Goal: Task Accomplishment & Management: Use online tool/utility

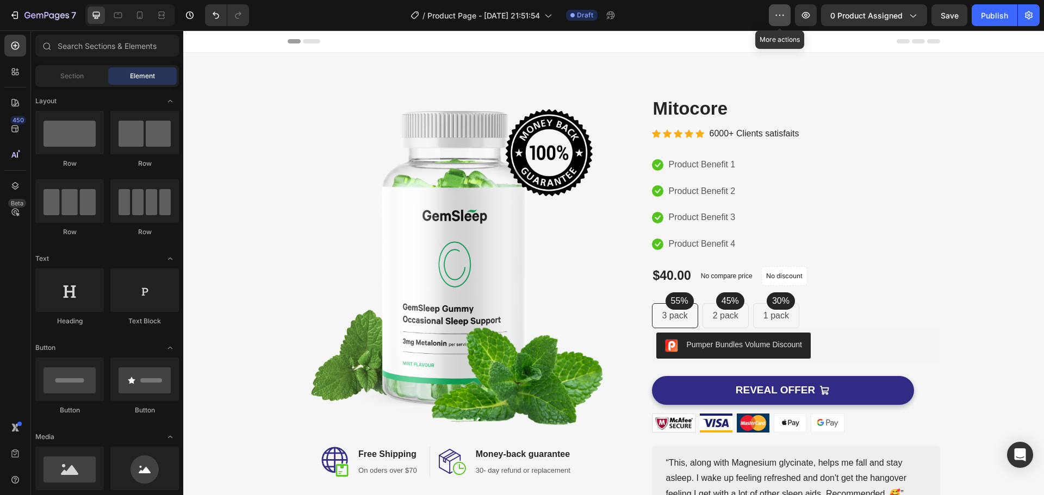
click at [788, 16] on button "button" at bounding box center [780, 15] width 22 height 22
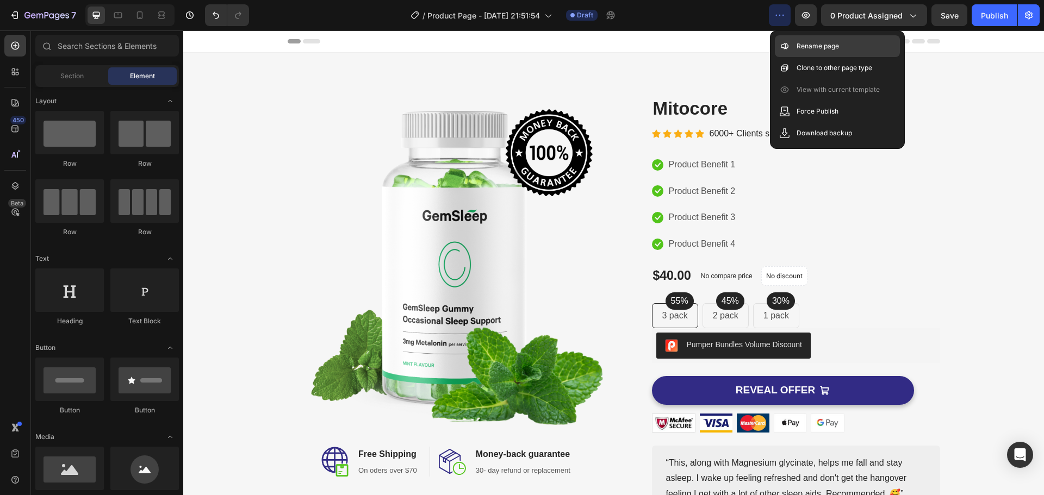
click at [799, 48] on p "Rename page" at bounding box center [817, 46] width 42 height 11
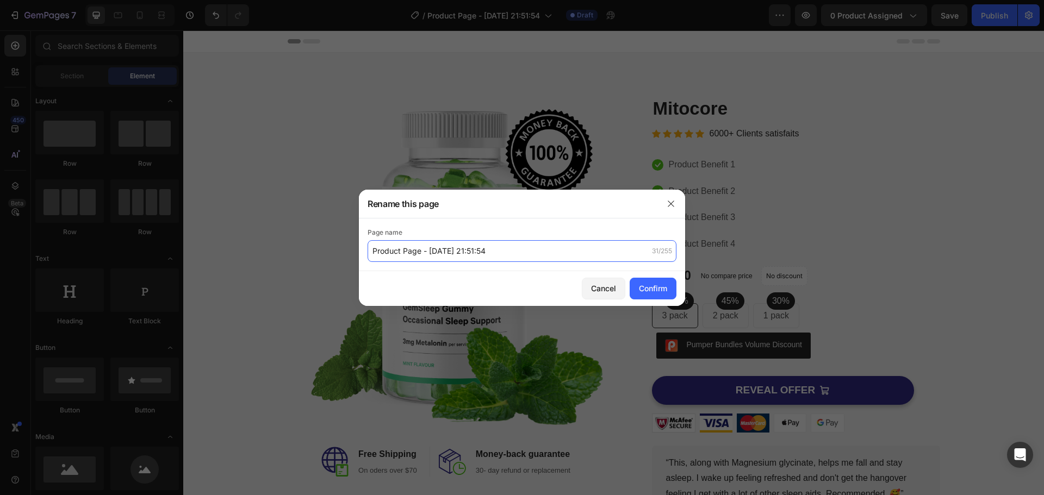
click at [521, 253] on input "Product Page - Sep 28, 21:51:54" at bounding box center [521, 251] width 309 height 22
type input "Nutri"
click at [645, 294] on button "Confirm" at bounding box center [652, 289] width 47 height 22
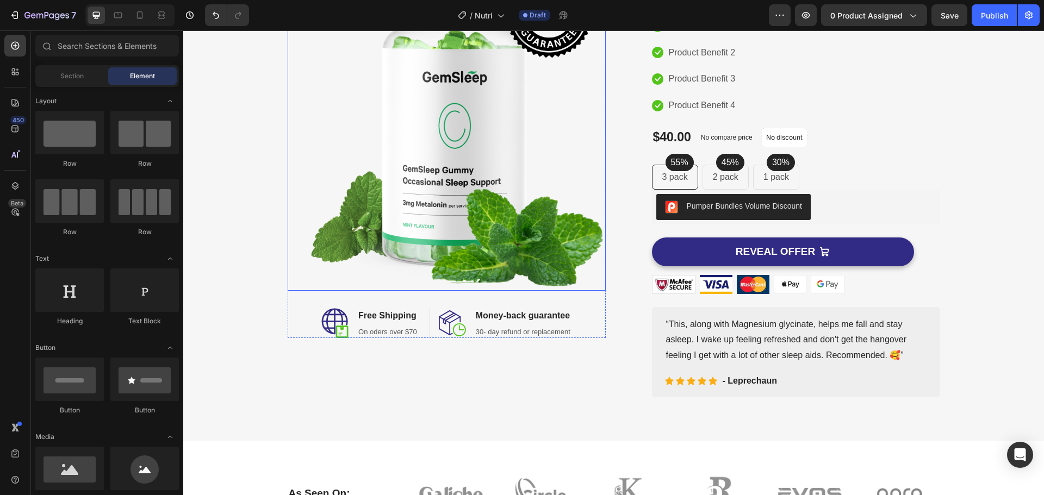
scroll to position [139, 0]
click at [417, 335] on div "Image Free Shipping Heading On oders over $70 Text block Row" at bounding box center [375, 323] width 109 height 30
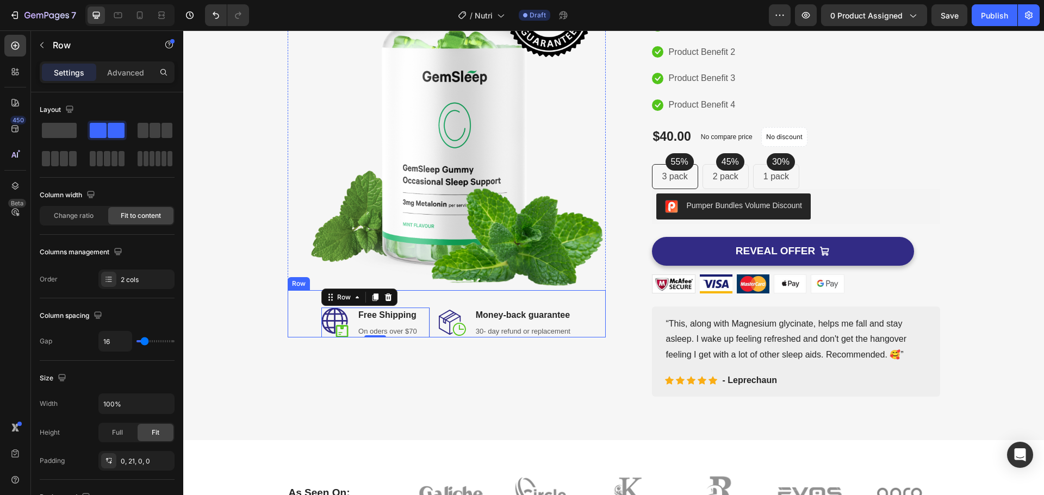
click at [289, 319] on div "Image Free Shipping Heading On oders over $70 Text block Row 0 Image Money-back…" at bounding box center [447, 314] width 318 height 48
click at [351, 276] on icon at bounding box center [354, 280] width 7 height 8
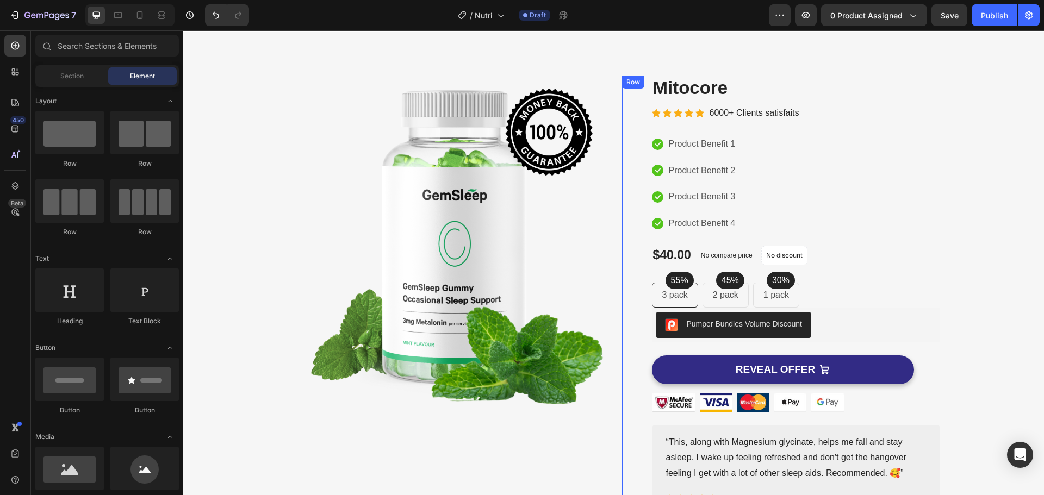
scroll to position [20, 0]
click at [833, 111] on div "Icon Icon Icon Icon Icon Icon List Hoz 6000+ Clients satisfaits Text block Row" at bounding box center [796, 114] width 288 height 18
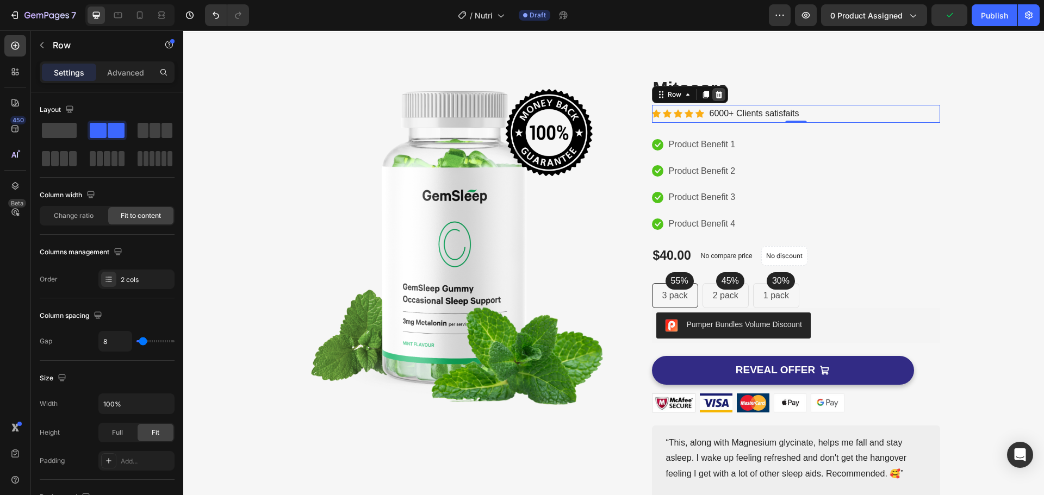
click at [715, 95] on icon at bounding box center [718, 95] width 7 height 8
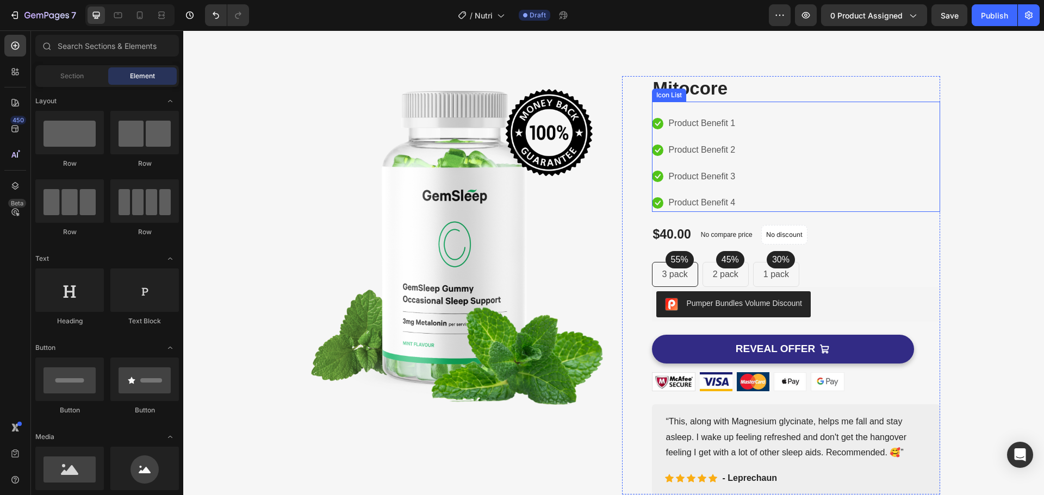
click at [751, 124] on div "Icon Product Benefit 1 Text block Icon Product Benefit 2 Text block Icon Produc…" at bounding box center [796, 163] width 288 height 97
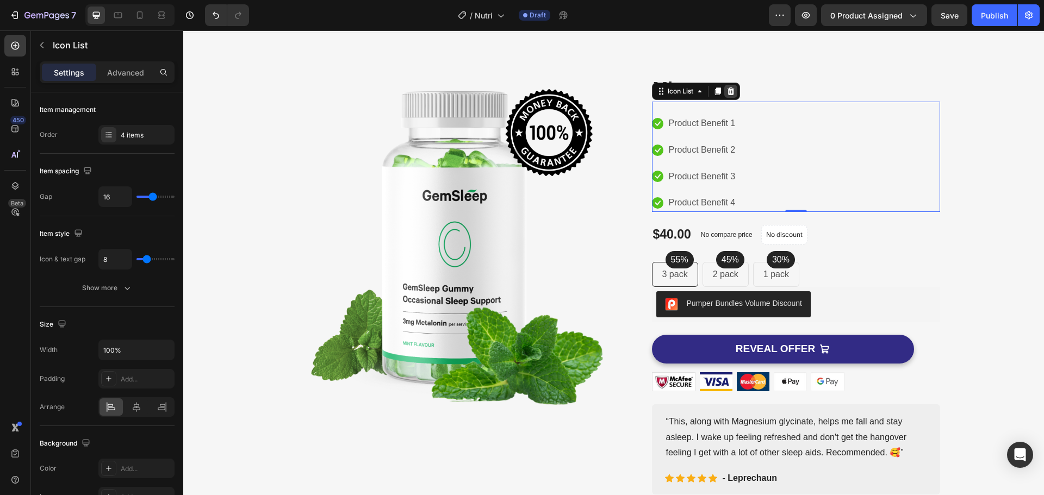
click at [731, 93] on icon at bounding box center [730, 91] width 9 height 9
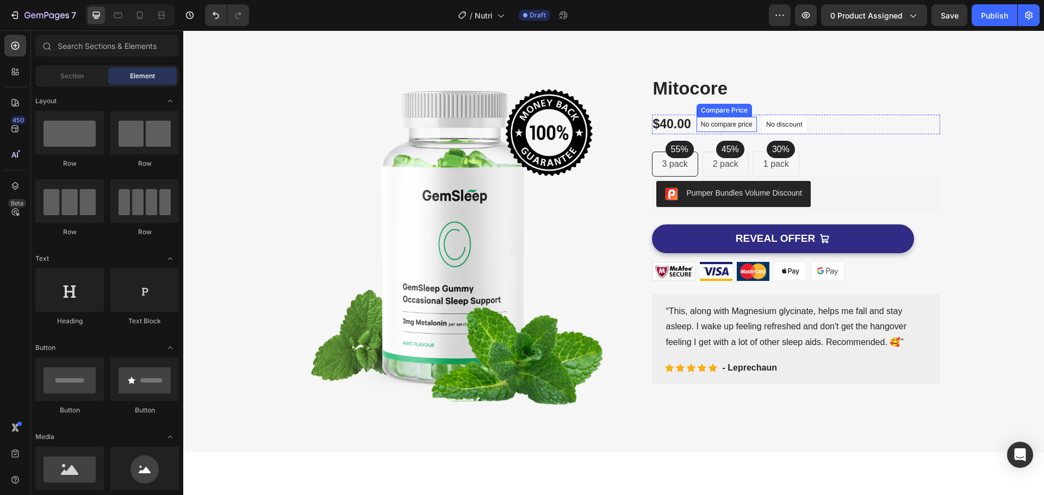
click at [727, 124] on p "No compare price" at bounding box center [727, 124] width 52 height 7
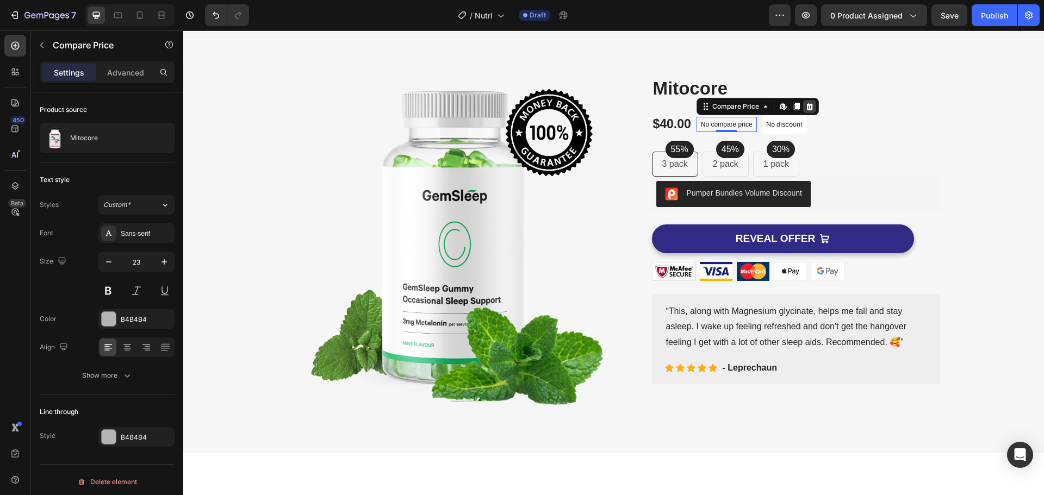
click at [806, 104] on icon at bounding box center [808, 107] width 7 height 8
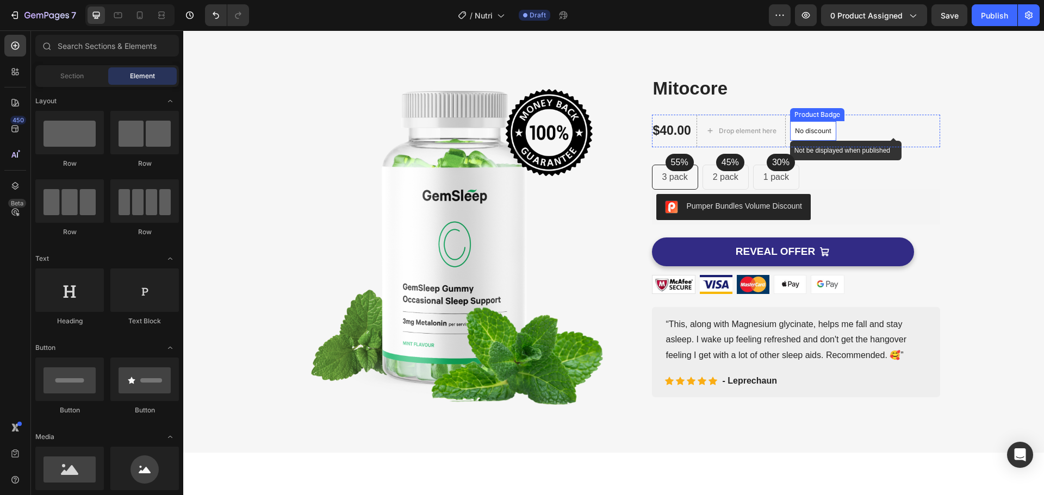
click at [817, 135] on p "No discount" at bounding box center [813, 131] width 36 height 10
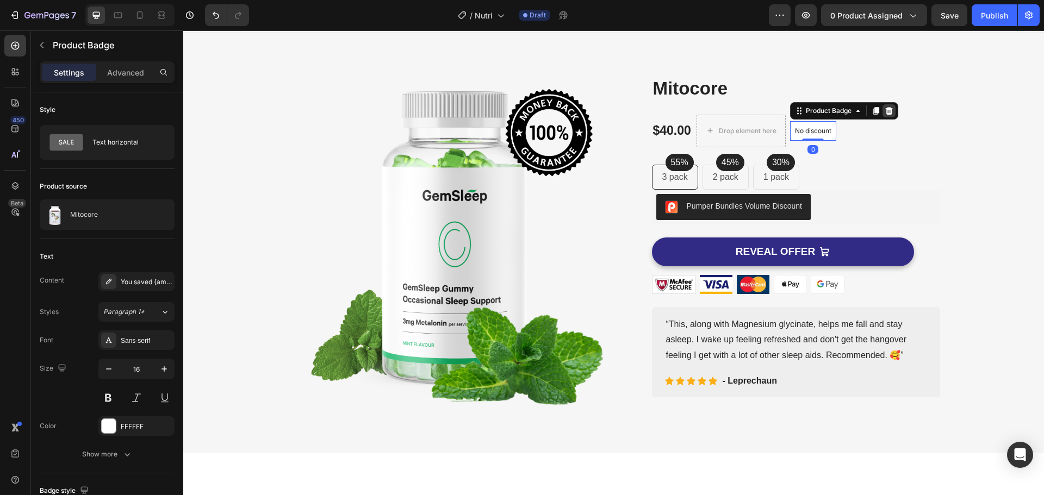
click at [888, 113] on icon at bounding box center [888, 111] width 7 height 8
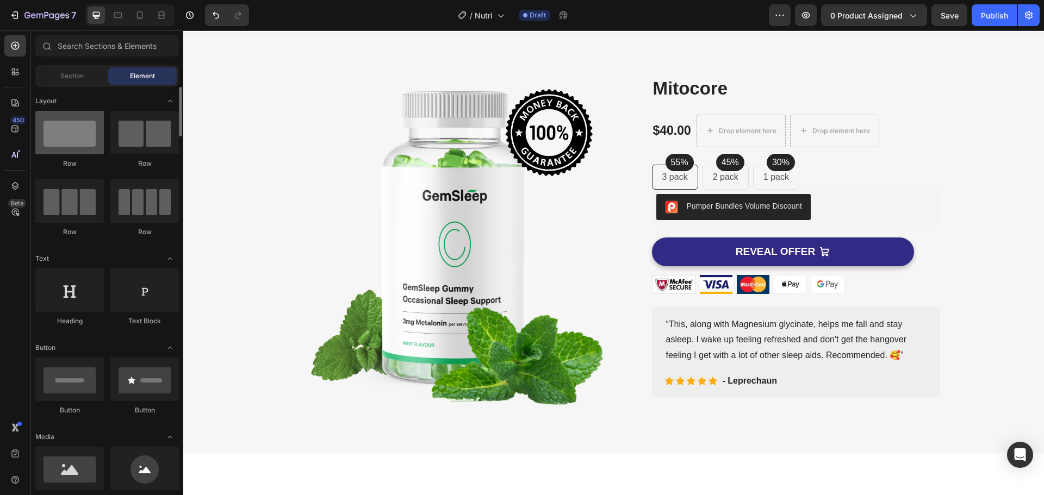
click at [67, 151] on div at bounding box center [69, 132] width 68 height 43
click at [879, 133] on div "$40.00 Product Price Product Price Drop element here Drop element here Row" at bounding box center [796, 131] width 288 height 33
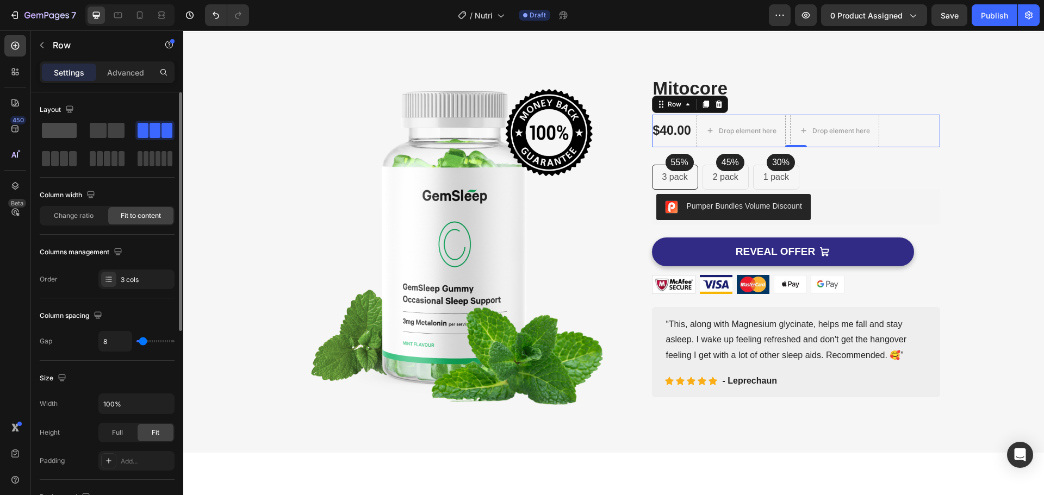
click at [68, 134] on span at bounding box center [59, 130] width 35 height 15
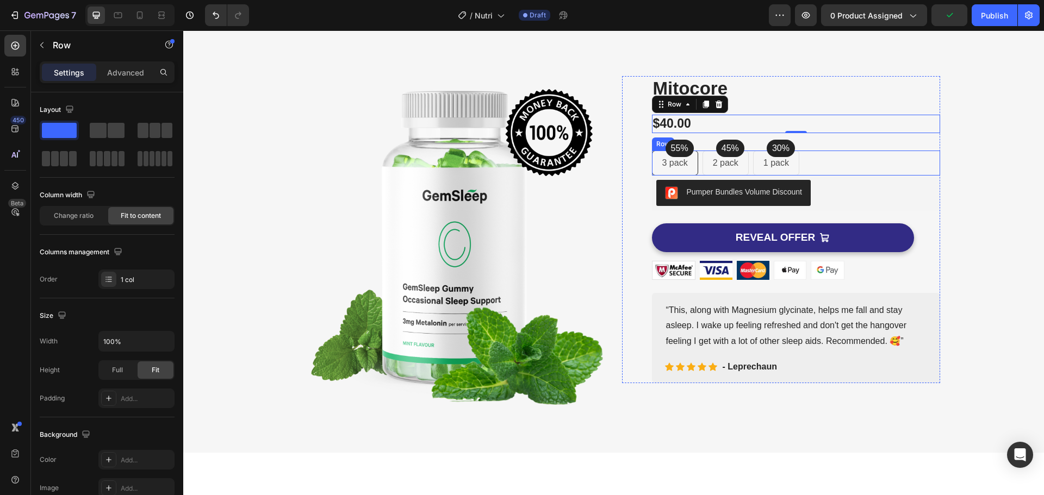
click at [836, 154] on div "55% Text block Row 3 pack Text block Row 45% Text block Row 2 pack Text block R…" at bounding box center [796, 163] width 288 height 25
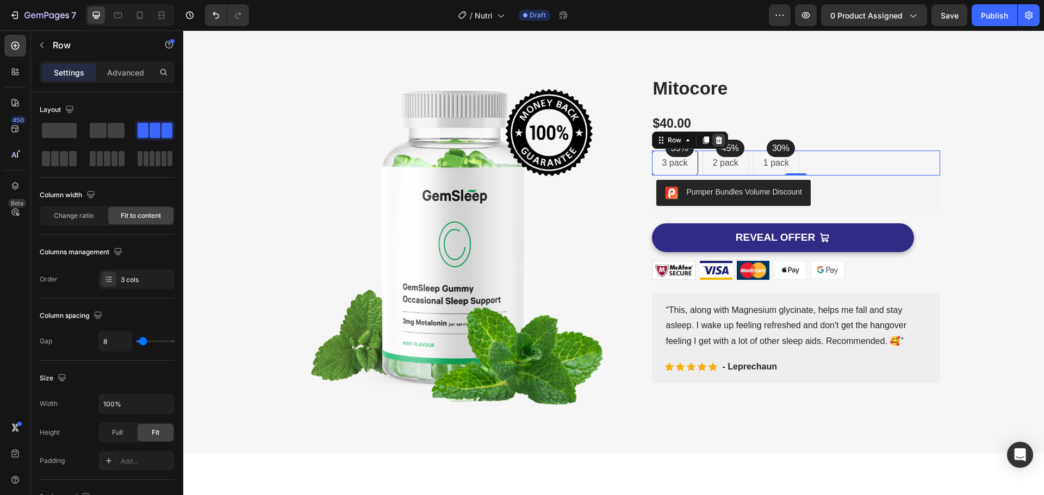
click at [715, 136] on icon at bounding box center [718, 140] width 7 height 8
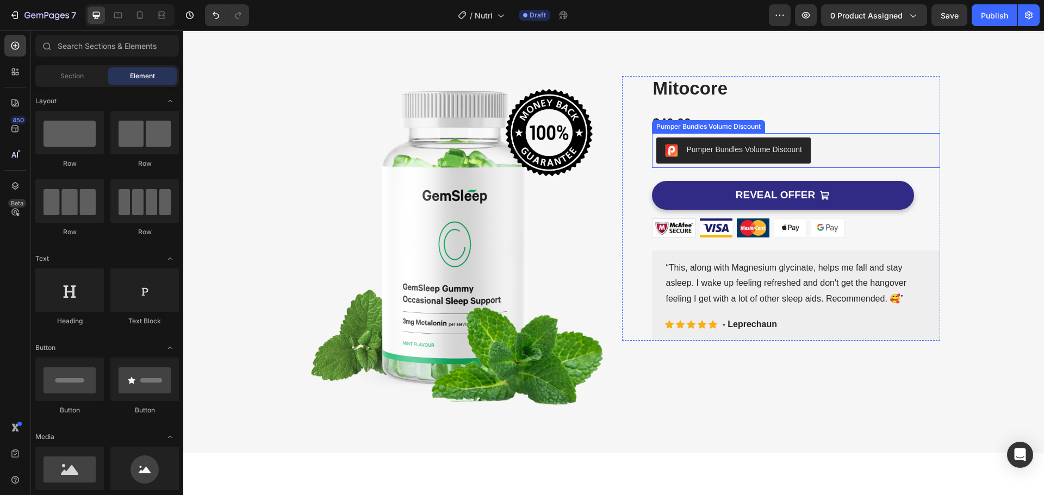
click at [861, 157] on div "Pumper Bundles Volume Discount" at bounding box center [795, 151] width 279 height 26
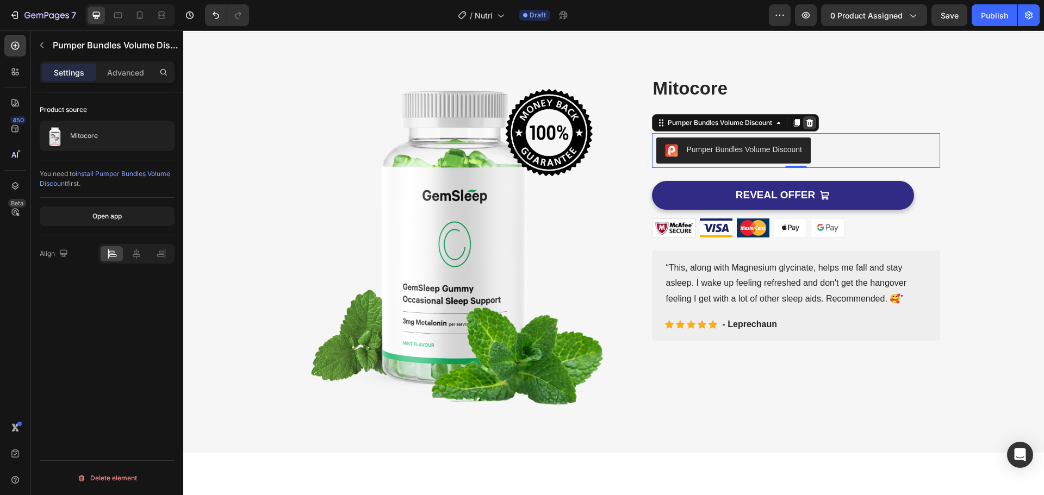
click at [805, 121] on icon at bounding box center [808, 123] width 7 height 8
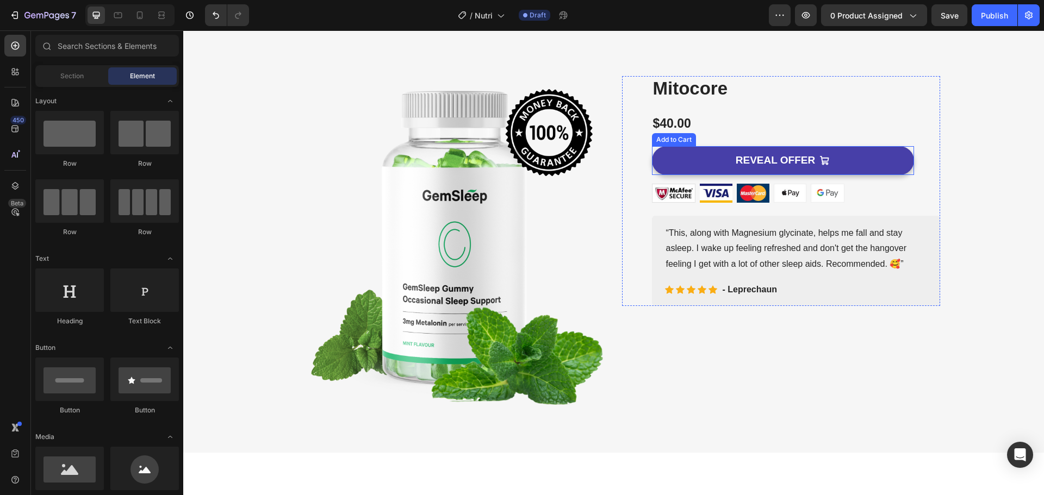
click at [873, 166] on button "REVEAL OFFER" at bounding box center [783, 160] width 262 height 29
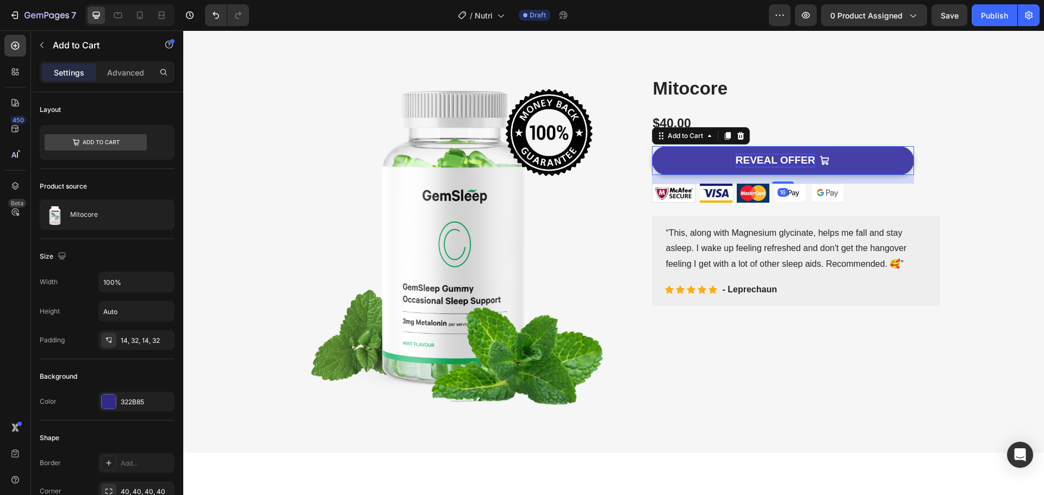
click at [777, 163] on div "REVEAL OFFER" at bounding box center [774, 161] width 79 height 14
click at [777, 163] on p "REVEAL OFFER" at bounding box center [774, 161] width 79 height 14
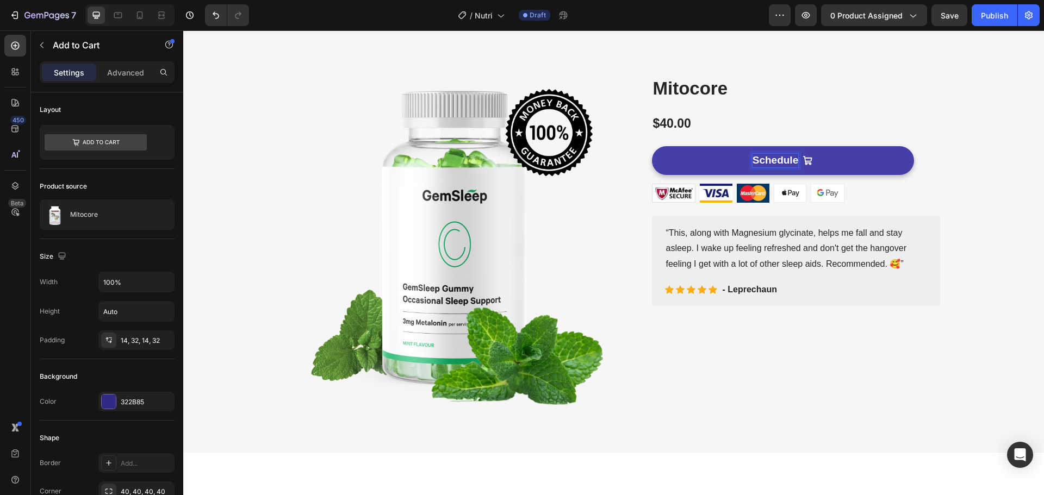
click at [652, 146] on button "Schedule" at bounding box center [783, 160] width 262 height 29
click at [652, 146] on button "Schedule A" at bounding box center [783, 160] width 262 height 29
click at [829, 162] on icon "Schedule A Pickup" at bounding box center [831, 160] width 10 height 10
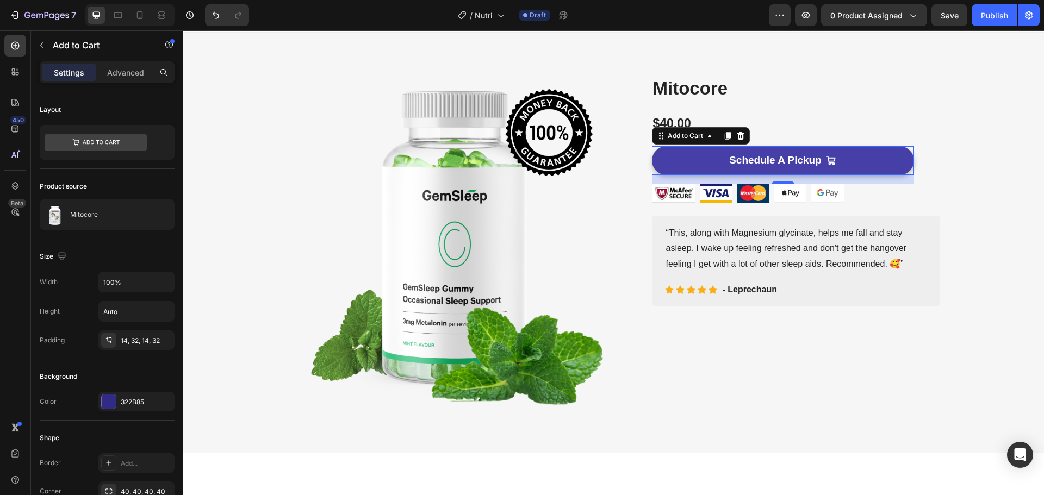
click at [826, 157] on icon "Schedule A Pickup" at bounding box center [831, 160] width 10 height 10
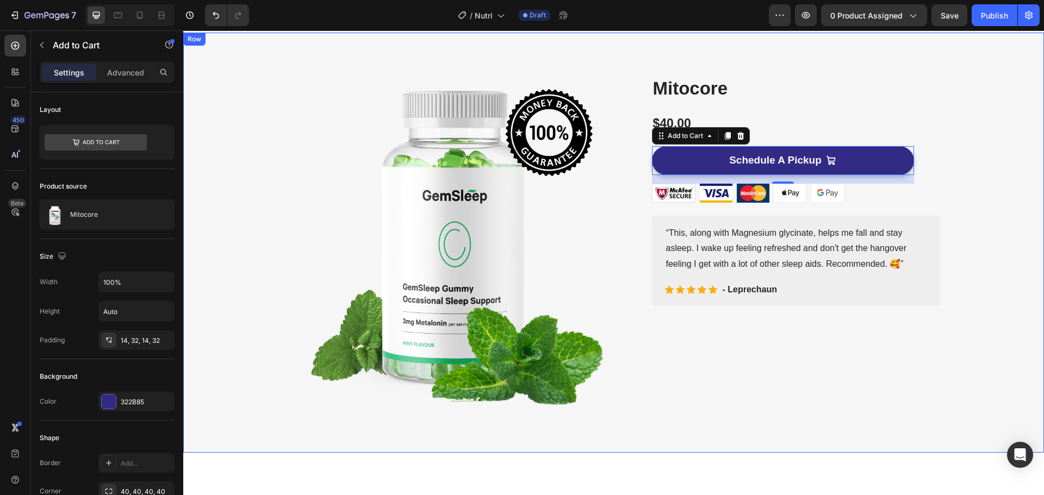
click at [952, 175] on div "Image Row Product Images Mitocore Product Title $40.00 Product Price Product Pr…" at bounding box center [613, 242] width 844 height 333
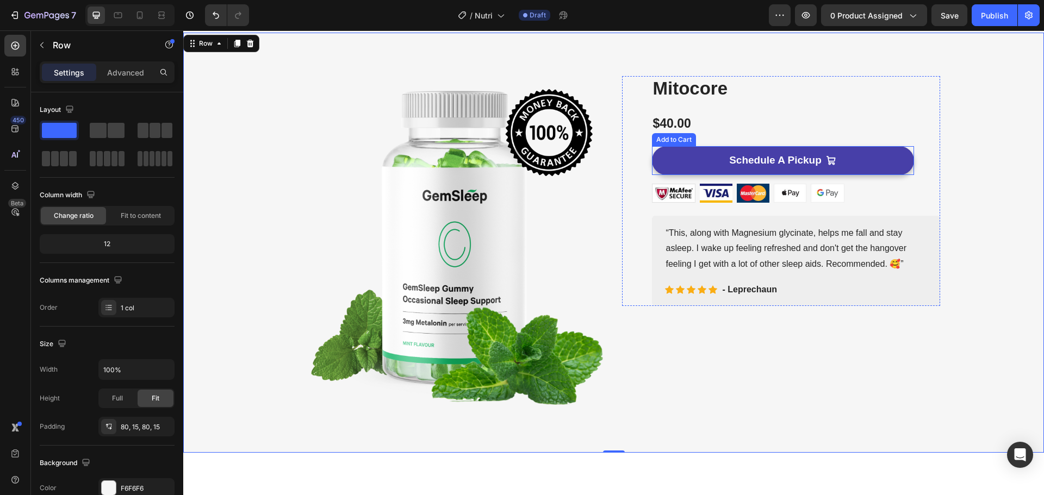
click at [851, 161] on button "Schedule A Pickup" at bounding box center [783, 160] width 262 height 29
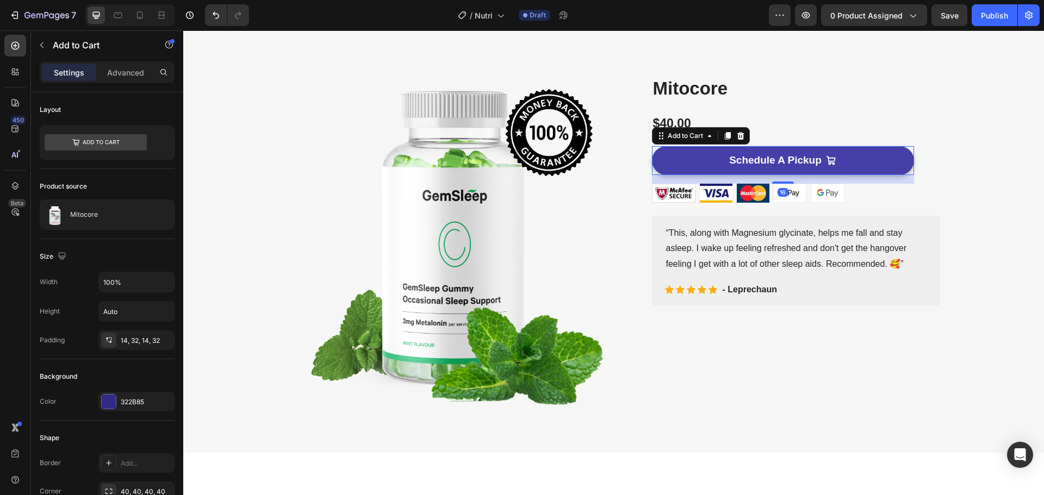
click at [818, 158] on div "Schedule A Pickup" at bounding box center [782, 161] width 107 height 14
click at [794, 159] on p "Schedule A Pickup" at bounding box center [775, 161] width 92 height 14
click at [826, 164] on icon "Schedule A Pickup" at bounding box center [830, 160] width 9 height 9
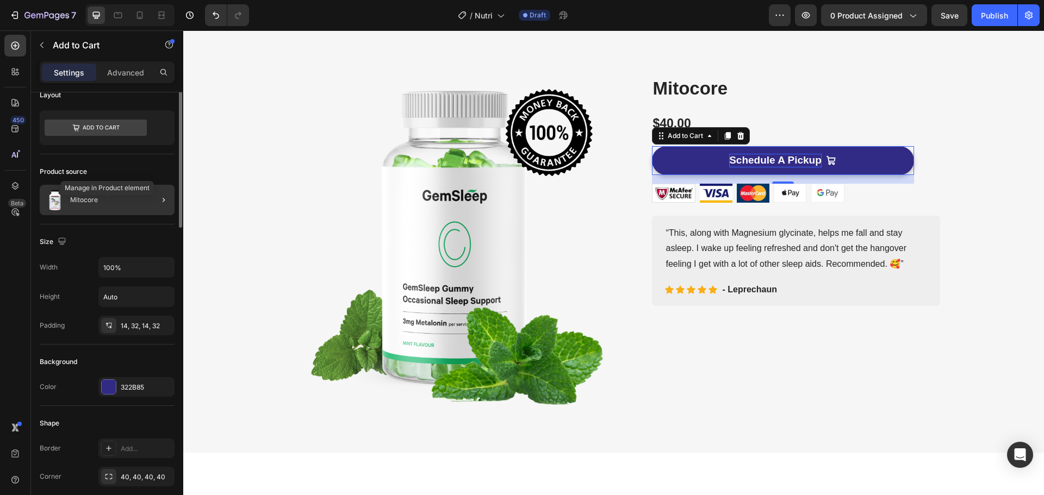
scroll to position [0, 0]
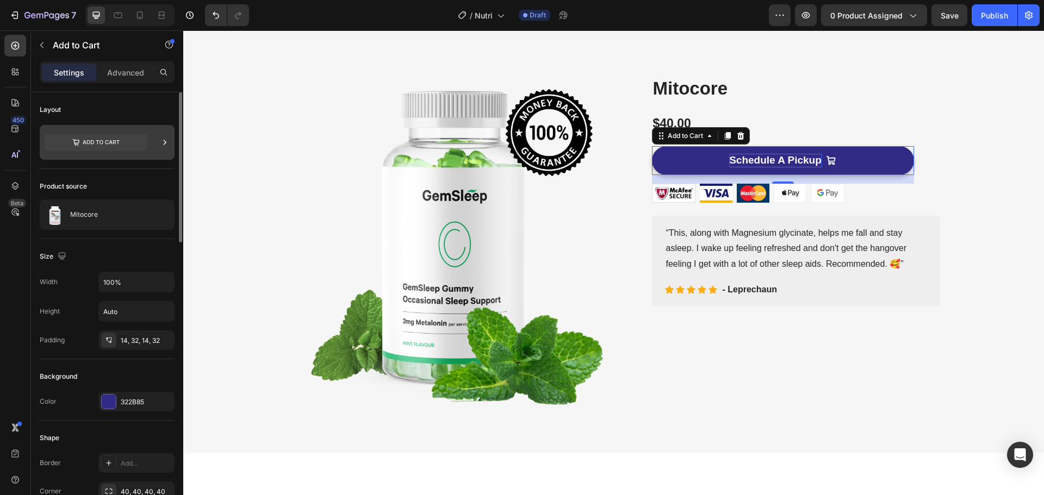
click at [165, 143] on icon at bounding box center [164, 142] width 11 height 11
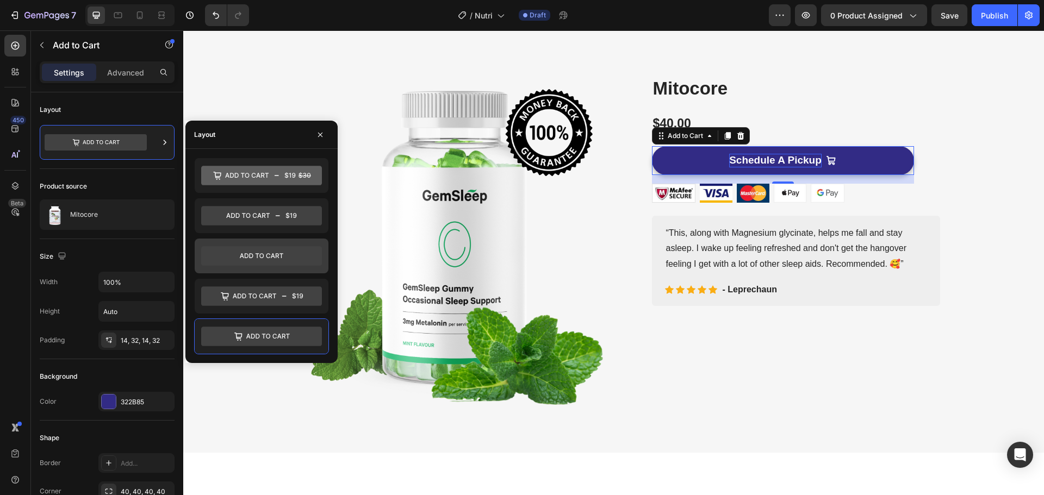
click at [258, 253] on icon at bounding box center [261, 256] width 121 height 20
click at [991, 272] on div "Image Row Product Images Mitocore Product Title $40.00 Product Price Product Pr…" at bounding box center [613, 242] width 844 height 333
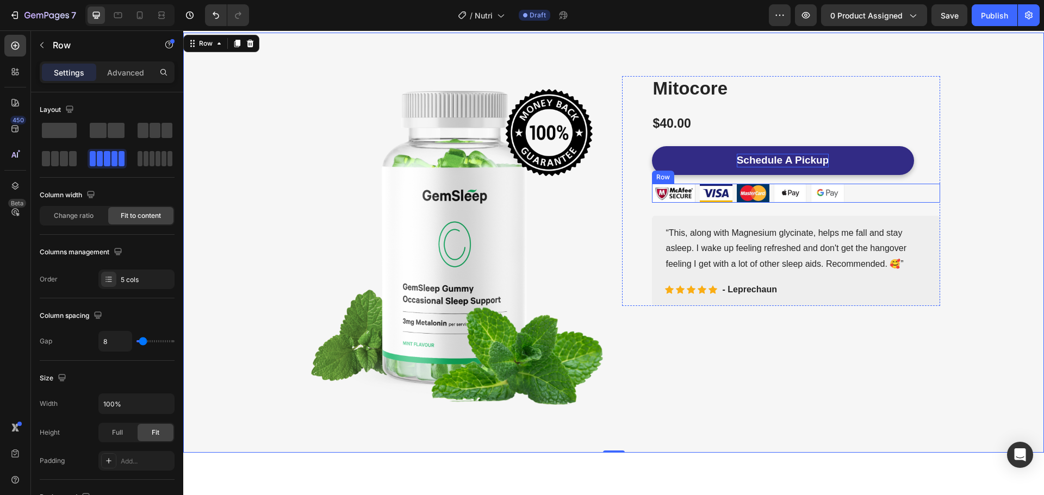
click at [864, 195] on div "Image Image Image Image Image Row" at bounding box center [796, 193] width 288 height 19
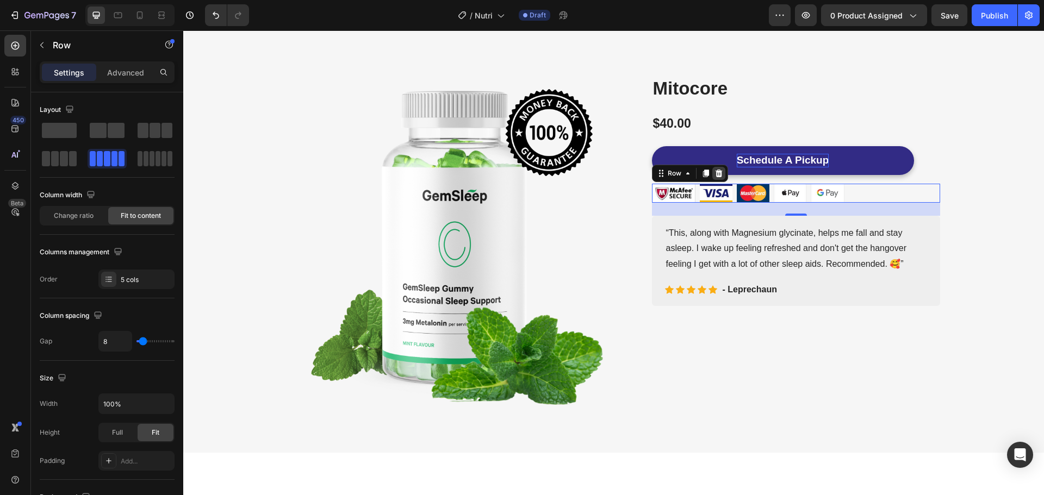
click at [714, 174] on icon at bounding box center [718, 173] width 9 height 9
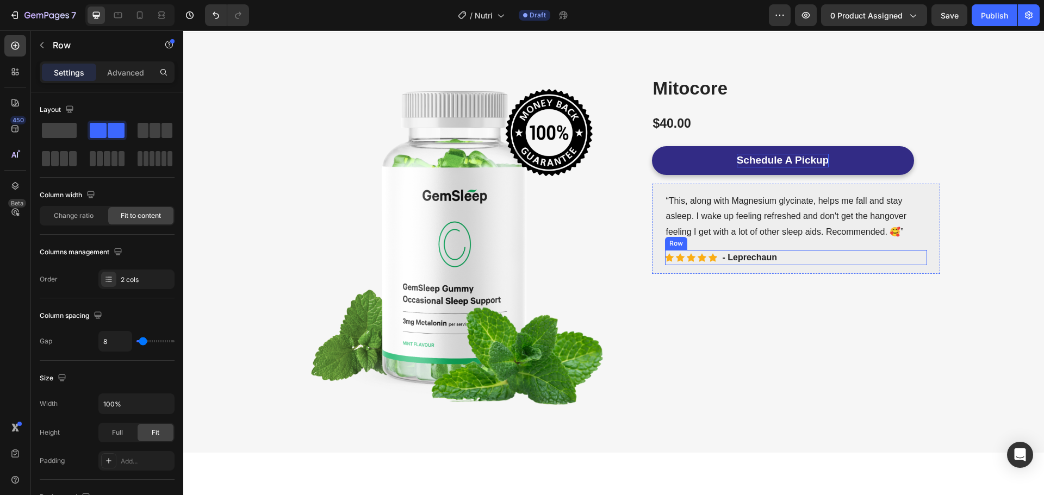
click at [882, 254] on div "Icon Icon Icon Icon Icon Icon List Hoz - Leprechaun Text block Row" at bounding box center [796, 257] width 262 height 15
click at [927, 230] on div "“This, along with Magnesium glycinate, helps me fall and stay asleep. I wake up…" at bounding box center [796, 229] width 288 height 90
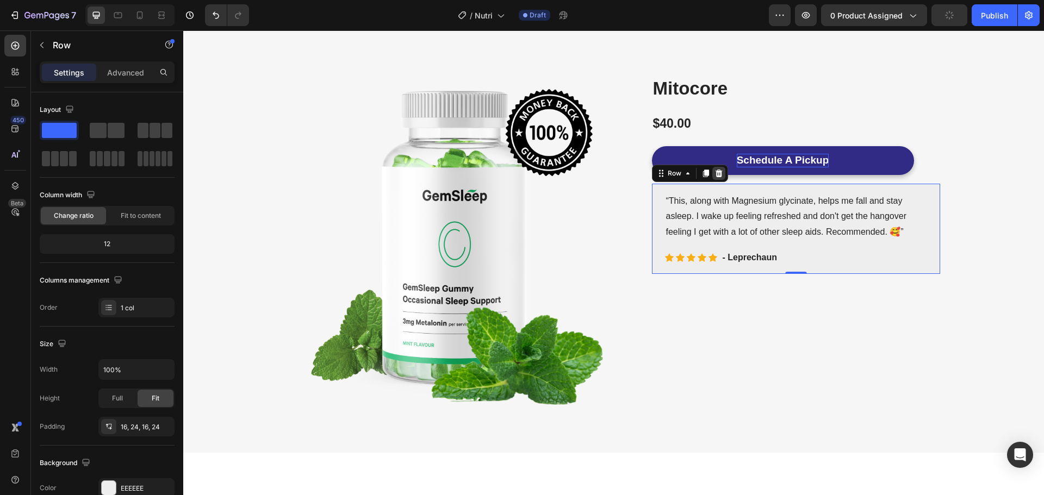
click at [715, 170] on icon at bounding box center [718, 173] width 7 height 8
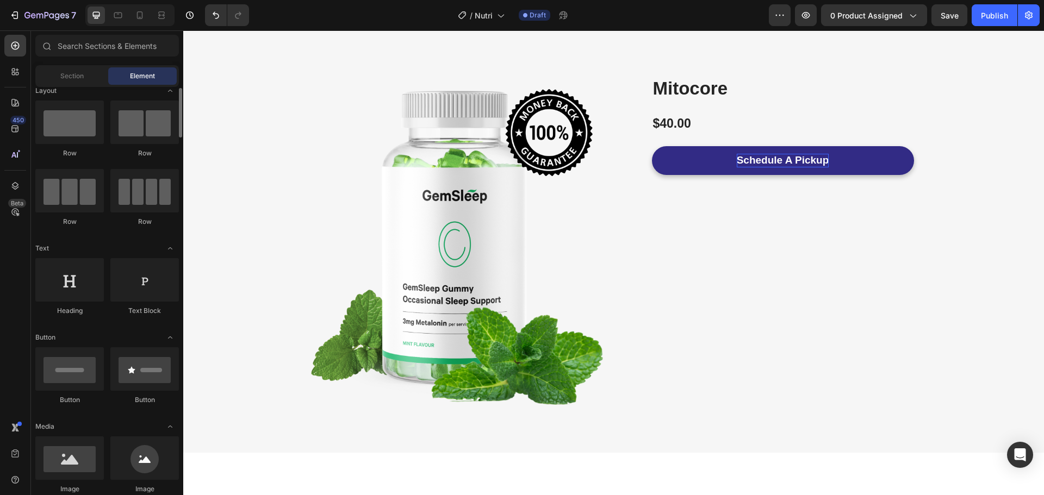
scroll to position [10, 0]
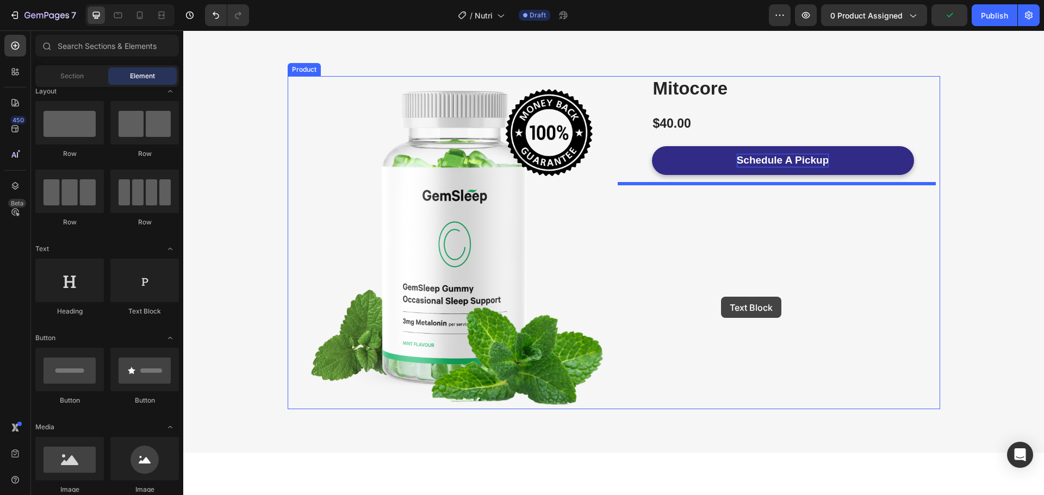
drag, startPoint x: 318, startPoint y: 328, endPoint x: 721, endPoint y: 297, distance: 403.4
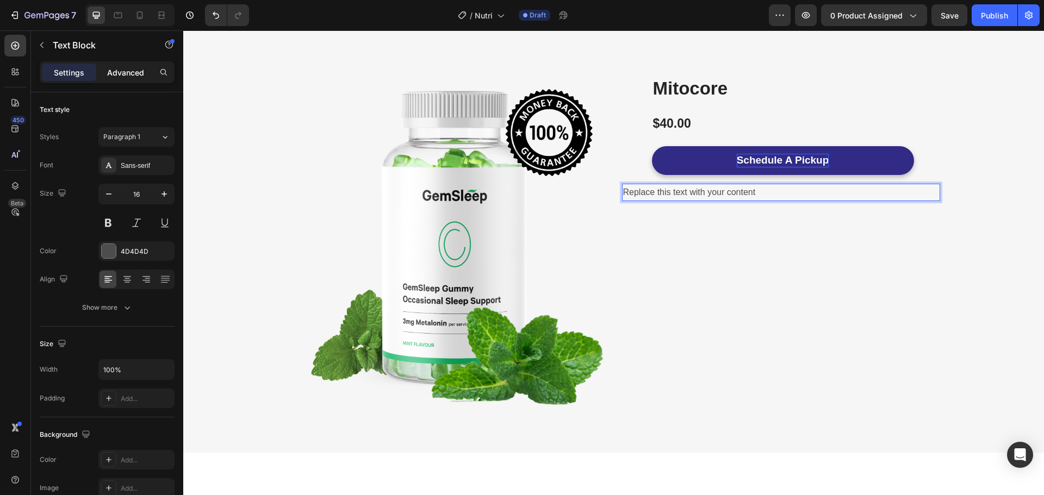
click at [112, 72] on p "Advanced" at bounding box center [125, 72] width 37 height 11
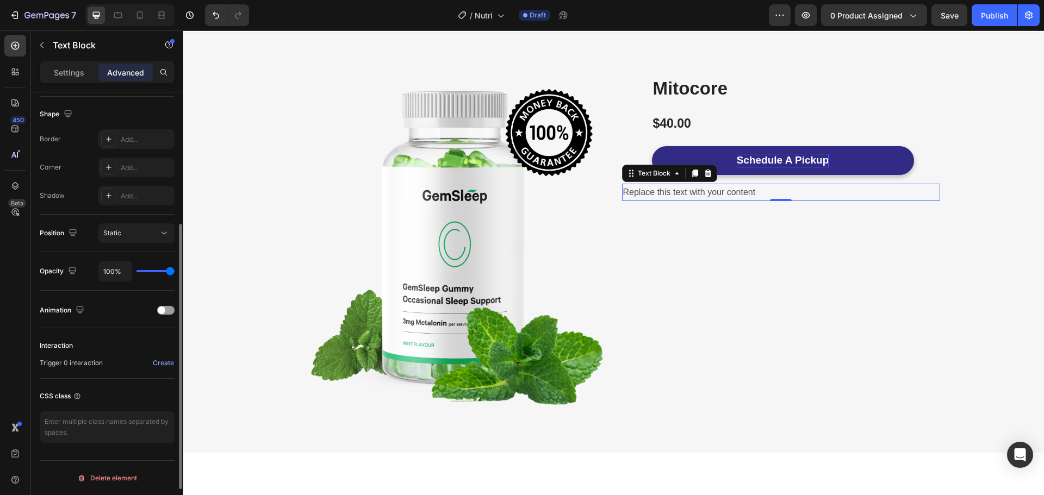
scroll to position [0, 0]
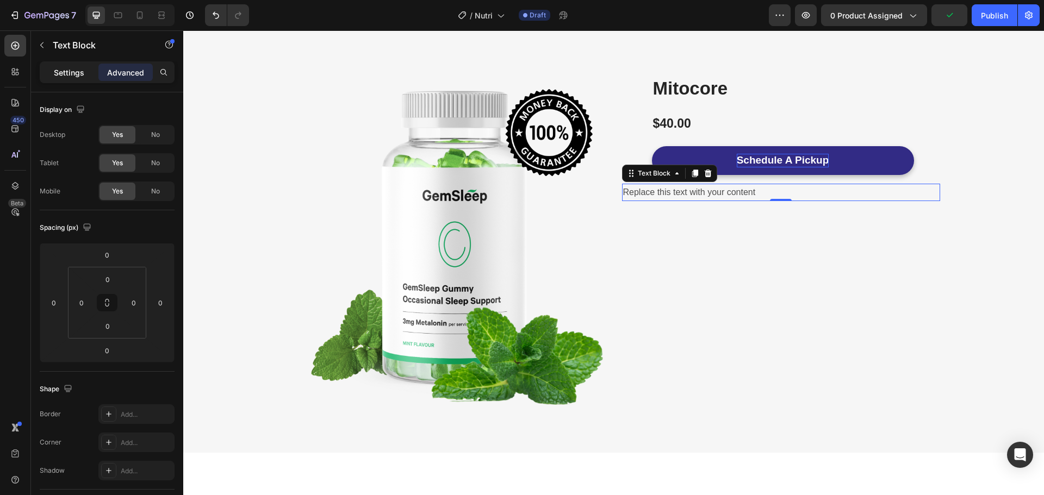
click at [63, 76] on p "Settings" at bounding box center [69, 72] width 30 height 11
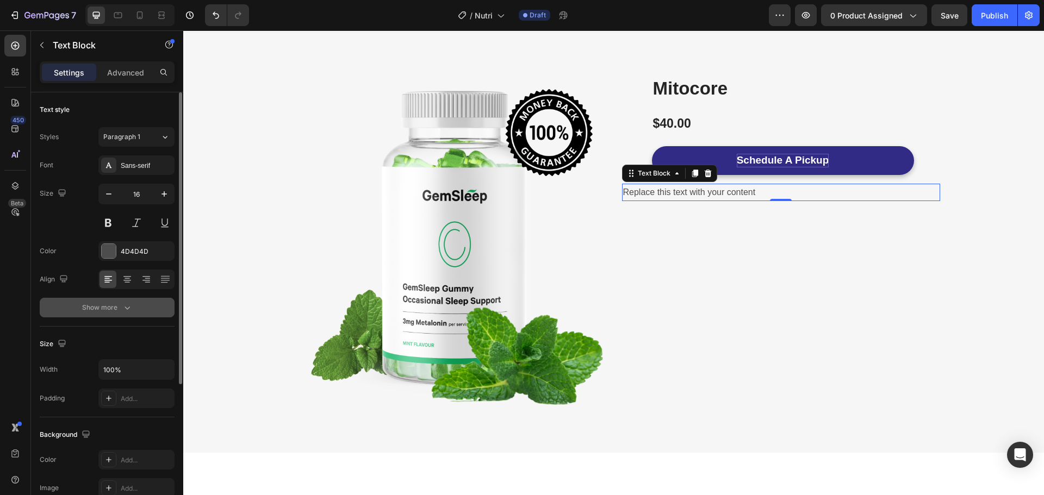
click at [98, 310] on div "Show more" at bounding box center [107, 307] width 51 height 11
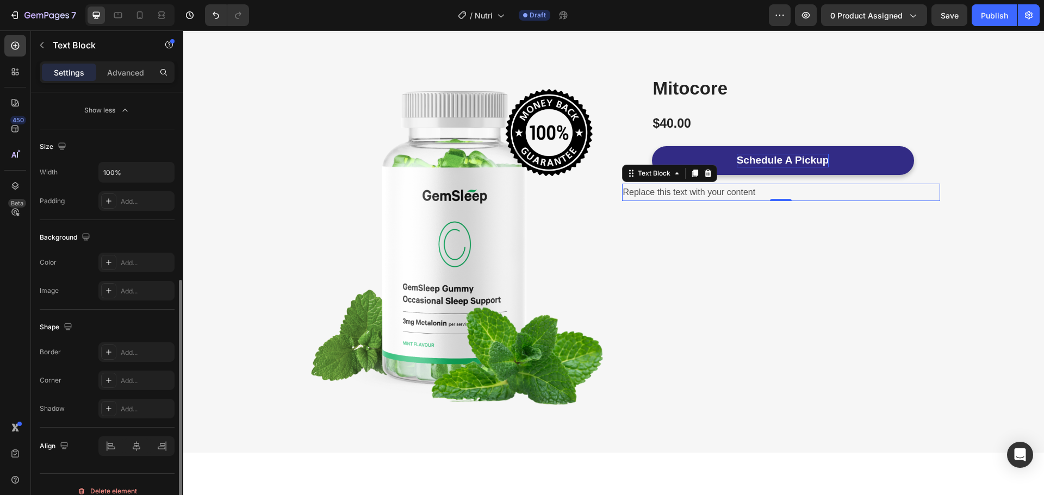
scroll to position [354, 0]
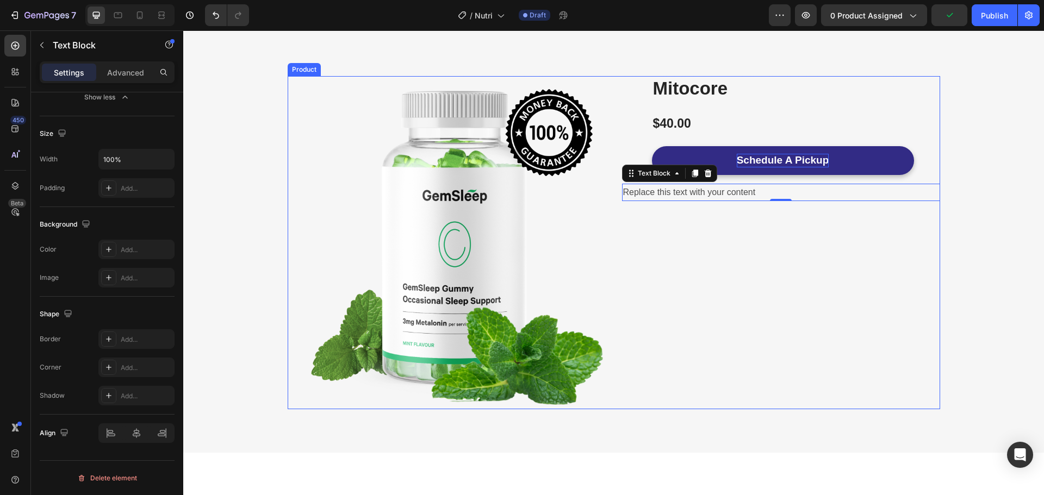
click at [893, 255] on div "Product Images Mitocore Product Title $40.00 Product Price Product Price Row Ic…" at bounding box center [781, 242] width 318 height 333
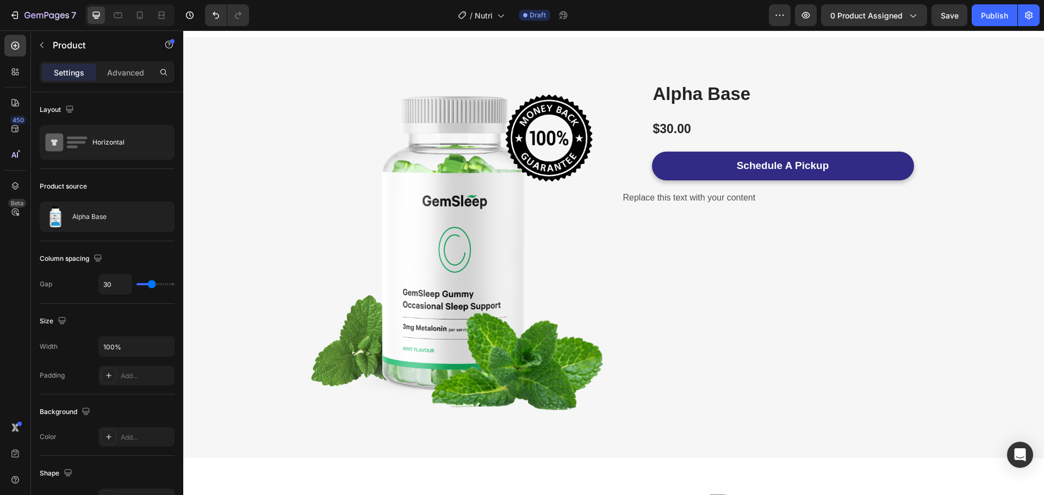
scroll to position [10, 0]
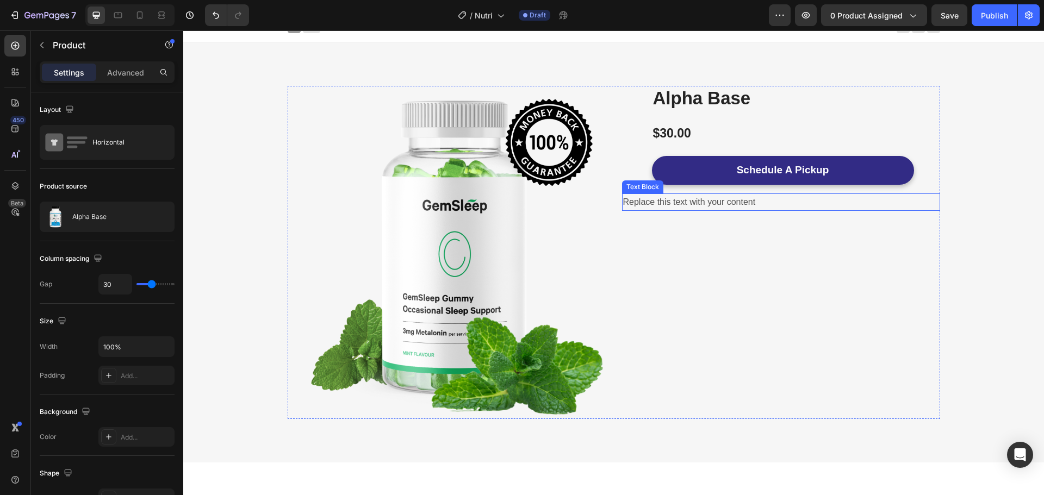
click at [773, 207] on div "Replace this text with your content" at bounding box center [781, 202] width 318 height 18
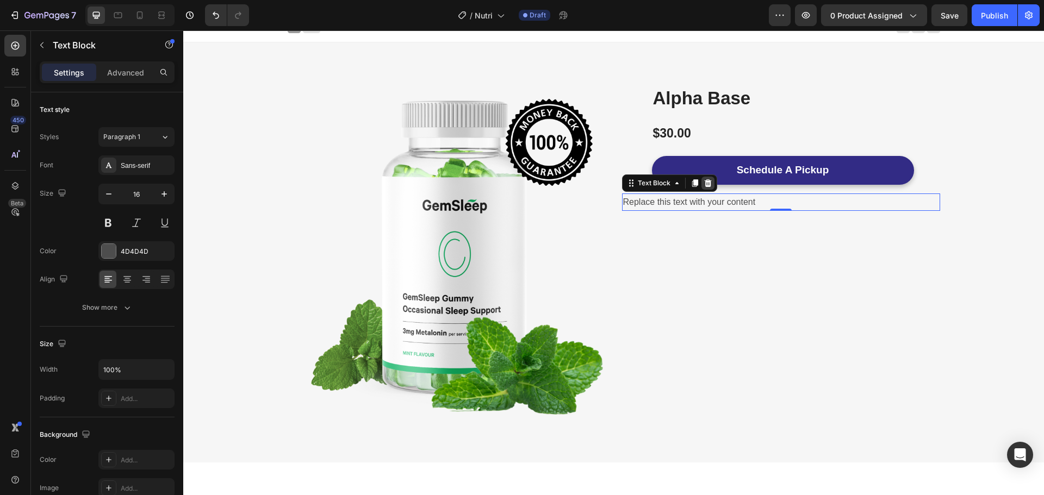
click at [703, 184] on icon at bounding box center [707, 183] width 9 height 9
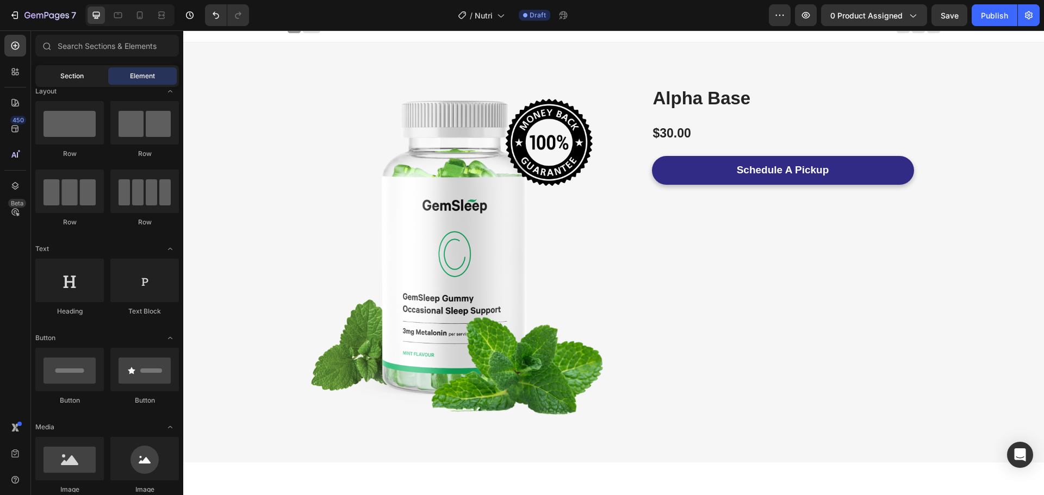
click at [76, 82] on div "Section" at bounding box center [72, 75] width 68 height 17
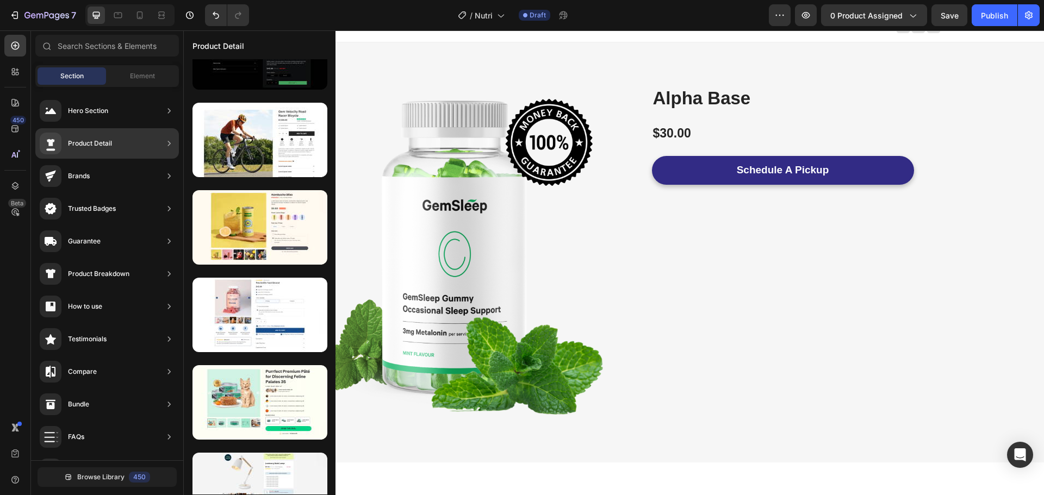
scroll to position [0, 0]
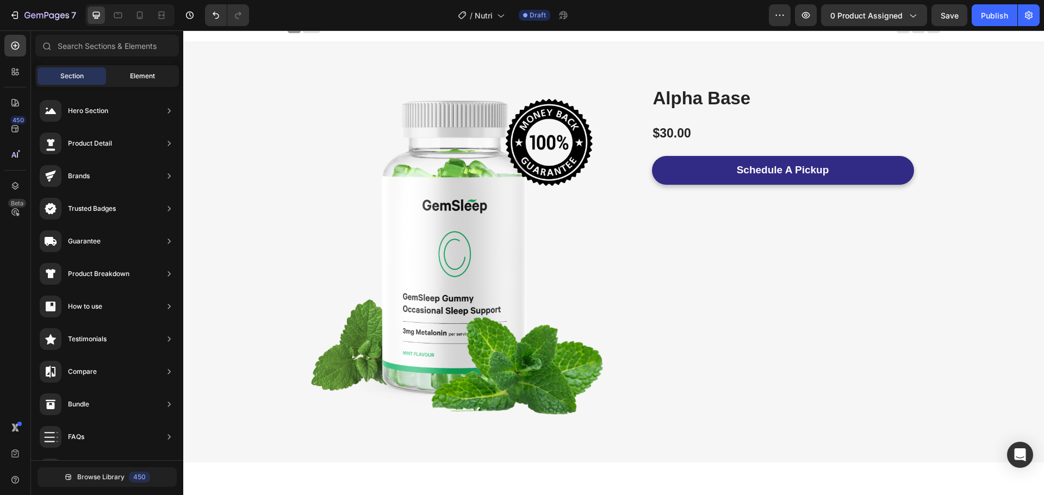
click at [142, 79] on span "Element" at bounding box center [142, 76] width 25 height 10
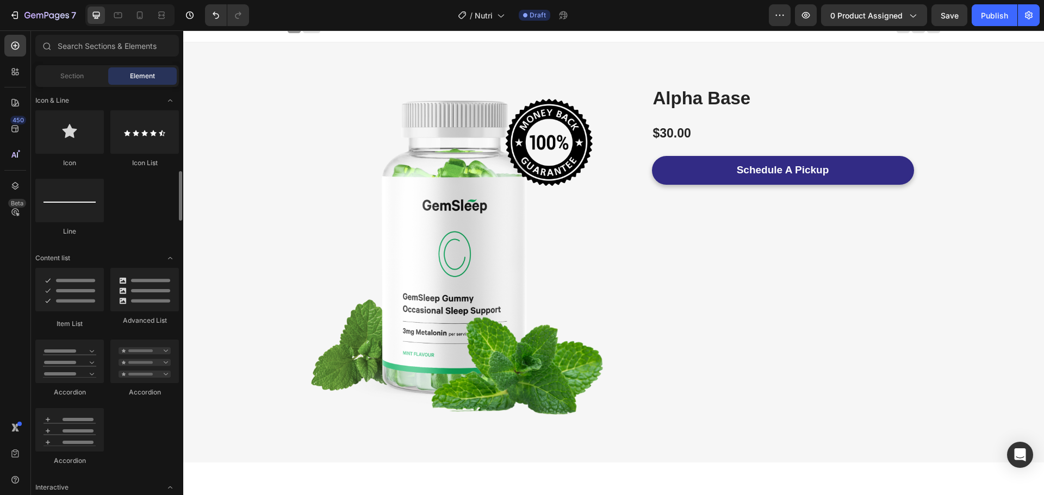
scroll to position [695, 0]
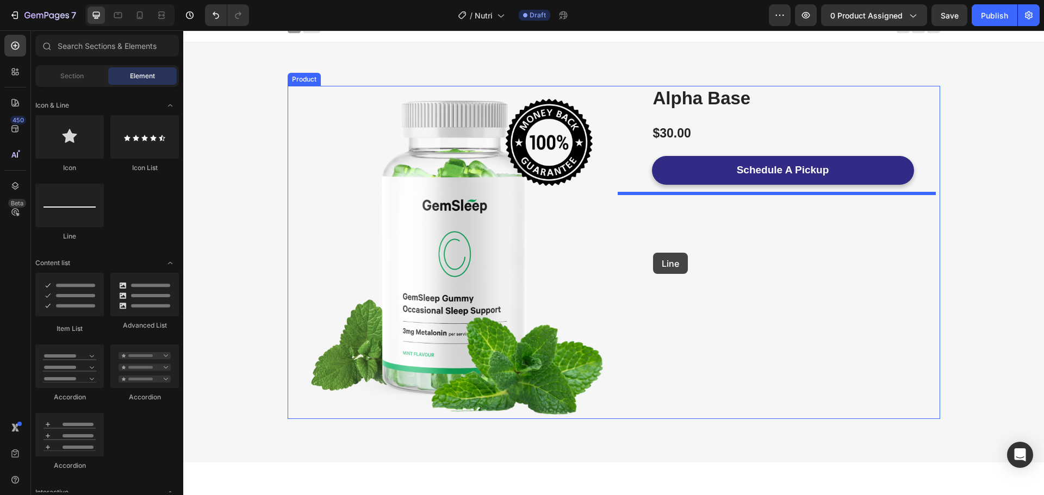
drag, startPoint x: 264, startPoint y: 252, endPoint x: 653, endPoint y: 253, distance: 389.1
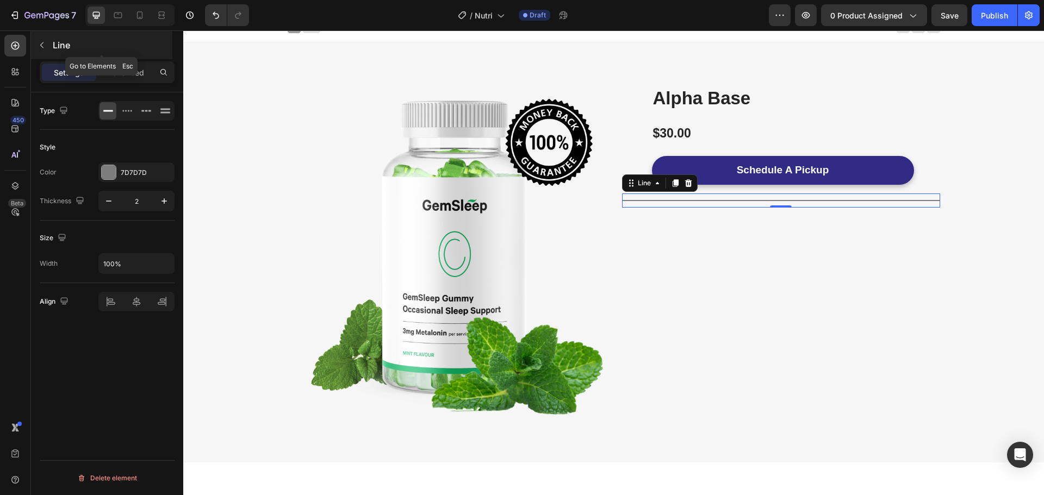
click at [40, 41] on icon "button" at bounding box center [42, 45] width 9 height 9
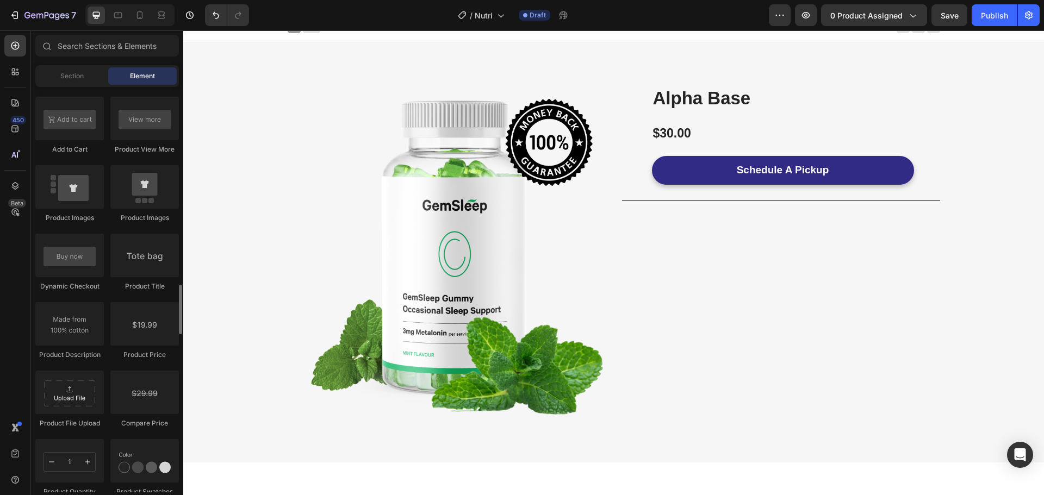
scroll to position [1607, 0]
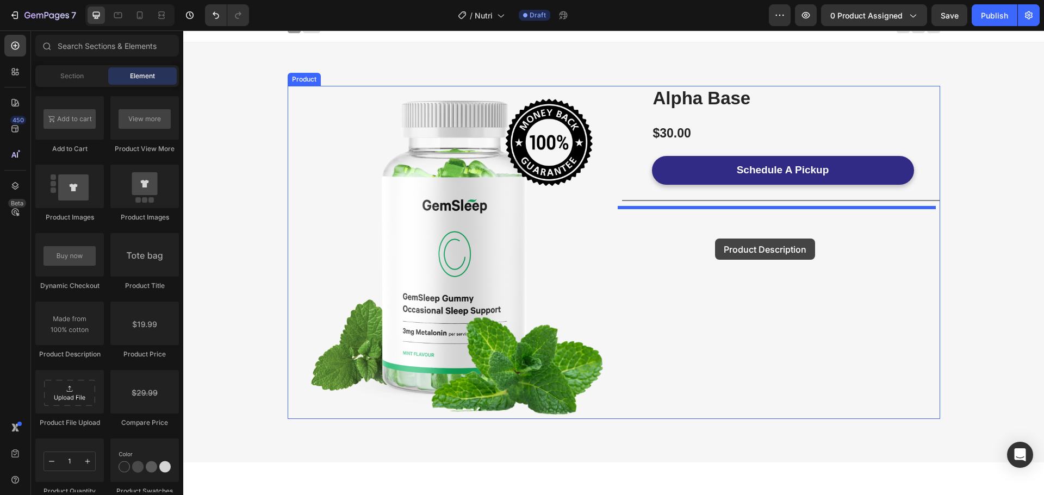
drag, startPoint x: 265, startPoint y: 366, endPoint x: 715, endPoint y: 239, distance: 467.1
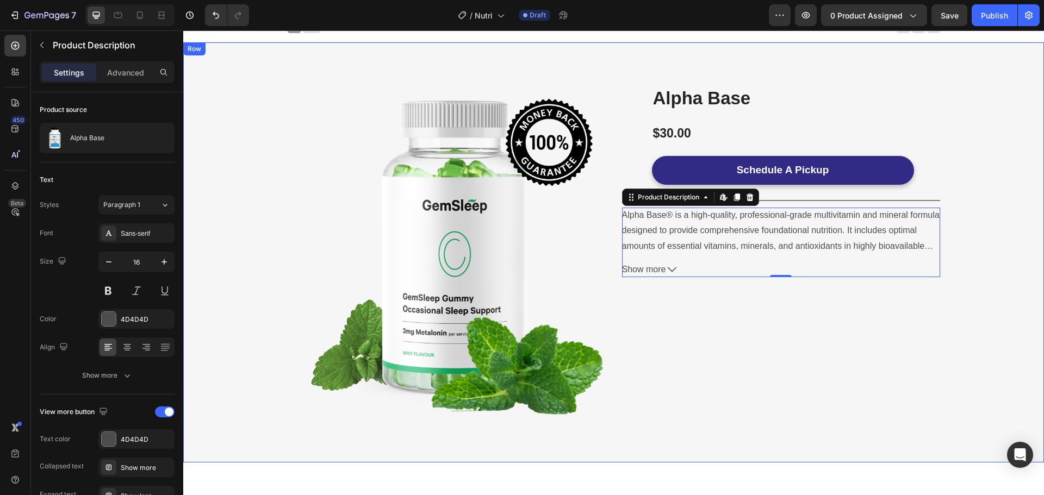
click at [980, 298] on div "Image Row Product Images Alpha Base Product Title $30.00 Product Price Product …" at bounding box center [613, 252] width 844 height 333
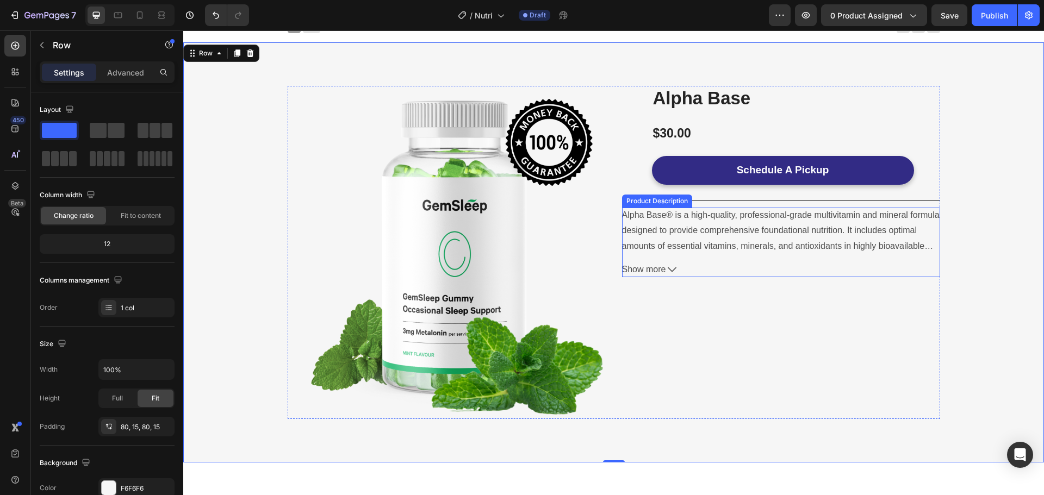
click at [713, 263] on button "Show more" at bounding box center [781, 270] width 318 height 16
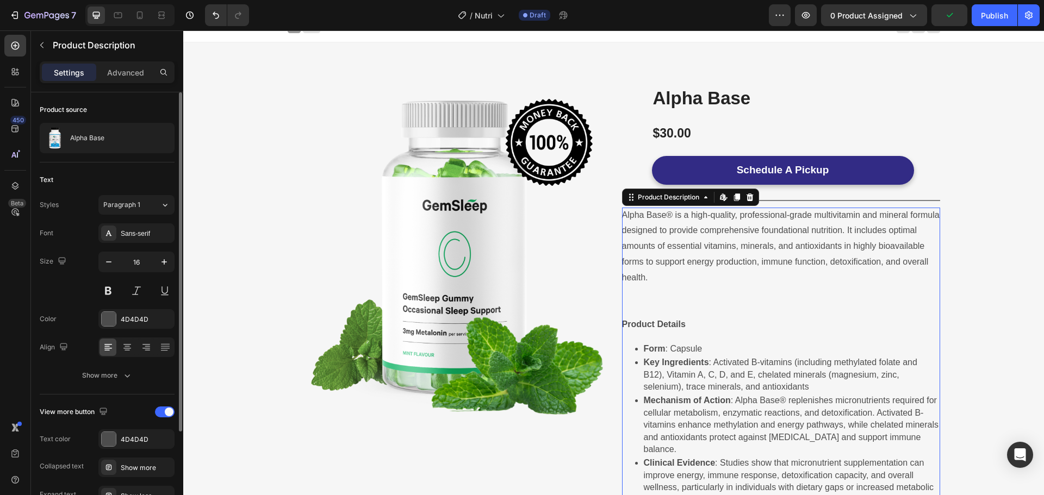
scroll to position [120, 0]
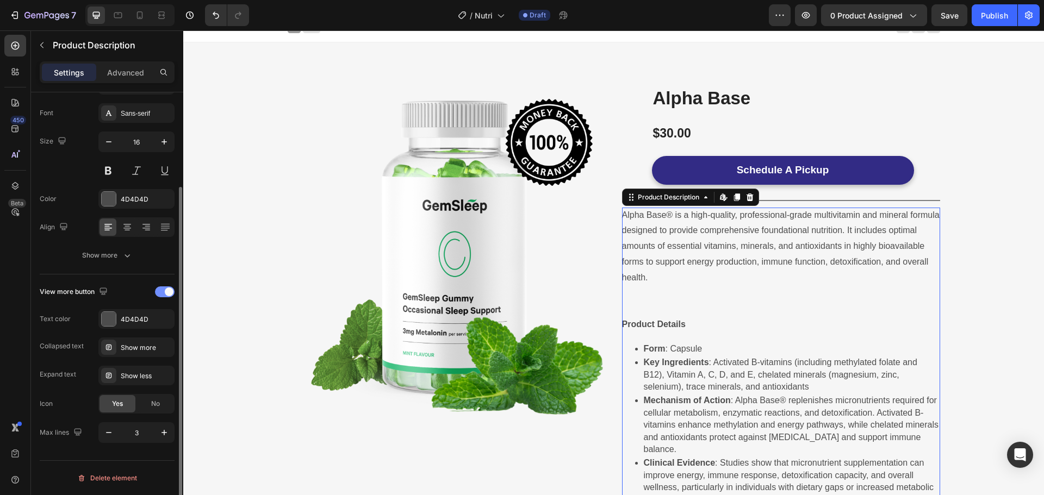
click at [164, 289] on div at bounding box center [165, 291] width 20 height 11
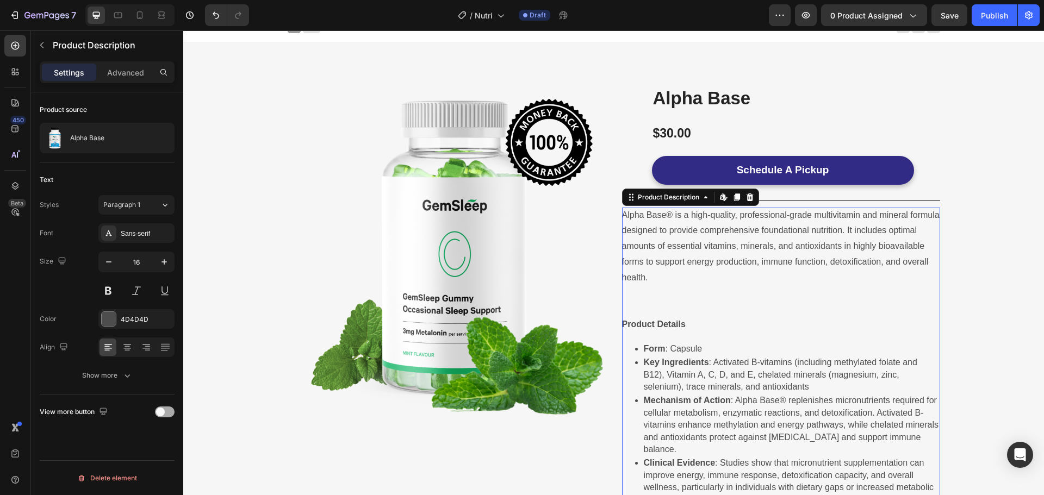
scroll to position [0, 0]
click at [983, 251] on div "Image Row Product Images Alpha Base Product Title $30.00 Product Price Product …" at bounding box center [613, 367] width 844 height 562
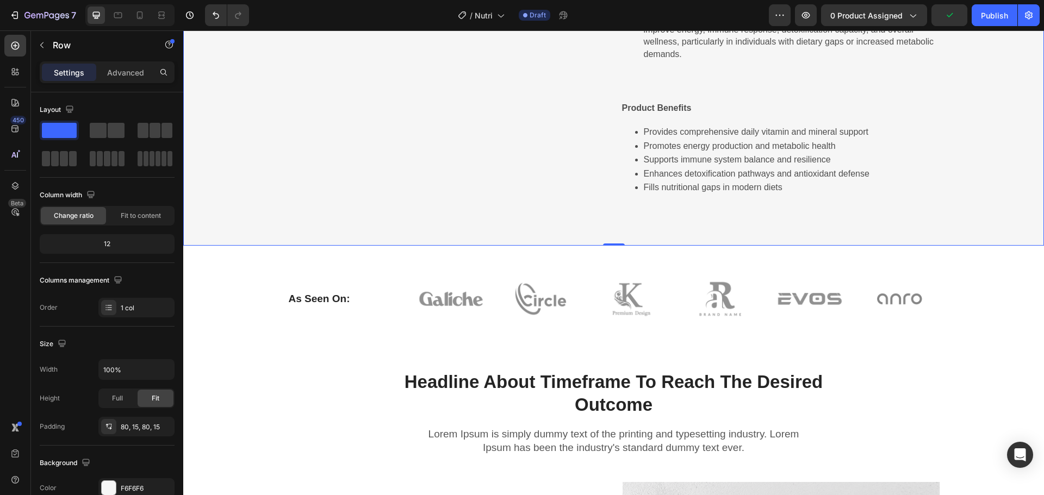
scroll to position [457, 0]
click at [969, 285] on div "As Seen On: Heading Image Image Image Image Image Image Row Row" at bounding box center [613, 298] width 844 height 54
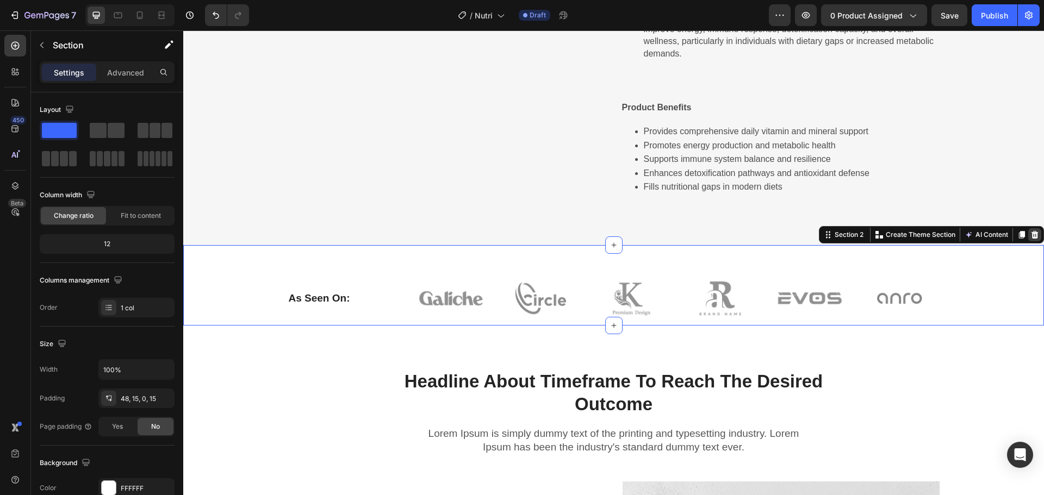
click at [1028, 228] on div at bounding box center [1034, 234] width 13 height 13
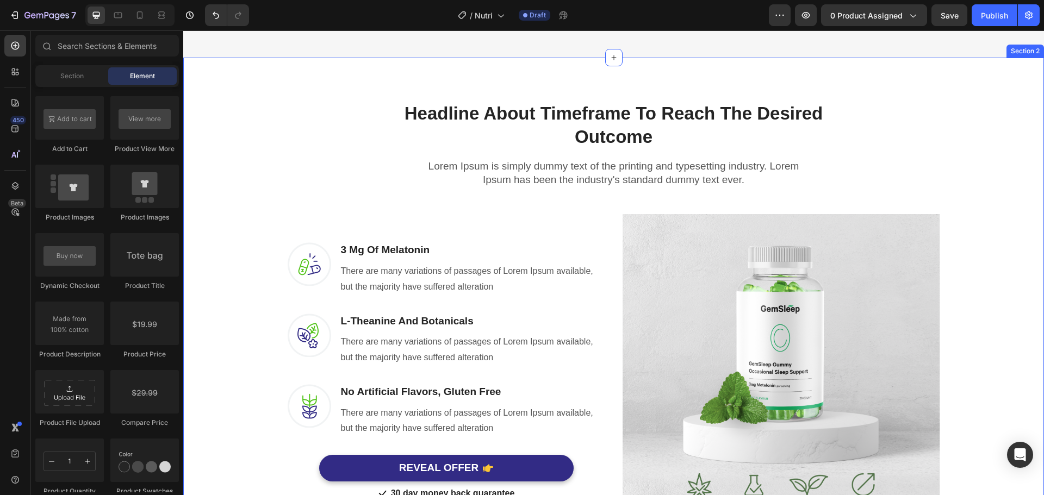
scroll to position [645, 0]
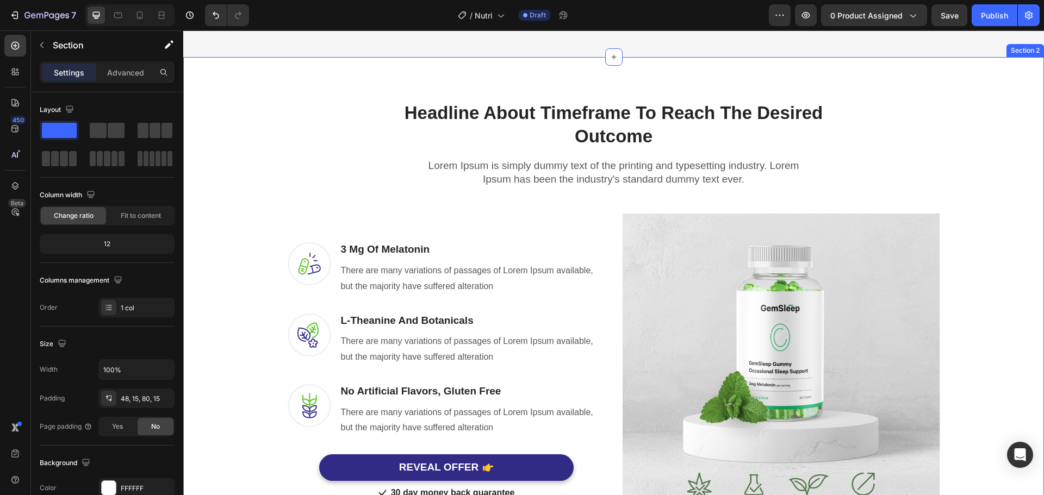
click at [965, 328] on div "Headline About Timeframe To Reach The Desired Outcome Heading Row Lorem Ipsum i…" at bounding box center [613, 306] width 844 height 447
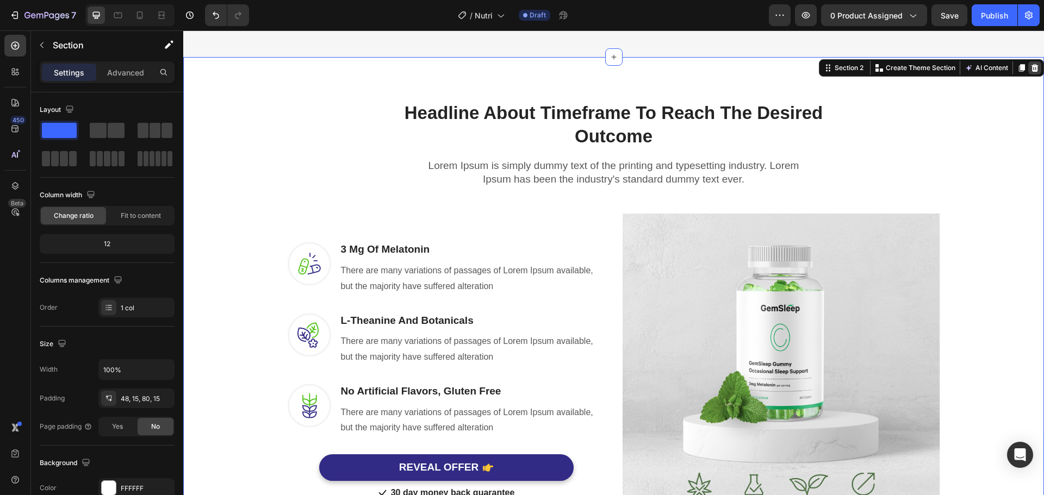
click at [1030, 70] on icon at bounding box center [1034, 68] width 9 height 9
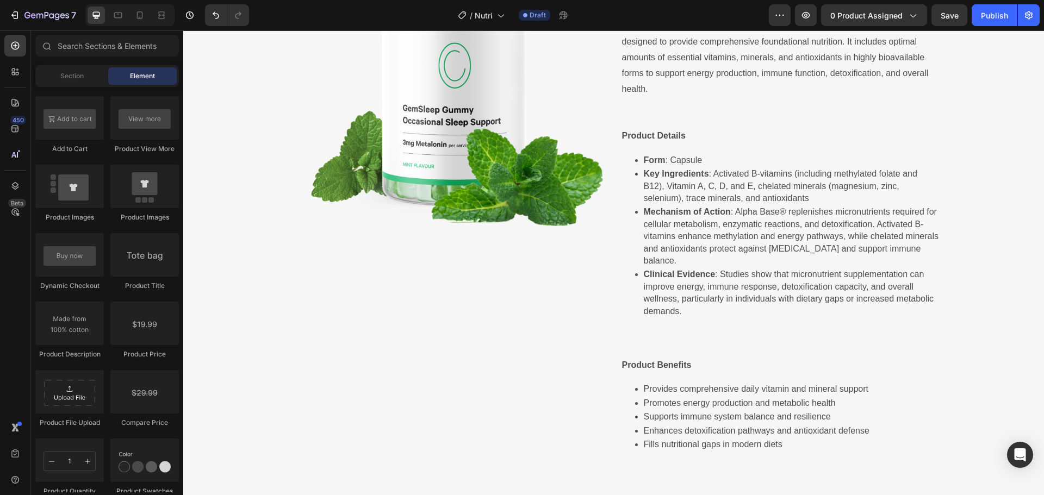
scroll to position [447, 0]
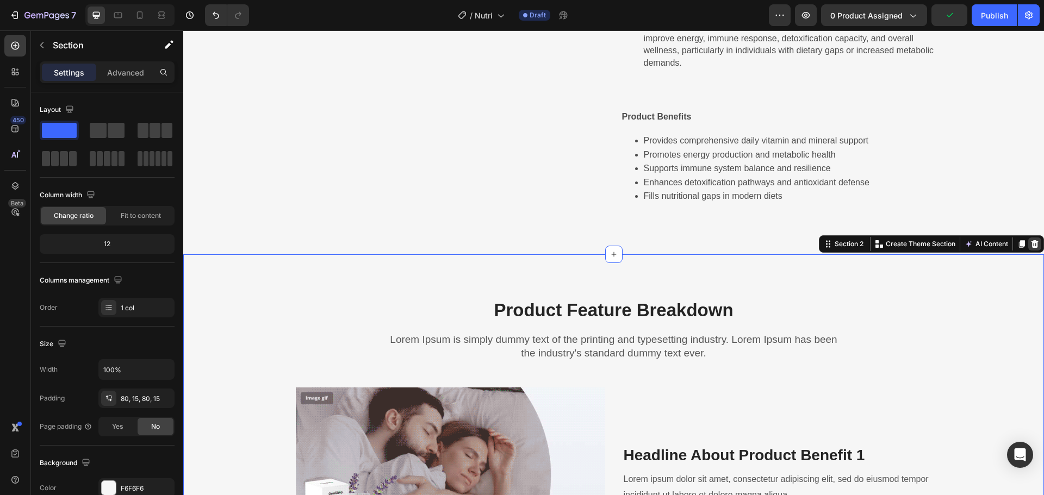
click at [1030, 241] on icon at bounding box center [1034, 244] width 9 height 9
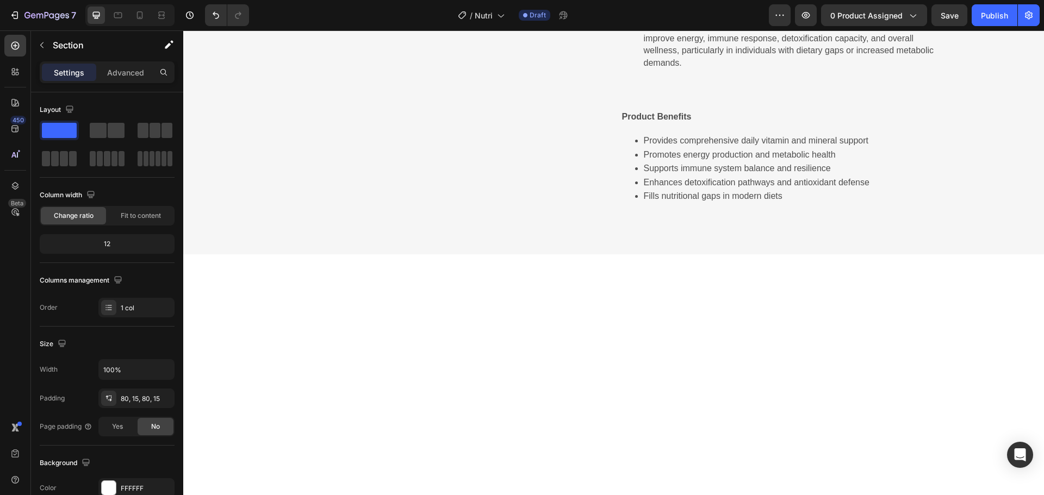
click at [967, 323] on div at bounding box center [613, 449] width 860 height 390
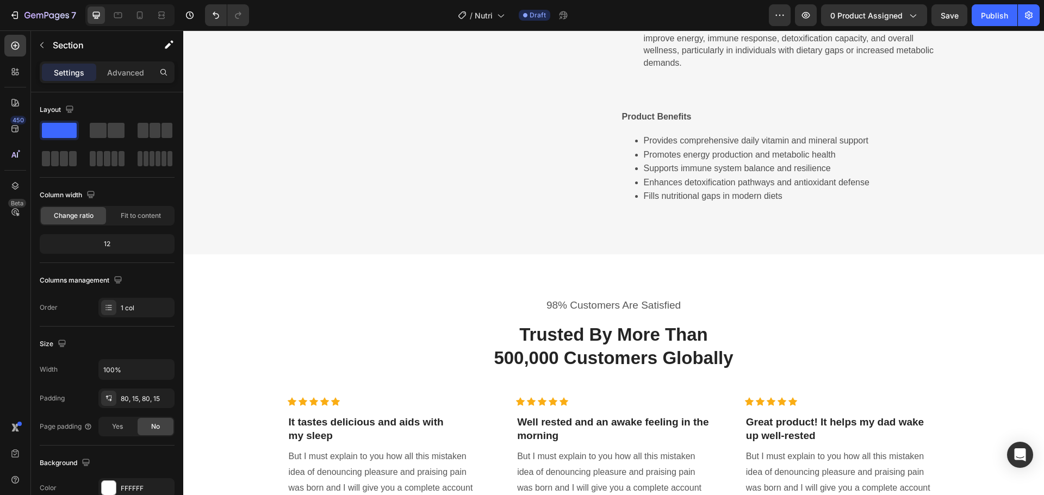
scroll to position [616, 0]
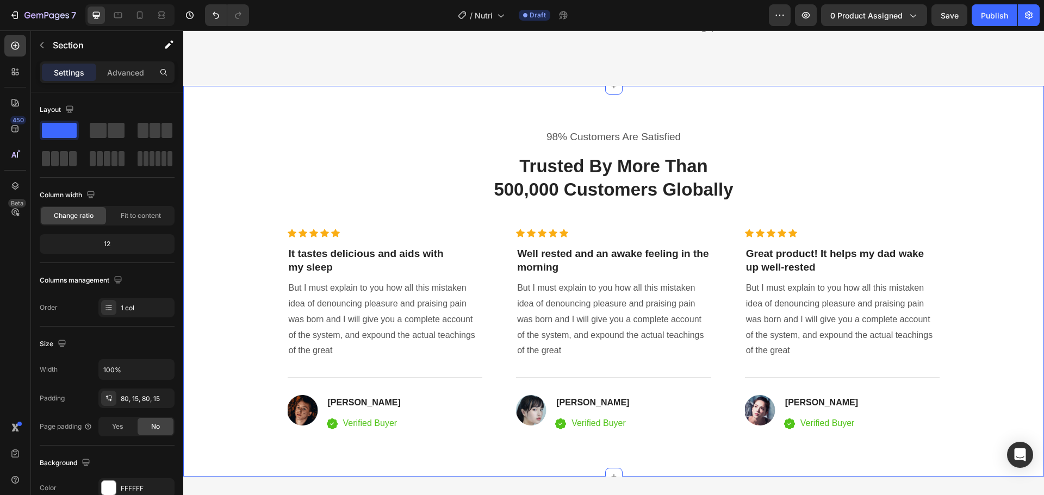
click at [980, 242] on div "98% Customers Are Satisfied Text block Trusted By More Than 500,000 Customers G…" at bounding box center [613, 280] width 844 height 303
click at [1011, 149] on div "98% Customers Are Satisfied Text block Trusted By More Than 500,000 Customers G…" at bounding box center [613, 280] width 844 height 303
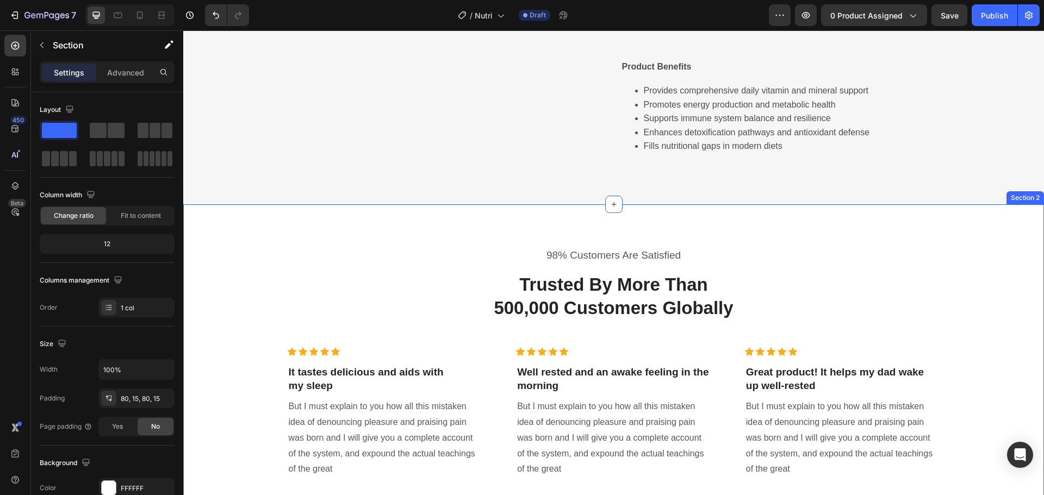
scroll to position [497, 0]
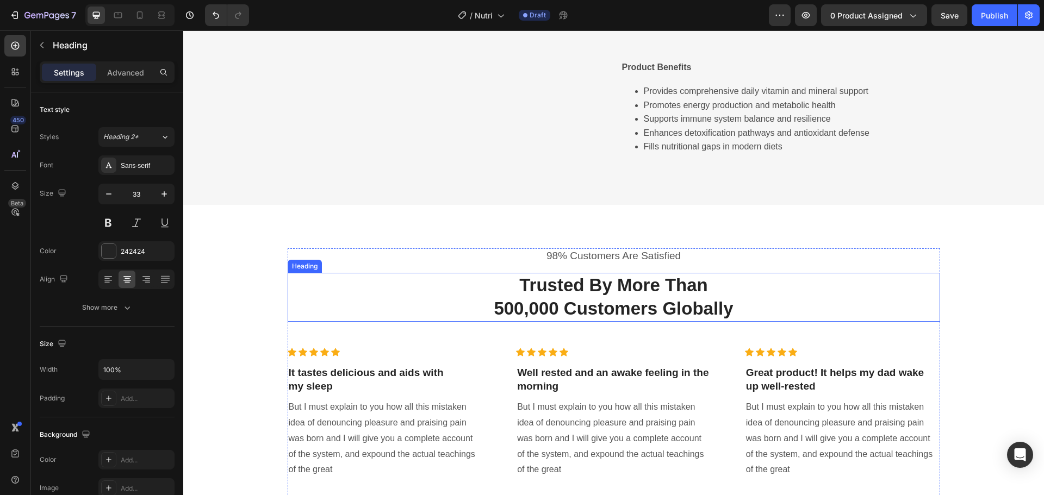
click at [400, 285] on p "Trusted By More Than 500,000 Customers Globally" at bounding box center [614, 297] width 650 height 47
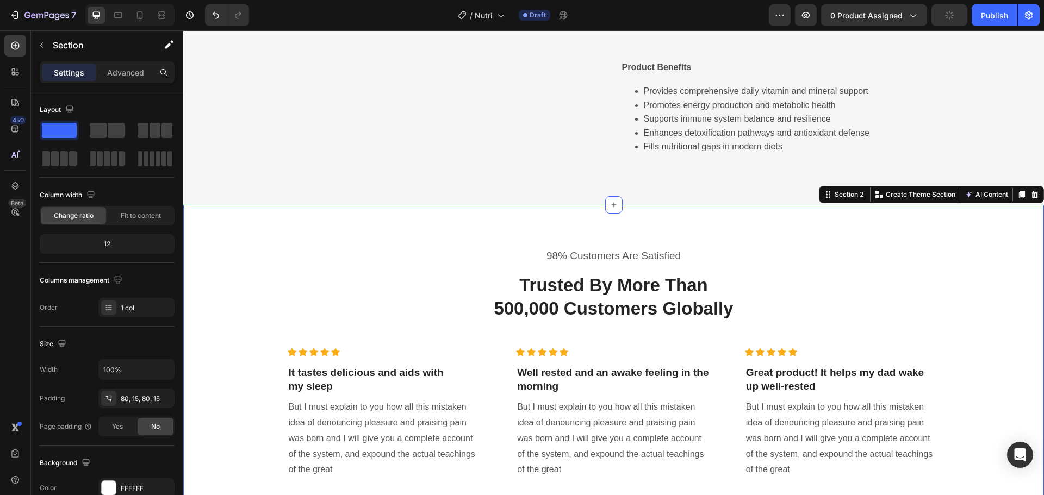
click at [265, 282] on div "98% Customers Are Satisfied Text block Trusted By More Than 500,000 Customers G…" at bounding box center [613, 399] width 844 height 303
click at [1031, 197] on div at bounding box center [1034, 194] width 13 height 13
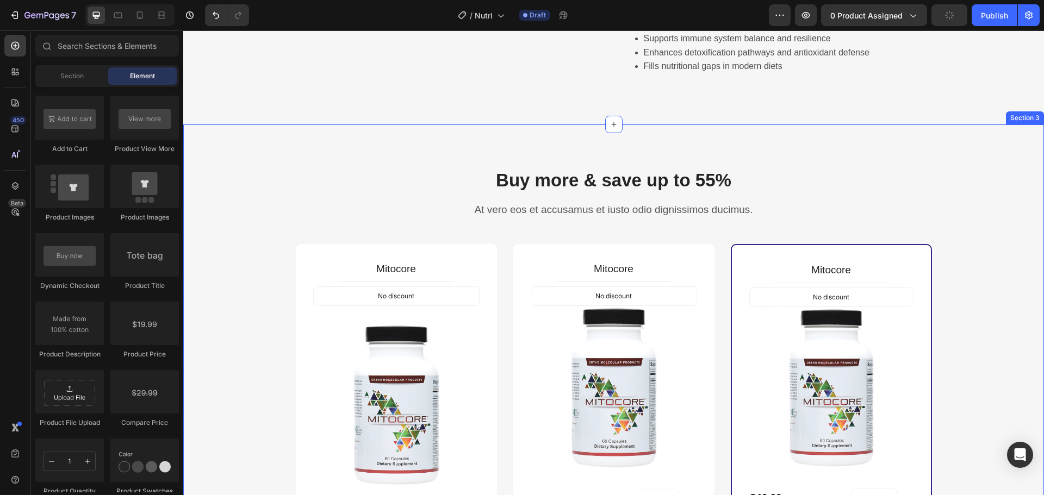
scroll to position [577, 0]
click at [980, 240] on div "Buy more & save up to 55% Heading At vero eos et accusamus et iusto odio dignis…" at bounding box center [613, 459] width 844 height 583
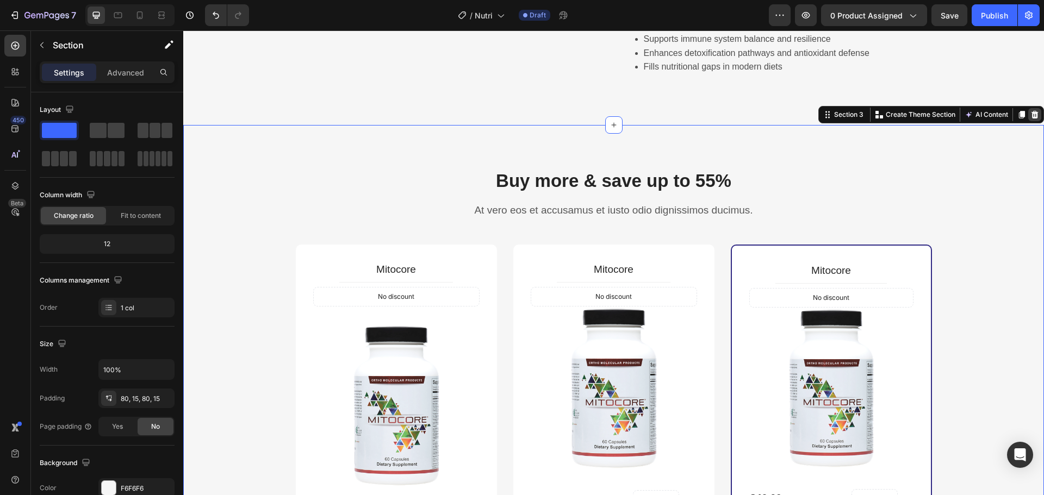
click at [1030, 117] on icon at bounding box center [1034, 114] width 9 height 9
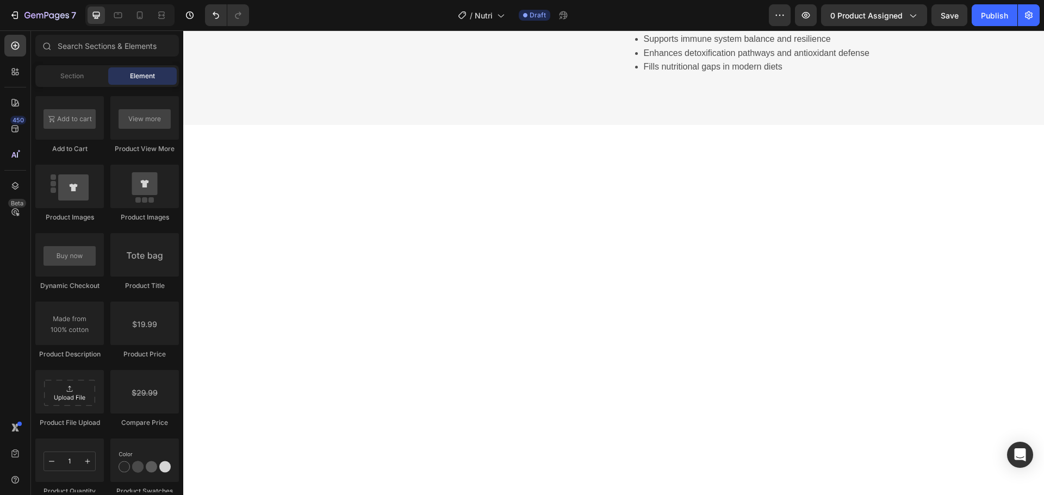
click at [1003, 209] on div at bounding box center [613, 436] width 860 height 622
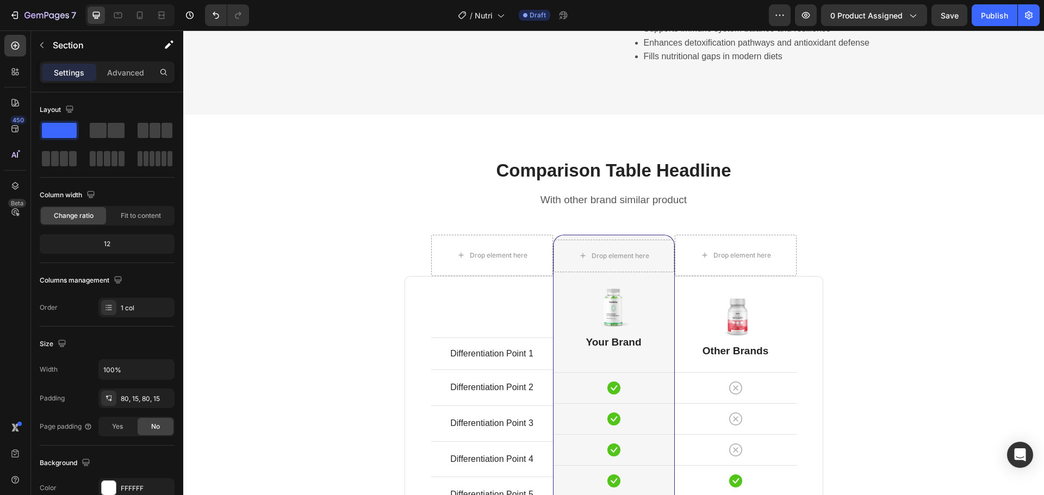
scroll to position [588, 0]
click at [951, 186] on div "Comparison Table Headline Heading With other brand similar product Text block R…" at bounding box center [613, 447] width 844 height 579
click at [986, 190] on div "Comparison Table Headline Heading With other brand similar product Text block R…" at bounding box center [613, 447] width 844 height 579
click at [355, 240] on div "Comparison Table Headline Heading With other brand similar product Text block R…" at bounding box center [613, 447] width 844 height 579
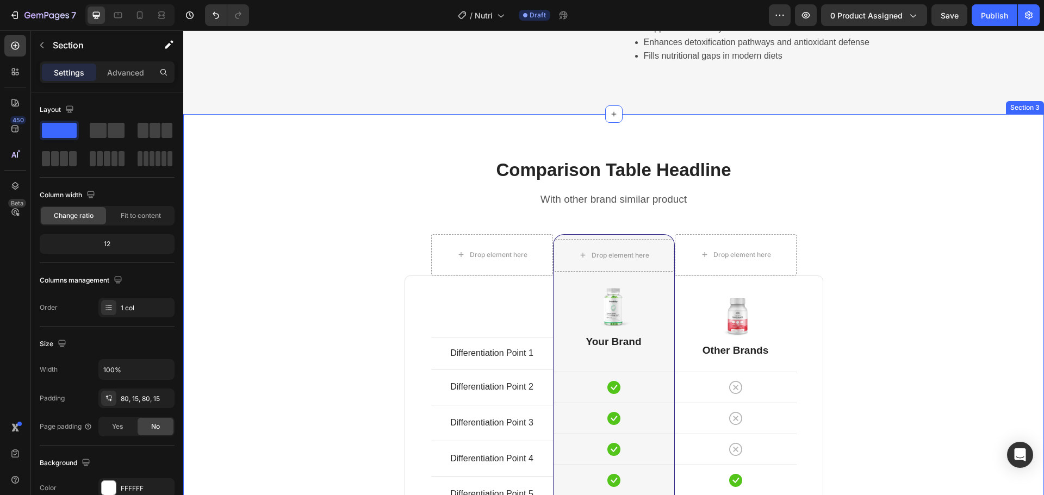
click at [284, 186] on div "Comparison Table Headline Heading With other brand similar product Text block R…" at bounding box center [613, 447] width 844 height 579
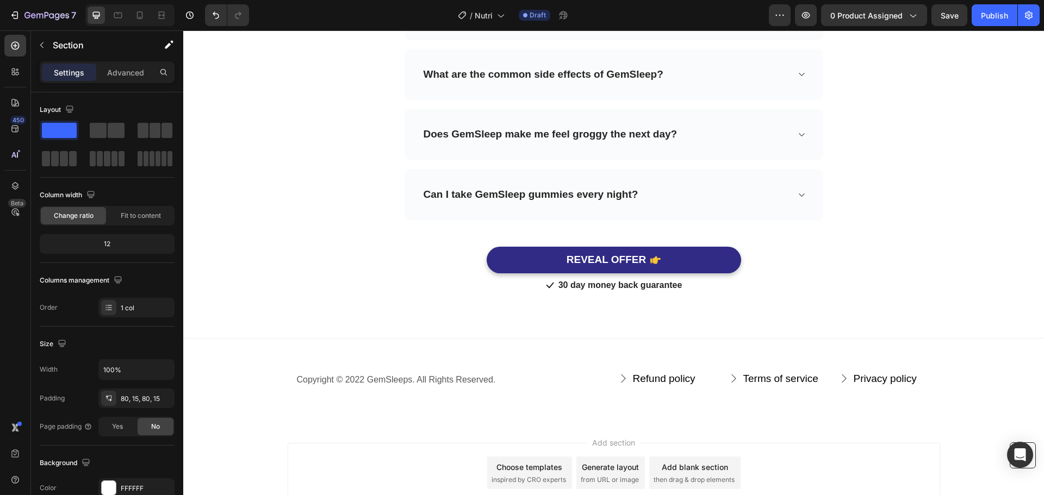
scroll to position [1890, 0]
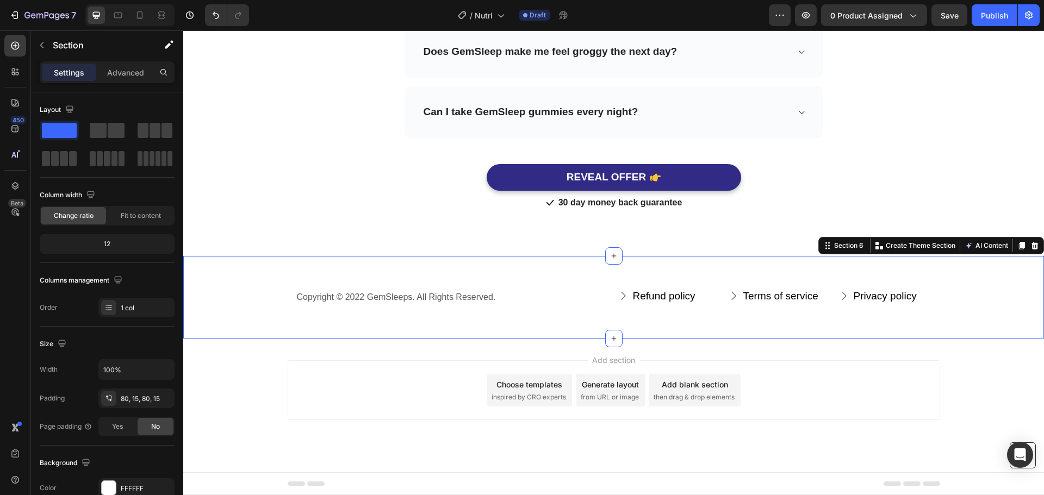
click at [953, 324] on div "Copyright © 2022 GemSleeps. All Rights Reserved. Text block Refund policy Butto…" at bounding box center [613, 297] width 860 height 84
click at [1031, 246] on icon at bounding box center [1034, 245] width 7 height 8
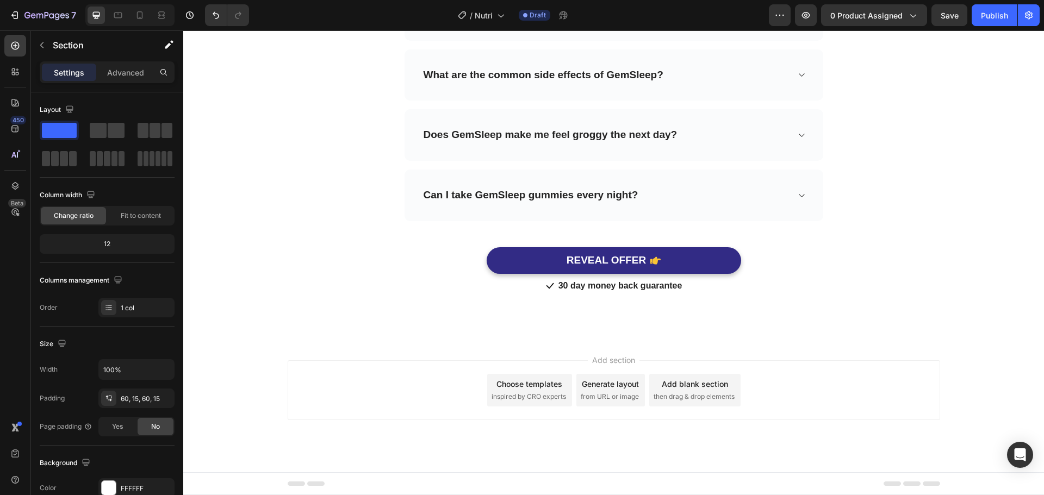
scroll to position [1807, 0]
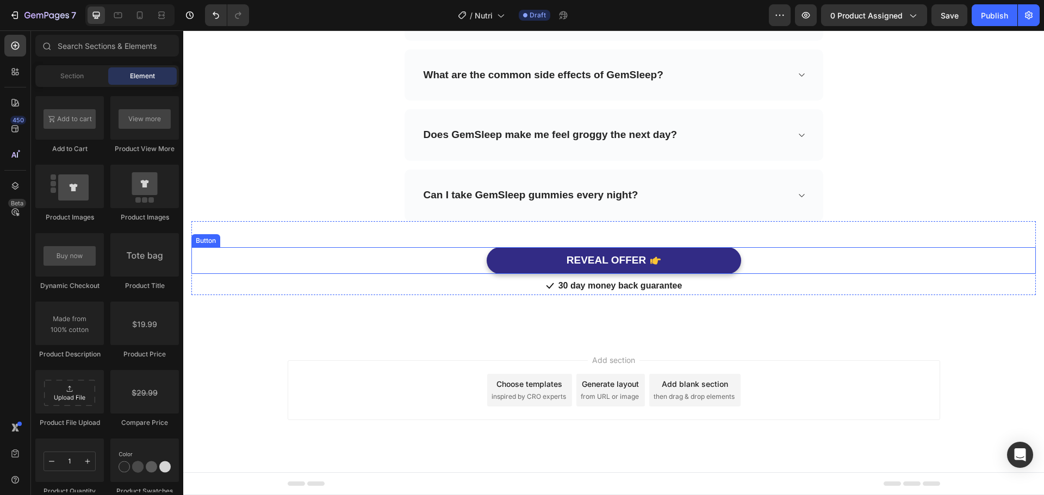
click at [919, 265] on div "REVEAL OFFER Button" at bounding box center [613, 260] width 844 height 27
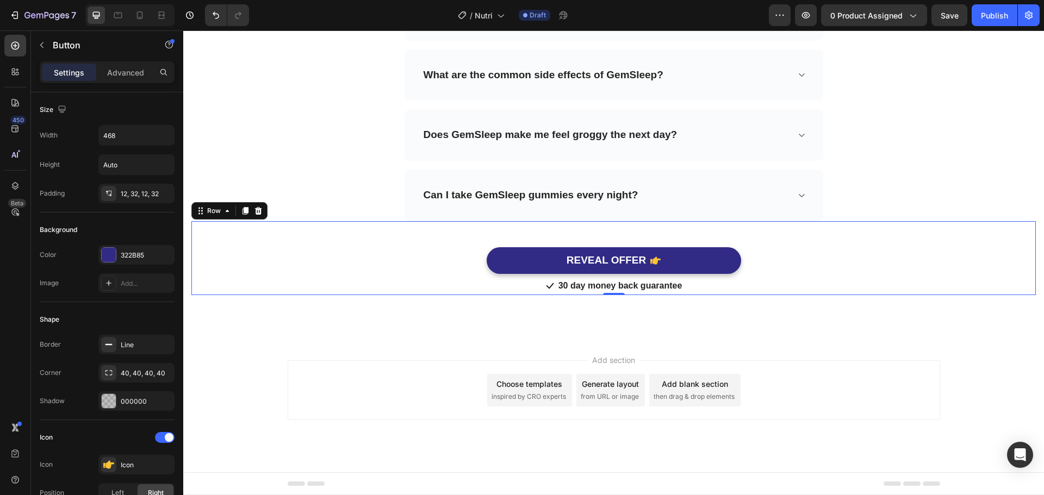
click at [934, 238] on div "REVEAL OFFER Button" at bounding box center [613, 247] width 844 height 53
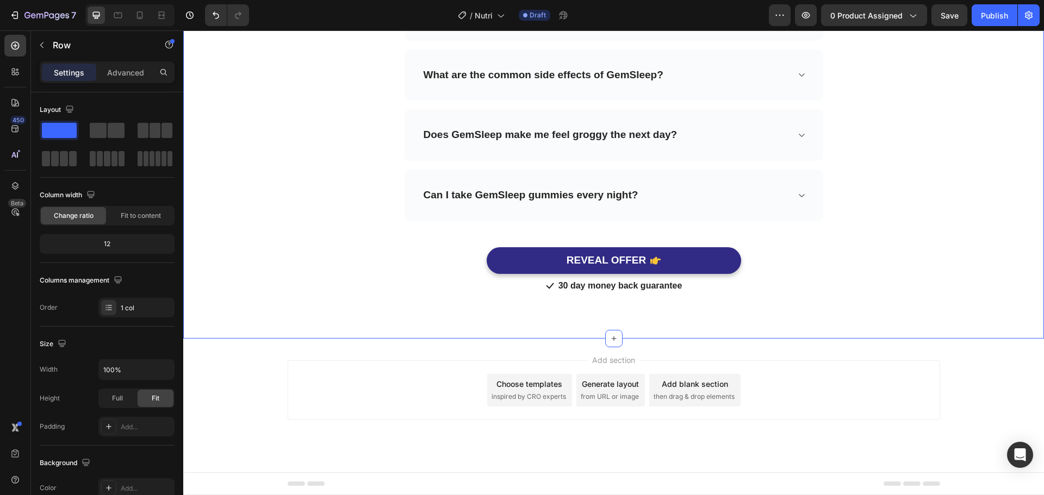
click at [970, 171] on div "Frequently Asked Questions Heading Need help finding an answer to your question…" at bounding box center [613, 53] width 844 height 482
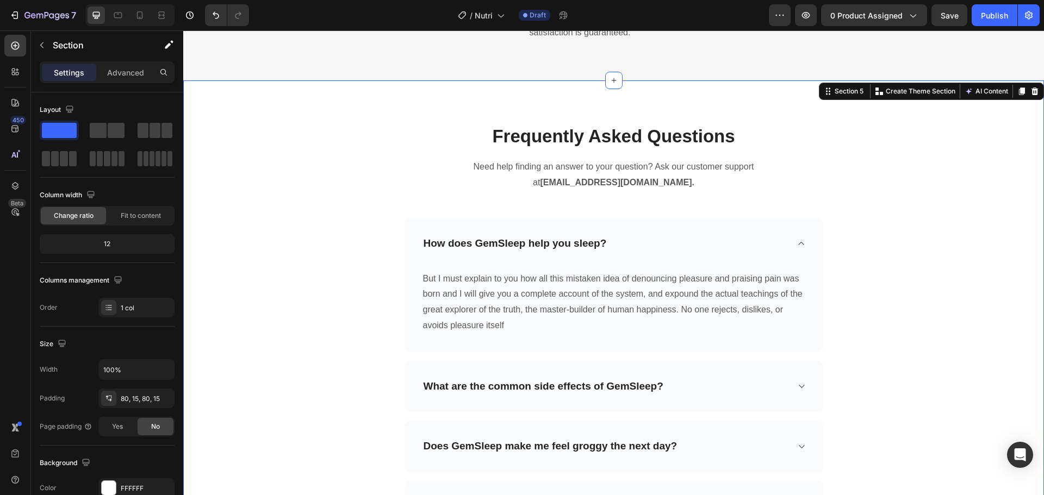
scroll to position [1495, 0]
click at [1031, 95] on icon at bounding box center [1034, 92] width 7 height 8
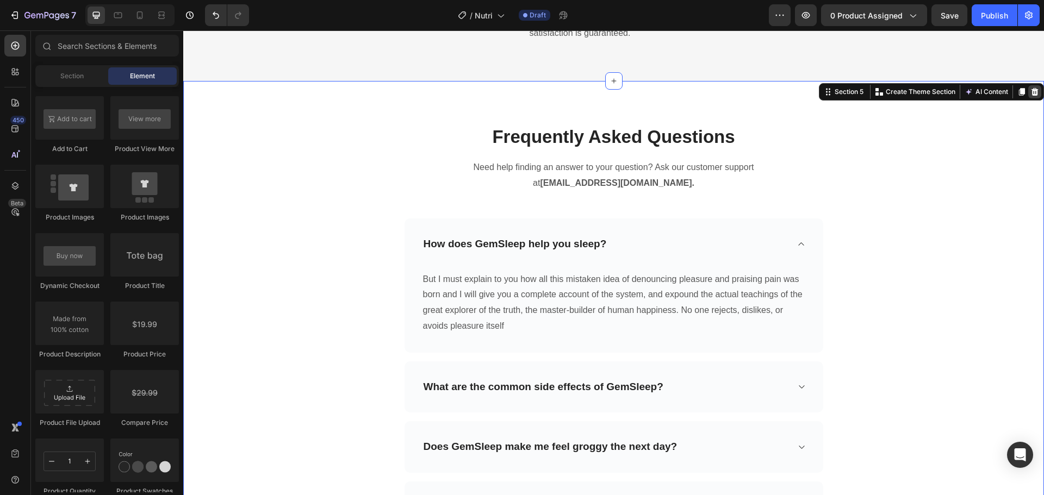
scroll to position [1238, 0]
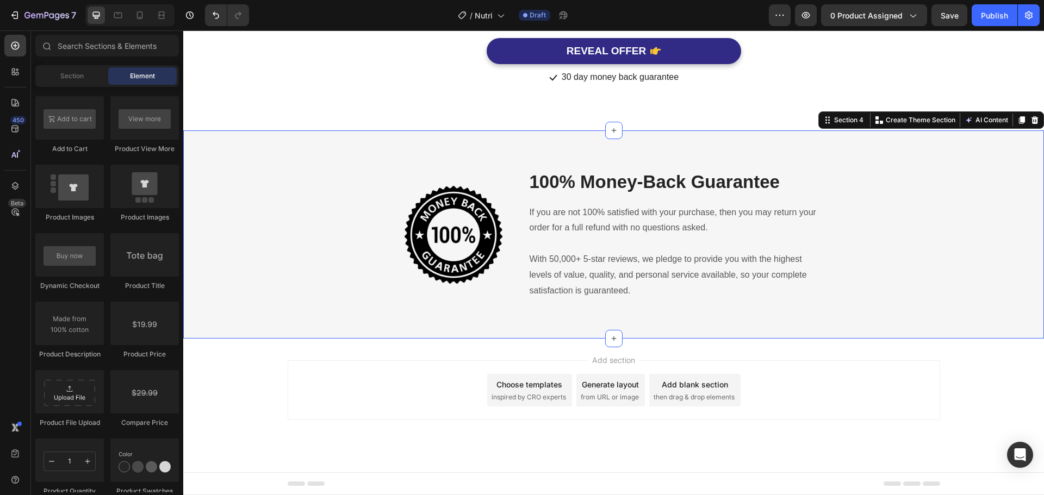
click at [979, 195] on div "Image 100% Money-Back Guarantee Heading If you are not 100% satisfied with your…" at bounding box center [613, 235] width 844 height 157
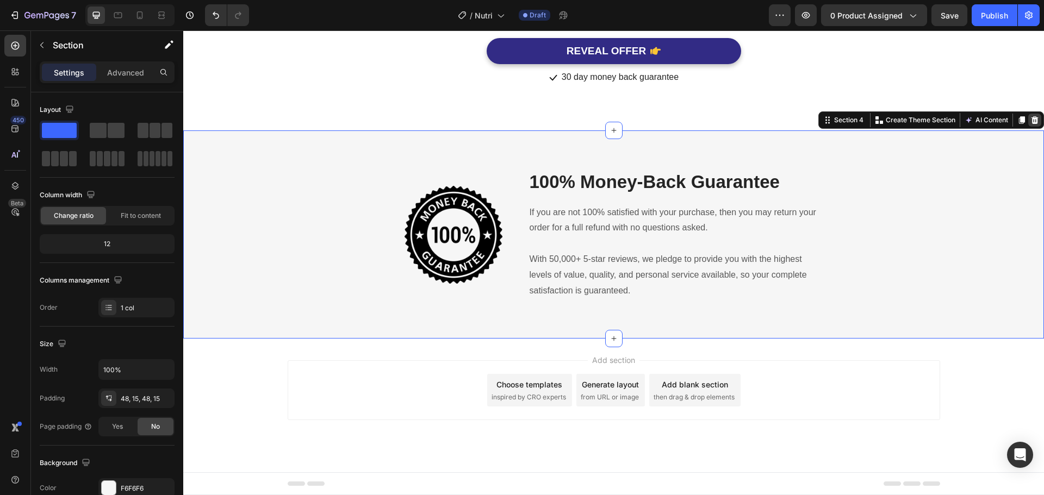
click at [1030, 121] on icon at bounding box center [1034, 120] width 9 height 9
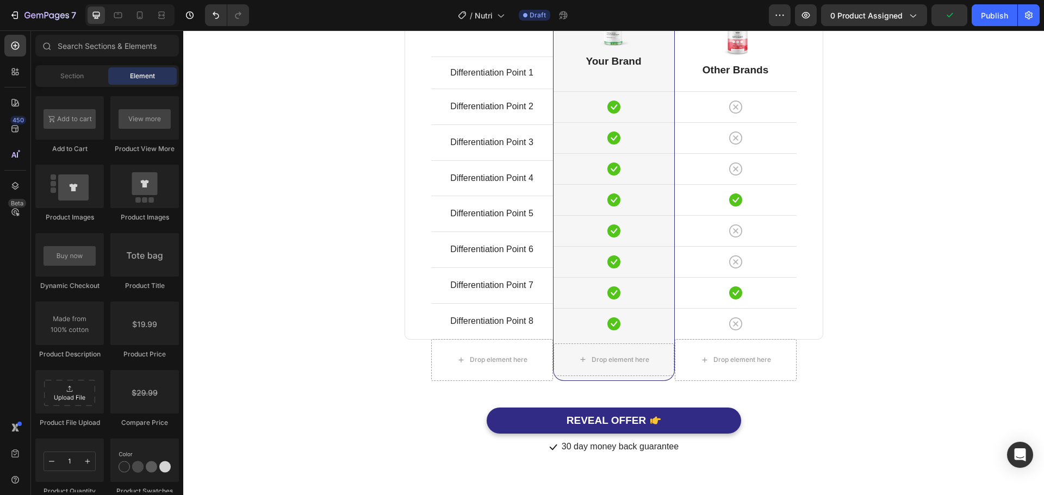
scroll to position [865, 0]
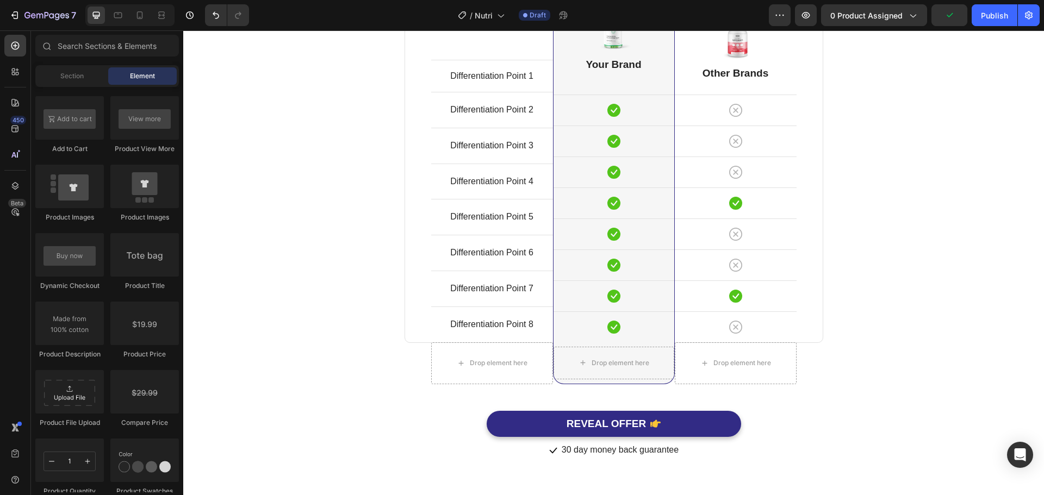
click at [1027, 121] on div "Comparison Table Headline Heading With other brand similar product Text block R…" at bounding box center [613, 169] width 844 height 579
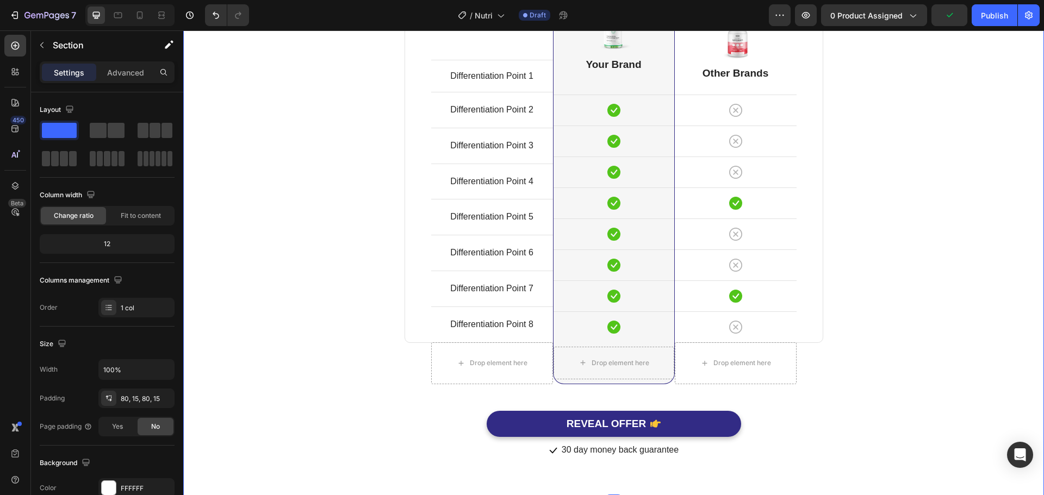
click at [959, 177] on div "Comparison Table Headline Heading With other brand similar product Text block R…" at bounding box center [613, 169] width 844 height 579
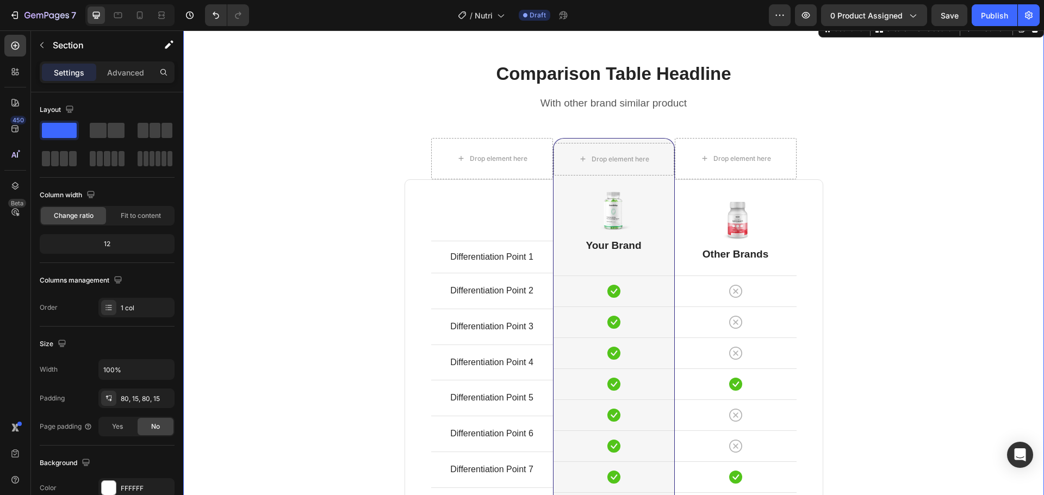
scroll to position [646, 0]
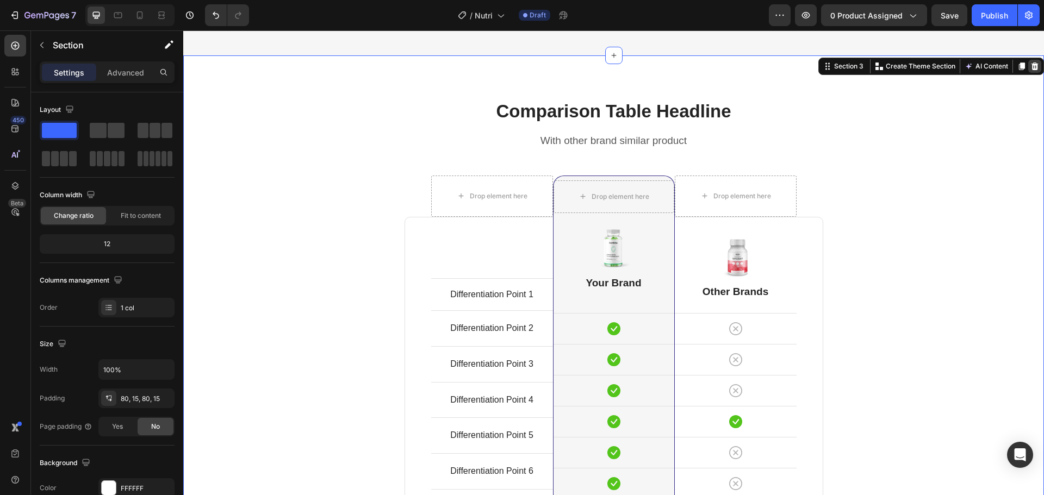
click at [1031, 65] on icon at bounding box center [1034, 67] width 7 height 8
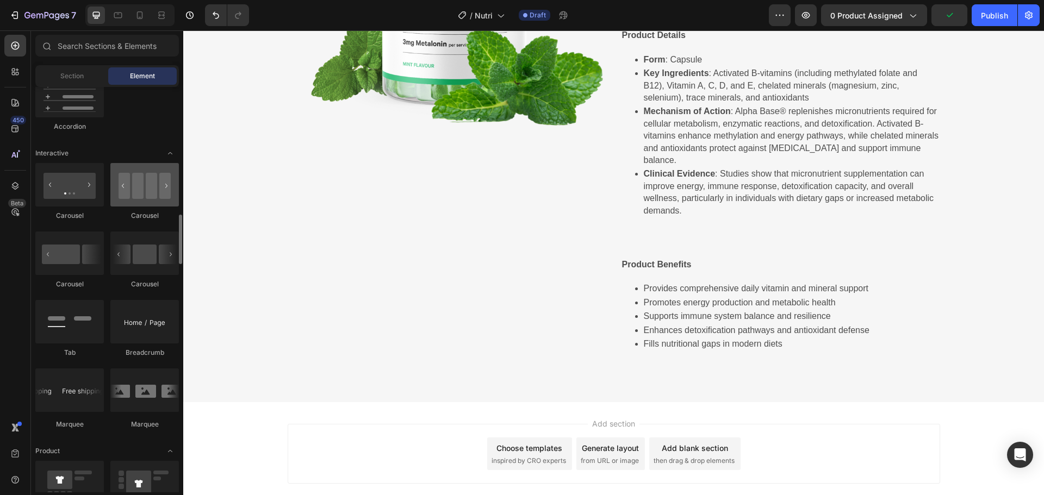
scroll to position [1034, 0]
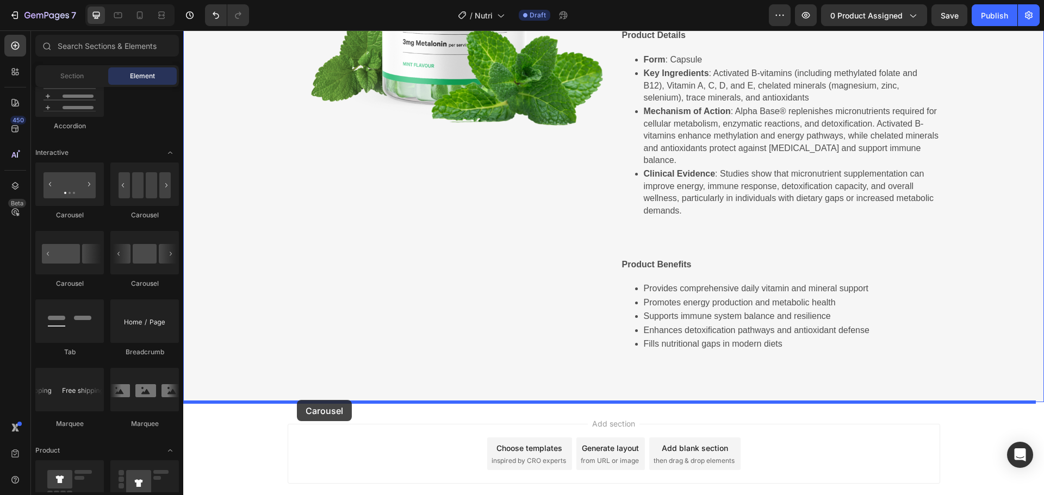
drag, startPoint x: 329, startPoint y: 288, endPoint x: 297, endPoint y: 400, distance: 117.1
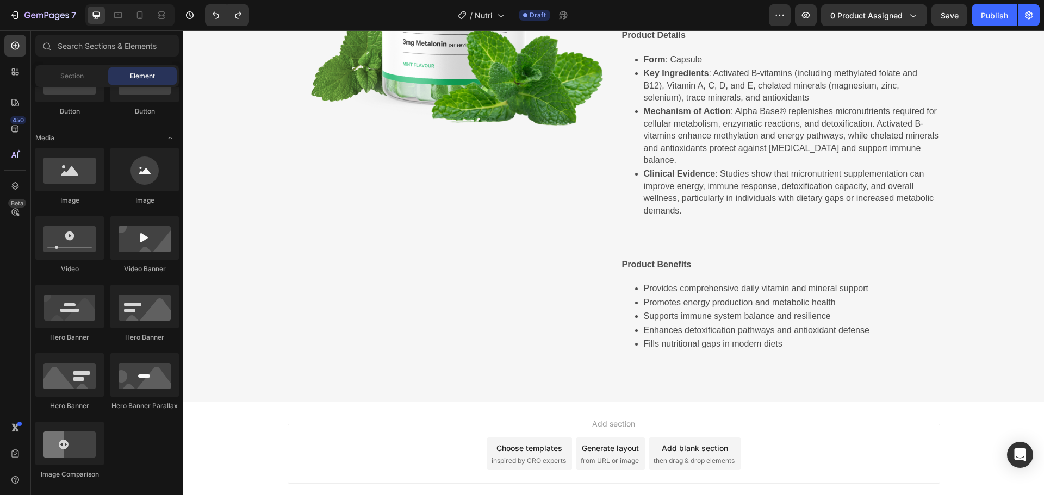
scroll to position [0, 0]
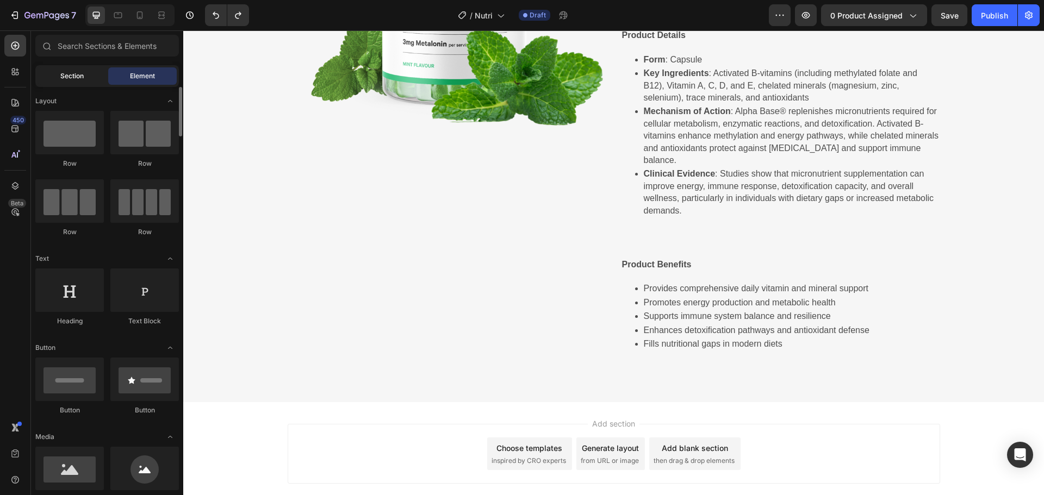
click at [82, 77] on span "Section" at bounding box center [71, 76] width 23 height 10
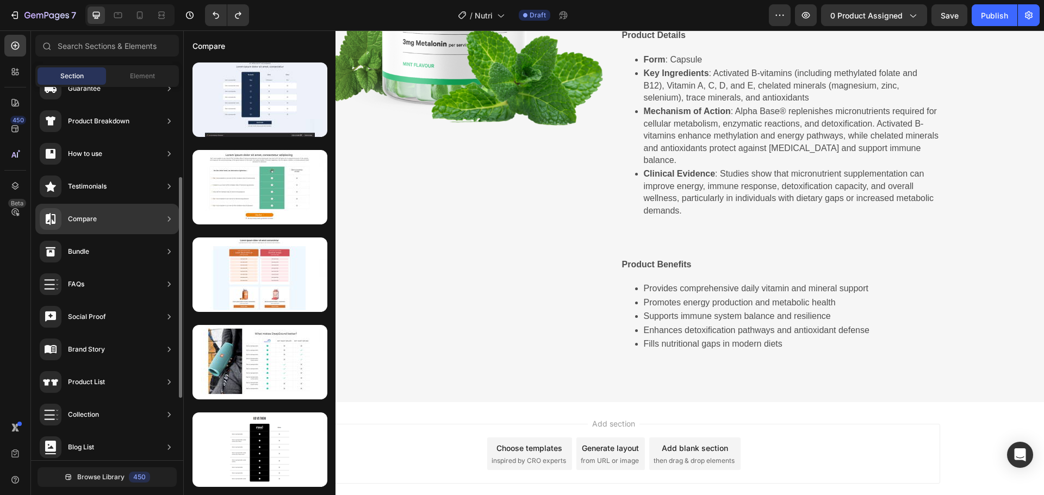
scroll to position [153, 0]
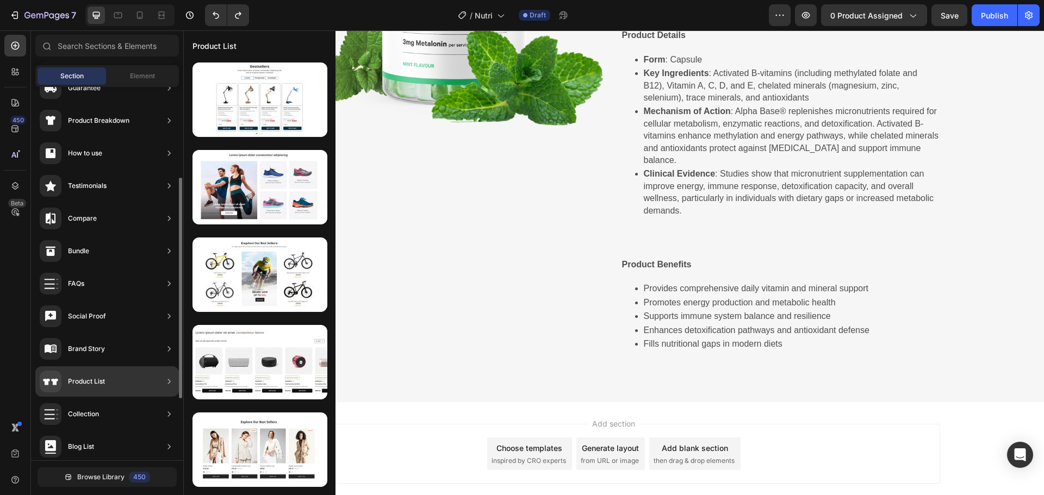
drag, startPoint x: 122, startPoint y: 377, endPoint x: 110, endPoint y: 373, distance: 12.7
click at [110, 373] on div "Product List" at bounding box center [106, 381] width 143 height 30
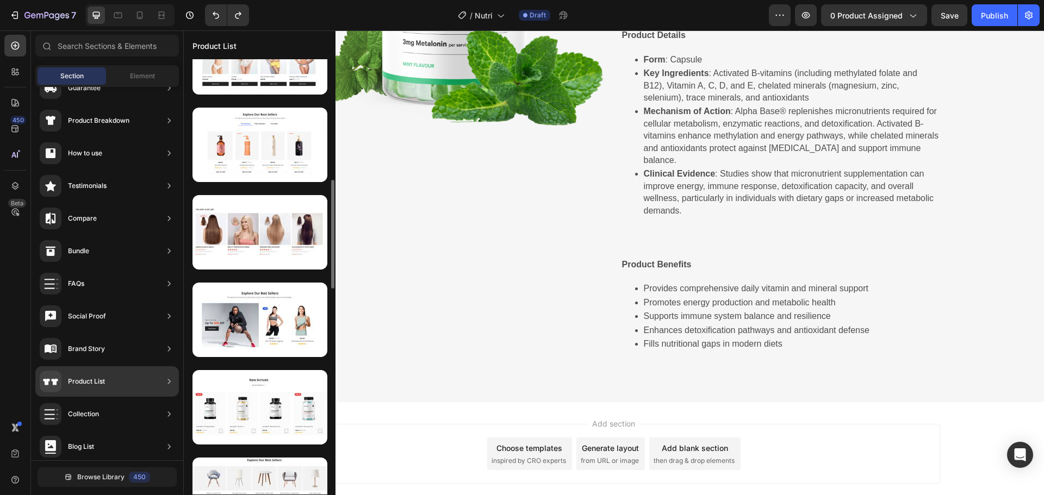
scroll to position [481, 0]
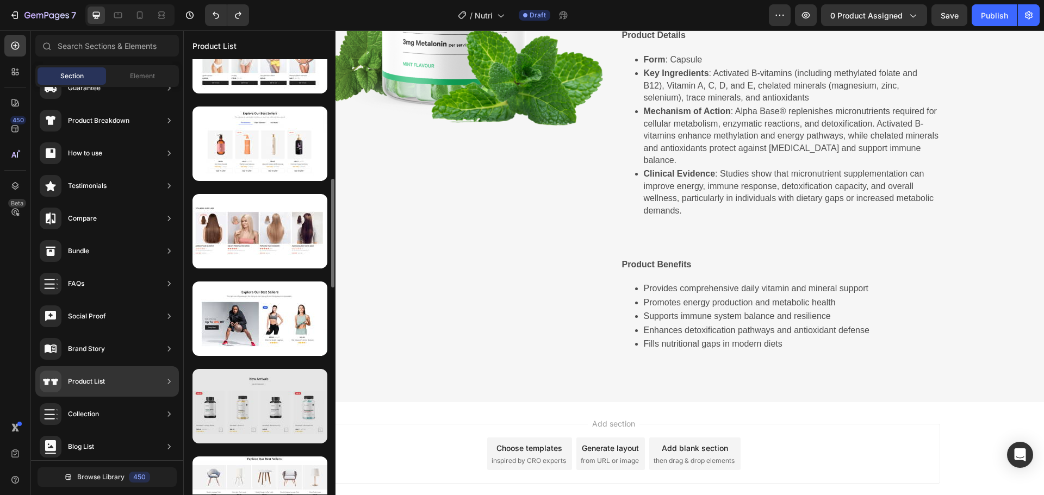
click at [285, 379] on div at bounding box center [259, 406] width 135 height 74
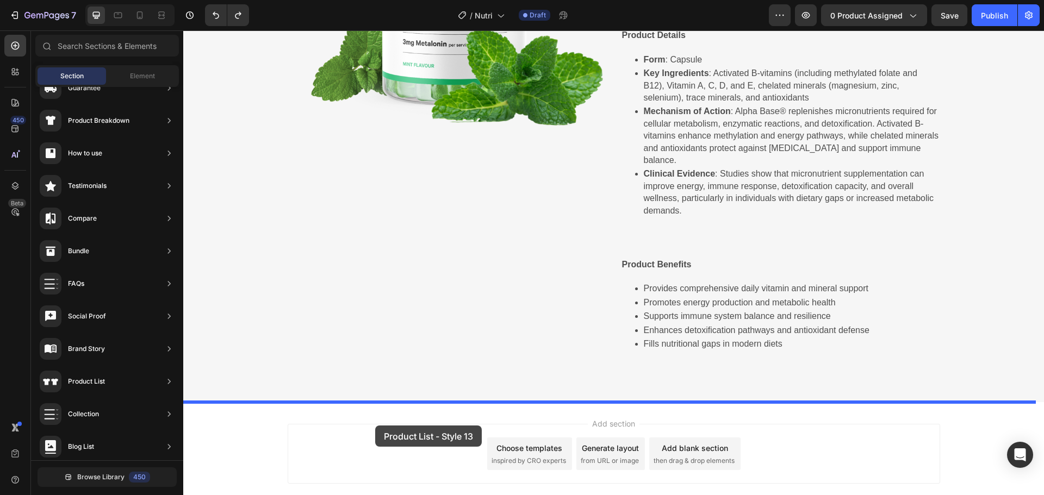
drag, startPoint x: 468, startPoint y: 410, endPoint x: 375, endPoint y: 426, distance: 94.8
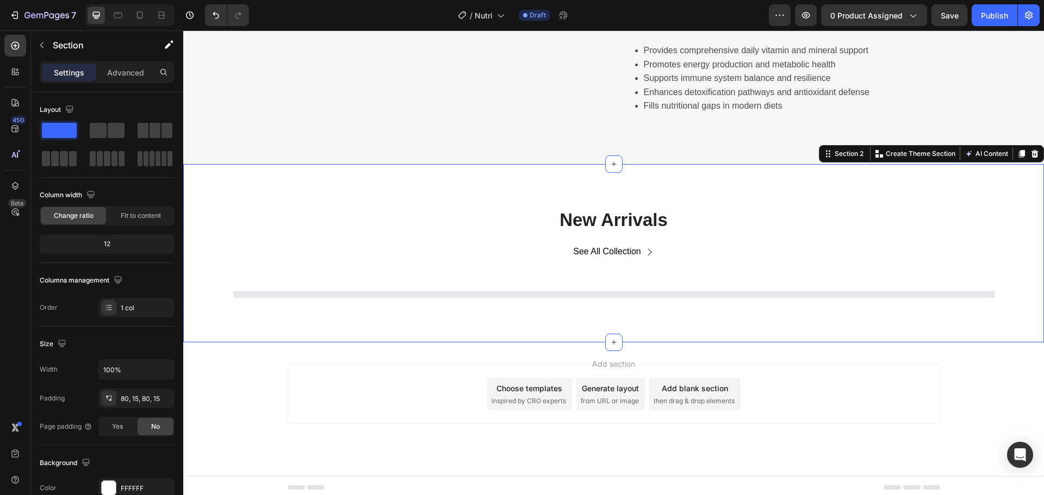
scroll to position [541, 0]
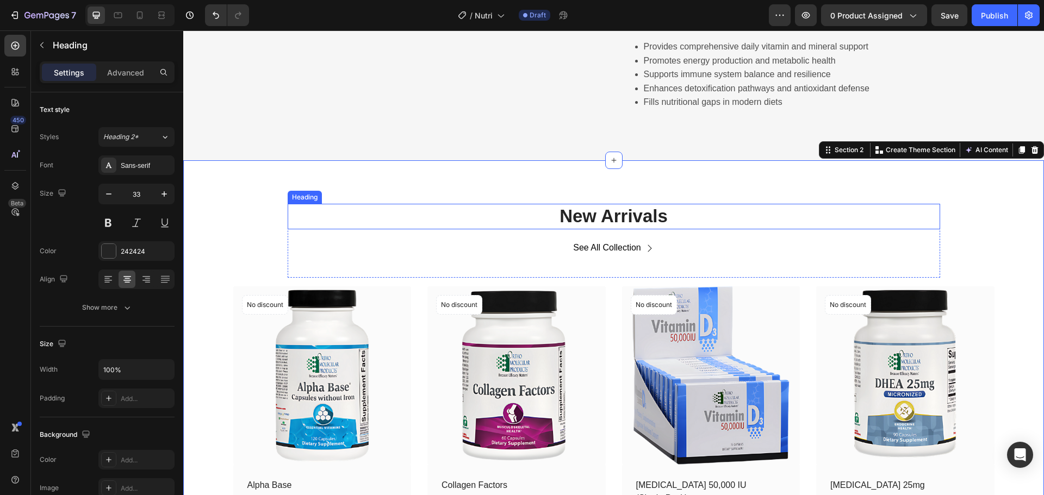
click at [616, 215] on p "New Arrivals" at bounding box center [614, 216] width 650 height 23
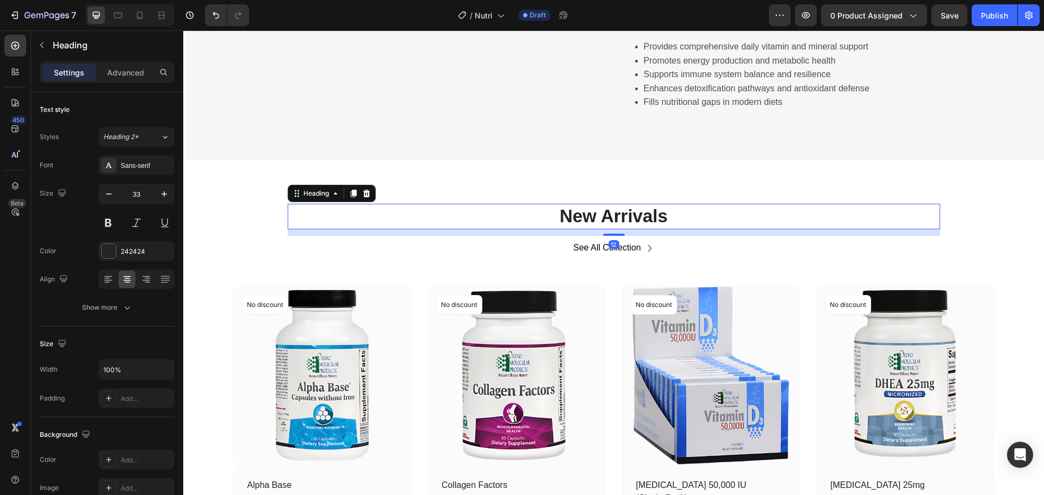
click at [616, 215] on p "New Arrivals" at bounding box center [614, 216] width 650 height 23
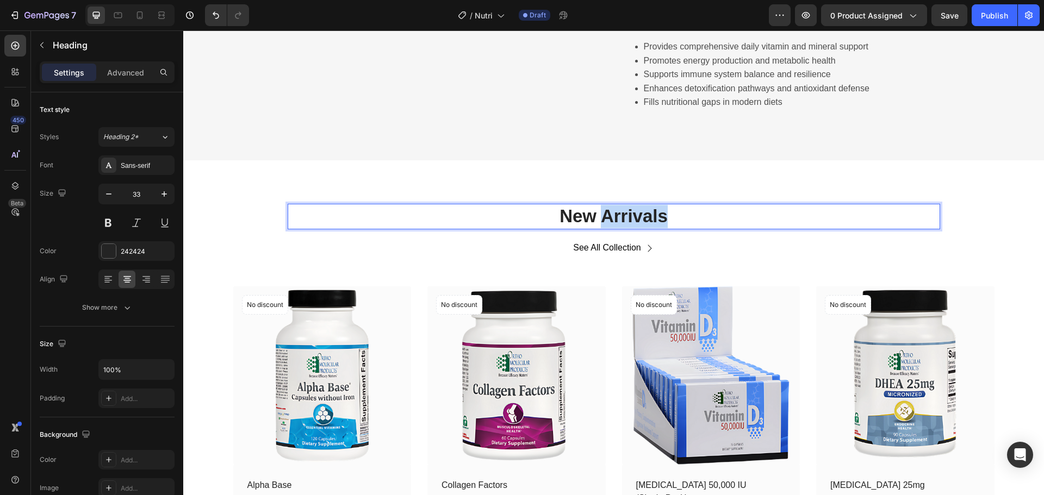
click at [616, 215] on p "New Arrivals" at bounding box center [614, 216] width 650 height 23
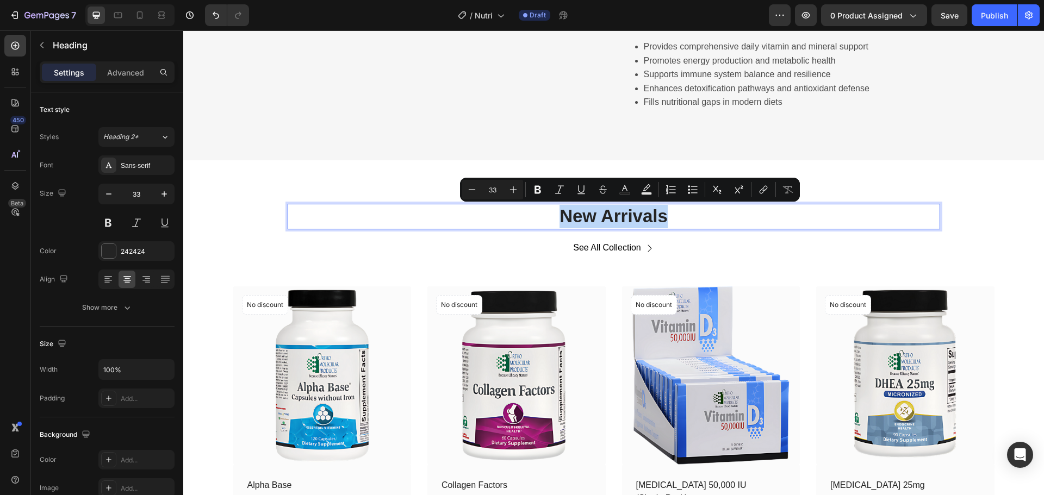
click at [616, 215] on p "New Arrivals" at bounding box center [614, 216] width 650 height 23
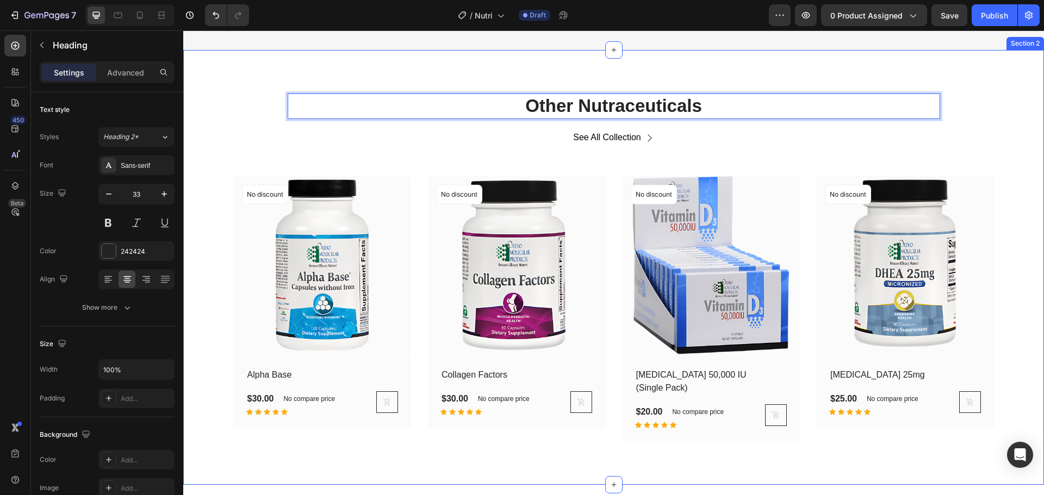
scroll to position [653, 0]
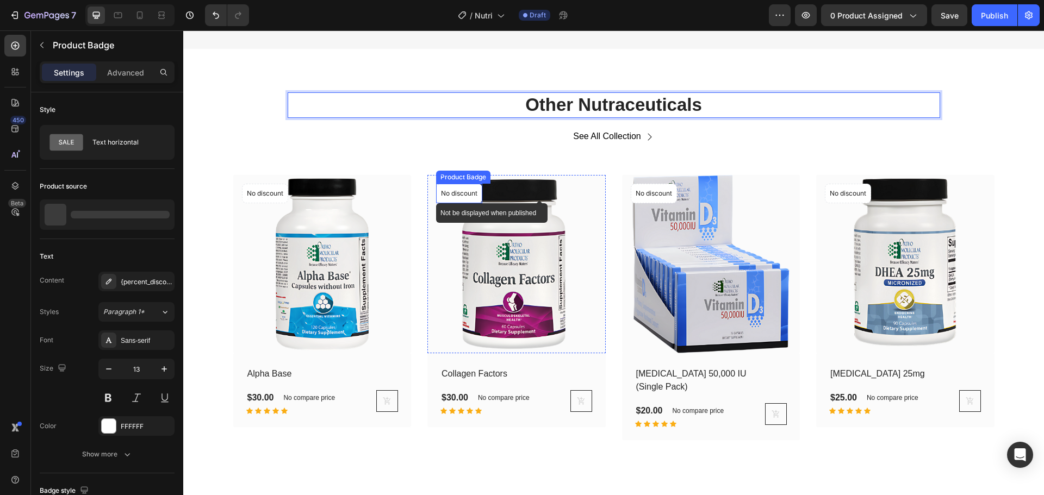
click at [461, 195] on p "No discount" at bounding box center [459, 194] width 36 height 10
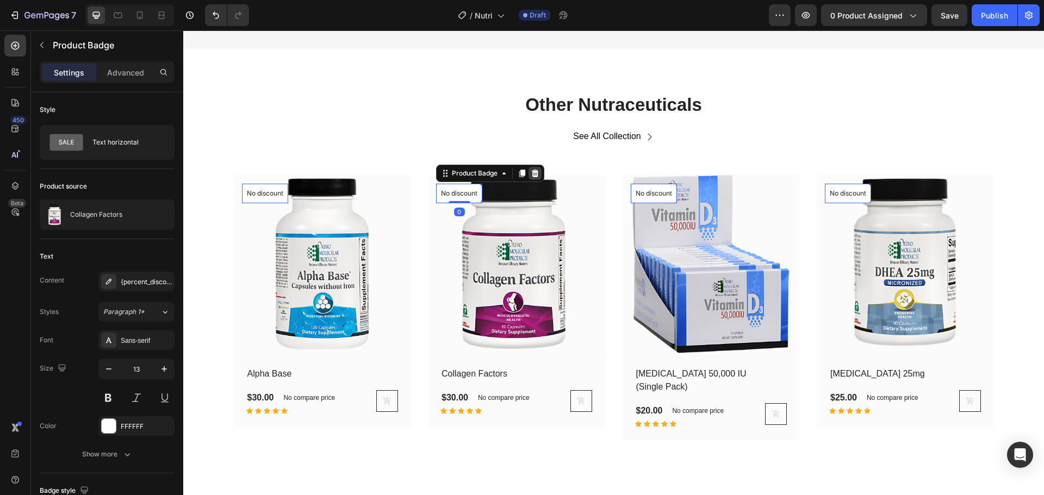
click at [532, 170] on icon at bounding box center [535, 174] width 7 height 8
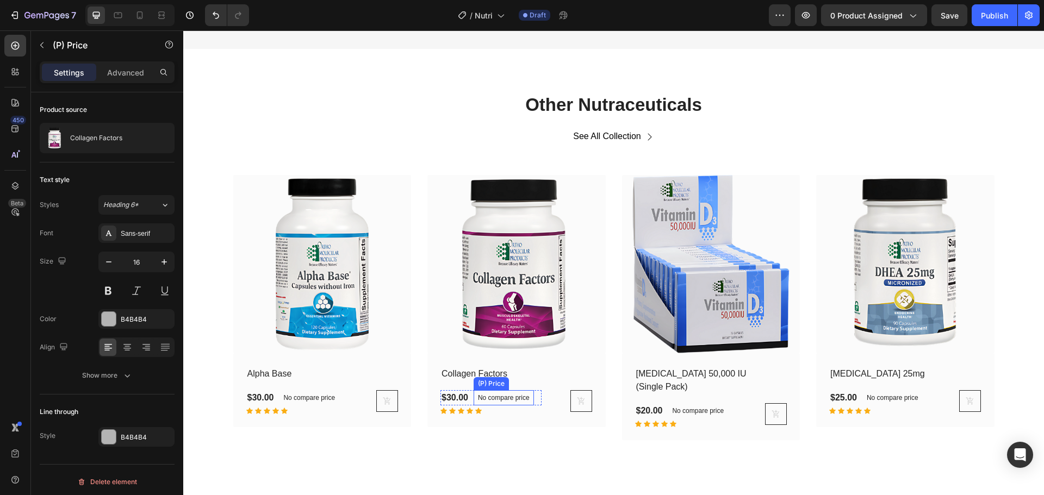
click at [510, 398] on p "No compare price" at bounding box center [504, 398] width 52 height 7
click at [566, 383] on icon at bounding box center [566, 380] width 9 height 9
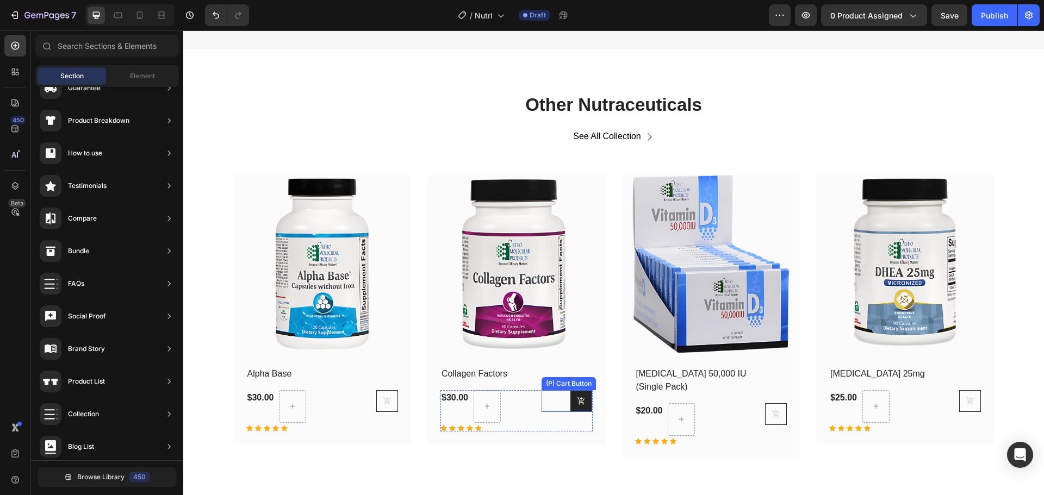
click at [580, 407] on button at bounding box center [581, 401] width 22 height 22
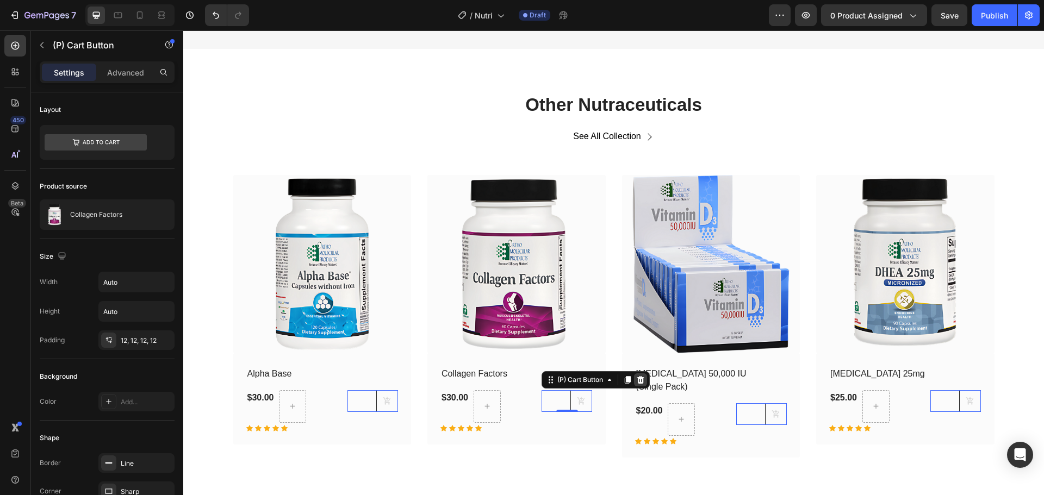
click at [637, 379] on icon at bounding box center [640, 380] width 7 height 8
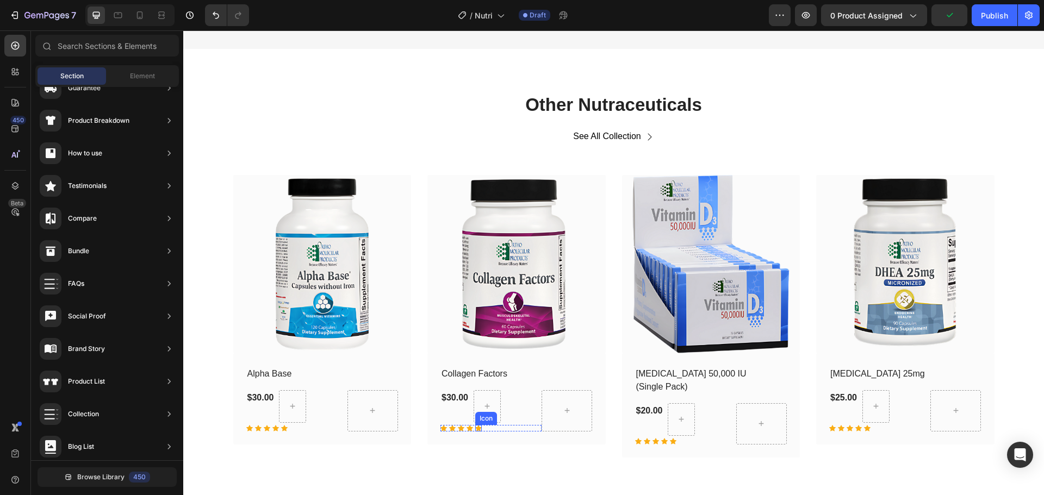
click at [476, 429] on div "Icon" at bounding box center [478, 428] width 7 height 7
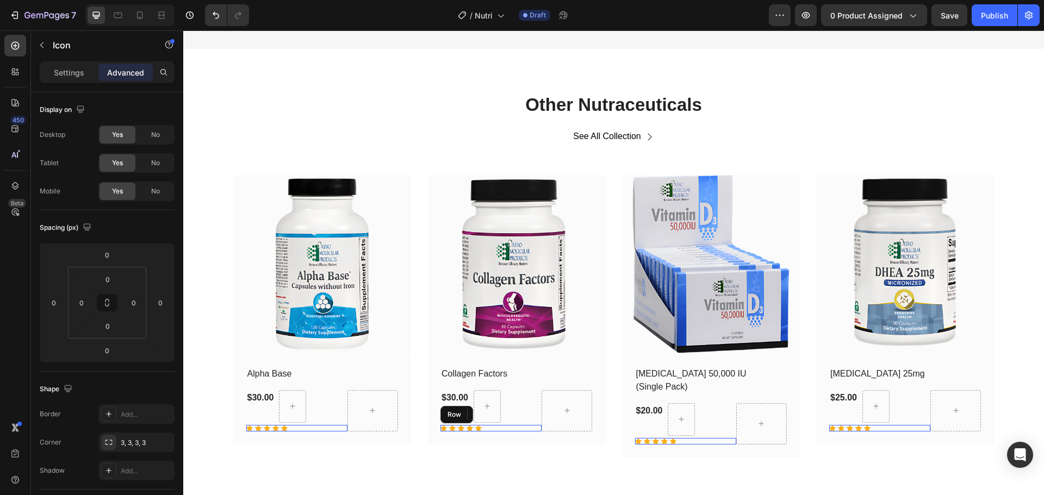
click at [508, 430] on div "Icon Icon Icon Icon Icon 0 Row" at bounding box center [490, 428] width 101 height 7
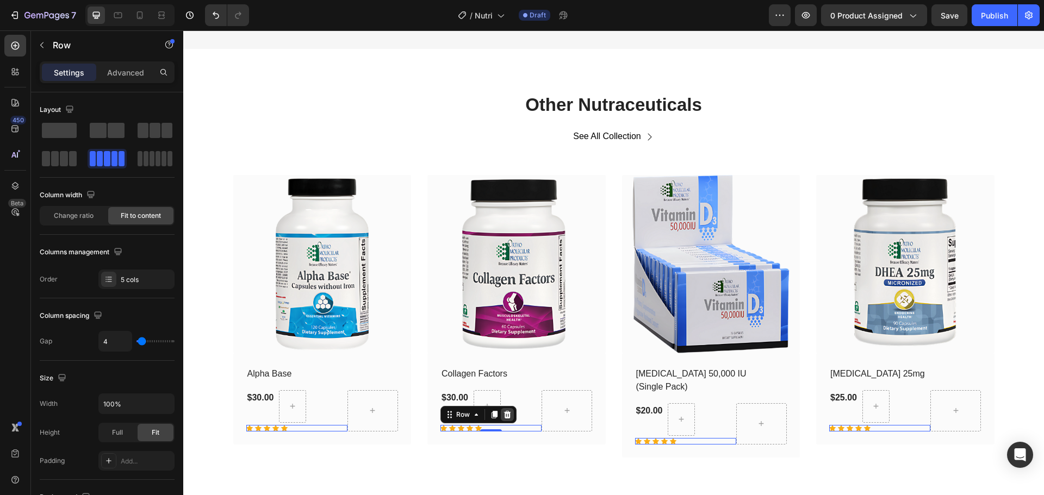
click at [503, 416] on icon at bounding box center [507, 414] width 9 height 9
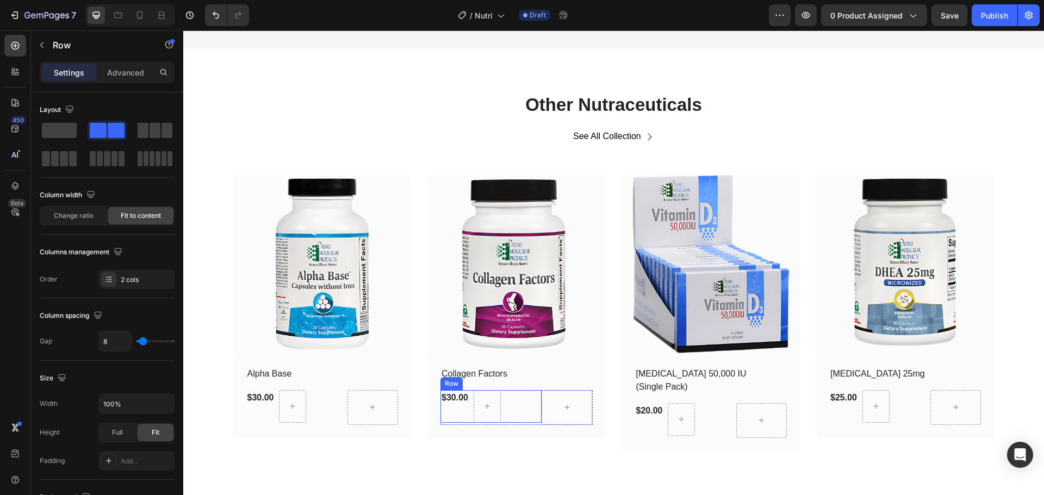
click at [520, 410] on div "$30.00 (P) Price (P) Price Row" at bounding box center [490, 406] width 101 height 33
click at [64, 129] on span at bounding box center [59, 130] width 35 height 15
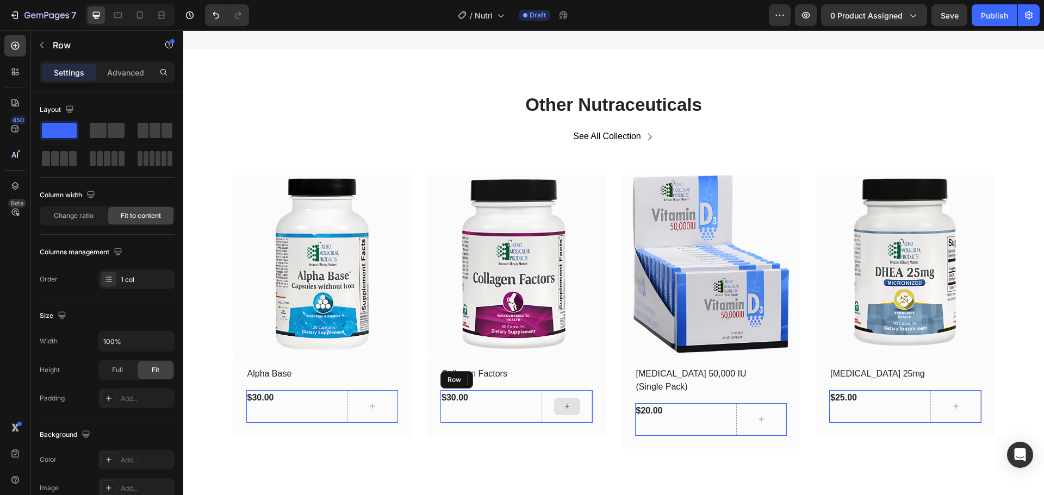
click at [586, 416] on div at bounding box center [566, 406] width 51 height 33
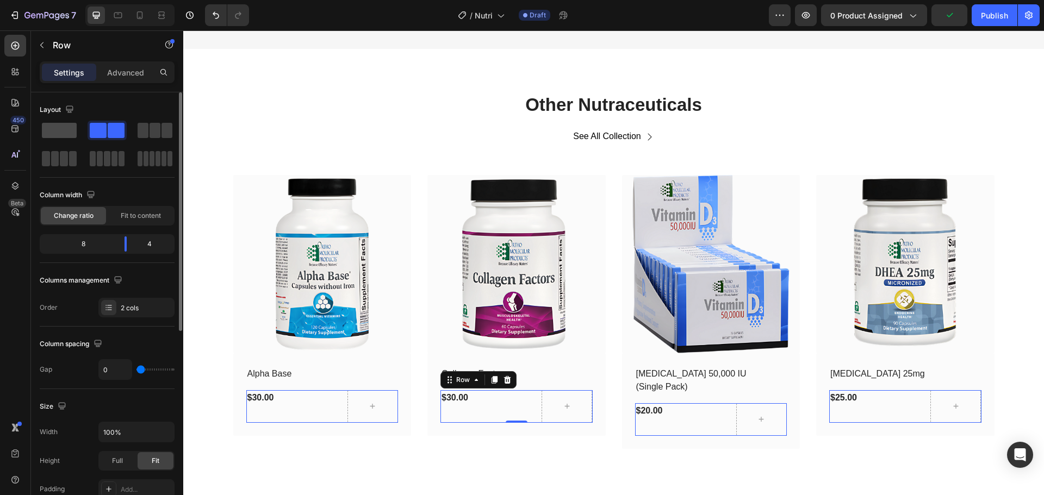
click at [62, 128] on span at bounding box center [59, 130] width 35 height 15
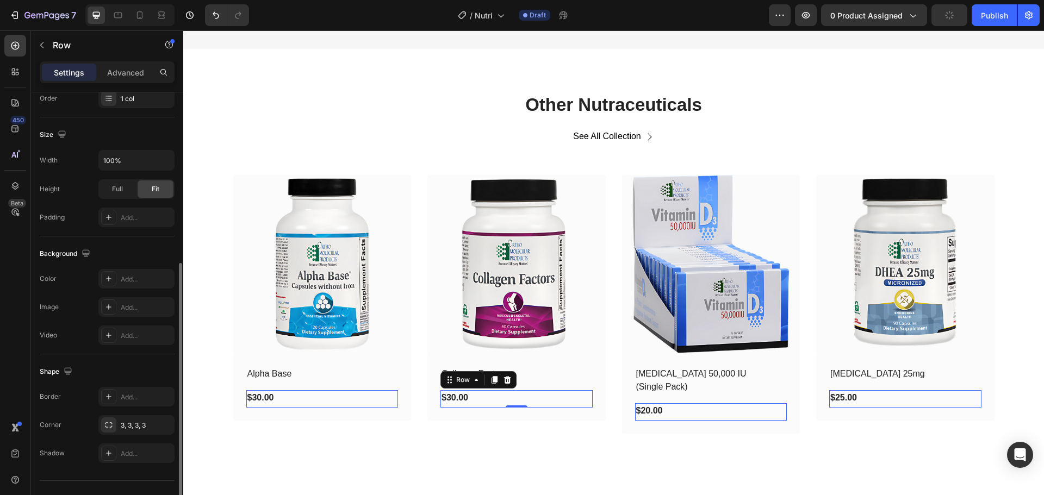
scroll to position [229, 0]
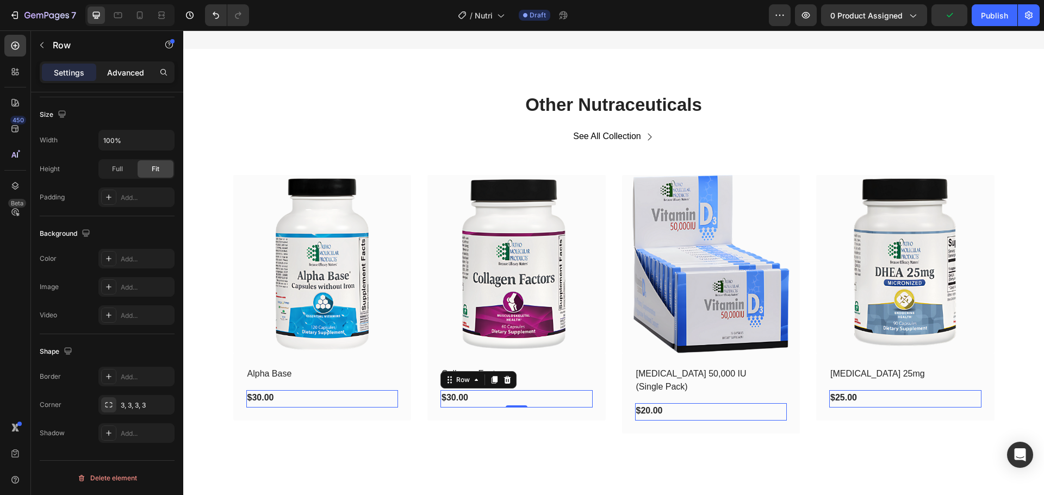
click at [129, 71] on p "Advanced" at bounding box center [125, 72] width 37 height 11
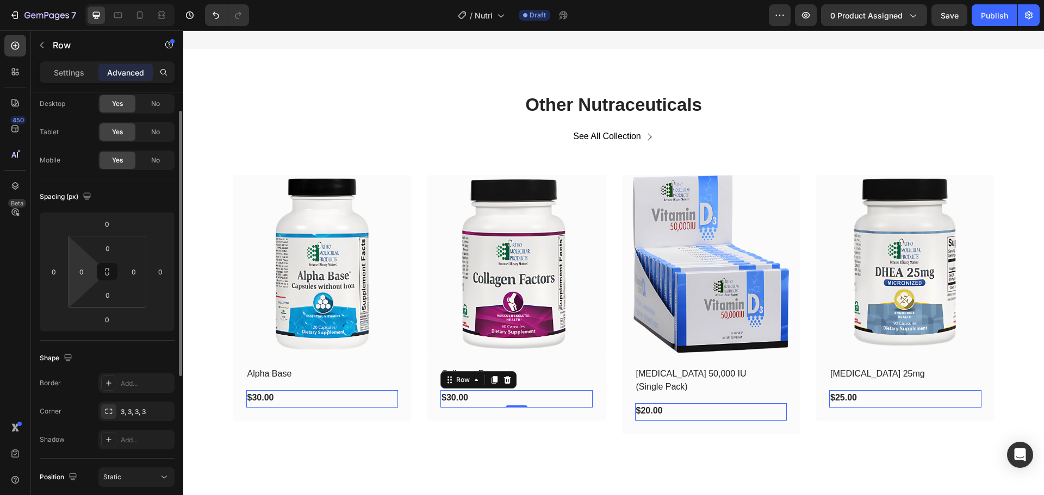
scroll to position [30, 0]
click at [291, 405] on div "$30.00 (P) Price (P) Price Row" at bounding box center [322, 397] width 152 height 15
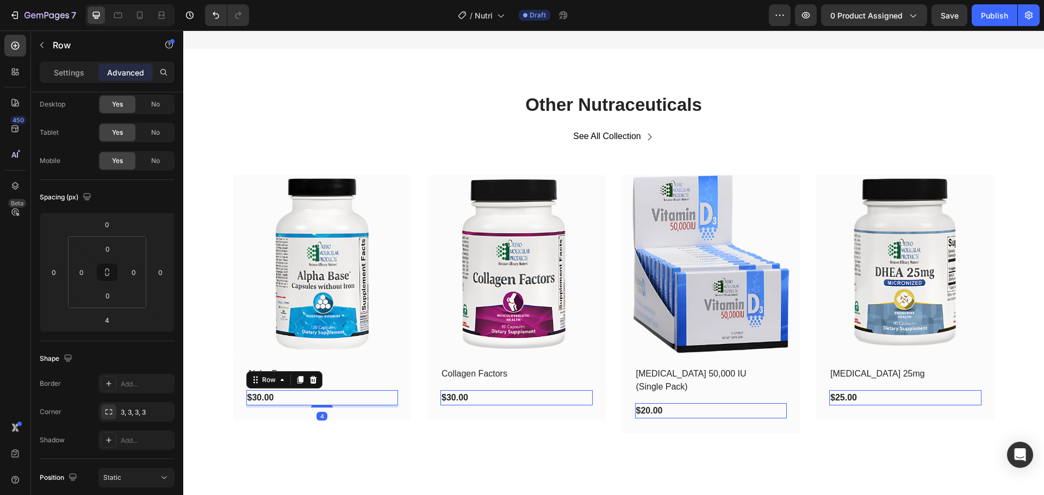
click at [290, 402] on div "$30.00 (P) Price (P) Price Row 4" at bounding box center [322, 397] width 152 height 15
click at [86, 72] on div "Settings" at bounding box center [69, 72] width 54 height 17
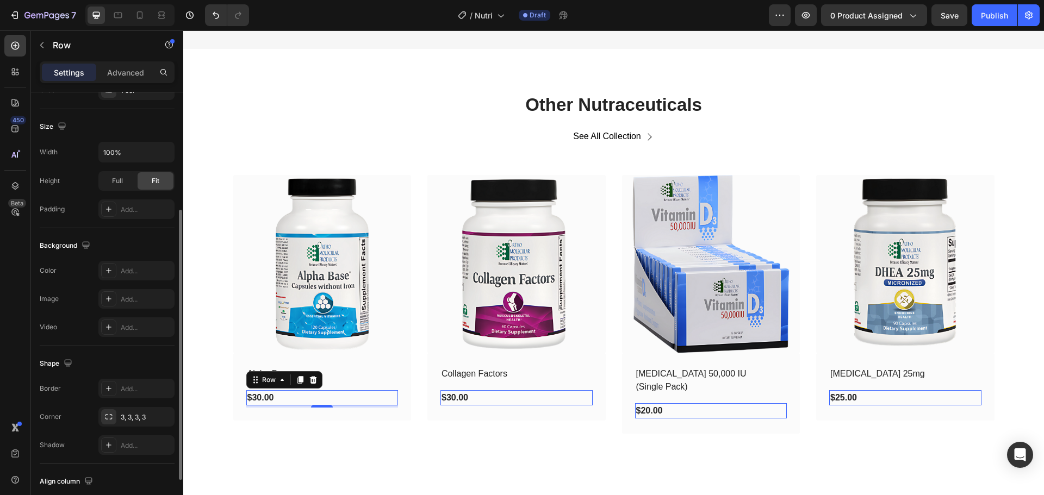
scroll to position [263, 0]
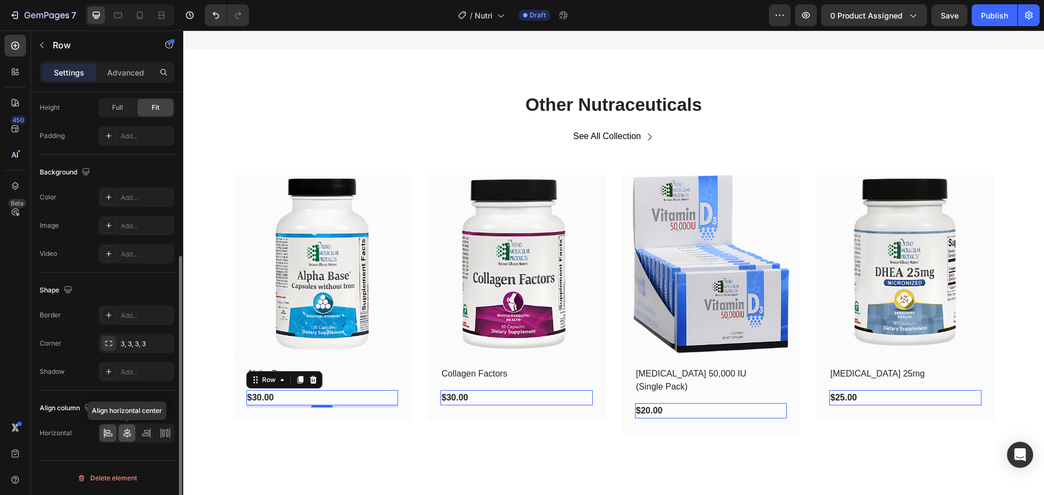
click at [124, 436] on icon at bounding box center [127, 433] width 11 height 11
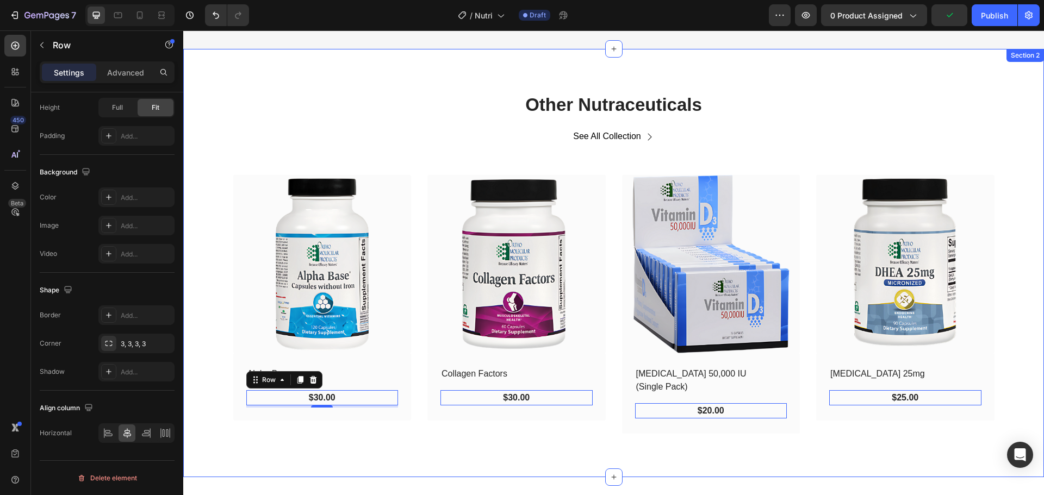
click at [391, 449] on div "Other Nutraceuticals Heading See All Collection Button Row (P) Images Row Alpha…" at bounding box center [613, 263] width 860 height 428
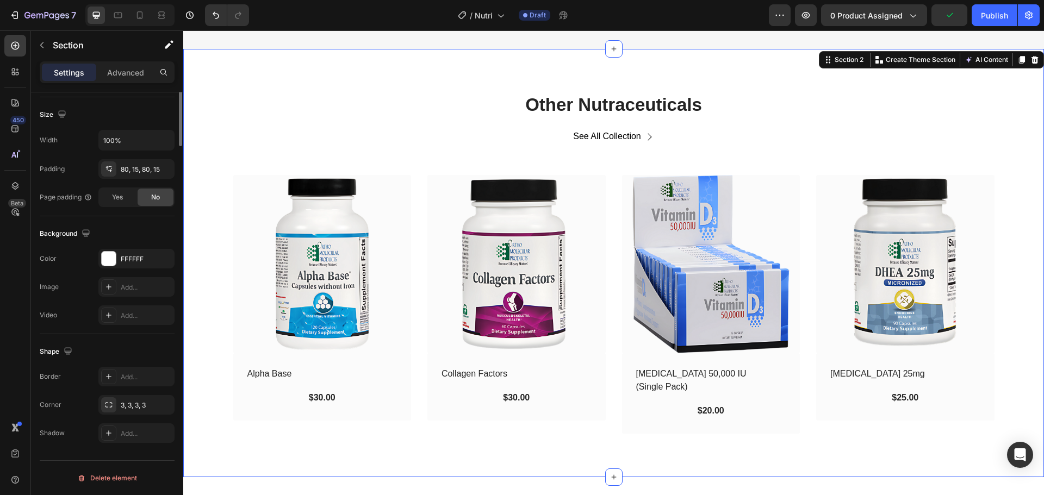
scroll to position [0, 0]
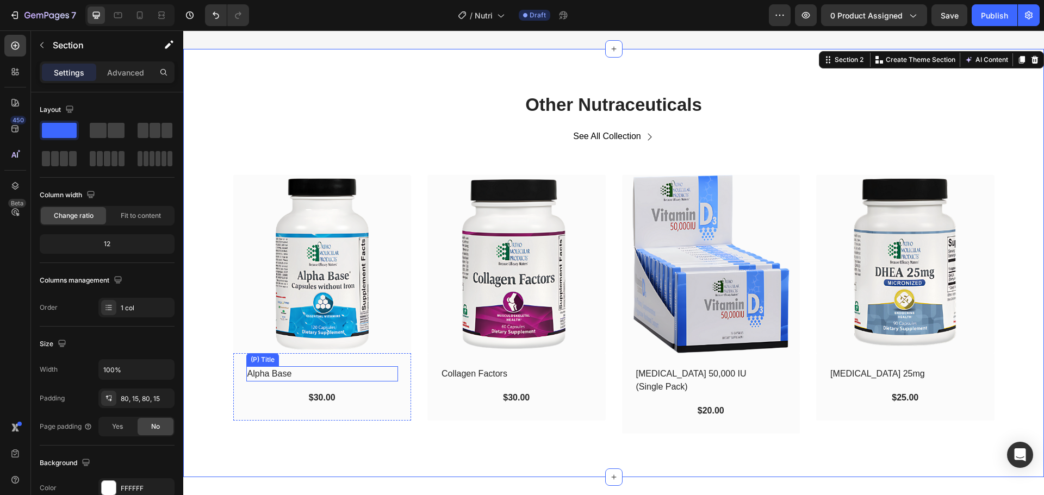
click at [325, 376] on h2 "Alpha Base" at bounding box center [313, 373] width 135 height 15
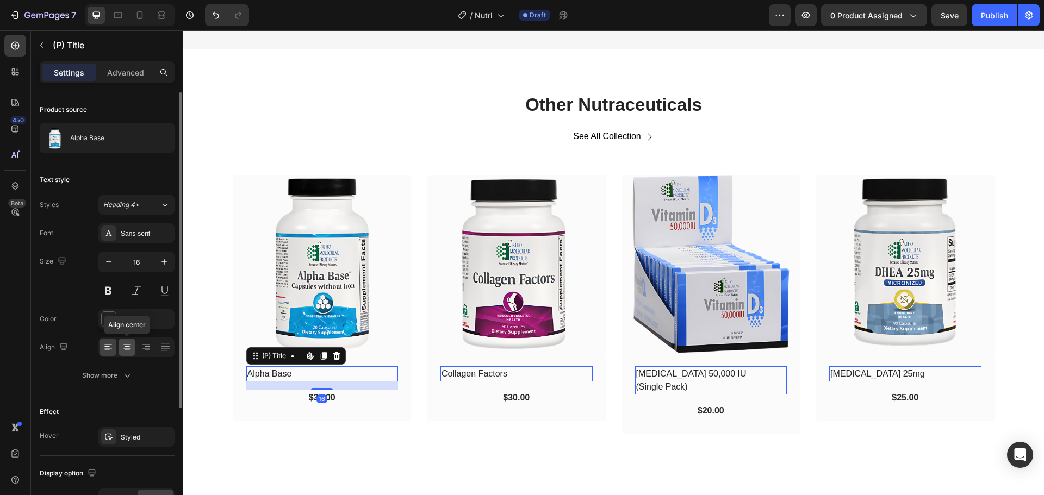
click at [128, 349] on icon at bounding box center [127, 347] width 11 height 11
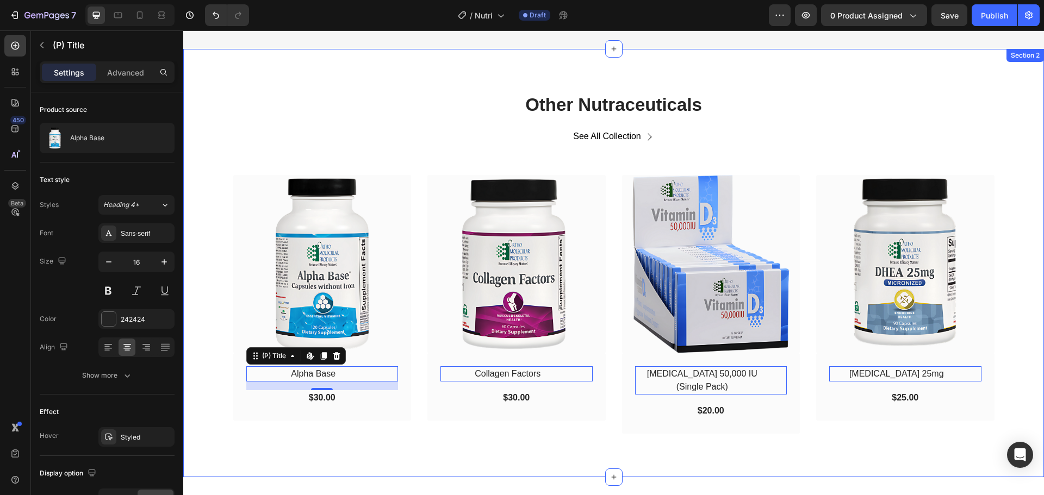
click at [483, 424] on div "Other Nutraceuticals Heading See All Collection Button Row (P) Images Row Alpha…" at bounding box center [613, 263] width 860 height 428
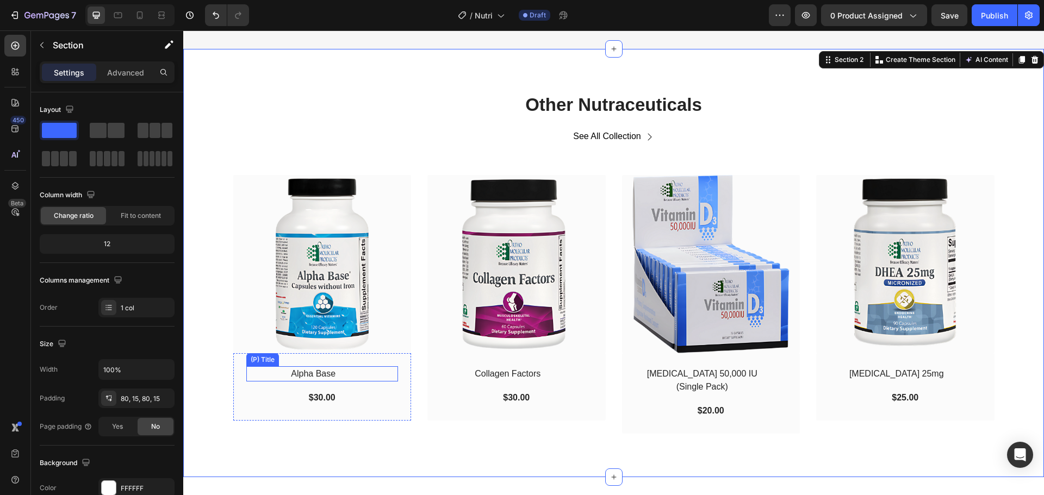
click at [352, 374] on h2 "Alpha Base" at bounding box center [313, 373] width 135 height 15
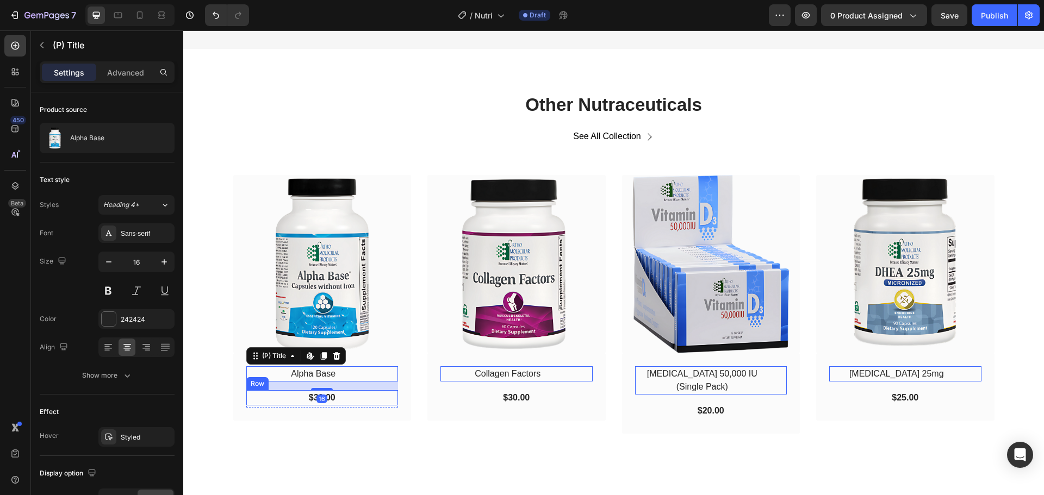
click at [351, 401] on div "$30.00 (P) Price (P) Price Row" at bounding box center [322, 397] width 152 height 15
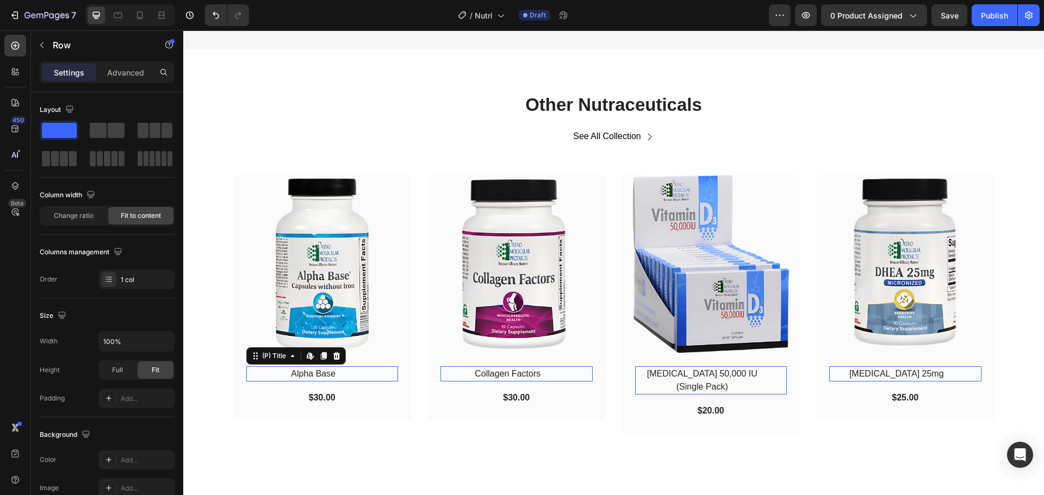
click at [353, 378] on h2 "Alpha Base" at bounding box center [313, 373] width 135 height 15
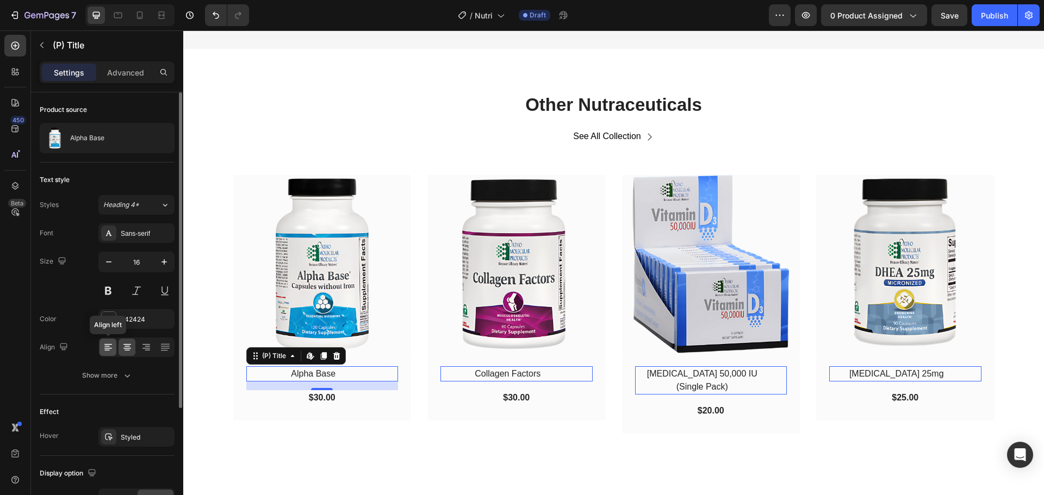
click at [108, 346] on icon at bounding box center [106, 346] width 5 height 1
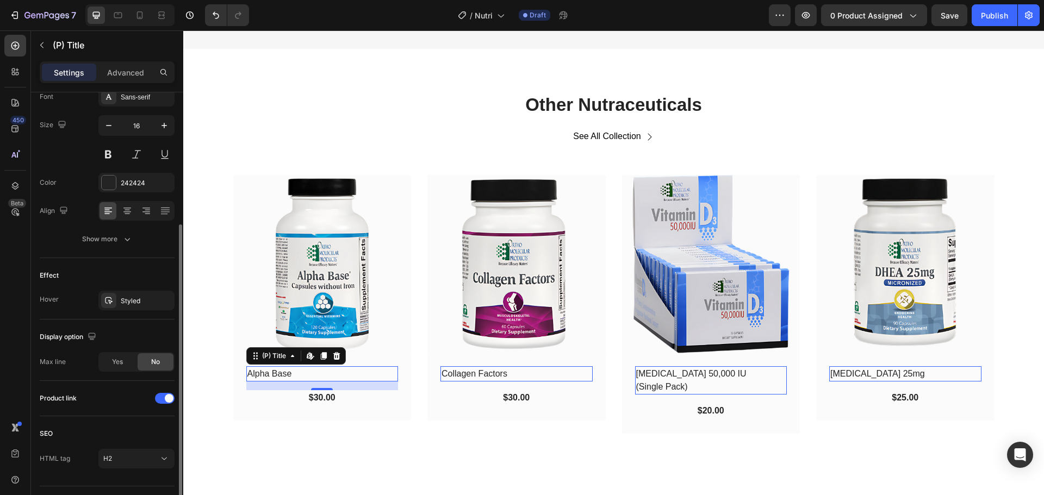
scroll to position [162, 0]
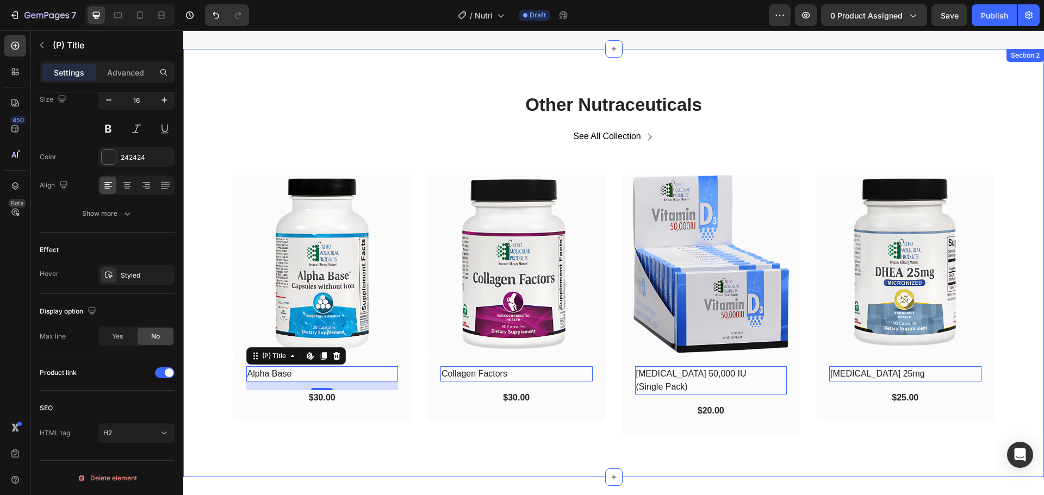
click at [296, 443] on div "Other Nutraceuticals Heading See All Collection Button Row (P) Images Row Alpha…" at bounding box center [613, 263] width 860 height 428
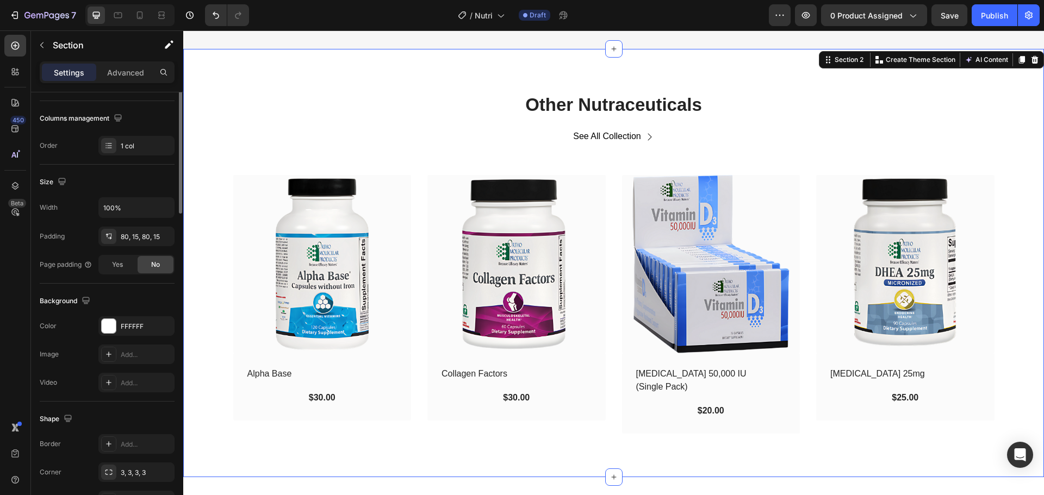
scroll to position [0, 0]
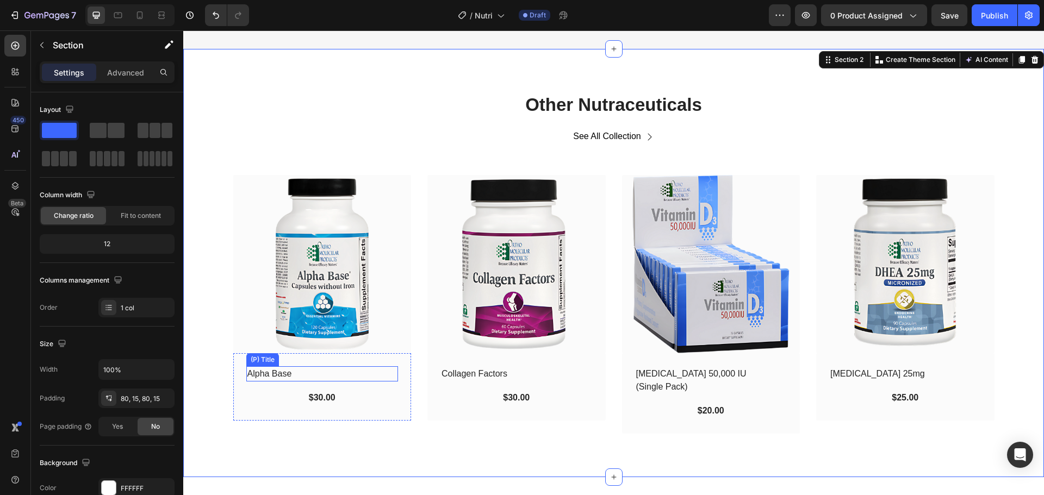
click at [351, 378] on h2 "Alpha Base" at bounding box center [313, 373] width 135 height 15
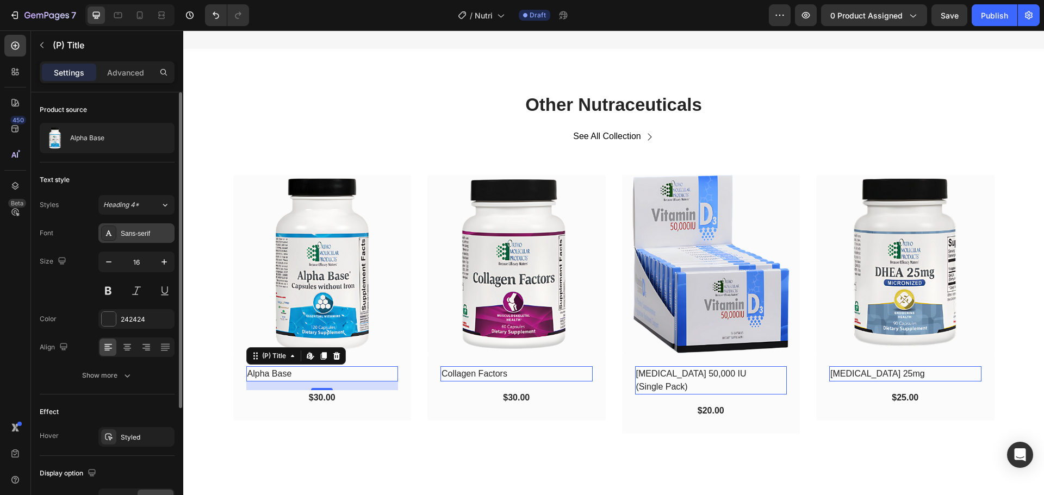
click at [142, 230] on div "Sans-serif" at bounding box center [146, 234] width 51 height 10
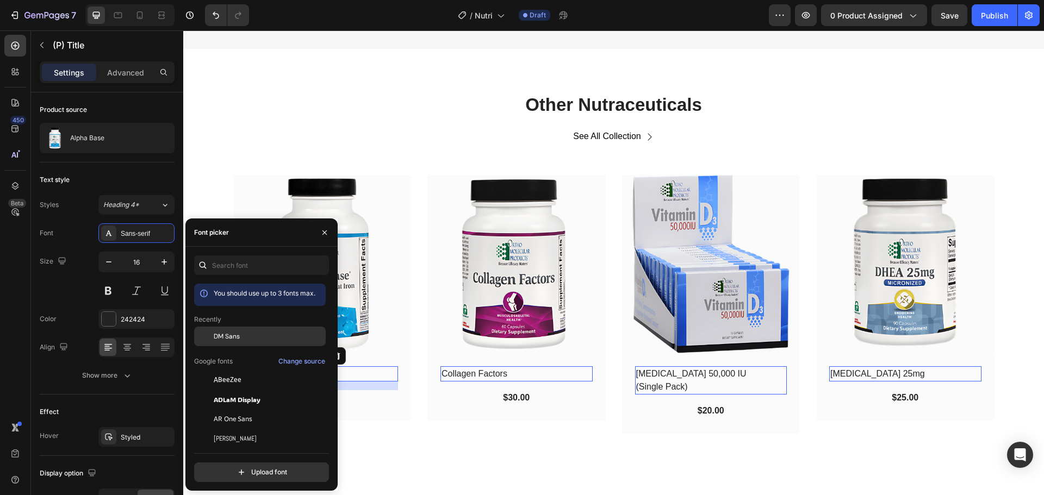
click at [227, 334] on span "DM Sans" at bounding box center [227, 337] width 26 height 10
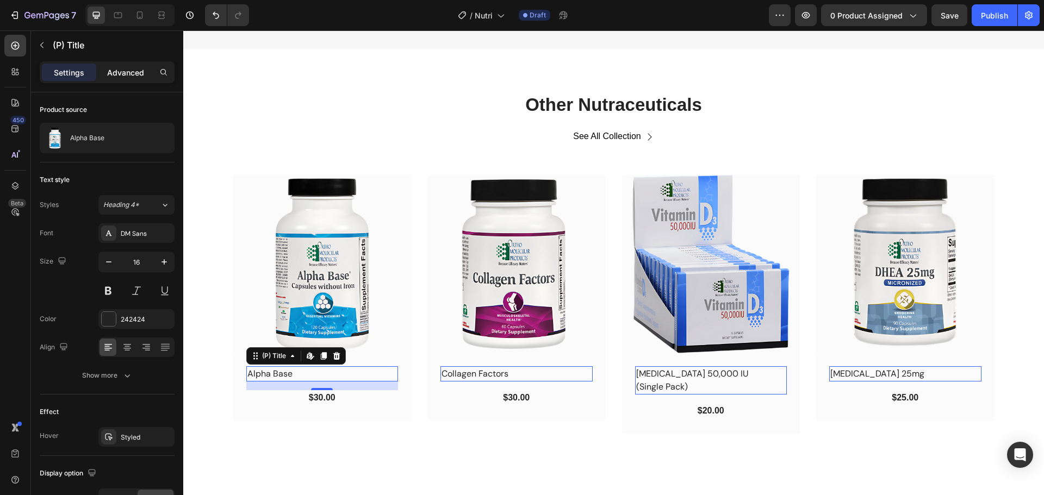
click at [118, 75] on p "Advanced" at bounding box center [125, 72] width 37 height 11
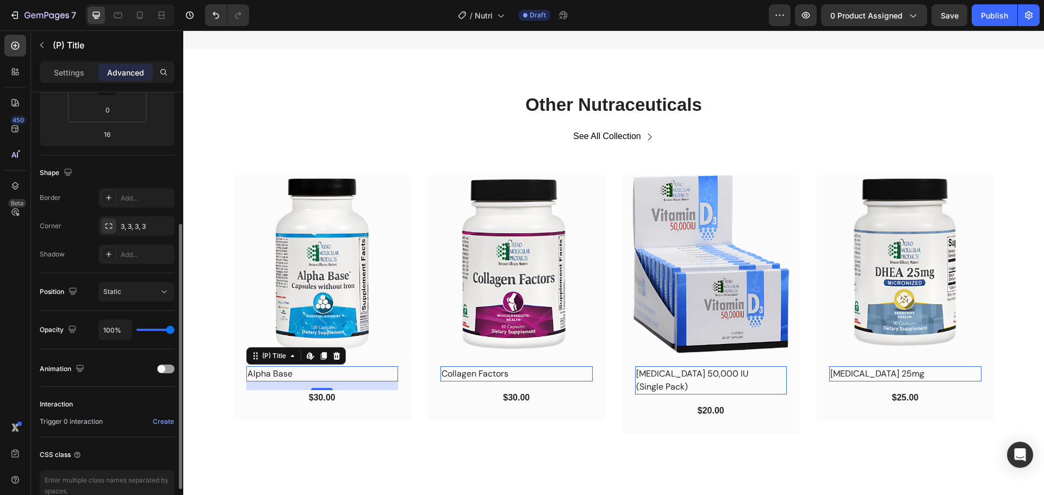
scroll to position [216, 0]
click at [141, 293] on div "Static" at bounding box center [130, 293] width 55 height 10
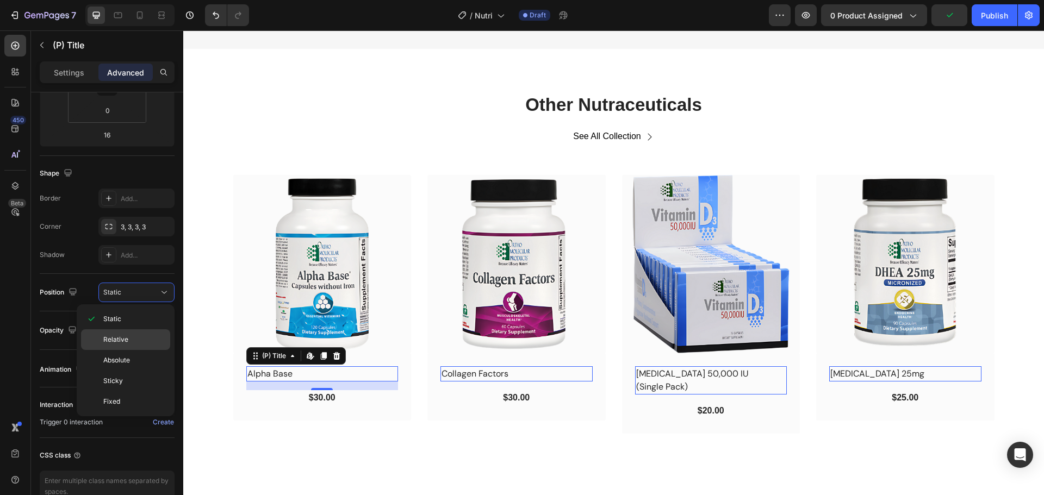
click at [137, 341] on p "Relative" at bounding box center [134, 340] width 62 height 10
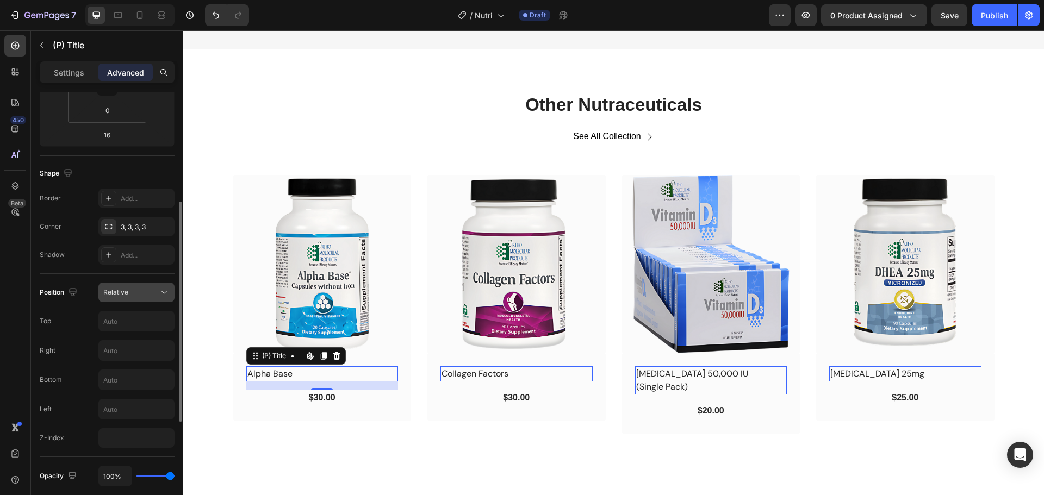
click at [139, 292] on div "Relative" at bounding box center [130, 293] width 55 height 10
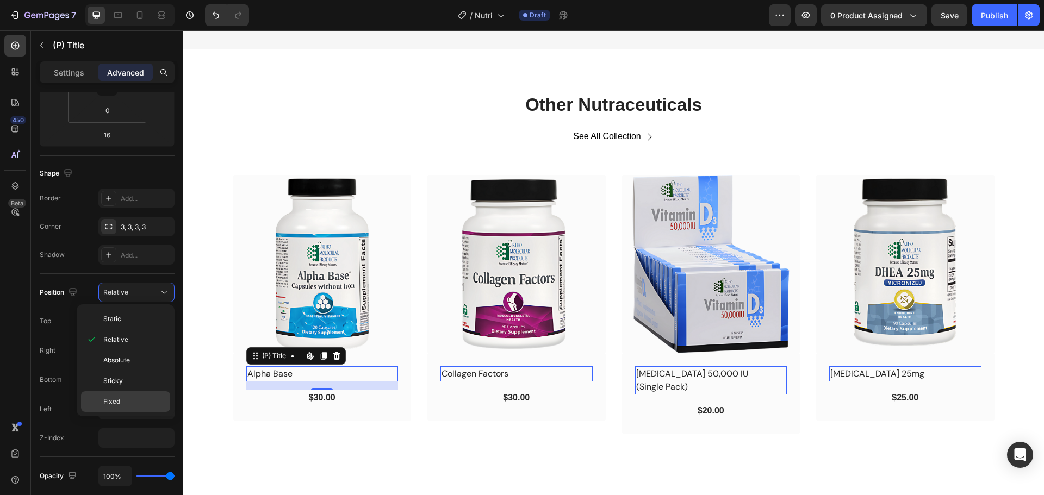
click at [118, 396] on div "Fixed" at bounding box center [125, 401] width 89 height 21
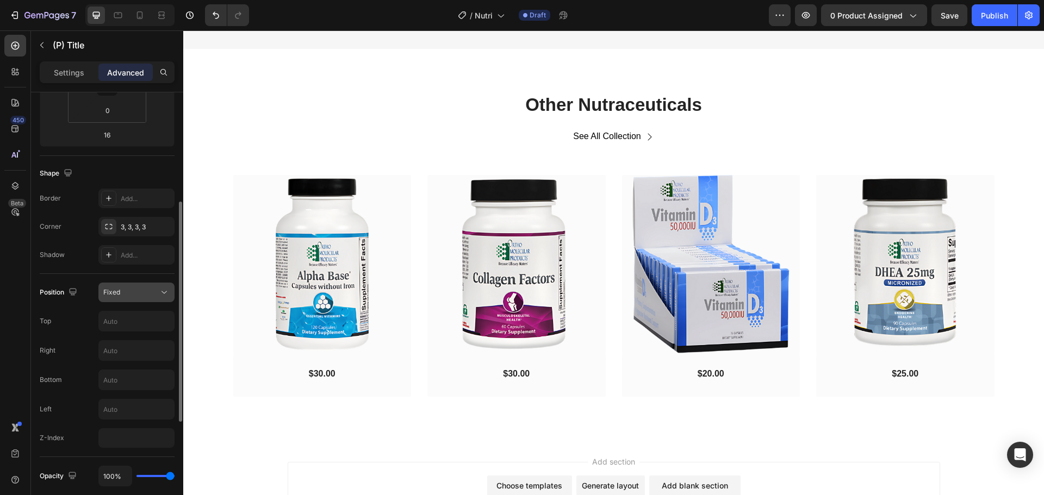
click at [136, 298] on button "Fixed" at bounding box center [136, 293] width 76 height 20
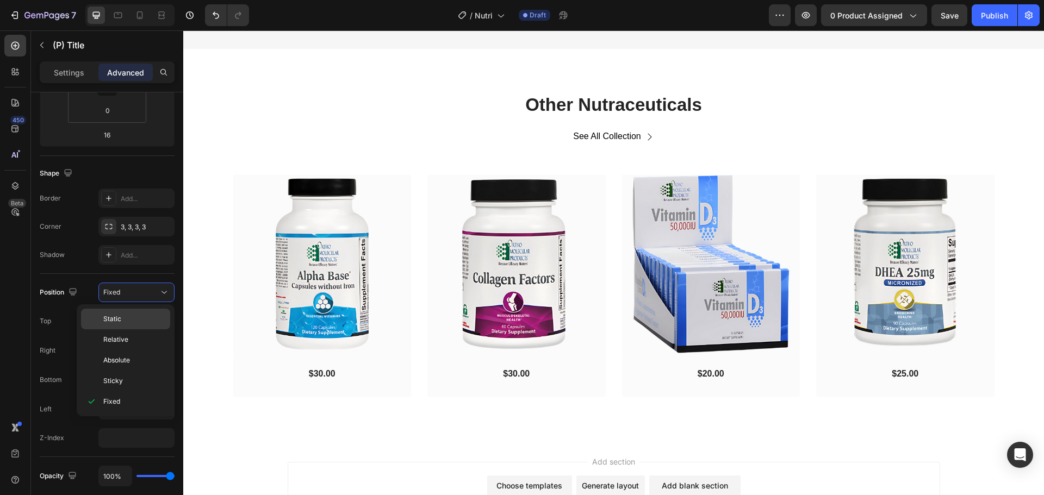
click at [129, 319] on p "Static" at bounding box center [134, 319] width 62 height 10
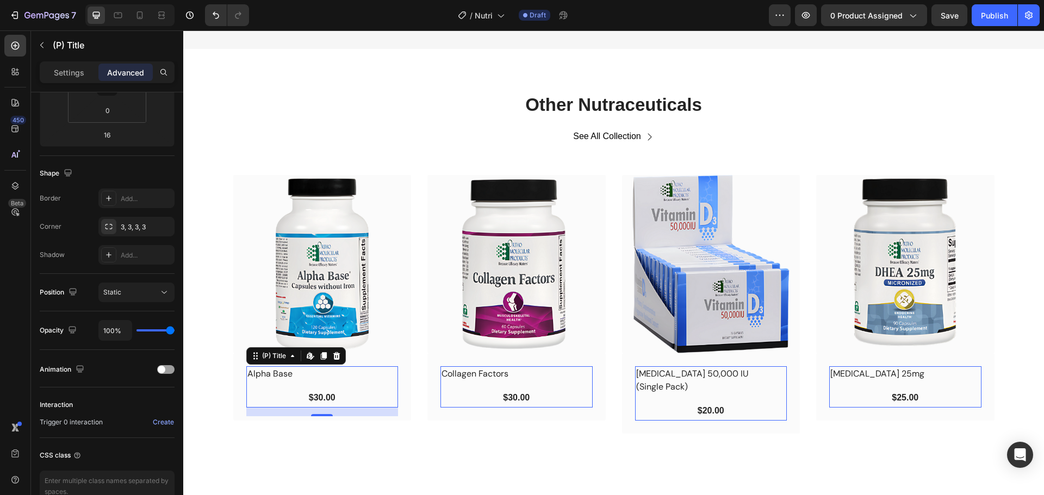
click at [297, 373] on h2 "Alpha Base" at bounding box center [313, 373] width 135 height 15
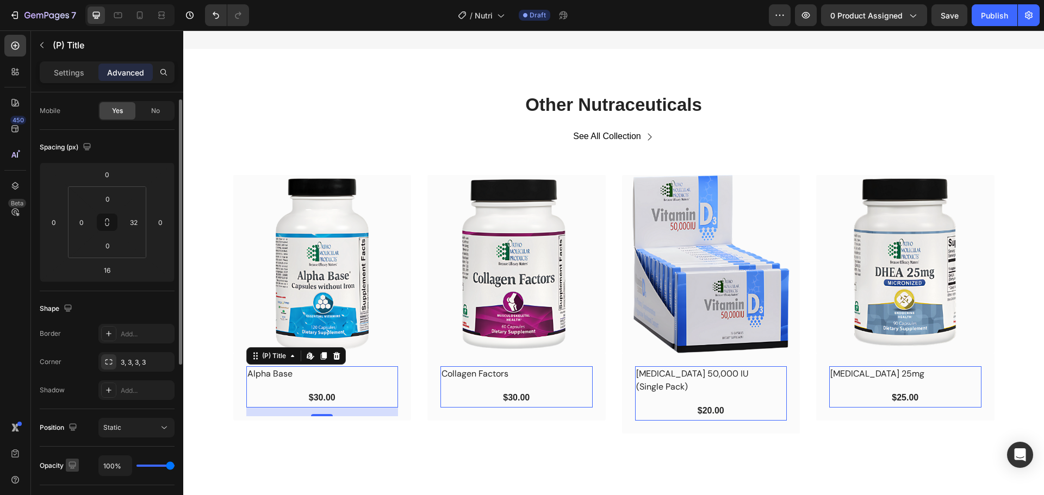
scroll to position [0, 0]
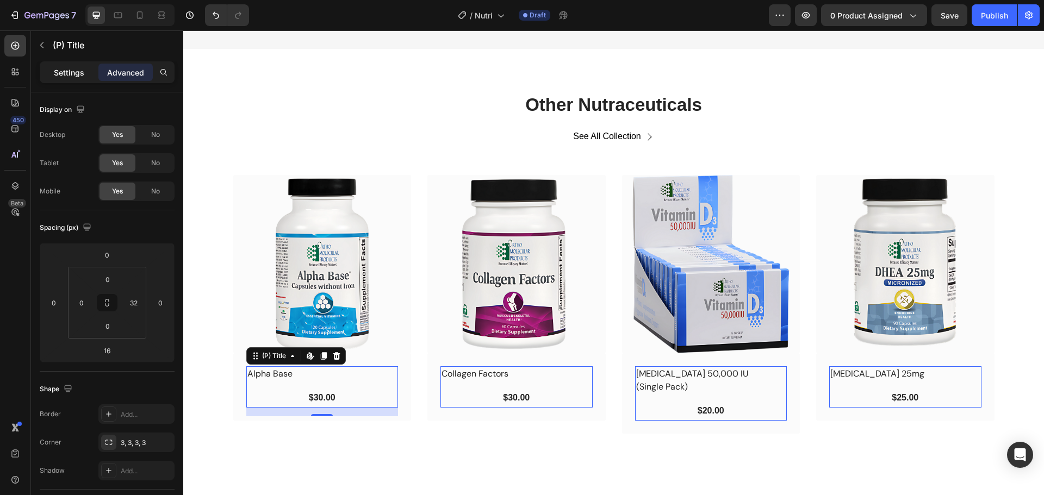
click at [69, 70] on p "Settings" at bounding box center [69, 72] width 30 height 11
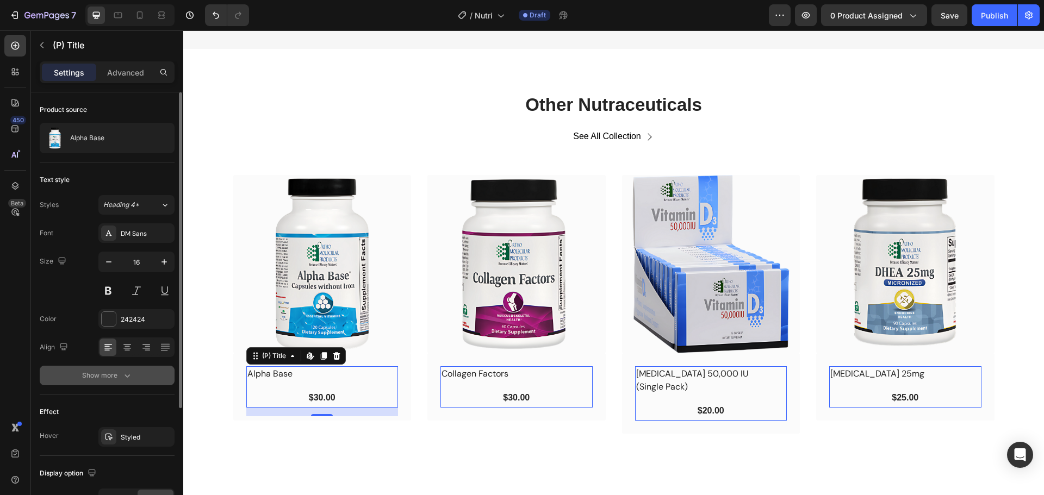
click at [99, 378] on div "Show more" at bounding box center [107, 375] width 51 height 11
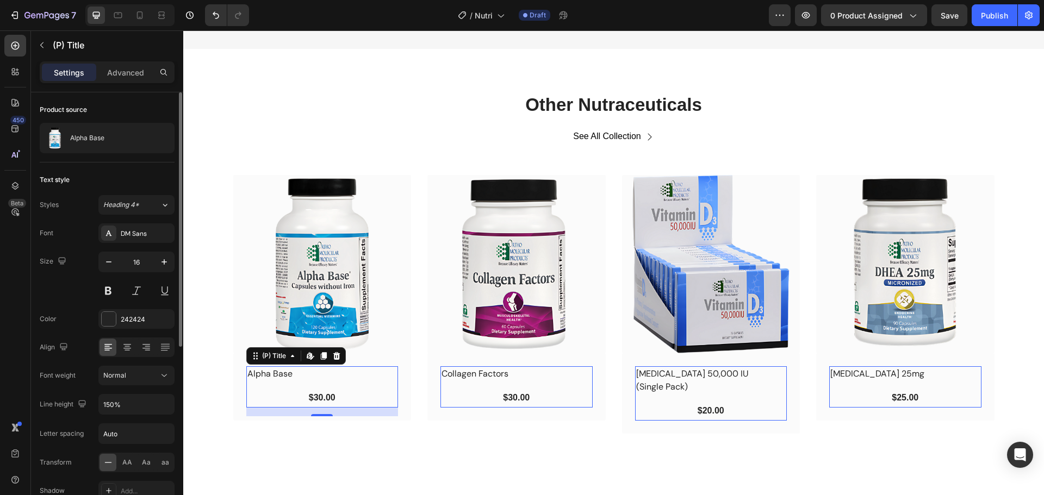
scroll to position [3, 0]
click at [297, 403] on div "$30.00 (P) Price (P) Price Row" at bounding box center [322, 397] width 152 height 15
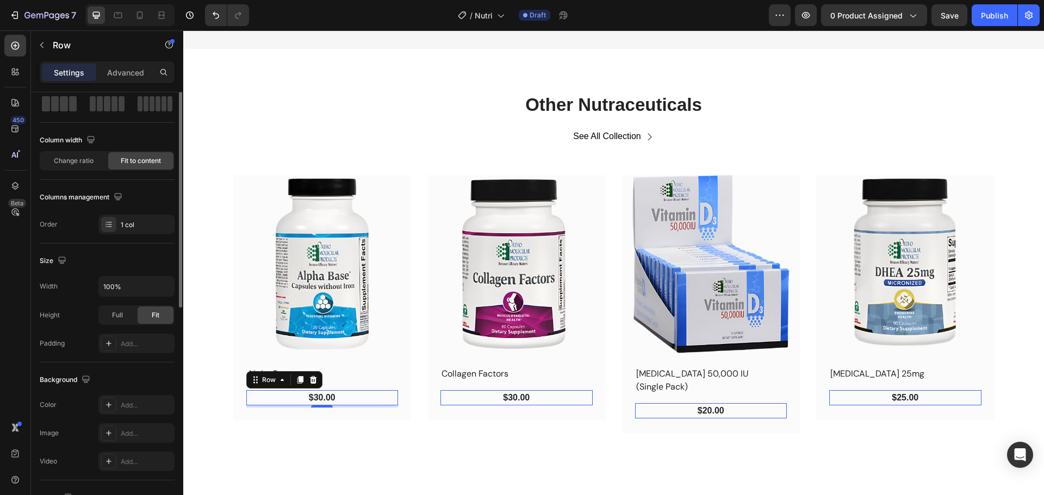
scroll to position [0, 0]
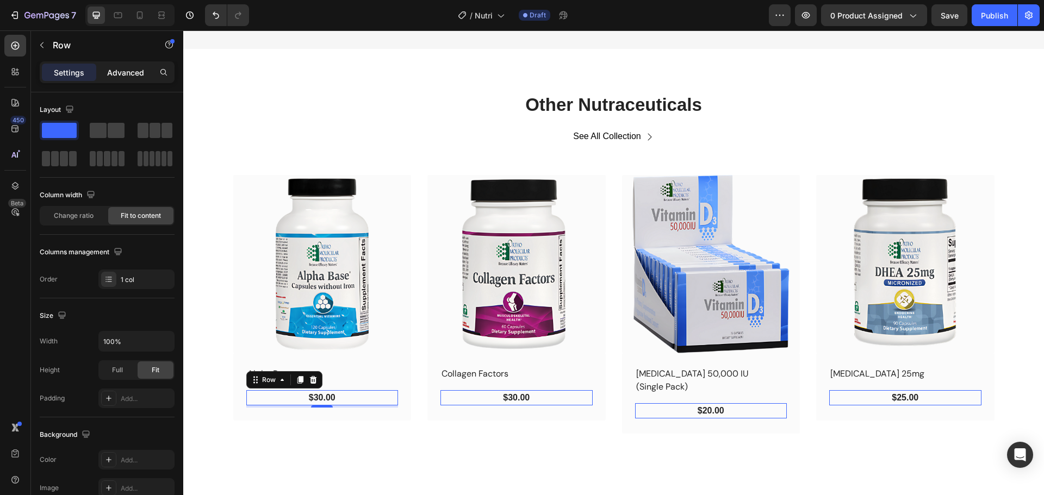
click at [128, 73] on p "Advanced" at bounding box center [125, 72] width 37 height 11
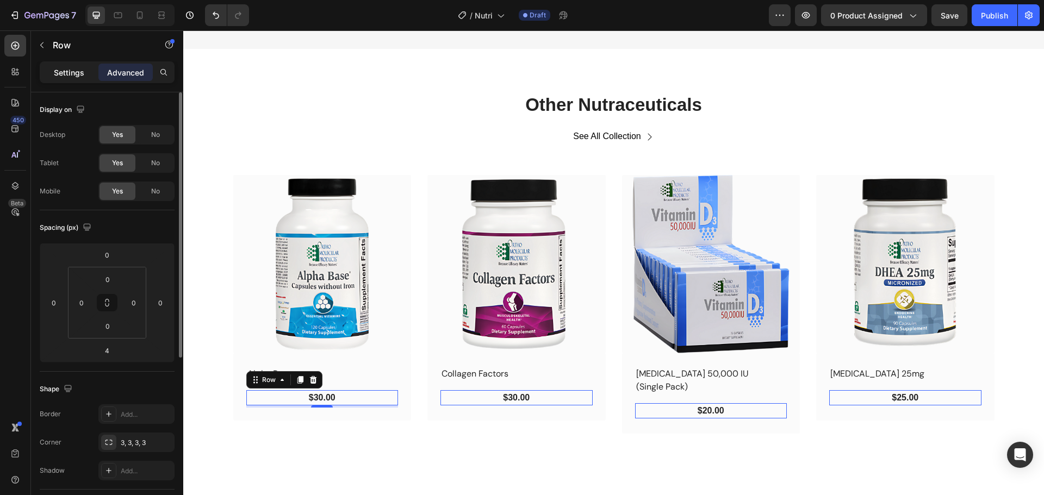
scroll to position [1, 0]
click at [70, 71] on p "Settings" at bounding box center [69, 72] width 30 height 11
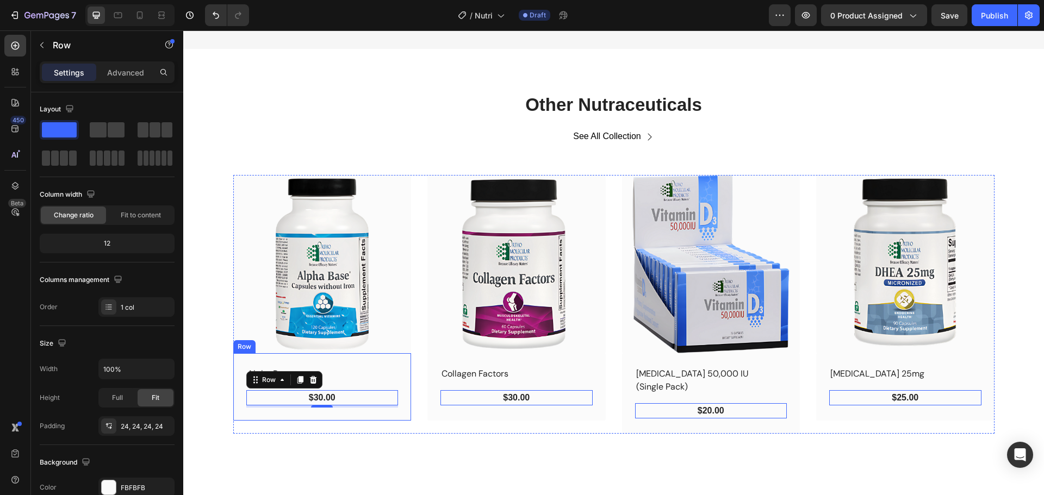
click at [398, 365] on div "Alpha Base (P) Title $30.00 (P) Price (P) Price Row 4 Row Row" at bounding box center [322, 386] width 178 height 67
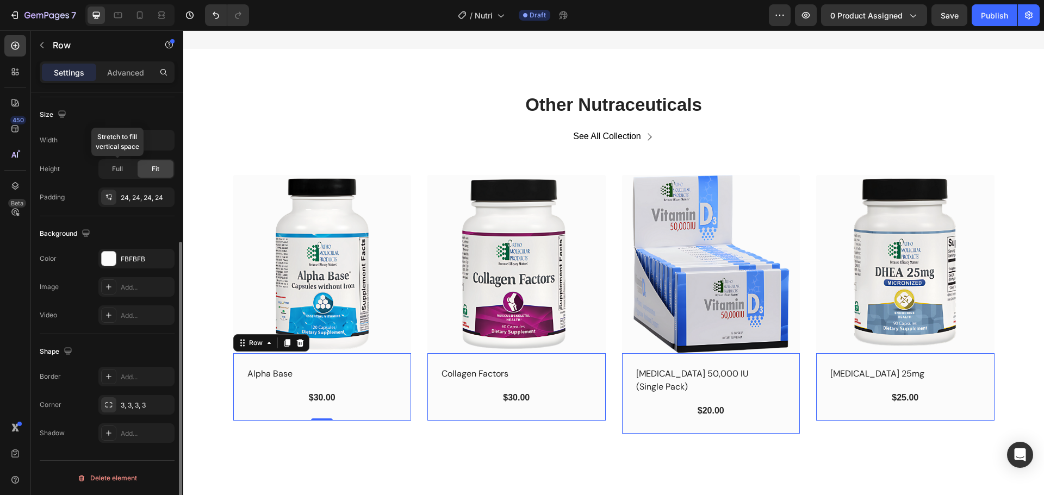
scroll to position [0, 0]
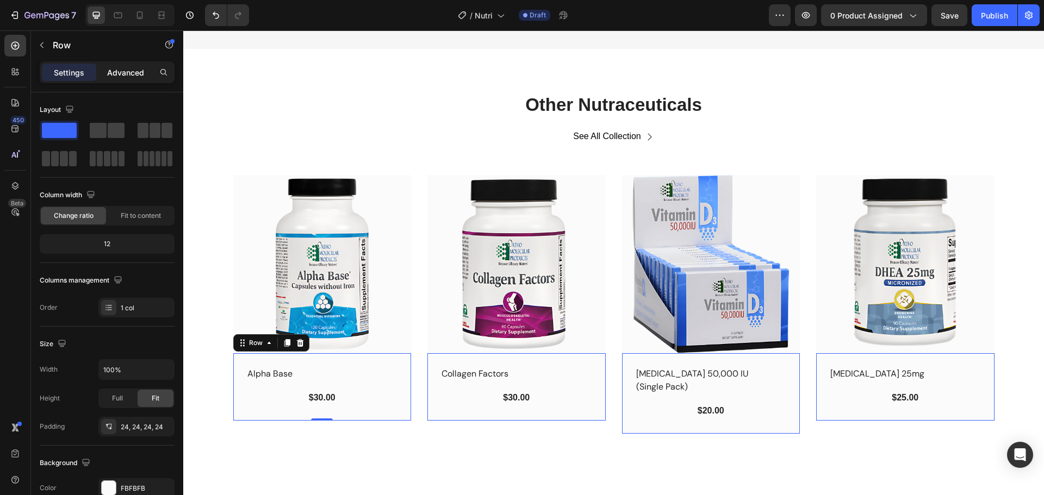
click at [128, 72] on p "Advanced" at bounding box center [125, 72] width 37 height 11
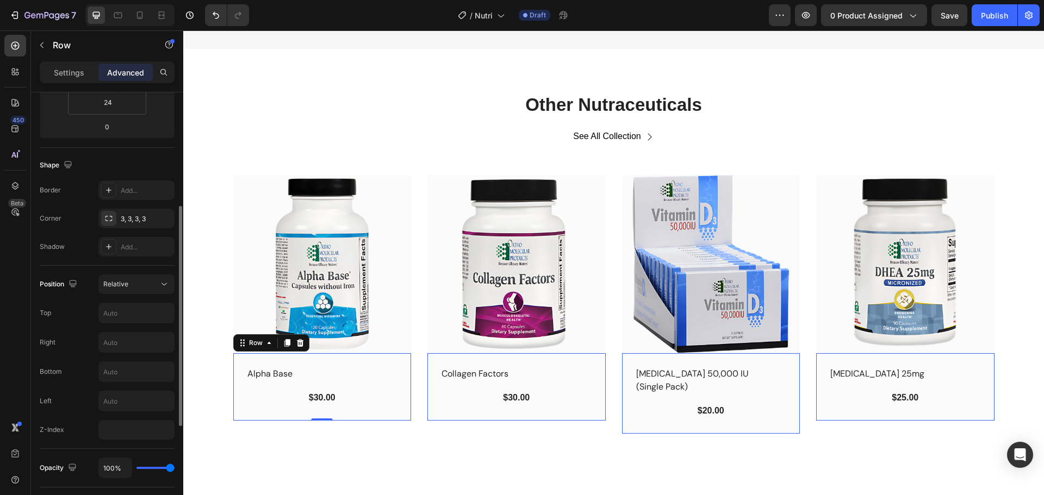
scroll to position [223, 0]
click at [141, 290] on div "Relative" at bounding box center [136, 284] width 66 height 11
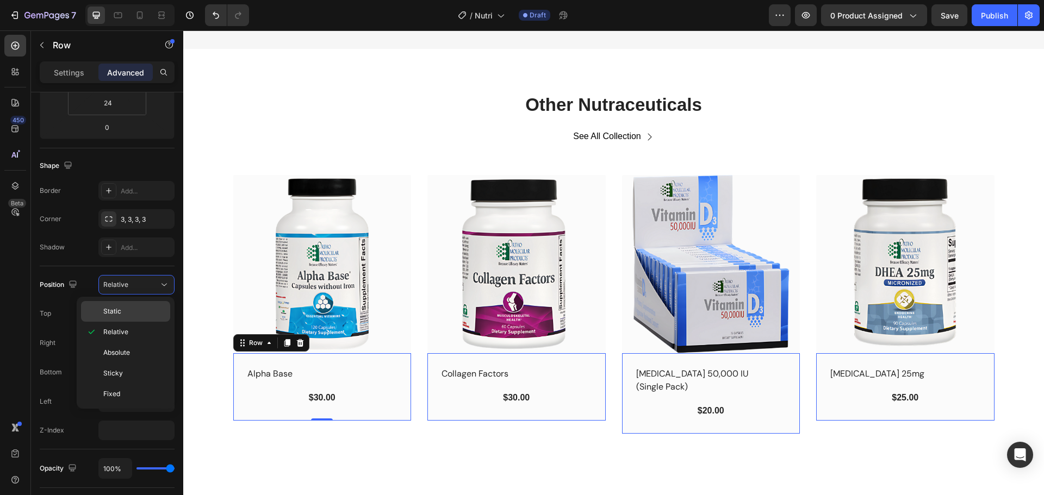
click at [135, 309] on p "Static" at bounding box center [134, 312] width 62 height 10
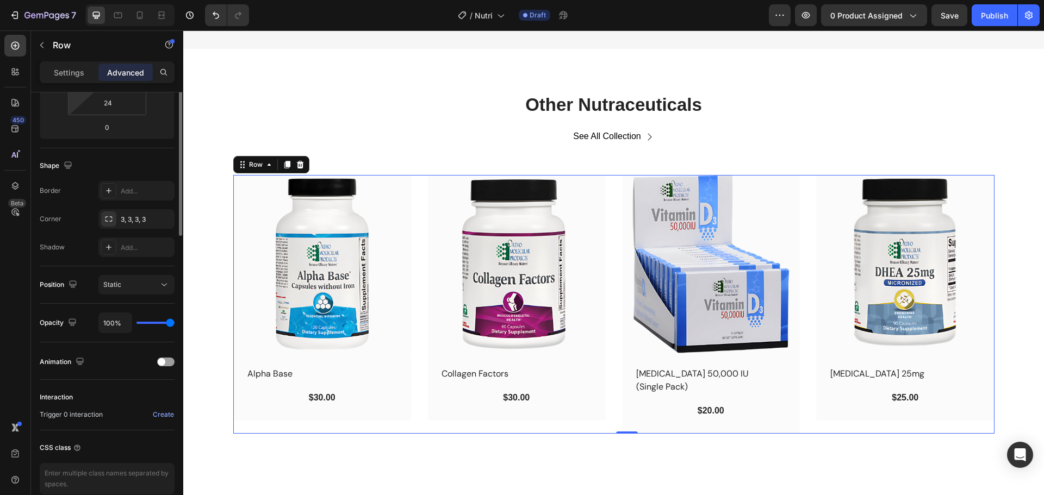
scroll to position [0, 0]
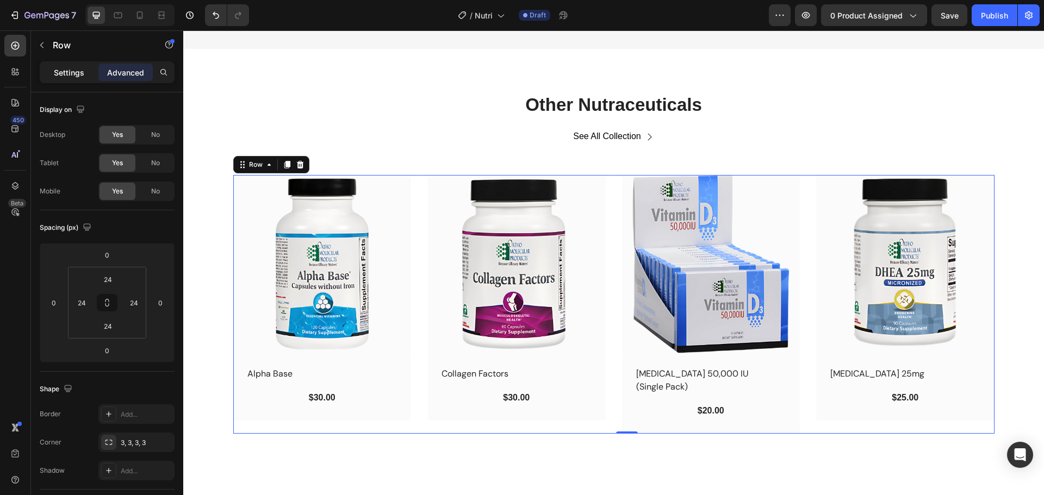
click at [60, 77] on p "Settings" at bounding box center [69, 72] width 30 height 11
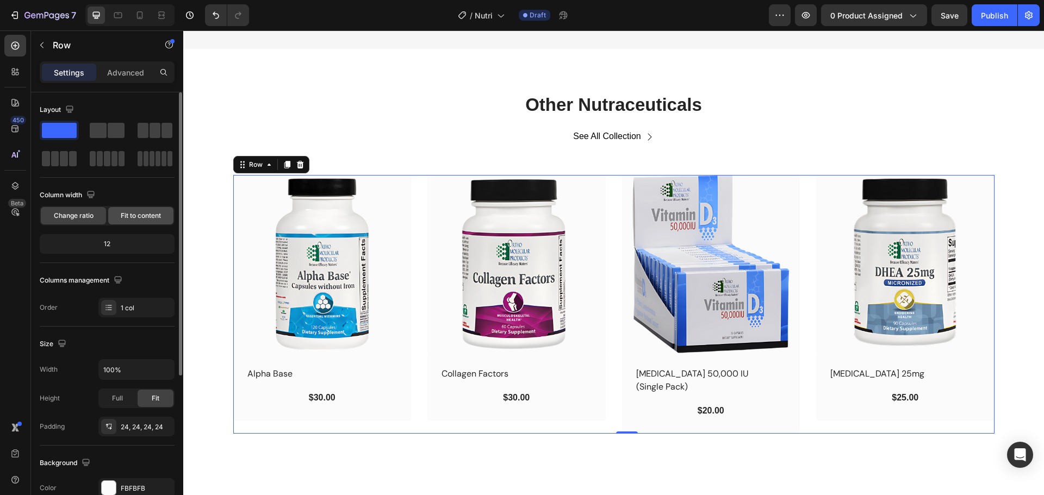
click at [149, 216] on span "Fit to content" at bounding box center [141, 216] width 40 height 10
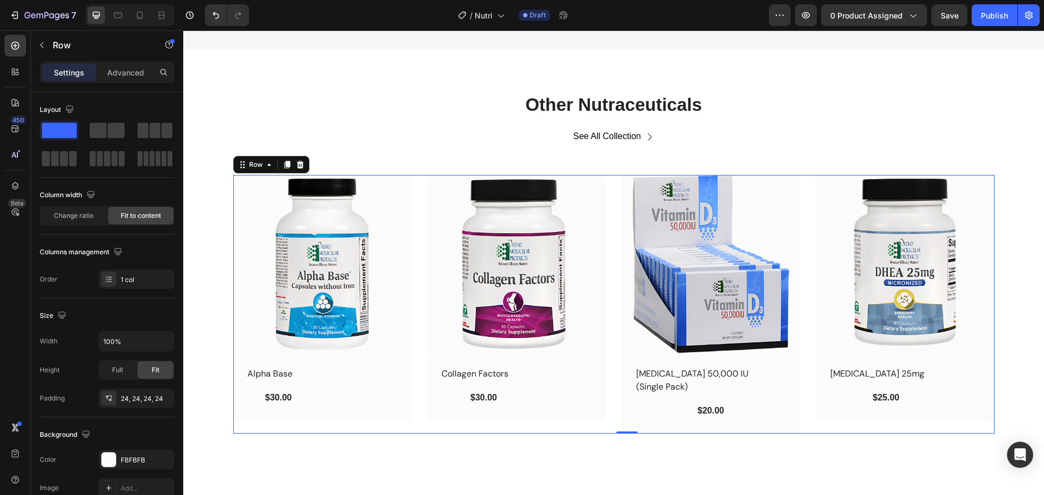
click at [325, 373] on div "Alpha Base (P) Title $30.00 (P) Price (P) Price Row Row Row 0" at bounding box center [322, 386] width 178 height 67
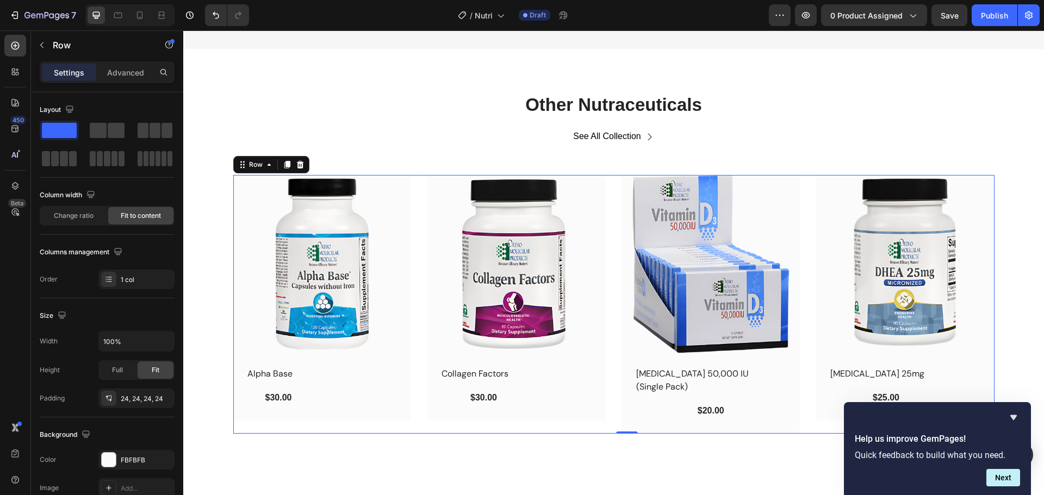
click at [325, 373] on div "Alpha Base (P) Title $30.00 (P) Price (P) Price Row Row Row 0" at bounding box center [322, 386] width 178 height 67
click at [370, 407] on div "Alpha Base (P) Title $30.00 (P) Price (P) Price Row Row Row 0" at bounding box center [322, 386] width 178 height 67
click at [384, 442] on div "Other Nutraceuticals Heading See All Collection Button Row (P) Images Row Alpha…" at bounding box center [613, 263] width 860 height 428
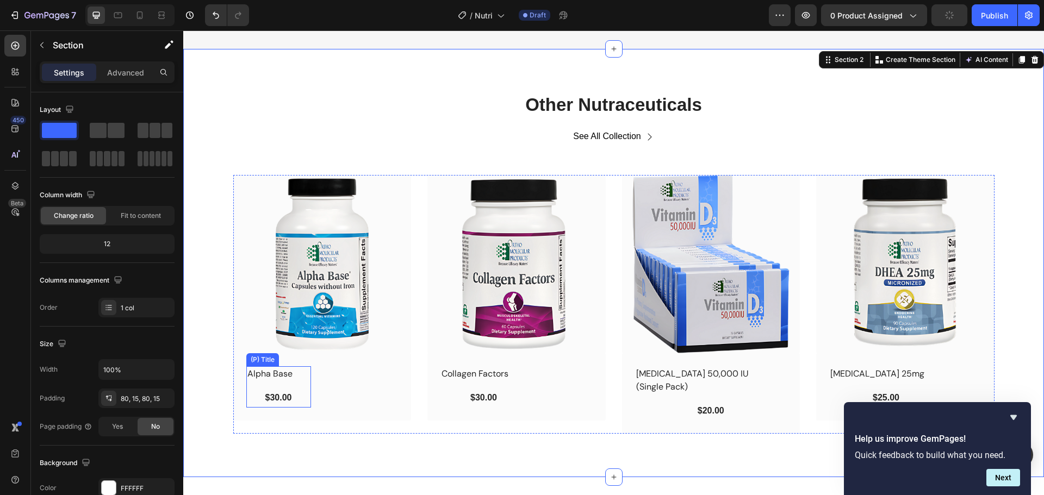
click at [270, 375] on h2 "Alpha Base" at bounding box center [269, 373] width 47 height 15
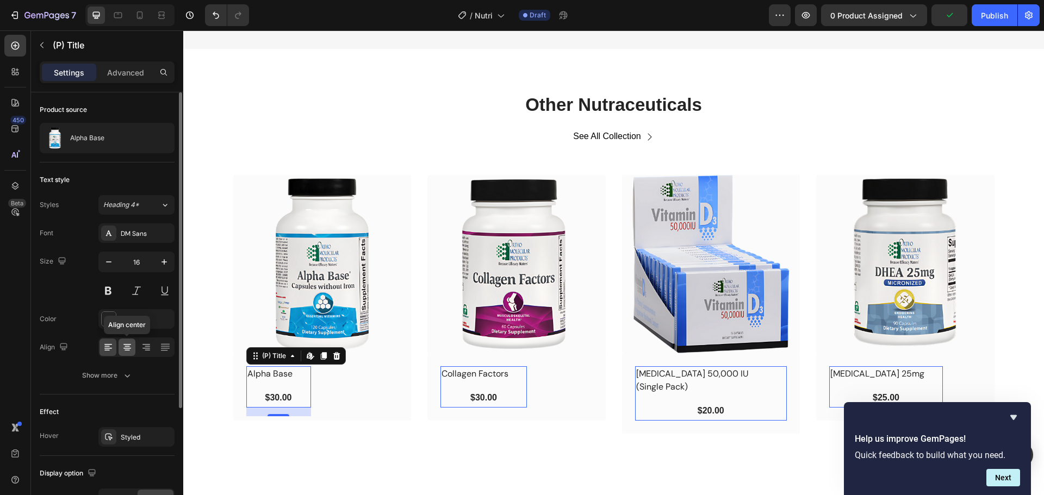
click at [127, 347] on icon at bounding box center [126, 346] width 5 height 1
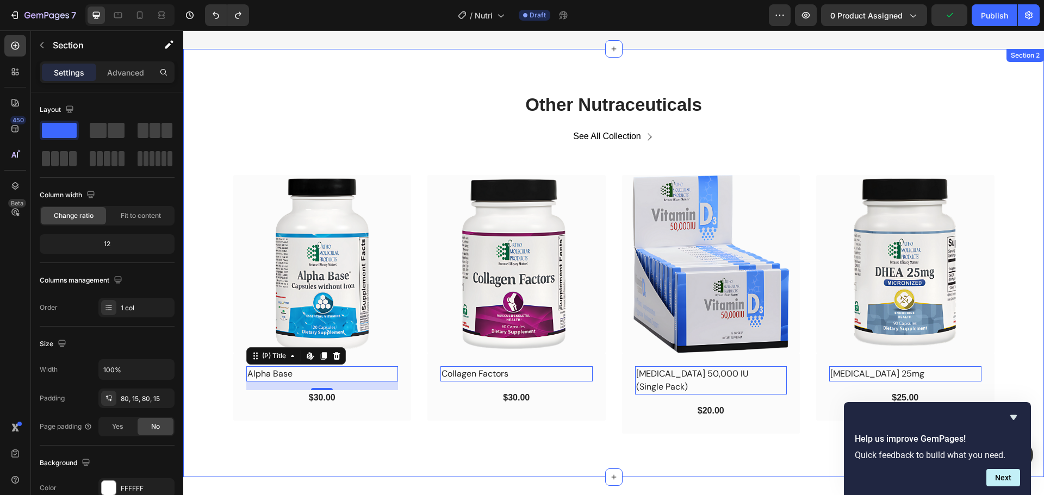
click at [994, 142] on div "Other Nutraceuticals Heading See All Collection Button Row (P) Images Row Alpha…" at bounding box center [613, 262] width 844 height 341
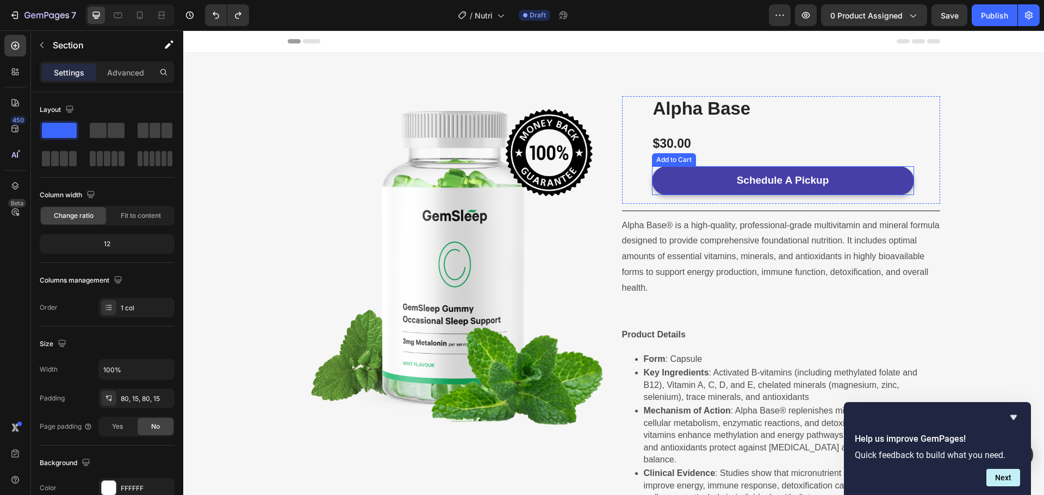
click at [888, 168] on button "Schedule A Pickup" at bounding box center [783, 180] width 262 height 29
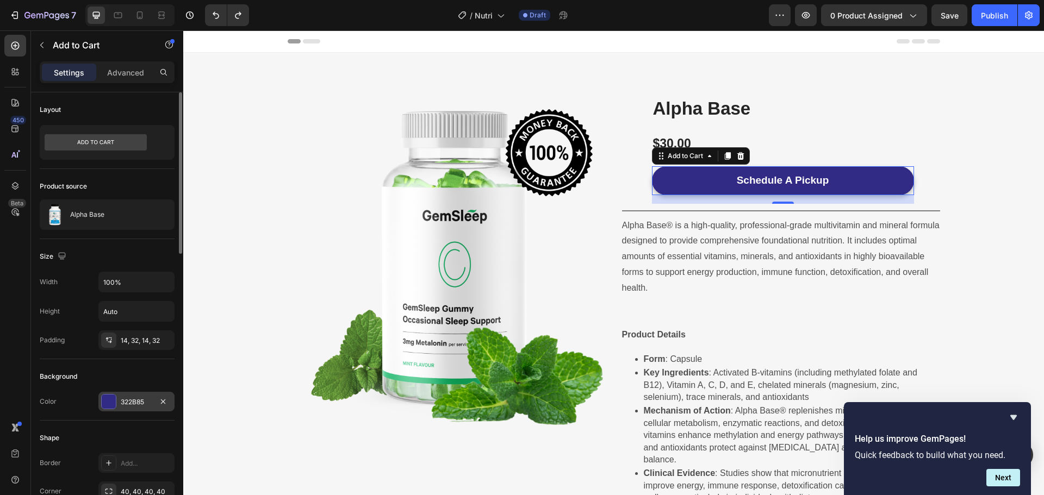
click at [115, 403] on div at bounding box center [109, 402] width 14 height 14
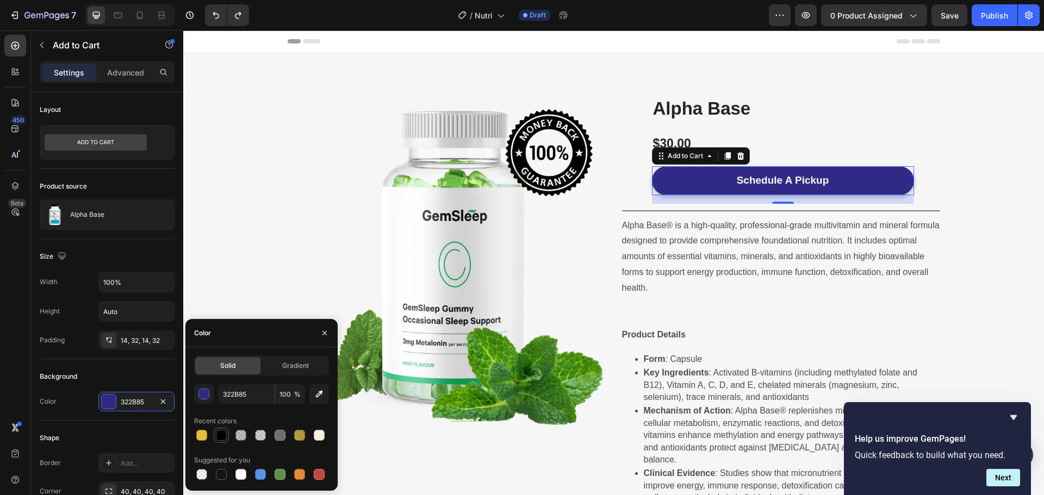
click at [220, 438] on div at bounding box center [221, 435] width 11 height 11
type input "000000"
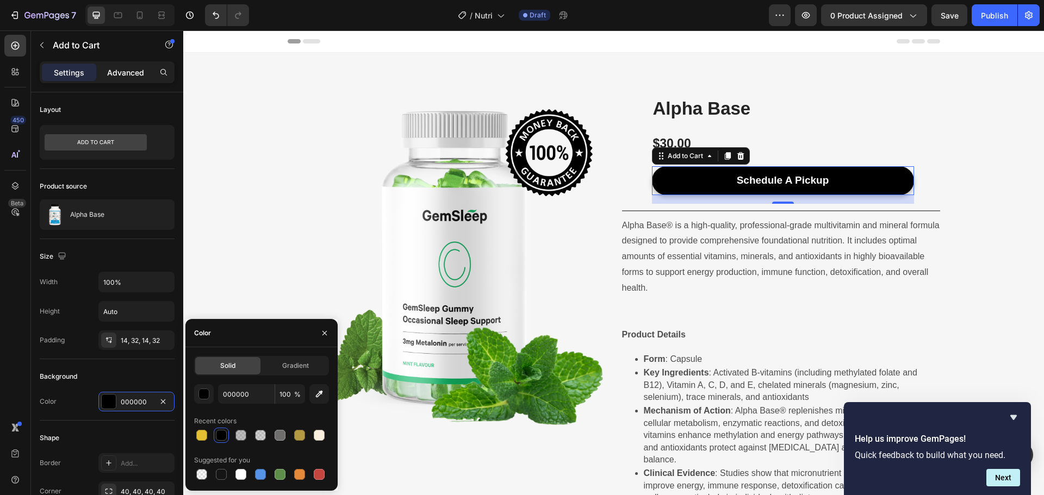
click at [125, 77] on p "Advanced" at bounding box center [125, 72] width 37 height 11
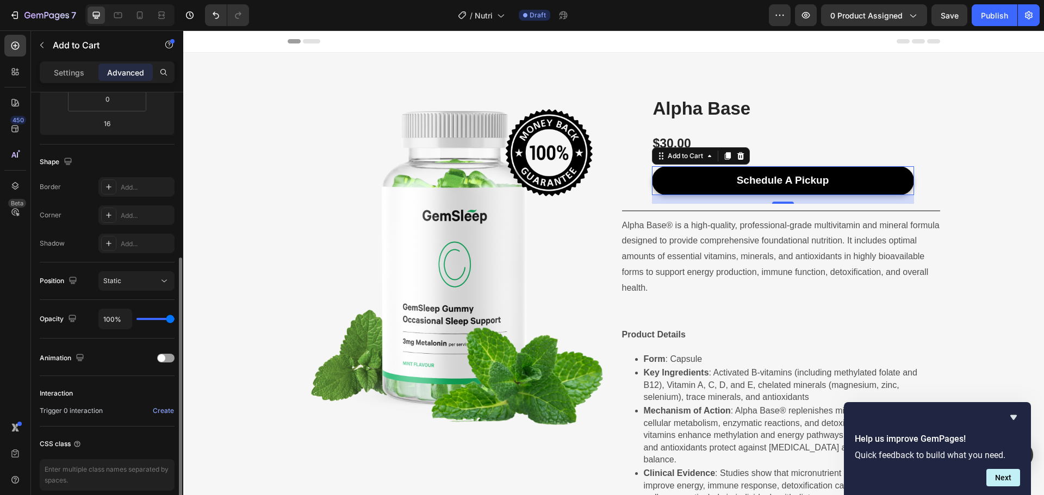
scroll to position [275, 0]
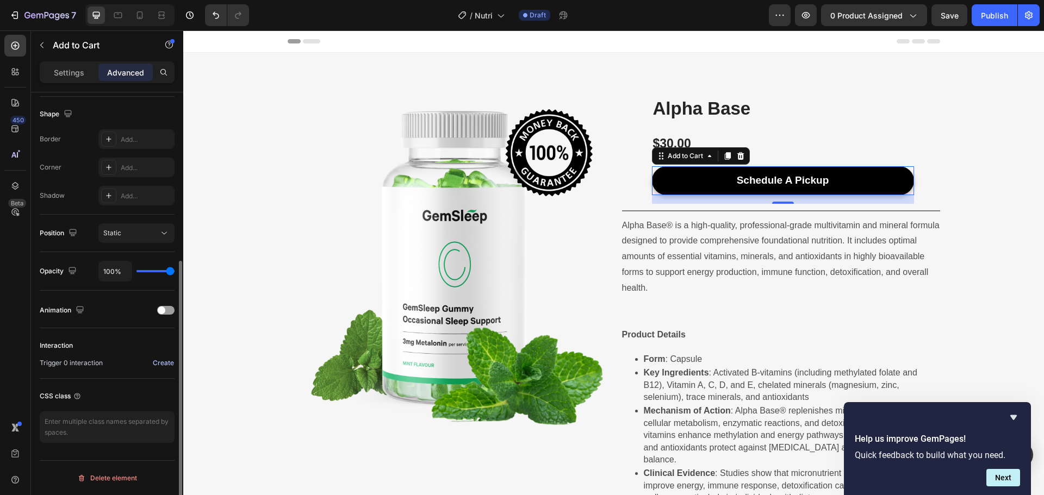
click at [164, 361] on div "Create" at bounding box center [163, 363] width 21 height 10
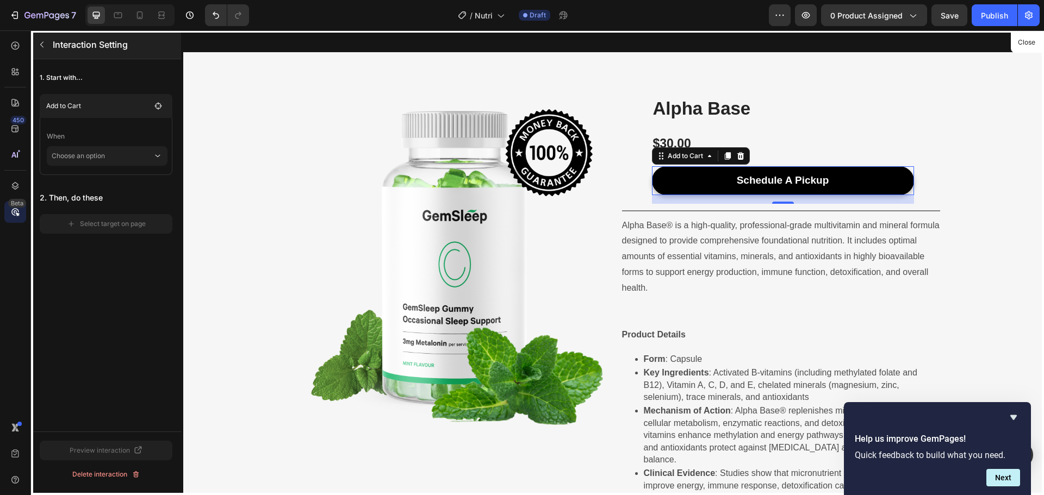
click at [46, 44] on icon "button" at bounding box center [42, 44] width 9 height 9
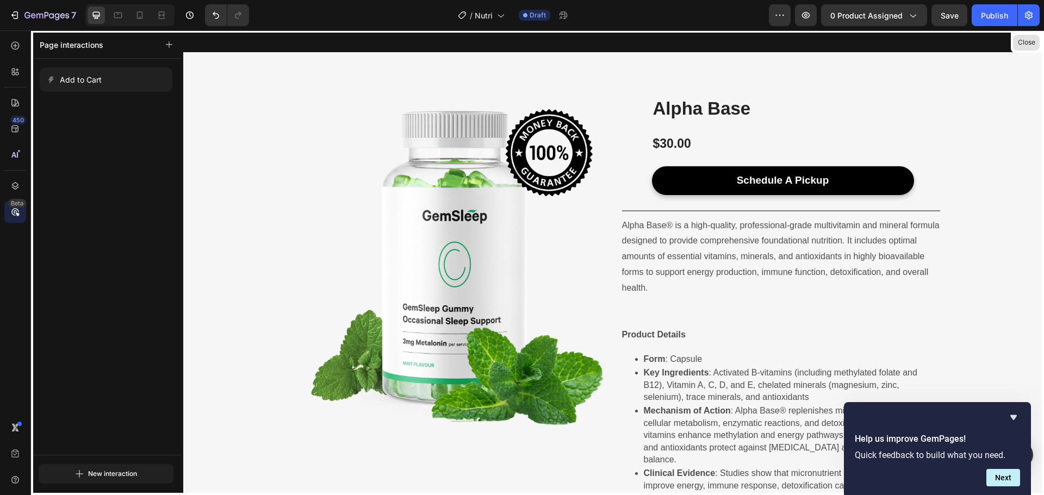
click at [1029, 37] on button "Close" at bounding box center [1026, 43] width 27 height 16
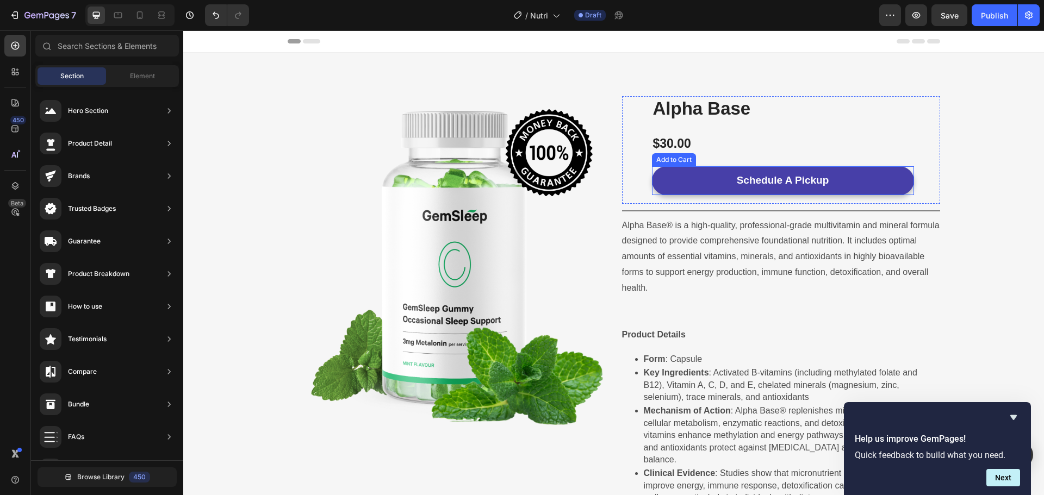
click at [876, 178] on button "Schedule A Pickup" at bounding box center [783, 180] width 262 height 29
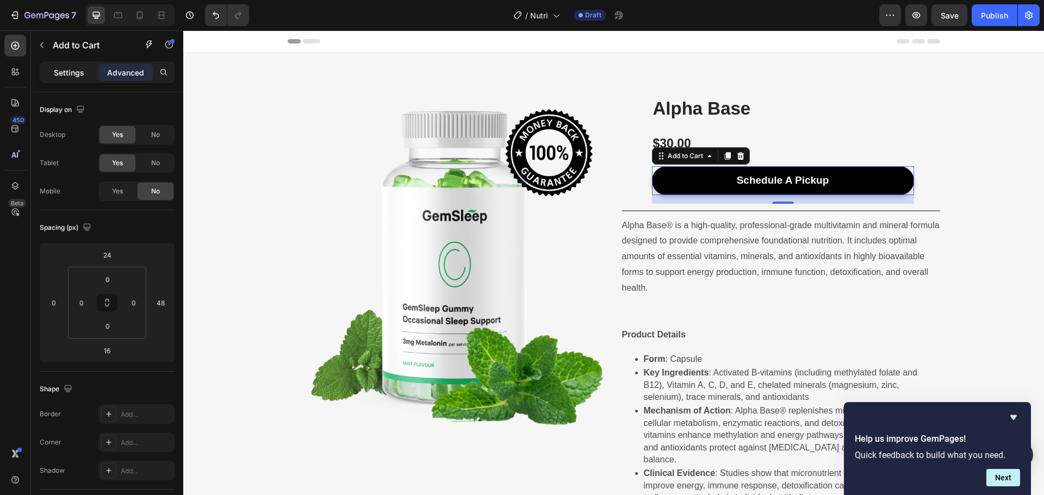
click at [71, 64] on div "Settings" at bounding box center [69, 72] width 54 height 17
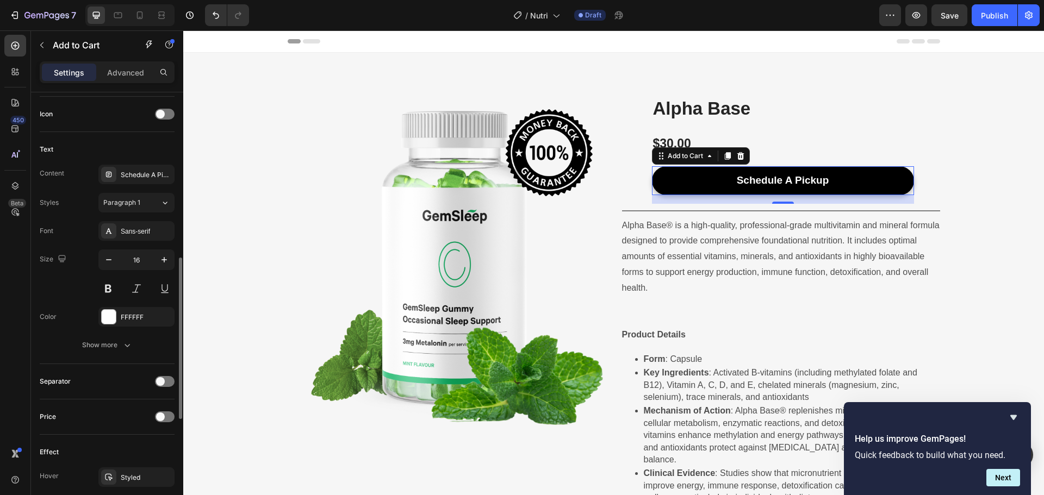
scroll to position [442, 0]
click at [110, 339] on button "Show more" at bounding box center [107, 345] width 135 height 20
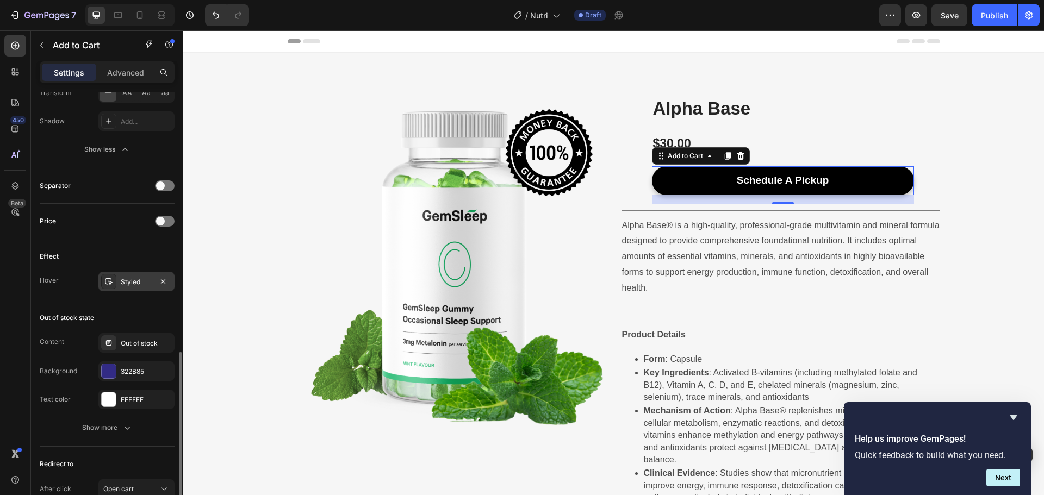
scroll to position [782, 0]
click at [142, 373] on div "322B85" at bounding box center [137, 371] width 32 height 10
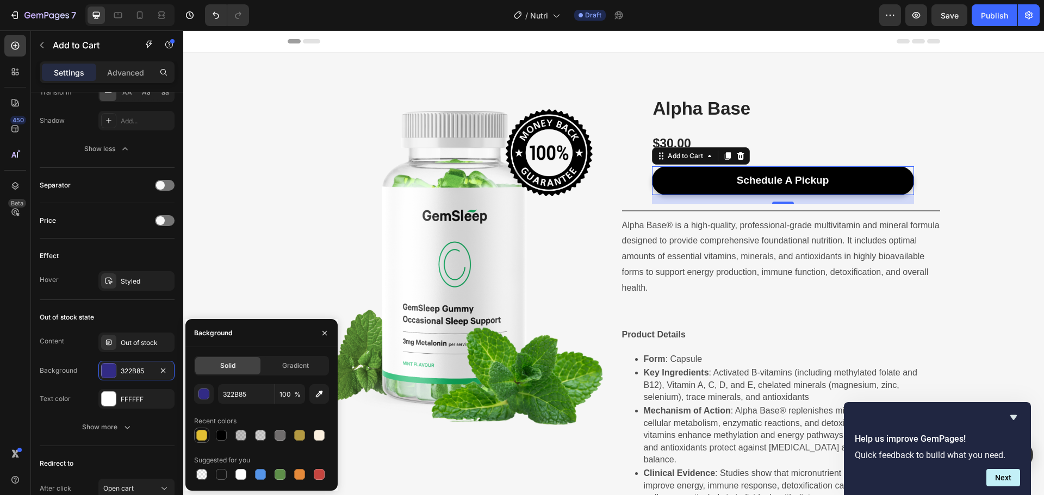
click at [200, 437] on div at bounding box center [201, 435] width 11 height 11
type input "E2BF33"
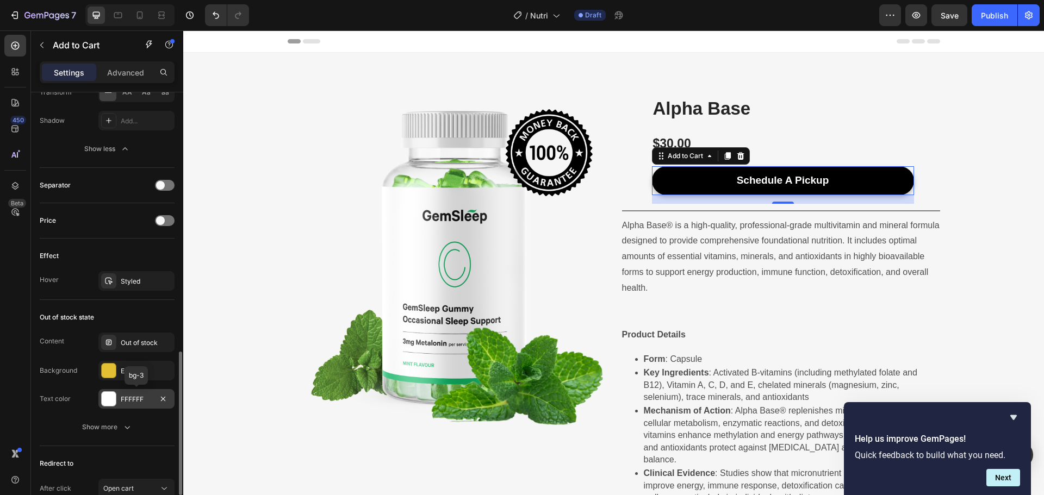
click at [139, 399] on div "FFFFFF" at bounding box center [137, 400] width 32 height 10
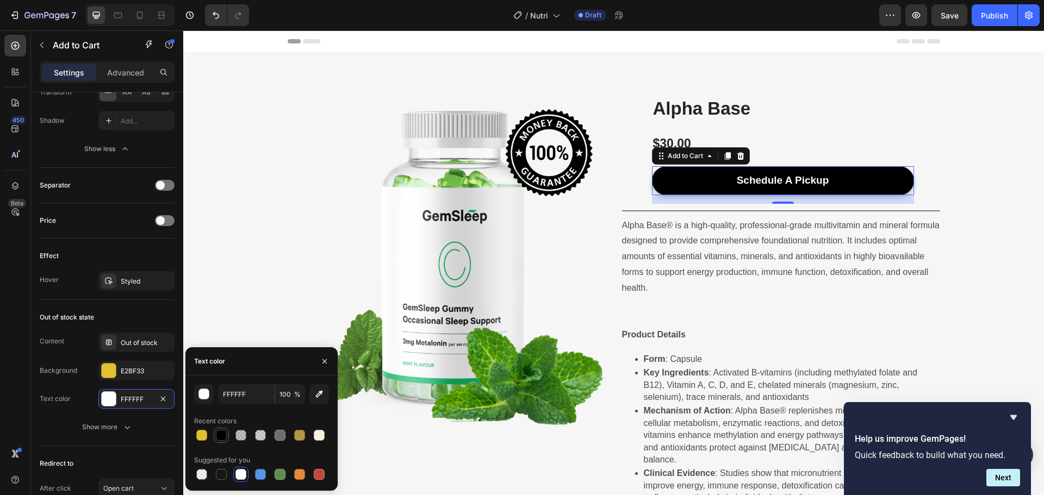
click at [220, 433] on div at bounding box center [221, 435] width 11 height 11
type input "000000"
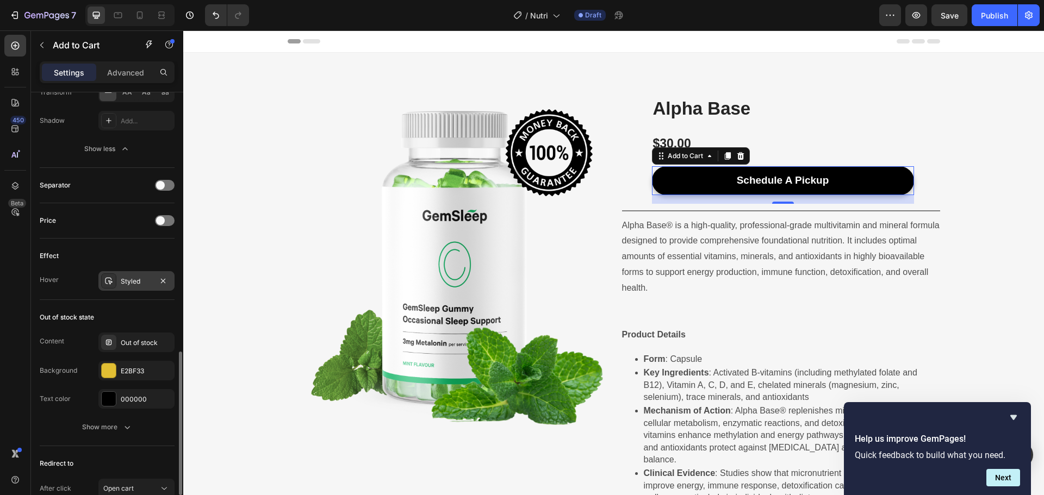
click at [147, 275] on div "Styled" at bounding box center [136, 281] width 76 height 20
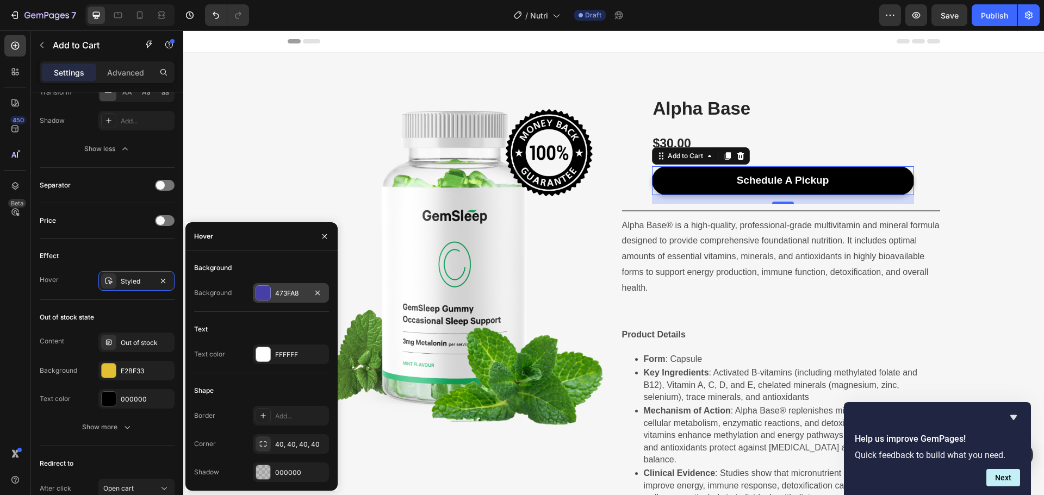
click at [265, 292] on div at bounding box center [263, 293] width 14 height 14
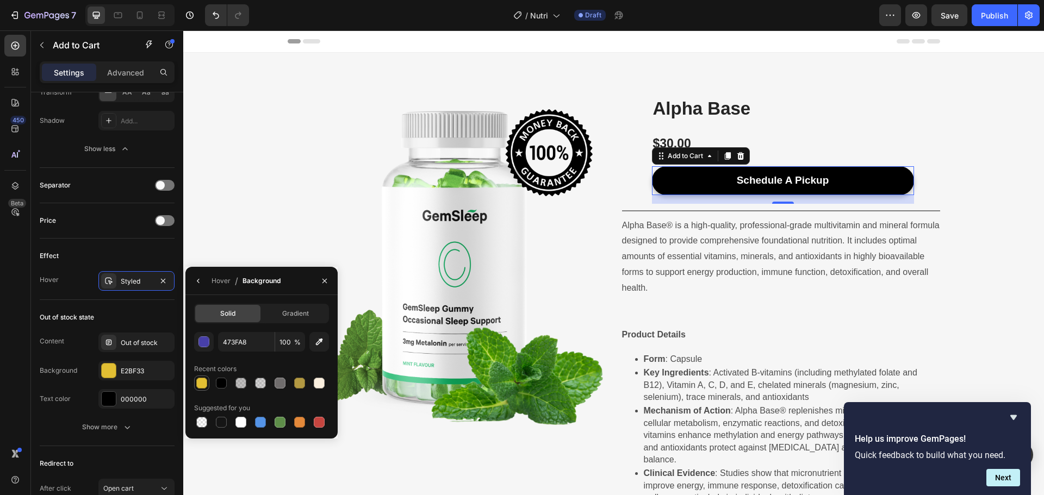
click at [203, 383] on div at bounding box center [201, 383] width 11 height 11
type input "E2BF33"
click at [200, 279] on icon "button" at bounding box center [198, 281] width 9 height 9
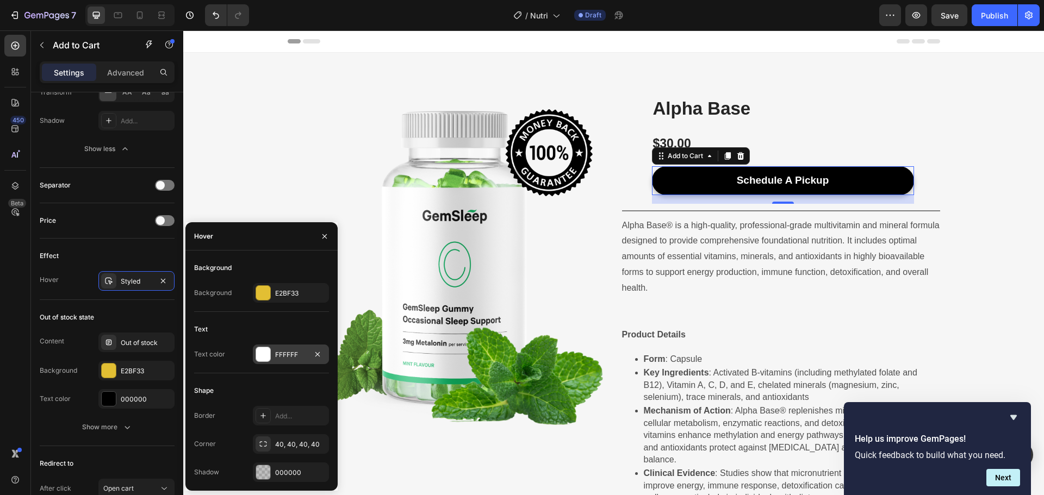
click at [263, 358] on div at bounding box center [263, 354] width 14 height 14
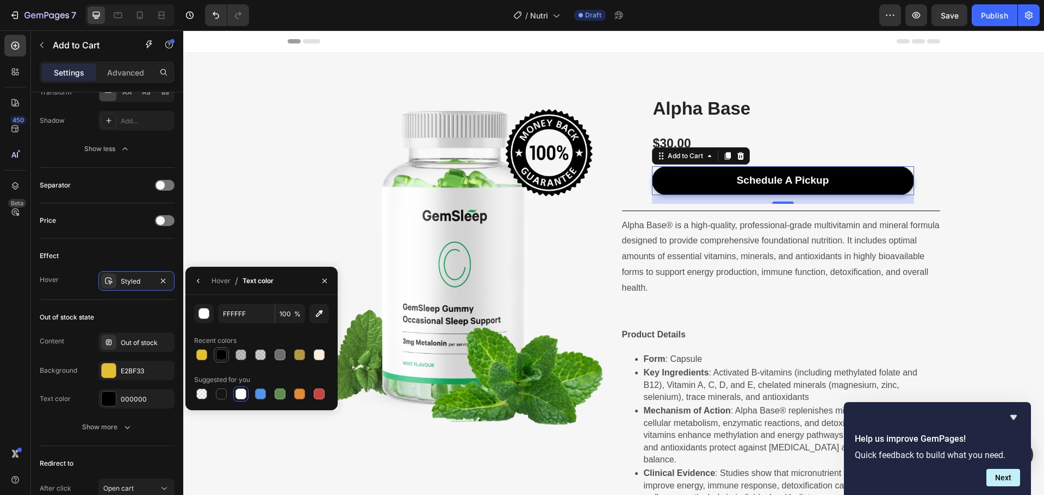
click at [219, 357] on div at bounding box center [221, 354] width 11 height 11
type input "000000"
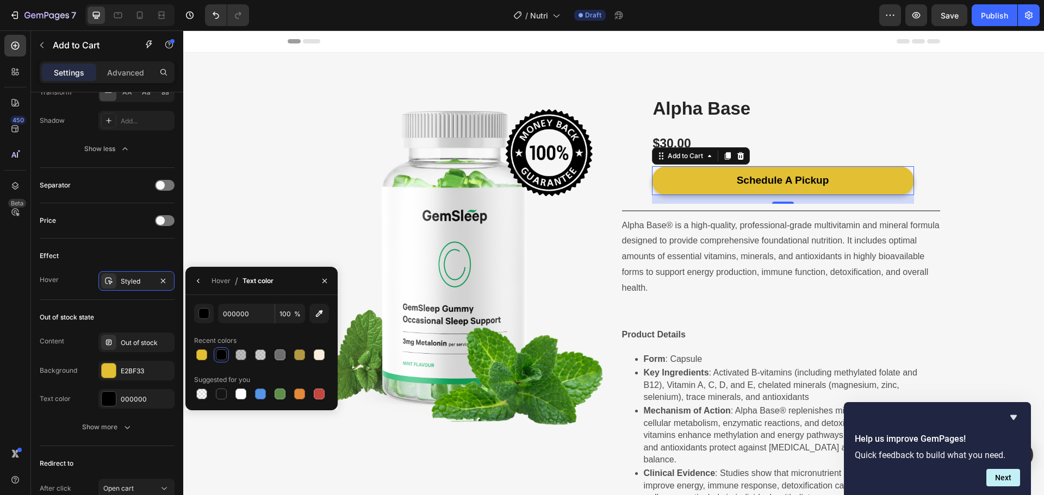
click at [702, 177] on button "Schedule A Pickup" at bounding box center [783, 180] width 262 height 29
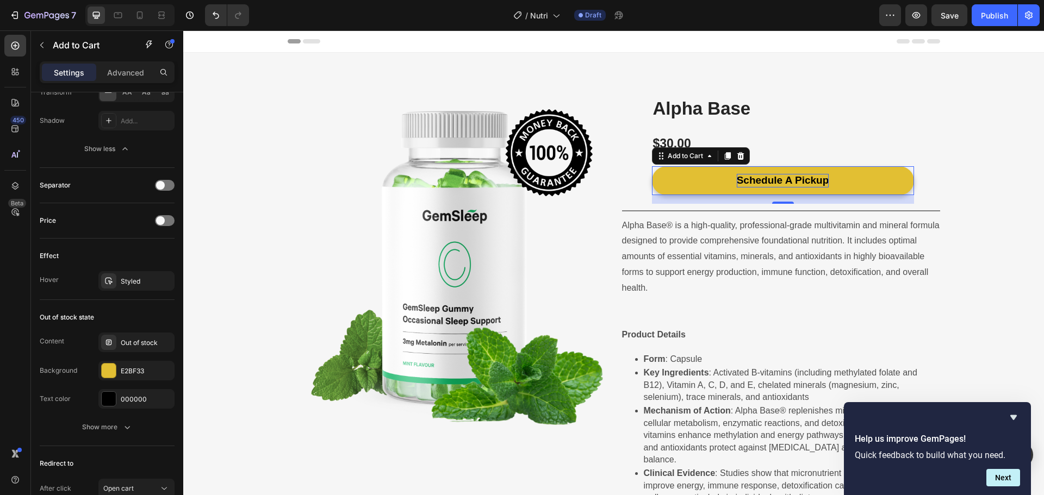
click at [771, 178] on div "Schedule A Pickup" at bounding box center [782, 181] width 92 height 14
click at [771, 178] on p "Schedule A Pickup" at bounding box center [782, 181] width 92 height 14
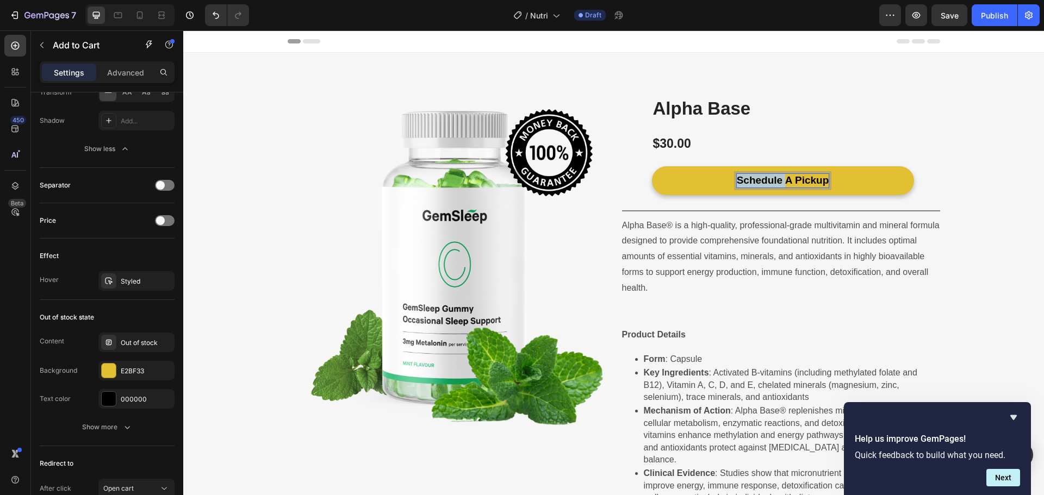
click at [771, 178] on p "Schedule A Pickup" at bounding box center [782, 181] width 92 height 14
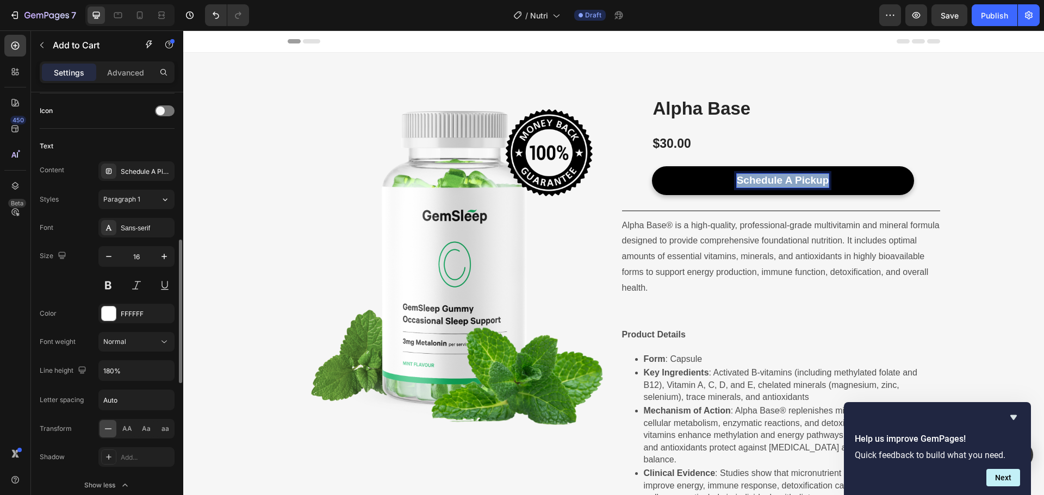
scroll to position [445, 0]
click at [140, 228] on div "Sans-serif" at bounding box center [146, 229] width 51 height 10
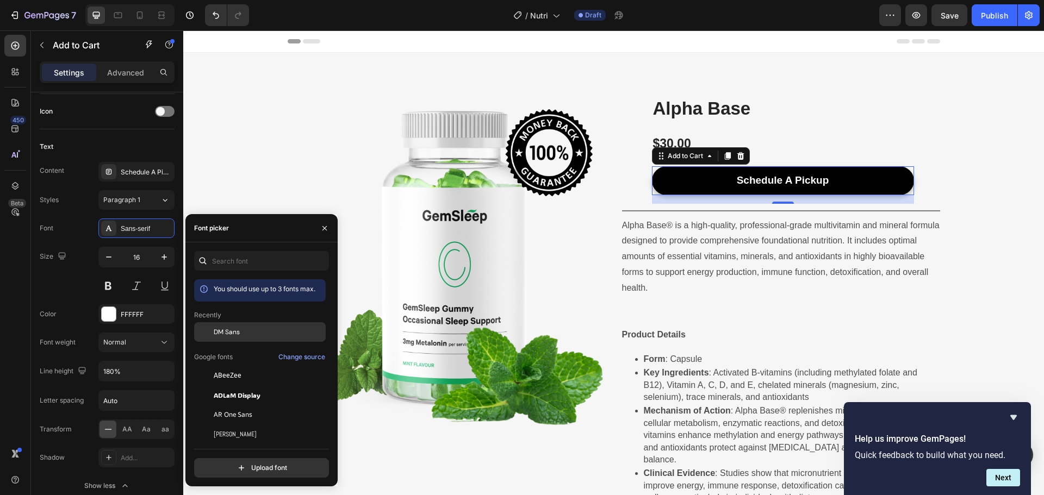
click at [248, 333] on div "DM Sans" at bounding box center [269, 332] width 110 height 10
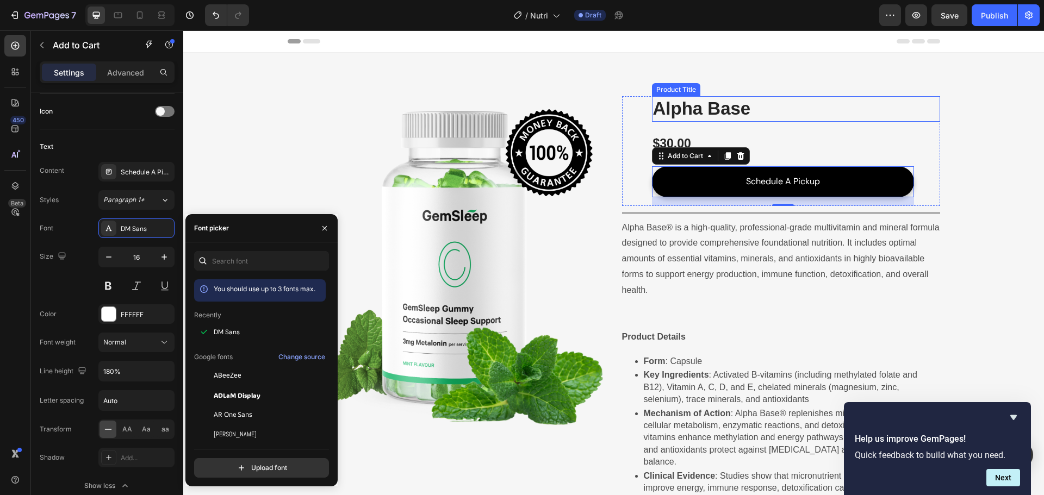
click at [692, 106] on h2 "Alpha Base" at bounding box center [796, 109] width 288 height 26
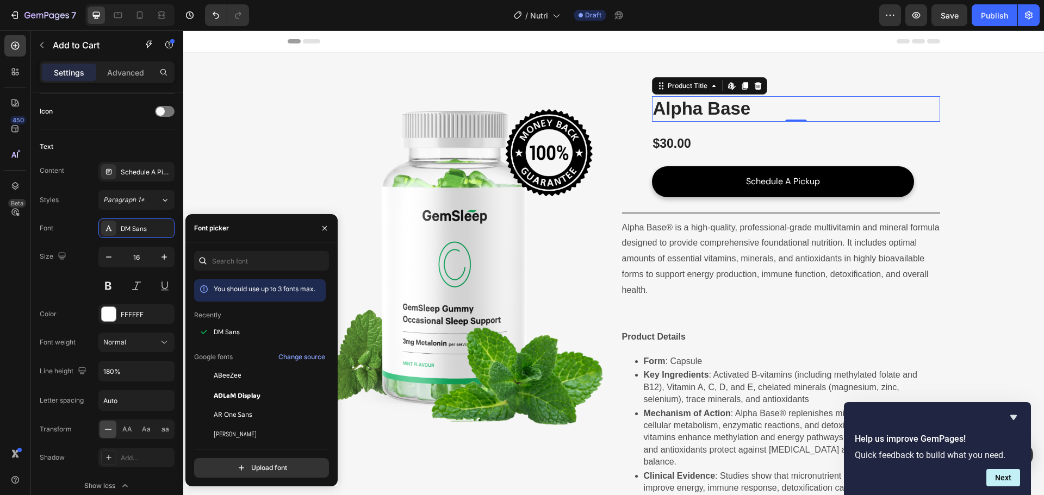
scroll to position [0, 0]
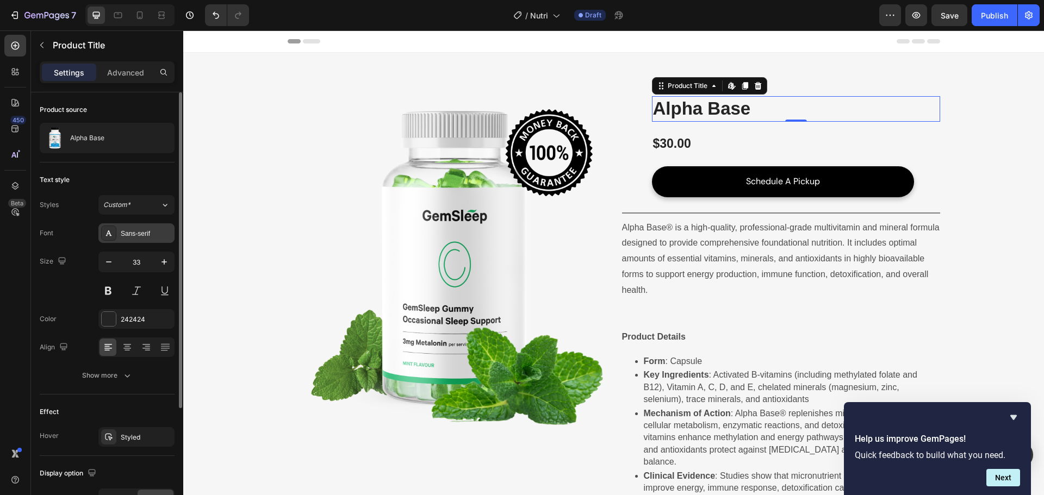
click at [143, 234] on div "Sans-serif" at bounding box center [146, 234] width 51 height 10
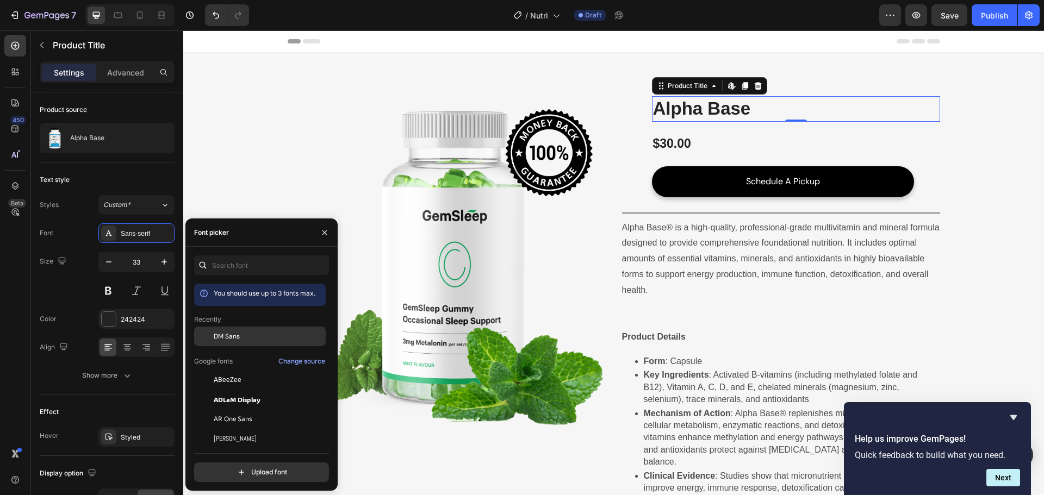
click at [245, 343] on div "DM Sans" at bounding box center [260, 337] width 132 height 20
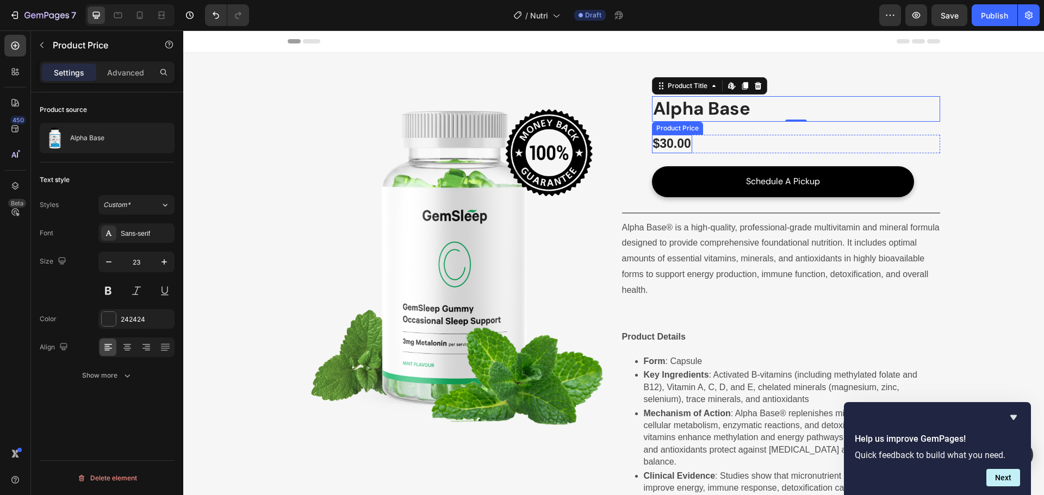
click at [686, 135] on div "$30.00" at bounding box center [672, 144] width 40 height 18
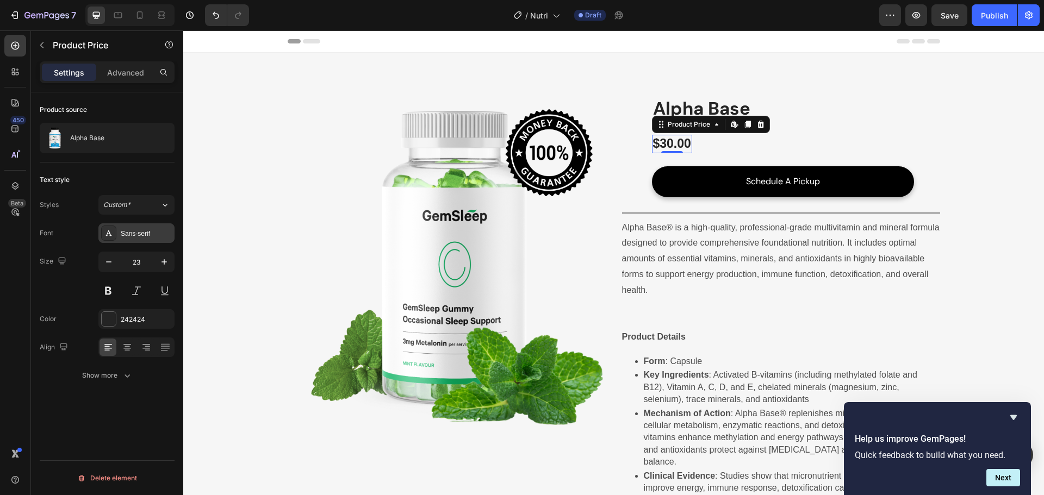
click at [135, 225] on div "Sans-serif" at bounding box center [136, 233] width 76 height 20
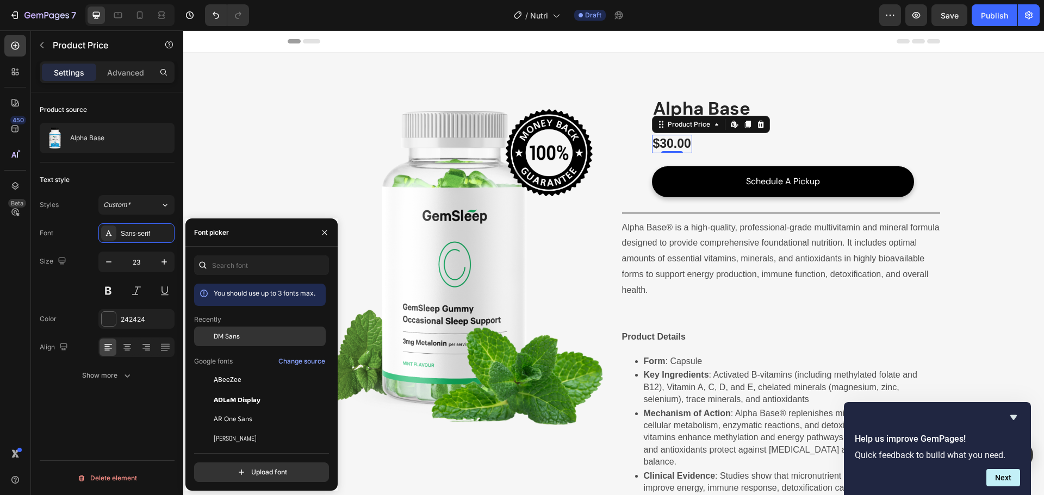
click at [221, 339] on span "DM Sans" at bounding box center [227, 337] width 26 height 10
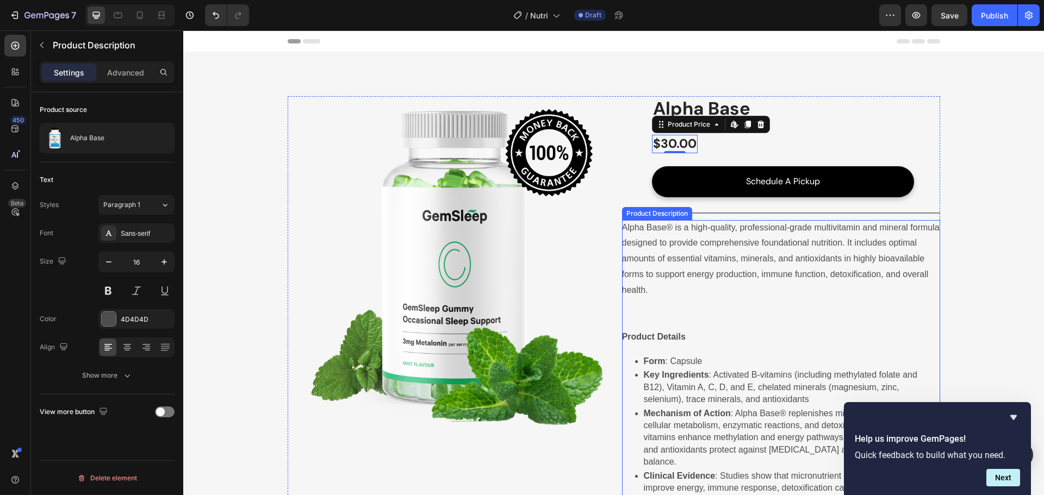
click at [697, 252] on div "Alpha Base® is a high-quality, professional-grade multivitamin and mineral form…" at bounding box center [781, 440] width 318 height 441
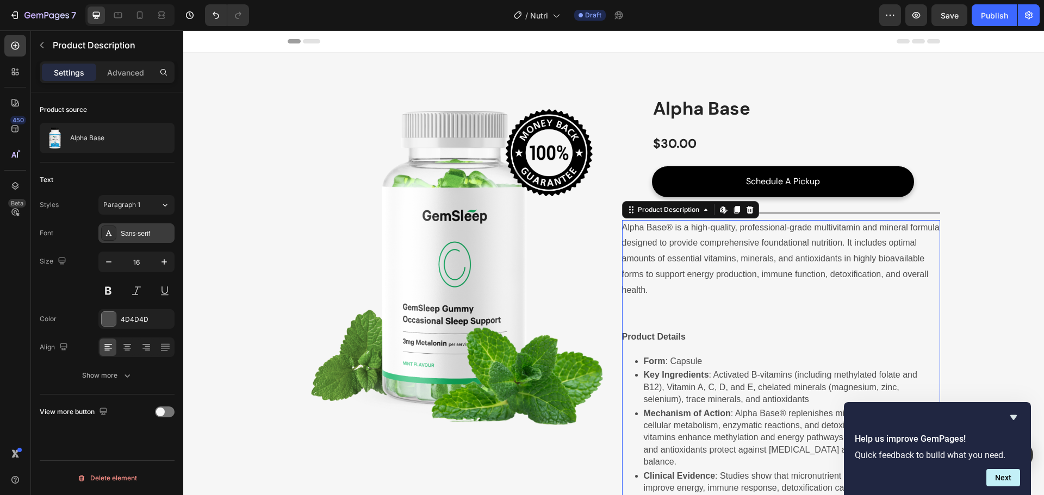
click at [149, 233] on div "Sans-serif" at bounding box center [146, 234] width 51 height 10
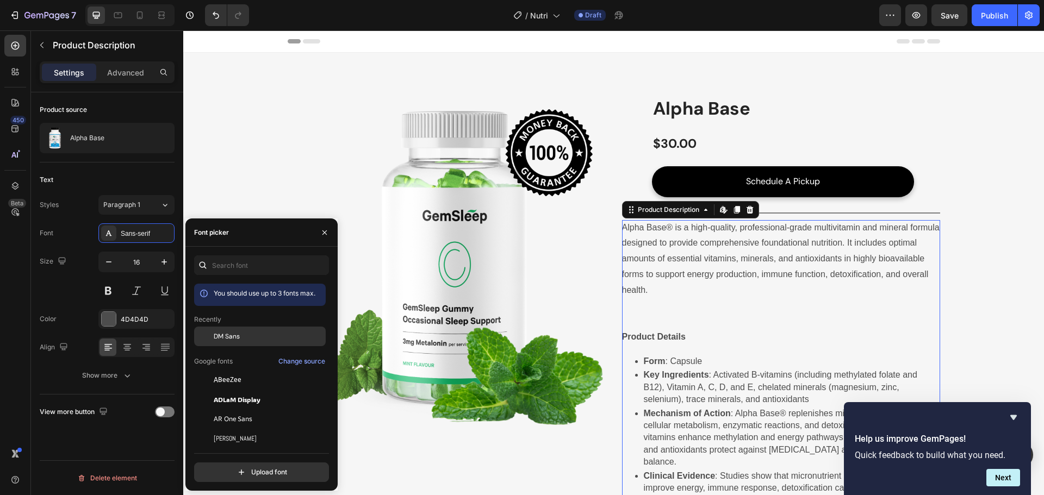
click at [235, 338] on span "DM Sans" at bounding box center [227, 337] width 26 height 10
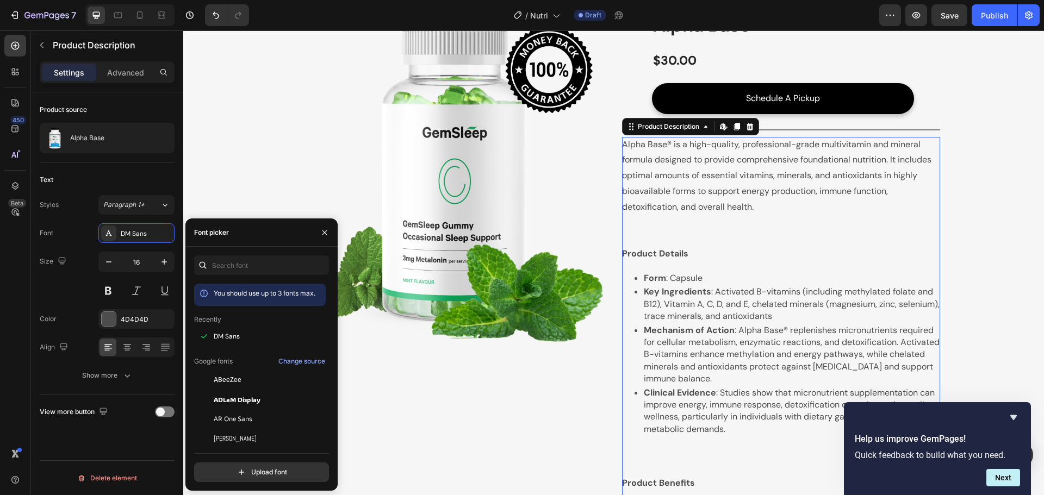
scroll to position [84, 0]
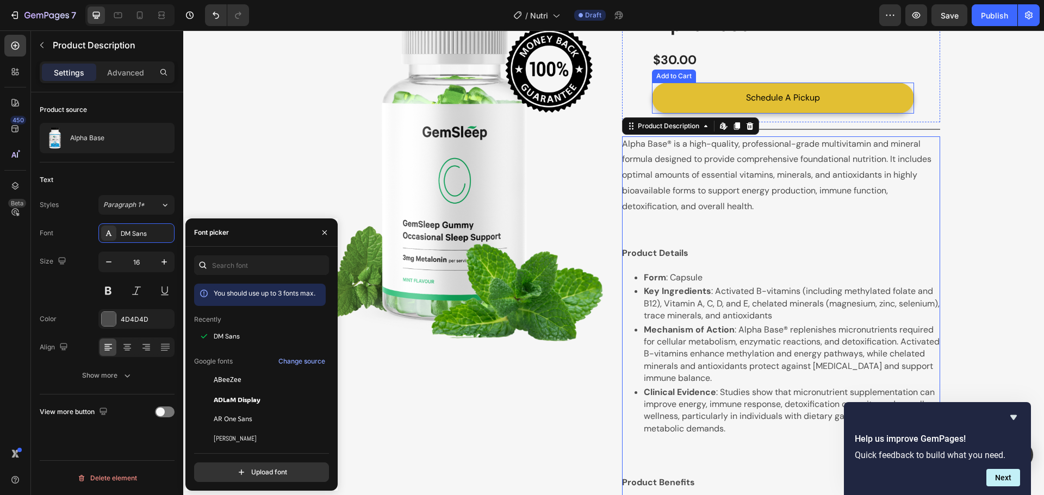
click at [854, 92] on button "Schedule A Pickup" at bounding box center [783, 98] width 262 height 31
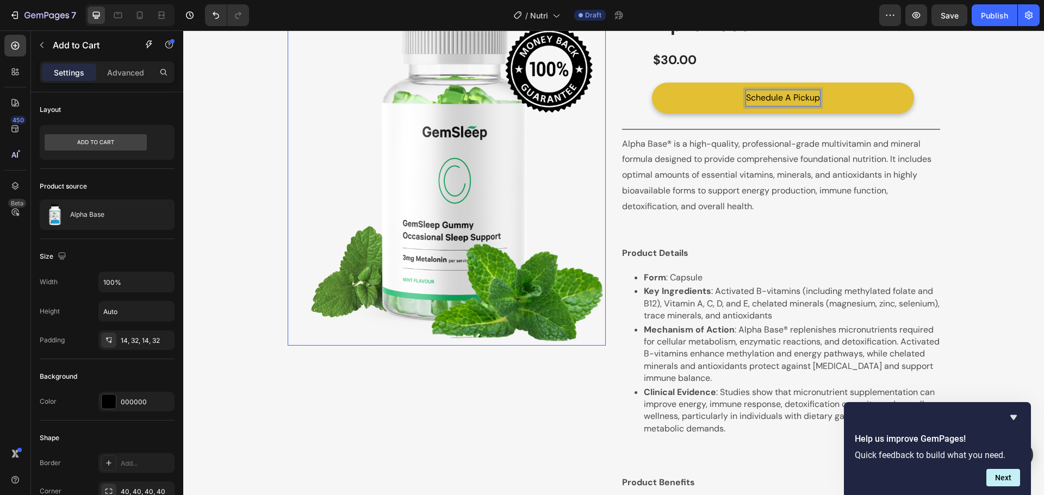
scroll to position [0, 0]
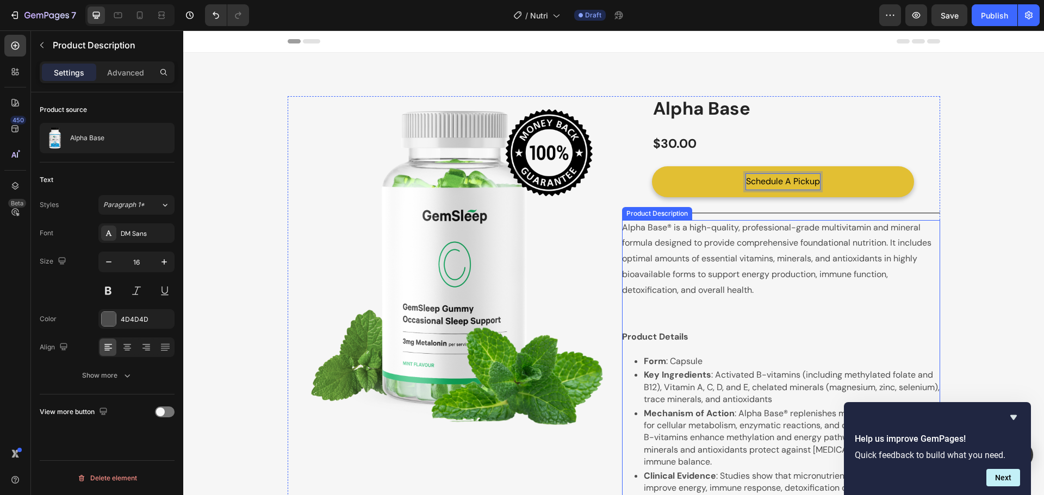
click at [718, 251] on div "Alpha Base® is a high-quality, professional-grade multivitamin and mineral form…" at bounding box center [781, 440] width 318 height 441
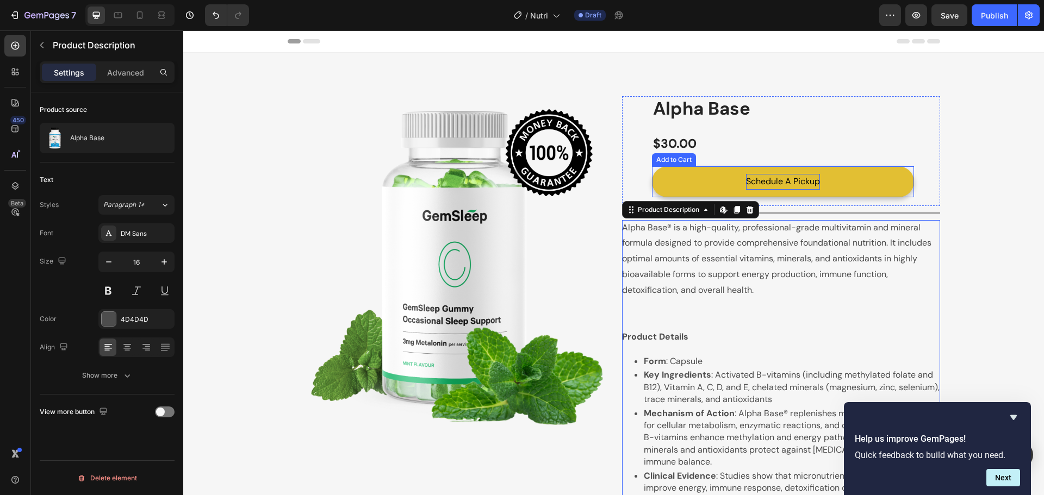
click at [804, 182] on p "Schedule A Pickup" at bounding box center [783, 182] width 74 height 16
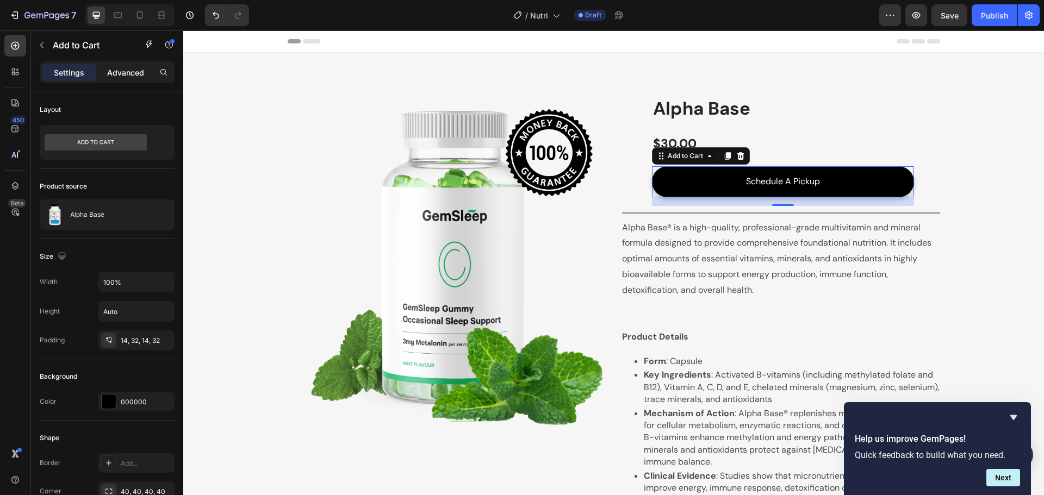
click at [132, 77] on p "Advanced" at bounding box center [125, 72] width 37 height 11
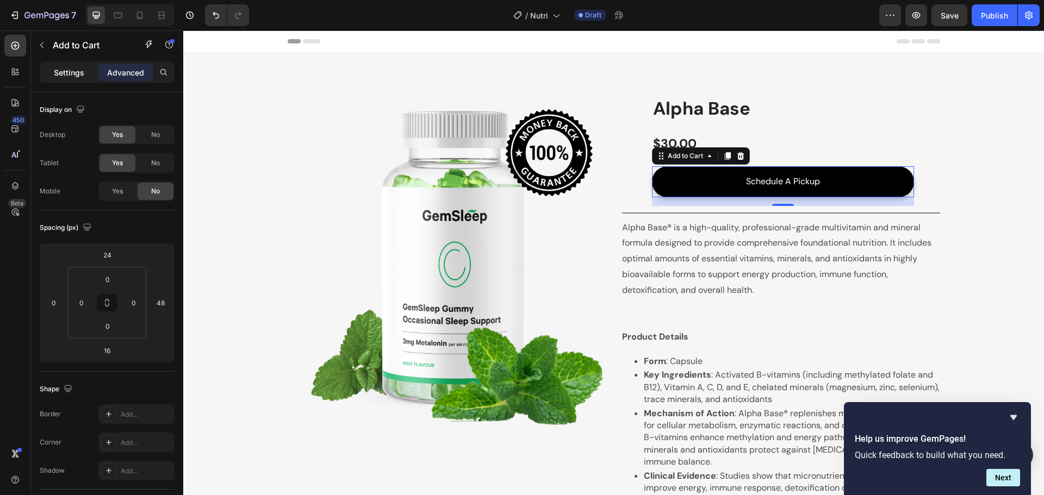
click at [71, 76] on p "Settings" at bounding box center [69, 72] width 30 height 11
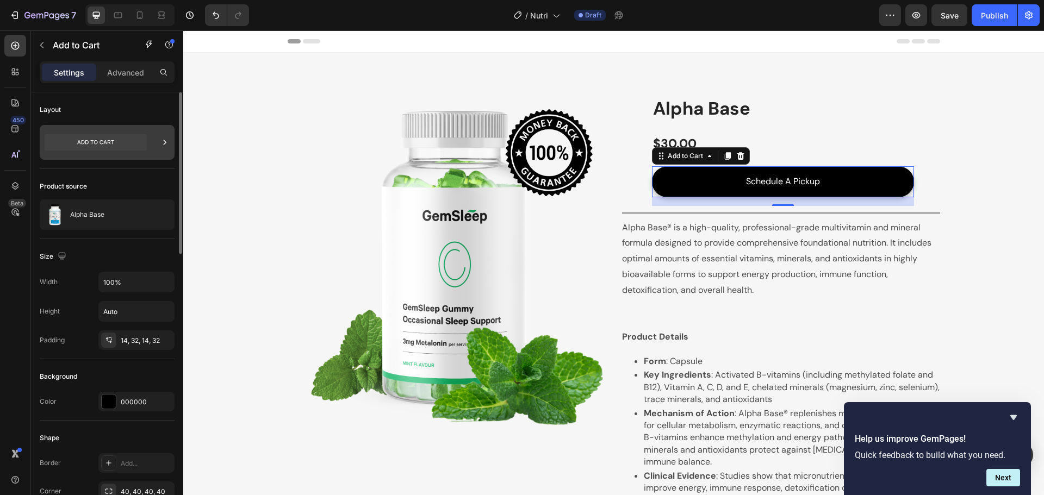
click at [141, 147] on icon at bounding box center [96, 142] width 102 height 16
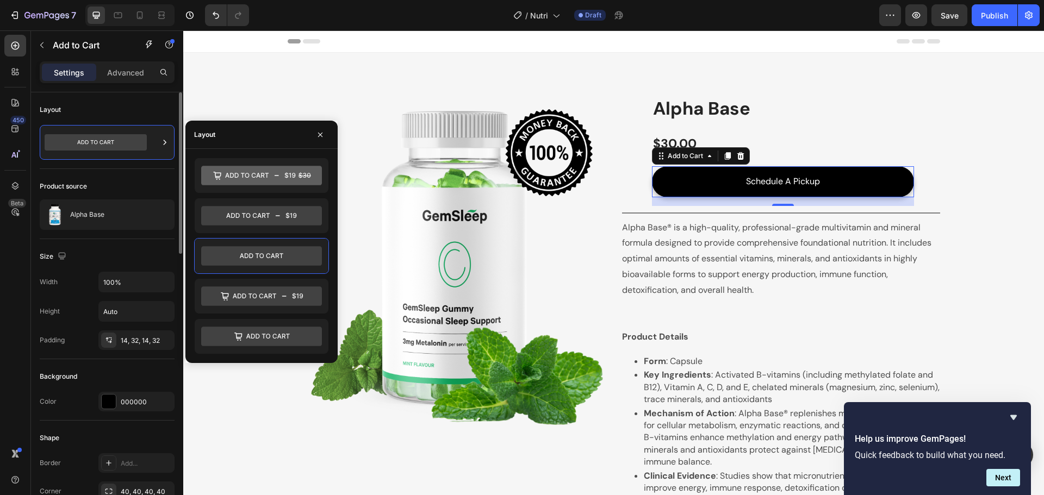
click at [134, 178] on div "Product source" at bounding box center [107, 186] width 135 height 17
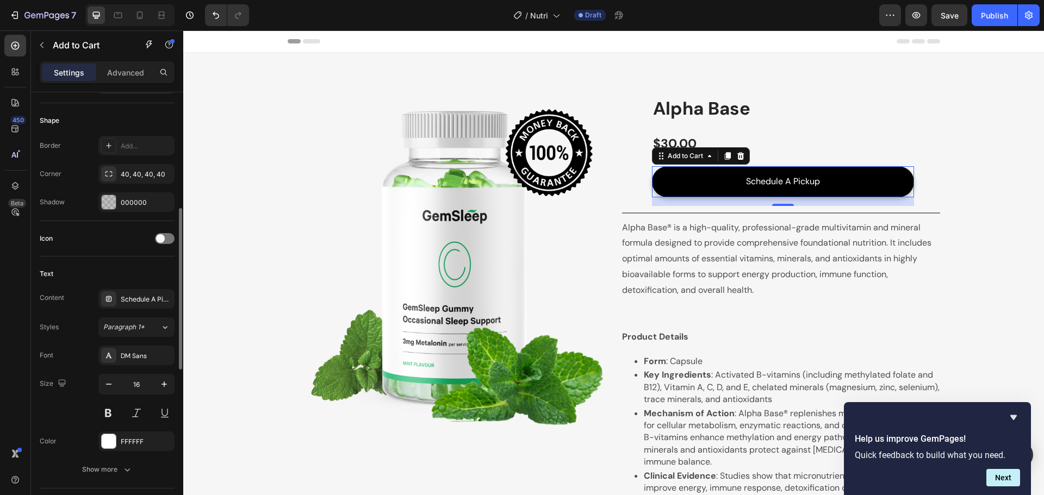
scroll to position [318, 0]
click at [138, 332] on button "Paragraph 1*" at bounding box center [136, 327] width 76 height 20
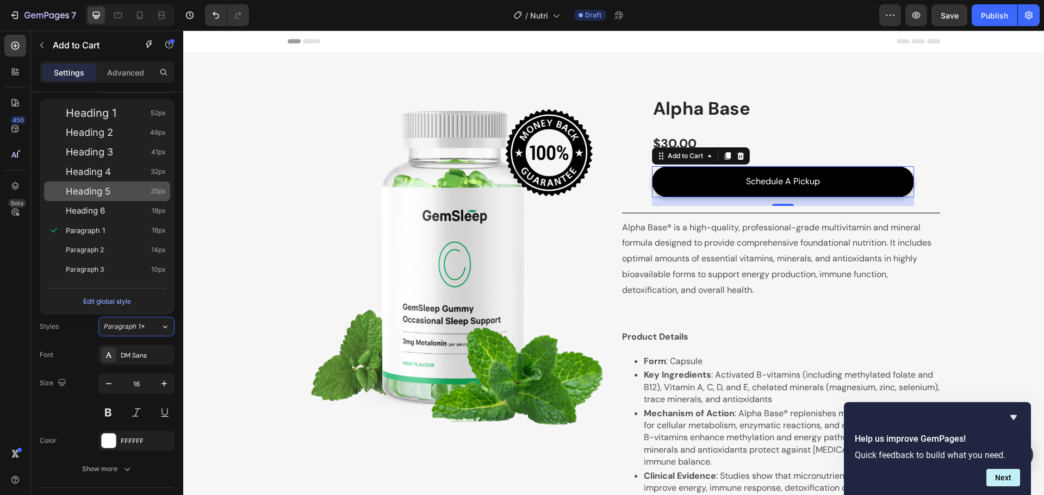
click at [130, 193] on div "Heading 5 25px" at bounding box center [116, 191] width 100 height 11
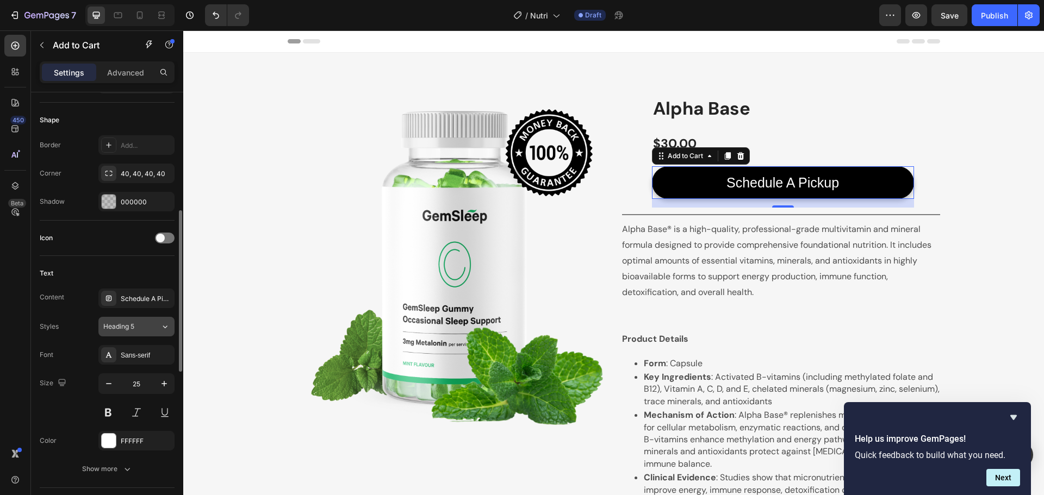
click at [135, 333] on button "Heading 5" at bounding box center [136, 327] width 76 height 20
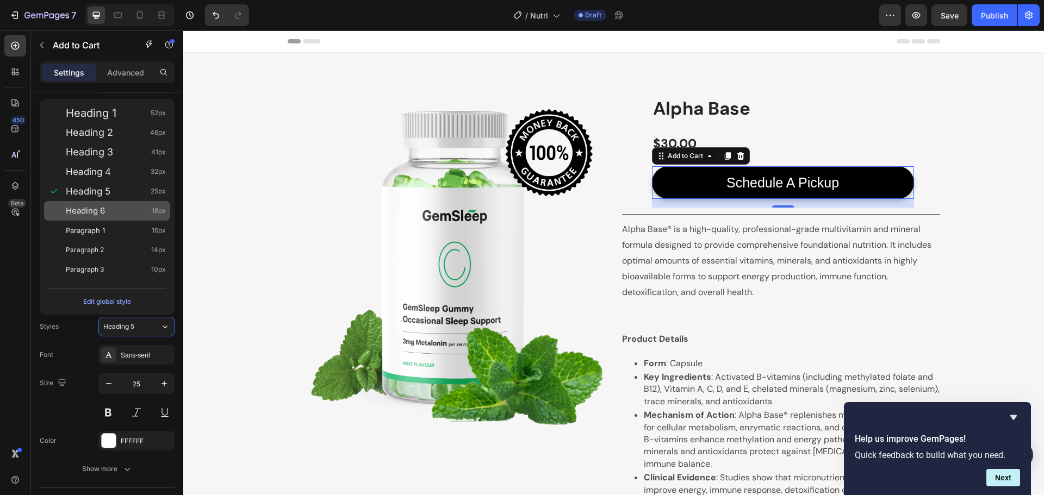
click at [129, 211] on div "Heading 6 18px" at bounding box center [116, 210] width 100 height 11
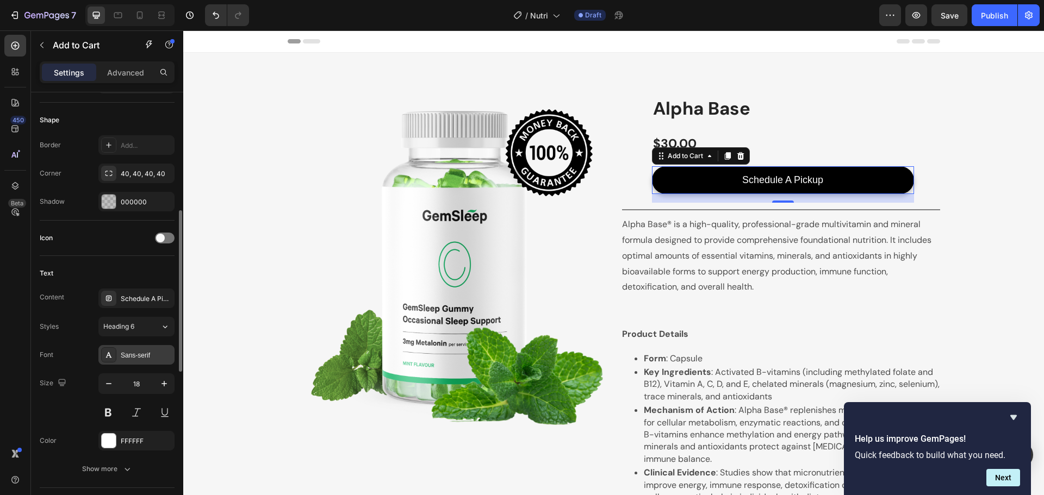
click at [149, 354] on div "Sans-serif" at bounding box center [146, 356] width 51 height 10
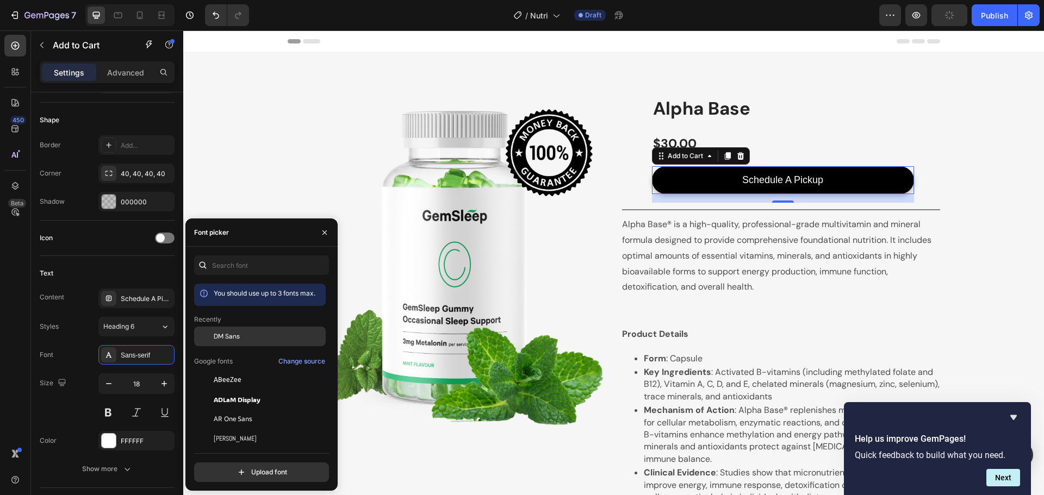
click at [254, 343] on div "DM Sans" at bounding box center [260, 337] width 132 height 20
click at [91, 353] on div "Font DM Sans" at bounding box center [107, 355] width 135 height 20
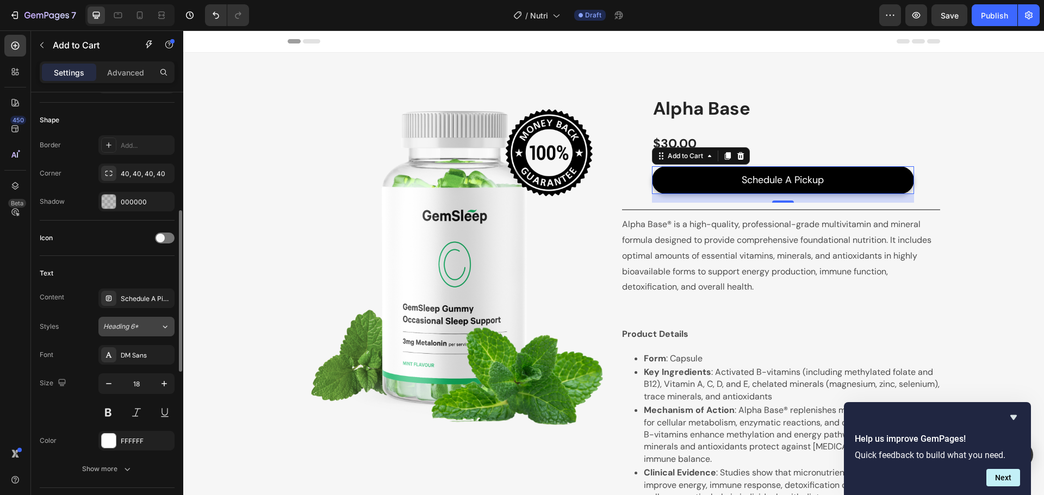
click at [142, 327] on div "Heading 6*" at bounding box center [125, 327] width 44 height 10
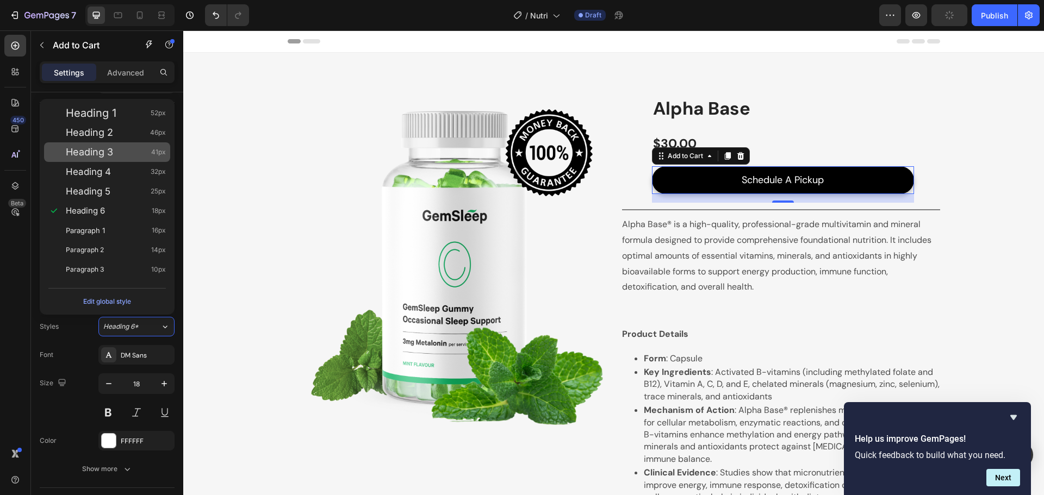
click at [128, 149] on div "Heading 3 41px" at bounding box center [116, 152] width 100 height 11
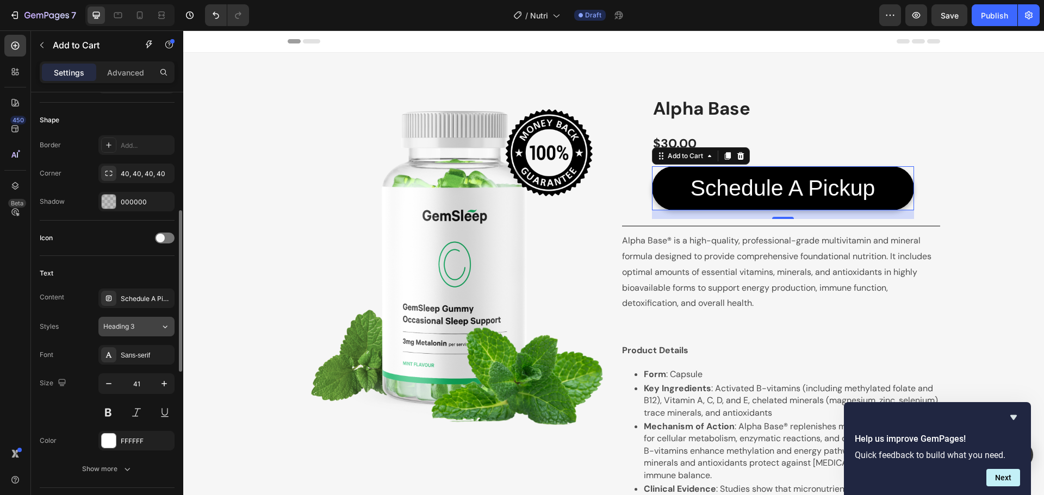
click at [139, 327] on div "Heading 3" at bounding box center [125, 327] width 44 height 10
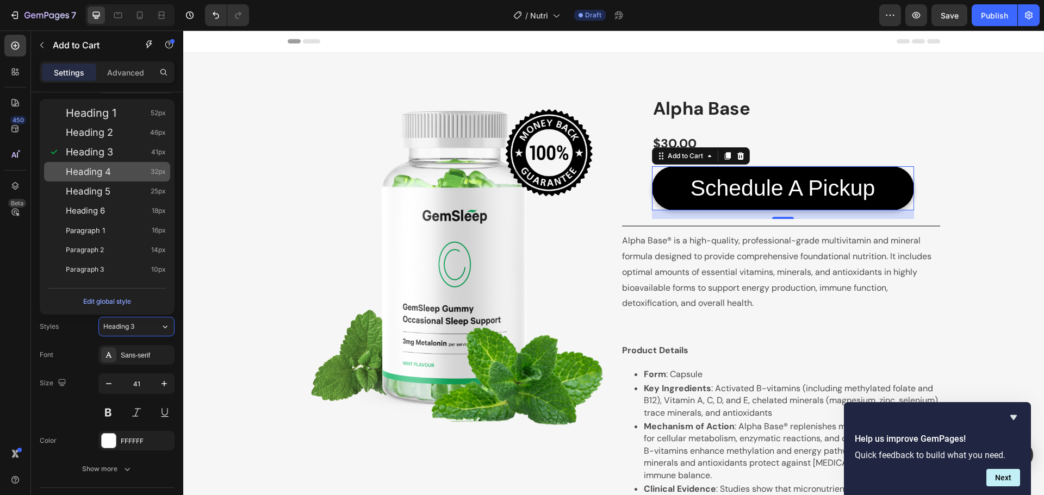
click at [125, 176] on div "Heading 4 32px" at bounding box center [116, 171] width 100 height 11
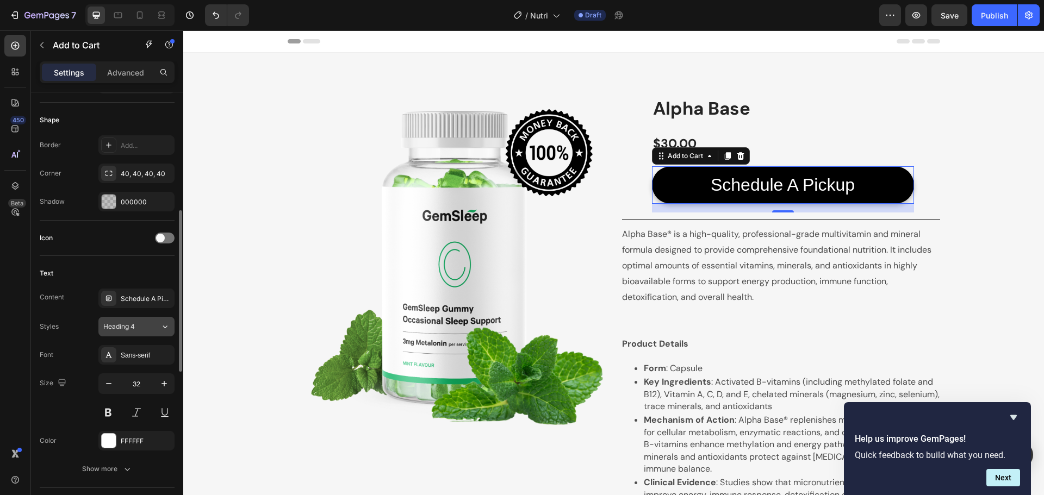
click at [138, 330] on div "Heading 4" at bounding box center [125, 327] width 44 height 10
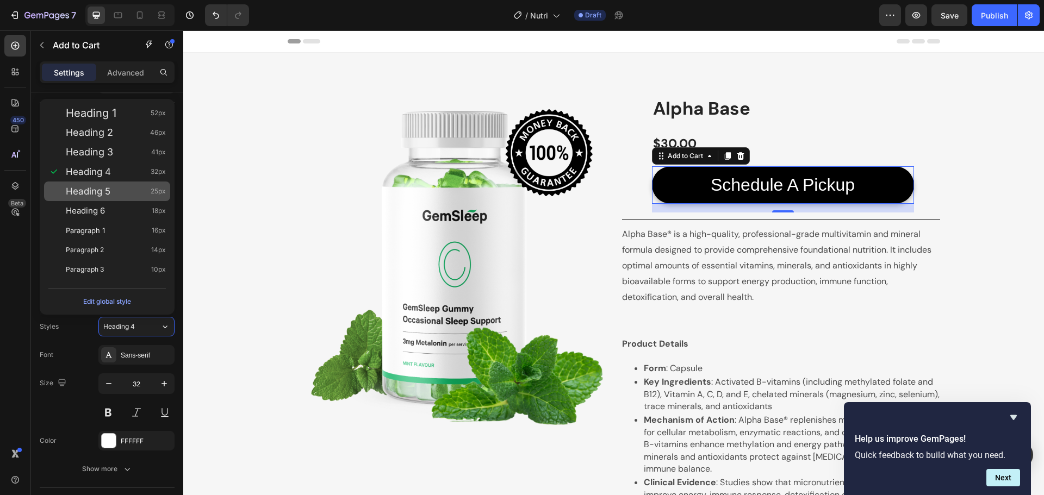
click at [135, 191] on div "Heading 5 25px" at bounding box center [116, 191] width 100 height 11
type input "25"
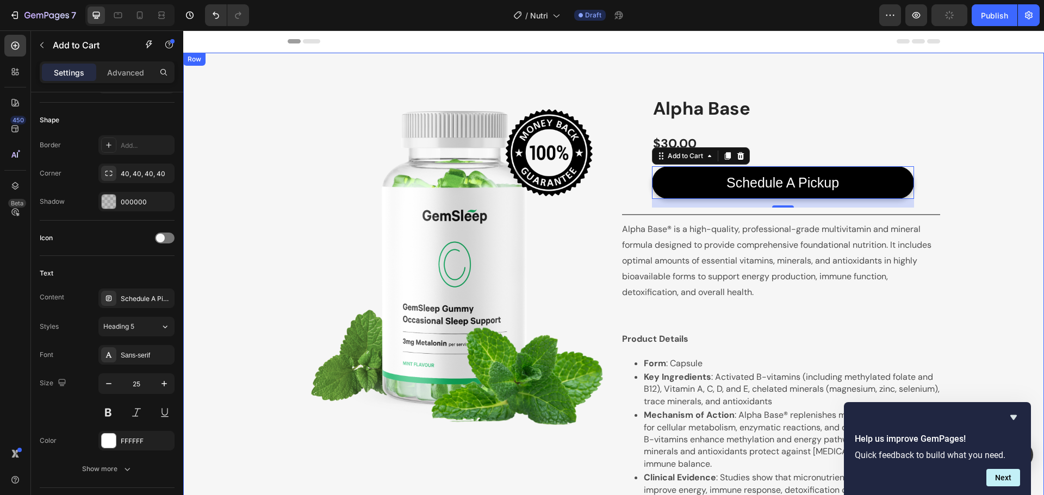
click at [268, 126] on div "Image Row Product Images Alpha Base Product Title $30.00 Product Price Product …" at bounding box center [613, 379] width 844 height 566
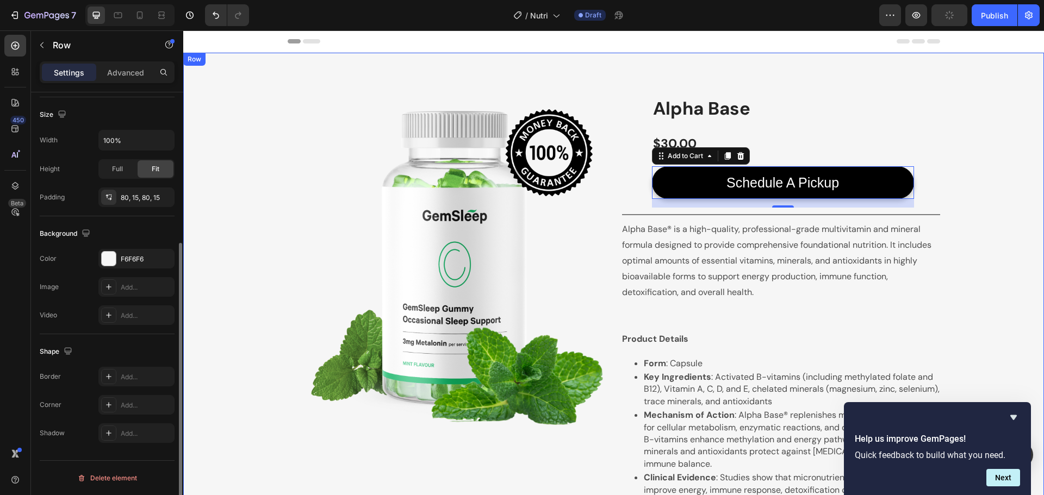
scroll to position [0, 0]
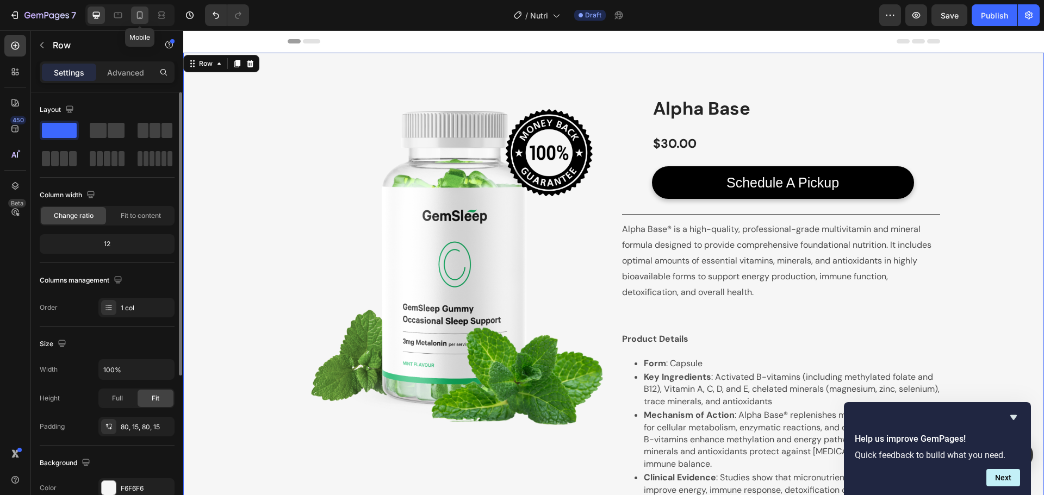
click at [138, 18] on icon at bounding box center [140, 15] width 6 height 8
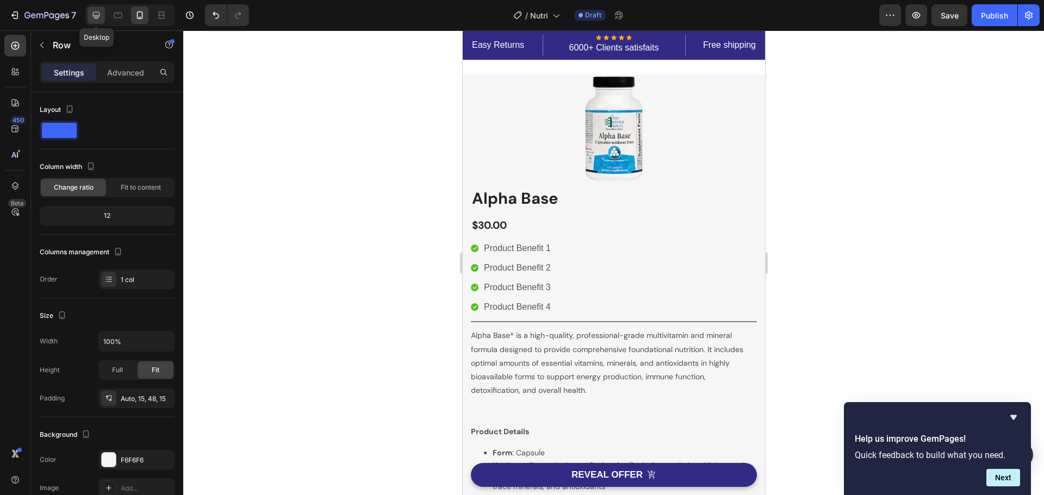
click at [98, 20] on icon at bounding box center [96, 15] width 11 height 11
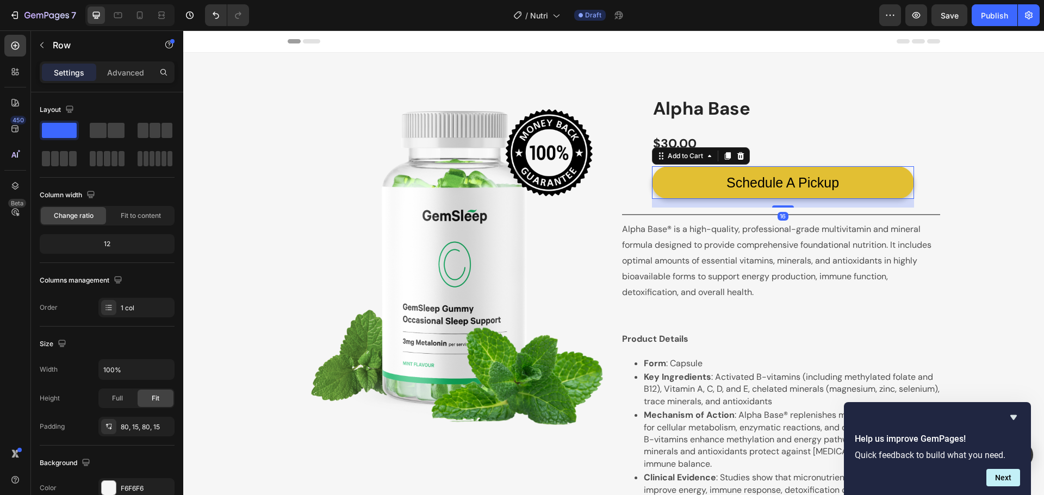
click at [865, 184] on button "Schedule A Pickup" at bounding box center [783, 182] width 262 height 33
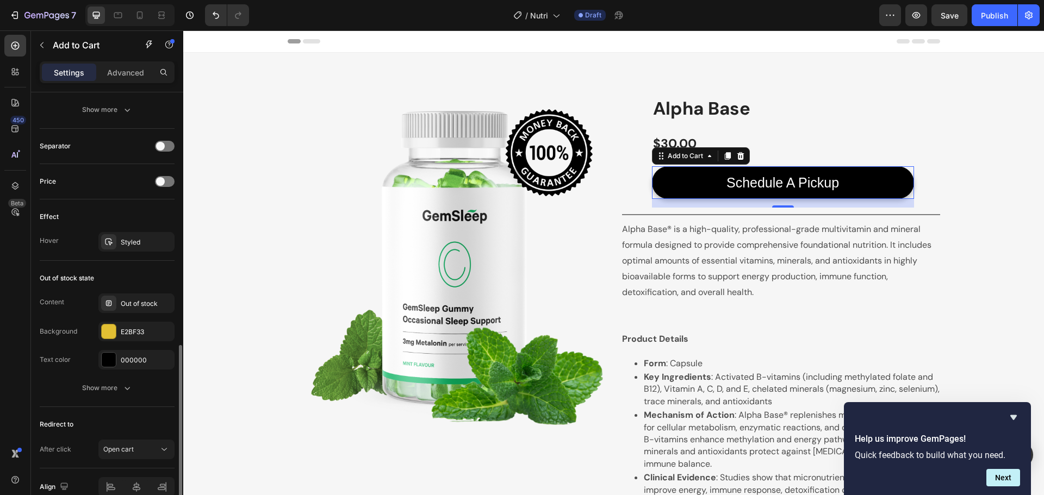
scroll to position [678, 0]
click at [131, 303] on div "Out of stock" at bounding box center [146, 303] width 51 height 10
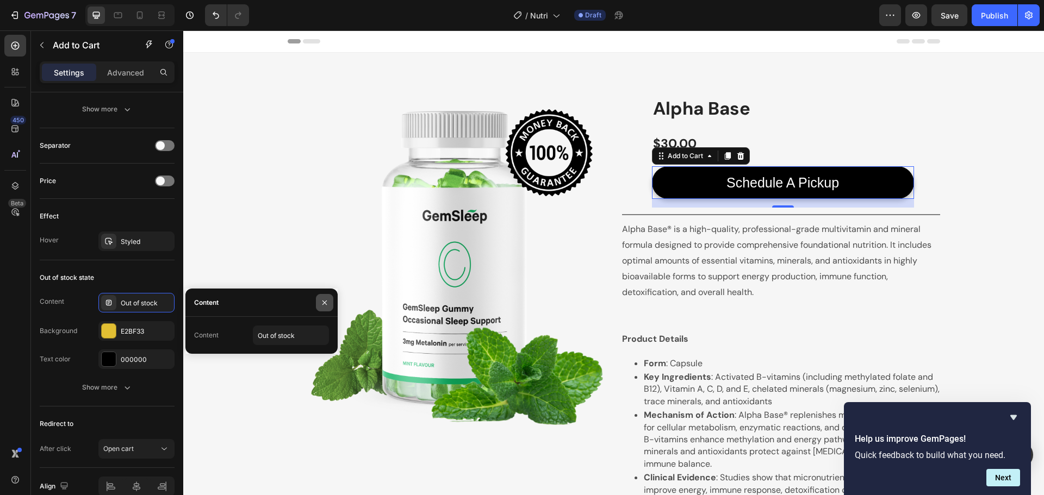
click at [321, 304] on icon "button" at bounding box center [324, 302] width 9 height 9
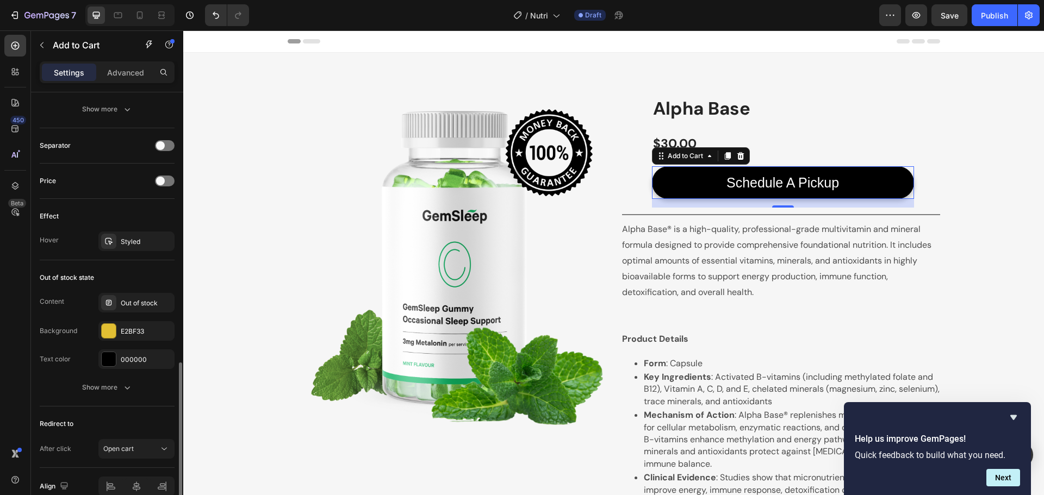
scroll to position [731, 0]
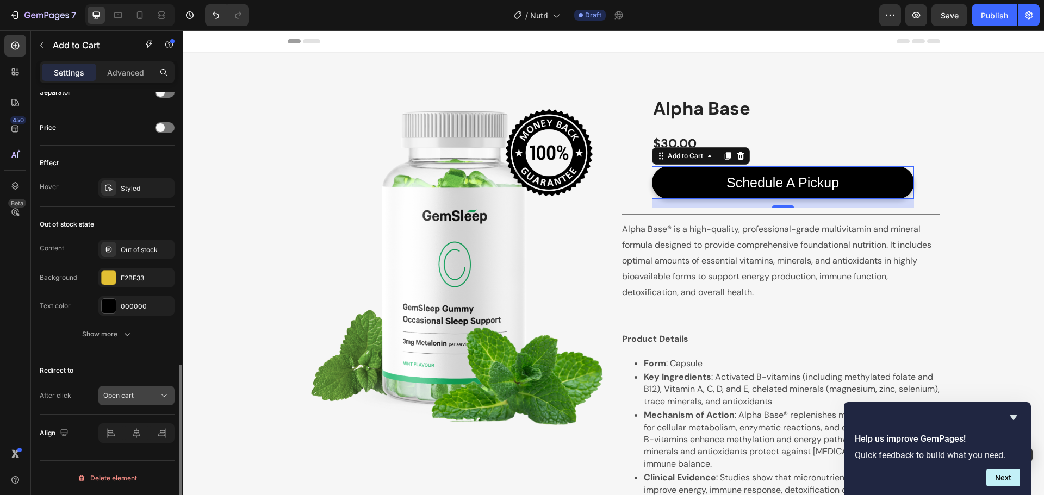
click at [144, 396] on div "Open cart" at bounding box center [130, 396] width 55 height 10
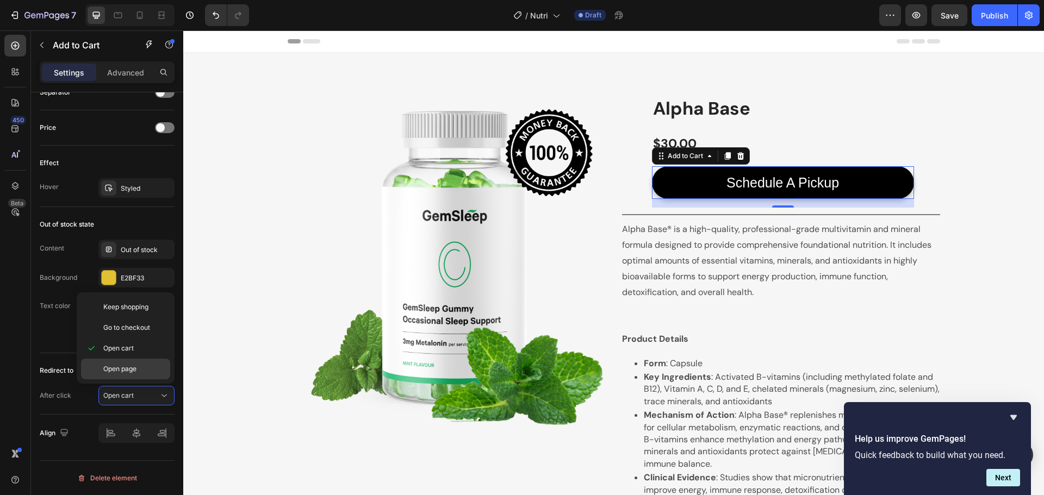
click at [130, 373] on span "Open page" at bounding box center [119, 369] width 33 height 10
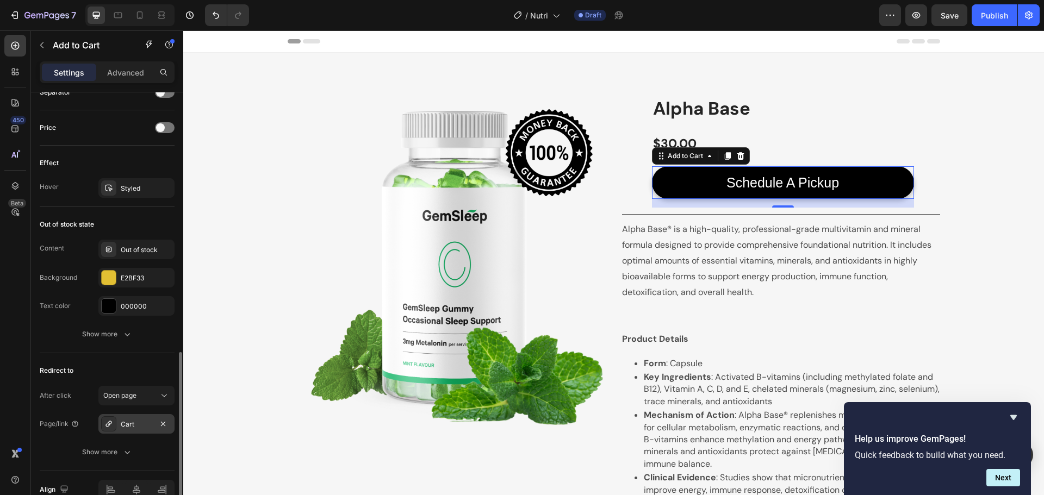
click at [132, 424] on div "Cart" at bounding box center [137, 425] width 32 height 10
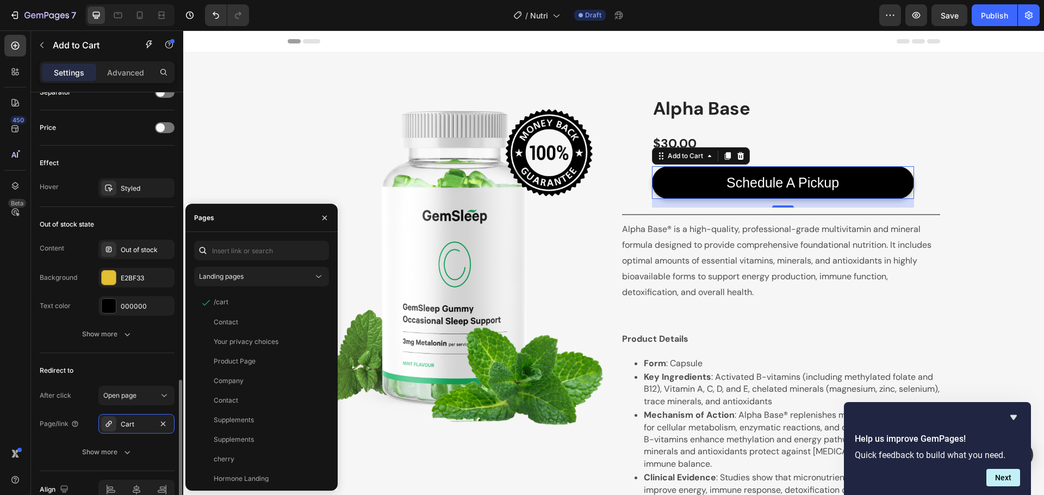
scroll to position [788, 0]
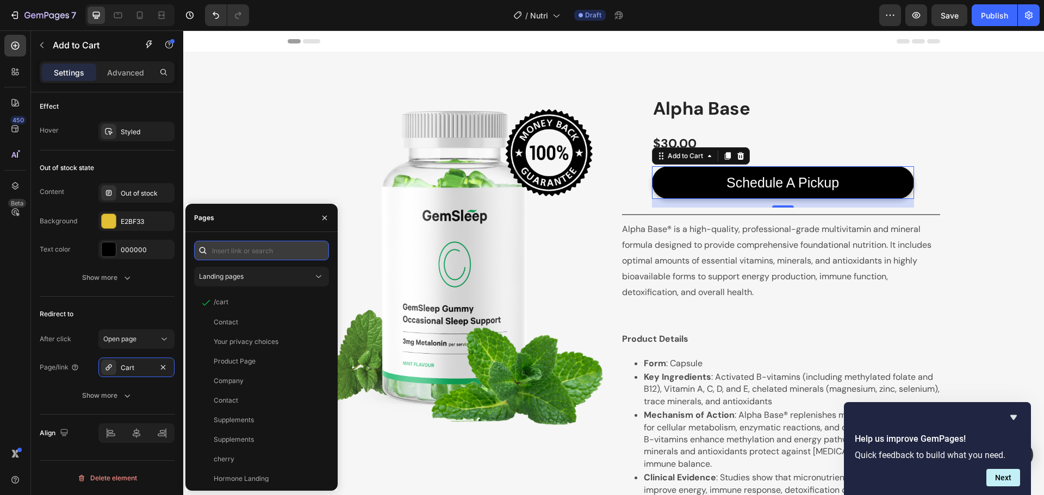
click at [291, 251] on input "text" at bounding box center [261, 251] width 135 height 20
paste input "https://hellobeautifulaz.janeapp.com/locations/hello-health-services-inc/book#/…"
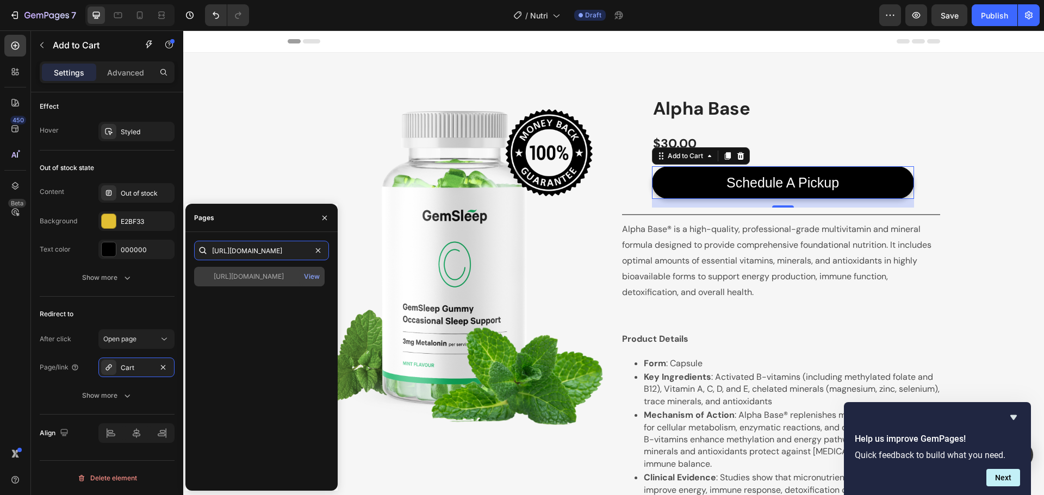
type input "https://hellobeautifulaz.janeapp.com/locations/hello-health-services-inc/book#/…"
click at [284, 280] on div "https://hellobeautifulaz.janeapp.com/locations/hello-health-services-inc/book#/…" at bounding box center [249, 277] width 70 height 10
click at [60, 384] on div "Page/link https://hellobeautifulaz.janeapp.com/locations/hello-health-services-…" at bounding box center [107, 382] width 135 height 48
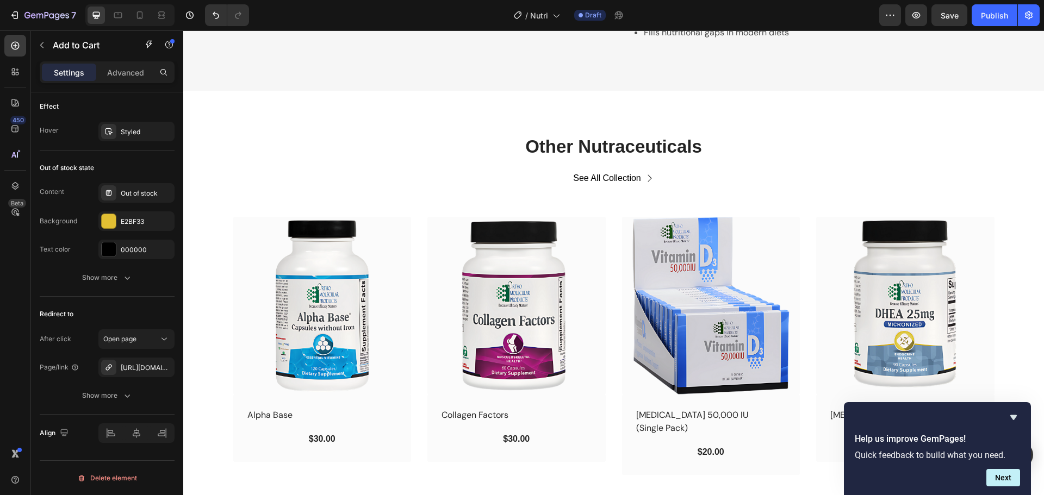
scroll to position [614, 0]
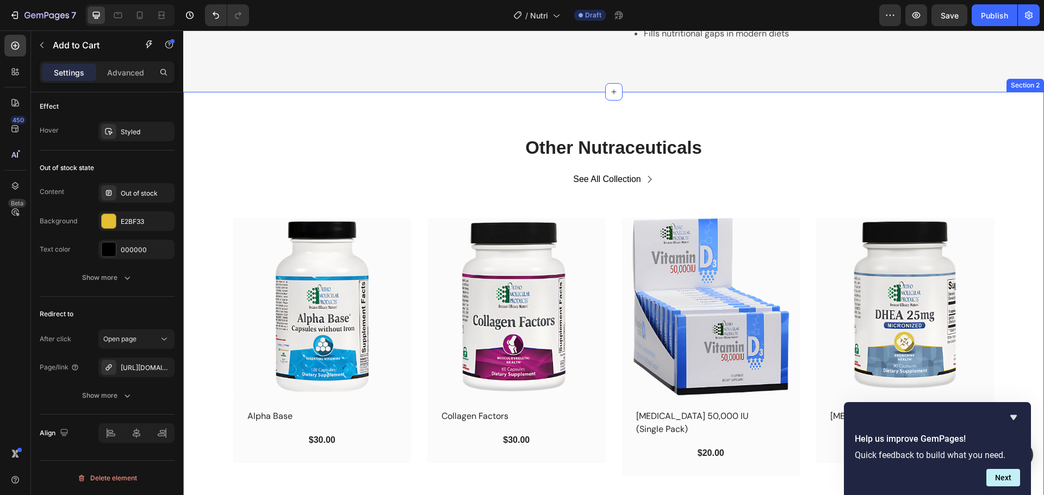
click at [426, 110] on div "Other Nutraceuticals Heading See All Collection Button Row (P) Images Row Alpha…" at bounding box center [613, 306] width 860 height 428
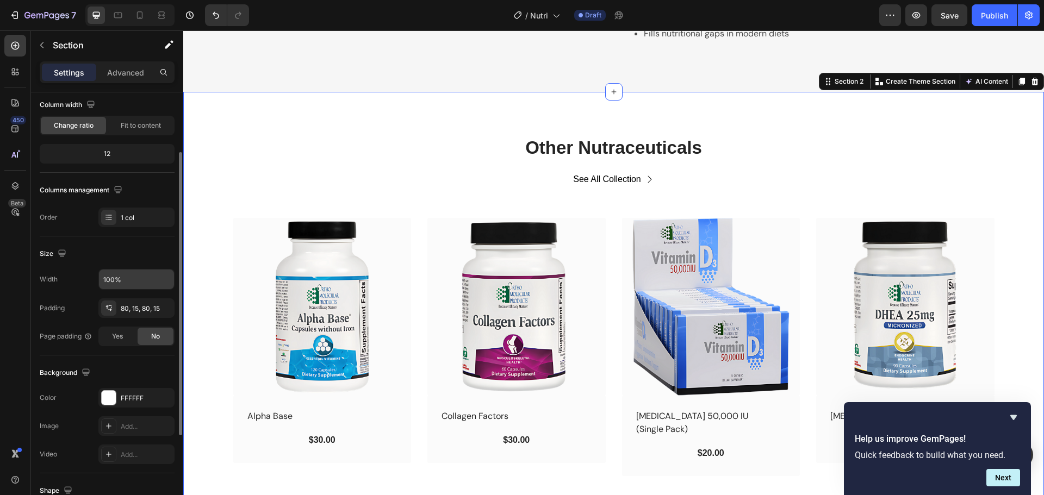
scroll to position [91, 0]
click at [163, 398] on icon "button" at bounding box center [163, 397] width 9 height 9
click at [326, 114] on div "Other Nutraceuticals Heading See All Collection Button Row (P) Images Row Alpha…" at bounding box center [613, 306] width 860 height 428
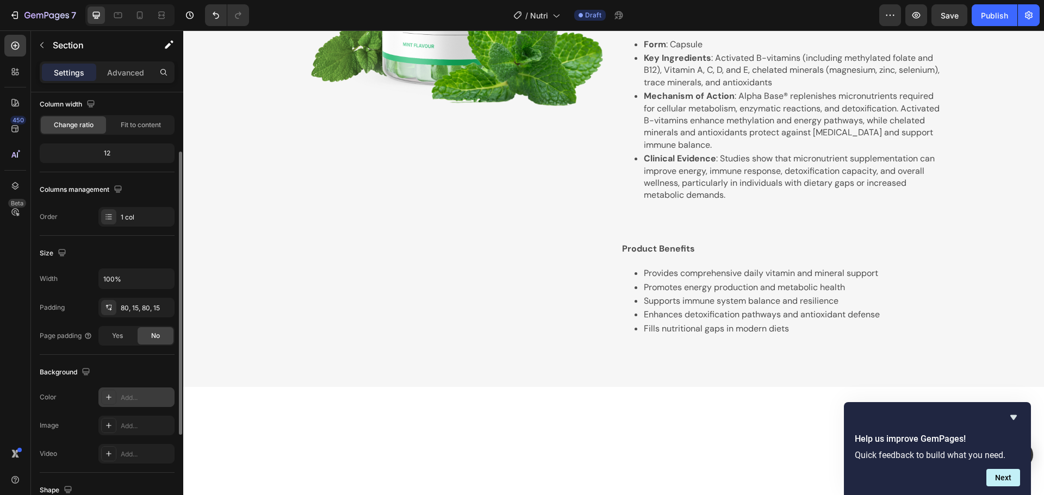
scroll to position [0, 0]
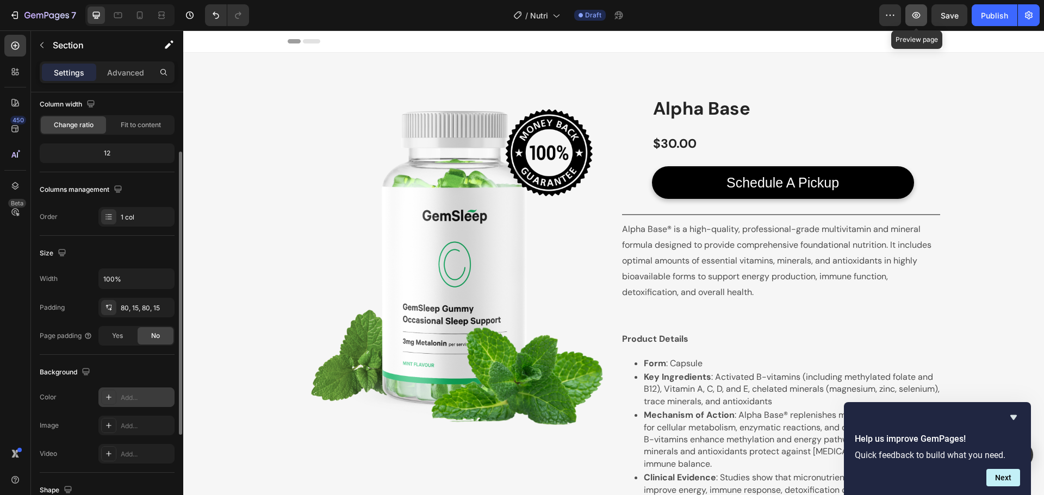
click at [917, 13] on icon "button" at bounding box center [916, 15] width 8 height 7
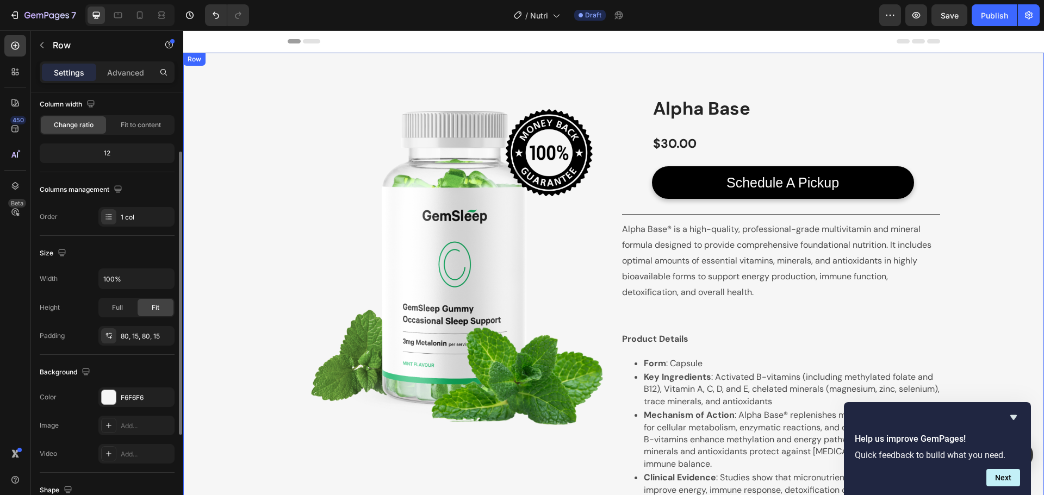
click at [604, 58] on div "Image Row Product Images Alpha Base Product Title $30.00 Product Price Product …" at bounding box center [613, 379] width 860 height 653
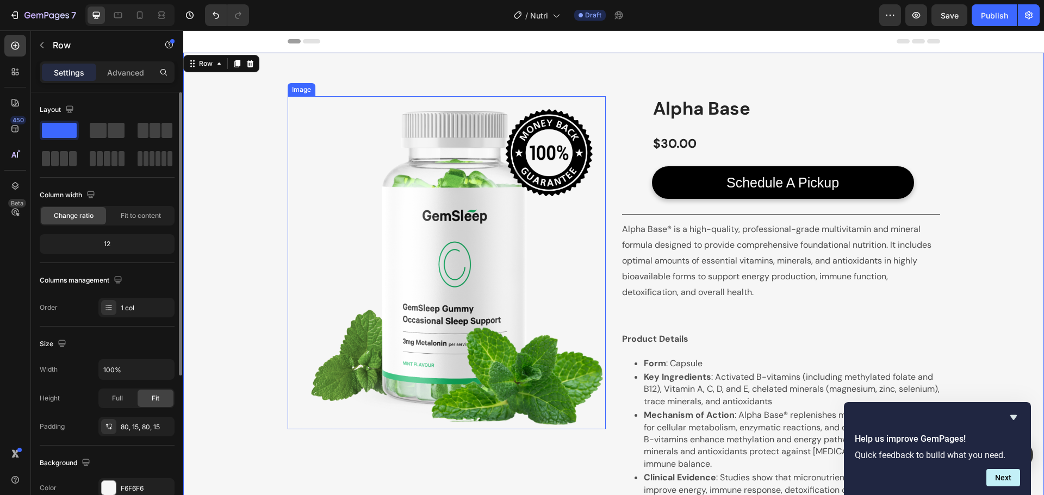
click at [476, 264] on img at bounding box center [447, 262] width 318 height 333
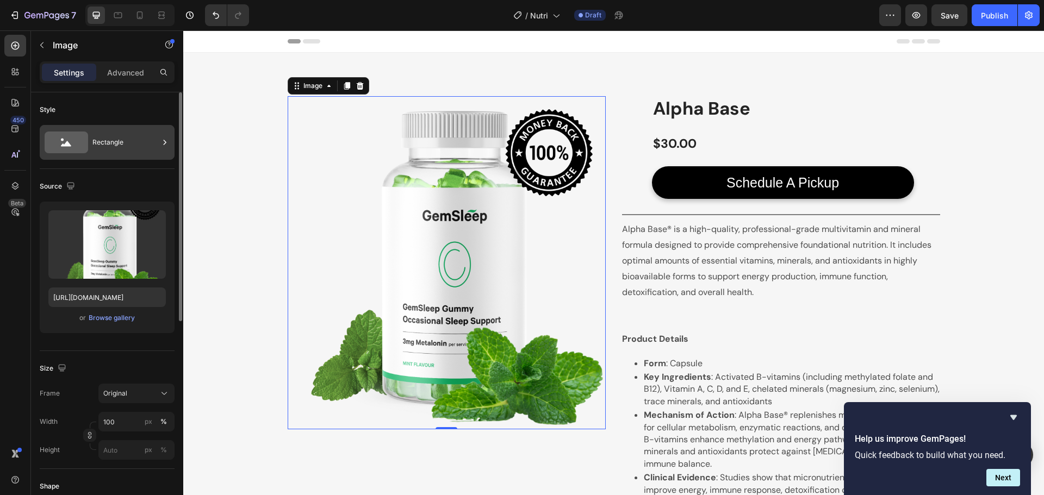
click at [118, 151] on div "Rectangle" at bounding box center [125, 142] width 66 height 25
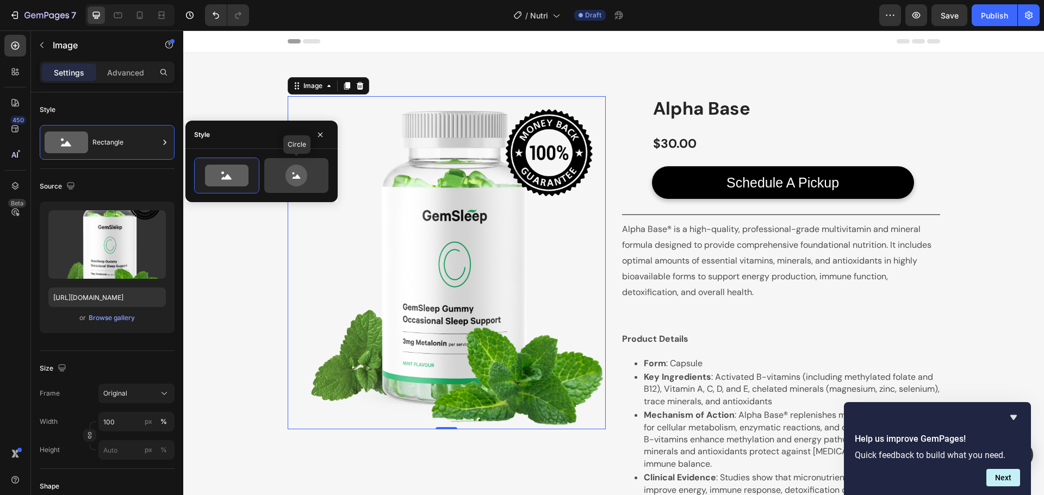
click at [283, 182] on icon at bounding box center [296, 176] width 51 height 22
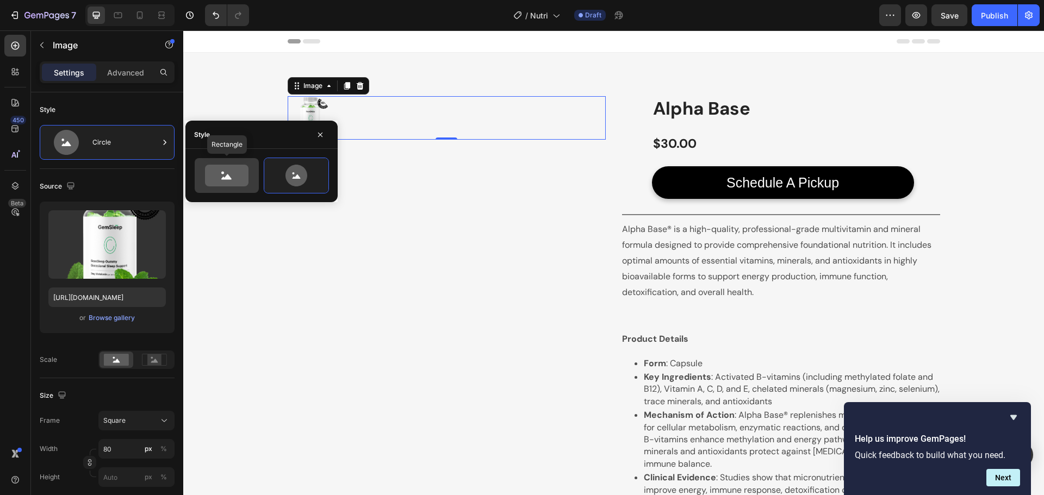
click at [232, 181] on icon at bounding box center [226, 176] width 43 height 22
type input "100"
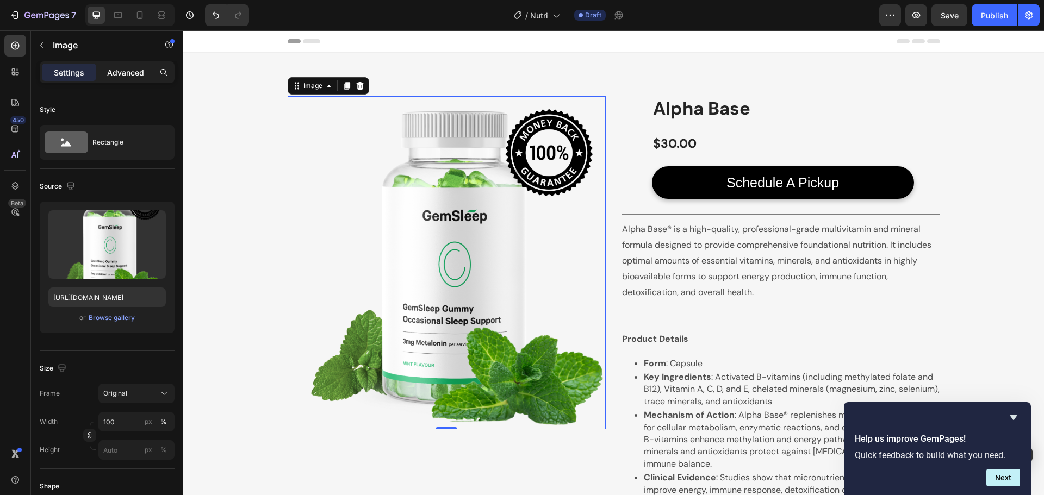
click at [133, 75] on p "Advanced" at bounding box center [125, 72] width 37 height 11
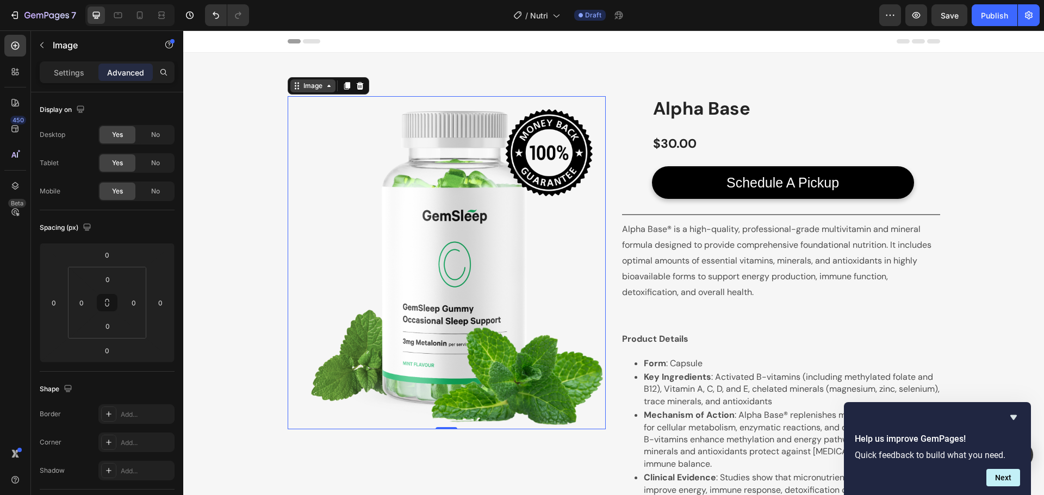
click at [326, 88] on icon at bounding box center [328, 86] width 9 height 9
click at [417, 264] on img at bounding box center [447, 262] width 318 height 333
click at [254, 226] on div "Image Row 1 col Product Row 1 col 0 Row Product Images Alpha Base Product Title…" at bounding box center [613, 379] width 844 height 566
click at [338, 226] on img at bounding box center [447, 262] width 318 height 333
click at [71, 76] on p "Settings" at bounding box center [69, 72] width 30 height 11
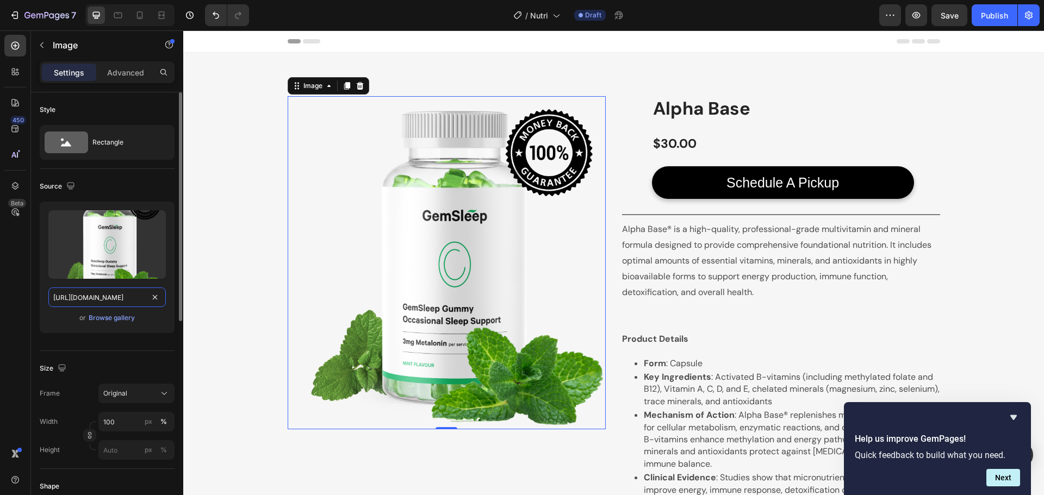
click at [120, 304] on input "https://ucarecdn.com/215ca358-4d48-4118-a0e2-a098086edfc2/-/format/auto/" at bounding box center [106, 298] width 117 height 20
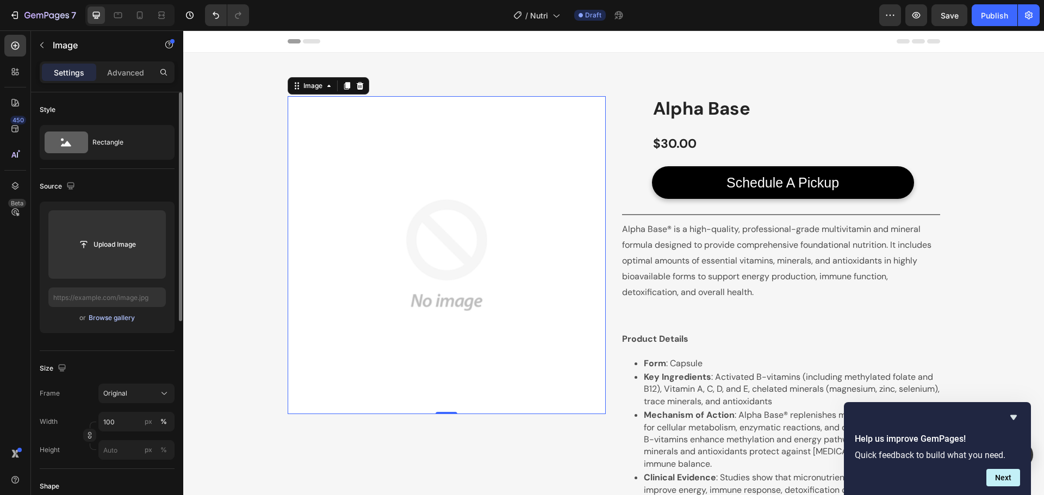
click at [124, 316] on div "Browse gallery" at bounding box center [112, 318] width 46 height 10
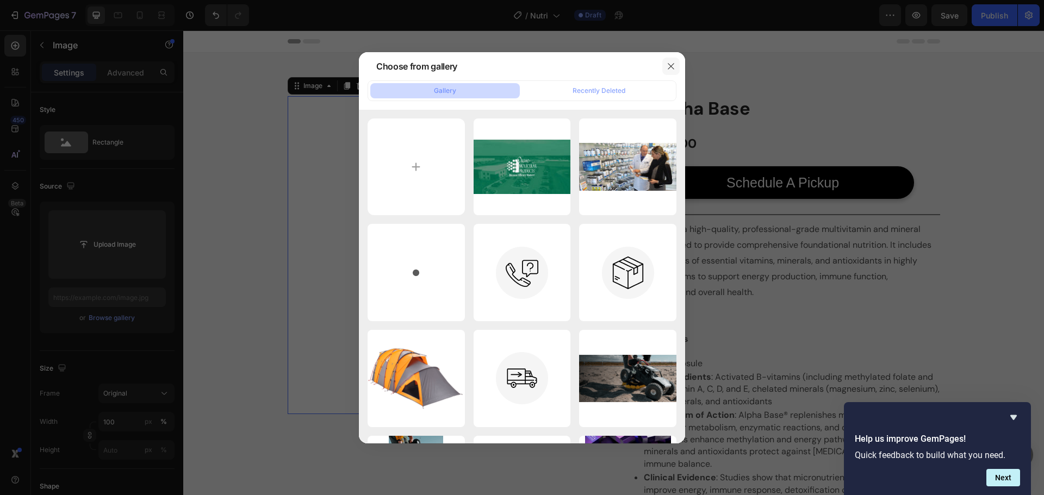
click at [673, 68] on icon "button" at bounding box center [670, 66] width 6 height 6
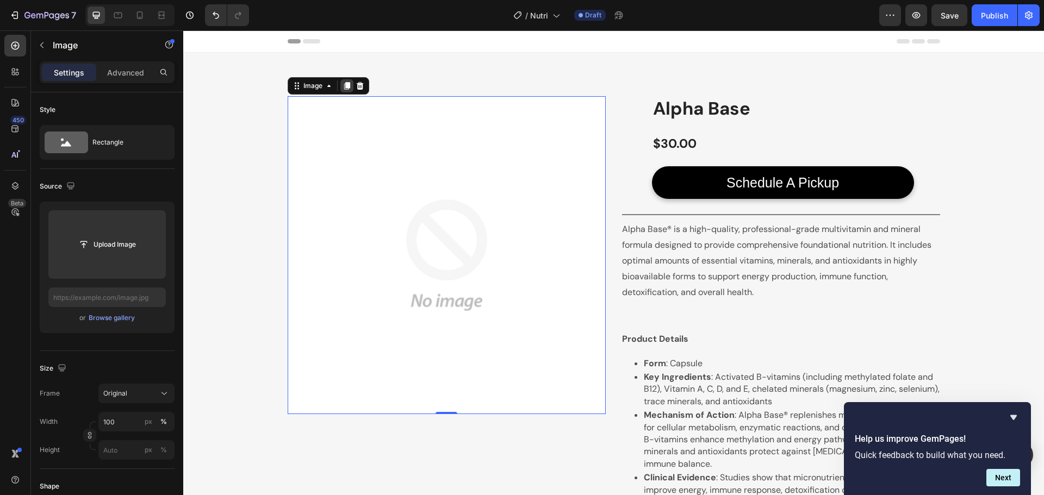
click at [345, 88] on icon at bounding box center [346, 86] width 6 height 8
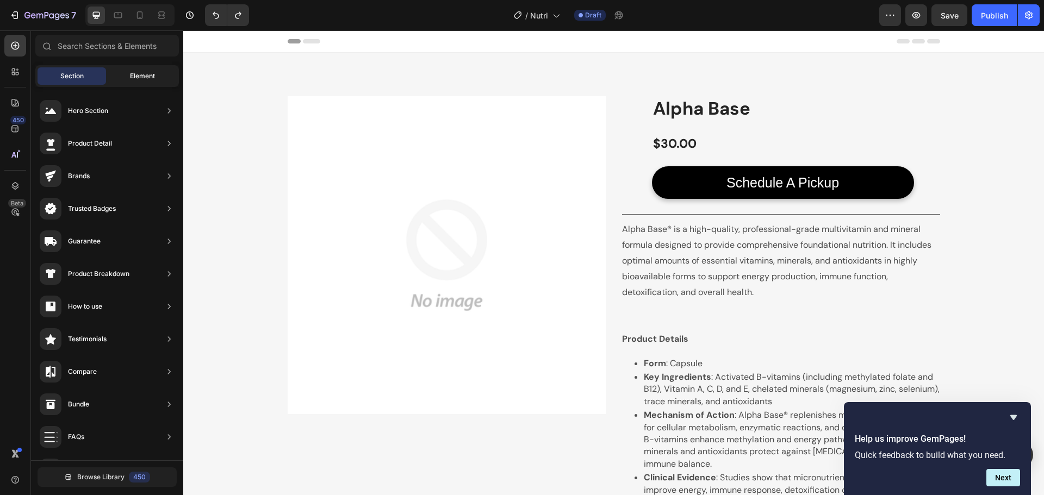
click at [133, 71] on span "Element" at bounding box center [142, 76] width 25 height 10
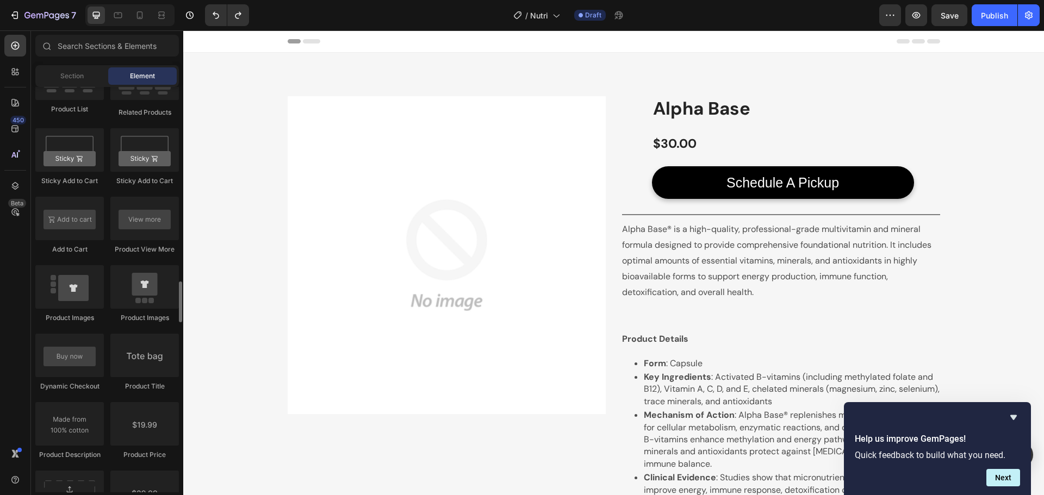
scroll to position [1918, 0]
click at [151, 299] on div at bounding box center [144, 286] width 68 height 43
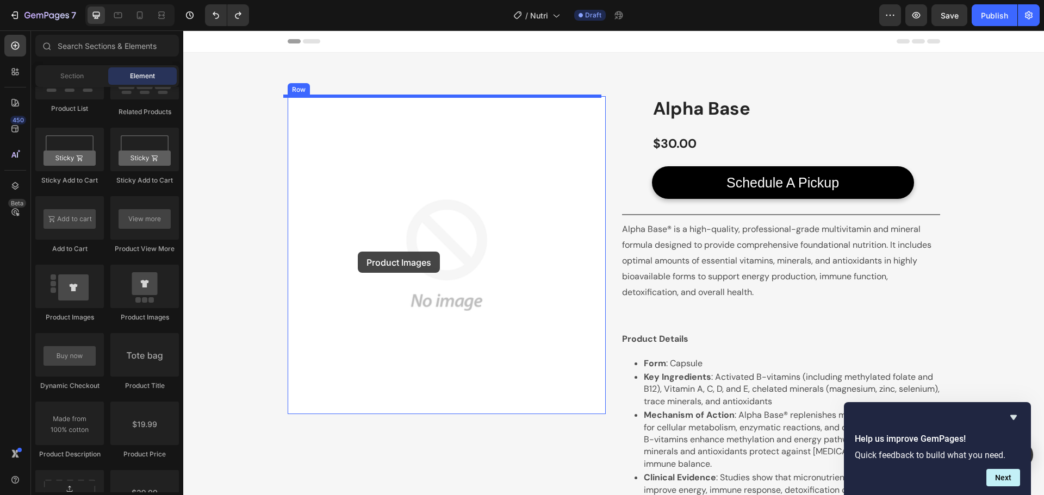
drag, startPoint x: 334, startPoint y: 329, endPoint x: 359, endPoint y: 255, distance: 77.9
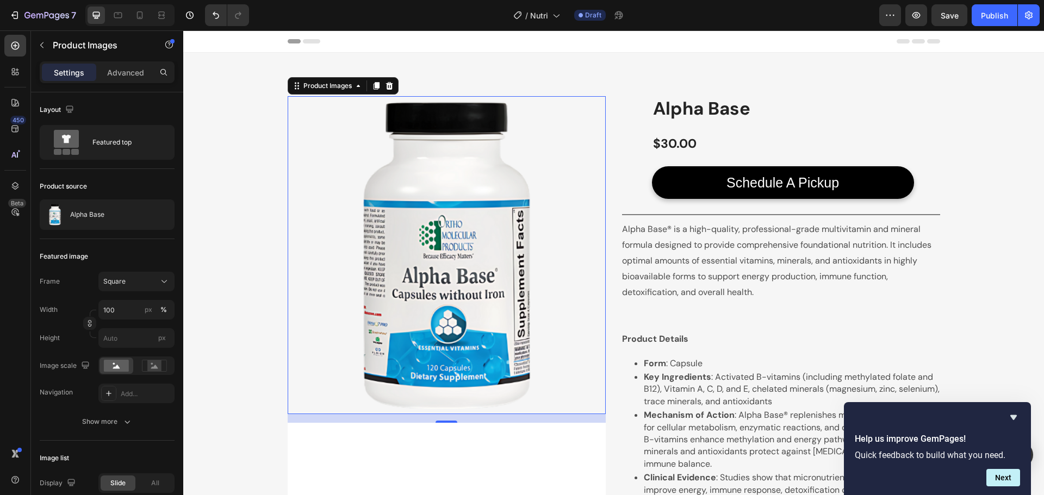
click at [339, 140] on img at bounding box center [447, 255] width 318 height 318
click at [117, 219] on div "Alpha Base" at bounding box center [107, 214] width 135 height 30
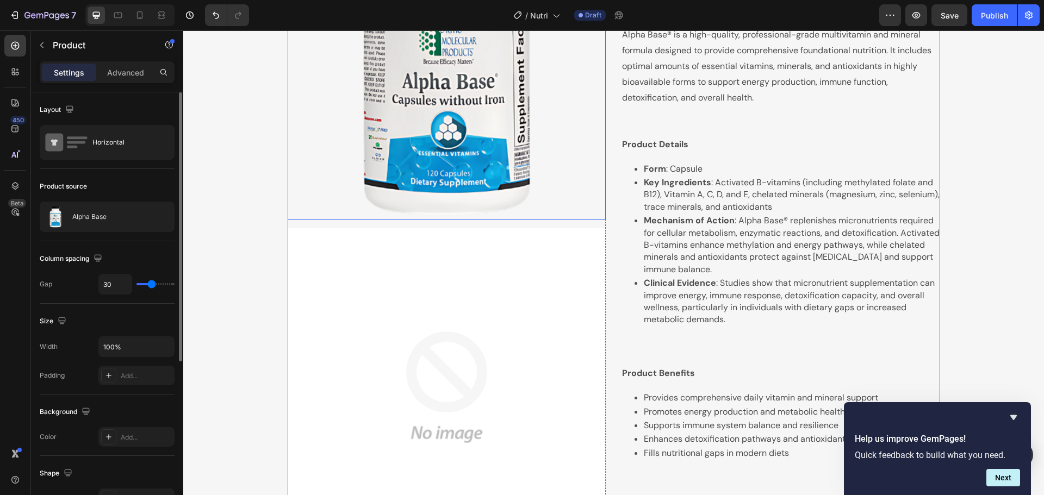
scroll to position [202, 0]
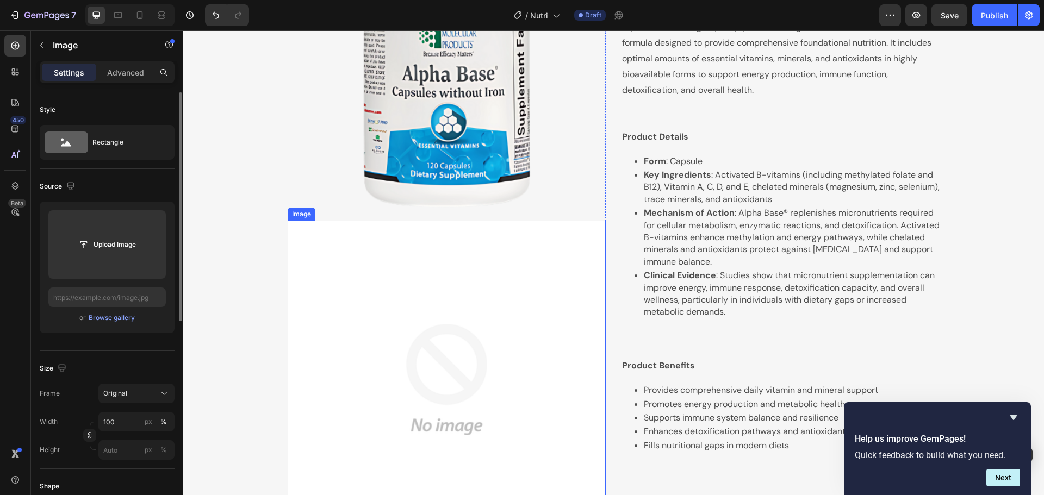
click at [348, 323] on img at bounding box center [447, 380] width 318 height 318
click at [355, 212] on icon at bounding box center [359, 210] width 9 height 9
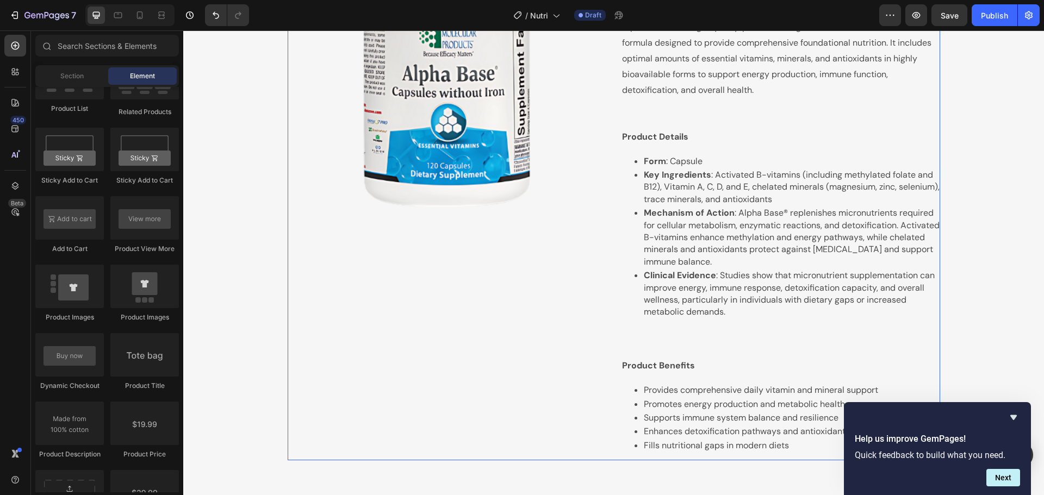
scroll to position [0, 0]
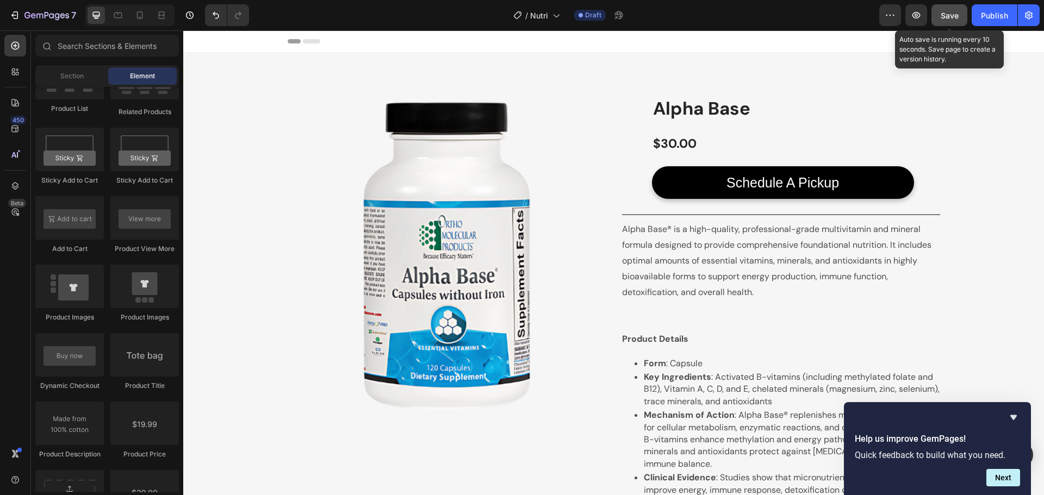
click at [954, 14] on span "Save" at bounding box center [949, 15] width 18 height 9
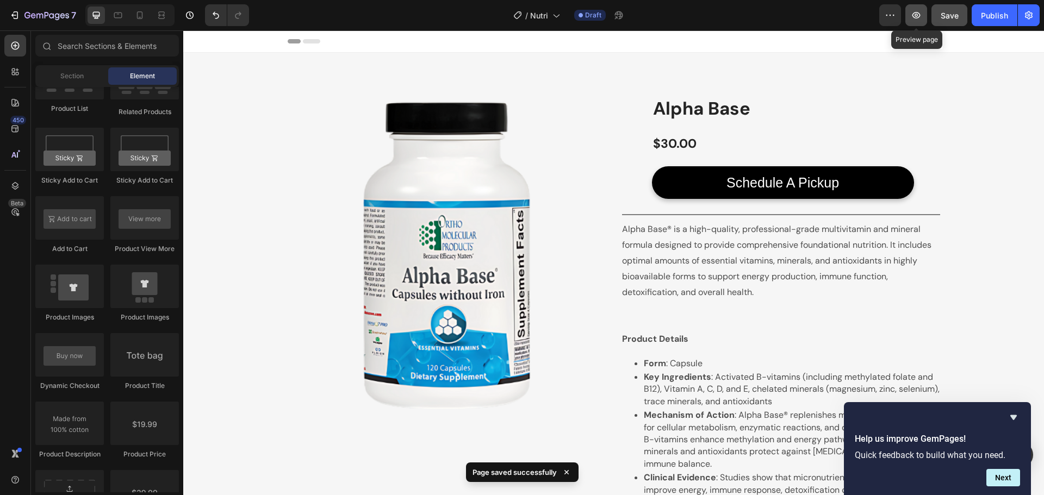
click at [920, 21] on button "button" at bounding box center [916, 15] width 22 height 22
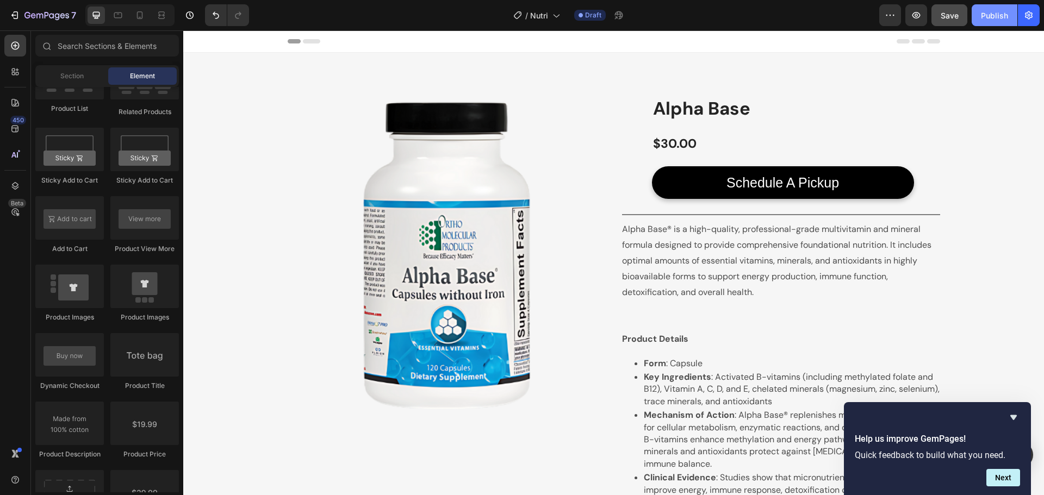
click at [1005, 10] on div "Publish" at bounding box center [993, 15] width 27 height 11
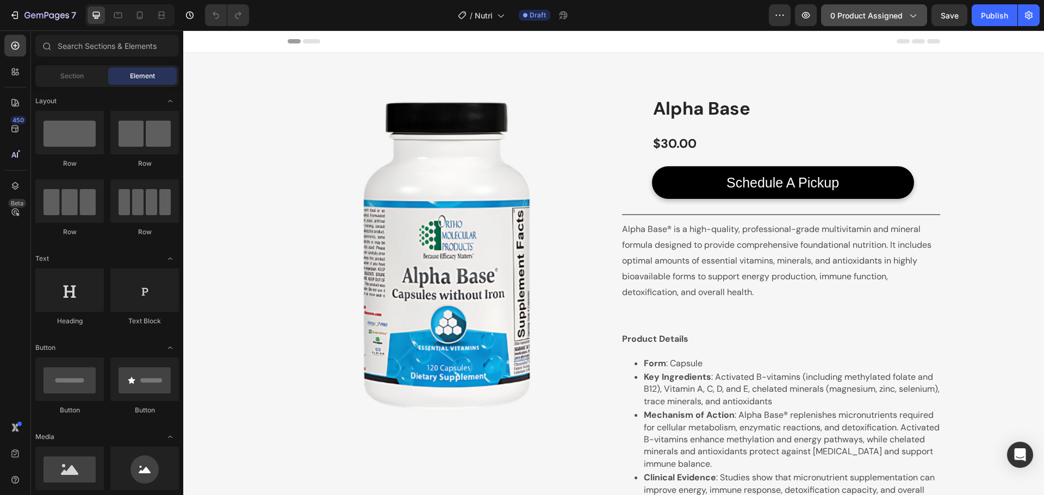
click at [909, 15] on icon "button" at bounding box center [912, 15] width 11 height 11
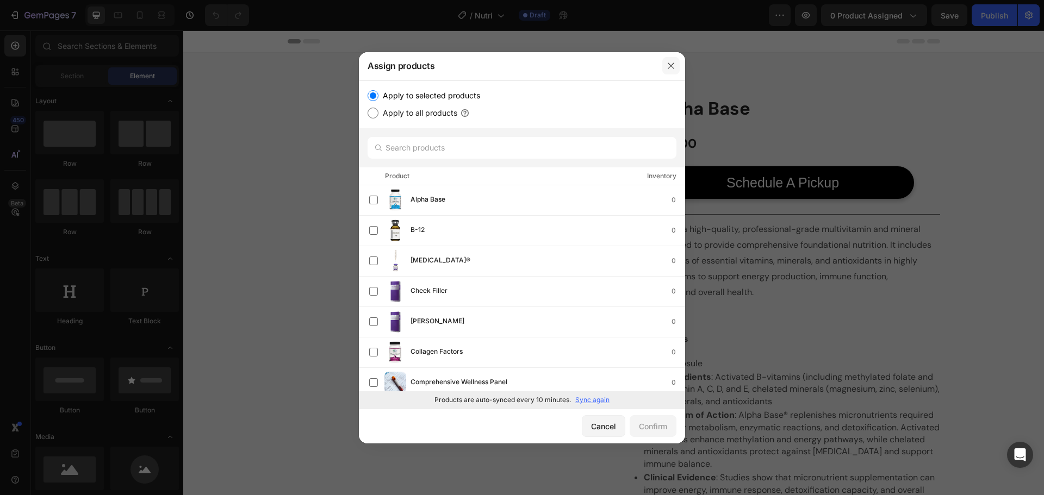
click at [673, 68] on icon "button" at bounding box center [670, 66] width 6 height 6
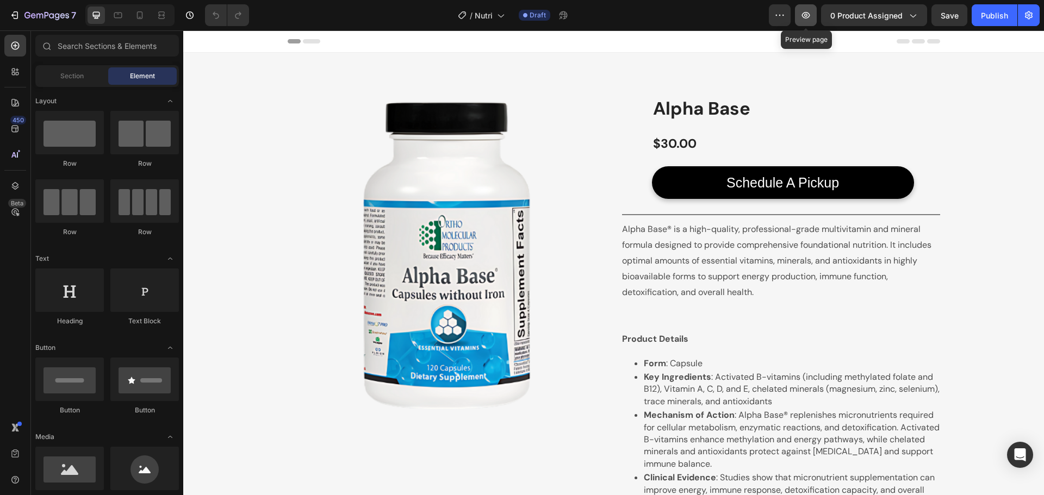
click at [808, 12] on icon "button" at bounding box center [805, 15] width 11 height 11
click at [997, 12] on div "Publish" at bounding box center [993, 15] width 27 height 11
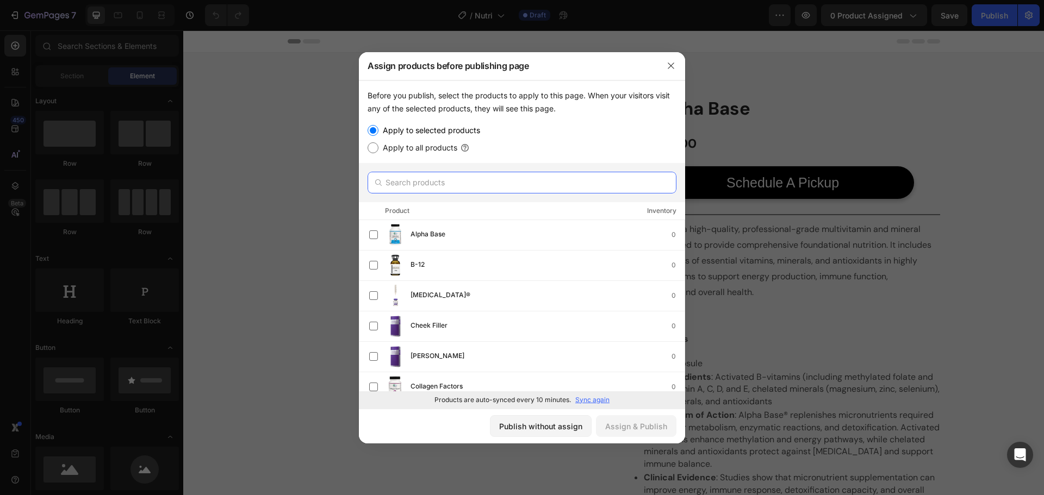
click at [523, 178] on input "text" at bounding box center [521, 183] width 309 height 22
click at [530, 428] on div "Publish without assign" at bounding box center [540, 426] width 83 height 11
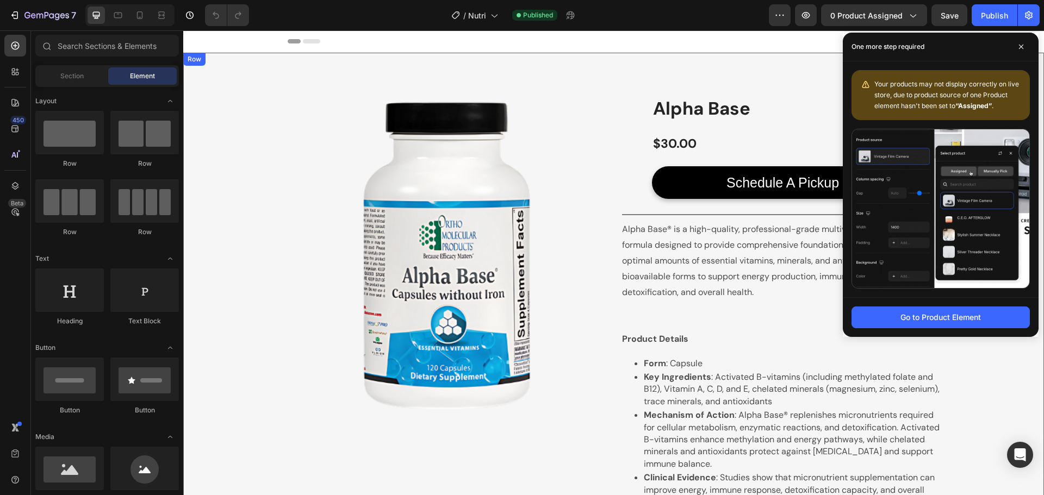
click at [579, 84] on div "Product Images Row Product Images Alpha Base Product Title $30.00 Product Price…" at bounding box center [613, 379] width 860 height 653
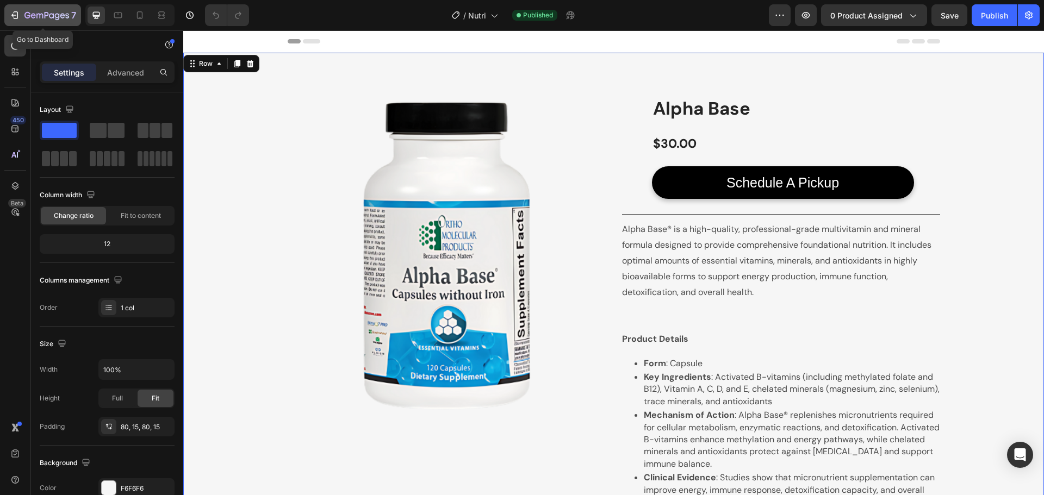
click at [24, 21] on div "7" at bounding box center [42, 15] width 67 height 13
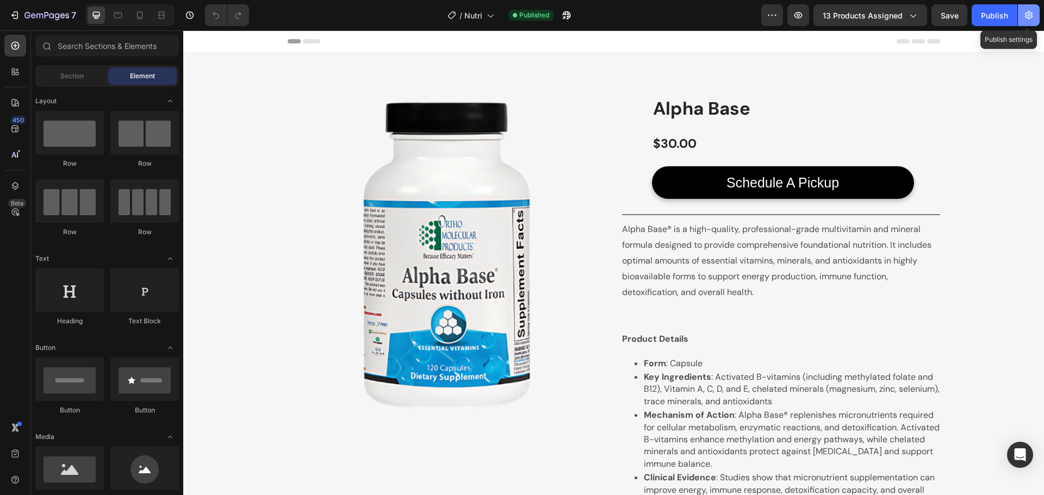
click at [1029, 17] on icon "button" at bounding box center [1028, 15] width 11 height 11
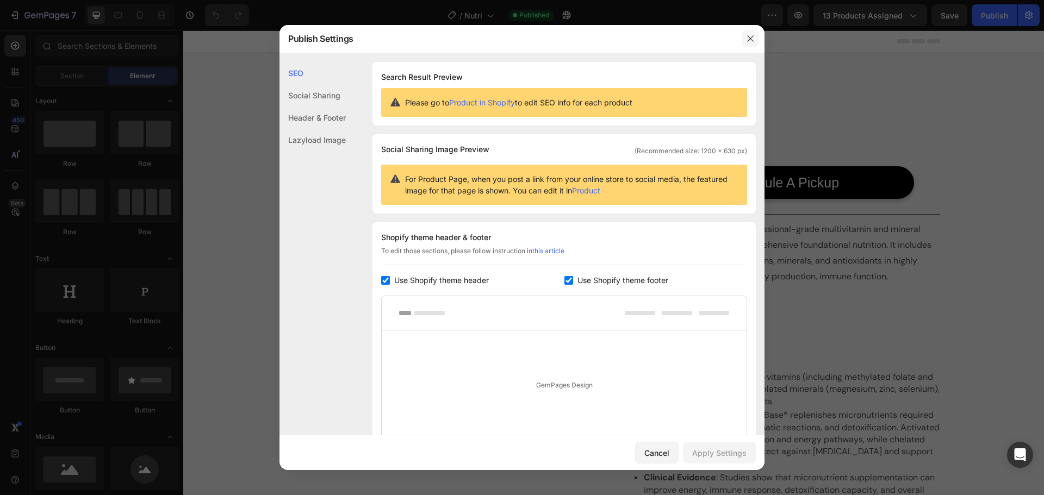
click at [747, 36] on icon "button" at bounding box center [750, 38] width 6 height 6
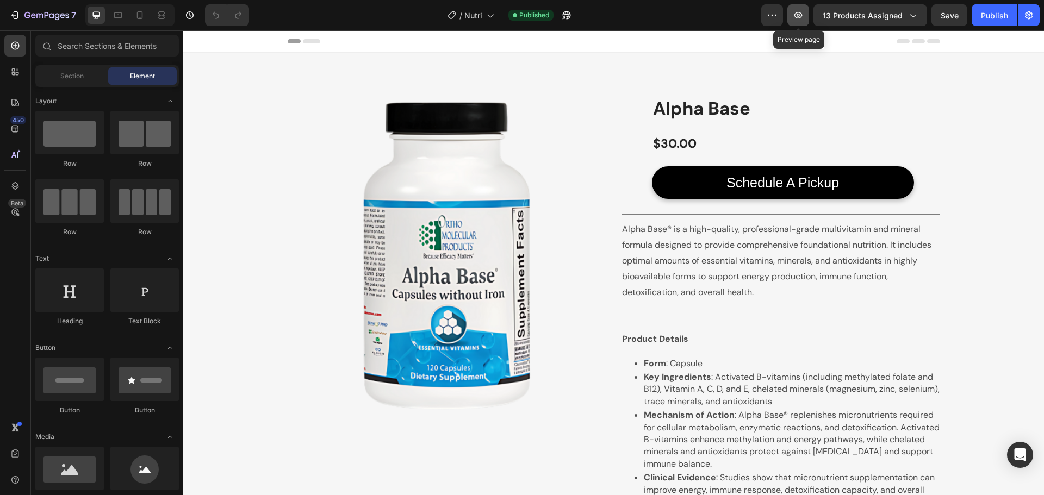
click at [802, 16] on icon "button" at bounding box center [797, 15] width 11 height 11
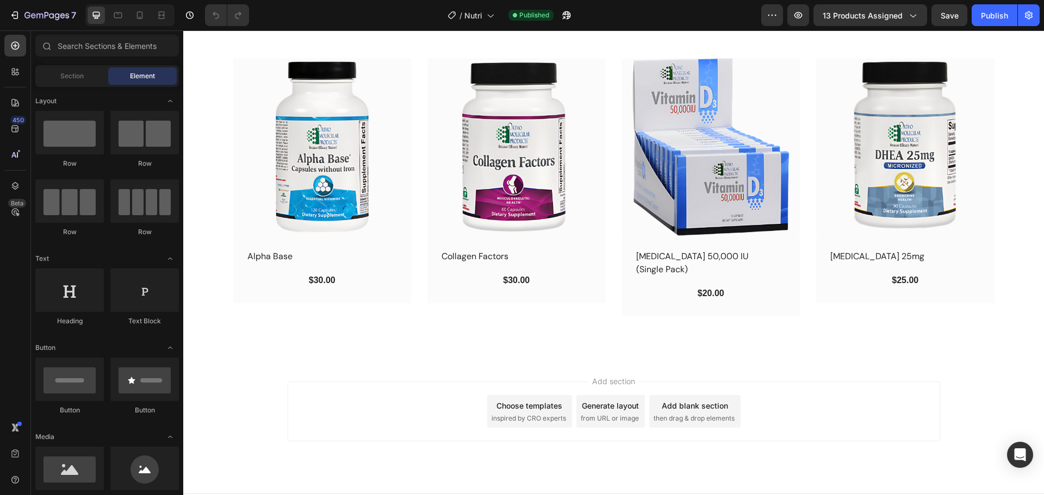
scroll to position [795, 0]
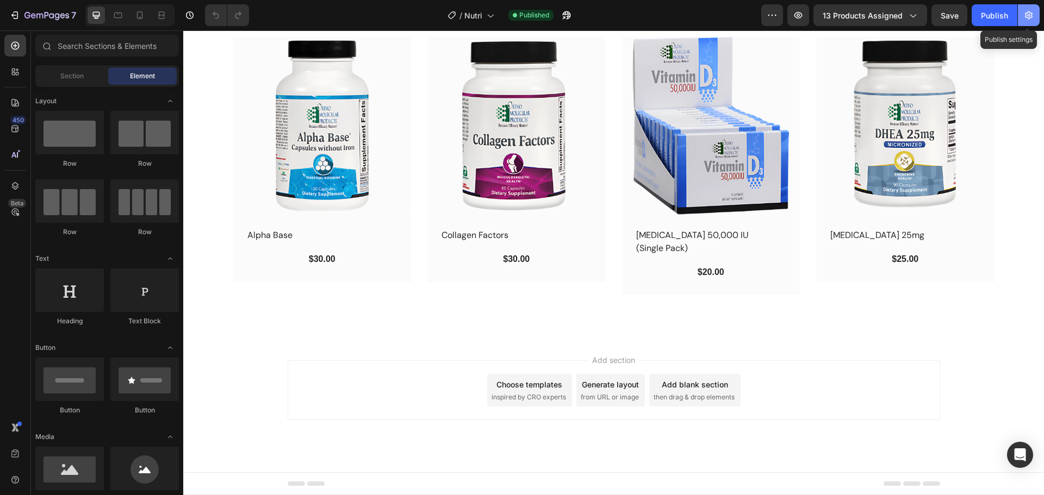
click at [1031, 18] on icon "button" at bounding box center [1028, 15] width 11 height 11
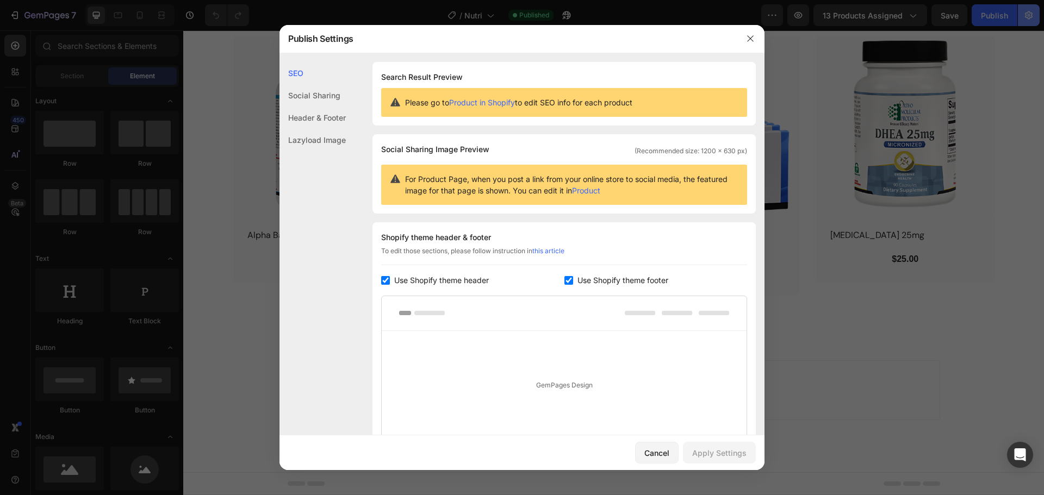
click at [1031, 18] on div at bounding box center [522, 247] width 1044 height 495
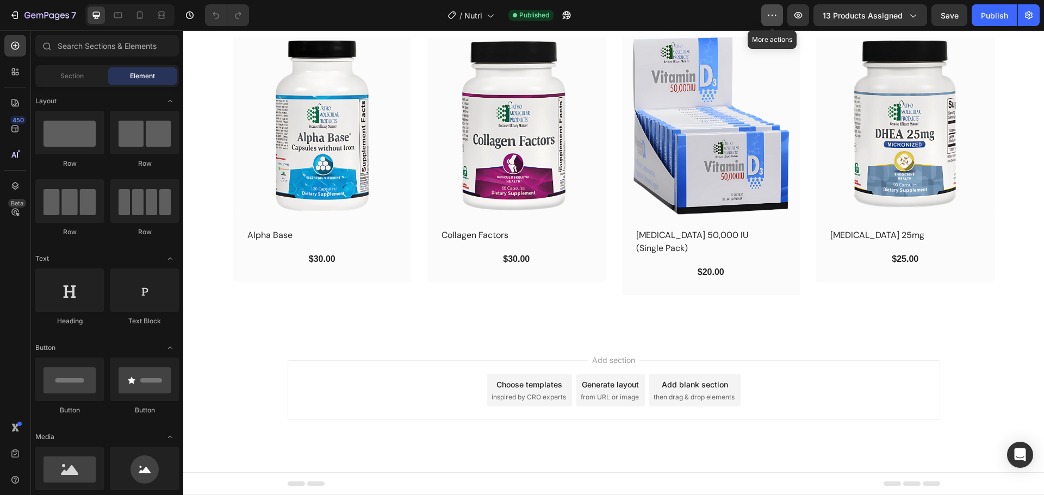
click at [767, 12] on button "button" at bounding box center [772, 15] width 22 height 22
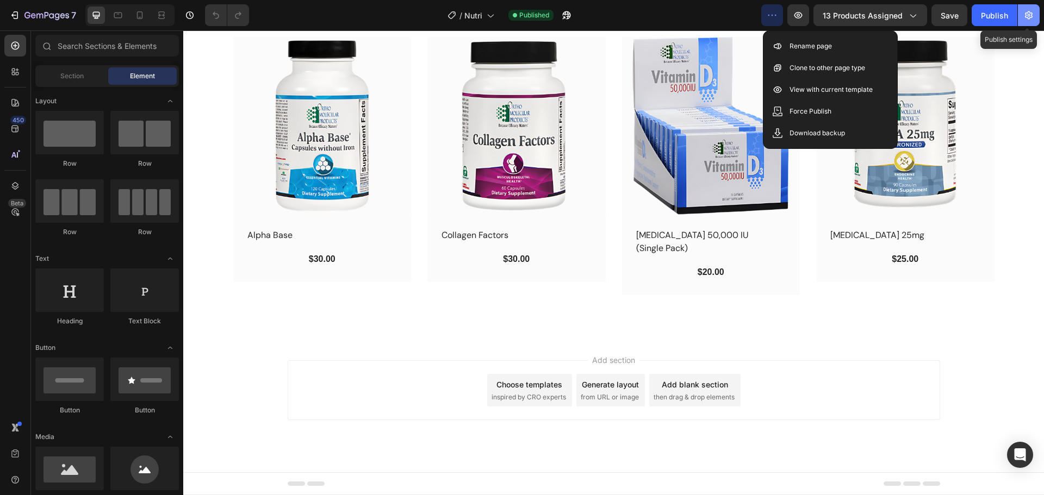
click at [1029, 14] on icon "button" at bounding box center [1028, 15] width 11 height 11
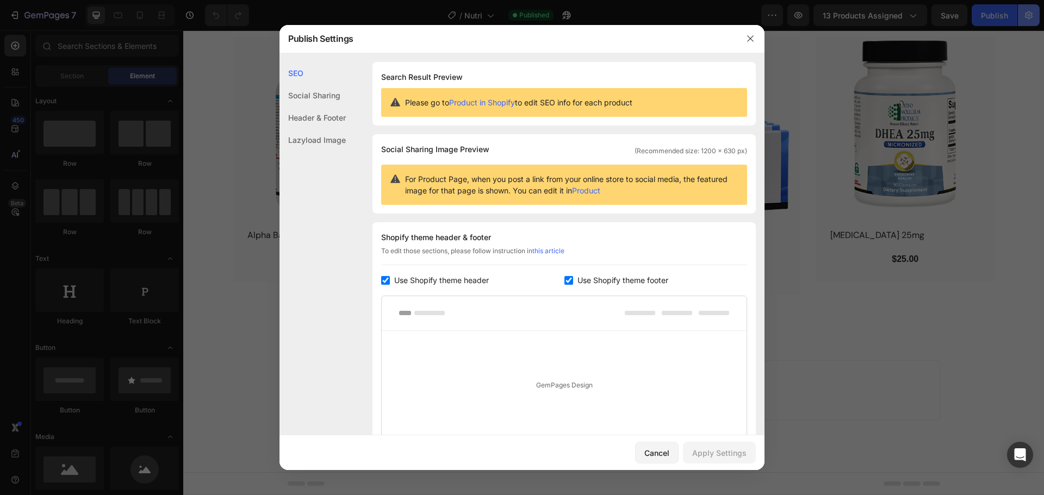
click at [1029, 14] on div at bounding box center [522, 247] width 1044 height 495
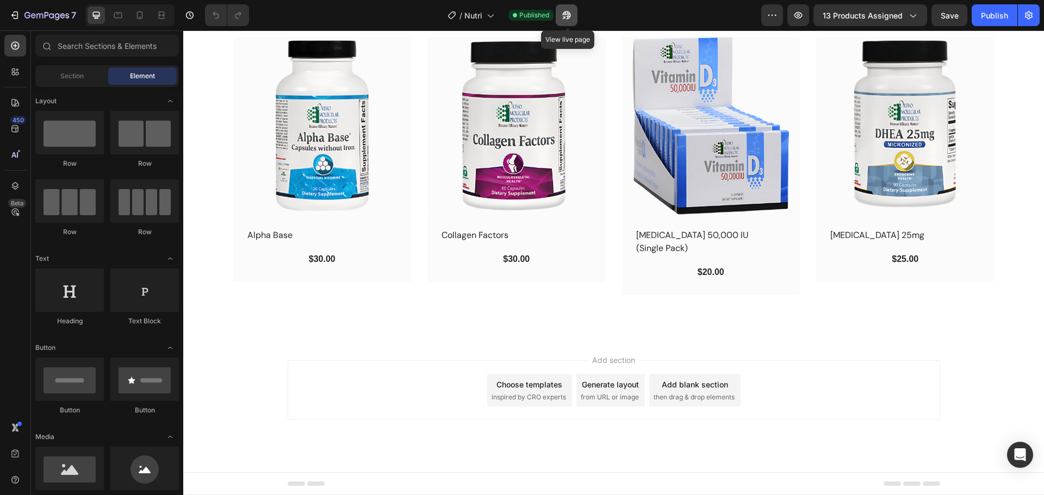
click at [571, 13] on icon "button" at bounding box center [566, 15] width 11 height 11
click at [17, 20] on icon "button" at bounding box center [14, 15] width 11 height 11
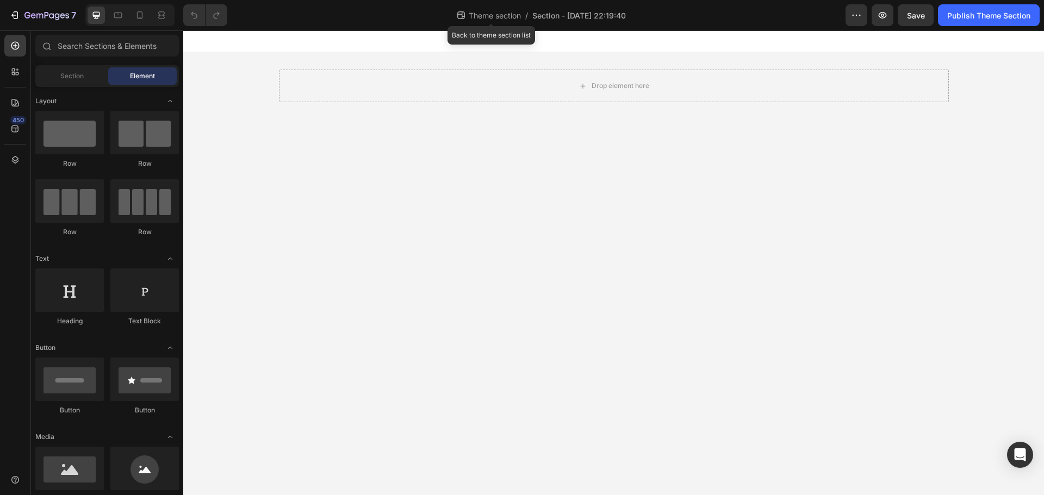
click at [502, 15] on span "Theme section" at bounding box center [494, 15] width 57 height 11
click at [605, 14] on span "Section - [DATE] 22:25:30" at bounding box center [579, 15] width 95 height 11
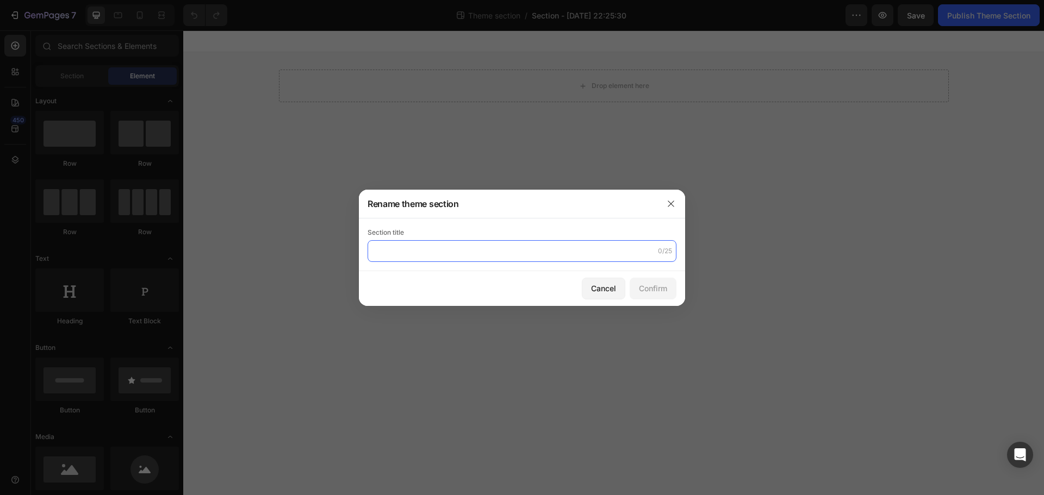
click at [598, 255] on input "text" at bounding box center [521, 251] width 309 height 22
type input "Testing Product Page"
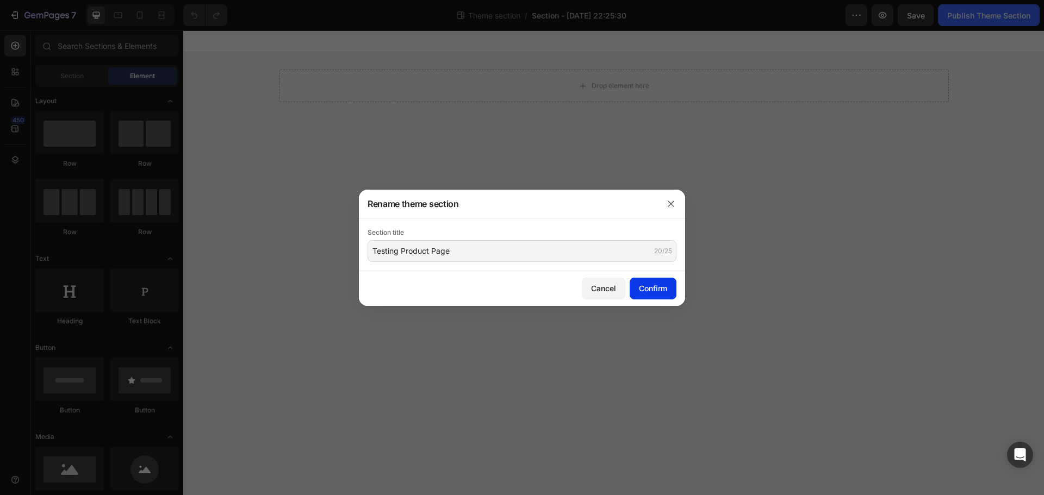
click at [649, 288] on div "Confirm" at bounding box center [653, 288] width 28 height 11
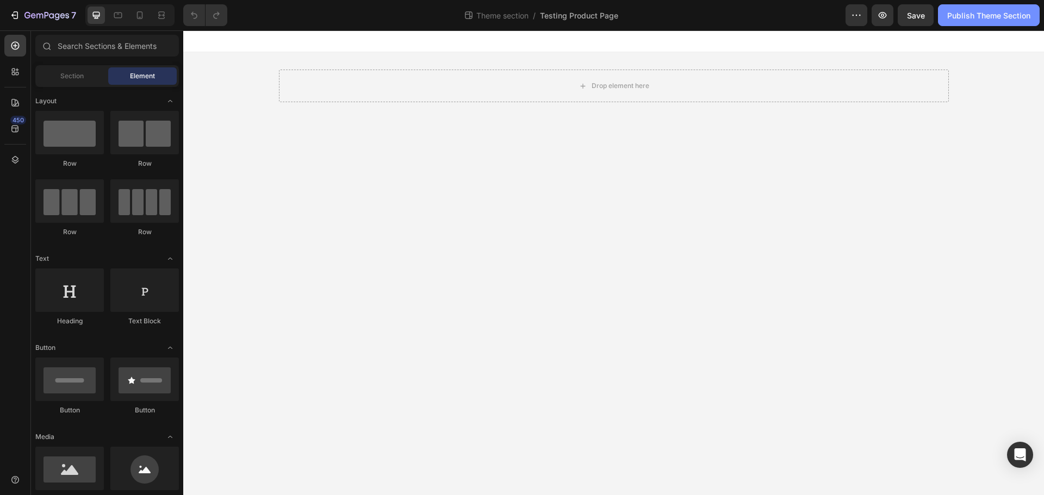
click at [1005, 15] on div "Publish Theme Section" at bounding box center [988, 15] width 83 height 11
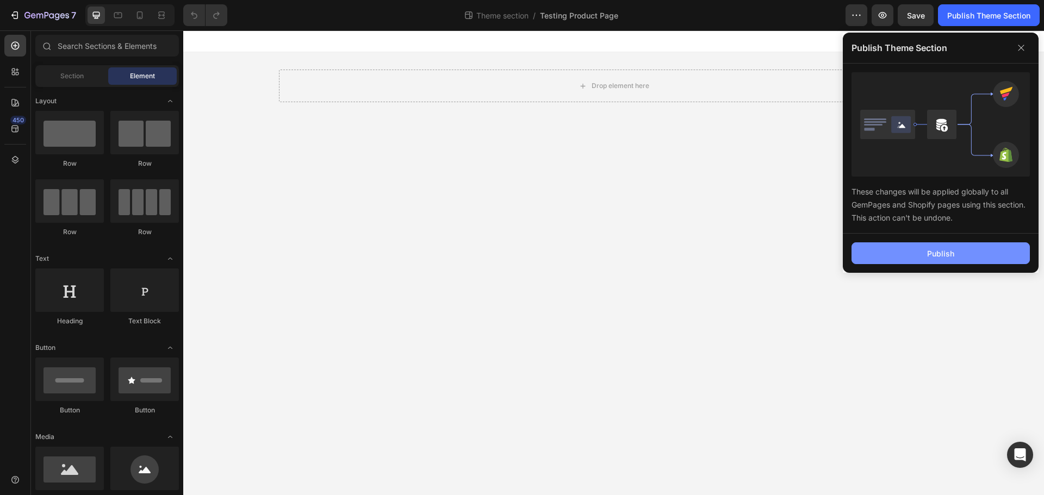
click at [944, 255] on div "Publish" at bounding box center [940, 253] width 27 height 11
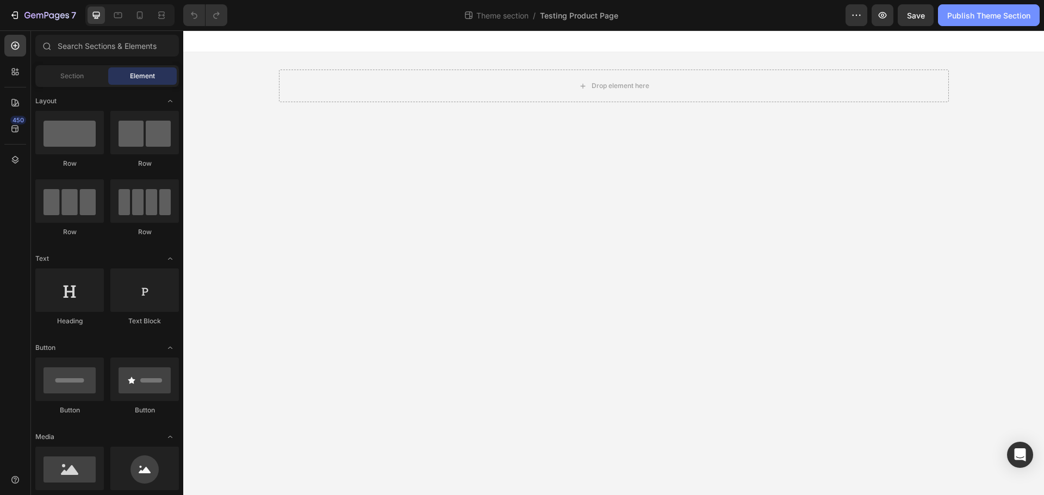
click at [1001, 14] on div "Publish Theme Section" at bounding box center [988, 15] width 83 height 11
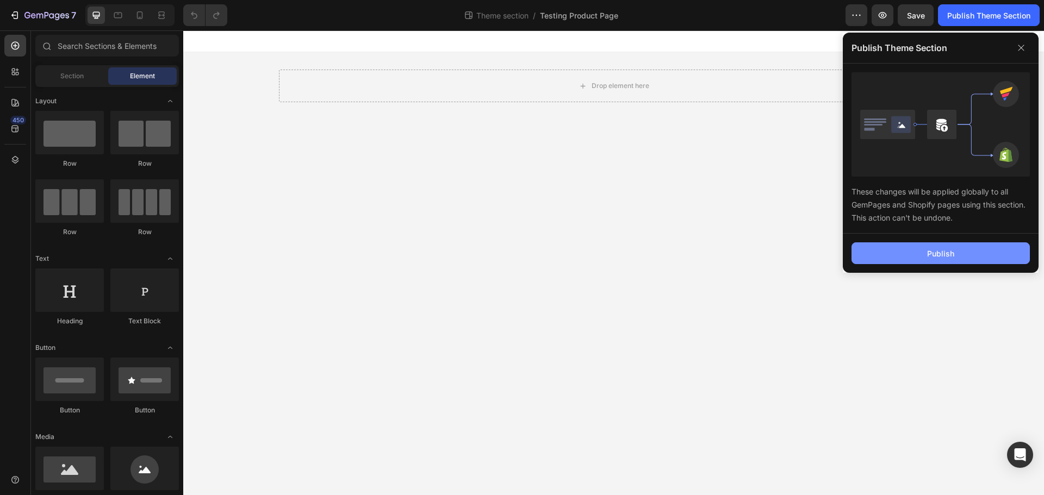
click at [940, 259] on div "Publish" at bounding box center [940, 253] width 27 height 11
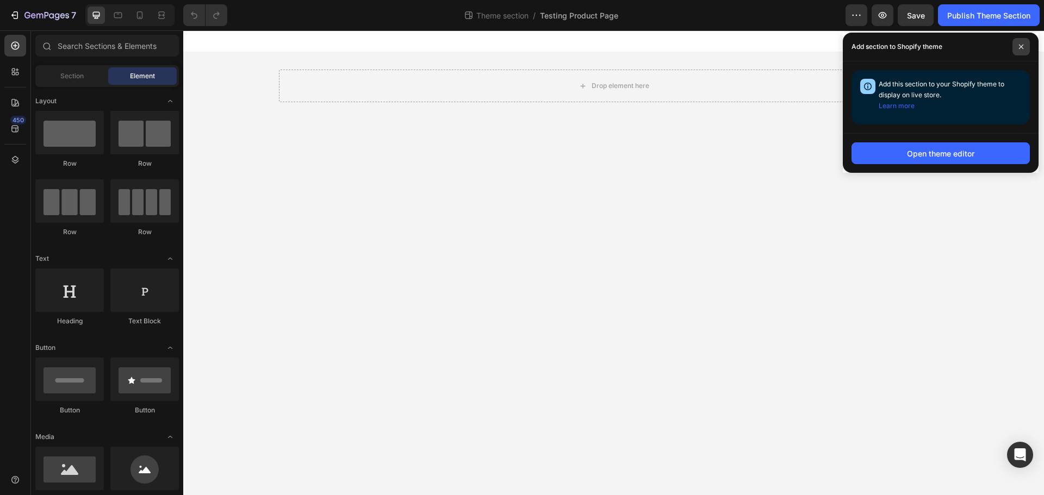
click at [1020, 48] on icon at bounding box center [1020, 46] width 5 height 5
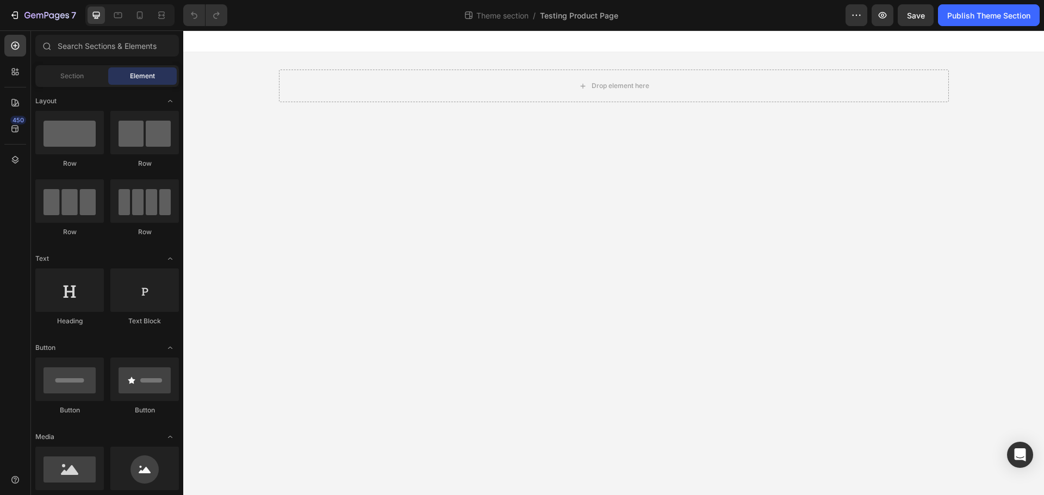
click at [651, 162] on body "Drop element here Root Drag & drop element from sidebar or Explore Library Add …" at bounding box center [613, 262] width 860 height 465
click at [1022, 18] on div "Publish Theme Section" at bounding box center [988, 15] width 83 height 11
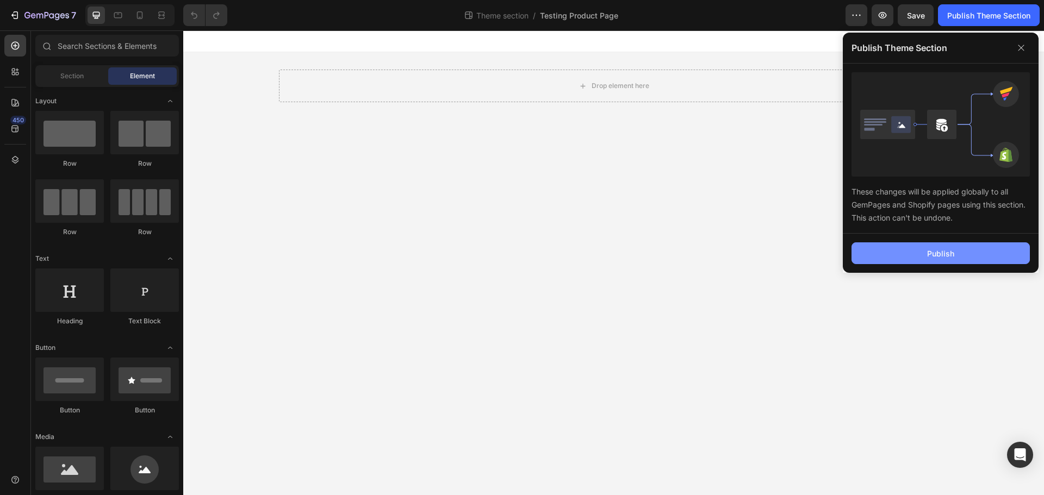
click at [940, 254] on div "Publish" at bounding box center [940, 253] width 27 height 11
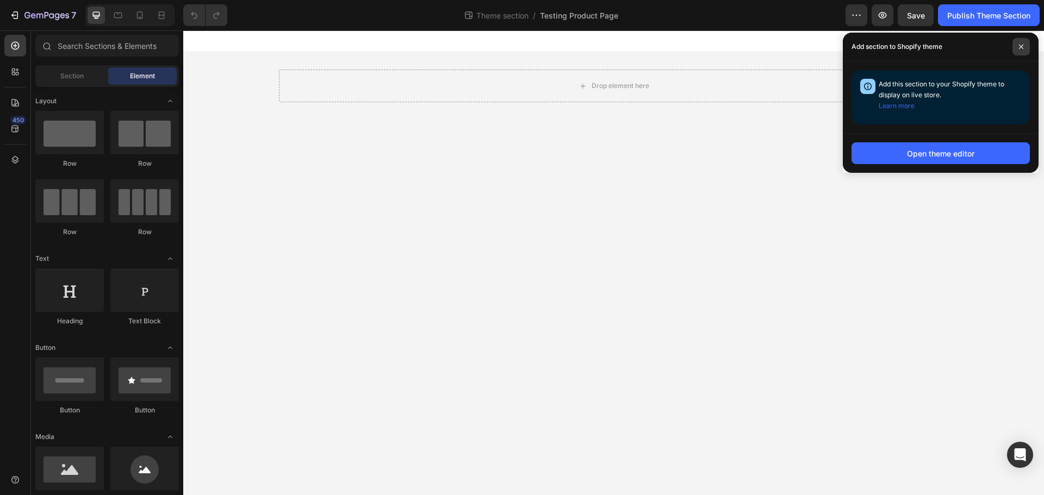
click at [1016, 48] on span at bounding box center [1020, 46] width 17 height 17
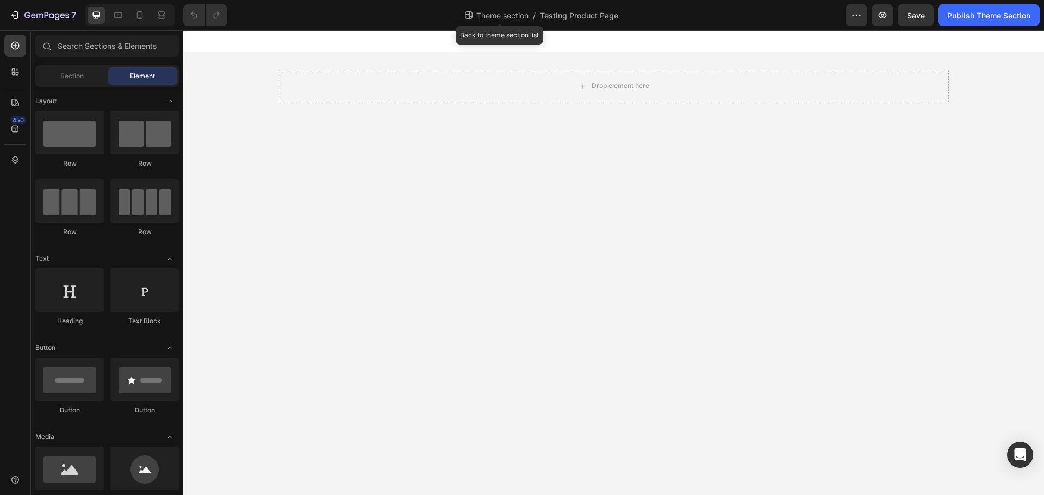
click at [503, 14] on span "Theme section" at bounding box center [502, 15] width 57 height 11
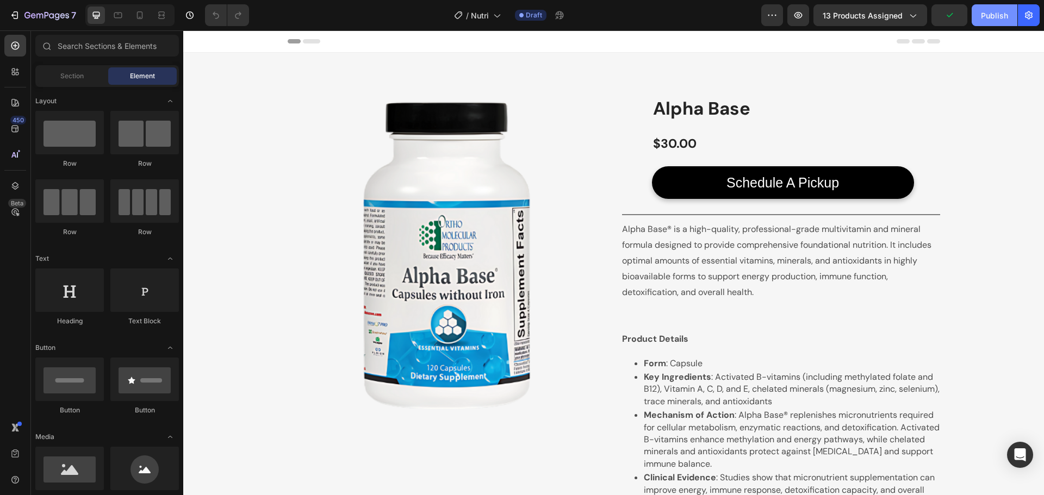
click at [1010, 11] on button "Publish" at bounding box center [994, 15] width 46 height 22
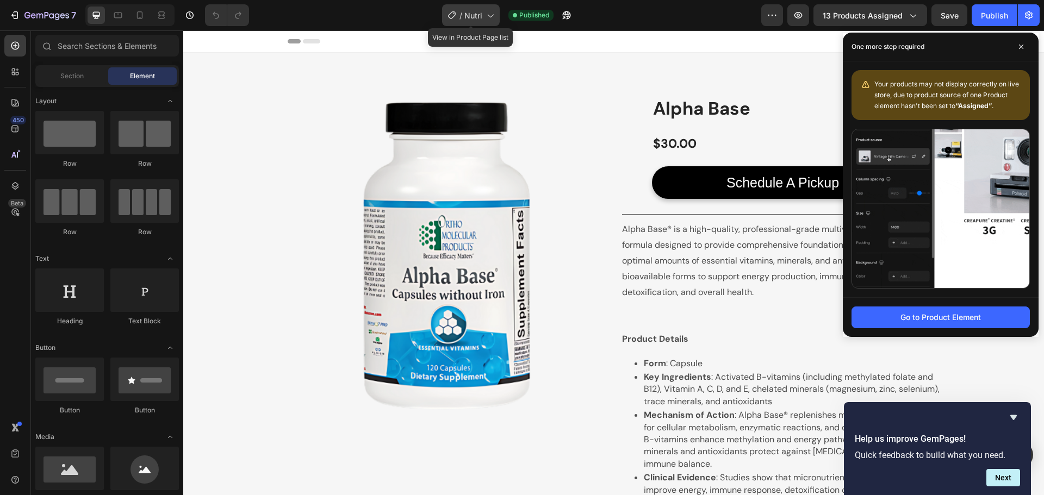
click at [480, 14] on span "Nutri" at bounding box center [473, 15] width 18 height 11
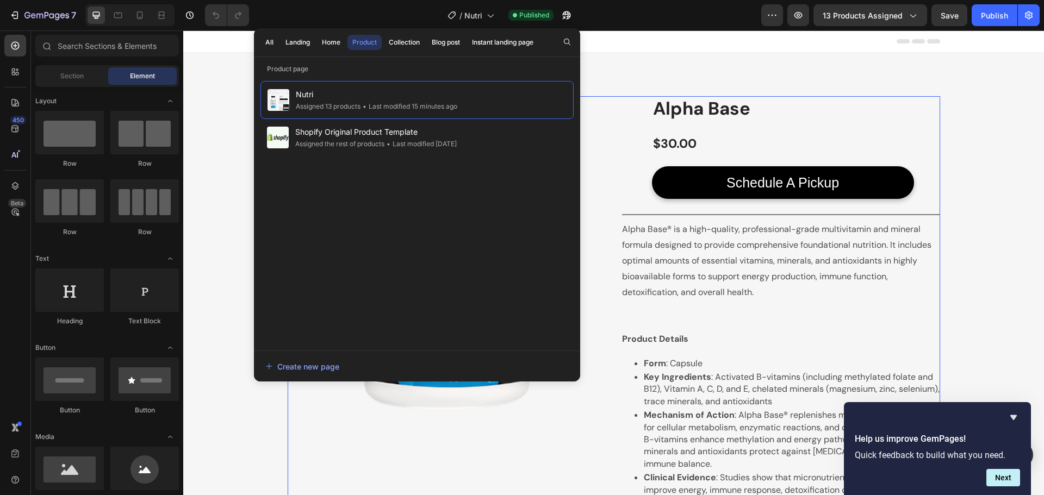
click at [610, 167] on div "Product Images Row Product Images Alpha Base Product Title $30.00 Product Price…" at bounding box center [614, 379] width 652 height 566
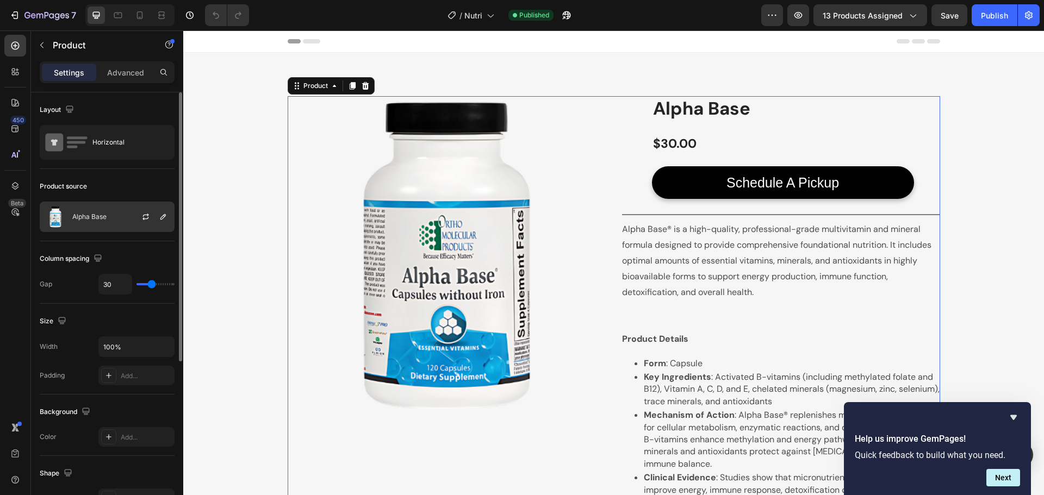
click at [124, 213] on div "Alpha Base" at bounding box center [107, 217] width 135 height 30
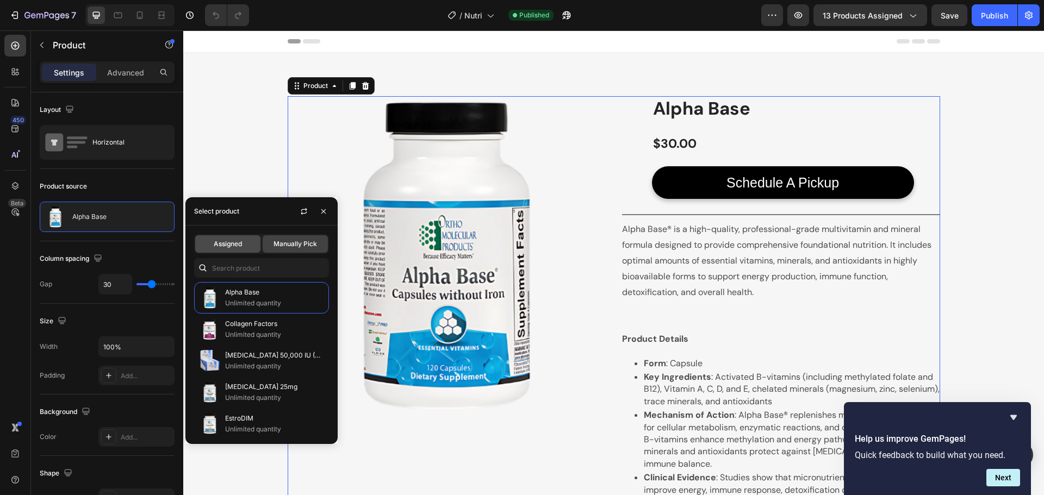
click at [232, 245] on span "Assigned" at bounding box center [228, 244] width 28 height 10
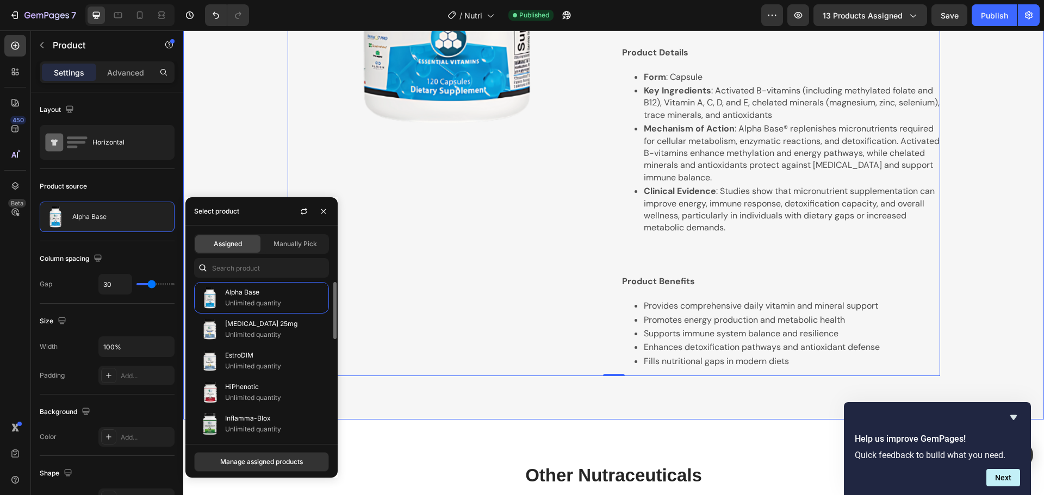
click at [245, 156] on div "Product Images Row Product Images Alpha Base Product Title $30.00 Product Price…" at bounding box center [613, 93] width 844 height 566
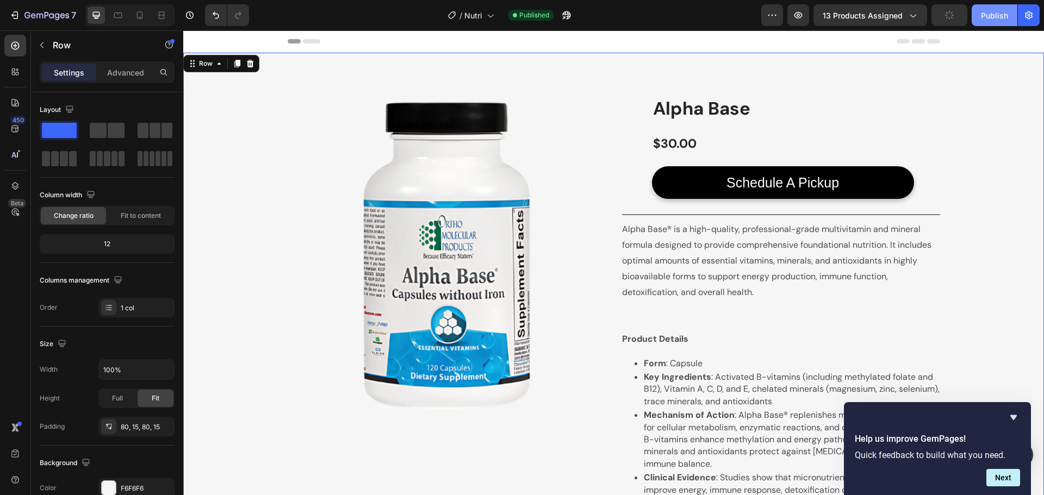
click at [1000, 10] on div "Publish" at bounding box center [993, 15] width 27 height 11
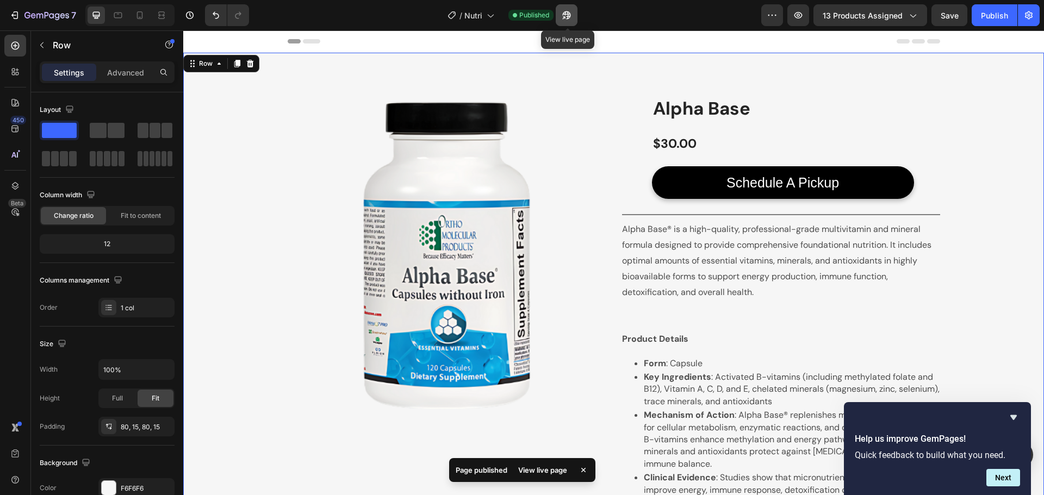
click at [564, 15] on icon "button" at bounding box center [566, 15] width 8 height 8
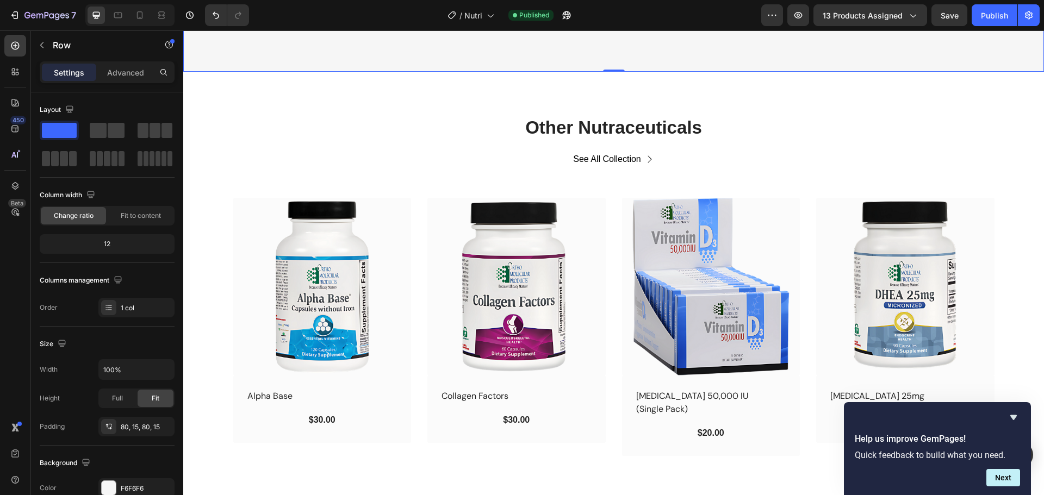
scroll to position [635, 0]
click at [669, 165] on div "See All Collection Button" at bounding box center [614, 159] width 652 height 24
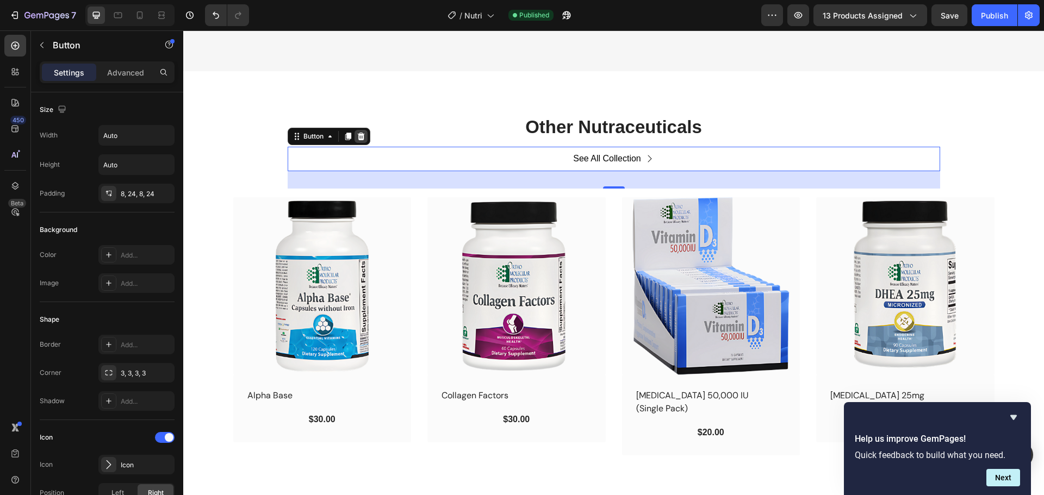
click at [357, 139] on icon at bounding box center [360, 137] width 7 height 8
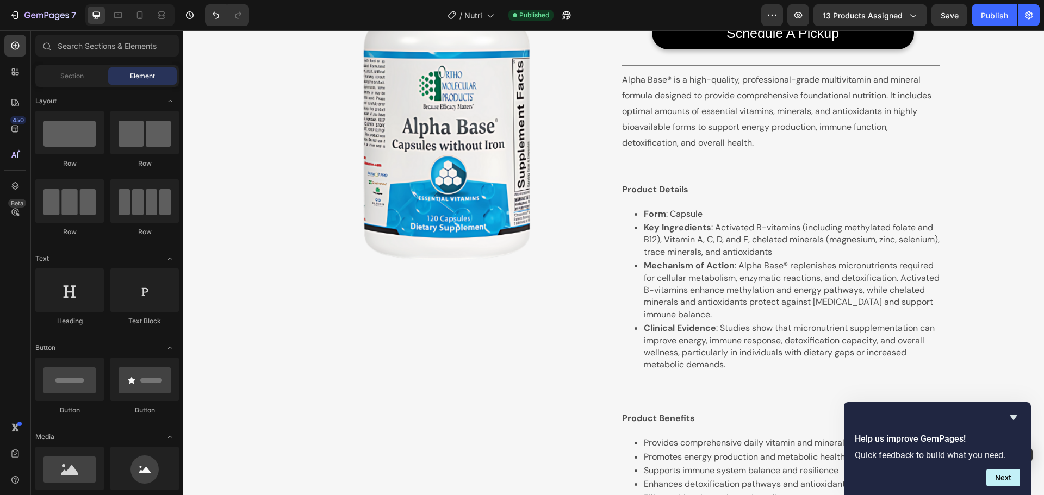
scroll to position [0, 0]
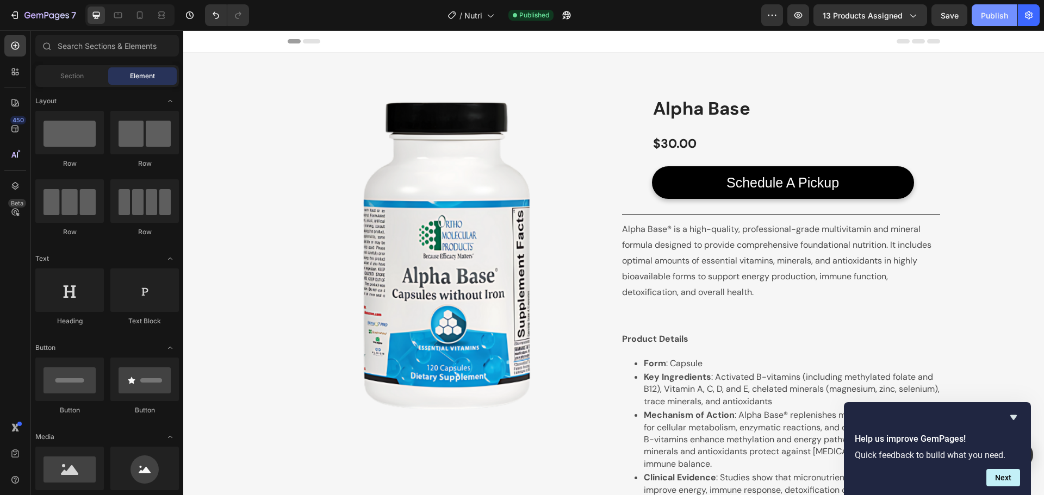
click at [988, 24] on button "Publish" at bounding box center [994, 15] width 46 height 22
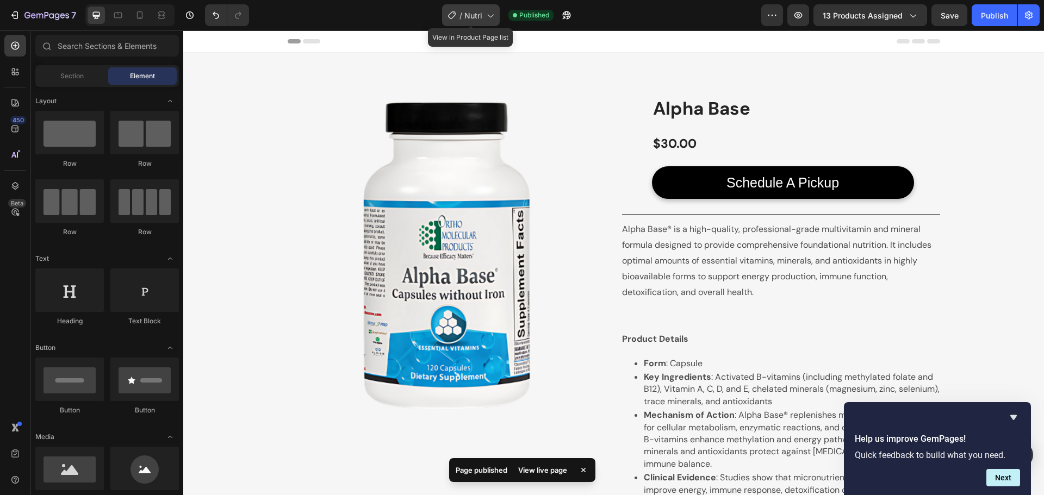
click at [479, 17] on span "Nutri" at bounding box center [473, 15] width 18 height 11
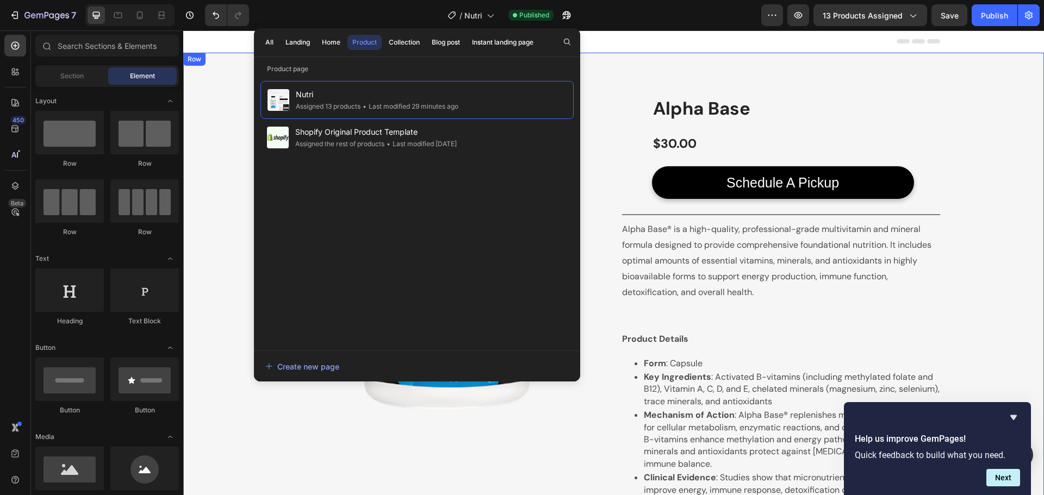
click at [1003, 270] on div "Product Images Row Product Images Alpha Base Product Title $30.00 Product Price…" at bounding box center [613, 379] width 844 height 566
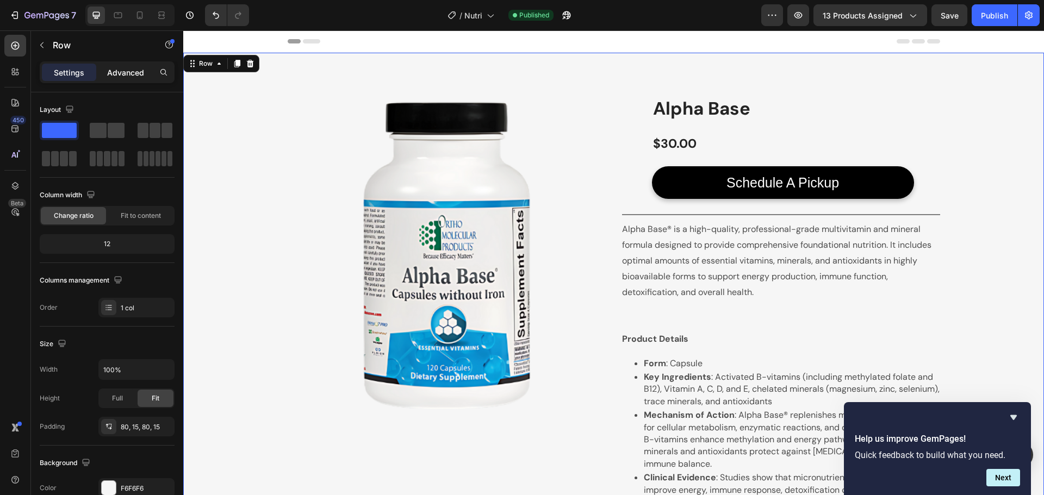
click at [124, 80] on div "Advanced" at bounding box center [125, 72] width 54 height 17
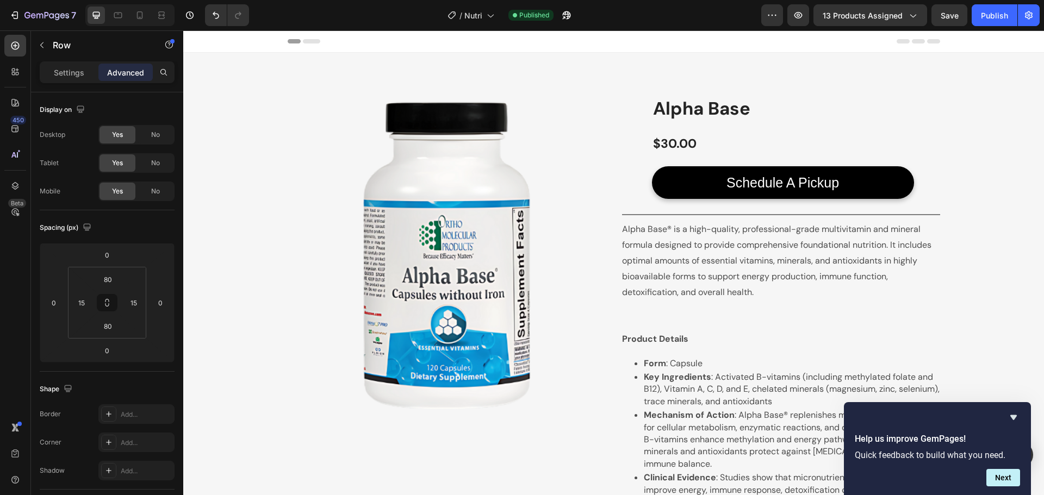
click at [649, 41] on div "Header" at bounding box center [614, 41] width 652 height 22
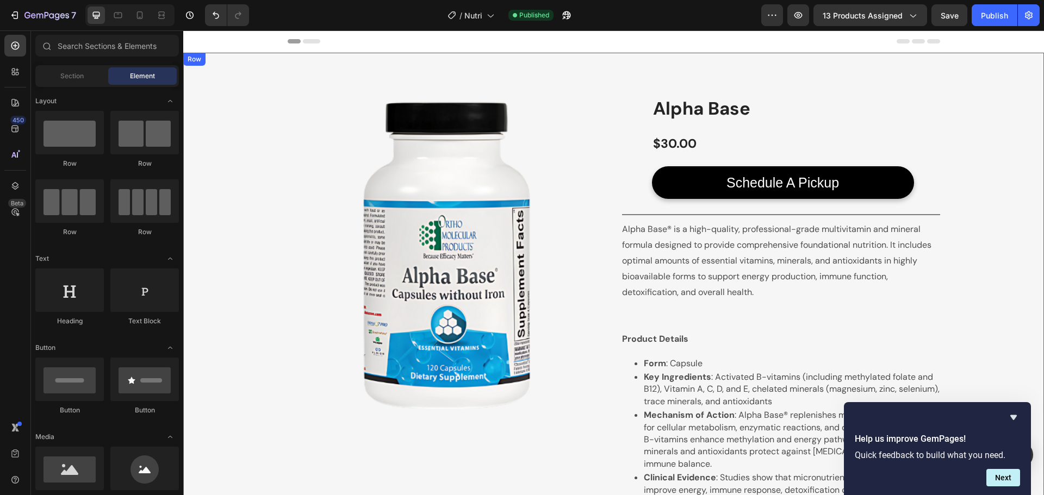
click at [601, 55] on div "Product Images Row Product Images Alpha Base Product Title $30.00 Product Price…" at bounding box center [613, 379] width 860 height 653
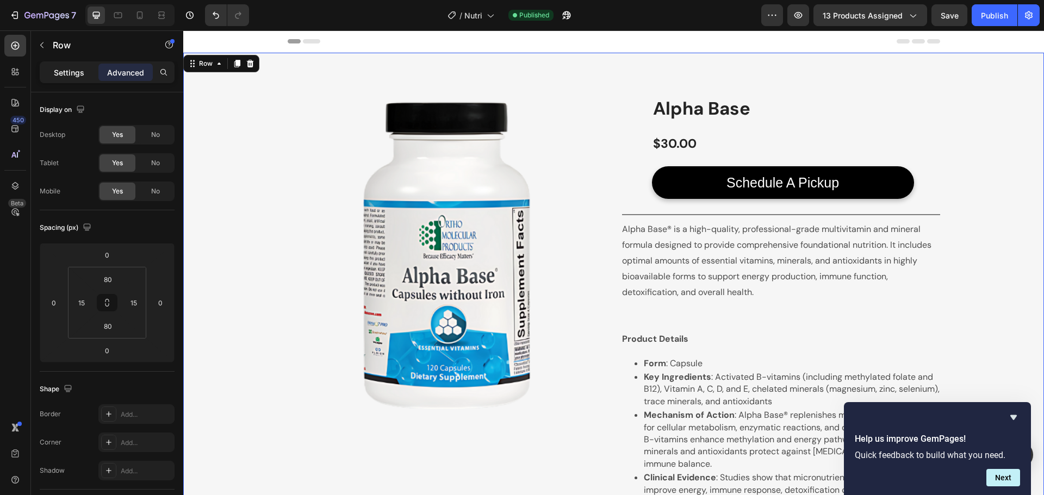
click at [71, 68] on p "Settings" at bounding box center [69, 72] width 30 height 11
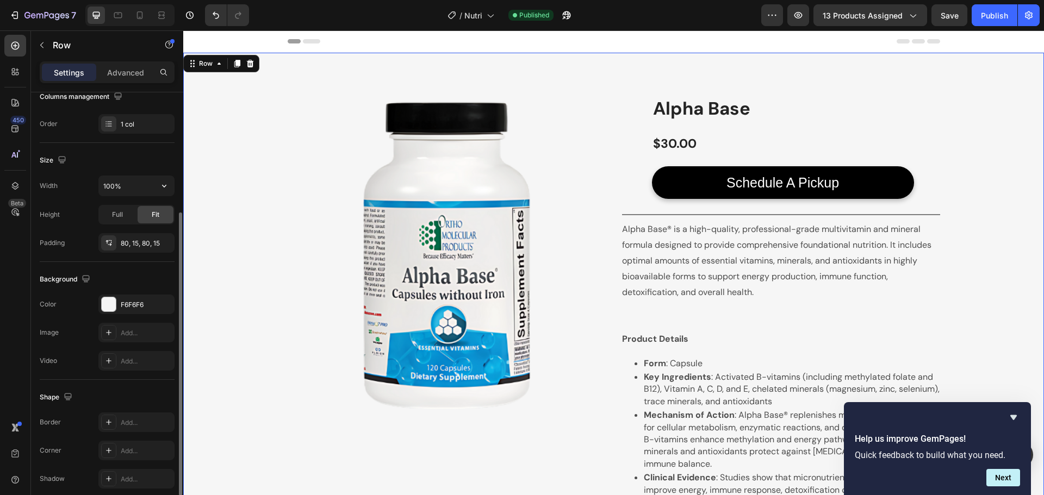
scroll to position [229, 0]
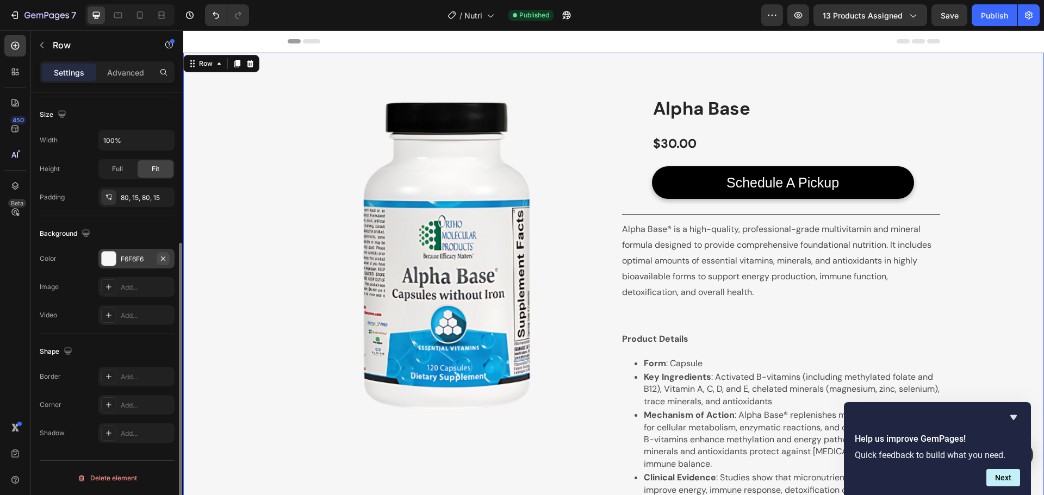
click at [162, 254] on icon "button" at bounding box center [163, 258] width 9 height 9
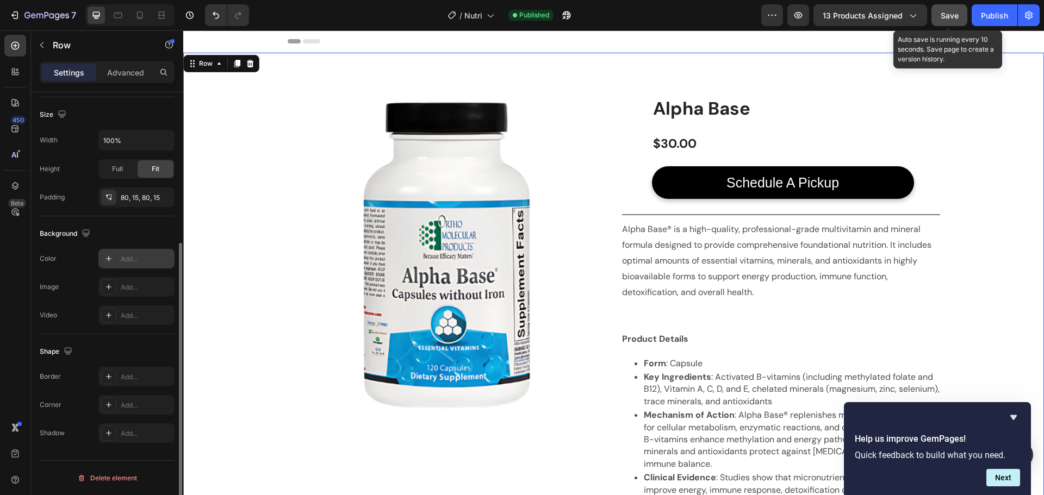
click at [944, 18] on span "Save" at bounding box center [949, 15] width 18 height 9
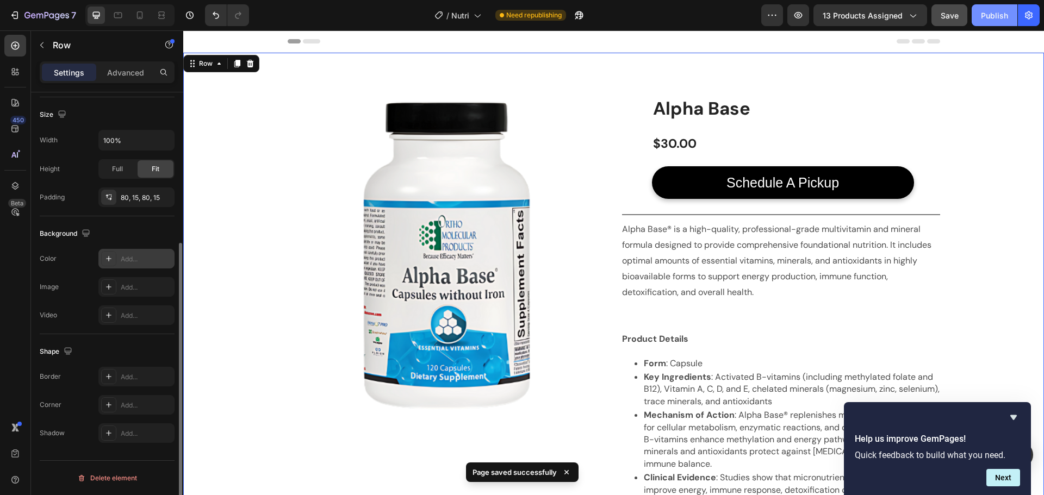
click at [992, 16] on div "Publish" at bounding box center [993, 15] width 27 height 11
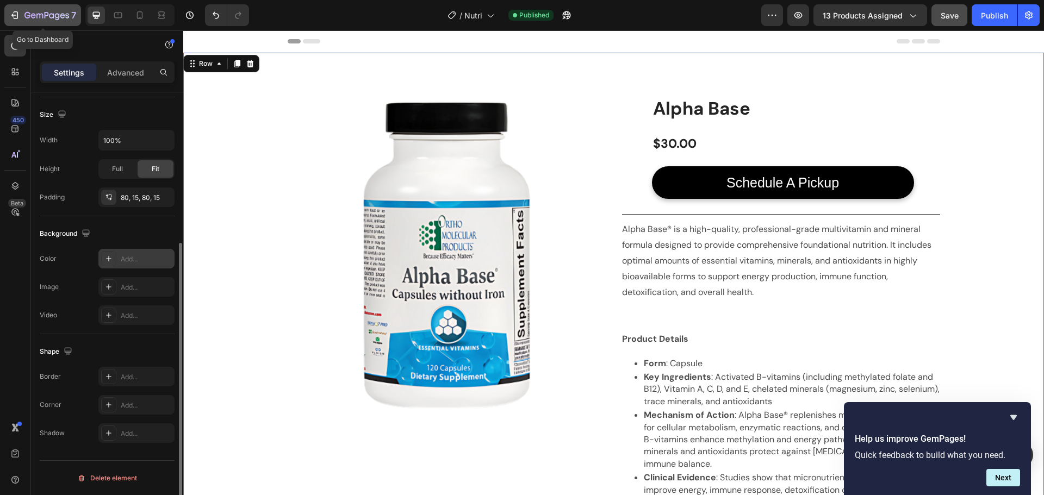
click at [42, 7] on button "7" at bounding box center [42, 15] width 77 height 22
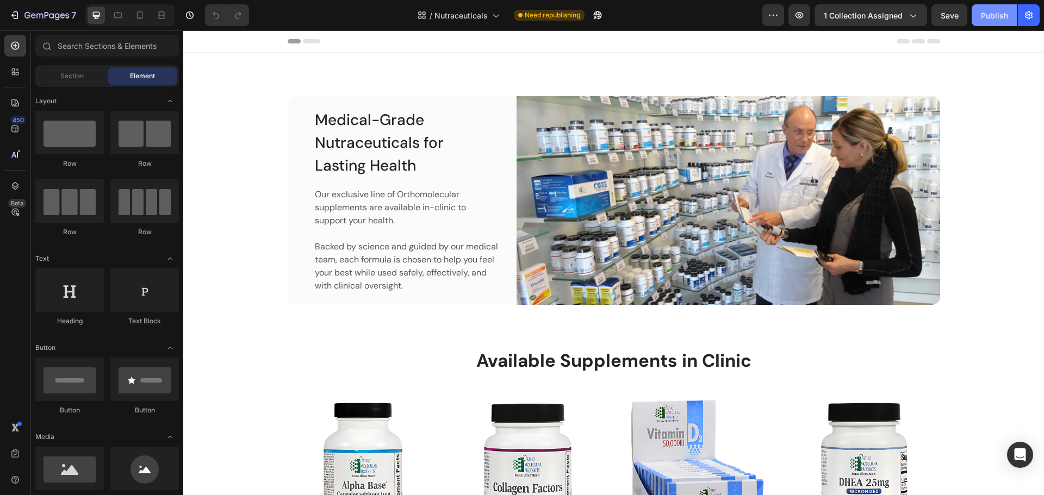
click at [997, 17] on div "Publish" at bounding box center [993, 15] width 27 height 11
click at [584, 17] on icon "button" at bounding box center [584, 15] width 11 height 11
click at [14, 16] on icon "button" at bounding box center [14, 15] width 11 height 11
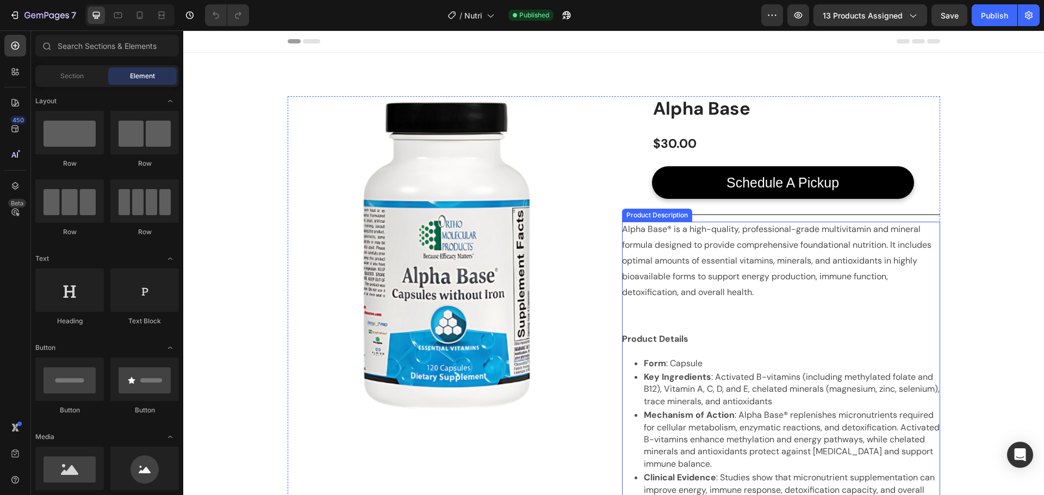
click at [827, 325] on div "Alpha Base® is a high-quality, professional-grade multivitamin and mineral form…" at bounding box center [781, 442] width 318 height 441
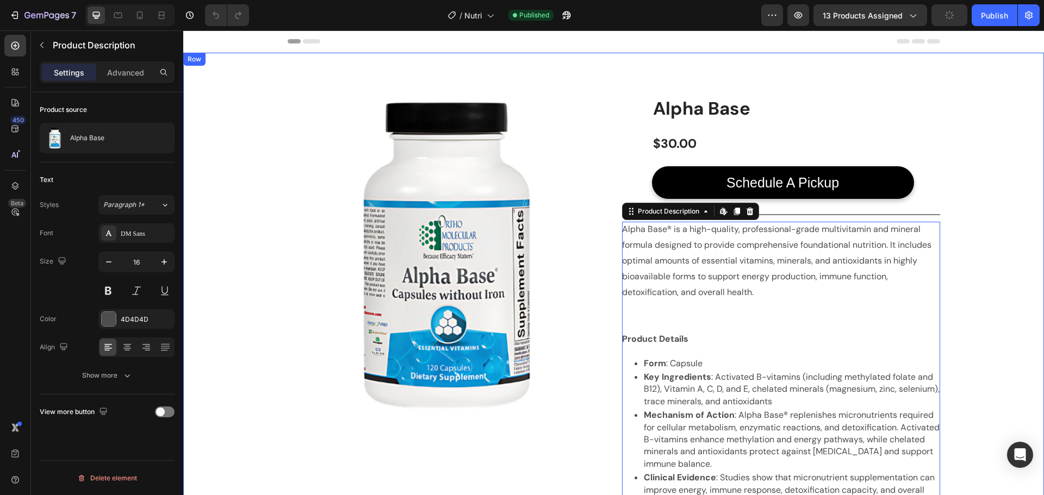
click at [957, 289] on div "Product Images Row Product Images Alpha Base Product Title $30.00 Product Price…" at bounding box center [613, 379] width 844 height 566
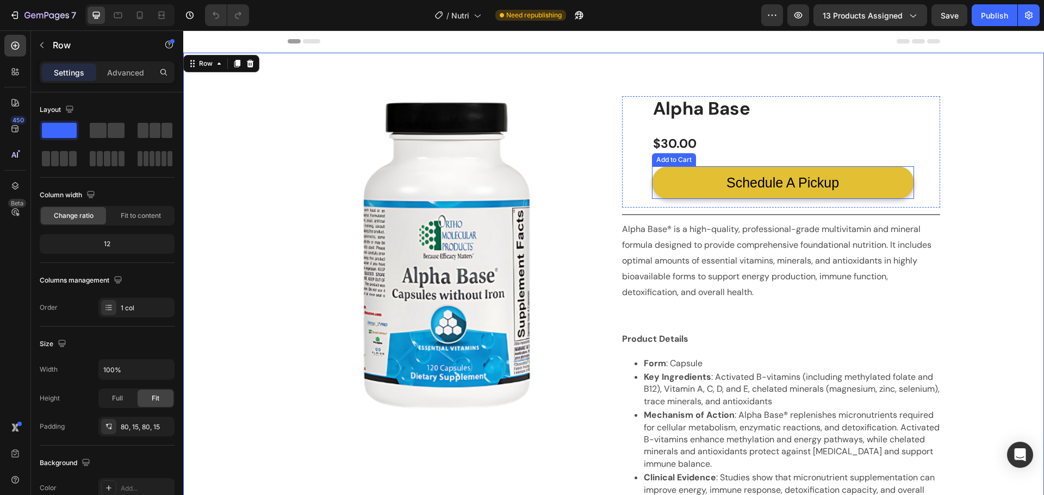
click at [899, 183] on button "Schedule A Pickup" at bounding box center [783, 182] width 262 height 33
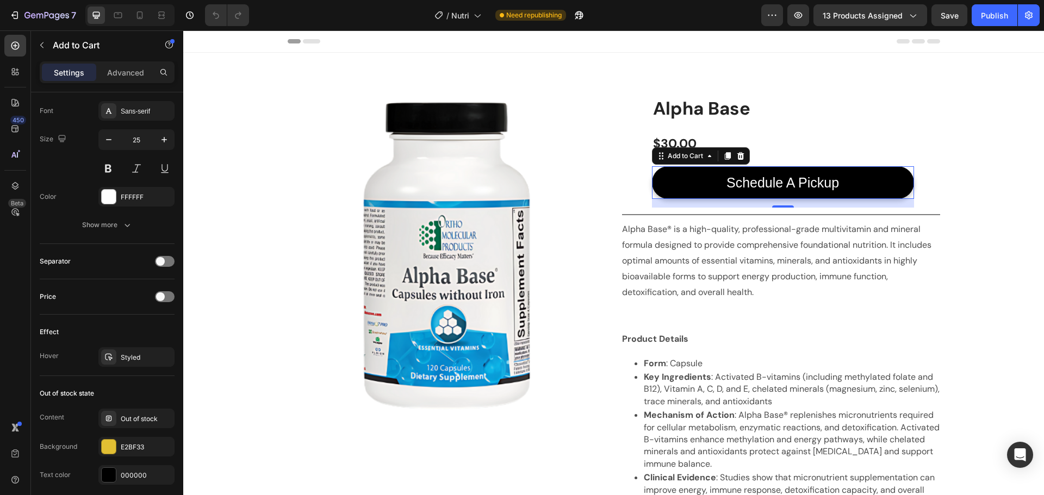
scroll to position [788, 0]
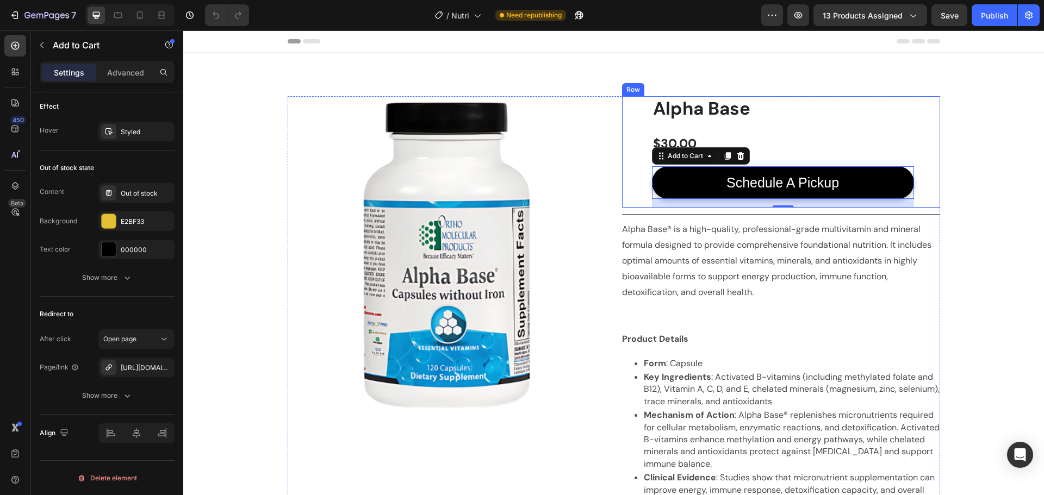
click at [638, 185] on div "Product Images Alpha Base Product Title $30.00 Product Price Product Price Row …" at bounding box center [781, 151] width 318 height 111
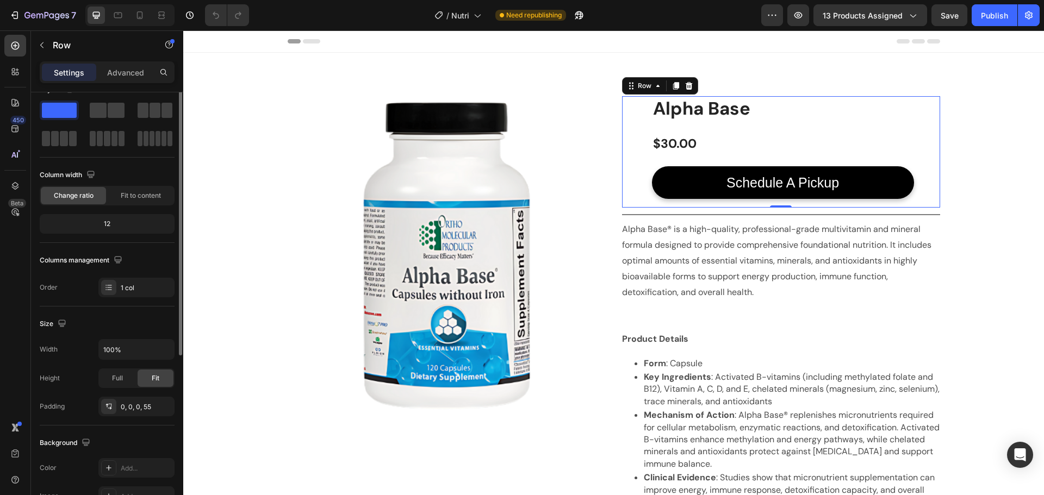
scroll to position [0, 0]
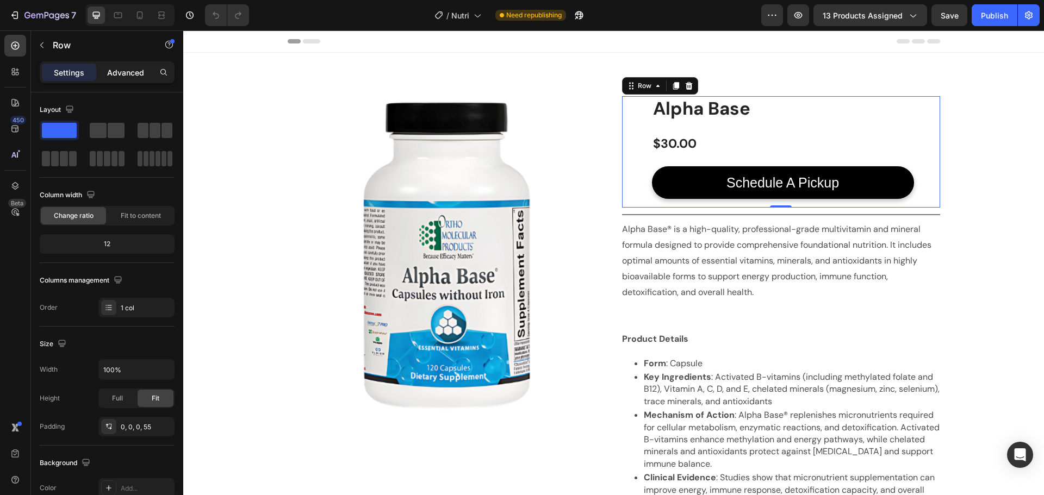
click at [116, 71] on p "Advanced" at bounding box center [125, 72] width 37 height 11
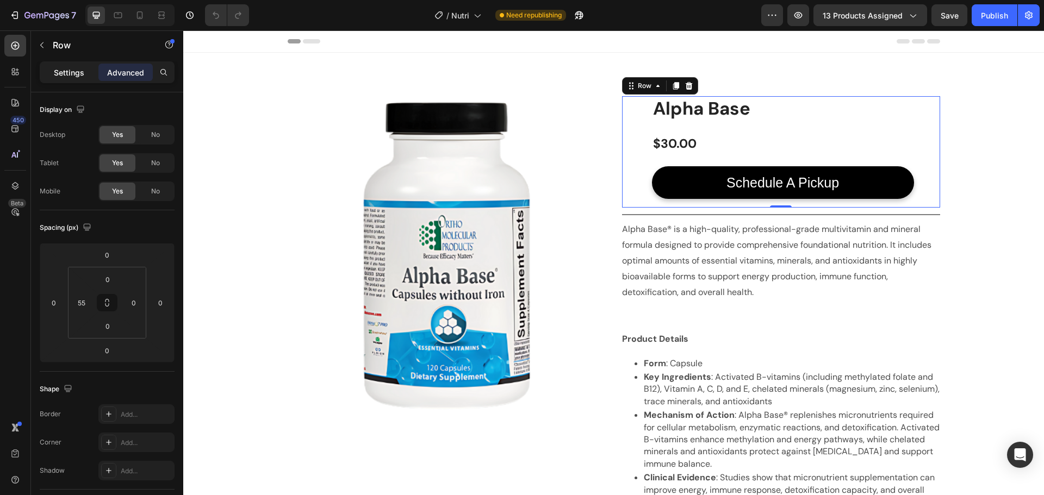
click at [70, 77] on p "Settings" at bounding box center [69, 72] width 30 height 11
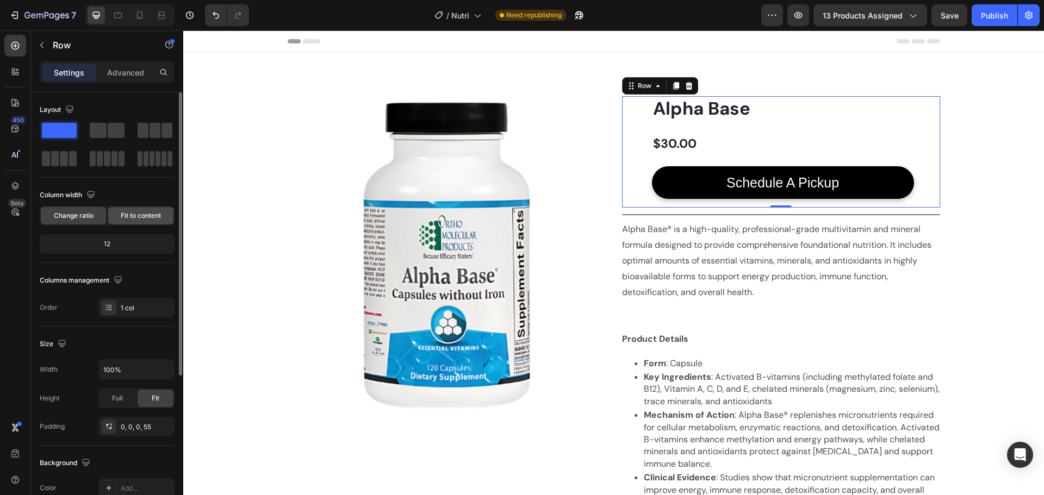
click at [127, 210] on div "Fit to content" at bounding box center [140, 215] width 65 height 17
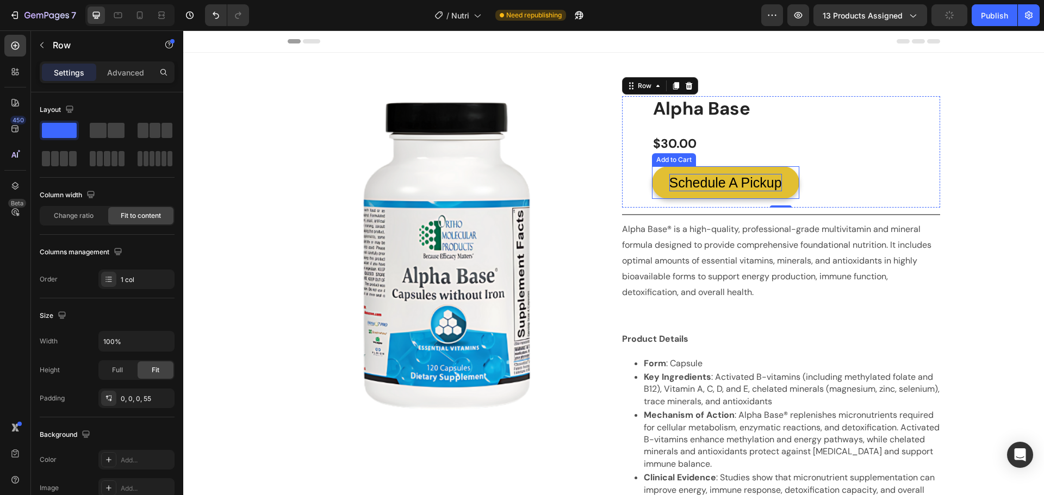
click at [720, 174] on div "Schedule A Pickup" at bounding box center [725, 183] width 113 height 18
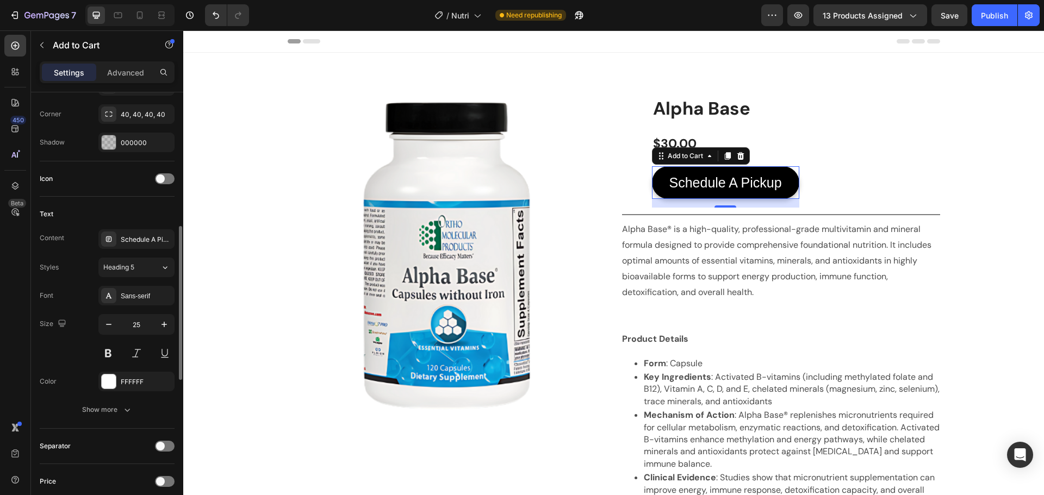
scroll to position [378, 0]
click at [132, 265] on span "Heading 5" at bounding box center [118, 267] width 31 height 10
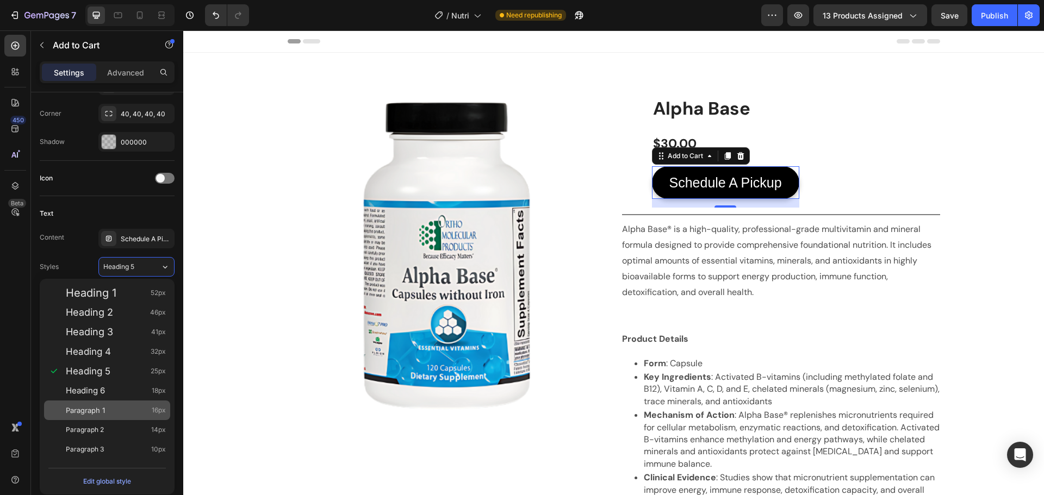
click at [136, 410] on div "Paragraph 1 16px" at bounding box center [116, 410] width 100 height 11
type input "16"
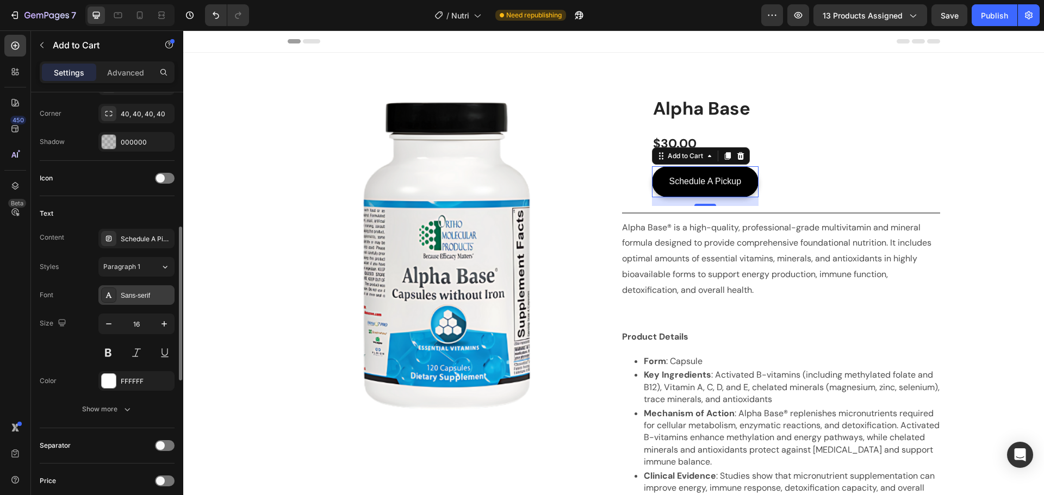
click at [128, 289] on div "Sans-serif" at bounding box center [136, 295] width 76 height 20
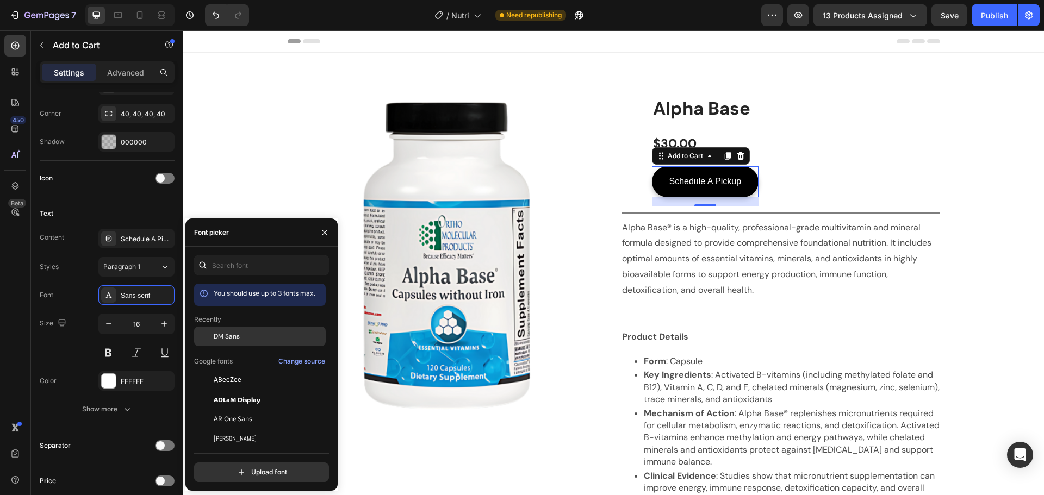
click at [239, 337] on span "DM Sans" at bounding box center [227, 337] width 26 height 10
click at [630, 182] on div "Product Images Alpha Base Product Title $30.00 Product Price Product Price Row …" at bounding box center [781, 151] width 318 height 110
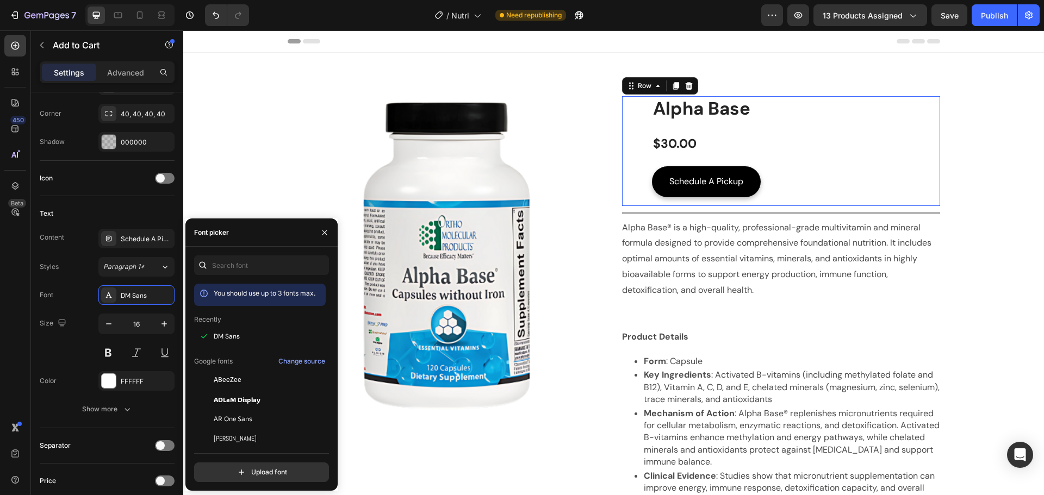
scroll to position [0, 0]
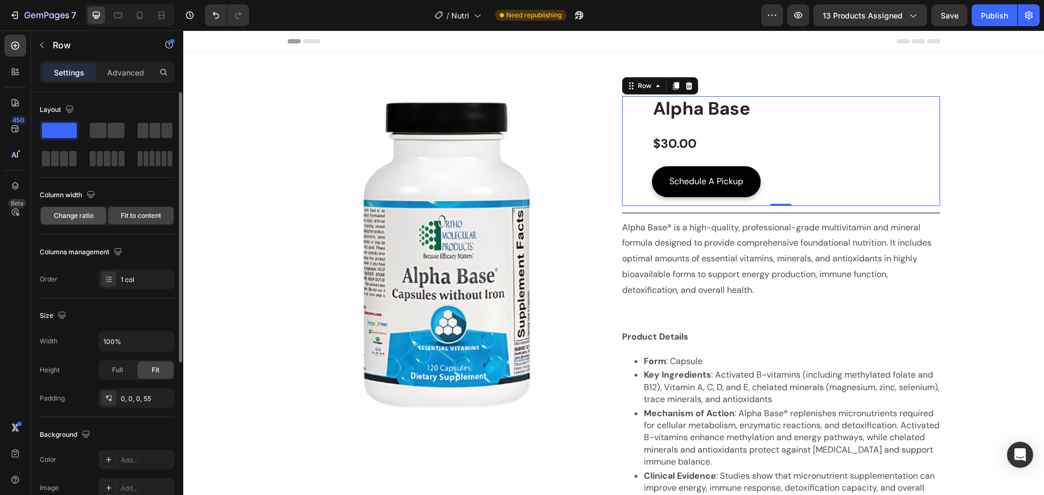
click at [67, 210] on div "Change ratio" at bounding box center [73, 215] width 65 height 17
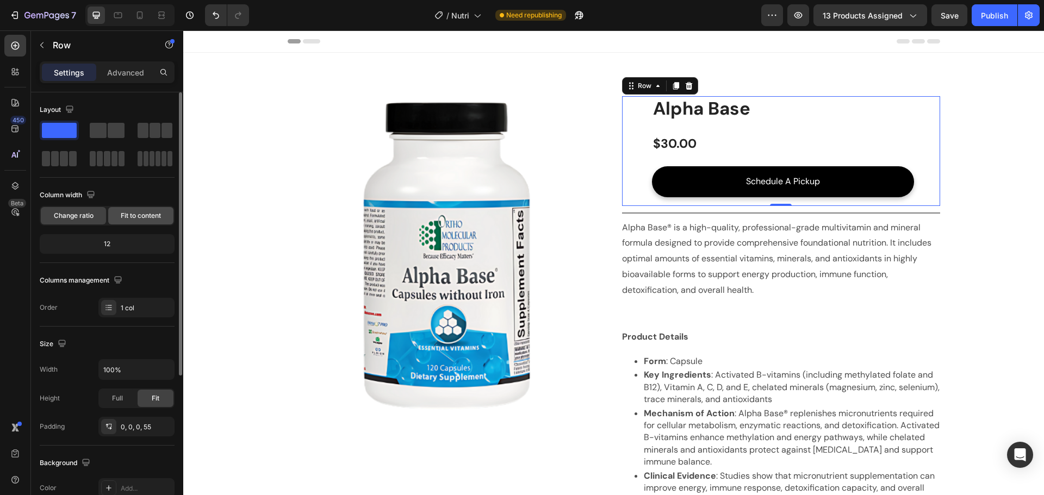
click at [138, 211] on span "Fit to content" at bounding box center [141, 216] width 40 height 10
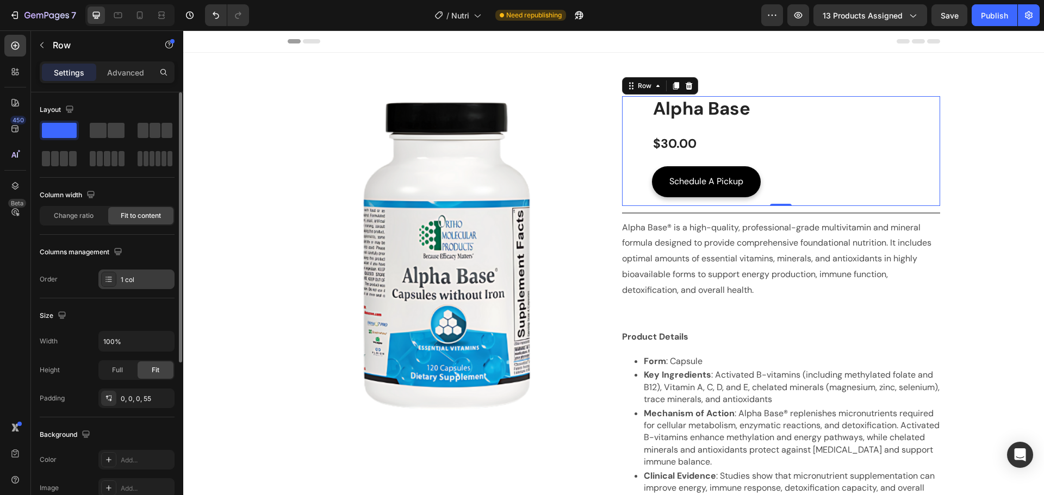
click at [140, 280] on div "1 col" at bounding box center [146, 280] width 51 height 10
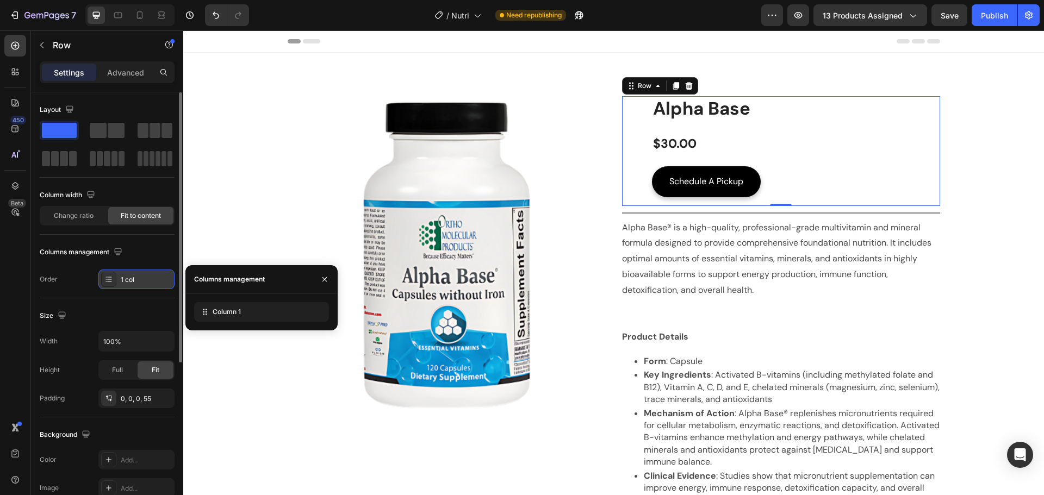
click at [140, 280] on div "1 col" at bounding box center [146, 280] width 51 height 10
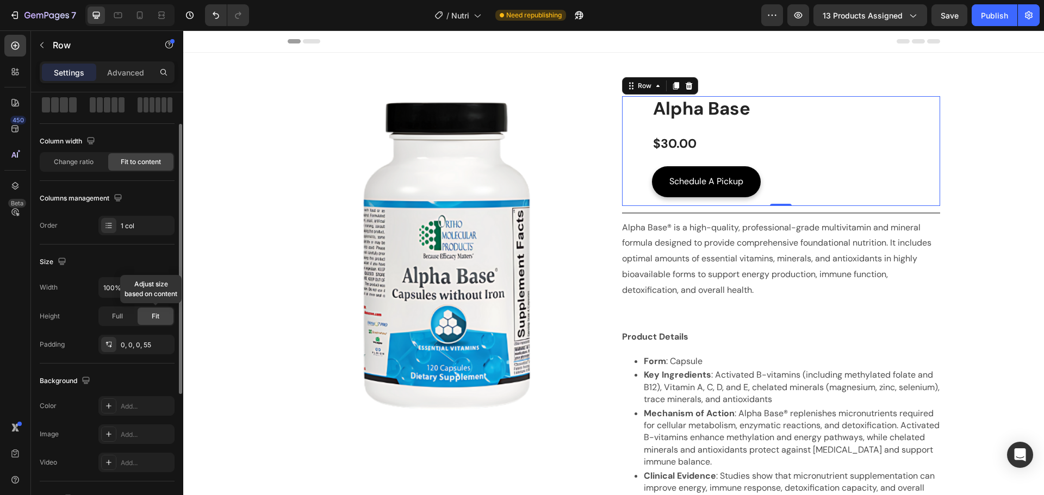
scroll to position [54, 0]
click at [103, 346] on div at bounding box center [108, 343] width 15 height 15
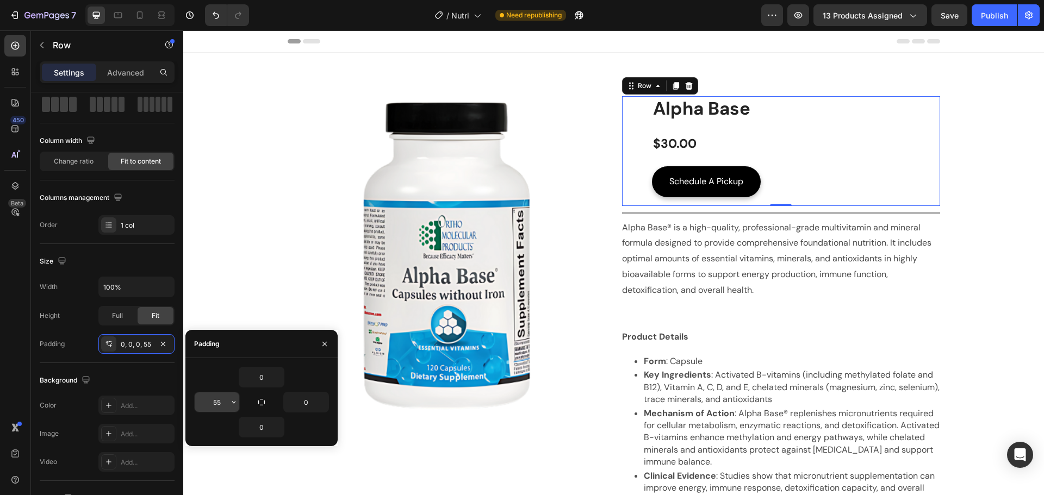
click at [224, 398] on input "55" at bounding box center [217, 402] width 45 height 20
type input "0"
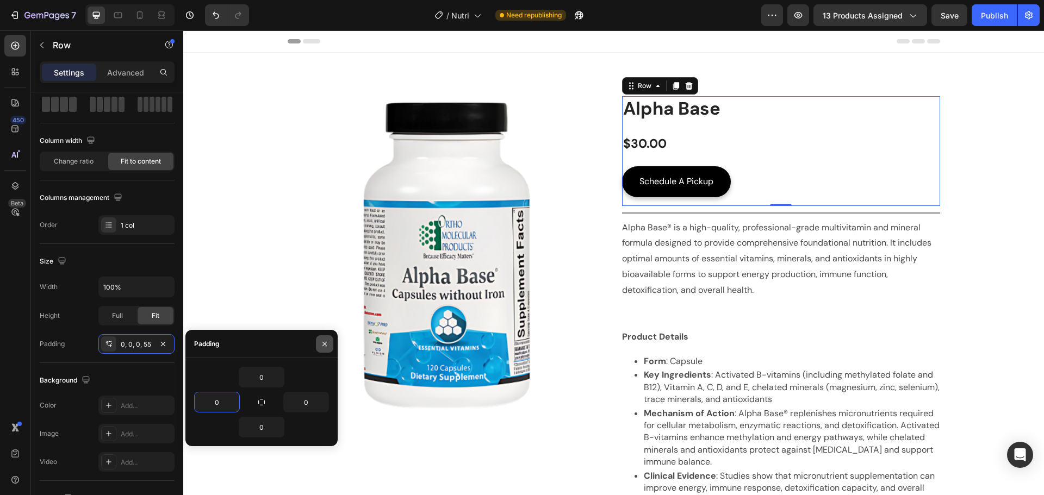
click at [325, 341] on icon "button" at bounding box center [324, 344] width 9 height 9
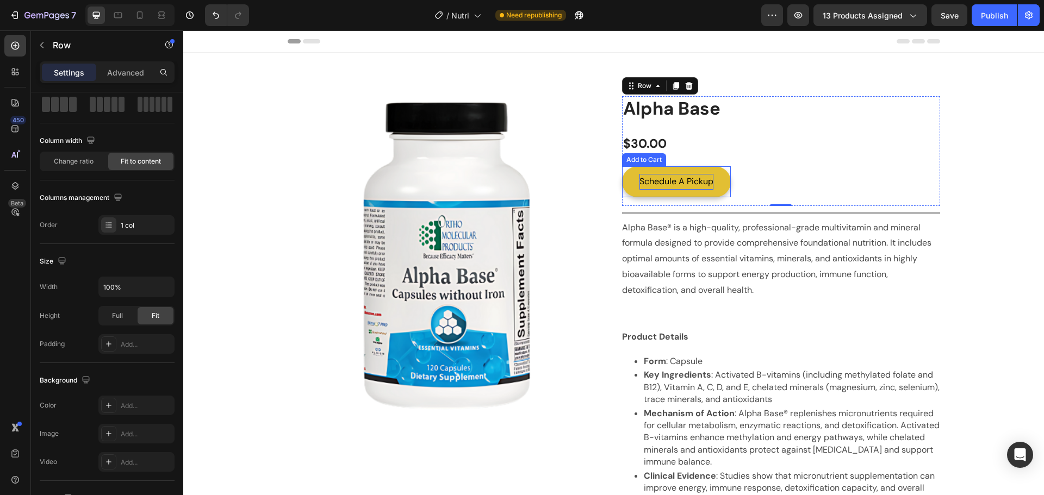
click at [657, 177] on div "Schedule A Pickup" at bounding box center [676, 182] width 74 height 16
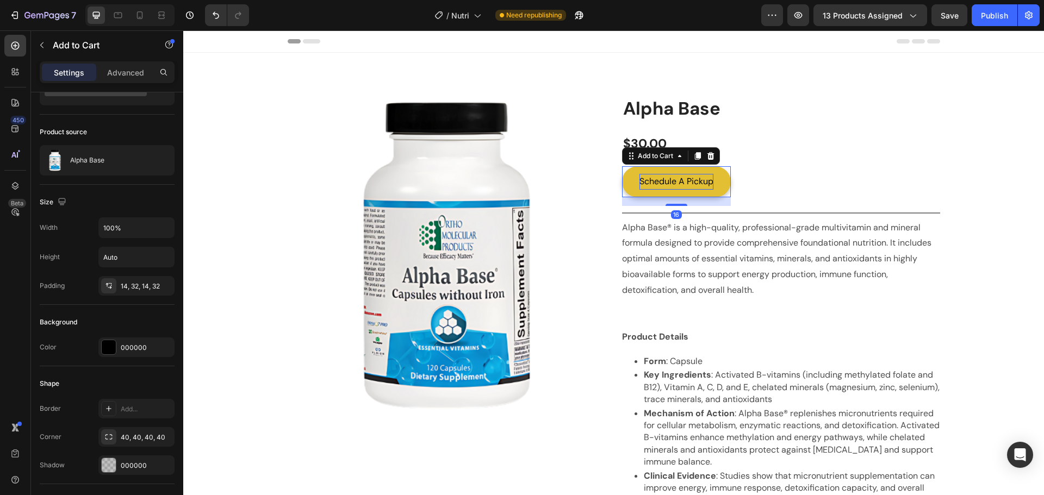
scroll to position [0, 0]
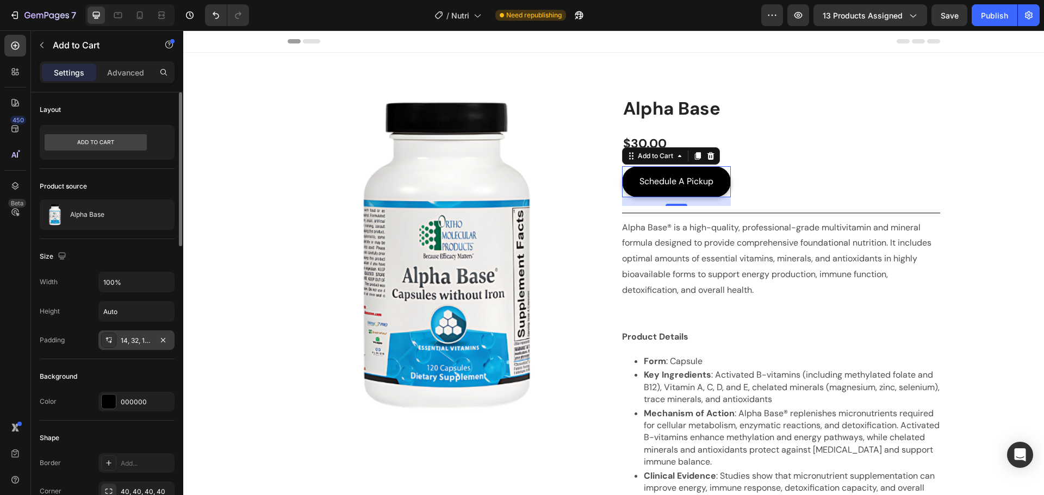
click at [140, 343] on div "14, 32, 14, 32" at bounding box center [137, 341] width 32 height 10
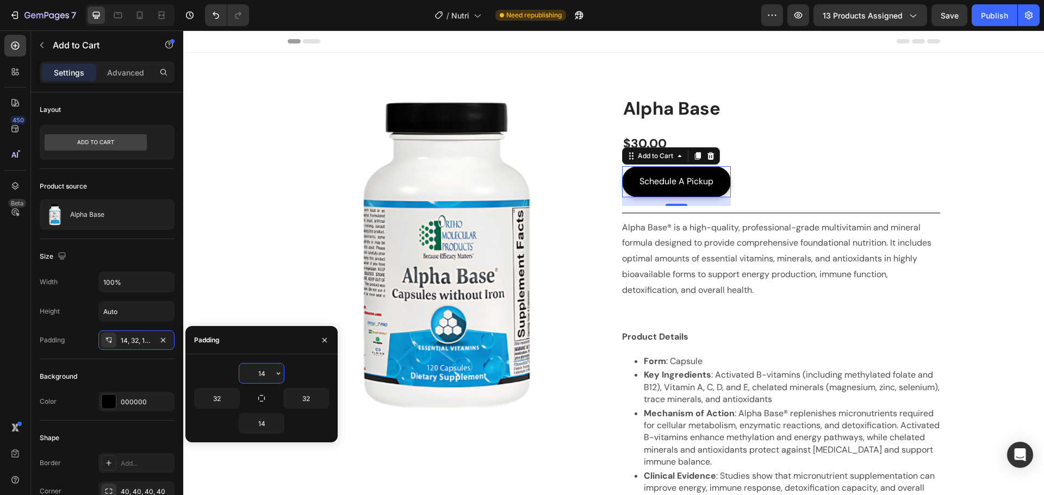
click at [265, 373] on input "14" at bounding box center [261, 374] width 45 height 20
click at [277, 374] on icon "button" at bounding box center [278, 373] width 9 height 9
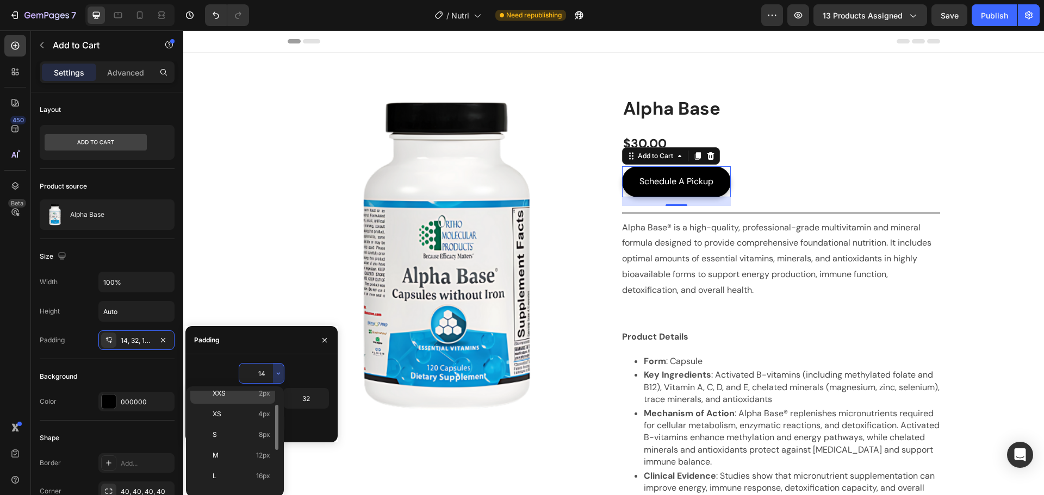
scroll to position [30, 0]
click at [243, 431] on p "S 8px" at bounding box center [242, 433] width 58 height 10
type input "8"
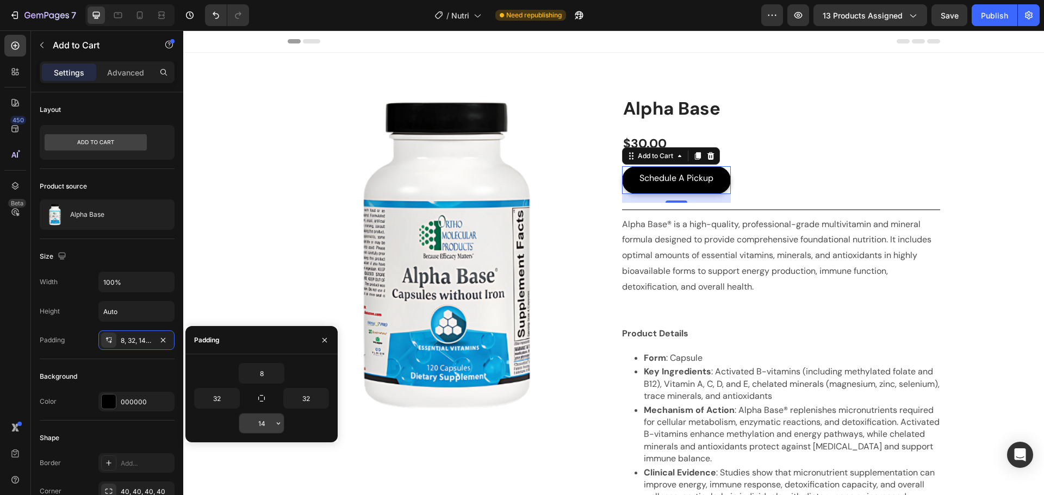
click at [261, 416] on input "14" at bounding box center [261, 424] width 45 height 20
click at [282, 422] on icon "button" at bounding box center [278, 423] width 9 height 9
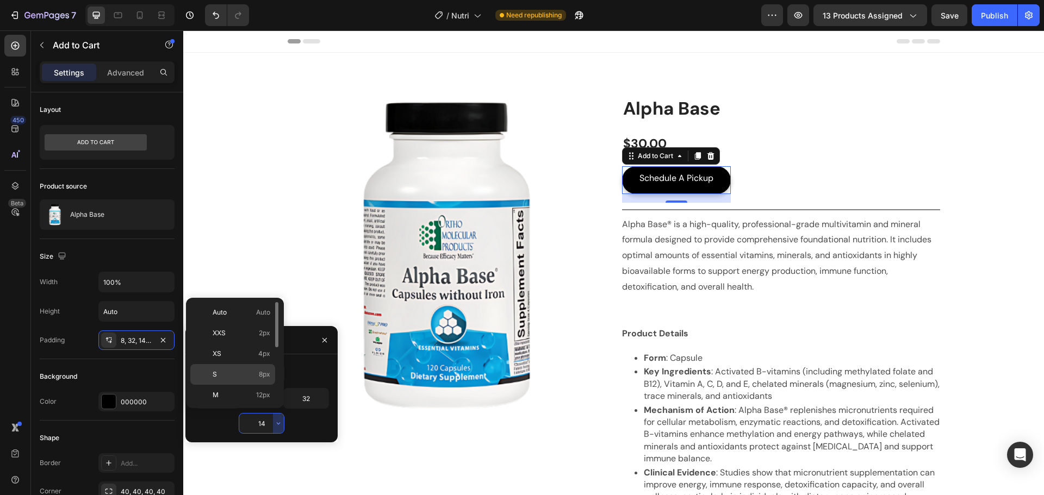
click at [243, 374] on p "S 8px" at bounding box center [242, 375] width 58 height 10
type input "8"
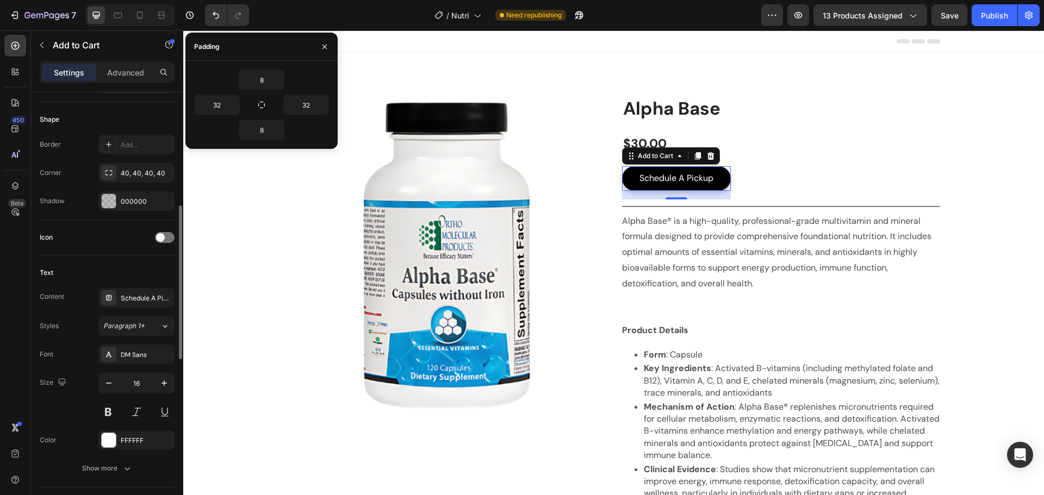
scroll to position [319, 0]
click at [105, 407] on button at bounding box center [108, 412] width 20 height 20
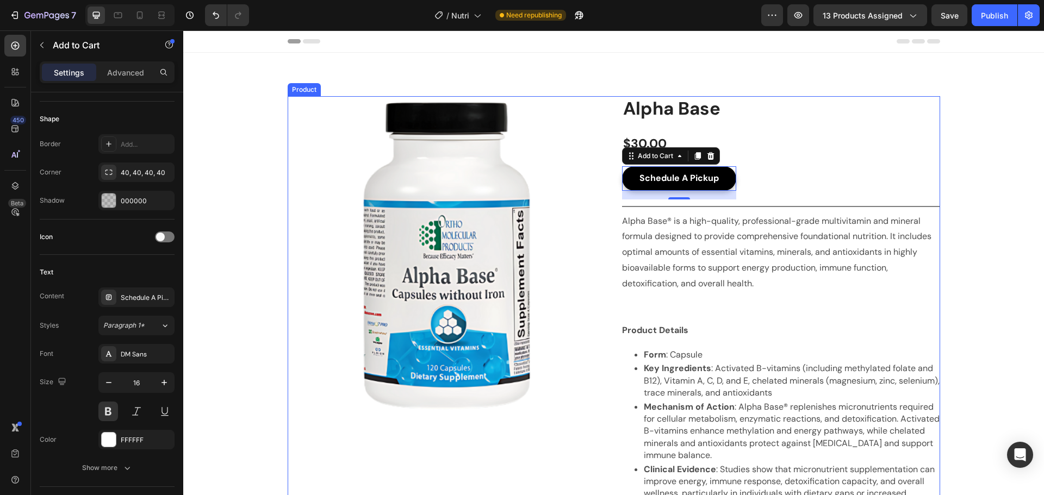
click at [315, 416] on div "Product Images Row" at bounding box center [447, 375] width 318 height 558
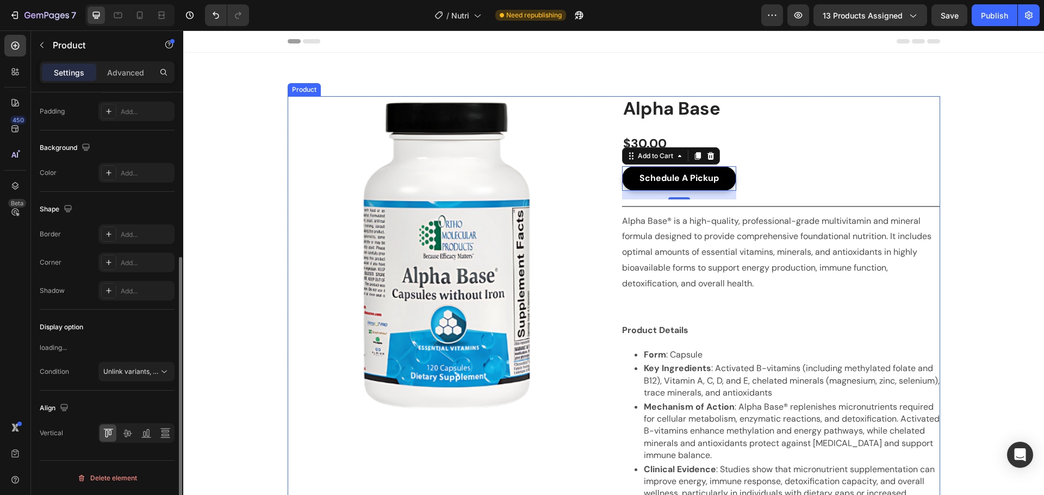
scroll to position [0, 0]
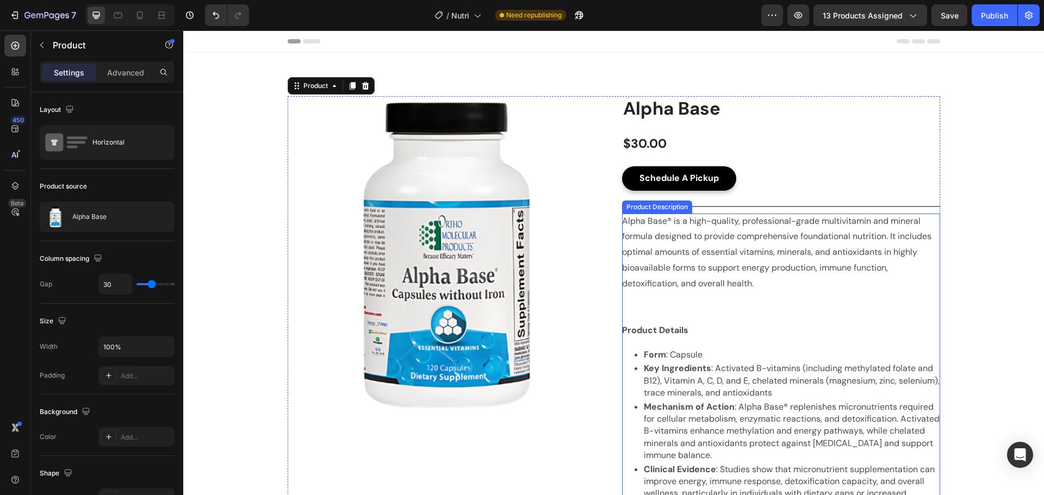
click at [824, 308] on div "Alpha Base® is a high-quality, professional-grade multivitamin and mineral form…" at bounding box center [781, 434] width 318 height 441
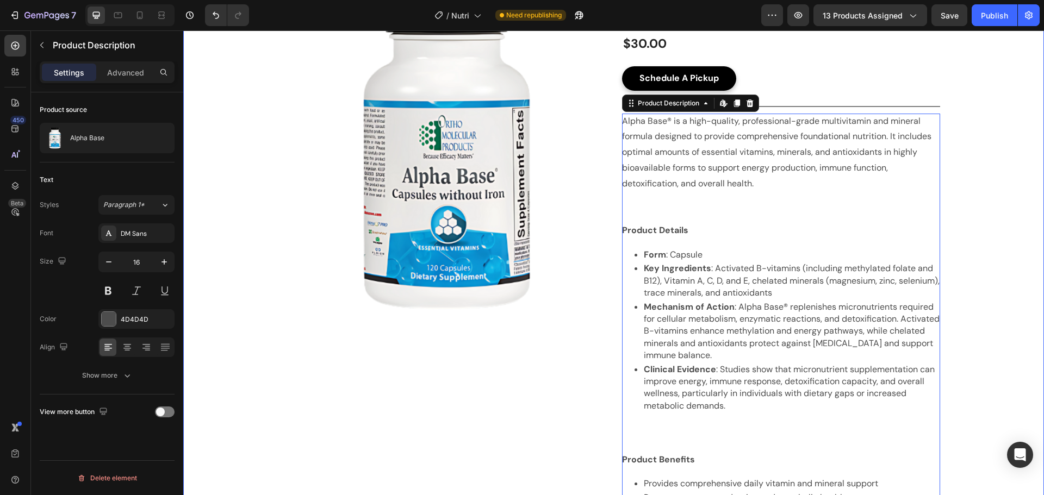
scroll to position [103, 0]
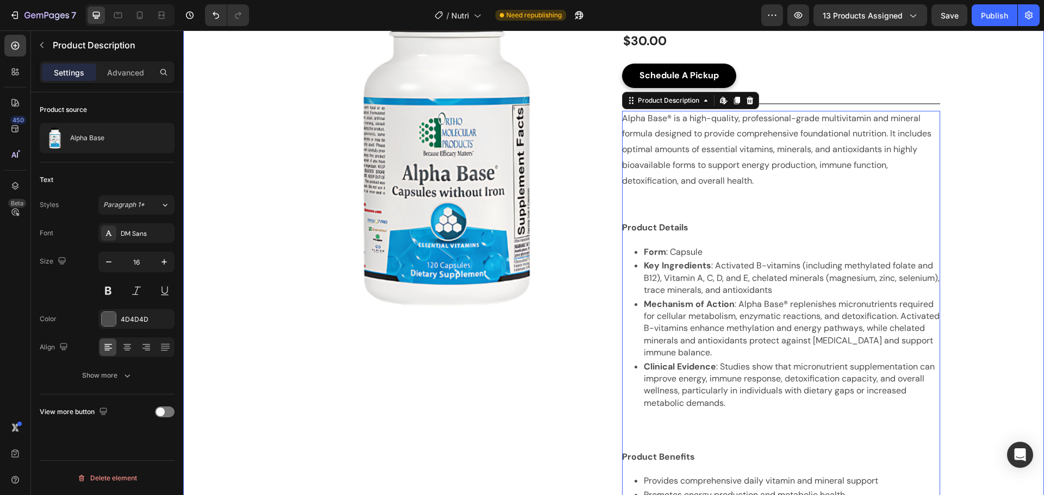
click at [946, 257] on div "Product Images Row Product Images Alpha Base Product Title $30.00 Product Price…" at bounding box center [613, 272] width 844 height 558
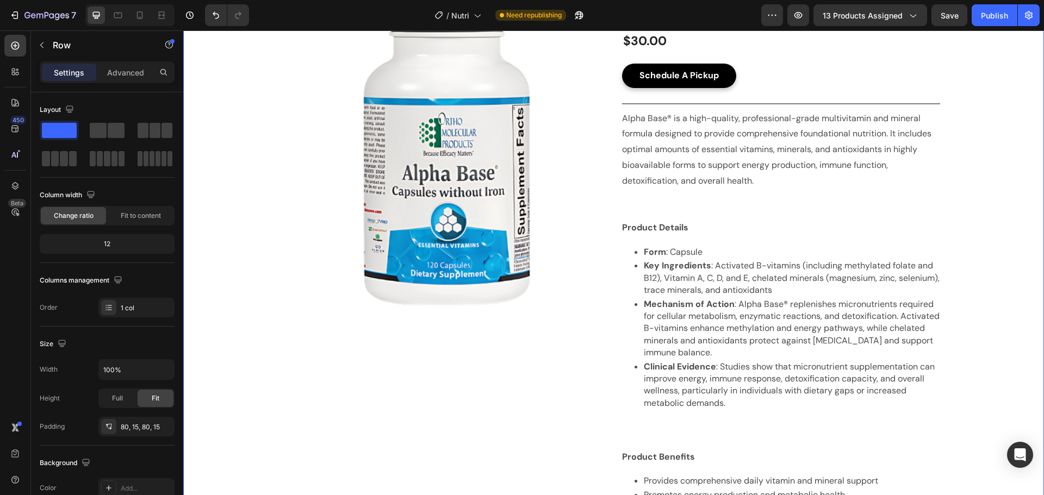
scroll to position [0, 0]
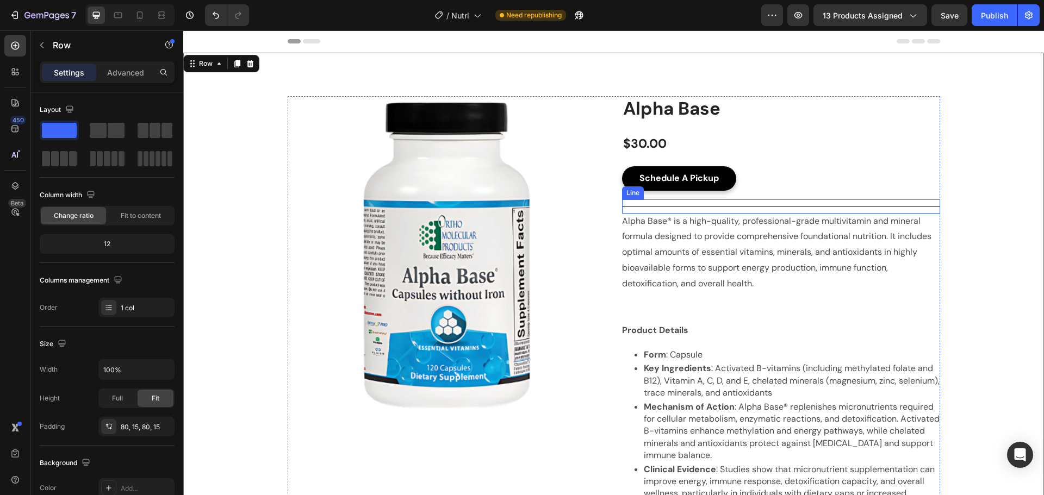
click at [707, 208] on div "Title Line" at bounding box center [781, 206] width 318 height 14
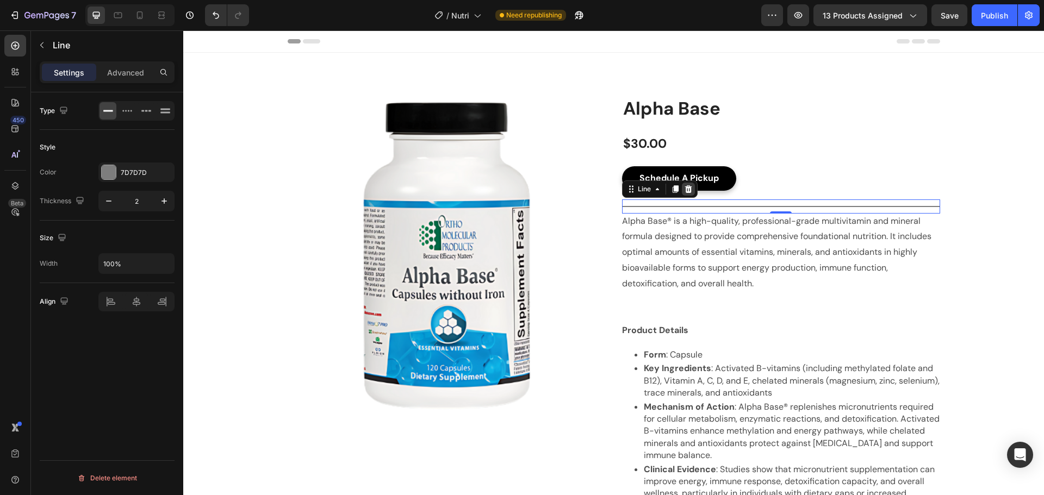
click at [684, 190] on icon at bounding box center [688, 189] width 9 height 9
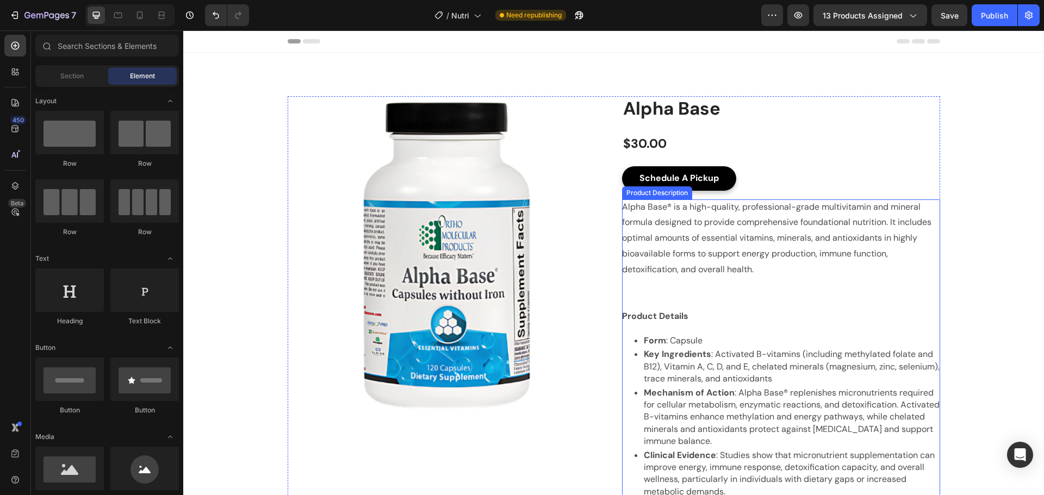
click at [828, 290] on div "Alpha Base® is a high-quality, professional-grade multivitamin and mineral form…" at bounding box center [781, 419] width 318 height 441
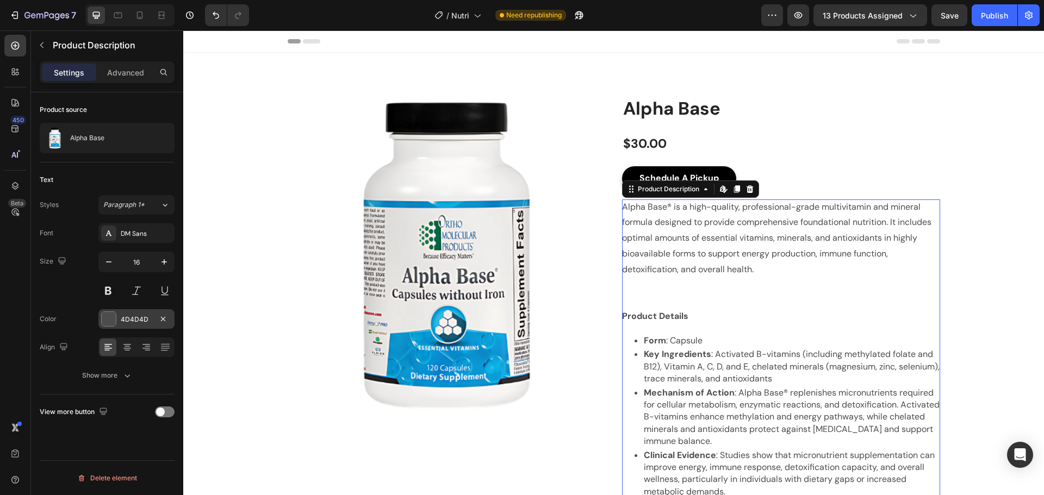
click at [110, 318] on div at bounding box center [109, 319] width 14 height 14
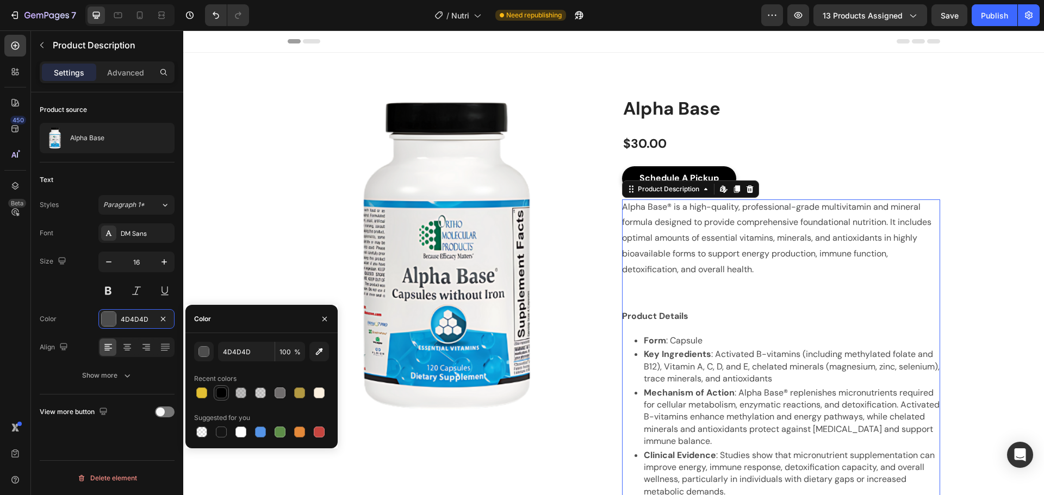
click at [224, 391] on div at bounding box center [221, 393] width 11 height 11
type input "000000"
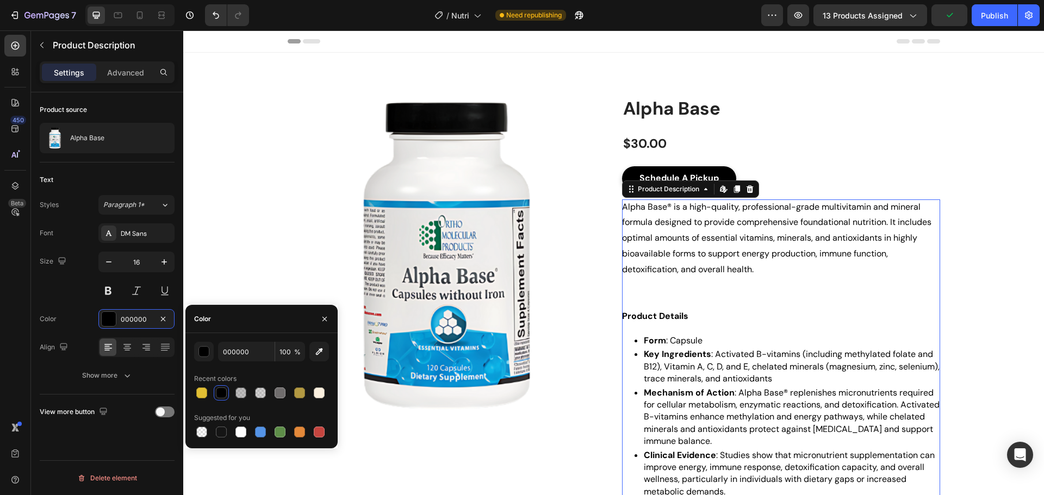
click at [737, 320] on div "Alpha Base® is a high-quality, professional-grade multivitamin and mineral form…" at bounding box center [781, 419] width 318 height 441
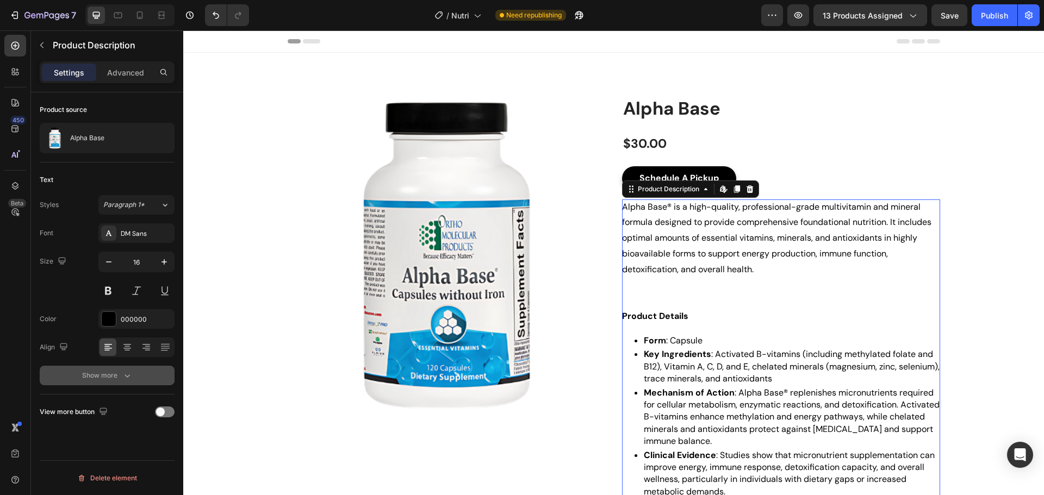
click at [122, 376] on icon "button" at bounding box center [127, 375] width 11 height 11
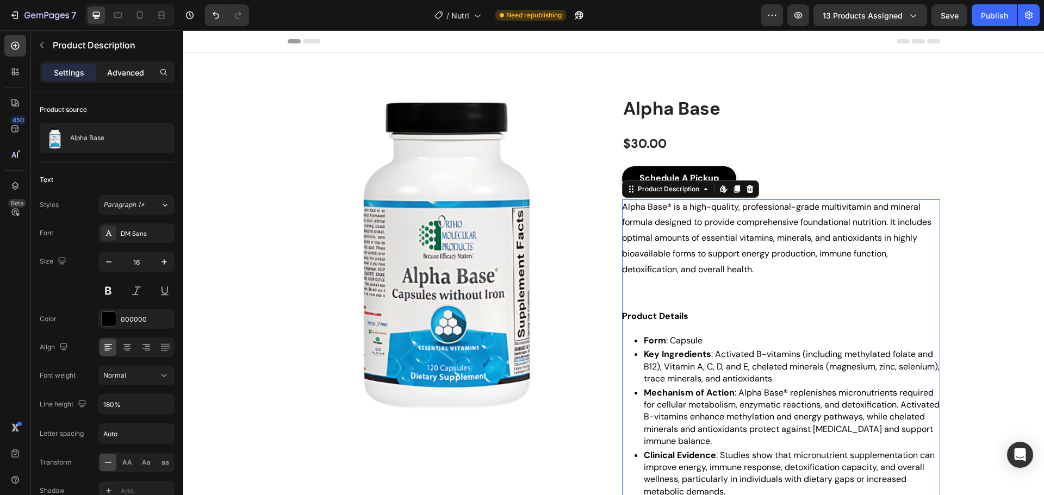
click at [123, 72] on p "Advanced" at bounding box center [125, 72] width 37 height 11
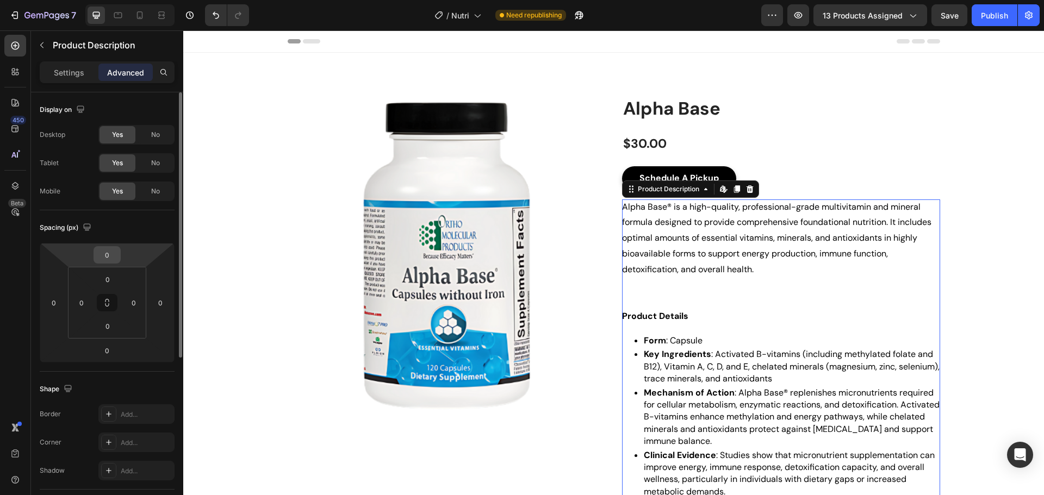
click at [106, 257] on input "0" at bounding box center [107, 255] width 22 height 16
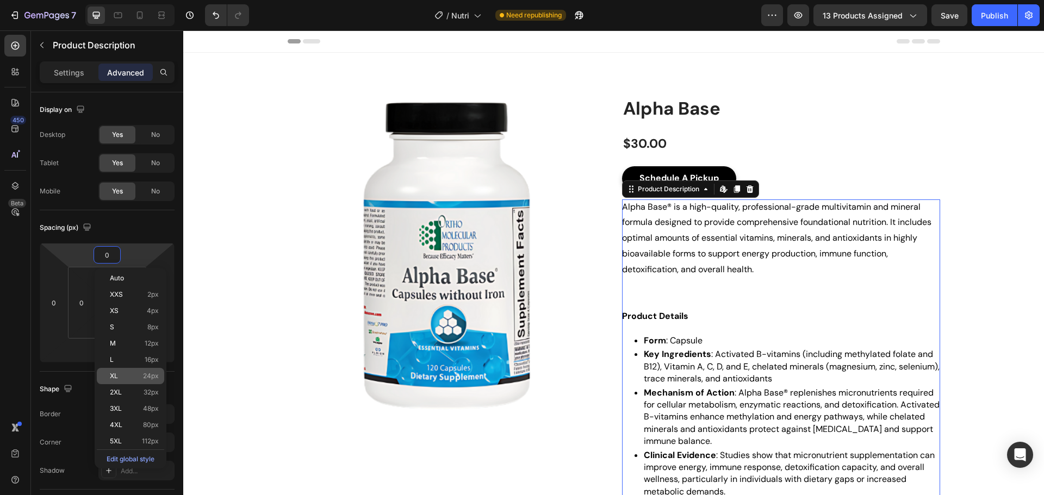
click at [143, 374] on span "24px" at bounding box center [151, 376] width 16 height 8
type input "24"
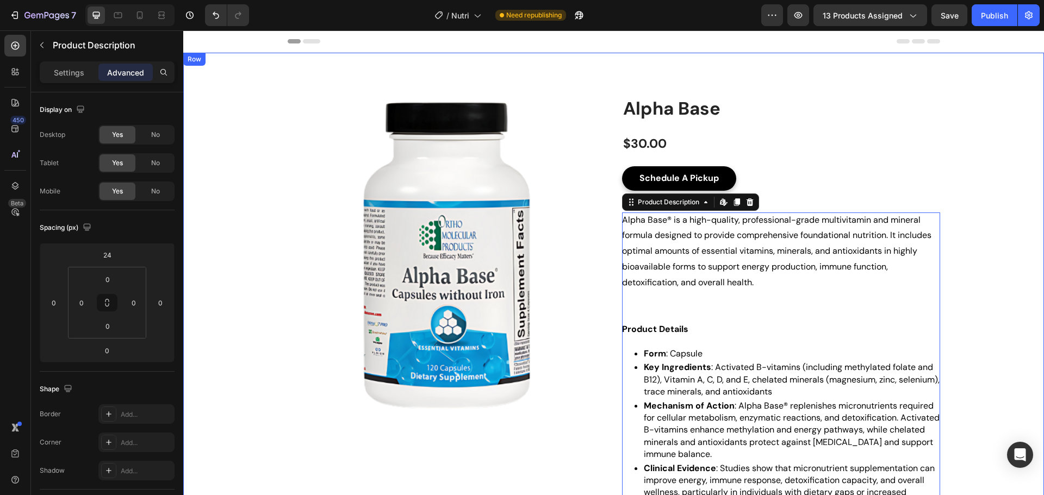
click at [973, 288] on div "Product Images Row Product Images Alpha Base Product Title $30.00 Product Price…" at bounding box center [613, 374] width 844 height 557
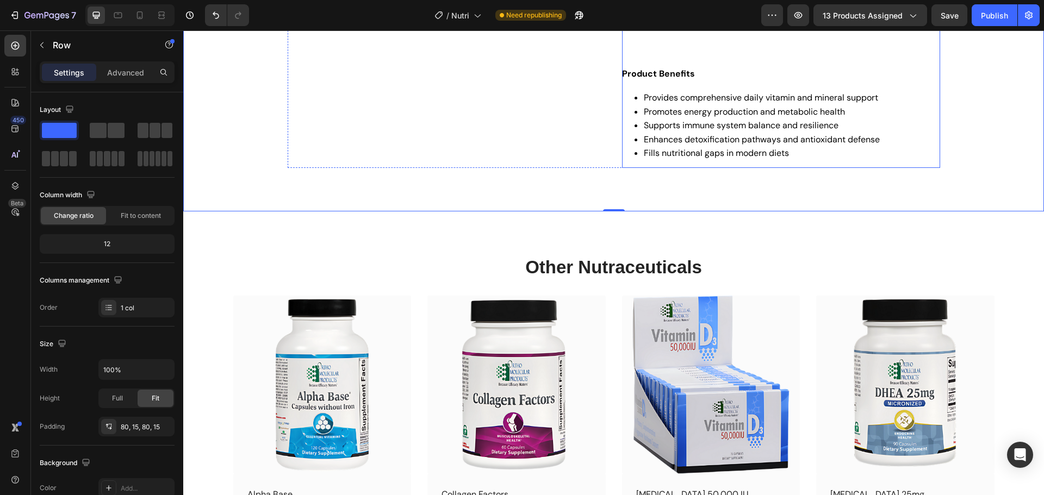
scroll to position [552, 0]
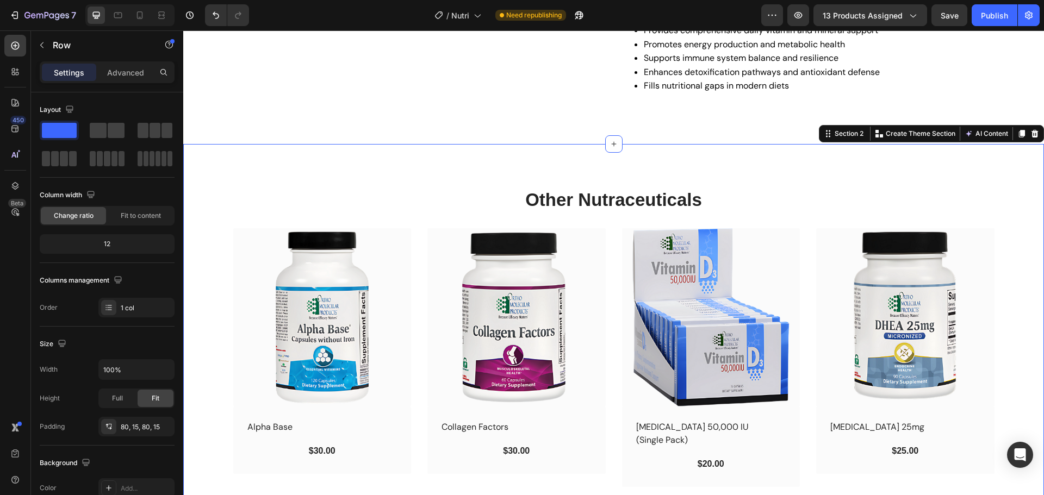
click at [1000, 323] on div "Other Nutraceuticals Heading Row (P) Images Row Alpha Base (P) Title $30.00 (P)…" at bounding box center [613, 337] width 844 height 299
click at [224, 220] on div "Other Nutraceuticals Heading Row (P) Images Row Alpha Base (P) Title $30.00 (P)…" at bounding box center [613, 337] width 844 height 299
click at [1032, 135] on div at bounding box center [1034, 133] width 13 height 13
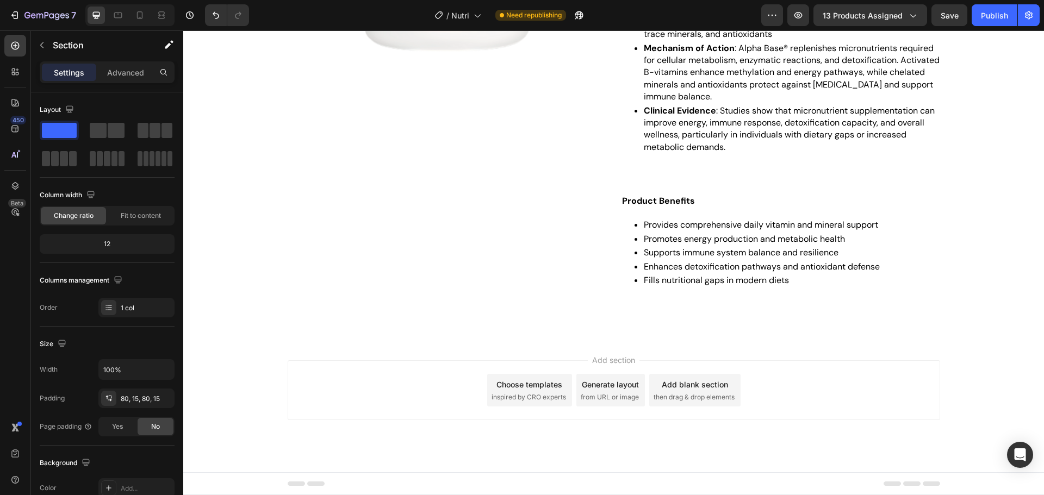
scroll to position [358, 0]
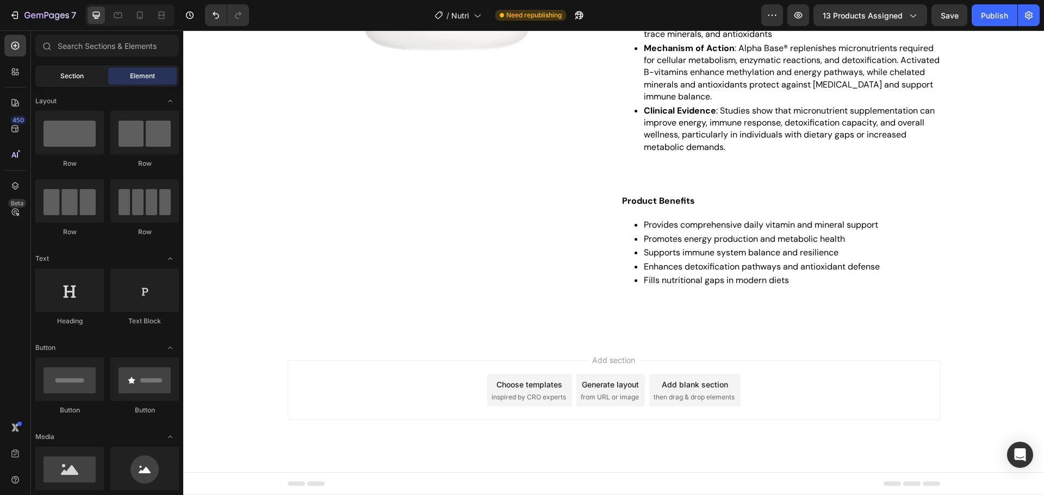
click at [69, 80] on span "Section" at bounding box center [71, 76] width 23 height 10
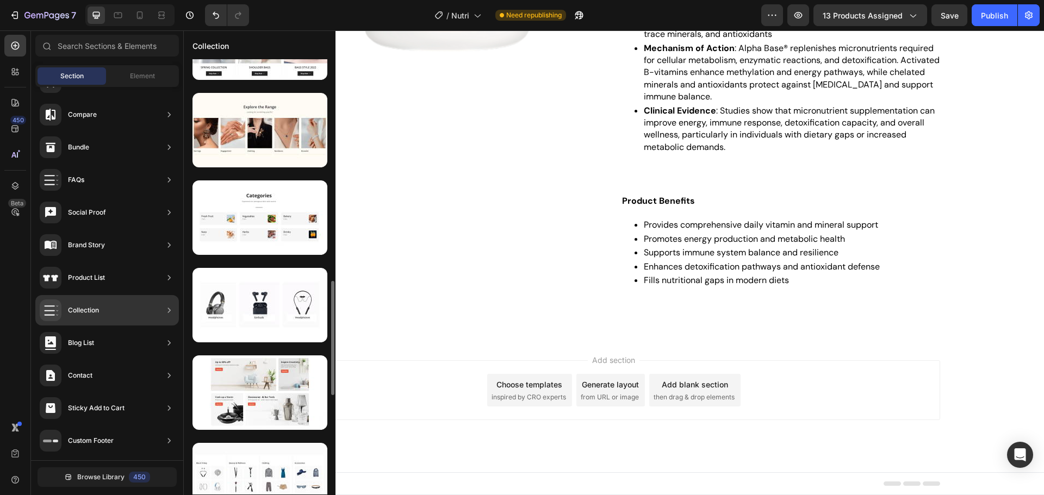
scroll to position [845, 0]
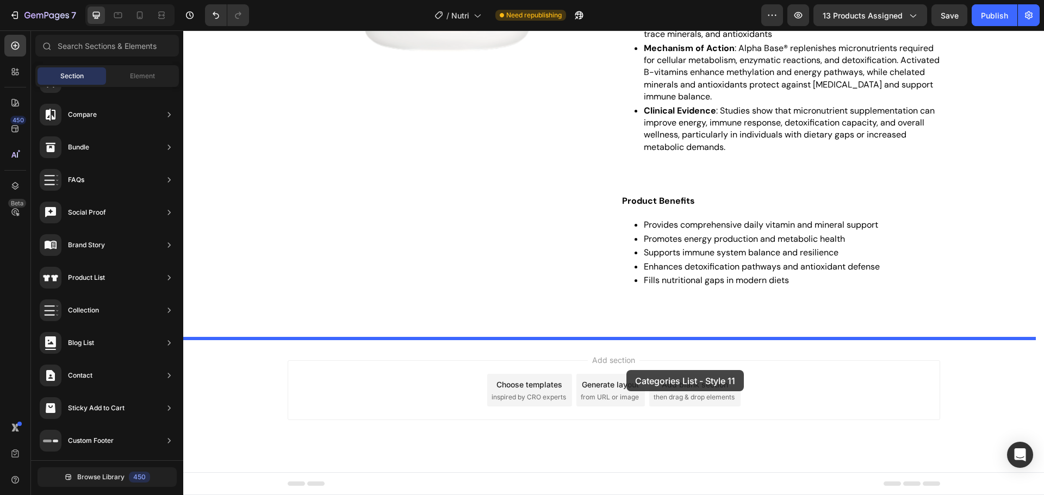
drag, startPoint x: 474, startPoint y: 335, endPoint x: 626, endPoint y: 370, distance: 155.6
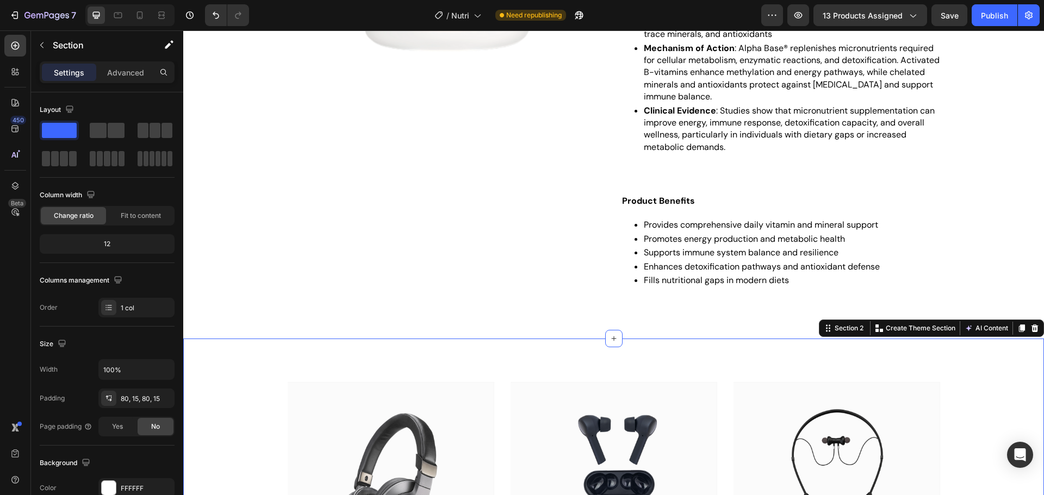
scroll to position [552, 0]
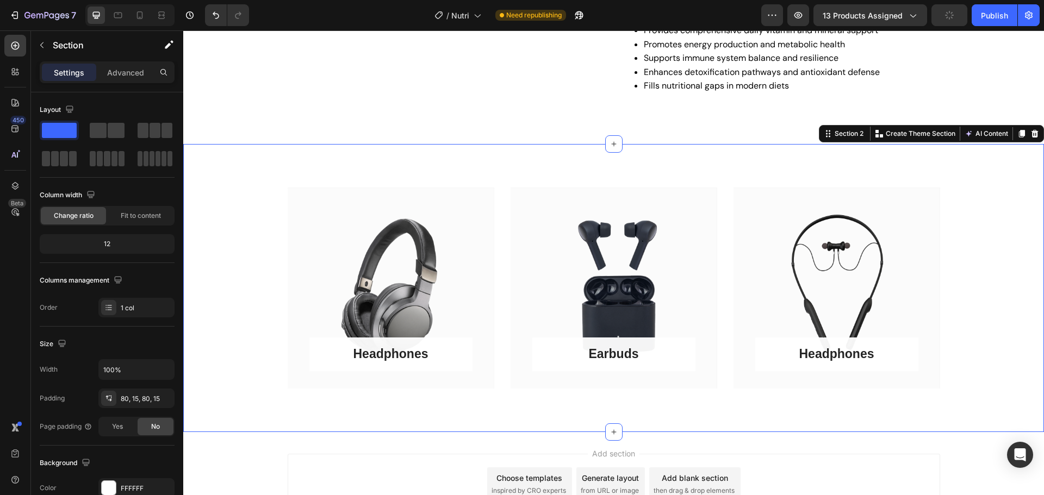
click at [228, 286] on div "Headphones Button Row Hero Banner Earbuds Button Row Hero Banner Headphones But…" at bounding box center [613, 288] width 844 height 201
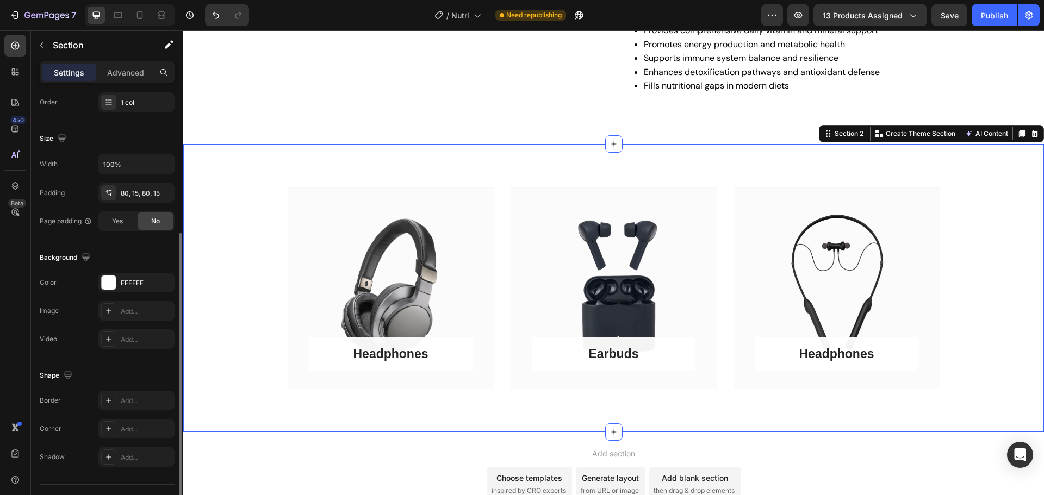
scroll to position [205, 0]
click at [118, 284] on div "FFFFFF" at bounding box center [136, 283] width 76 height 20
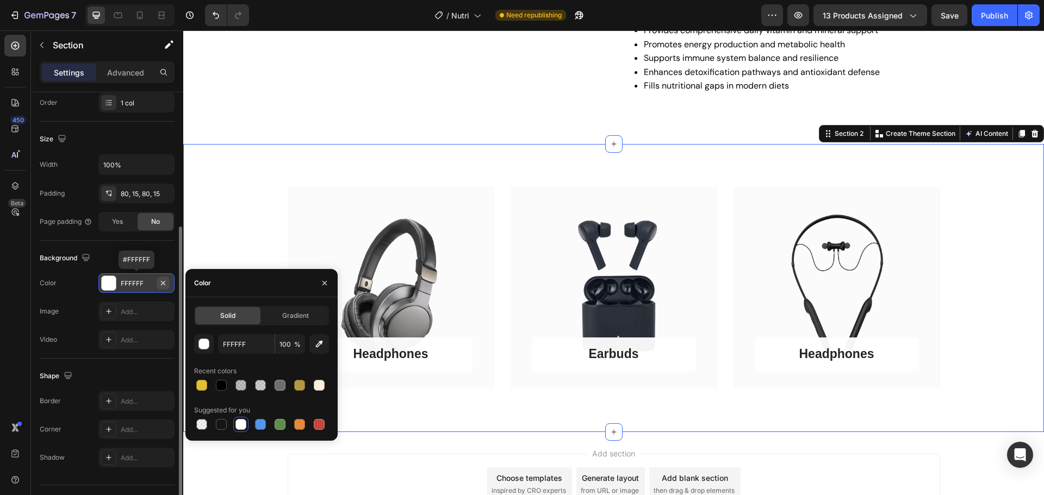
click at [164, 282] on icon "button" at bounding box center [163, 282] width 4 height 4
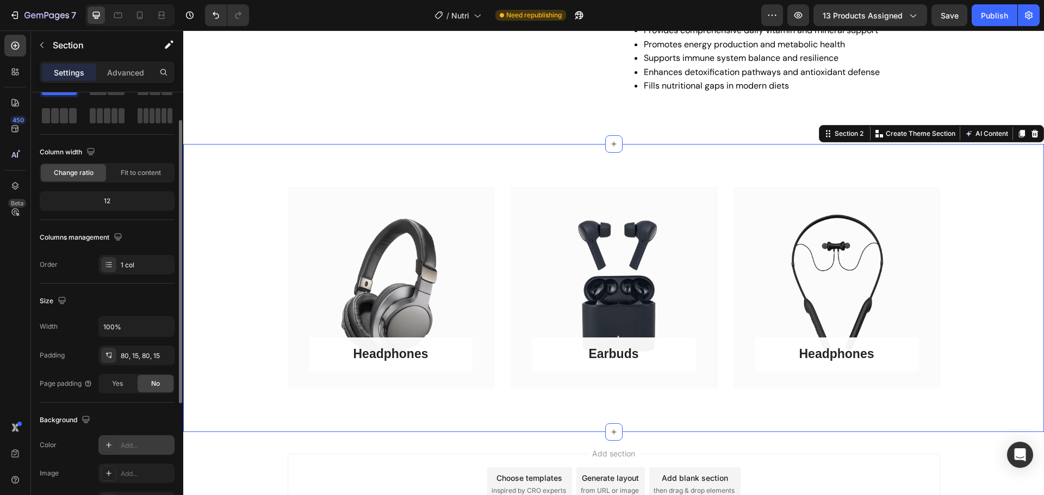
scroll to position [0, 0]
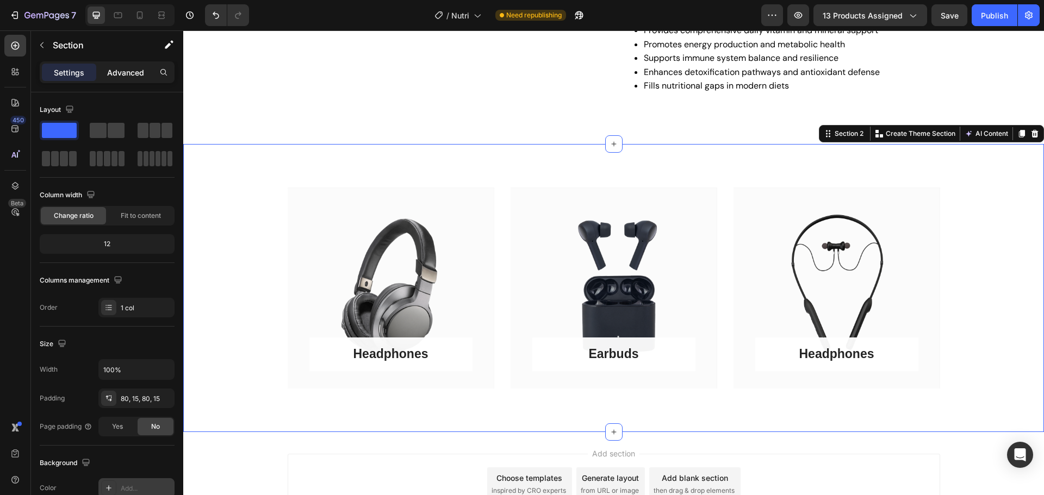
click at [137, 72] on p "Advanced" at bounding box center [125, 72] width 37 height 11
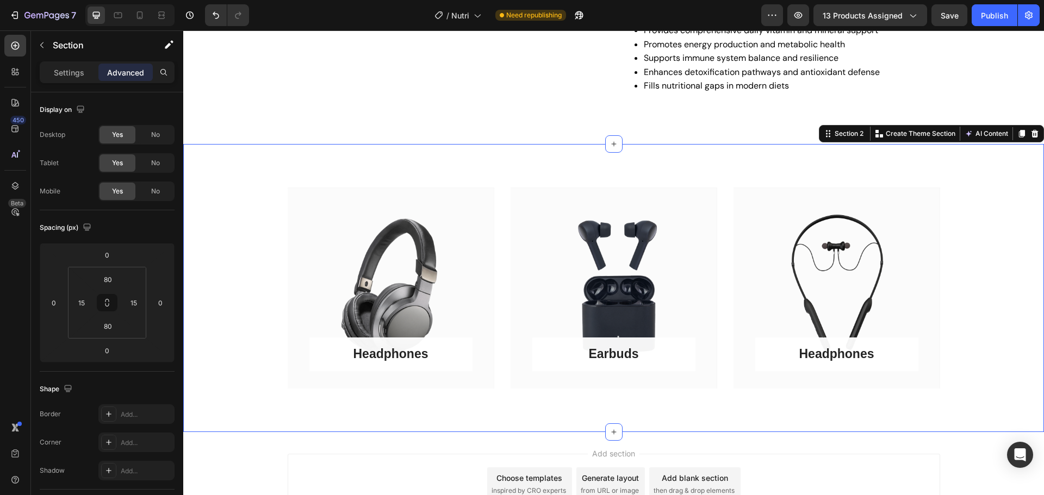
click at [64, 82] on div "Settings Advanced" at bounding box center [107, 72] width 135 height 22
click at [68, 67] on p "Settings" at bounding box center [69, 72] width 30 height 11
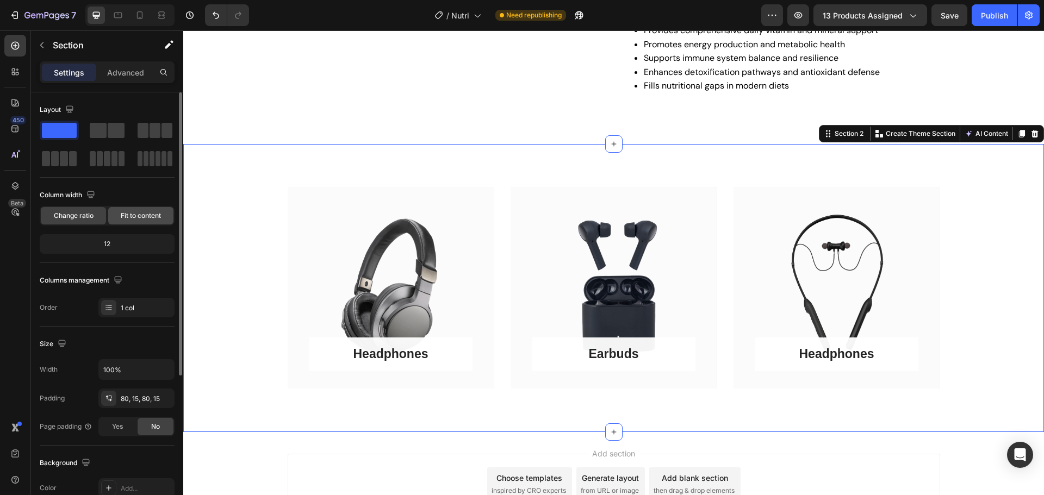
click at [141, 213] on span "Fit to content" at bounding box center [141, 216] width 40 height 10
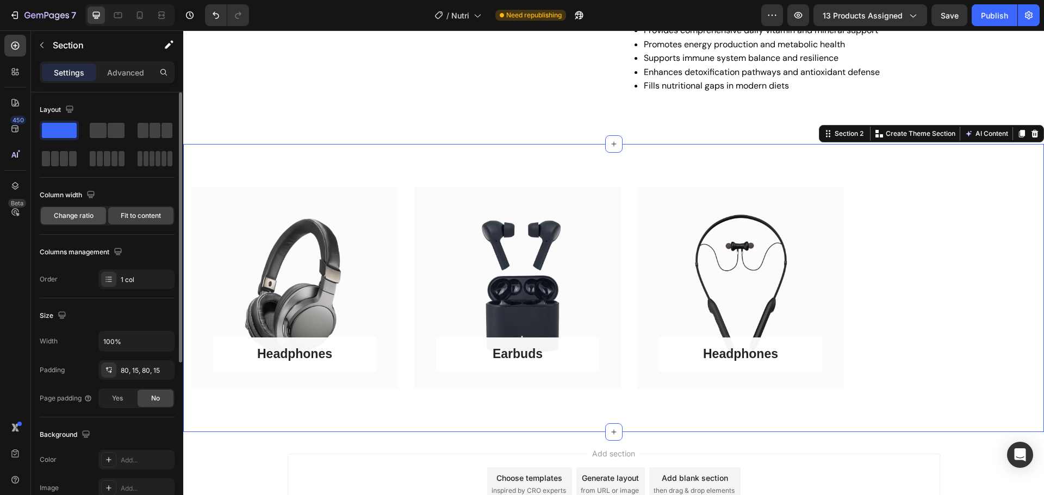
click at [73, 216] on span "Change ratio" at bounding box center [74, 216] width 40 height 10
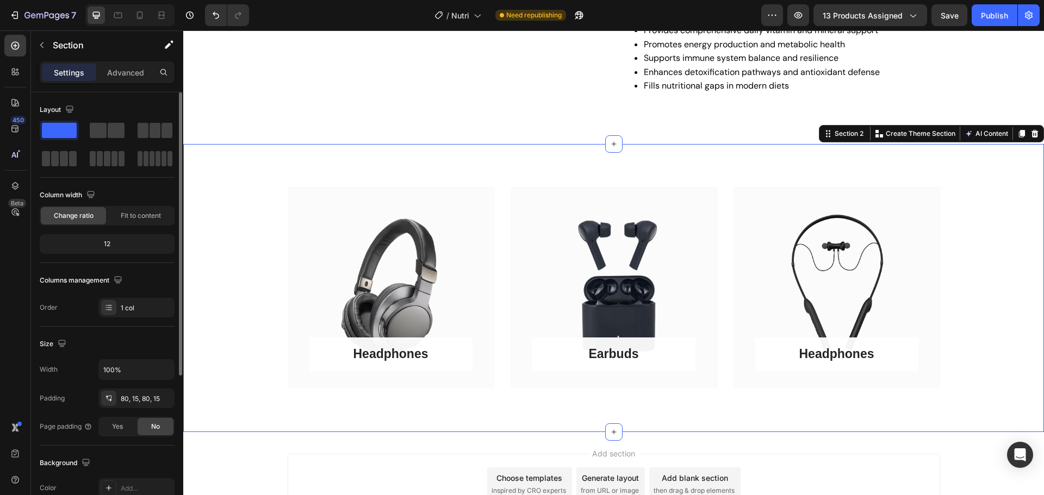
click at [318, 174] on div "Headphones Button Row Hero Banner Earbuds Button Row Hero Banner Headphones But…" at bounding box center [613, 288] width 860 height 288
click at [910, 128] on div "Create Theme Section" at bounding box center [914, 134] width 85 height 14
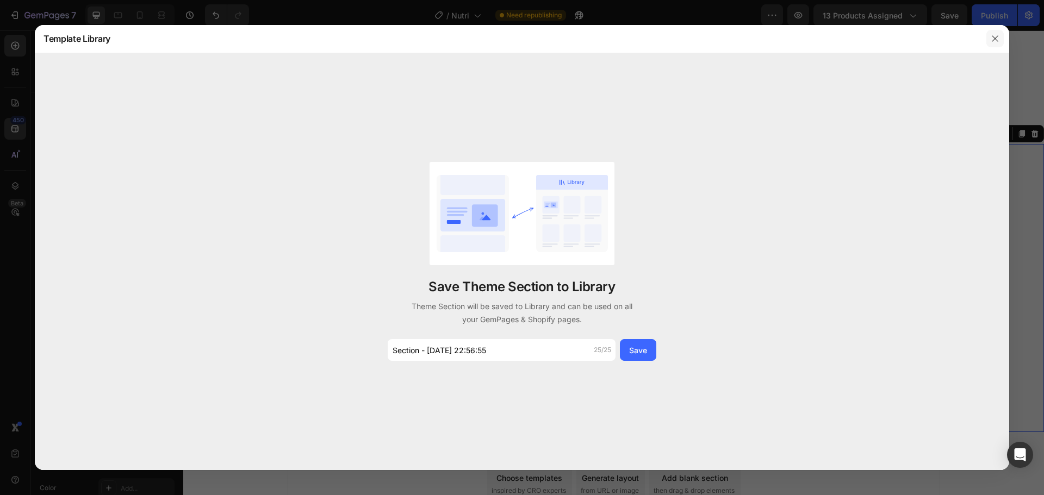
click at [994, 37] on icon "button" at bounding box center [994, 38] width 9 height 9
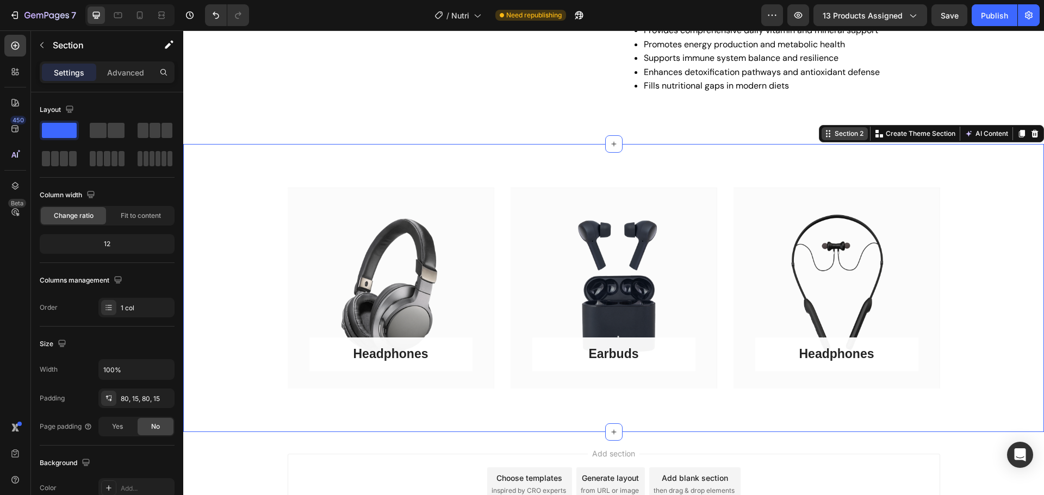
click at [839, 135] on div "Section 2" at bounding box center [848, 134] width 33 height 10
click at [794, 411] on div "Headphones Button Row Hero Banner Earbuds Button Row Hero Banner Headphones But…" at bounding box center [613, 288] width 860 height 288
click at [784, 378] on div "Headphones Button Row" at bounding box center [836, 288] width 207 height 201
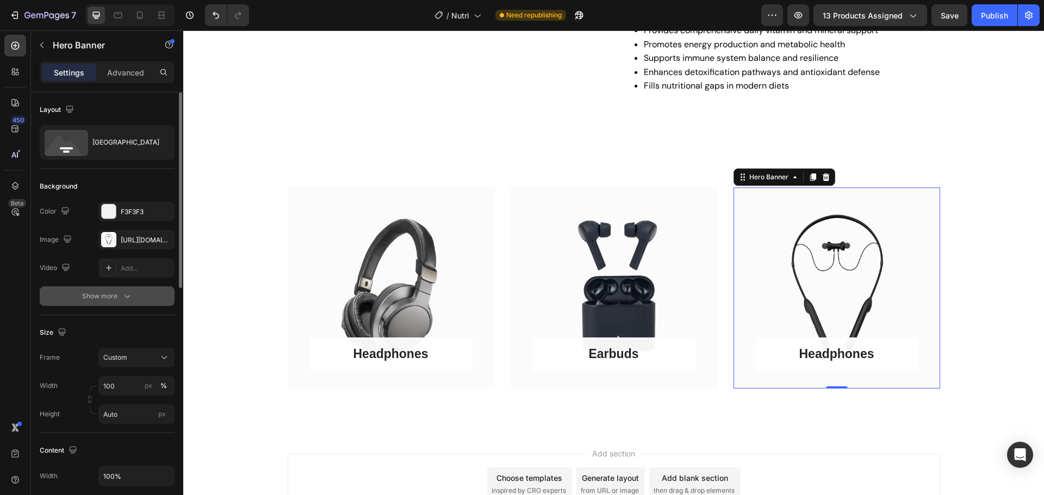
click at [109, 297] on div "Show more" at bounding box center [107, 296] width 51 height 11
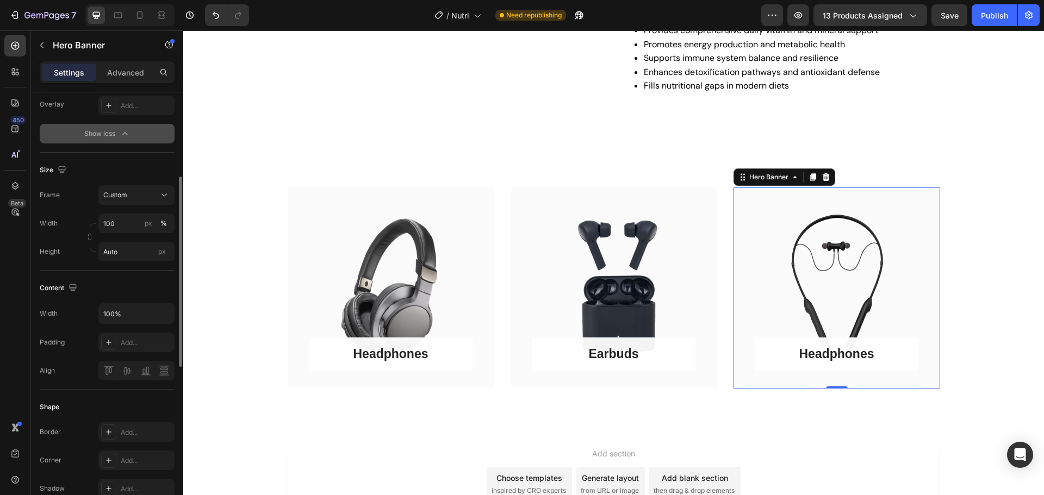
scroll to position [191, 0]
click at [130, 73] on p "Advanced" at bounding box center [125, 72] width 37 height 11
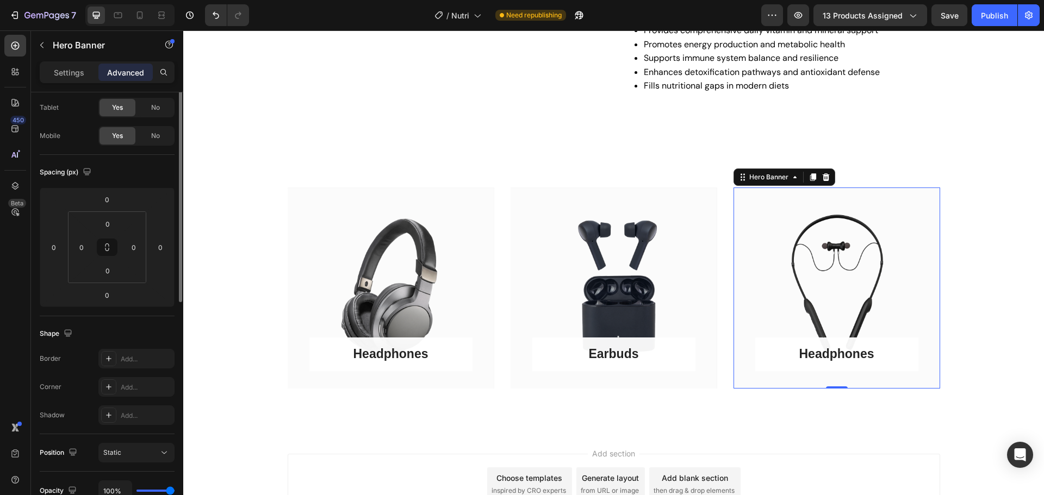
scroll to position [0, 0]
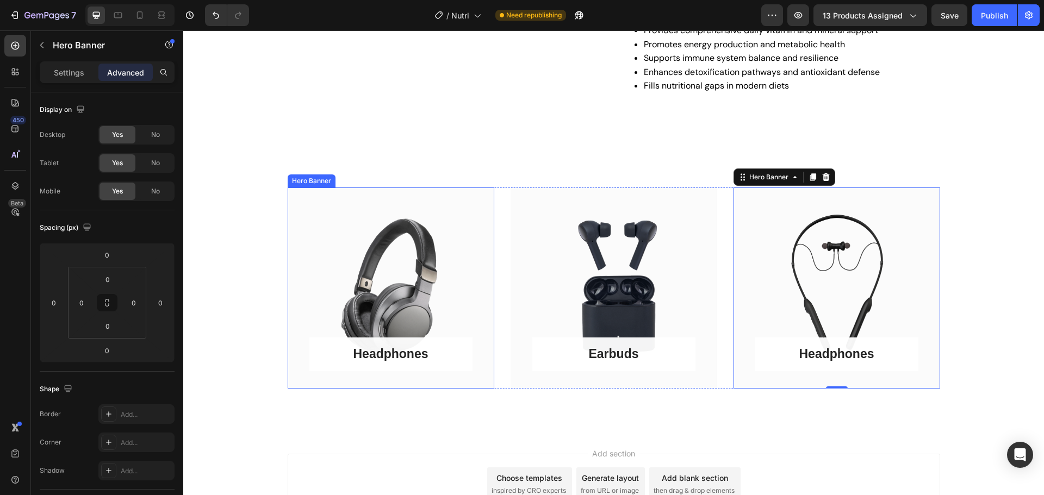
click at [291, 311] on div "Headphones Button Row" at bounding box center [391, 288] width 207 height 201
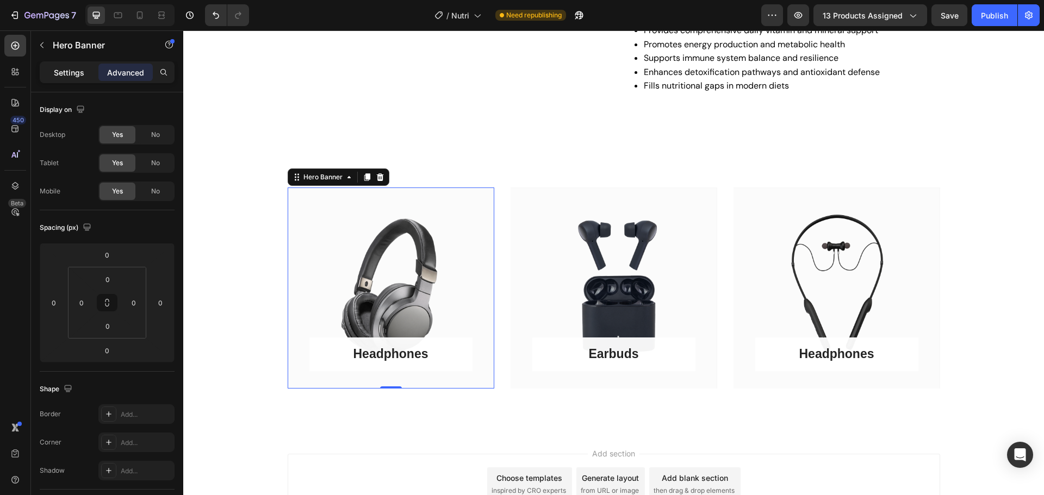
click at [63, 78] on p "Settings" at bounding box center [69, 72] width 30 height 11
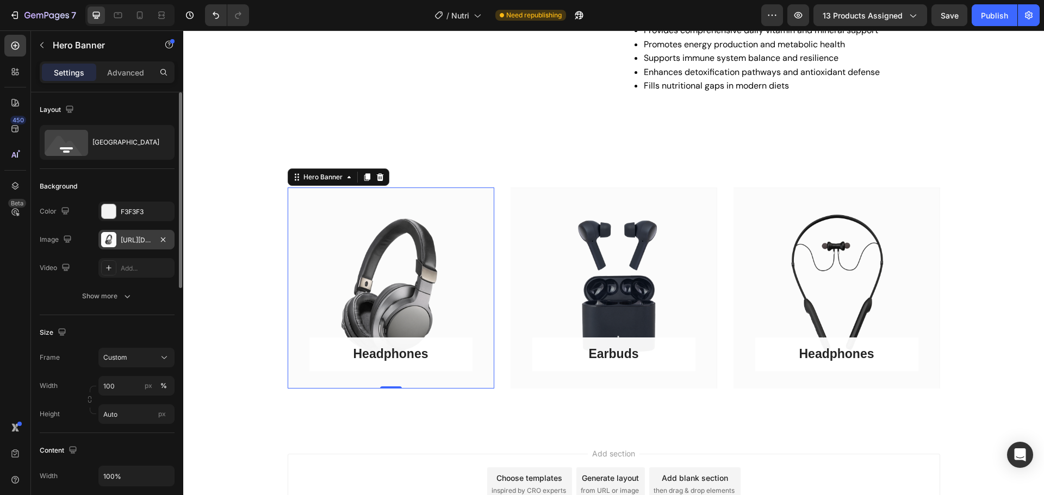
click at [151, 245] on div "https://ucarecdn.com/10be5fdb-625b-43ba-a09e-e37e3601f4c9/-/format/auto/" at bounding box center [137, 240] width 32 height 10
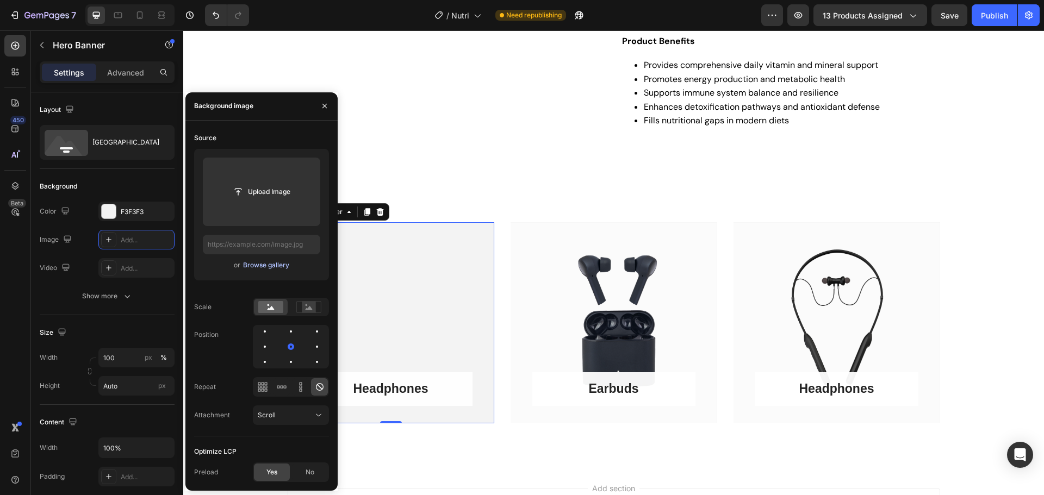
click at [261, 270] on button "Browse gallery" at bounding box center [265, 265] width 47 height 11
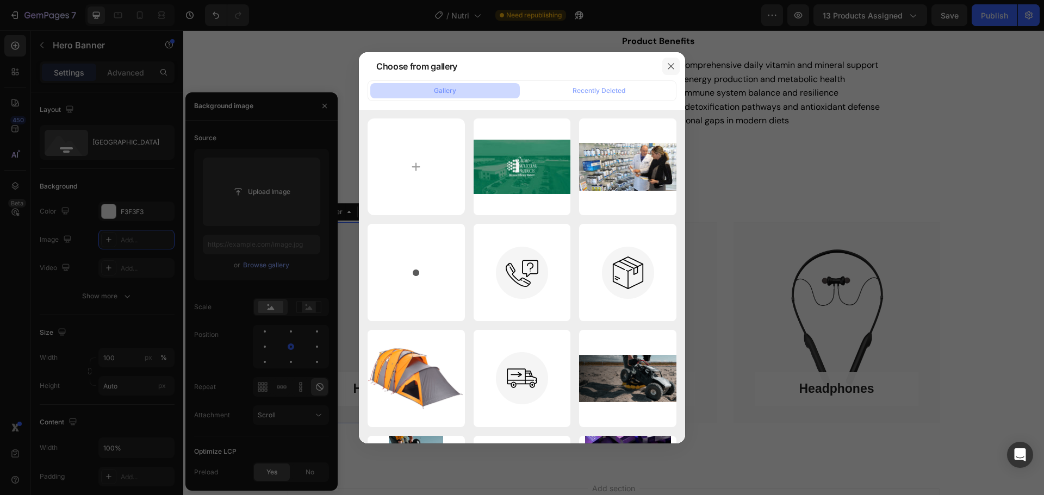
click at [670, 64] on icon "button" at bounding box center [670, 66] width 9 height 9
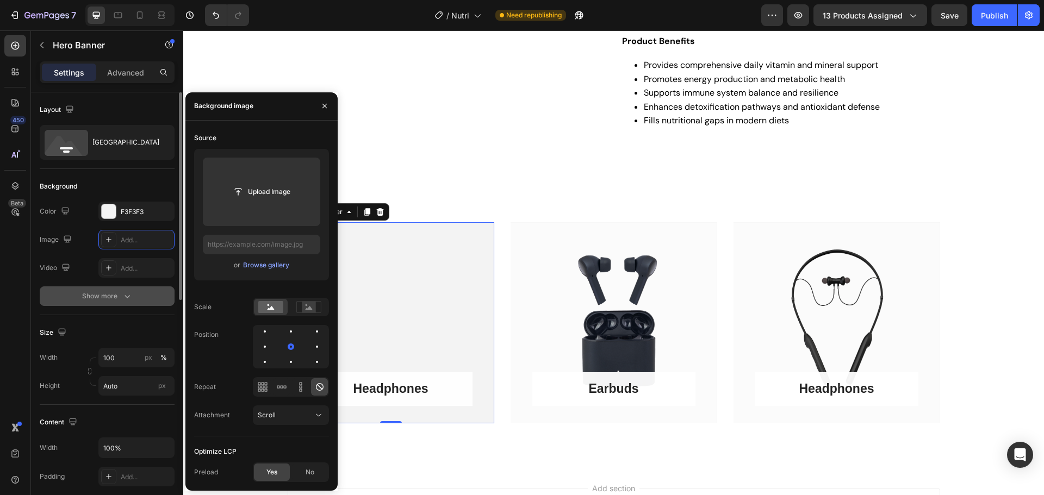
click at [116, 300] on div "Show more" at bounding box center [107, 296] width 51 height 11
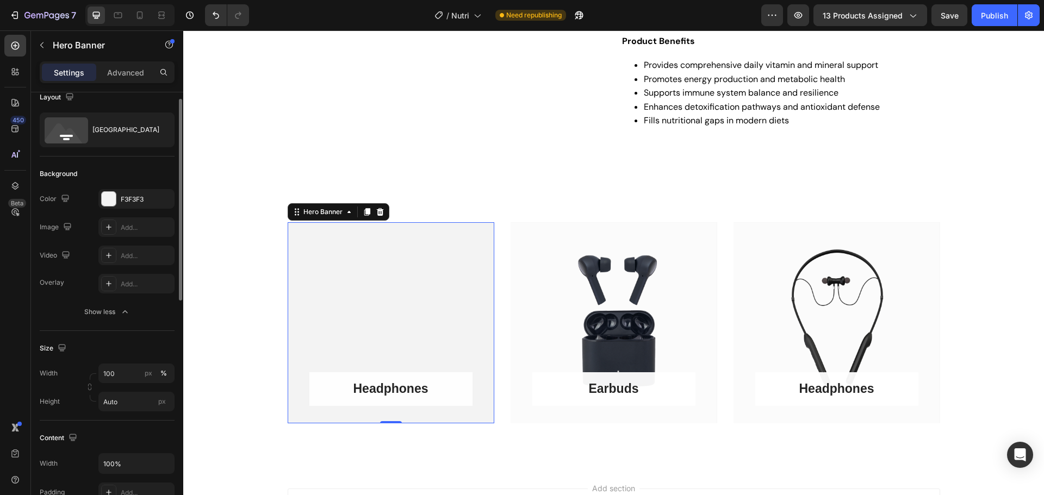
scroll to position [13, 0]
click at [136, 229] on div "Add..." at bounding box center [146, 227] width 51 height 10
type input "https://cdn.shopify.com/s/files/1/2005/9307/files/background_settings.jpg"
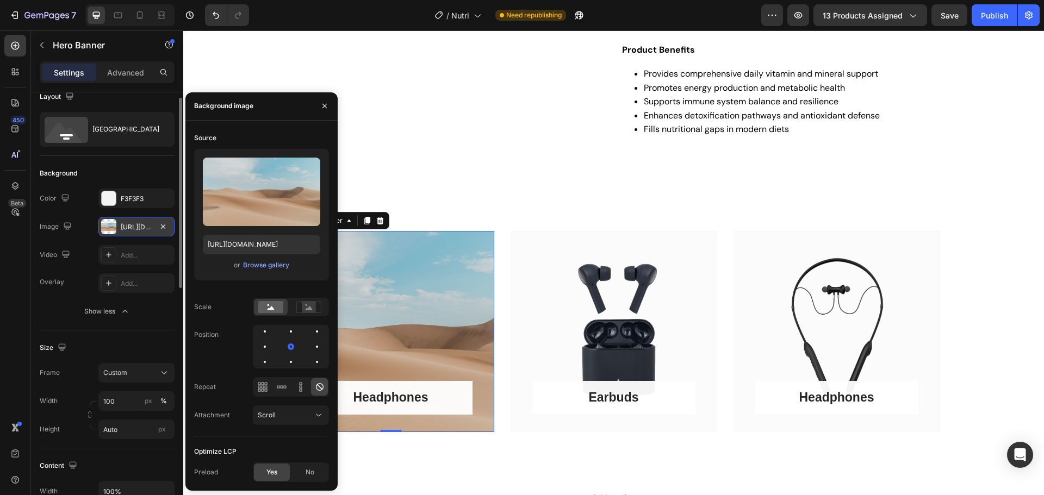
scroll to position [509, 0]
click at [164, 223] on icon "button" at bounding box center [163, 226] width 9 height 9
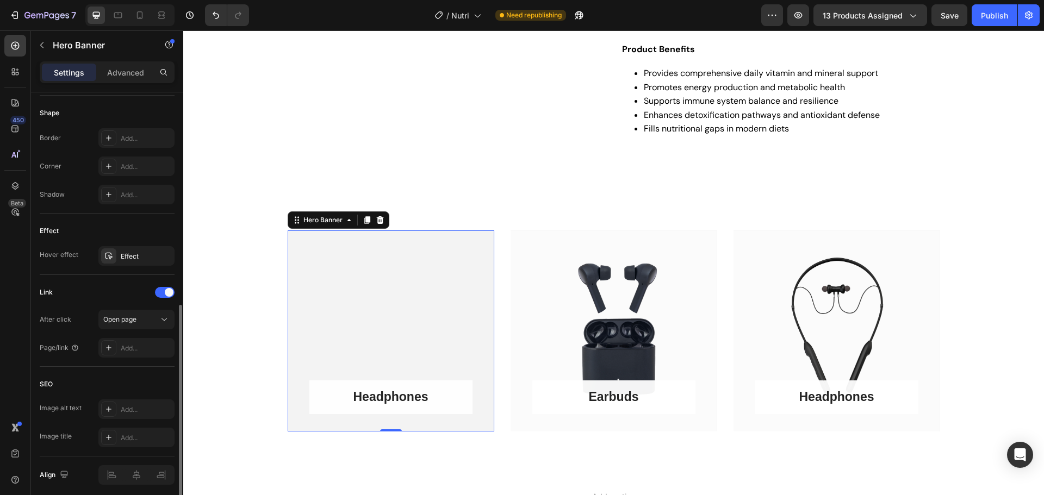
scroll to position [498, 0]
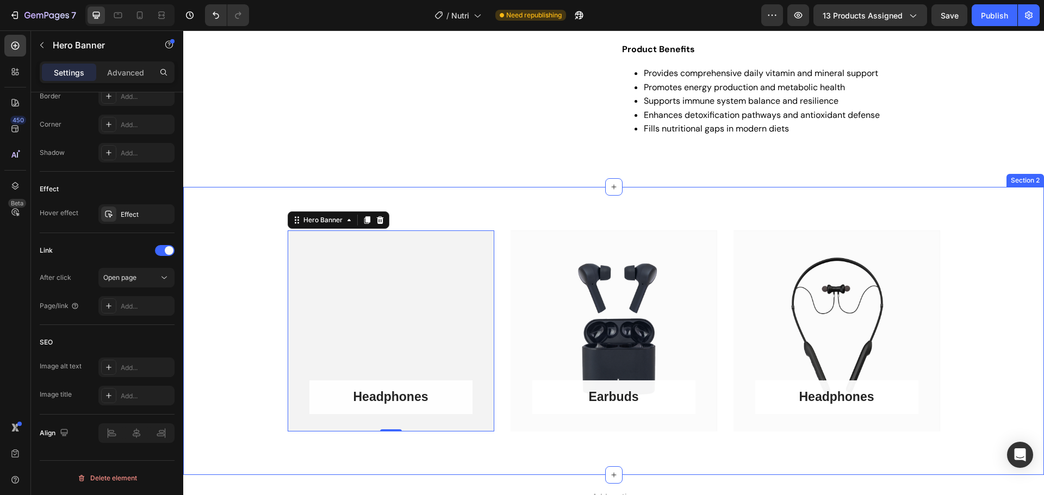
click at [217, 316] on div "Headphones Button Row Hero Banner 0 Earbuds Button Row Hero Banner Headphones B…" at bounding box center [613, 330] width 844 height 201
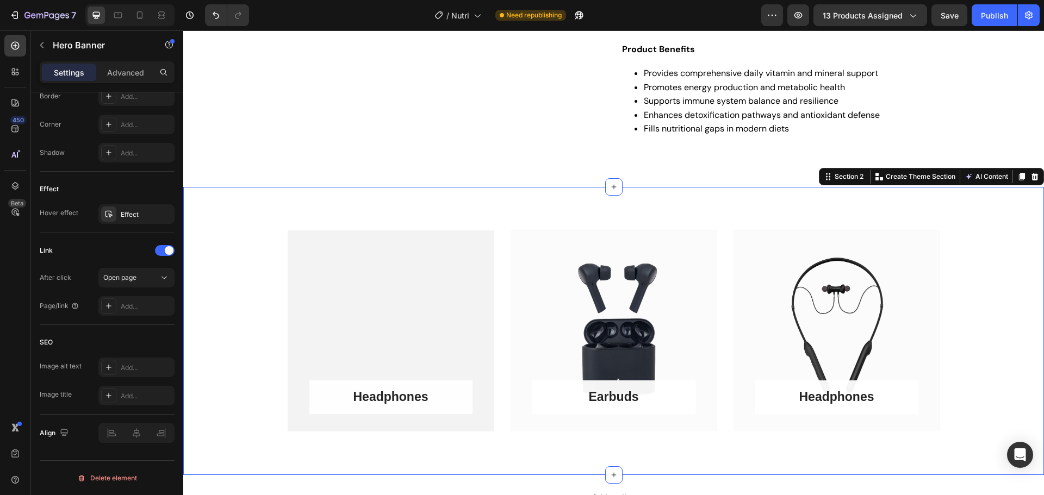
scroll to position [0, 0]
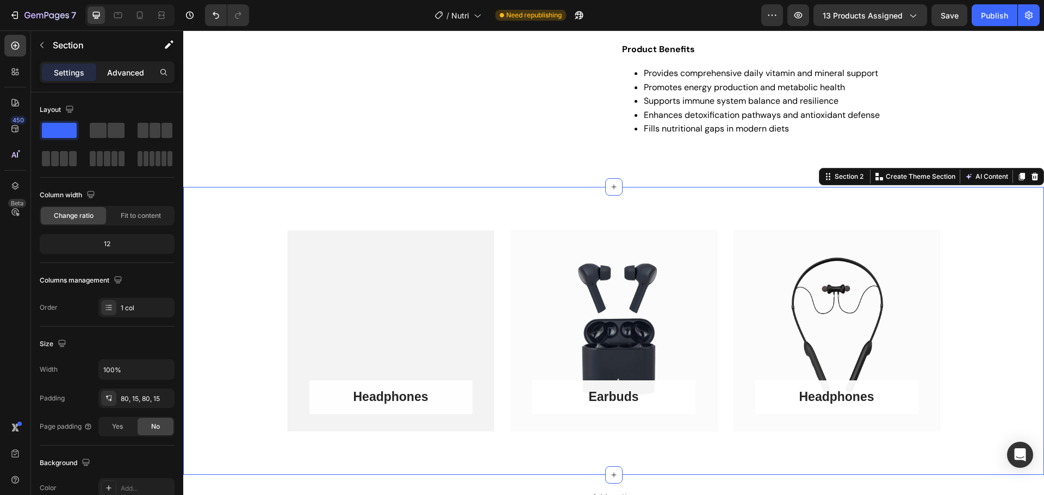
click at [127, 74] on p "Advanced" at bounding box center [125, 72] width 37 height 11
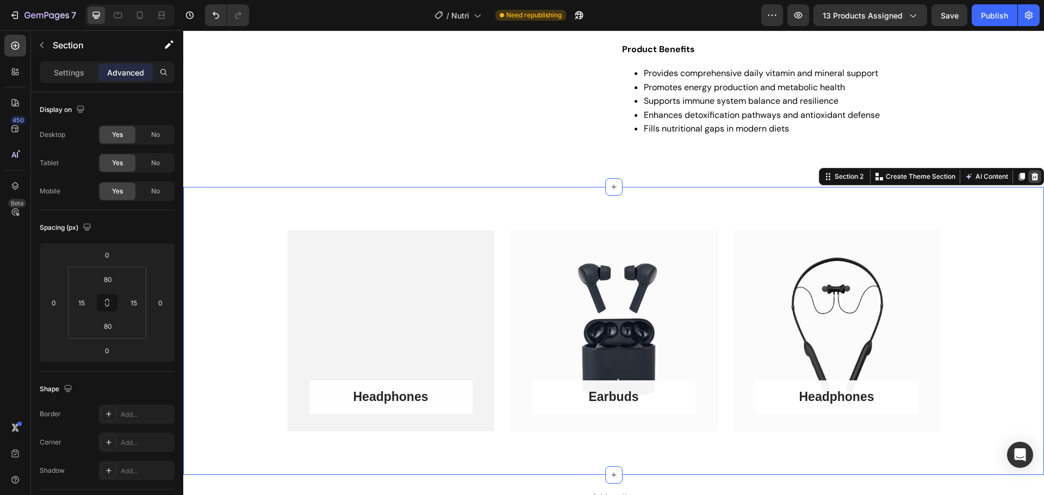
click at [1031, 176] on icon at bounding box center [1034, 177] width 7 height 8
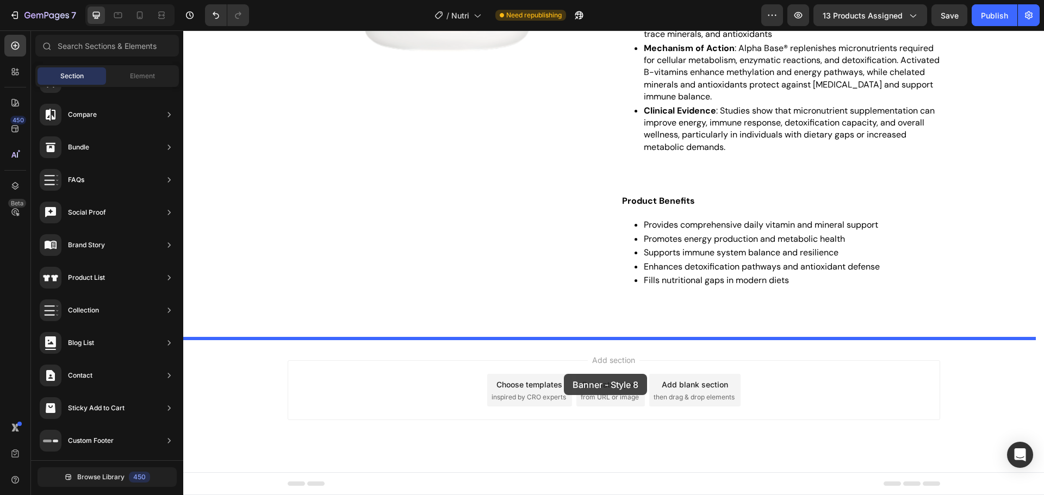
drag, startPoint x: 463, startPoint y: 161, endPoint x: 564, endPoint y: 374, distance: 235.3
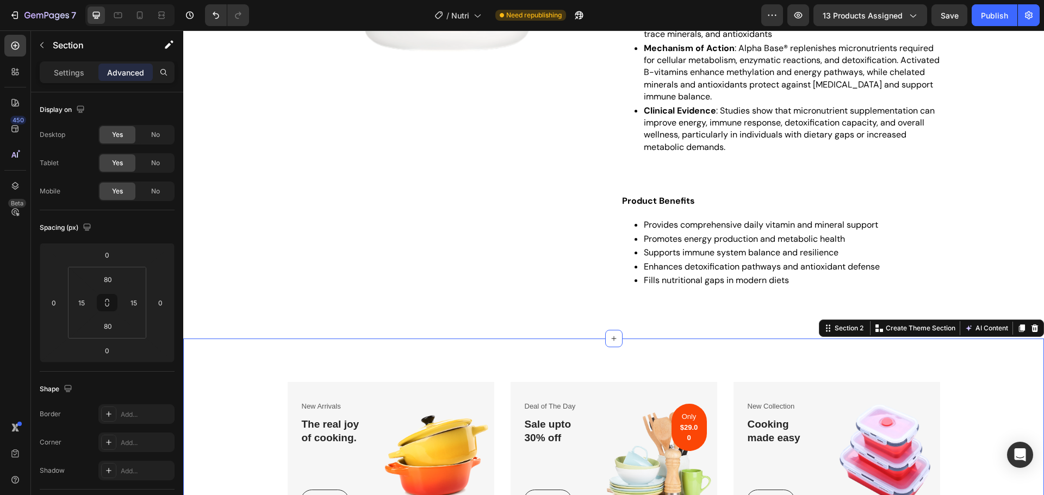
scroll to position [509, 0]
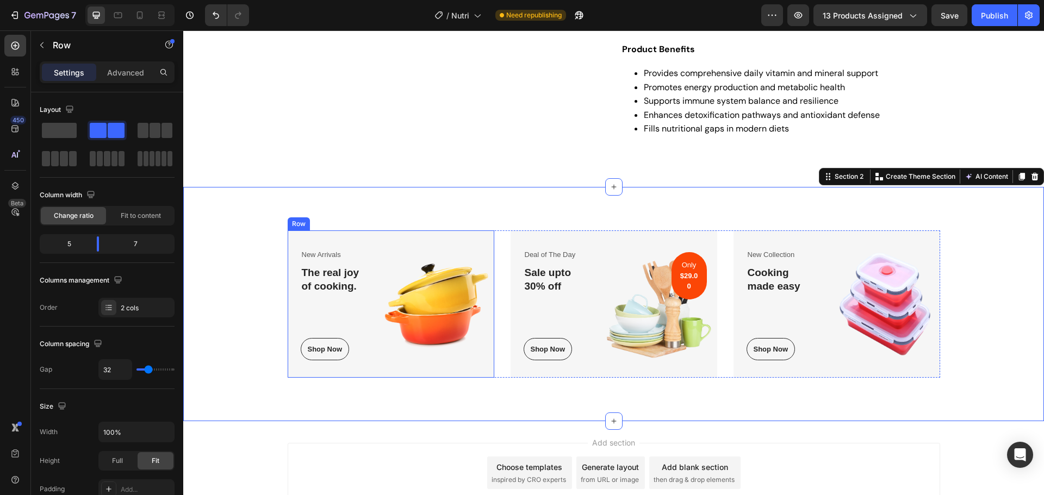
click at [369, 371] on div "New Arrivals Text block The real joy of cooking. Heading Shop Now Button Row Im…" at bounding box center [391, 303] width 207 height 147
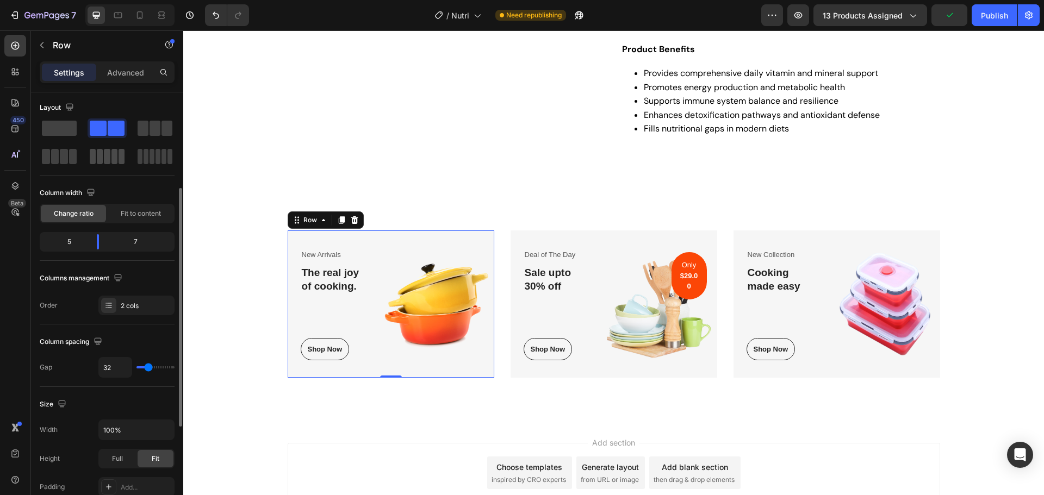
scroll to position [0, 0]
click at [134, 73] on p "Advanced" at bounding box center [125, 72] width 37 height 11
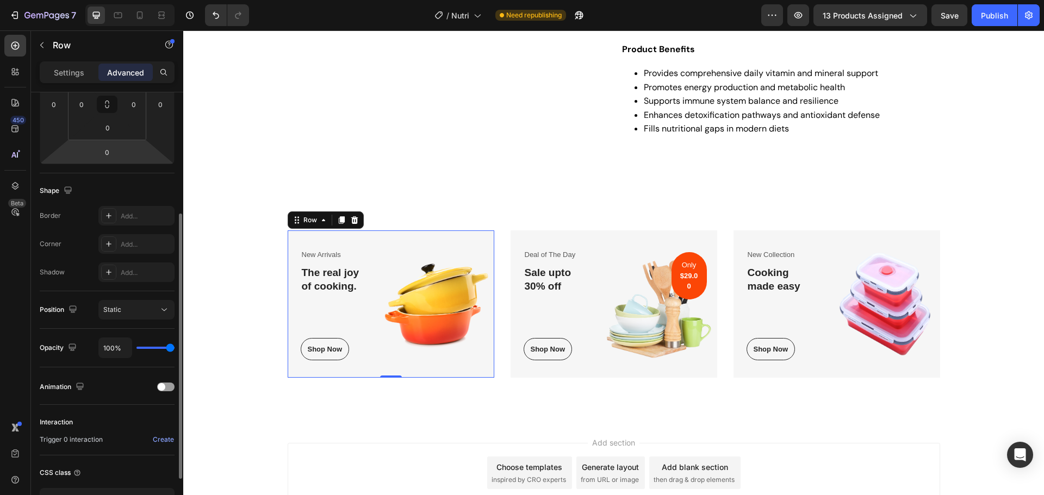
scroll to position [275, 0]
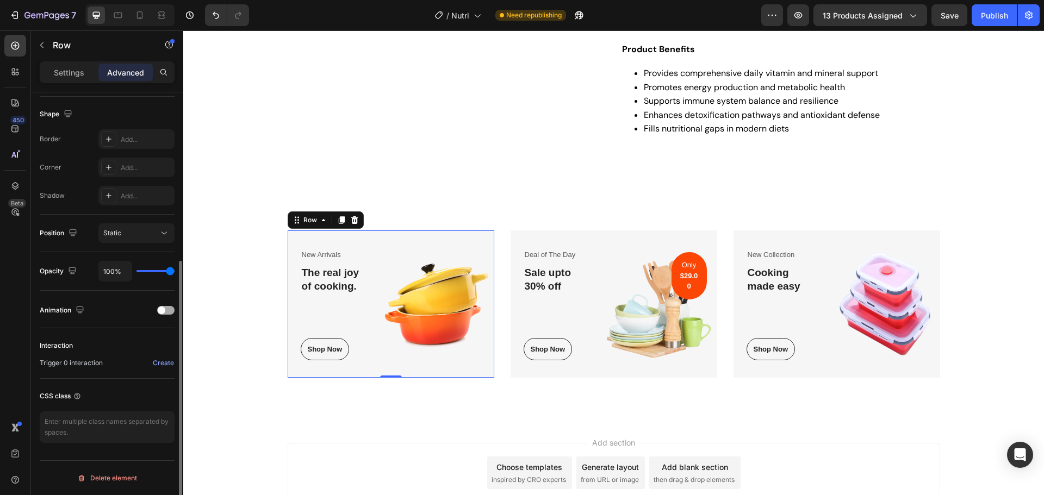
click at [167, 311] on div at bounding box center [165, 310] width 17 height 9
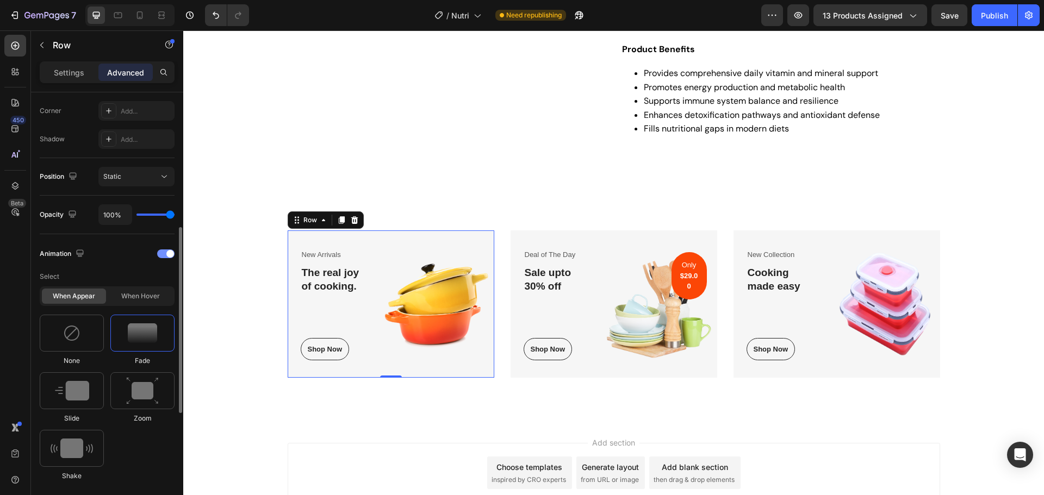
scroll to position [326, 0]
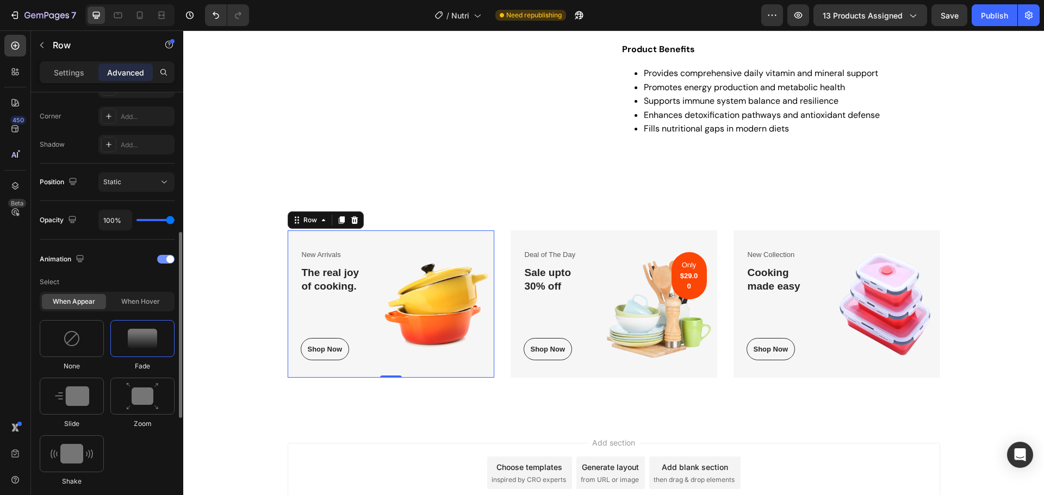
click at [163, 261] on div at bounding box center [165, 259] width 17 height 9
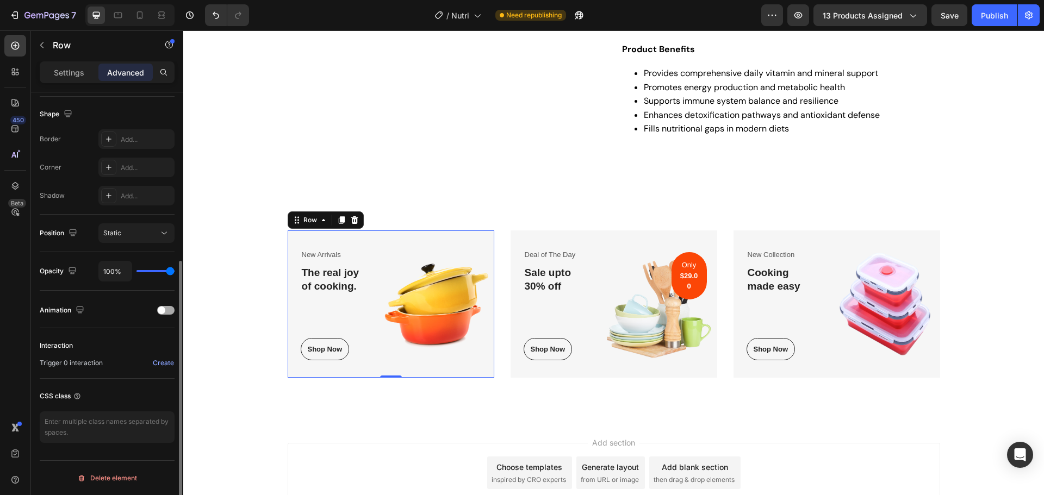
scroll to position [275, 0]
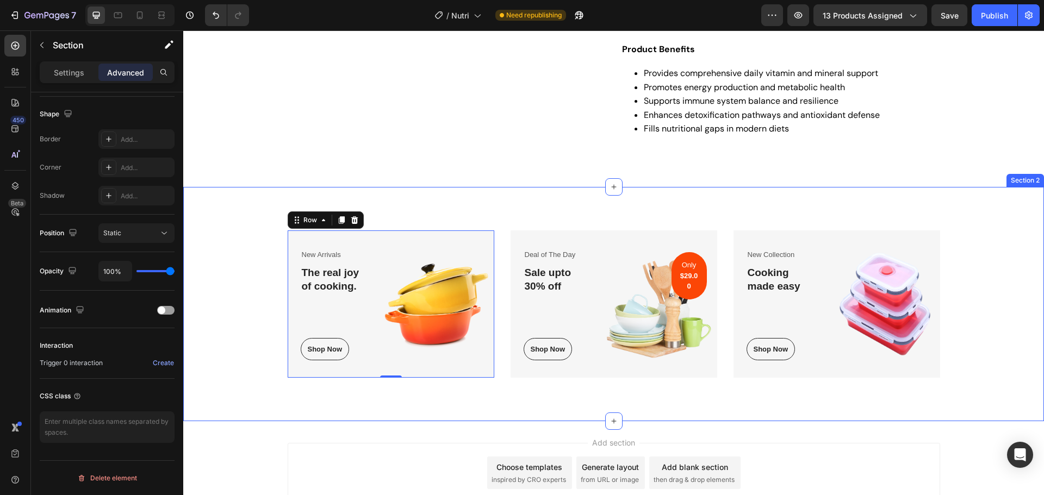
click at [218, 350] on div "New Arrivals Text block The real joy of cooking. Heading Shop Now Button Row Im…" at bounding box center [613, 303] width 844 height 147
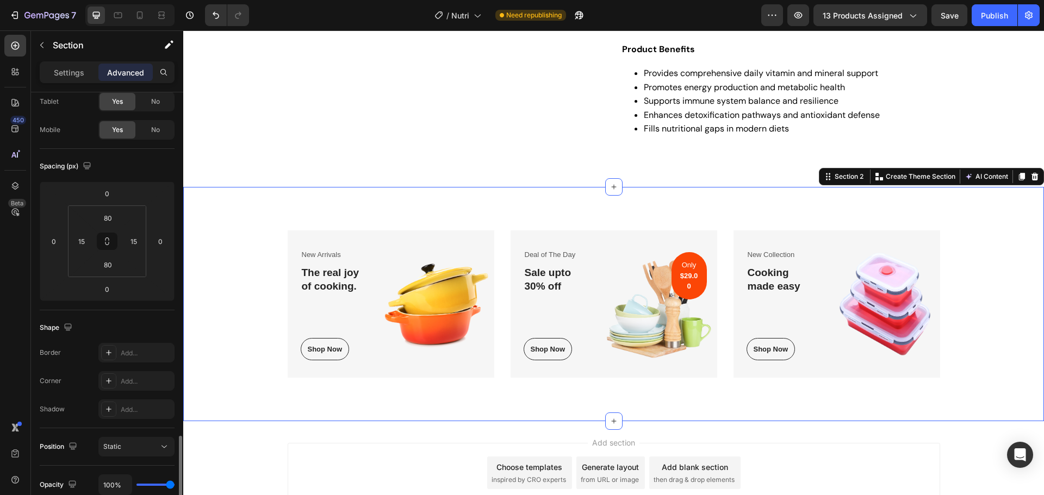
scroll to position [0, 0]
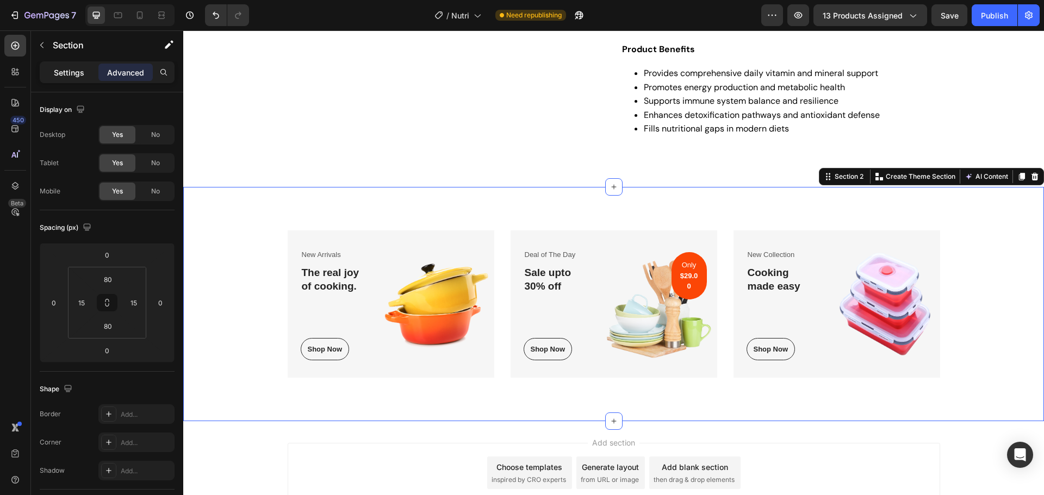
click at [76, 67] on p "Settings" at bounding box center [69, 72] width 30 height 11
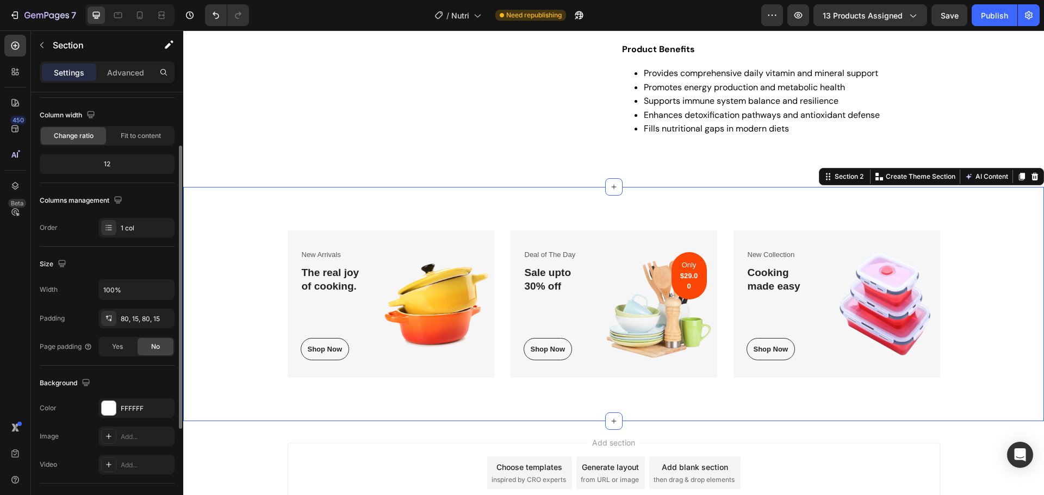
scroll to position [80, 0]
click at [119, 202] on icon "button" at bounding box center [117, 199] width 7 height 7
click at [141, 232] on div "1 col" at bounding box center [146, 228] width 51 height 10
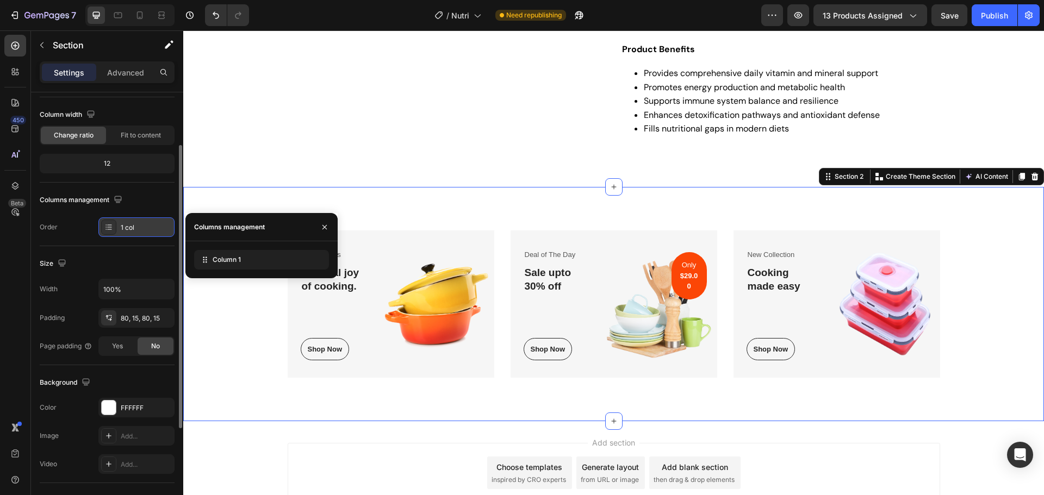
click at [141, 232] on div "1 col" at bounding box center [146, 228] width 51 height 10
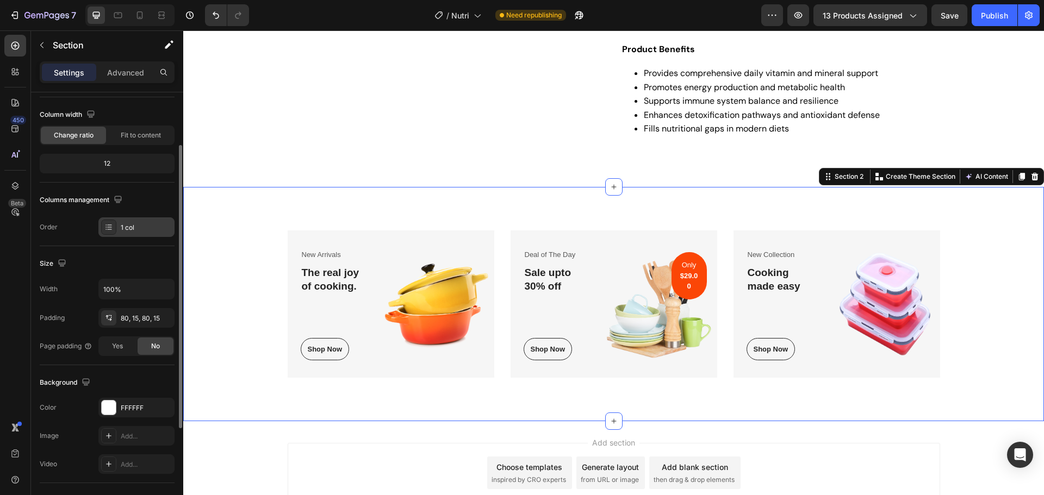
click at [145, 229] on div "1 col" at bounding box center [146, 228] width 51 height 10
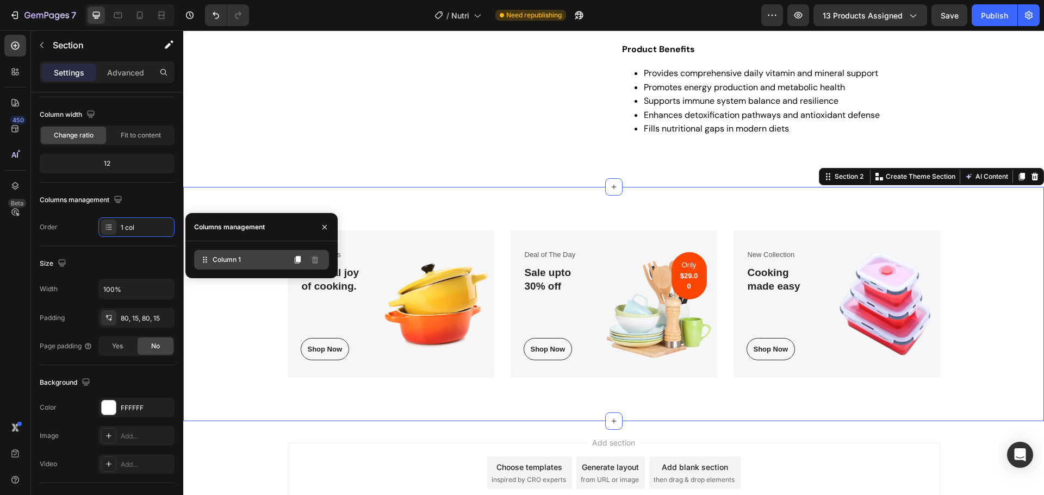
click at [252, 255] on div "Column 1" at bounding box center [261, 260] width 135 height 20
click at [122, 258] on div "Size" at bounding box center [107, 263] width 135 height 17
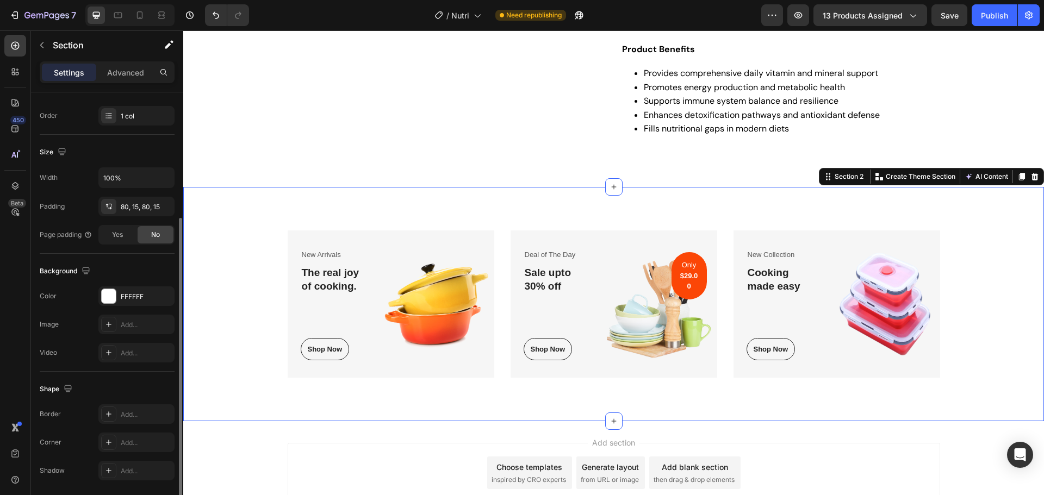
scroll to position [229, 0]
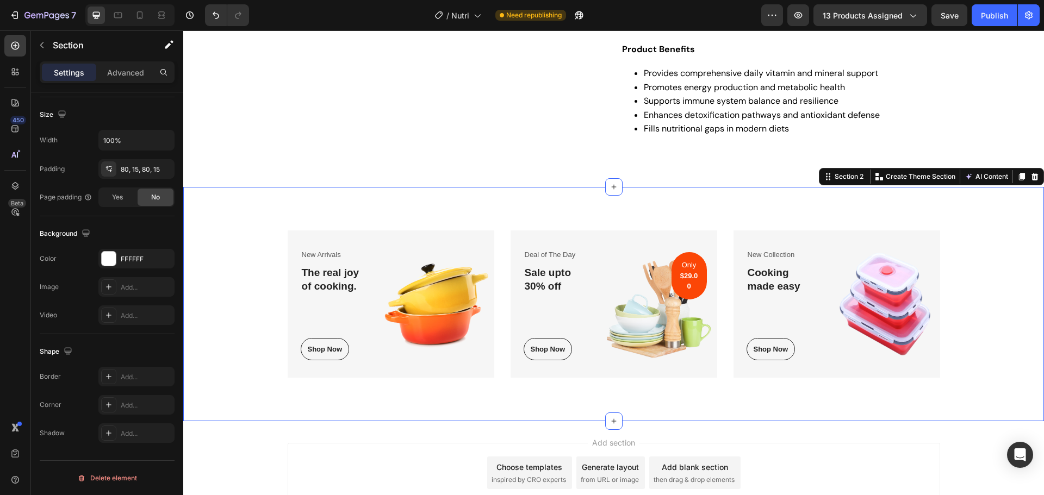
click at [909, 169] on div "Section 2 You can create reusable sections Create Theme Section AI Content Writ…" at bounding box center [931, 176] width 225 height 17
click at [906, 171] on div "Create Theme Section" at bounding box center [914, 177] width 85 height 14
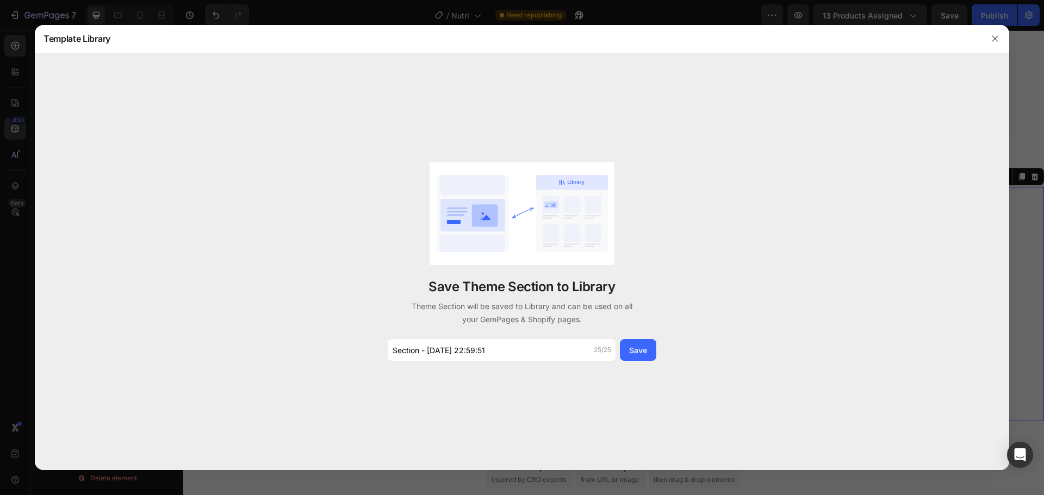
click at [540, 370] on div "Save Theme Section to Library Theme Section will be saved to Library and can be…" at bounding box center [522, 261] width 974 height 417
click at [546, 356] on input "Section - Sep 28 22:59:51" at bounding box center [502, 350] width 228 height 22
click at [987, 40] on button "button" at bounding box center [994, 38] width 17 height 17
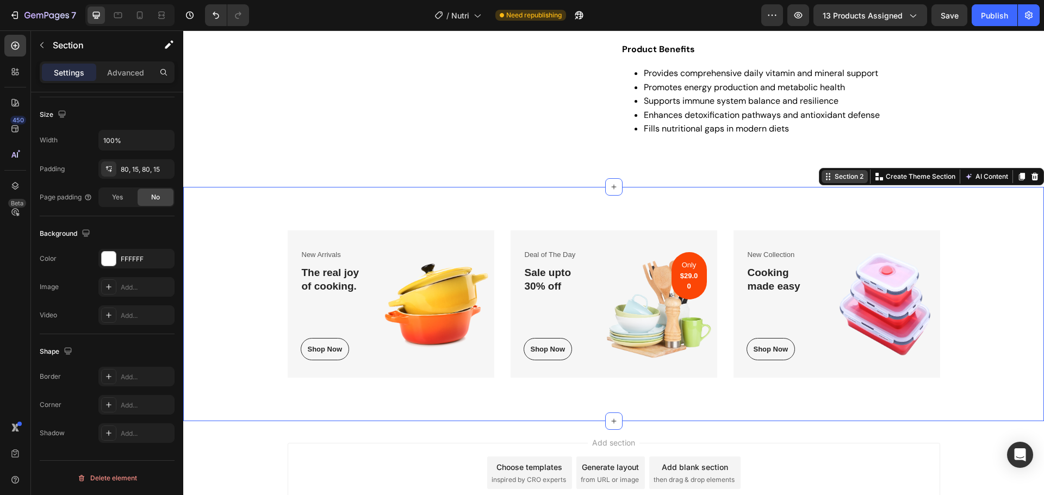
click at [845, 178] on div "Section 2" at bounding box center [848, 177] width 33 height 10
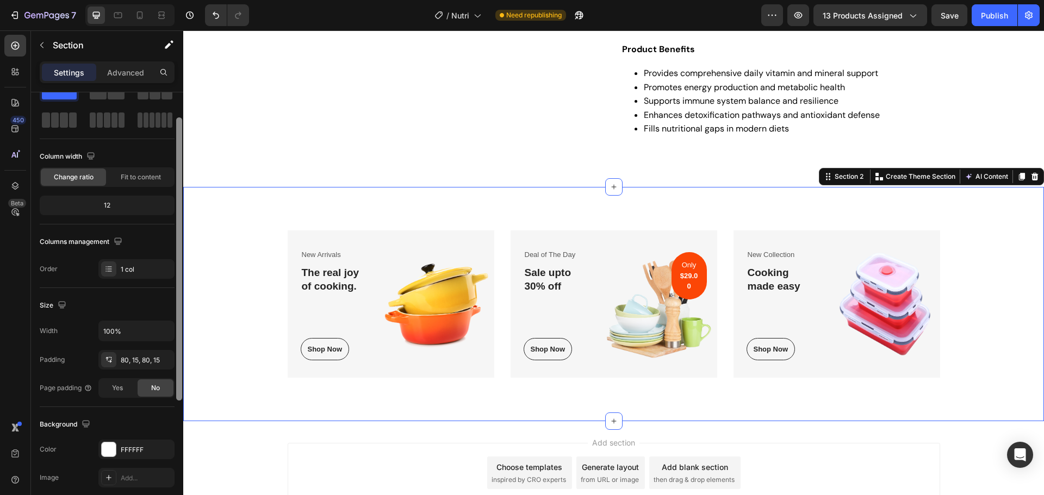
scroll to position [0, 0]
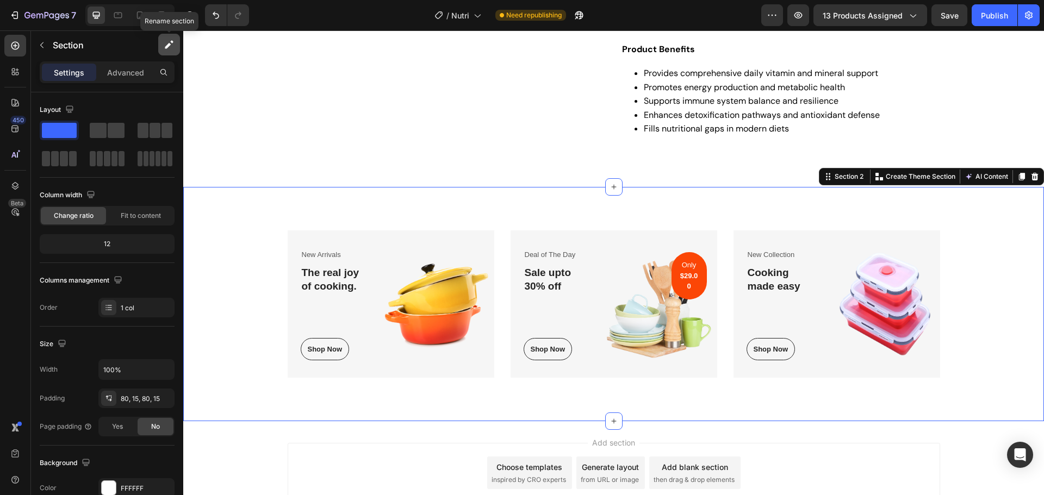
click at [169, 44] on icon "button" at bounding box center [168, 46] width 6 height 6
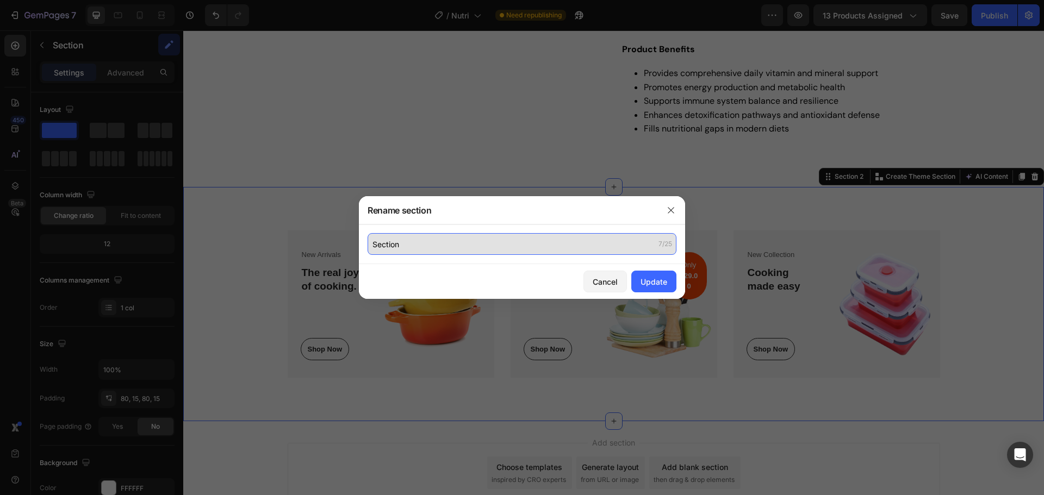
click at [555, 240] on input "Section" at bounding box center [521, 244] width 309 height 22
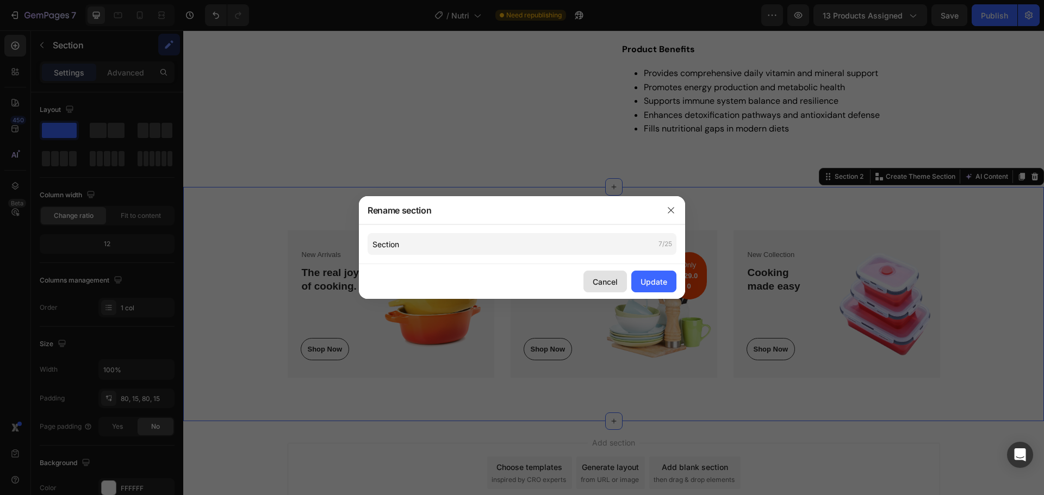
click at [610, 283] on div "Cancel" at bounding box center [604, 281] width 25 height 11
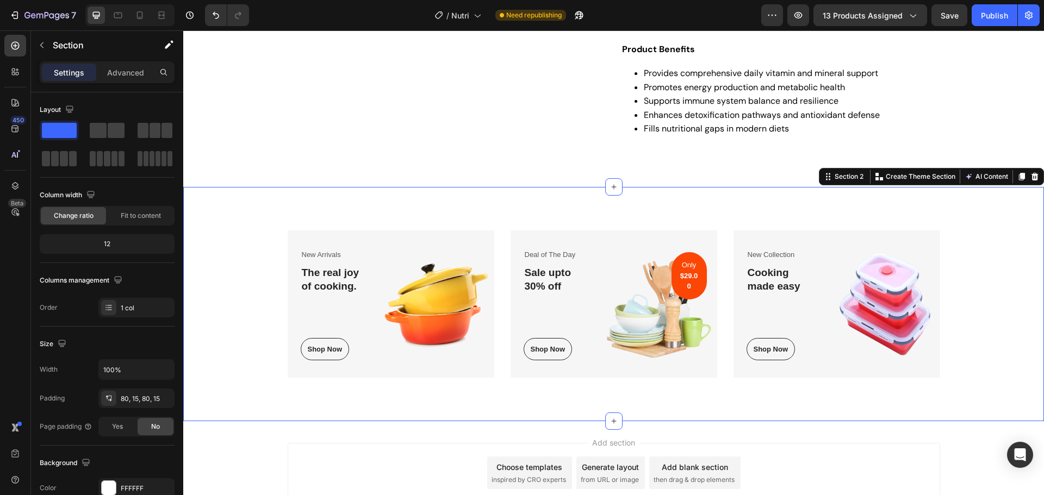
click at [265, 302] on div "New Arrivals Text block The real joy of cooking. Heading Shop Now Button Row Im…" at bounding box center [613, 303] width 844 height 147
click at [376, 238] on div "New Arrivals Text block The real joy of cooking. Heading Shop Now Button Row Im…" at bounding box center [391, 303] width 207 height 147
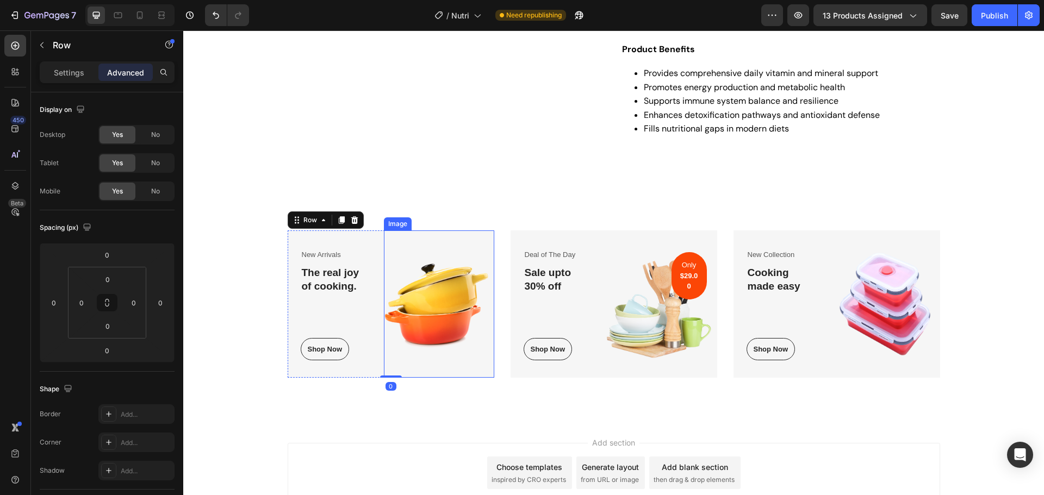
click at [418, 244] on img at bounding box center [439, 303] width 110 height 147
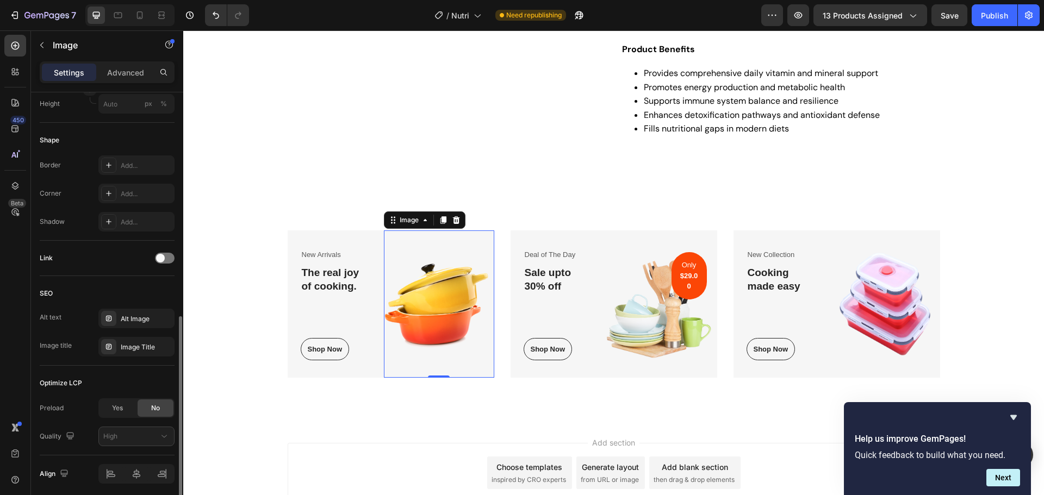
scroll to position [387, 0]
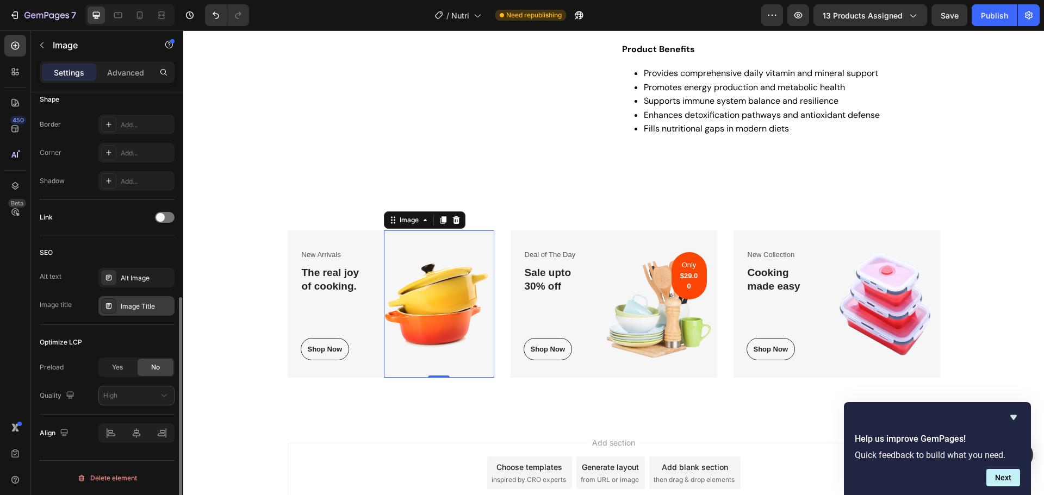
click at [136, 306] on div "Image Title" at bounding box center [146, 307] width 51 height 10
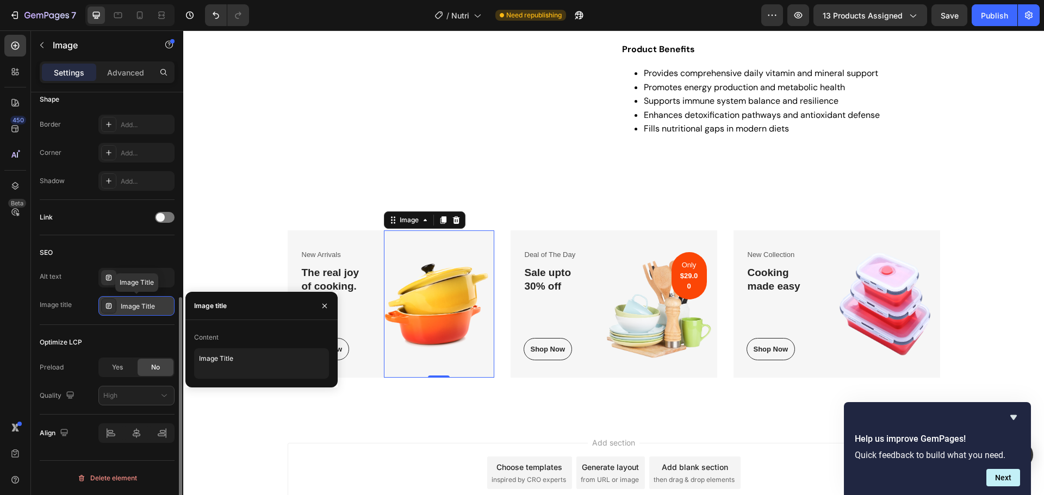
click at [136, 306] on div "Image Title" at bounding box center [146, 307] width 51 height 10
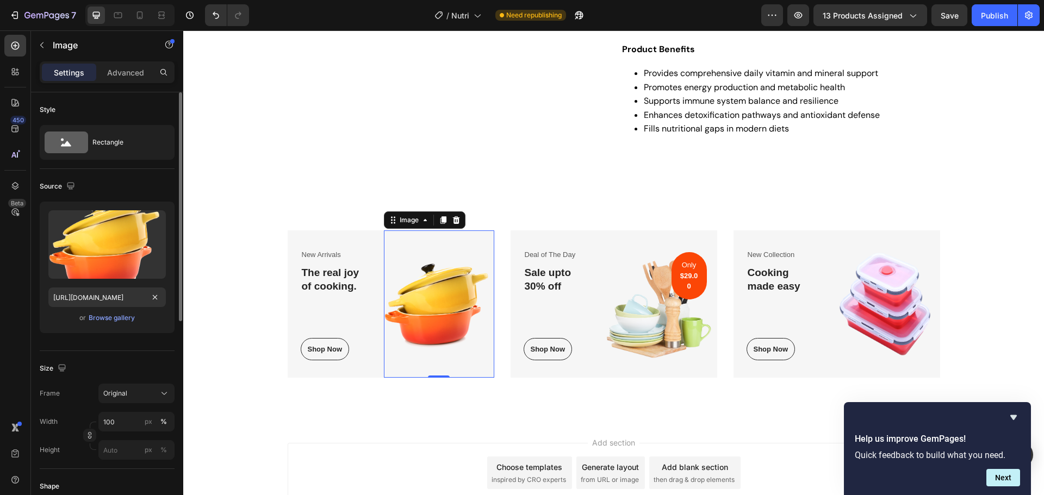
scroll to position [0, 50]
click at [123, 64] on div "Advanced" at bounding box center [125, 72] width 54 height 17
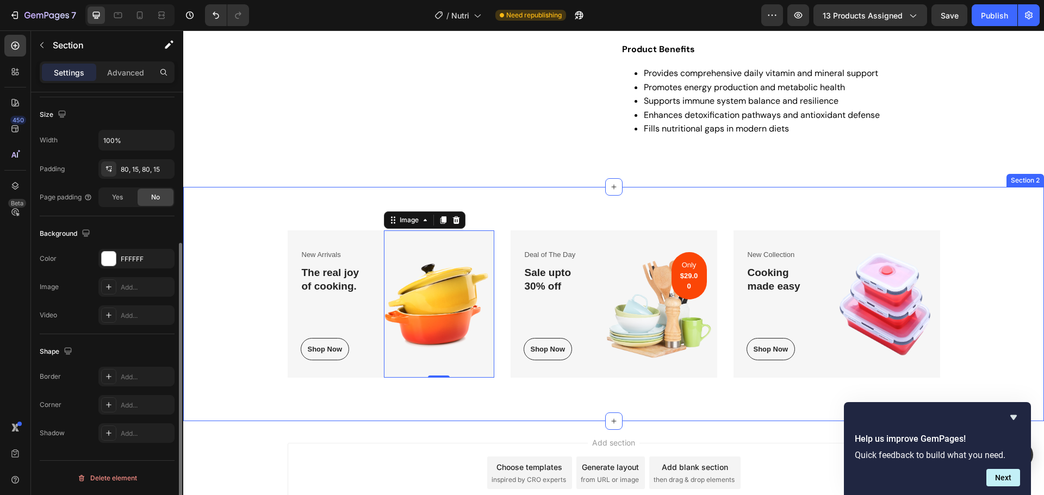
scroll to position [0, 0]
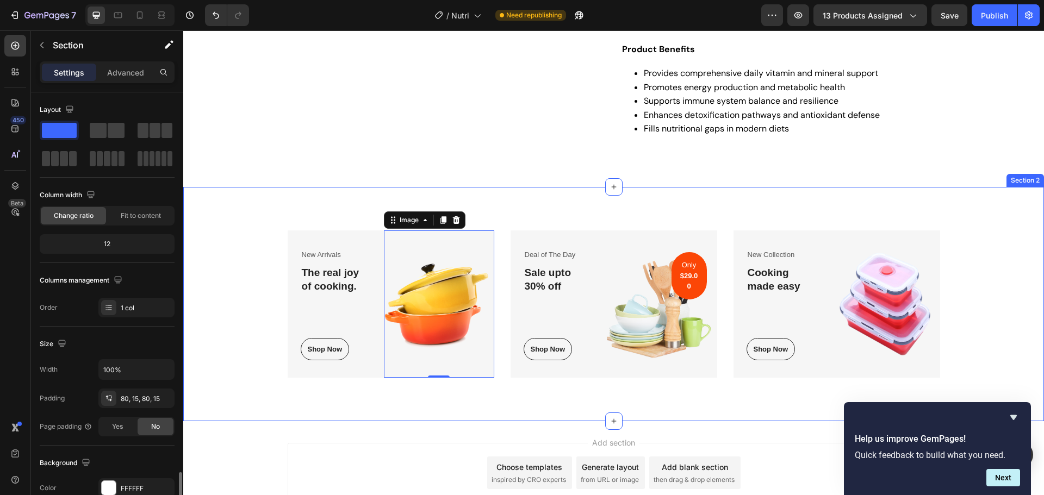
click at [237, 352] on div "New Arrivals Text block The real joy of cooking. Heading Shop Now Button Row Im…" at bounding box center [613, 303] width 844 height 147
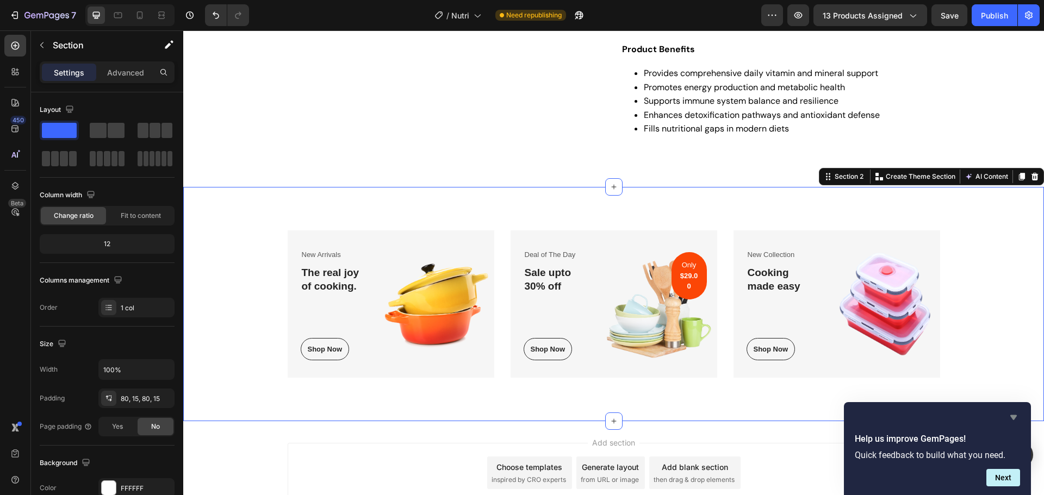
click at [1014, 418] on icon "Hide survey" at bounding box center [1013, 417] width 7 height 5
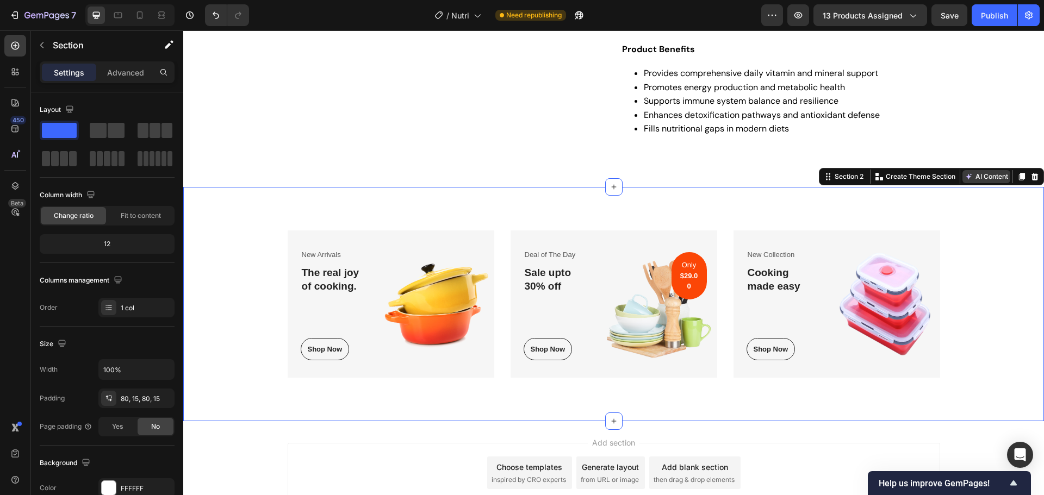
click at [981, 176] on button "AI Content" at bounding box center [986, 176] width 48 height 13
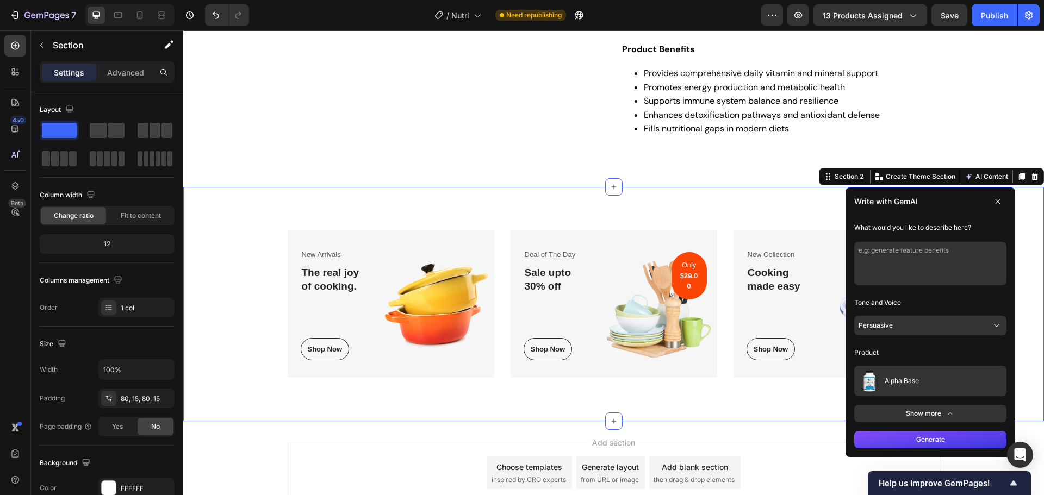
click at [937, 382] on button "Alpha Base" at bounding box center [930, 381] width 152 height 30
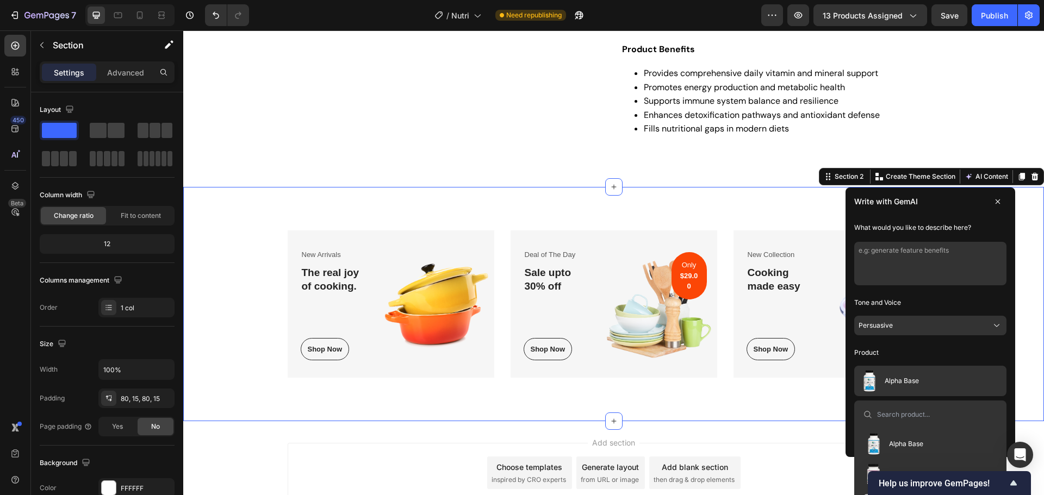
scroll to position [592, 0]
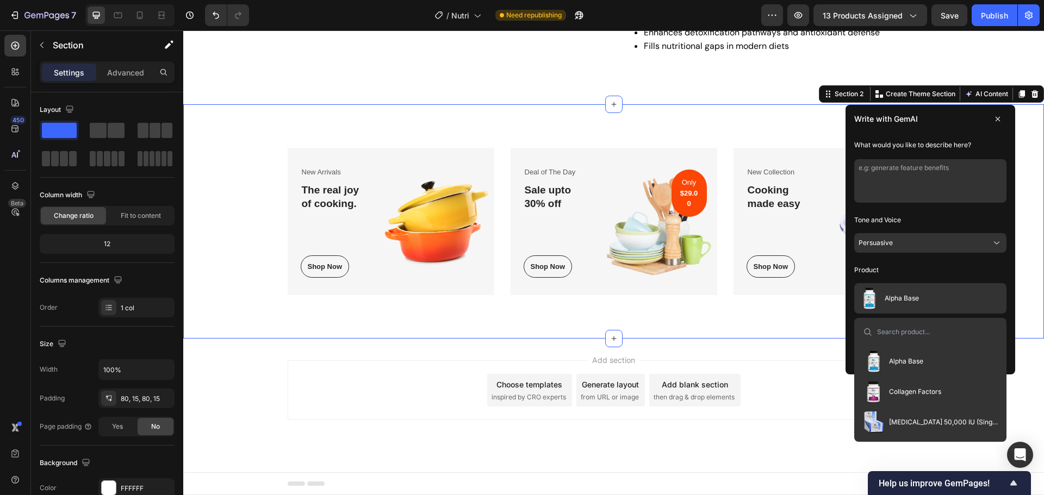
click at [920, 264] on p "Product" at bounding box center [930, 269] width 152 height 17
click at [969, 298] on button "Alpha Base" at bounding box center [930, 298] width 152 height 30
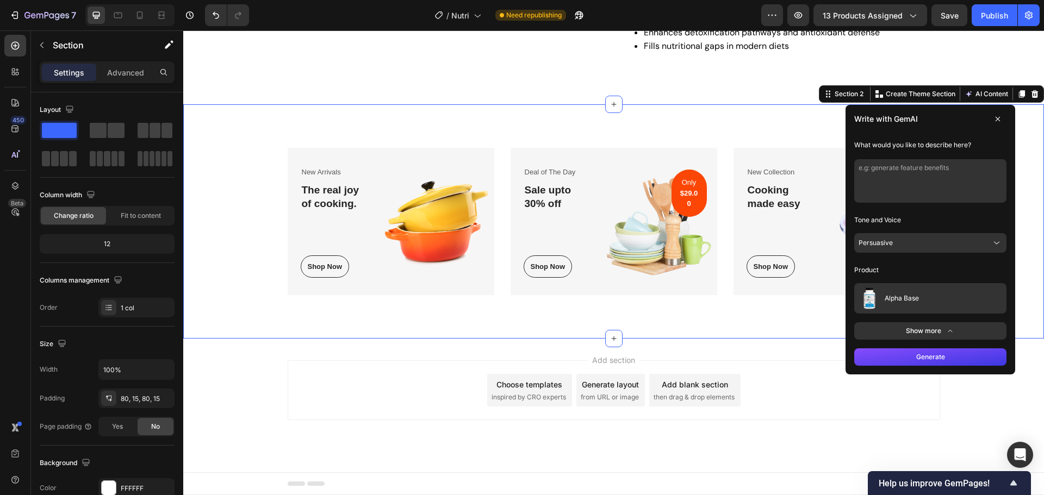
click at [936, 329] on button "Show more" at bounding box center [930, 330] width 152 height 17
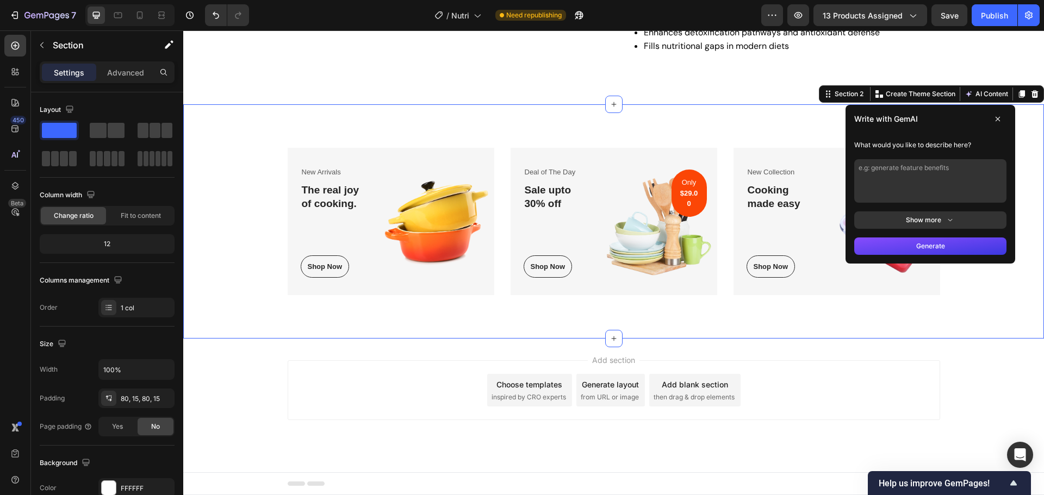
click at [919, 228] on button "Show more" at bounding box center [930, 219] width 152 height 17
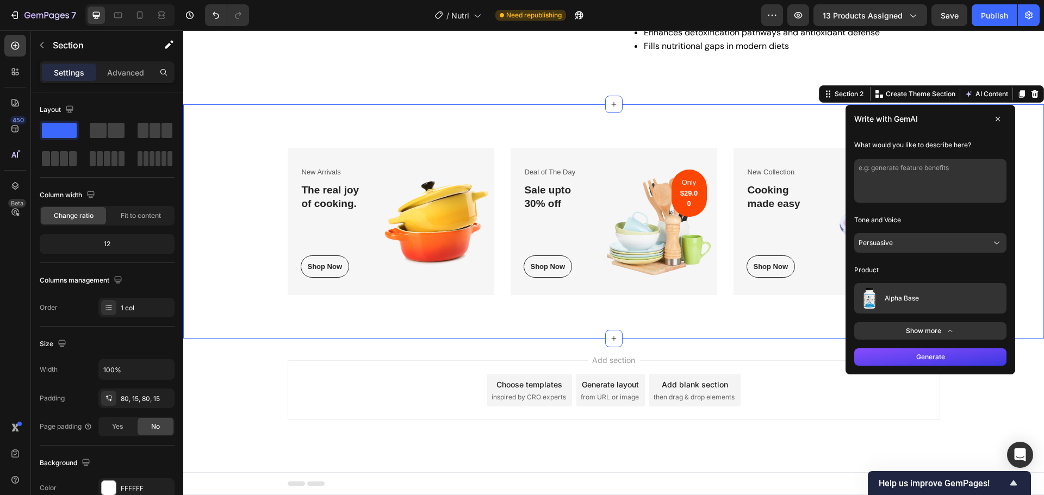
click at [941, 296] on button "Alpha Base" at bounding box center [930, 298] width 152 height 30
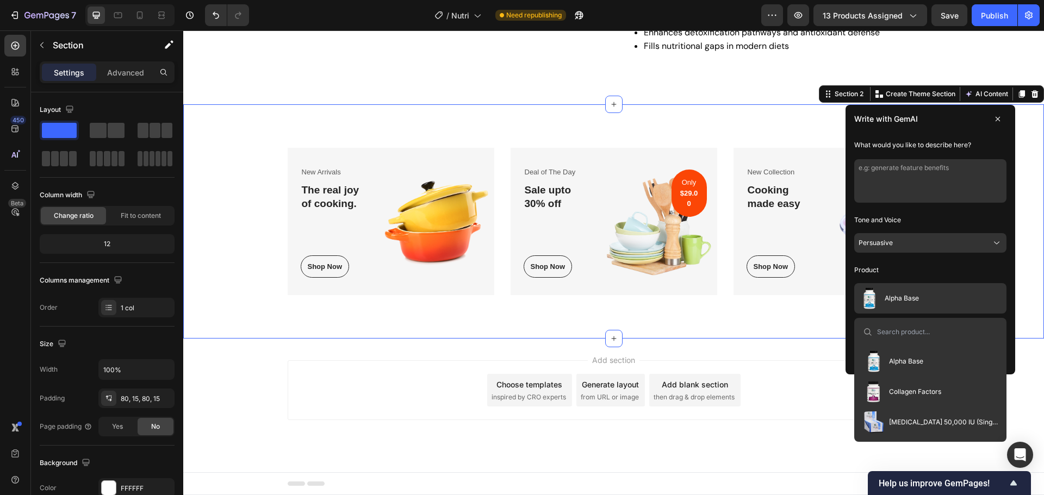
click at [954, 361] on div "Alpha Base Collagen Factors Vitamin D 50,000 IU (Single Pack) DHEA 25mg EstroDI…" at bounding box center [929, 391] width 143 height 91
click at [967, 271] on p "Product" at bounding box center [930, 269] width 152 height 17
click at [971, 330] on input at bounding box center [937, 332] width 121 height 9
click at [960, 308] on button "Alpha Base" at bounding box center [930, 298] width 152 height 30
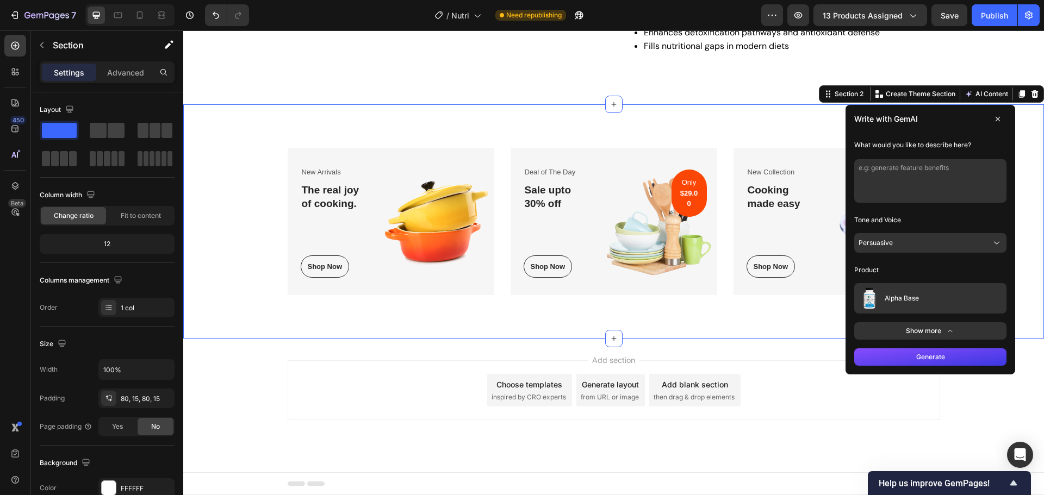
click at [941, 356] on button "Generate" at bounding box center [930, 356] width 152 height 17
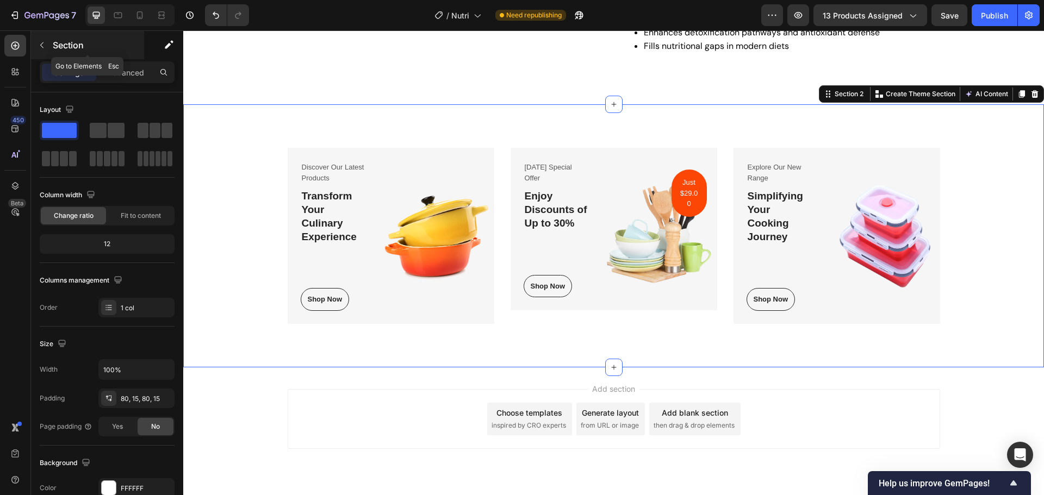
click at [43, 44] on icon "button" at bounding box center [42, 45] width 9 height 9
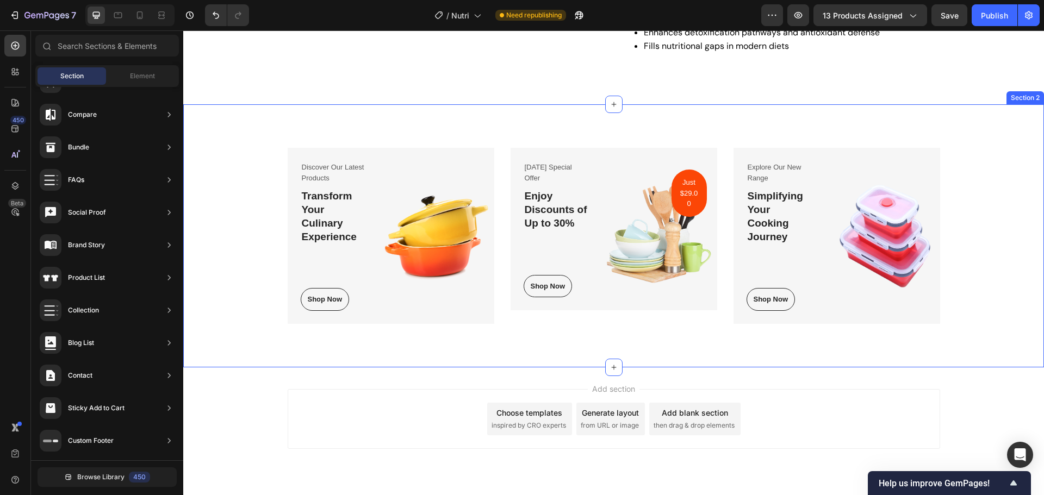
click at [366, 355] on div "Discover Our Latest Products Text block Transform Your Culinary Experience Head…" at bounding box center [613, 235] width 860 height 263
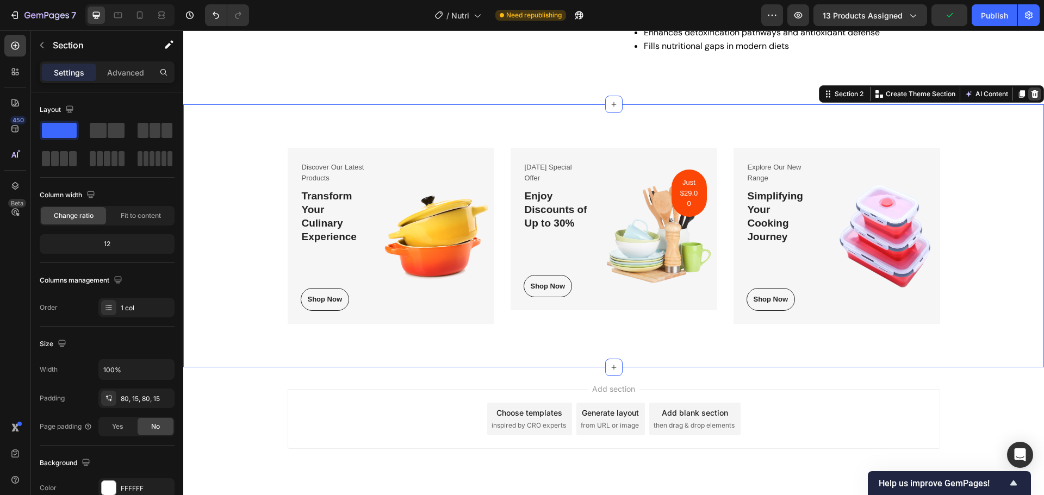
click at [1029, 89] on div at bounding box center [1034, 94] width 13 height 13
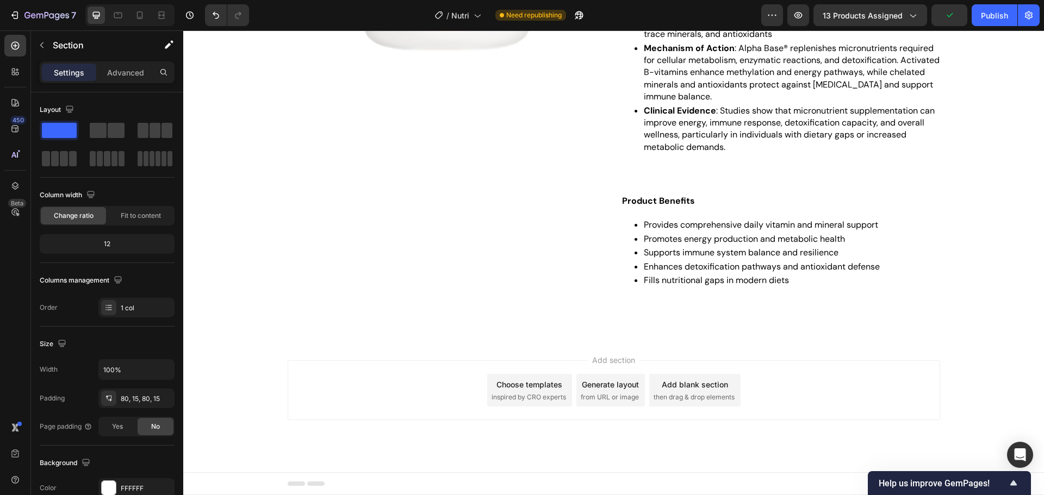
scroll to position [358, 0]
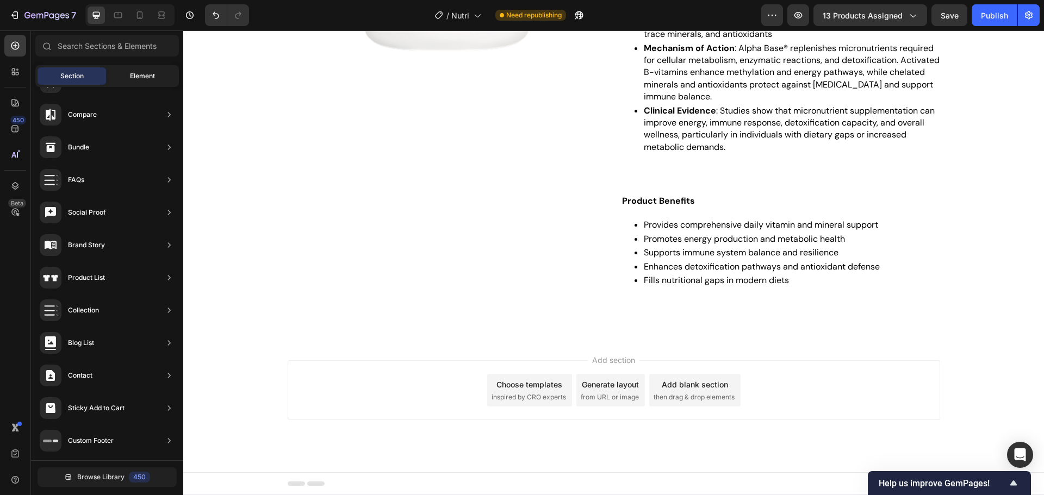
click at [160, 72] on div "Element" at bounding box center [142, 75] width 68 height 17
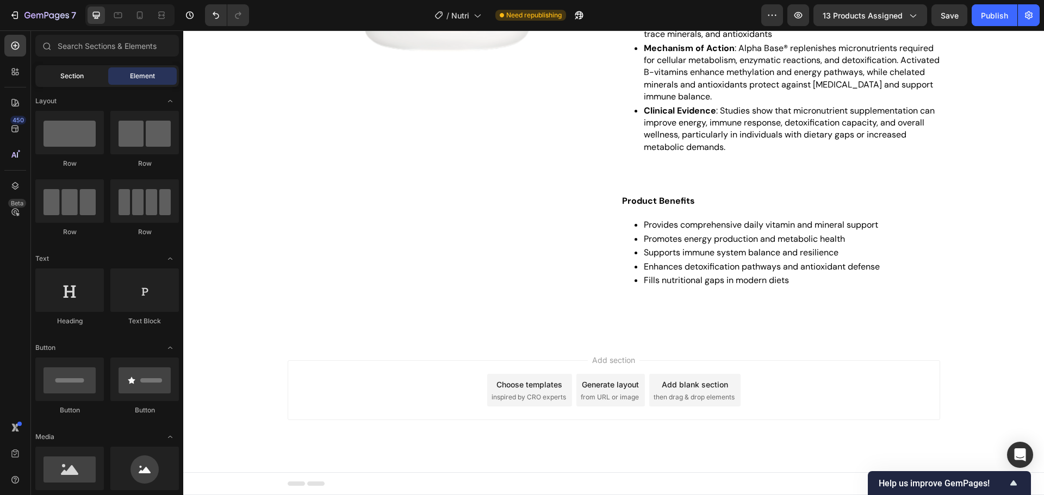
click at [72, 72] on span "Section" at bounding box center [71, 76] width 23 height 10
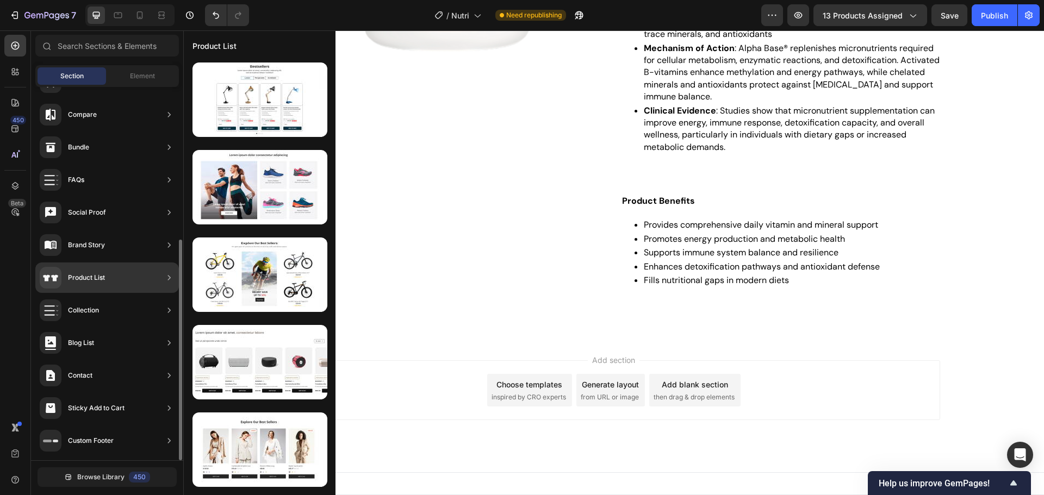
click at [126, 274] on div "Product List" at bounding box center [106, 278] width 143 height 30
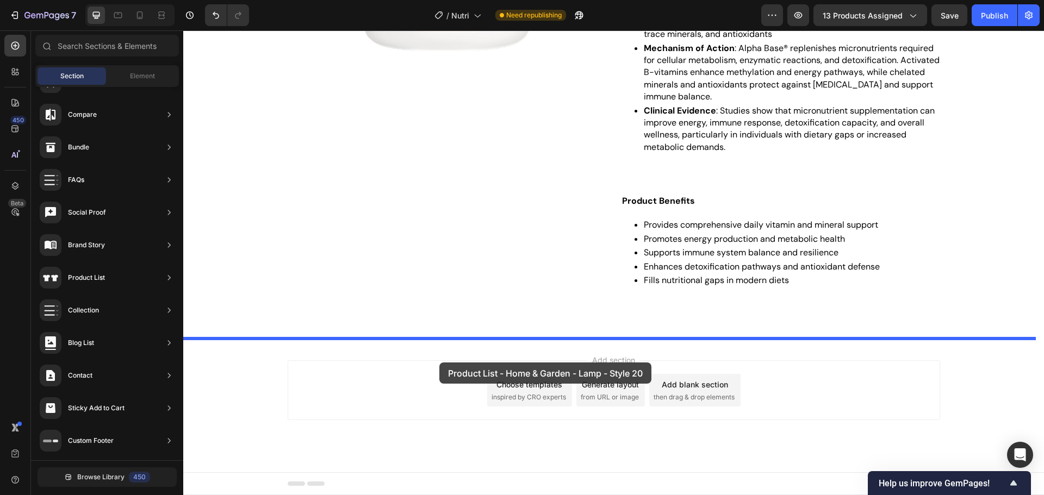
drag, startPoint x: 505, startPoint y: 136, endPoint x: 439, endPoint y: 363, distance: 235.6
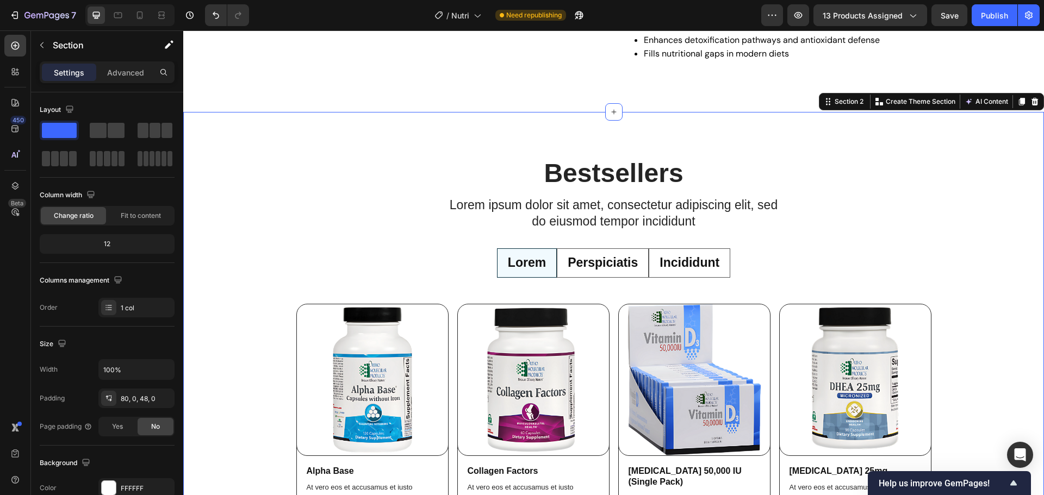
scroll to position [592, 0]
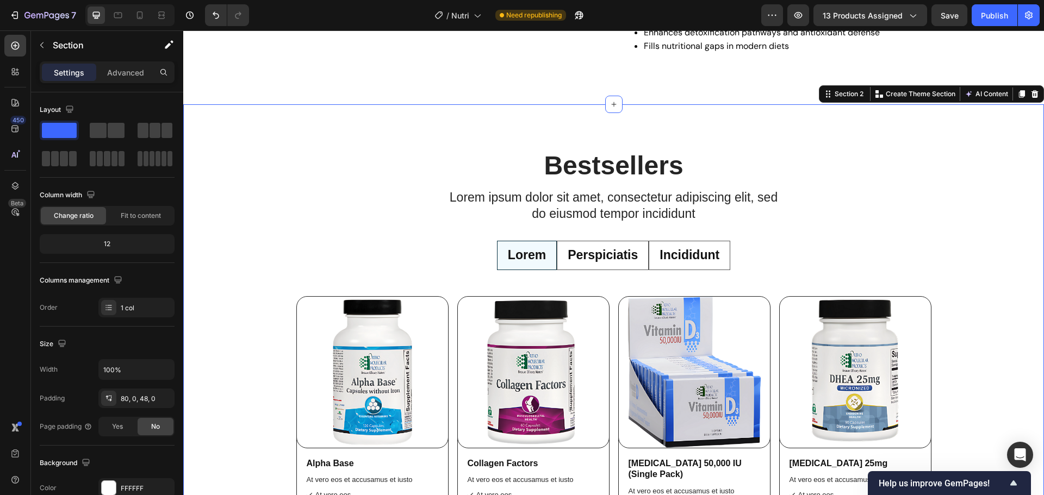
click at [297, 219] on div "Bestsellers Heading Lorem ipsum dolor sit amet, consectetur adipiscing elit, se…" at bounding box center [613, 450] width 860 height 604
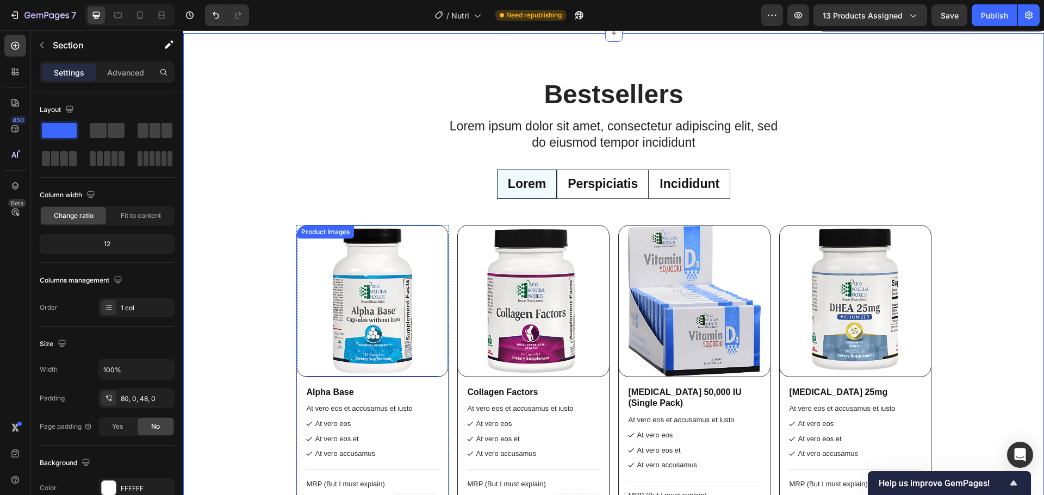
scroll to position [598, 0]
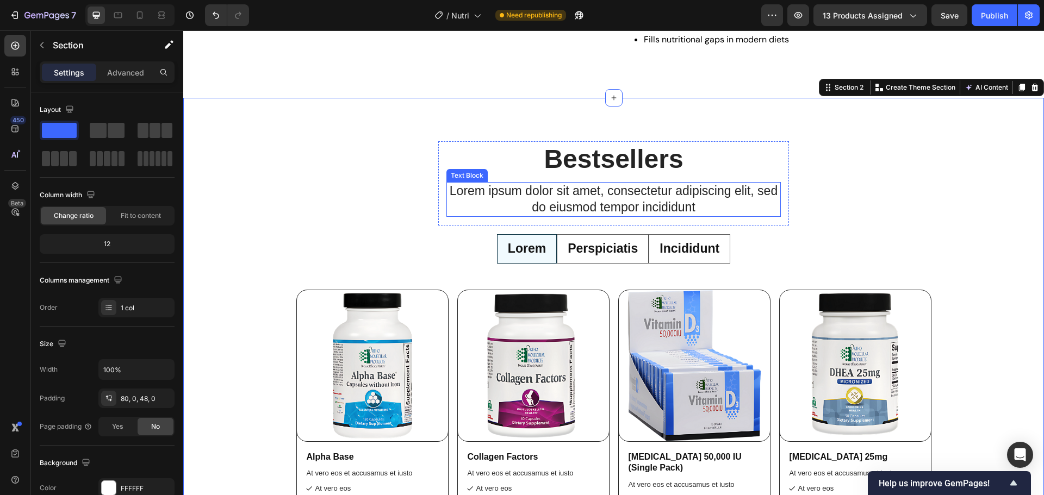
click at [623, 193] on p "Lorem ipsum dolor sit amet, consectetur adipiscing elit, sed do eiusmod tempor …" at bounding box center [613, 199] width 332 height 33
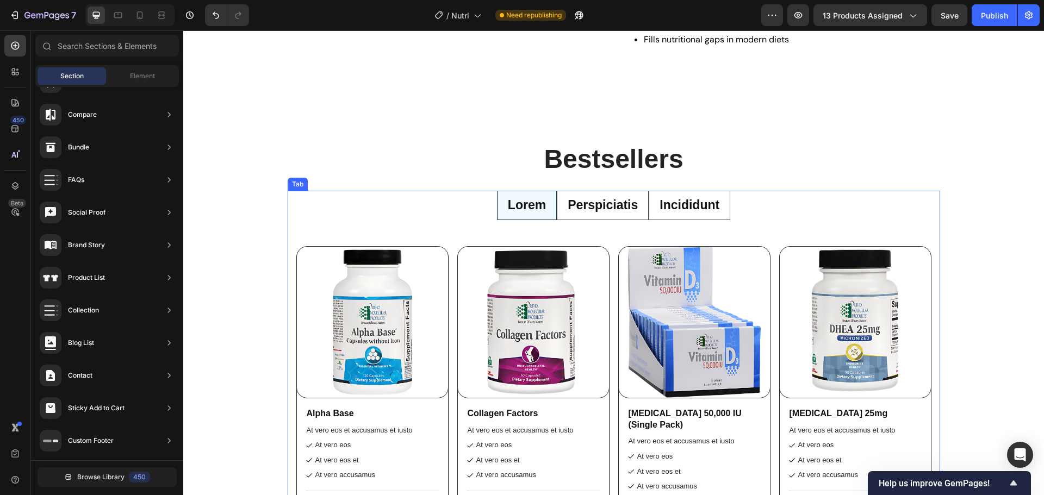
click at [701, 218] on li "Incididunt" at bounding box center [689, 205] width 82 height 29
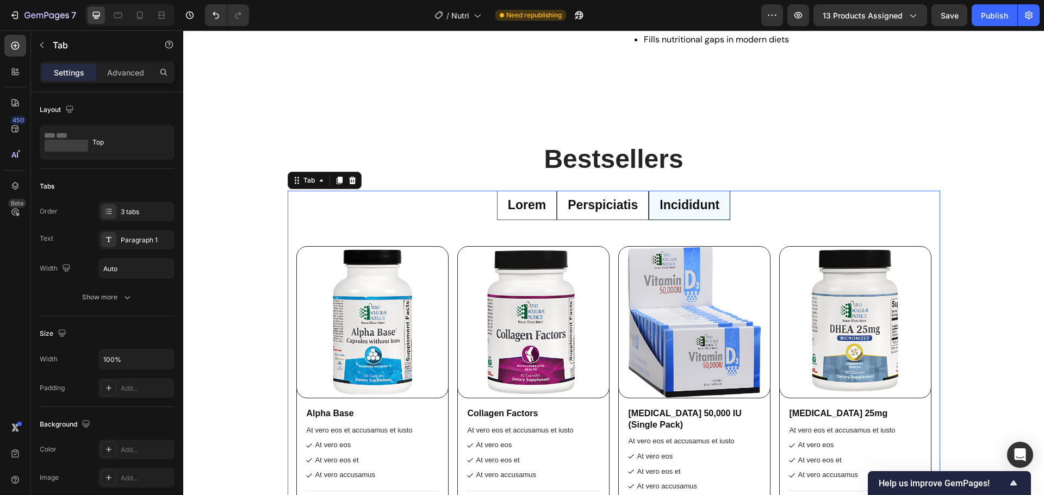
click at [349, 173] on div "Tab" at bounding box center [325, 180] width 74 height 17
click at [619, 216] on li "Perspiciatis" at bounding box center [603, 205] width 92 height 29
click at [351, 180] on icon at bounding box center [351, 181] width 7 height 8
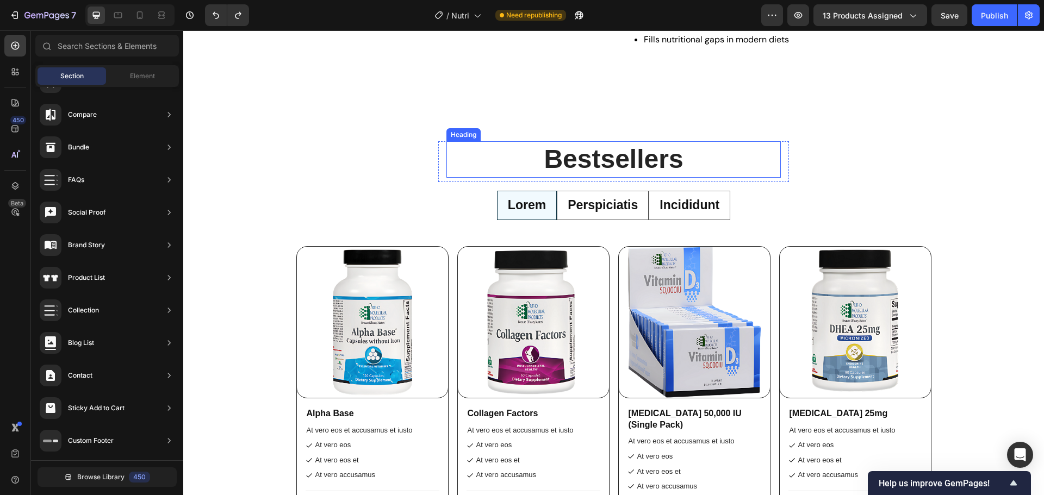
click at [619, 163] on h2 "Bestsellers" at bounding box center [613, 159] width 334 height 36
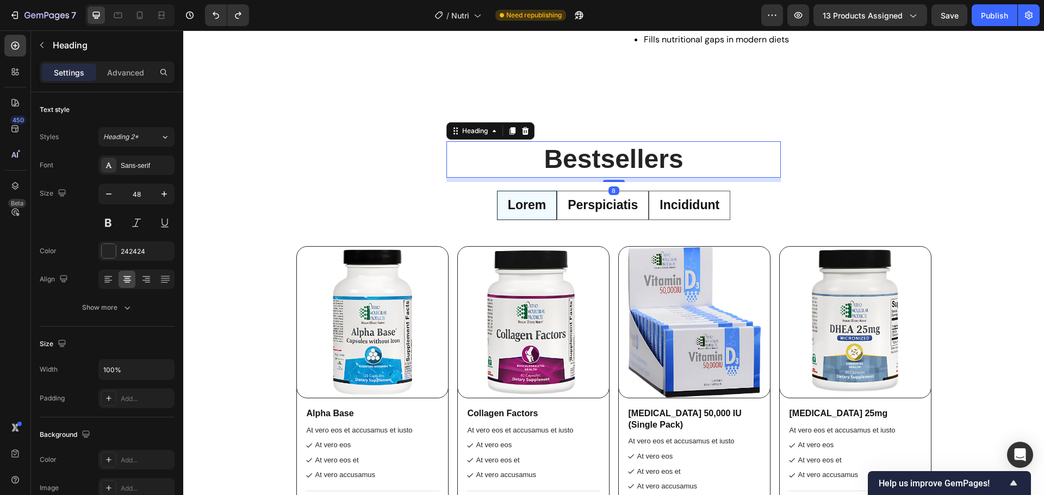
click at [619, 163] on h2 "Bestsellers" at bounding box center [613, 159] width 334 height 36
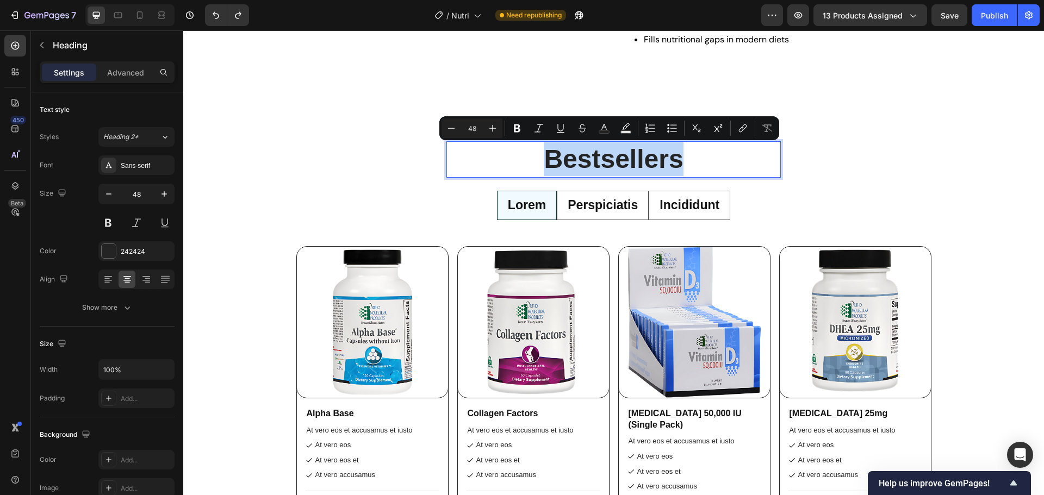
click at [619, 163] on p "Bestsellers" at bounding box center [613, 159] width 332 height 34
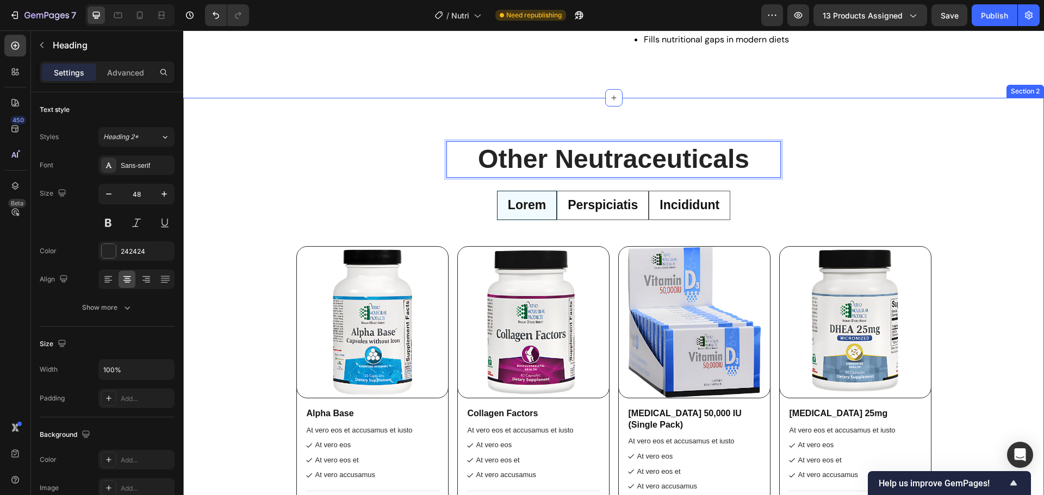
click at [841, 177] on div "Other Neutraceuticals Heading 8 Row Lorem Perspiciatis Incididunt Product Image…" at bounding box center [613, 421] width 860 height 560
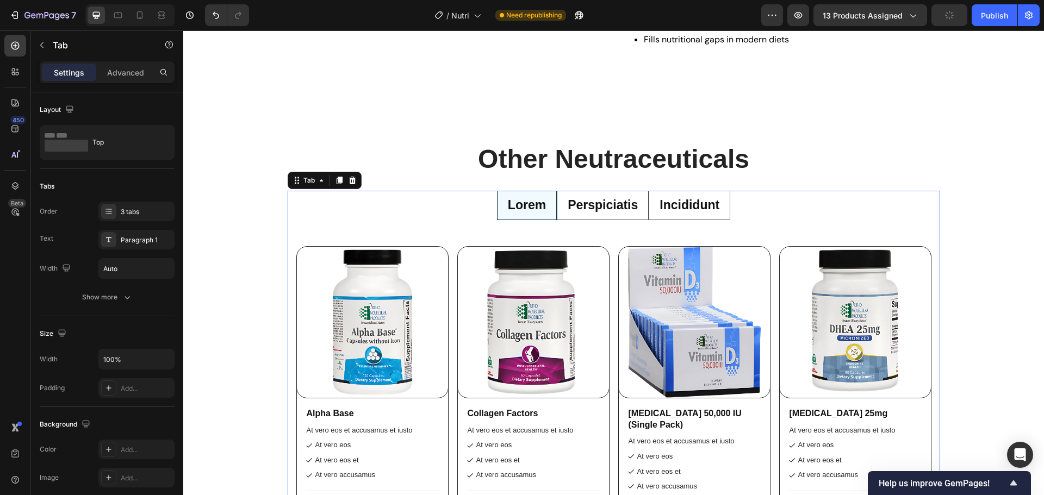
click at [749, 204] on ul "Lorem Perspiciatis Incididunt" at bounding box center [614, 205] width 652 height 29
click at [446, 243] on div "Product Images Alpha Base Product Title At vero eos et accusamus et iusto Text …" at bounding box center [613, 457] width 635 height 456
click at [439, 217] on ul "Lorem Perspiciatis Incididunt" at bounding box center [614, 205] width 652 height 29
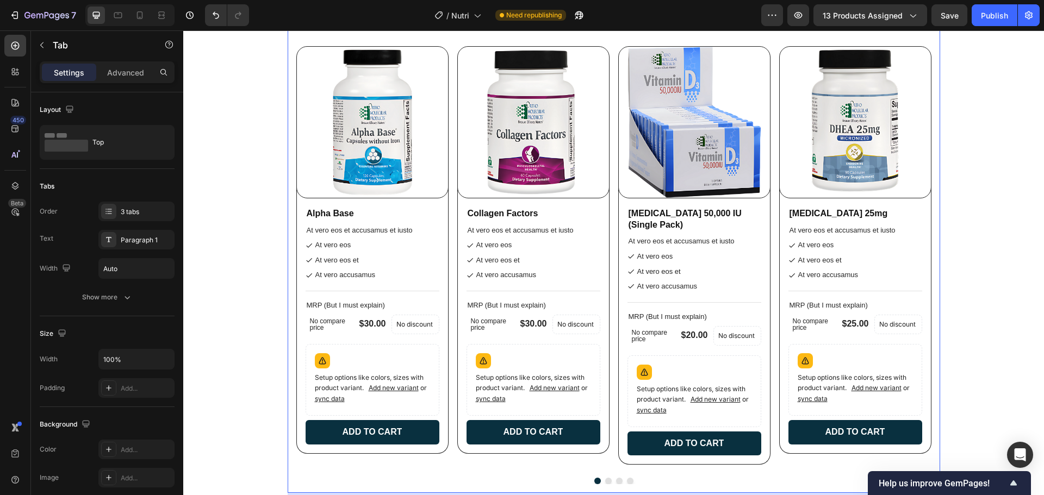
scroll to position [800, 0]
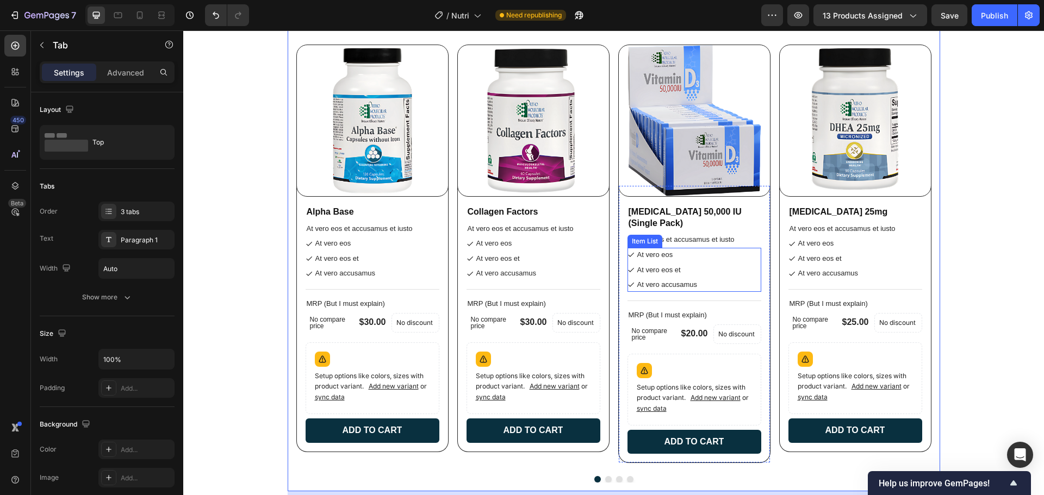
click at [714, 276] on div "At vero eos At vero eos et At vero accusamus" at bounding box center [694, 270] width 134 height 44
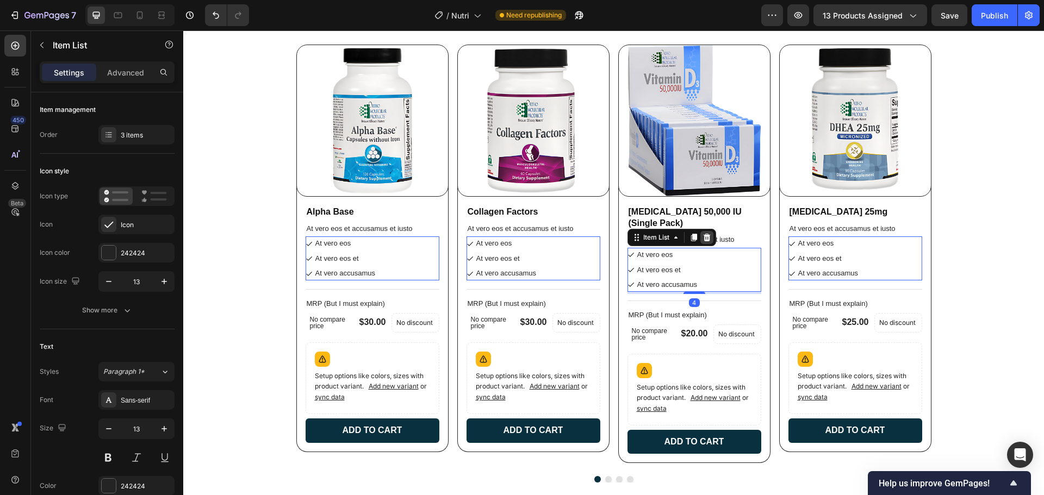
click at [703, 236] on icon at bounding box center [706, 238] width 7 height 8
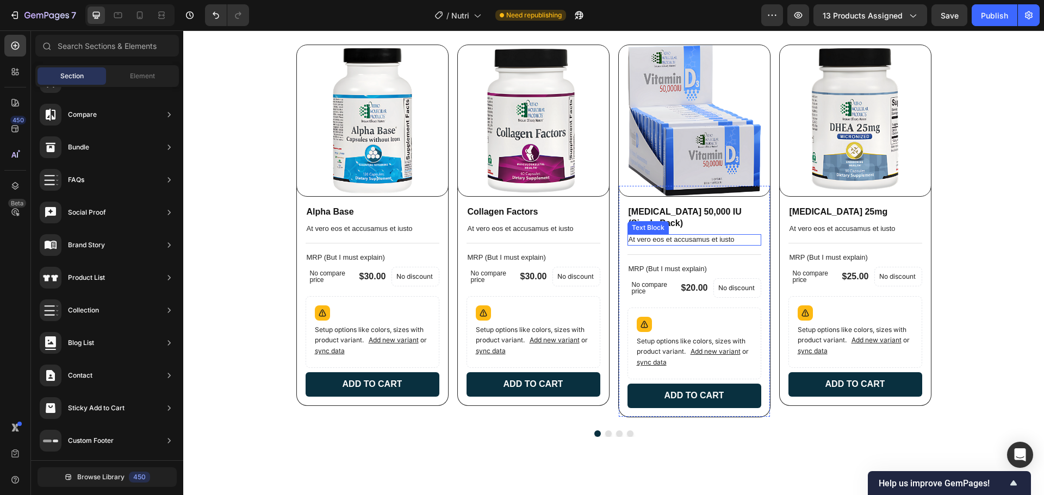
click at [707, 241] on p "At vero eos et accusamus et iusto" at bounding box center [694, 239] width 132 height 9
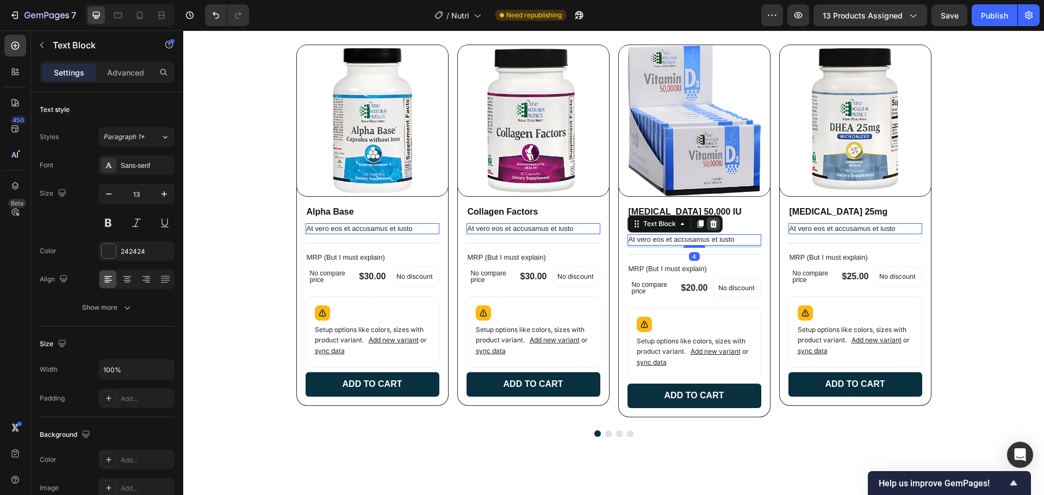
click at [709, 221] on icon at bounding box center [713, 224] width 9 height 9
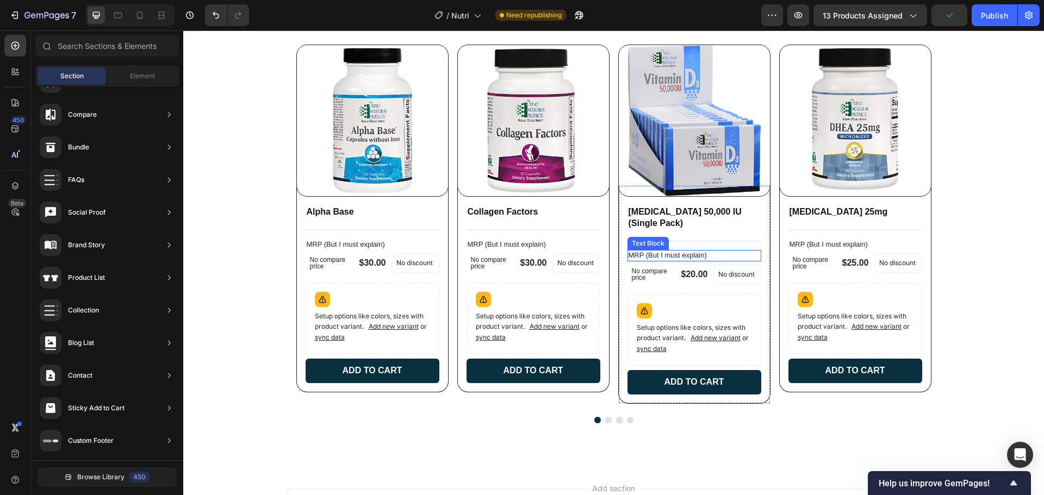
click at [704, 260] on p "MRP (But I must explain)" at bounding box center [694, 255] width 132 height 9
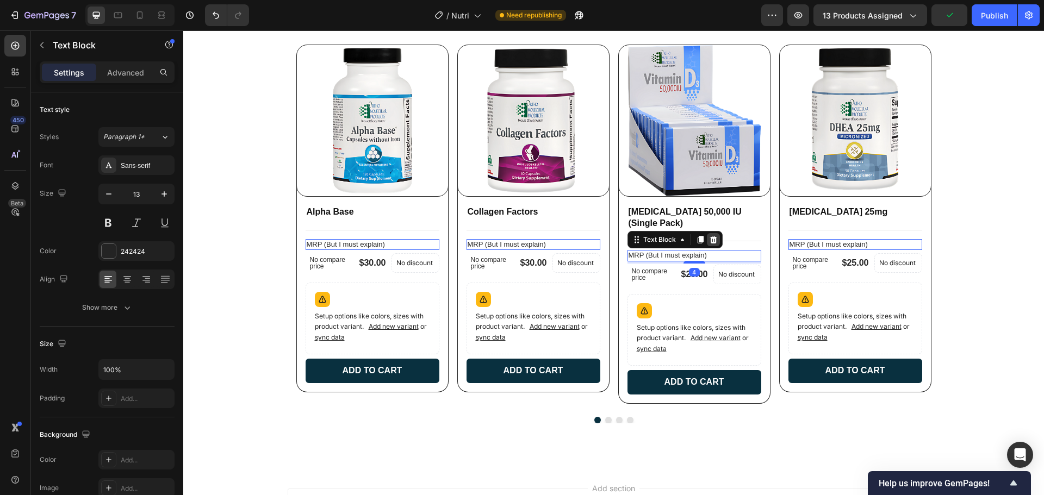
click at [709, 241] on icon at bounding box center [713, 239] width 9 height 9
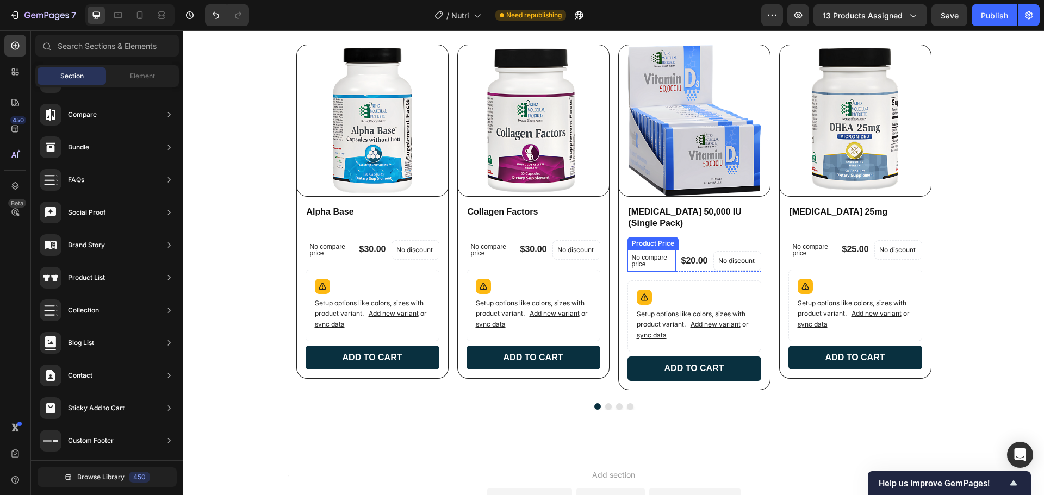
click at [650, 263] on p "No compare price" at bounding box center [652, 260] width 40 height 13
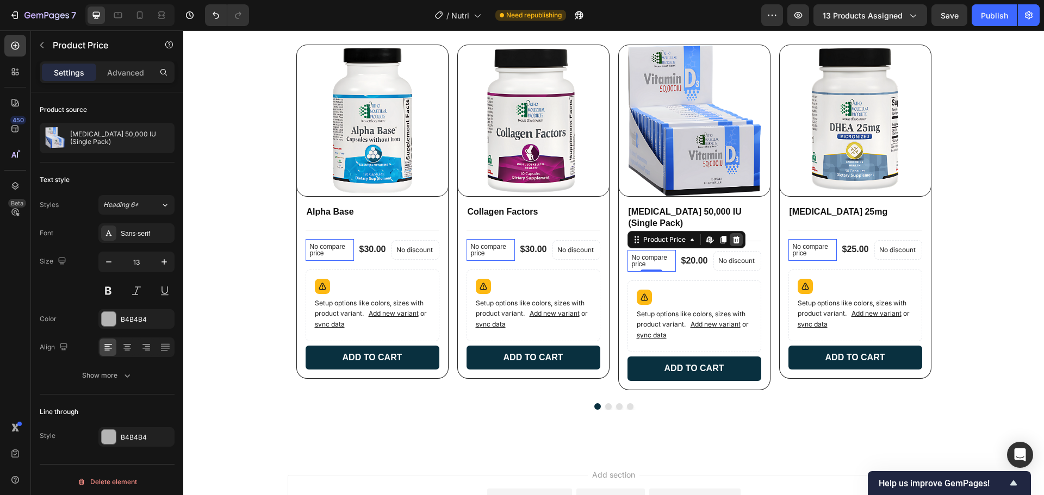
click at [734, 243] on icon at bounding box center [735, 240] width 7 height 8
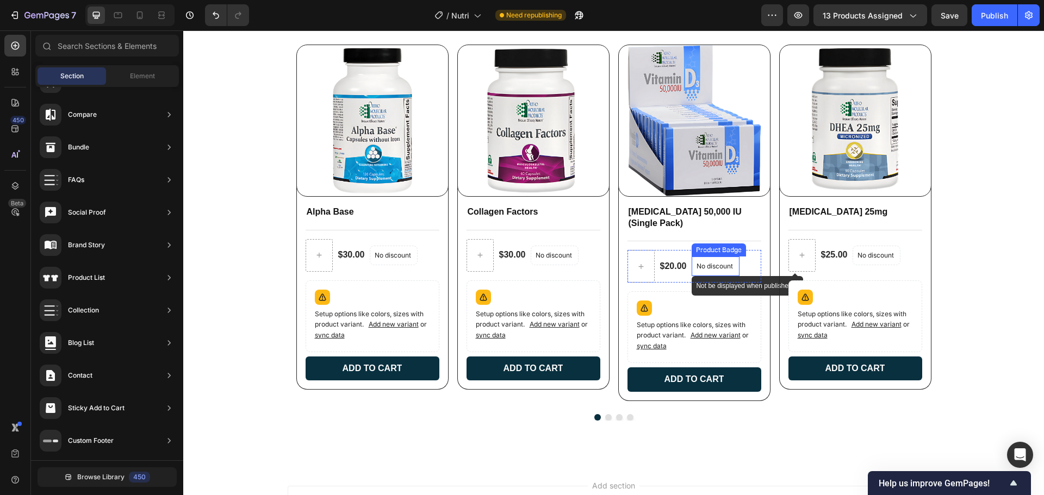
click at [710, 273] on div "No discount" at bounding box center [715, 266] width 47 height 18
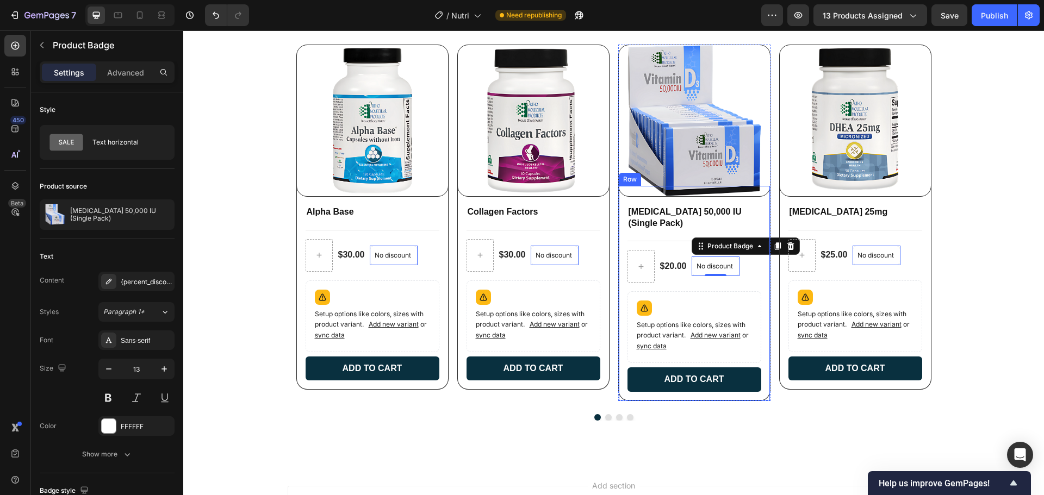
click at [678, 291] on div "Vitamin D 50,000 IU (Single Pack) Product Title Title Line $20.00 Product Price…" at bounding box center [694, 302] width 134 height 195
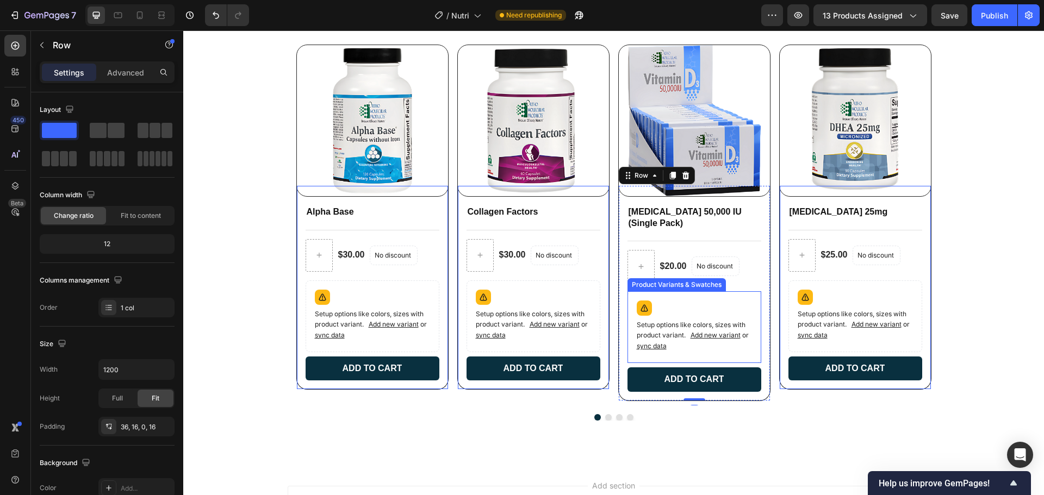
click at [685, 307] on div "Setup options like colors, sizes with product variant. Add new variant or sync …" at bounding box center [694, 327] width 124 height 62
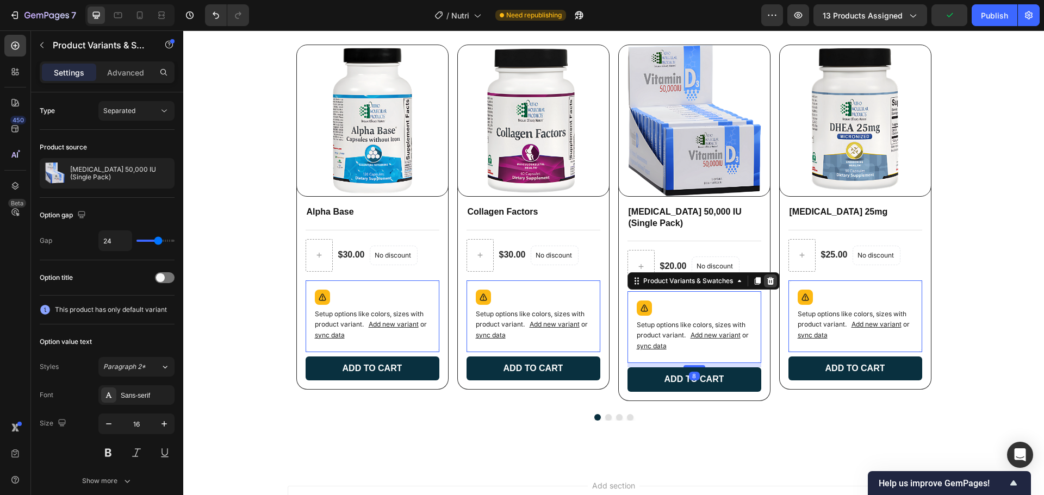
click at [767, 283] on icon at bounding box center [770, 281] width 9 height 9
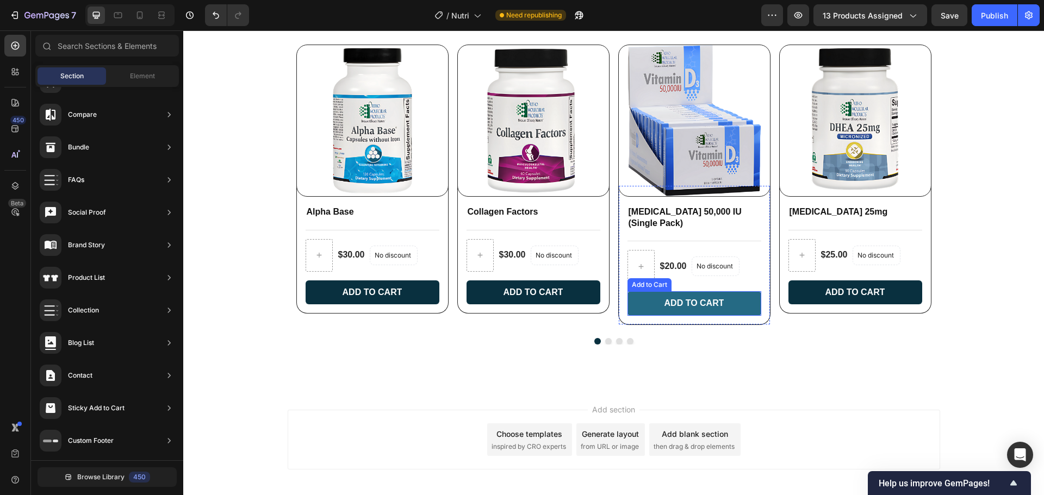
click at [736, 302] on button "Add to cart" at bounding box center [694, 303] width 134 height 24
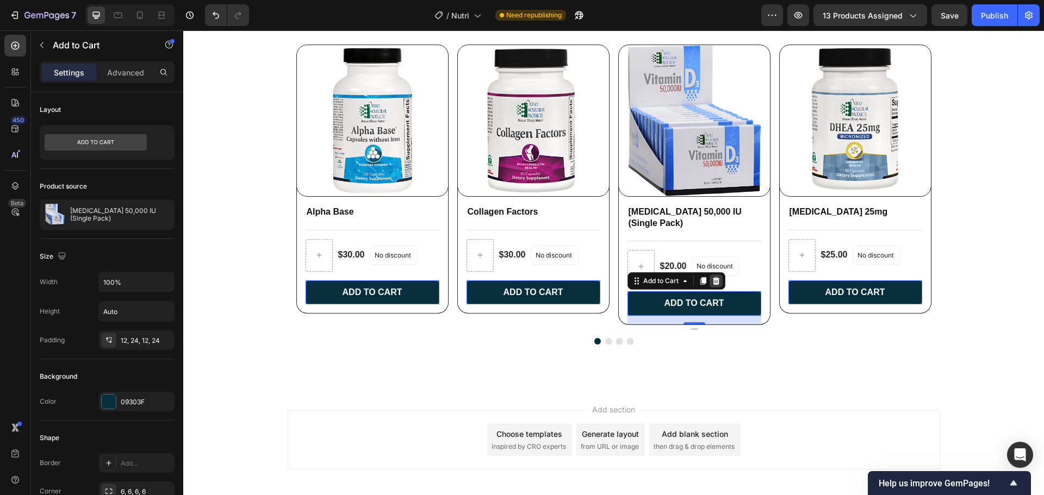
click at [712, 283] on icon at bounding box center [715, 281] width 7 height 8
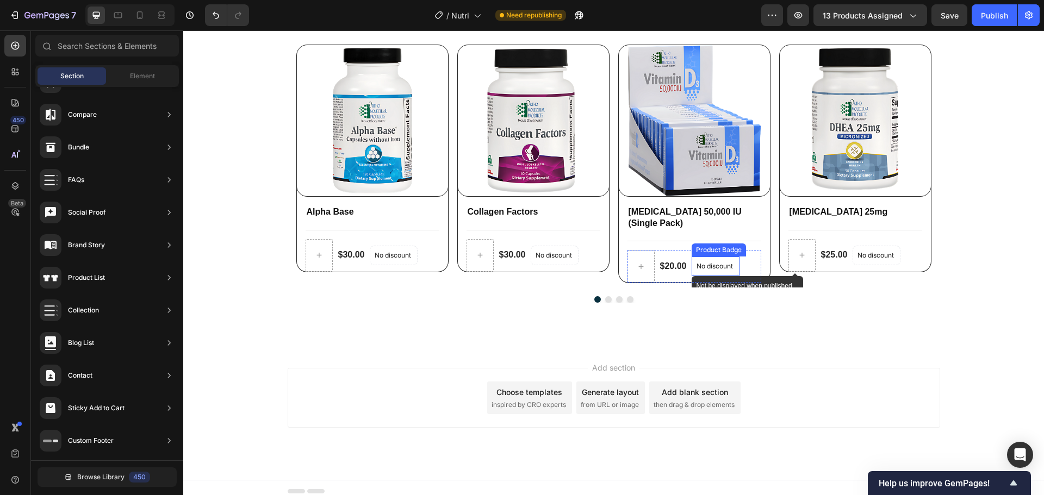
click at [729, 261] on p "No discount" at bounding box center [715, 266] width 38 height 10
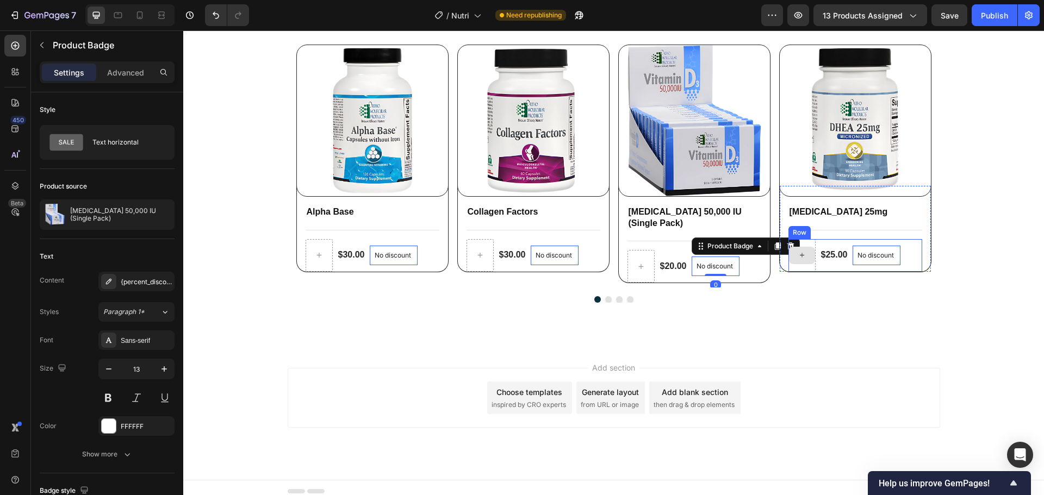
click at [790, 244] on div at bounding box center [801, 255] width 27 height 33
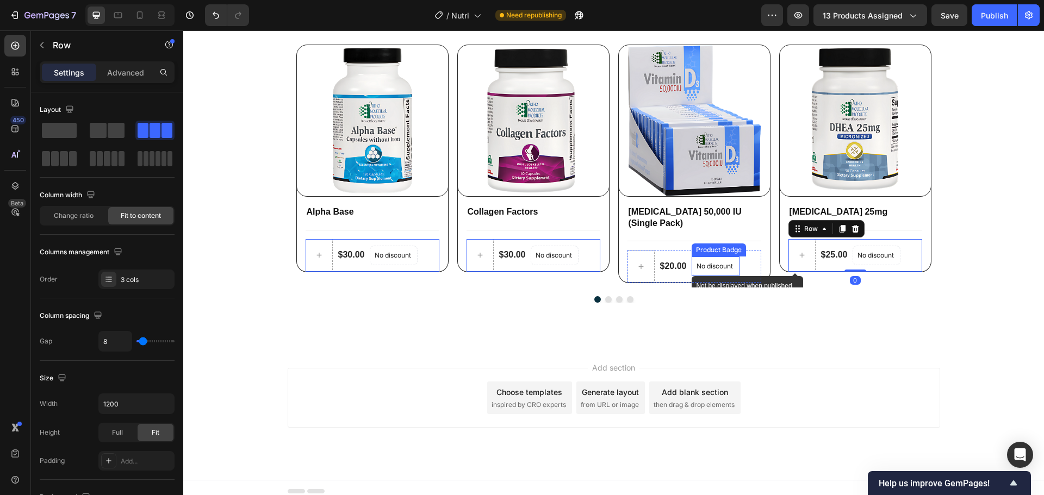
click at [719, 274] on div "No discount" at bounding box center [715, 266] width 47 height 18
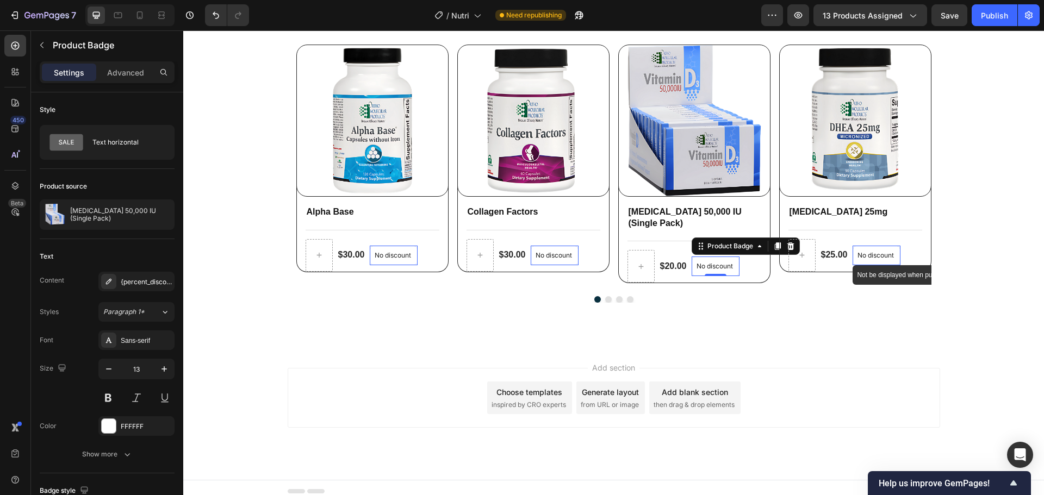
click at [871, 259] on p "No discount" at bounding box center [876, 256] width 38 height 10
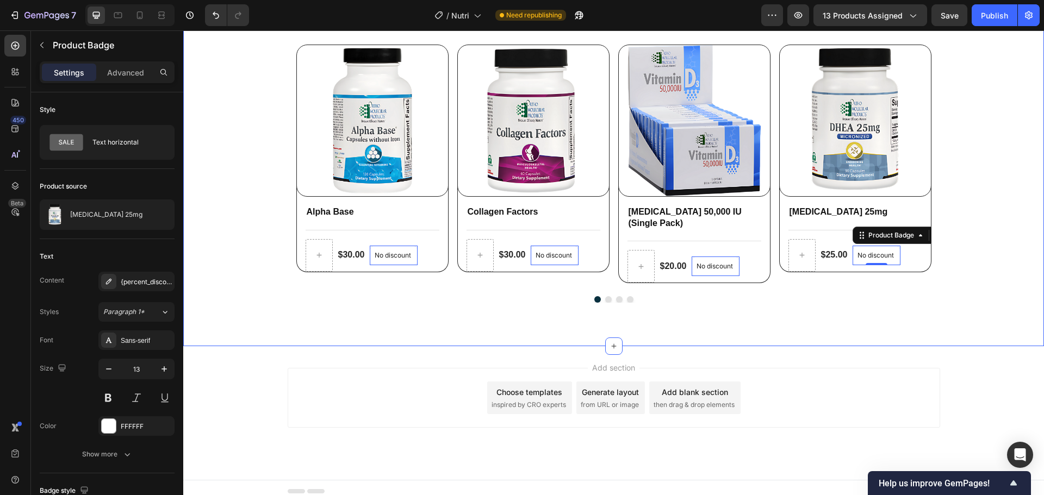
click at [978, 291] on div "Other Neutraceuticals Heading Row Lorem Perspiciatis Incididunt Product Images …" at bounding box center [613, 130] width 860 height 380
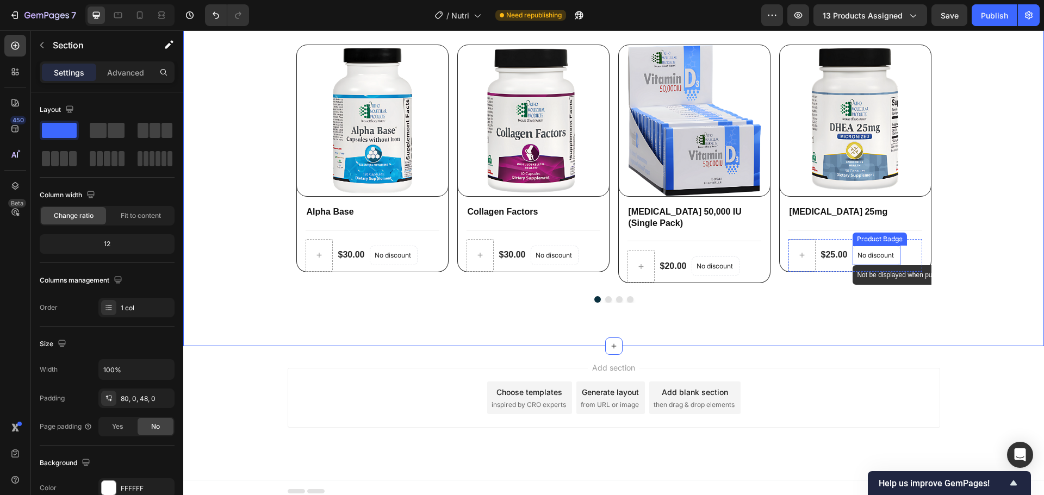
click at [889, 255] on p "No discount" at bounding box center [876, 256] width 38 height 10
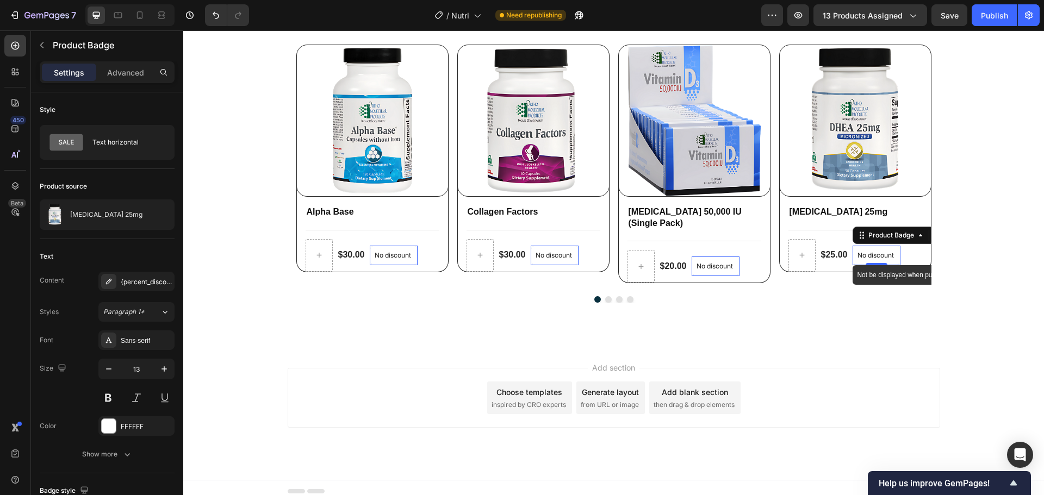
click at [888, 255] on p "No discount" at bounding box center [876, 256] width 38 height 10
click at [916, 239] on icon at bounding box center [920, 235] width 9 height 9
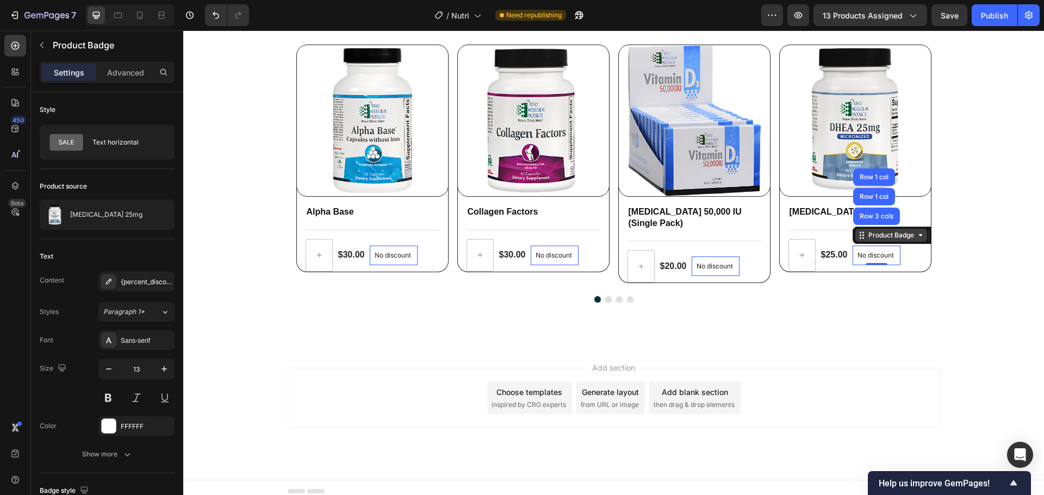
click at [916, 239] on icon at bounding box center [920, 235] width 9 height 9
click at [912, 257] on div "$25.00 Product Price Product Price No discount Not be displayed when published …" at bounding box center [855, 255] width 134 height 33
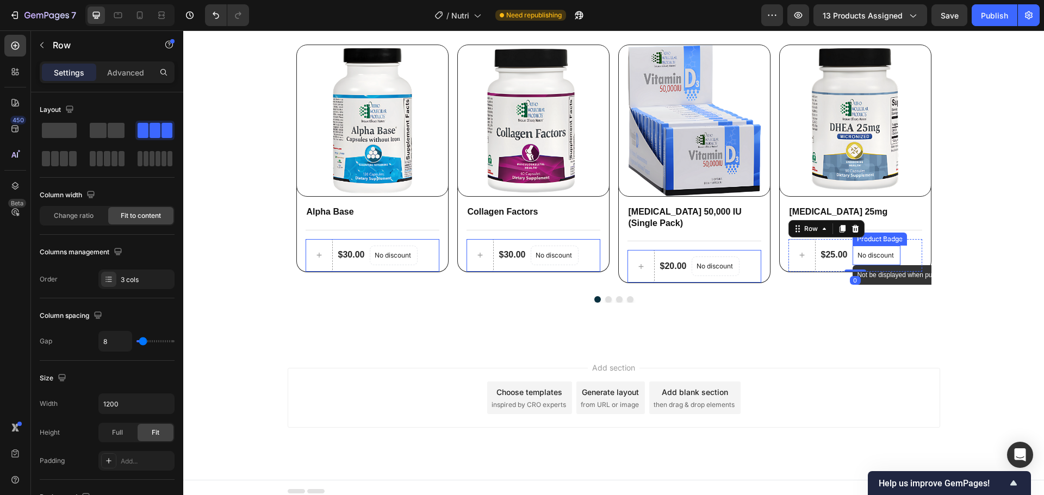
click at [888, 258] on p "No discount" at bounding box center [876, 256] width 38 height 10
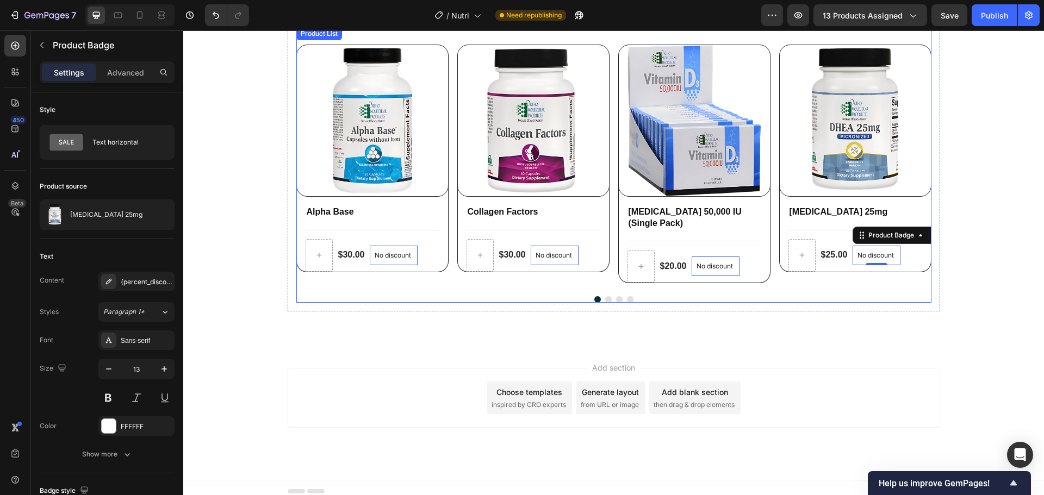
click at [518, 305] on div "Product Images Alpha Base Product Title Title Line $30.00 Product Price Product…" at bounding box center [614, 164] width 652 height 293
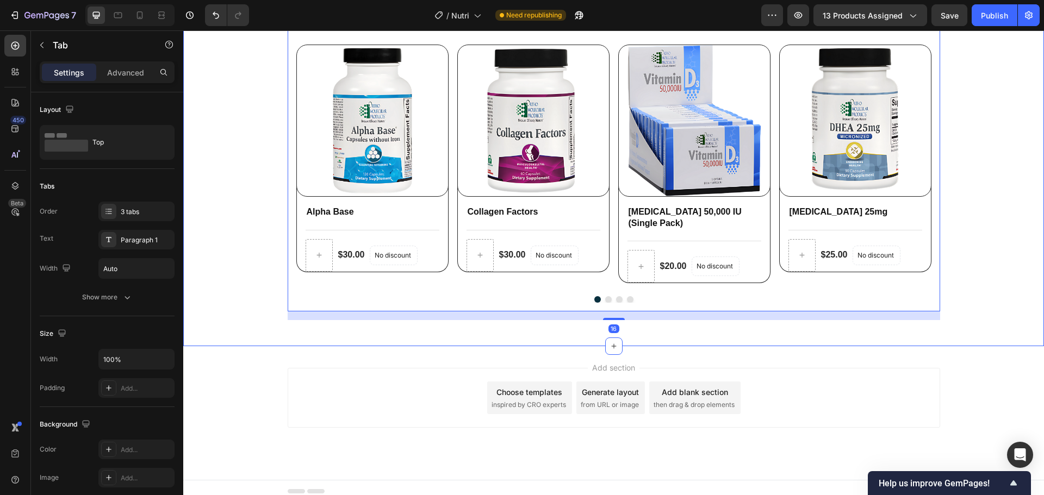
click at [528, 336] on div "Other Neutraceuticals Heading Row Lorem Perspiciatis Incididunt Product Images …" at bounding box center [613, 121] width 860 height 450
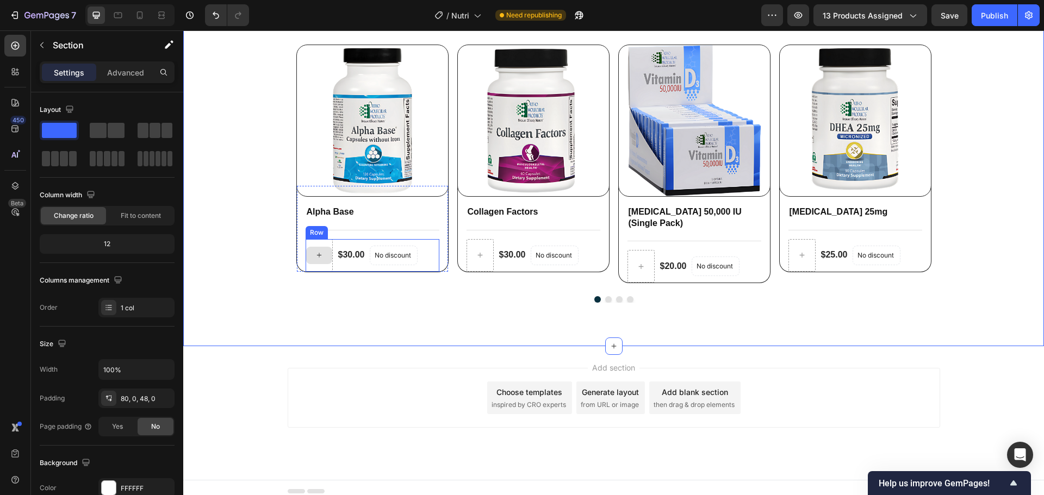
click at [324, 267] on div at bounding box center [318, 255] width 27 height 33
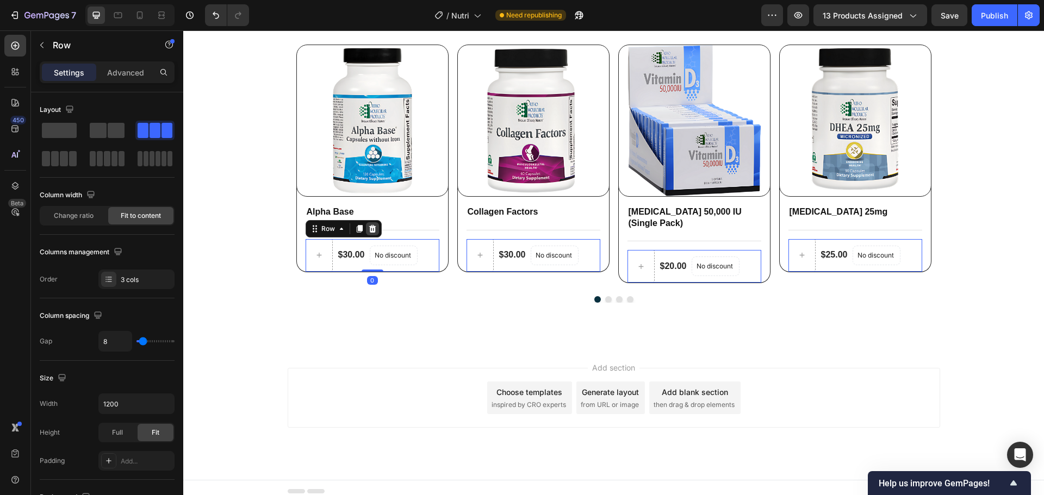
click at [370, 233] on icon at bounding box center [372, 228] width 9 height 9
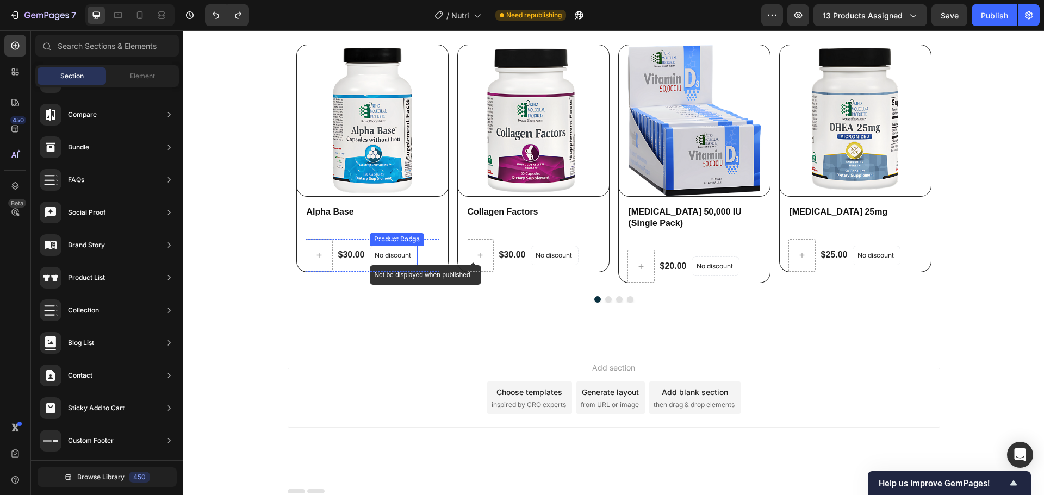
click at [389, 265] on div "No discount" at bounding box center [394, 256] width 48 height 20
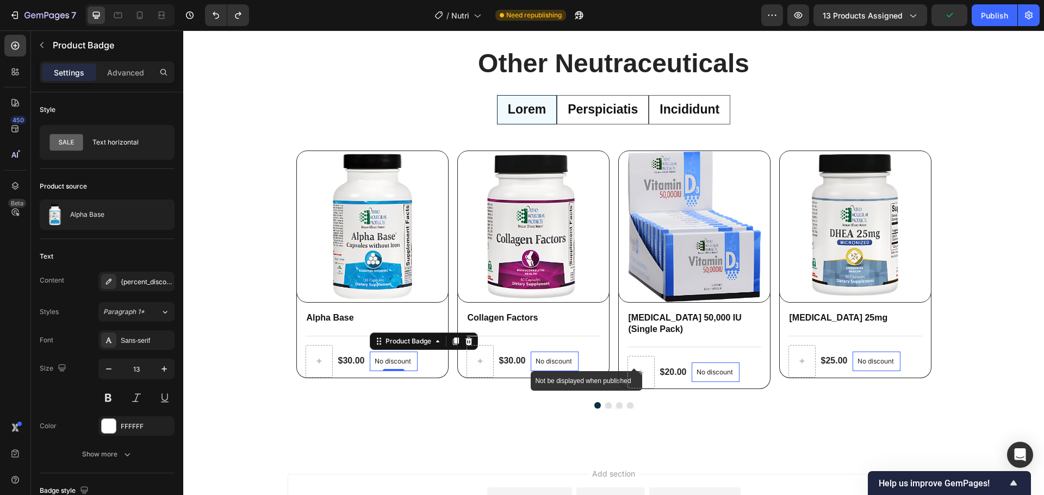
scroll to position [694, 0]
click at [563, 359] on p "No discount" at bounding box center [554, 362] width 38 height 10
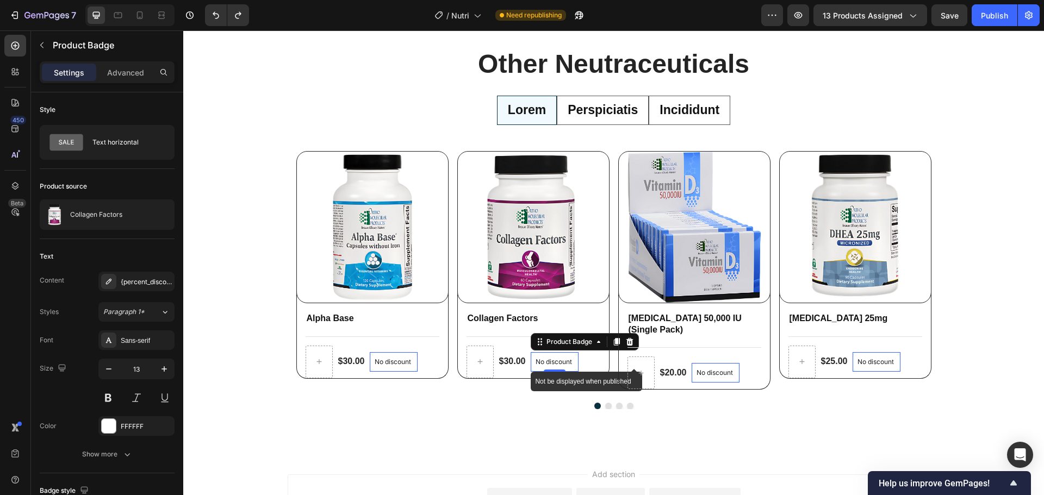
click at [563, 359] on p "No discount" at bounding box center [554, 362] width 38 height 10
click at [627, 337] on div "Vitamin D 50,000 IU (Single Pack) Product Title Title Line $20.00 Product Price…" at bounding box center [694, 351] width 134 height 78
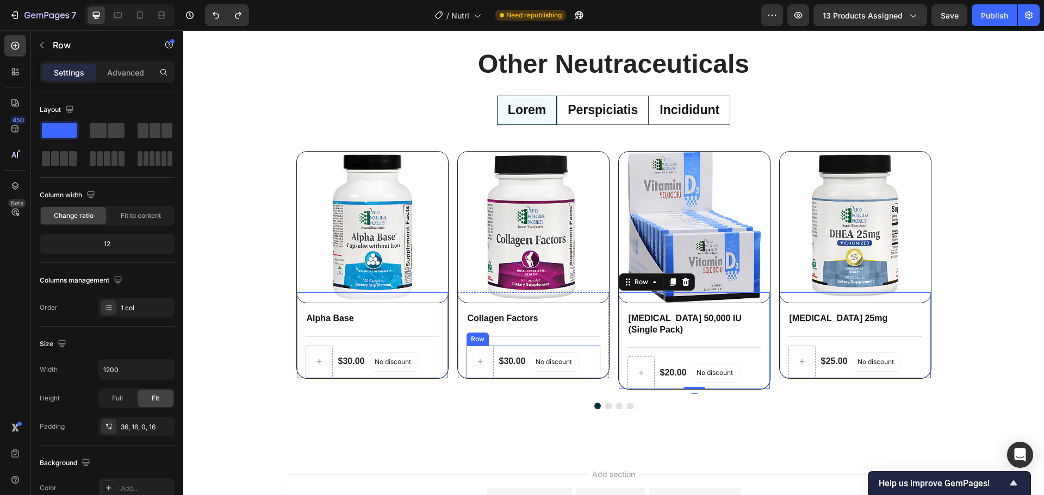
click at [577, 364] on div "$30.00 Product Price Product Price No discount Not be displayed when published …" at bounding box center [533, 362] width 134 height 33
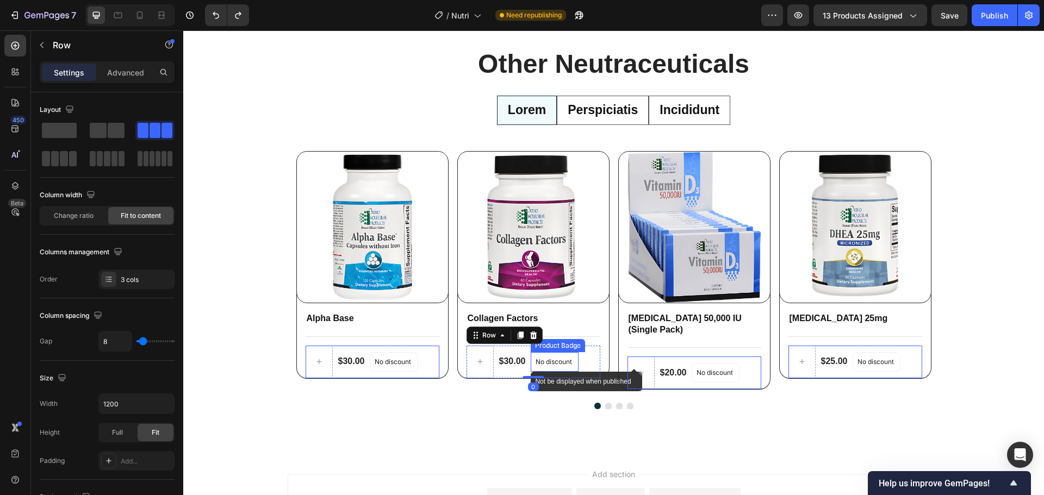
click at [567, 360] on p "No discount" at bounding box center [554, 362] width 38 height 10
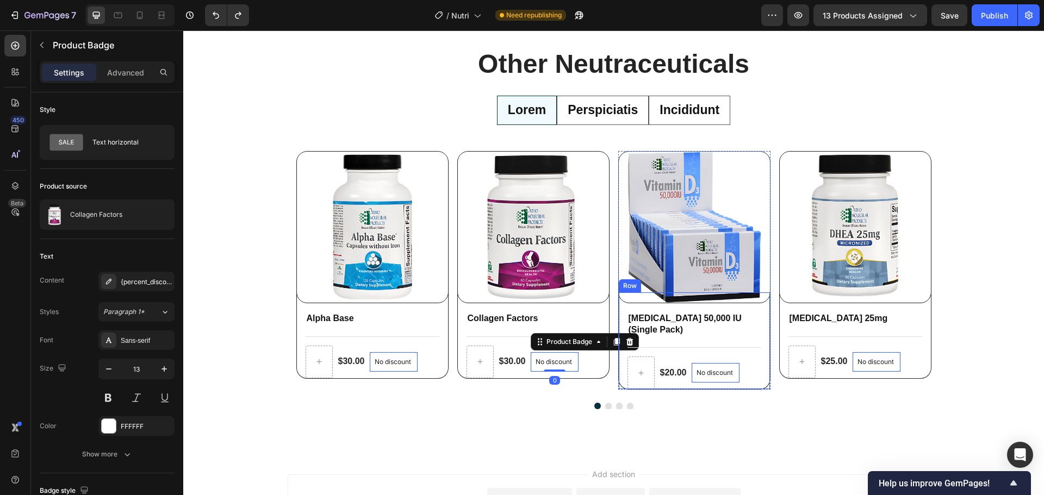
click at [628, 339] on div "Vitamin D 50,000 IU (Single Pack) Product Title Title Line $20.00 Product Price…" at bounding box center [694, 351] width 134 height 78
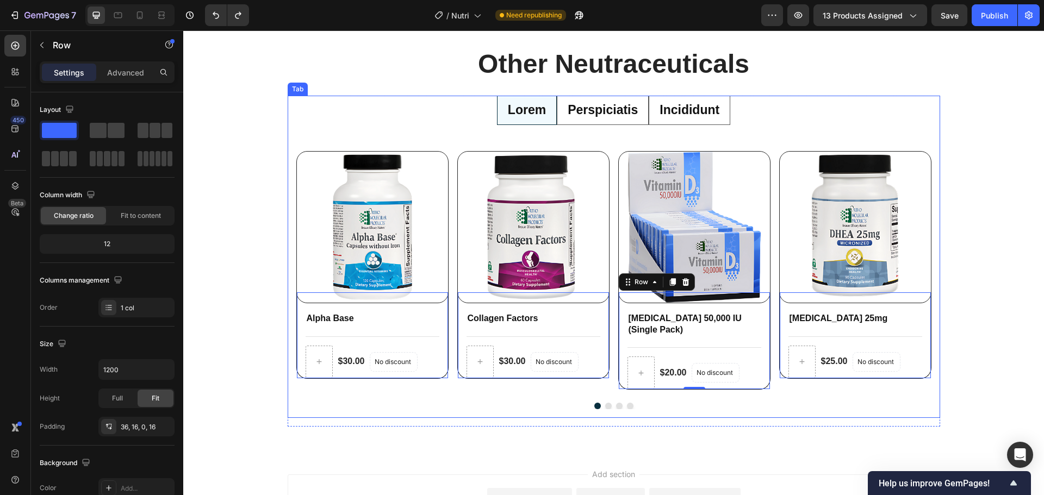
click at [761, 122] on ul "Lorem Perspiciatis Incididunt" at bounding box center [614, 110] width 652 height 29
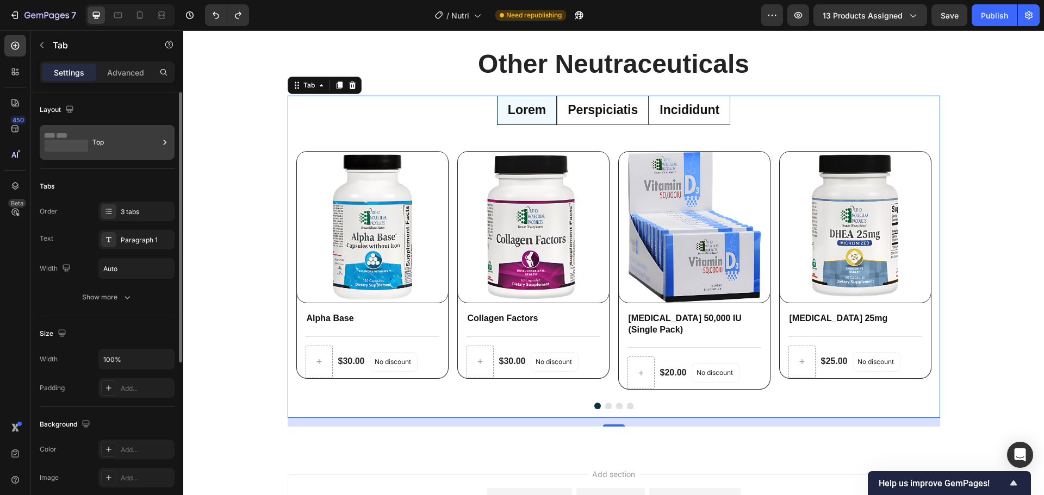
click at [130, 154] on div "Top" at bounding box center [125, 142] width 66 height 25
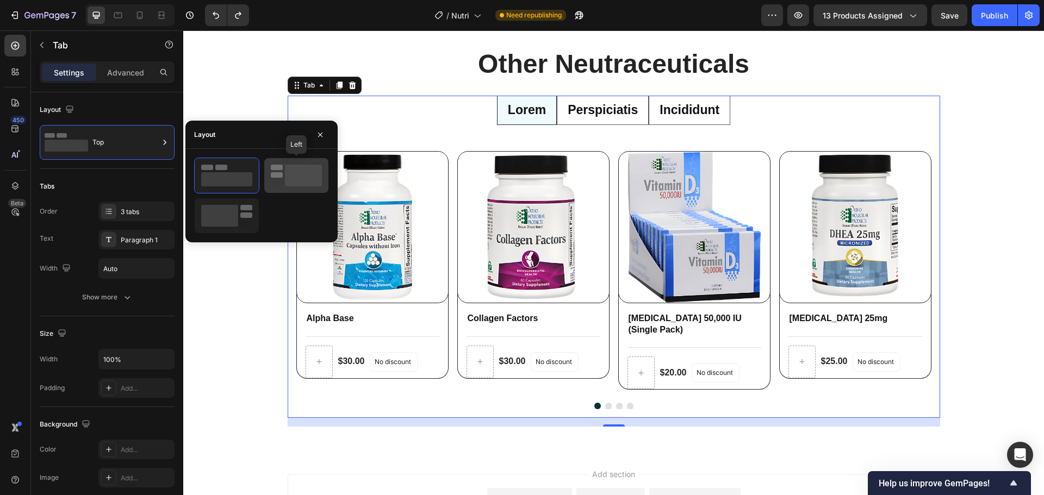
click at [311, 167] on rect at bounding box center [303, 176] width 37 height 22
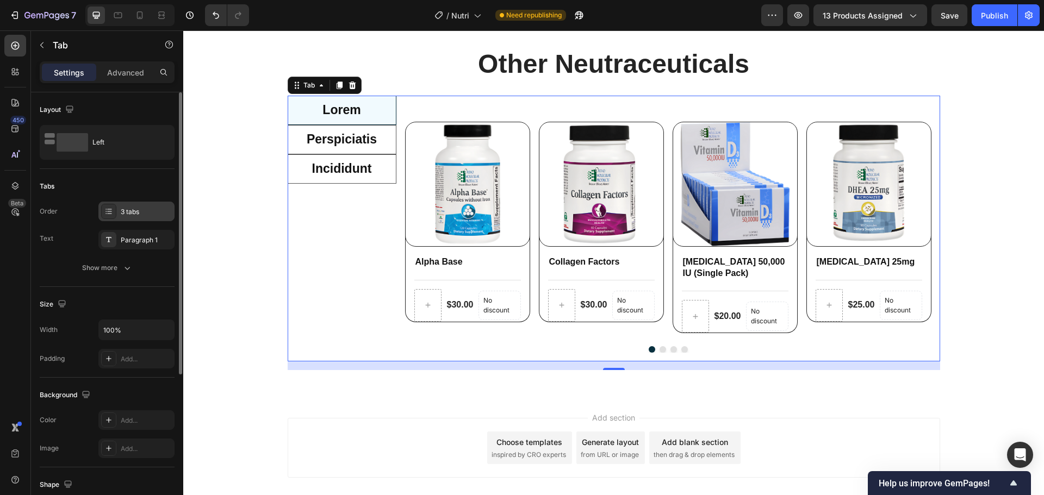
click at [134, 209] on div "3 tabs" at bounding box center [146, 212] width 51 height 10
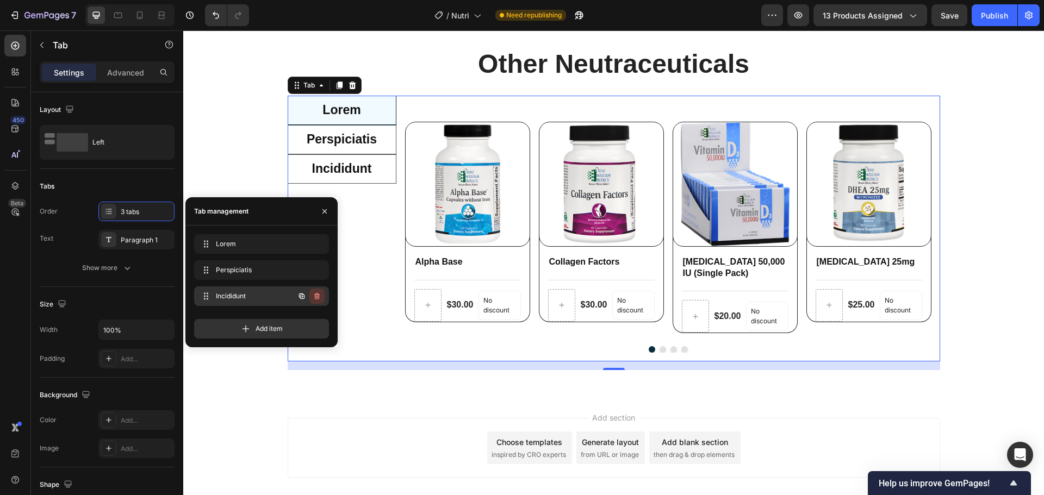
click at [318, 295] on icon "button" at bounding box center [317, 296] width 9 height 9
click at [318, 295] on div "Delete" at bounding box center [309, 296] width 20 height 10
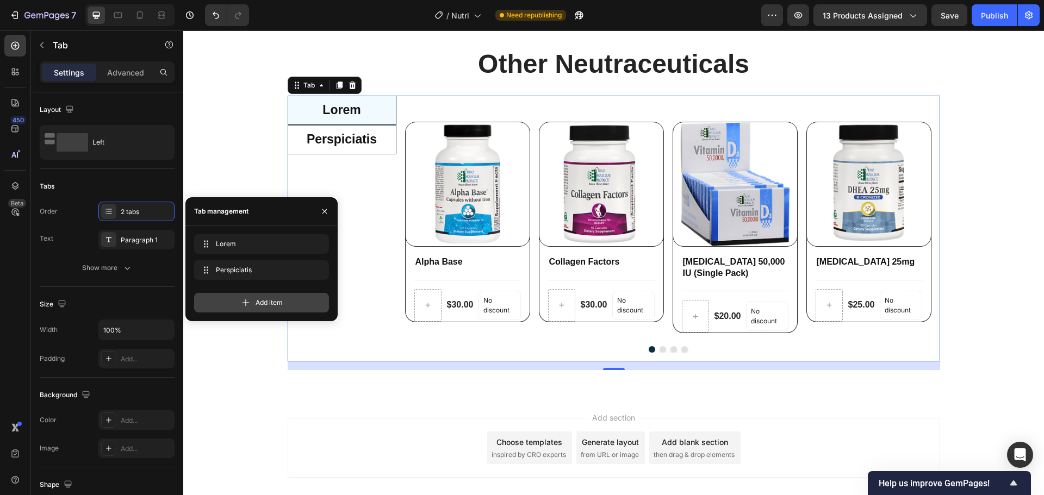
click at [313, 298] on div "Add item" at bounding box center [261, 303] width 135 height 20
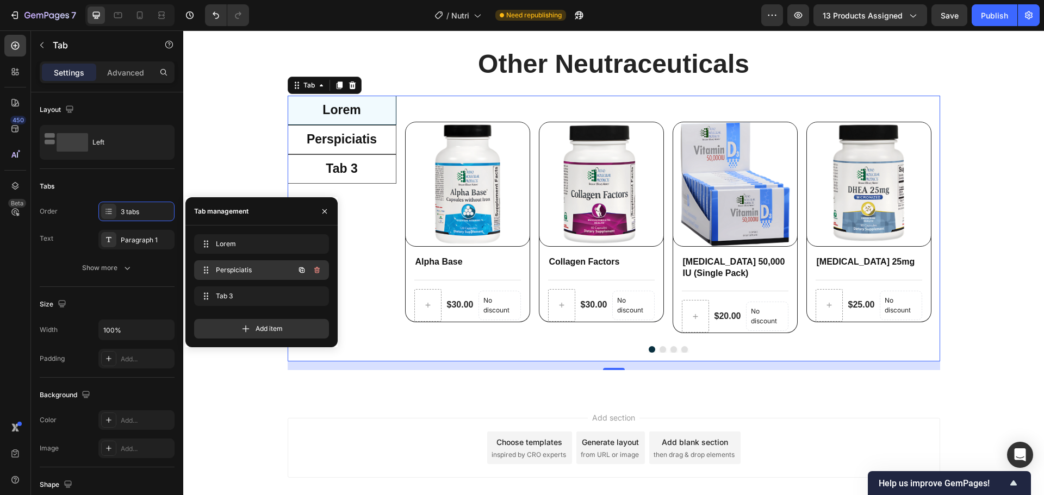
click at [319, 273] on icon "button" at bounding box center [317, 270] width 9 height 9
click at [318, 273] on div "Delete" at bounding box center [309, 270] width 20 height 10
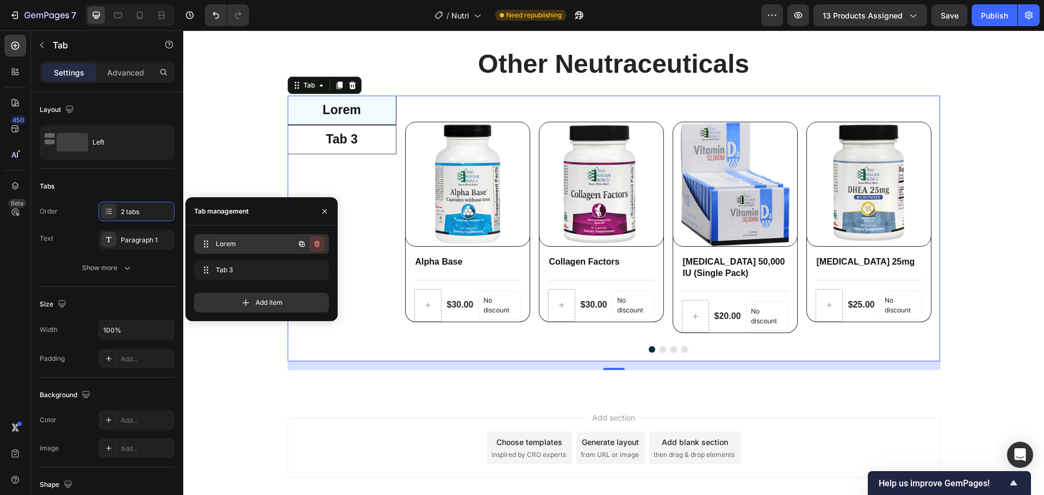
click at [318, 245] on icon "button" at bounding box center [317, 244] width 9 height 9
click at [315, 245] on div "Delete" at bounding box center [309, 244] width 20 height 10
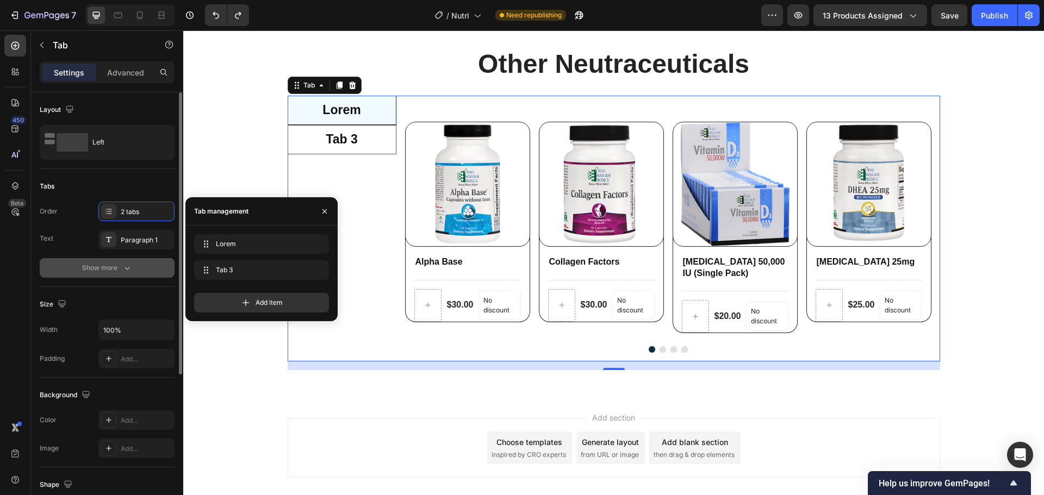
click at [124, 266] on icon "button" at bounding box center [127, 268] width 11 height 11
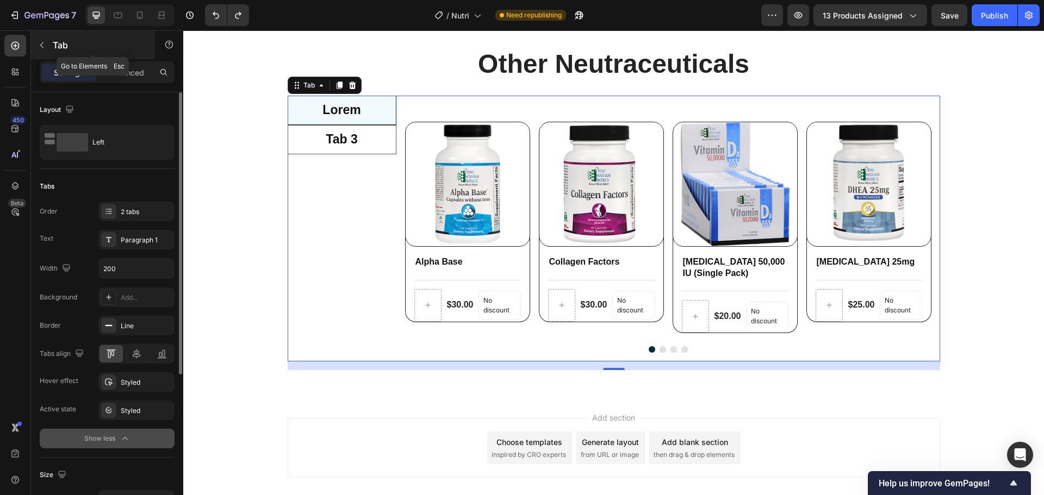
click at [51, 45] on div "Tab" at bounding box center [93, 45] width 124 height 28
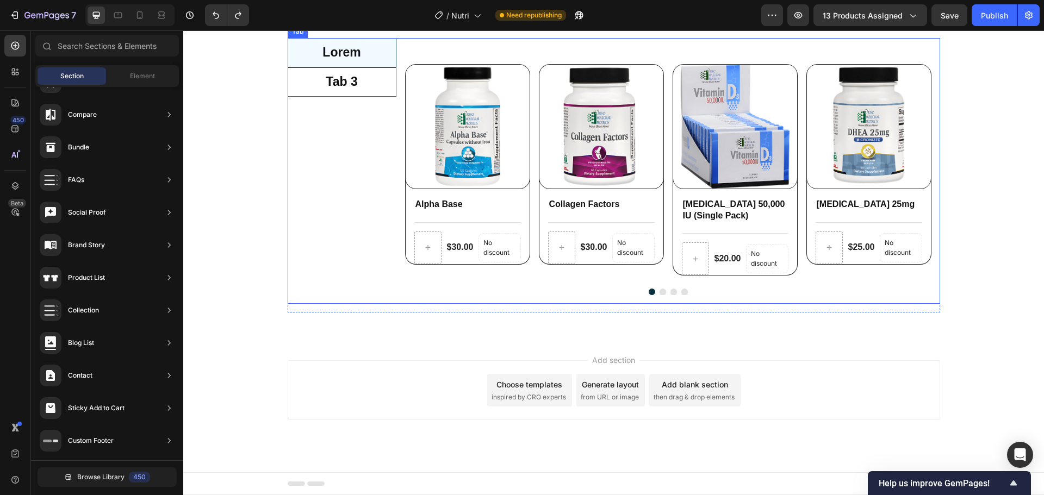
scroll to position [574, 0]
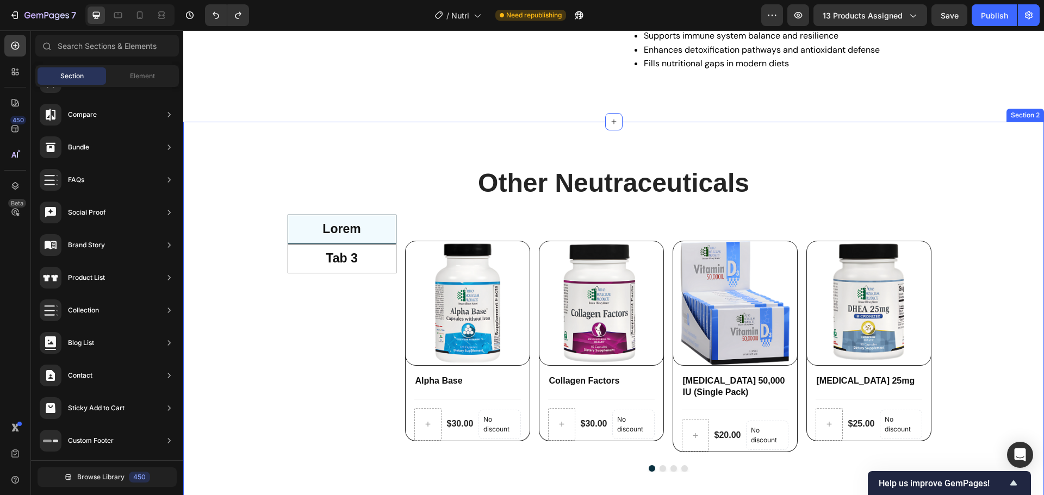
click at [237, 228] on div "Other Neutraceuticals Heading Row Lorem Tab 3 Product Images Alpha Base Product…" at bounding box center [613, 327] width 860 height 324
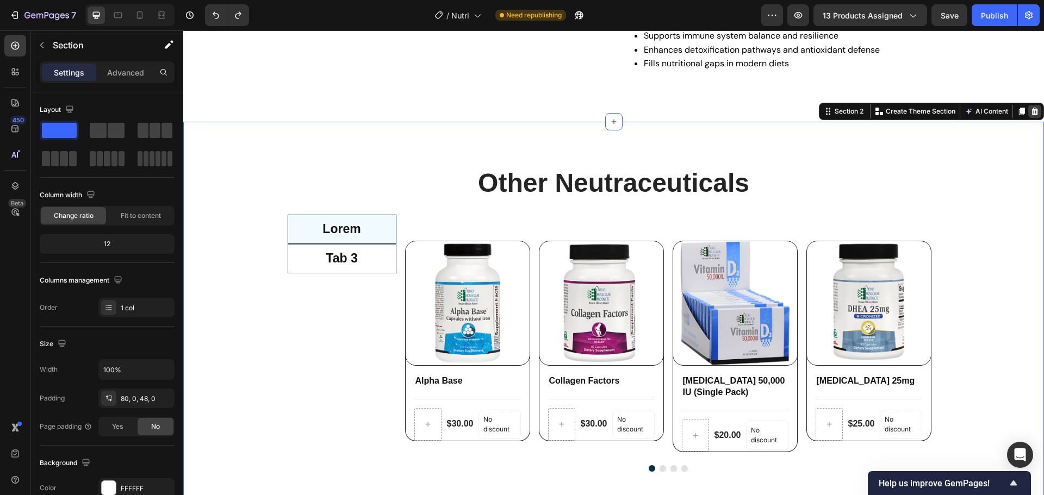
click at [1030, 107] on icon at bounding box center [1034, 111] width 9 height 9
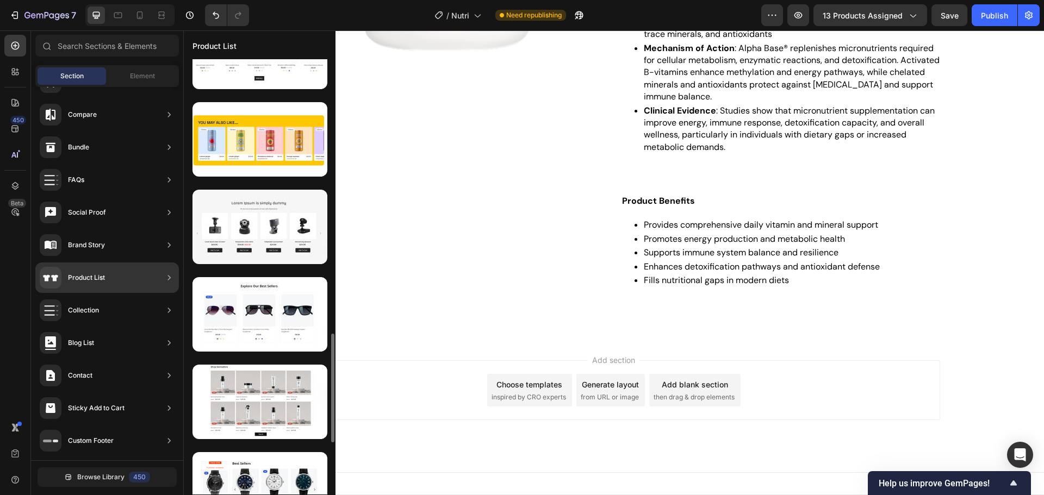
scroll to position [1098, 0]
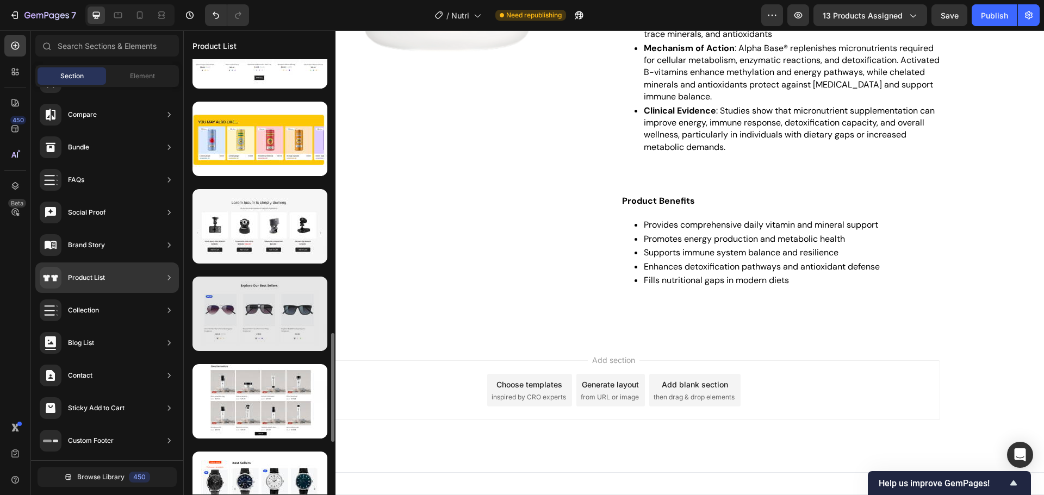
click at [312, 334] on div at bounding box center [259, 314] width 135 height 74
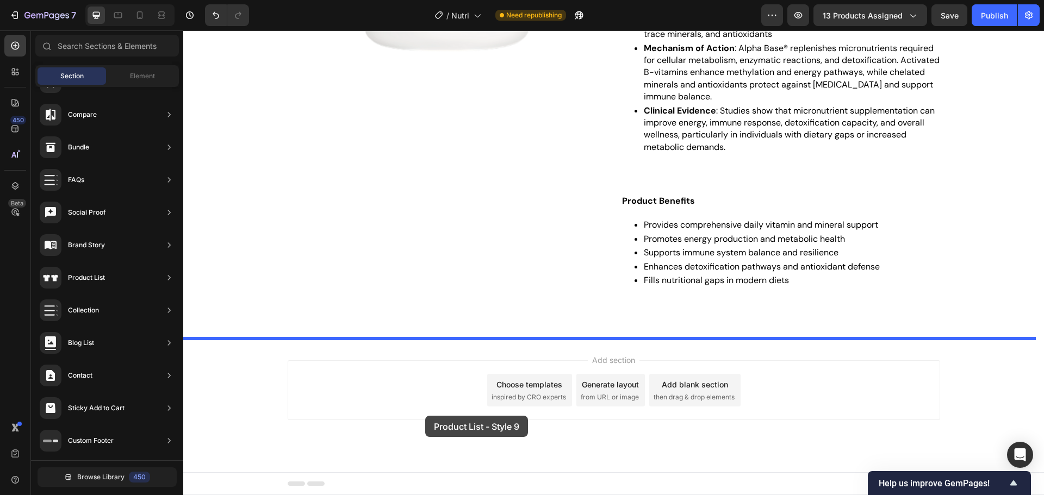
drag, startPoint x: 495, startPoint y: 364, endPoint x: 426, endPoint y: 416, distance: 86.2
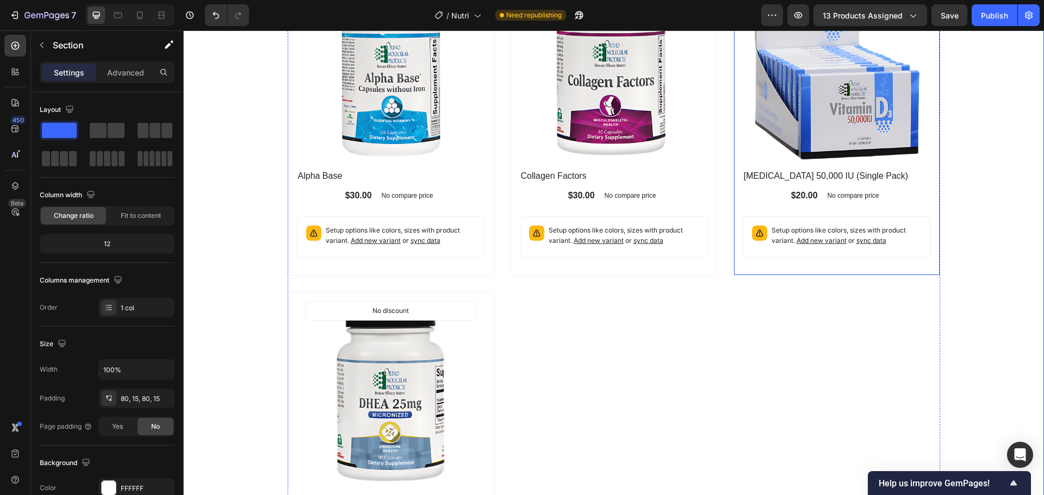
scroll to position [828, 0]
click at [733, 195] on div "(P) Images No discount Not be displayed when published Product Badge Row Vitami…" at bounding box center [836, 119] width 207 height 313
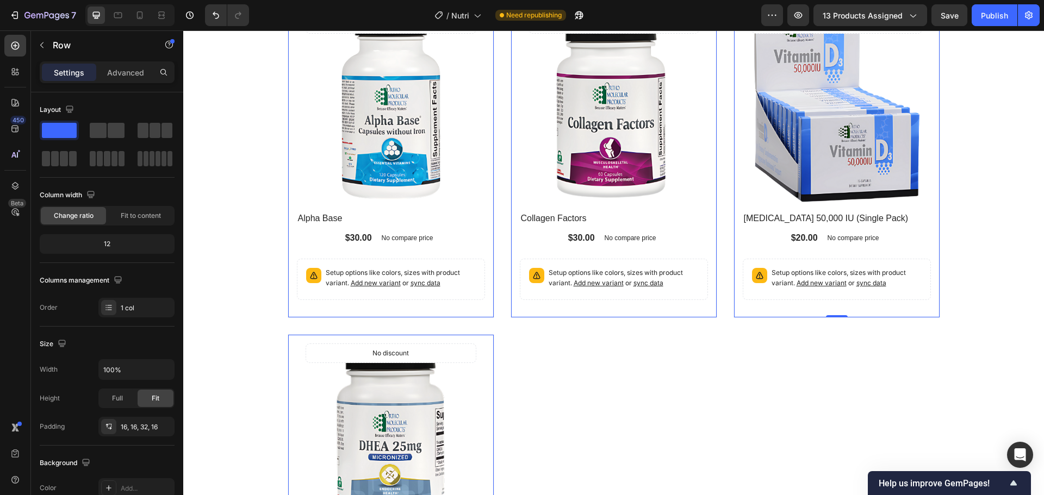
scroll to position [566, 0]
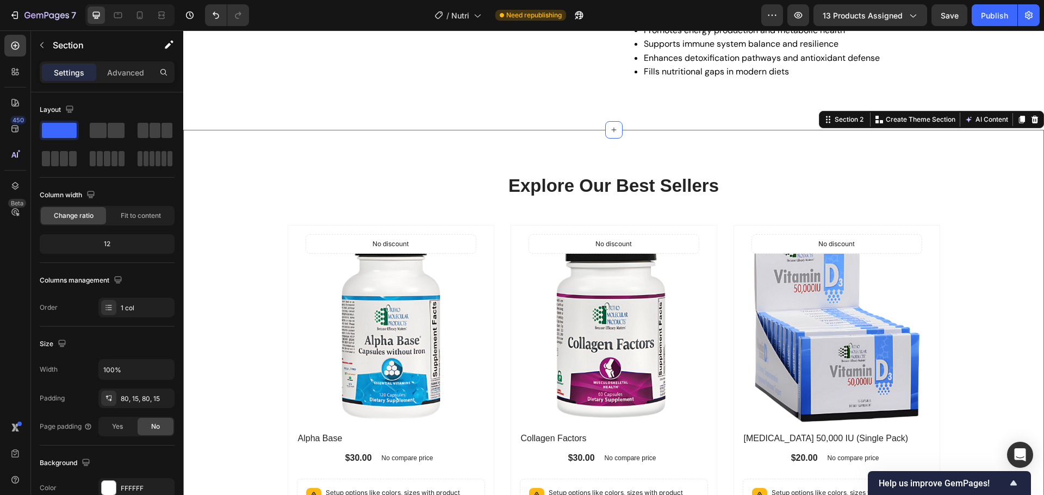
click at [151, 311] on div "1 col" at bounding box center [146, 308] width 51 height 10
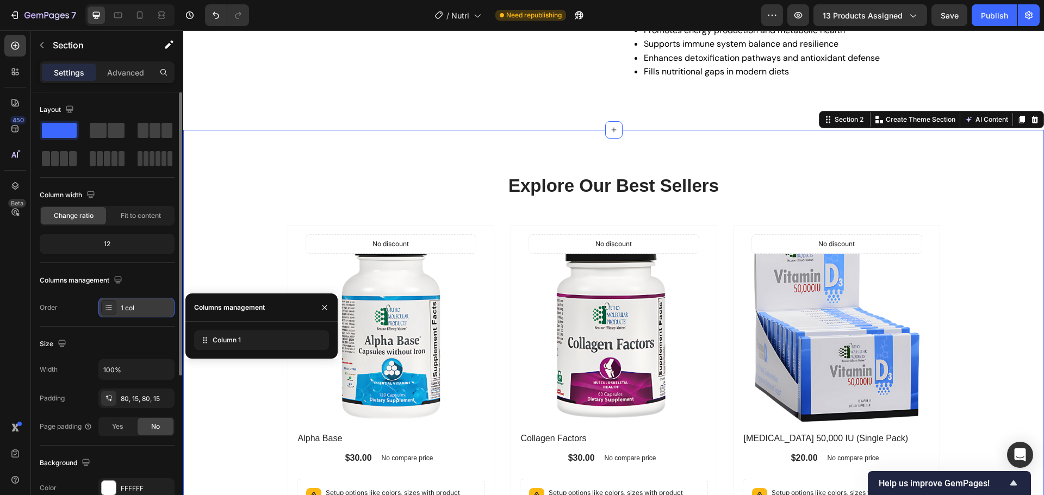
click at [151, 311] on div "1 col" at bounding box center [146, 308] width 51 height 10
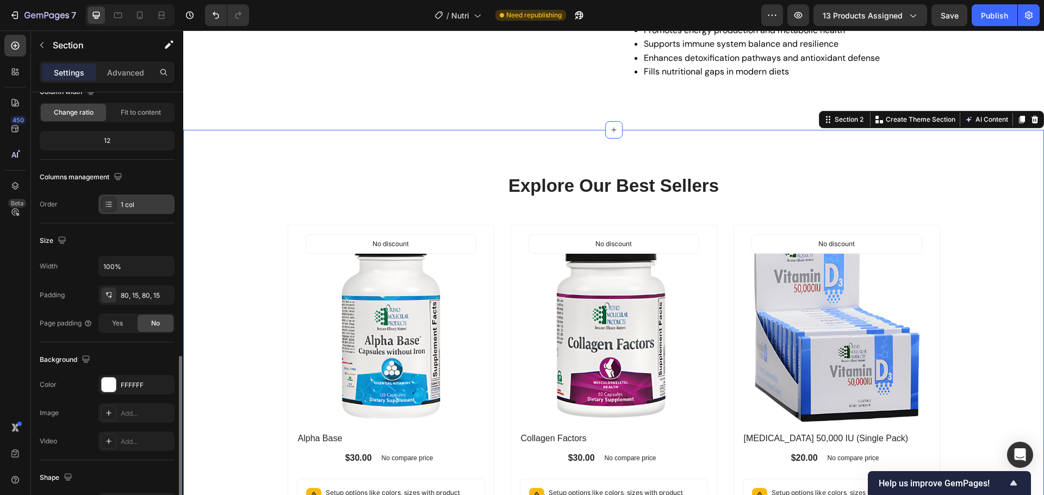
scroll to position [229, 0]
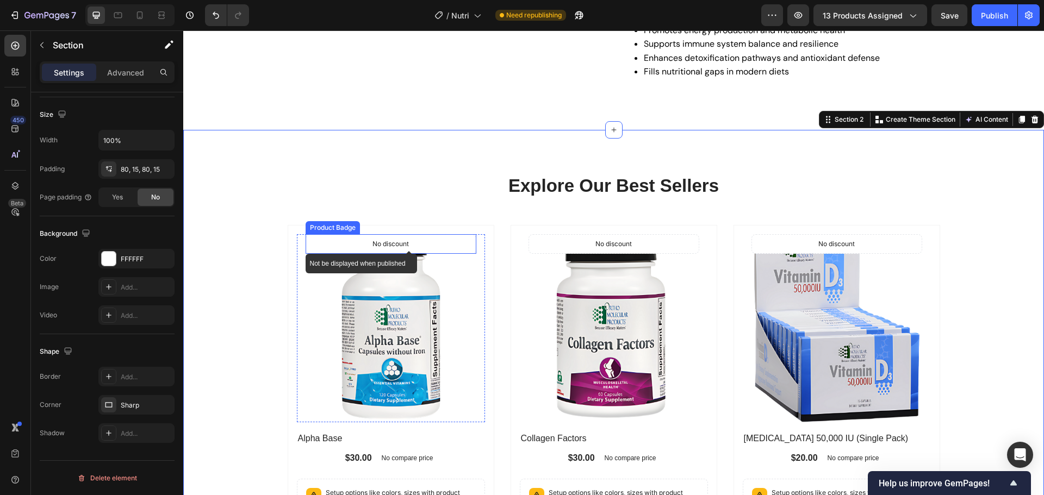
click at [396, 245] on p "No discount" at bounding box center [390, 244] width 36 height 10
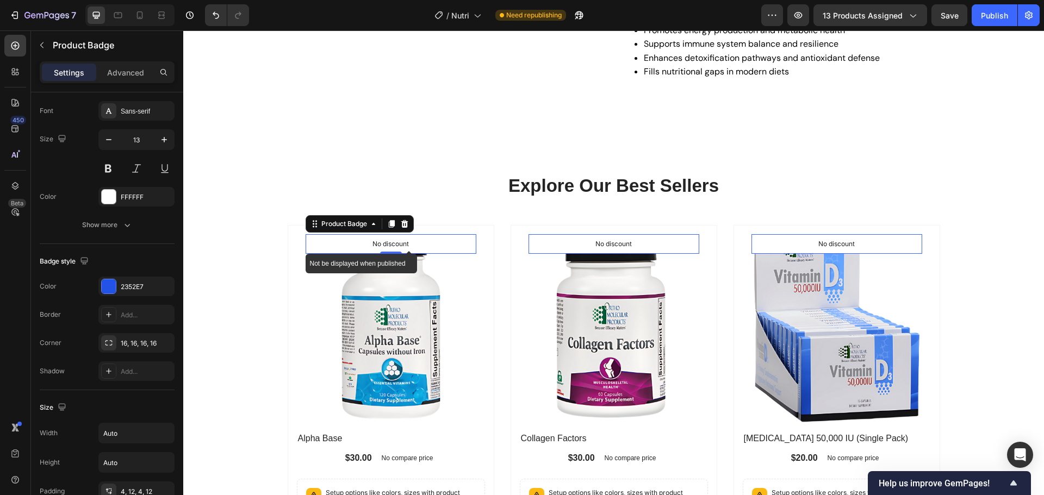
scroll to position [0, 0]
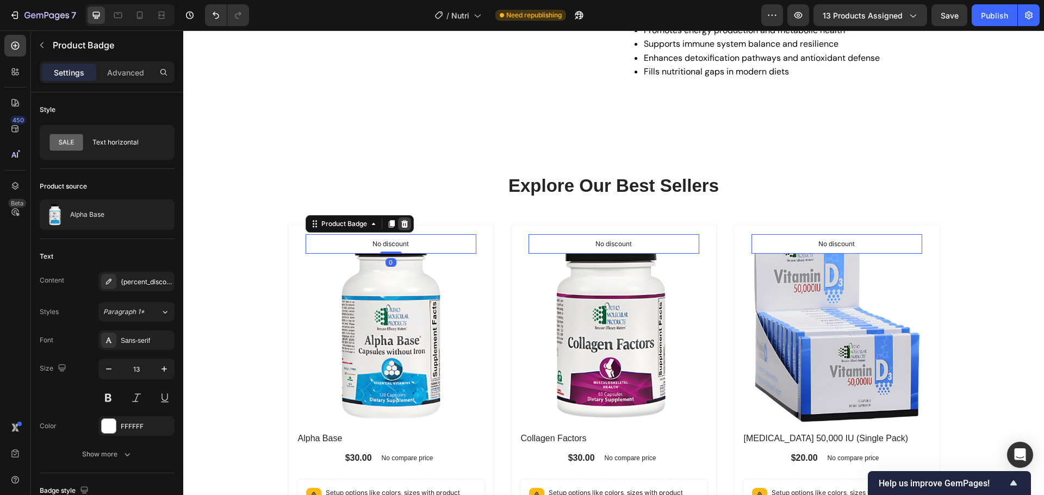
click at [401, 223] on icon at bounding box center [404, 224] width 9 height 9
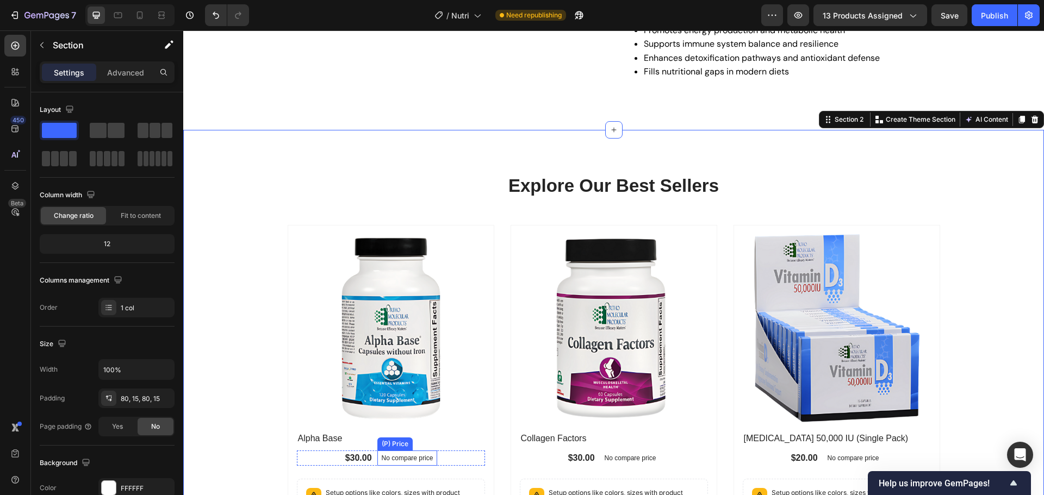
click at [415, 452] on div "No compare price" at bounding box center [407, 458] width 60 height 15
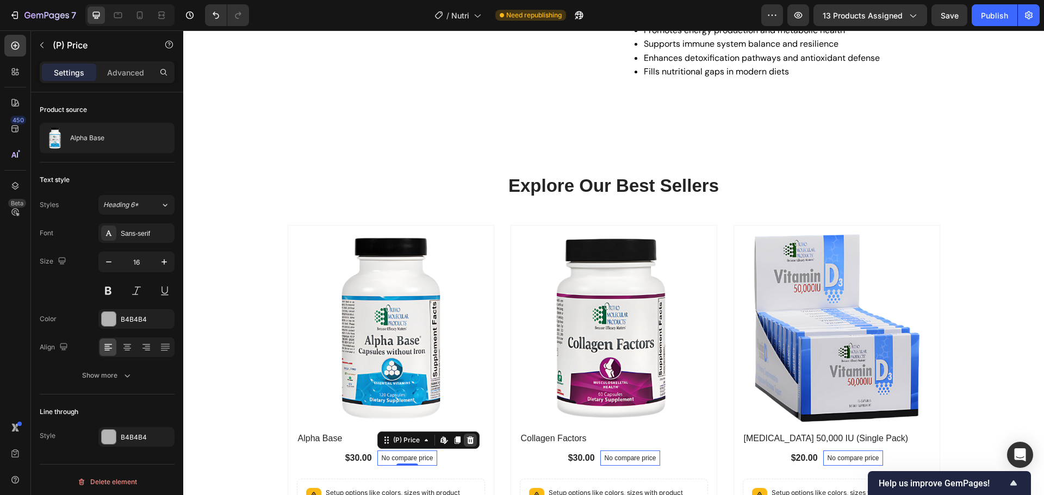
click at [468, 441] on icon at bounding box center [469, 440] width 7 height 8
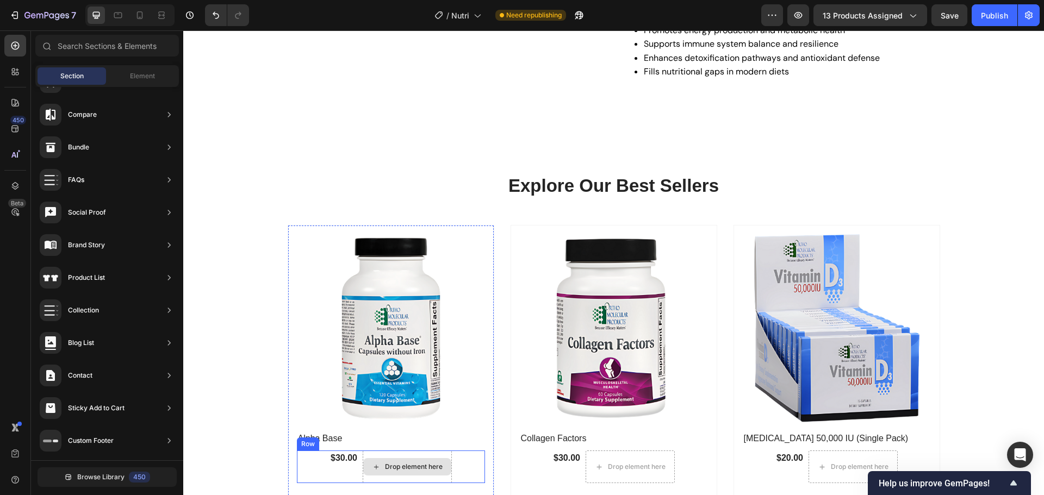
click at [441, 479] on div "Drop element here" at bounding box center [407, 467] width 89 height 33
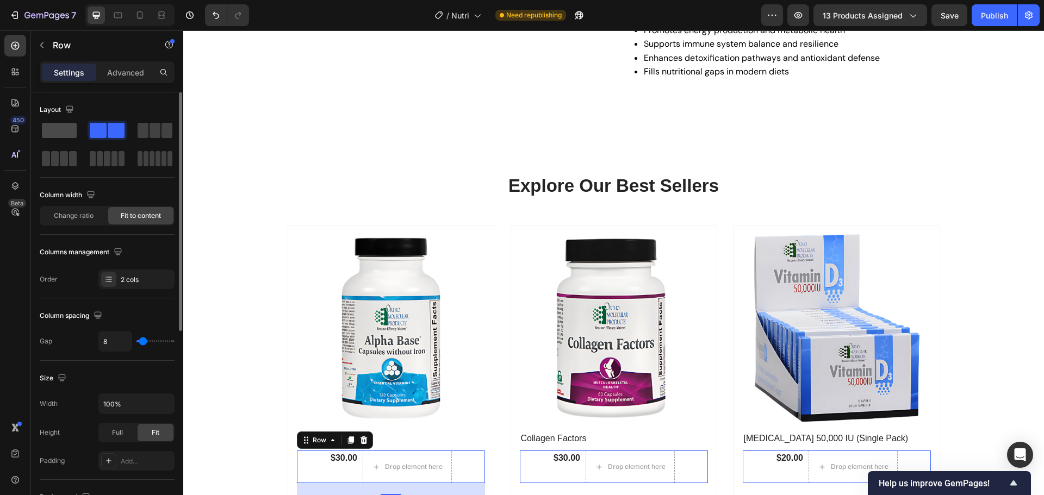
click at [60, 133] on span at bounding box center [59, 130] width 35 height 15
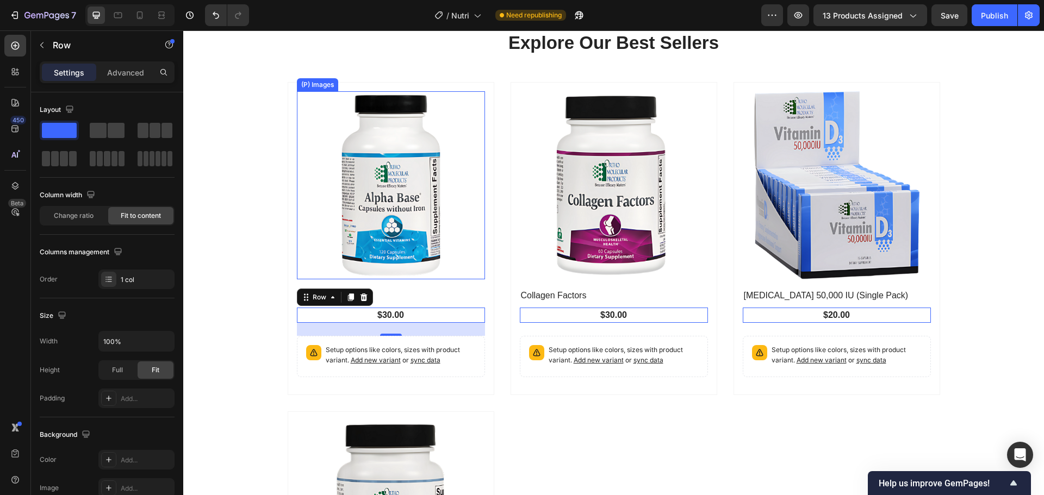
scroll to position [711, 0]
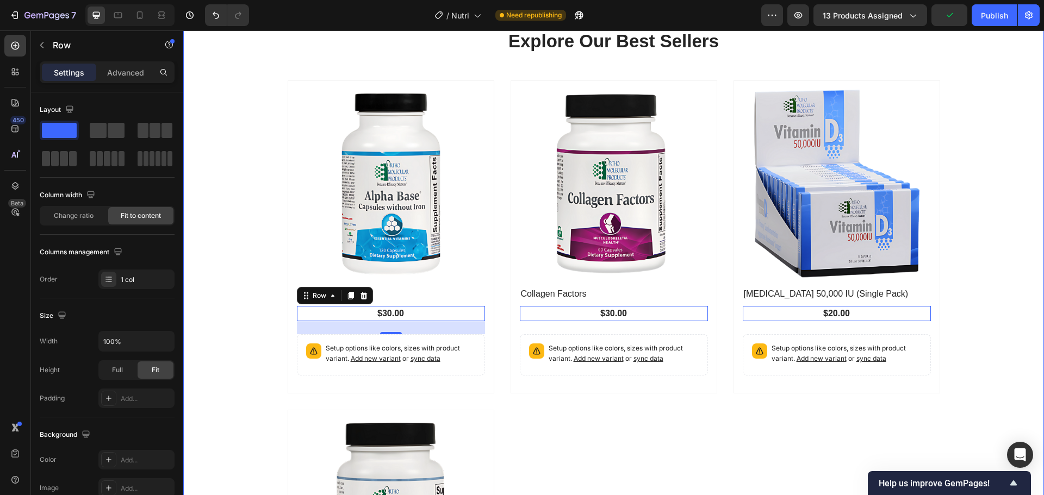
click at [239, 264] on div "Explore Our Best Sellers Heading Row (P) Images Row Alpha Base (P) Title $30.00…" at bounding box center [613, 376] width 844 height 694
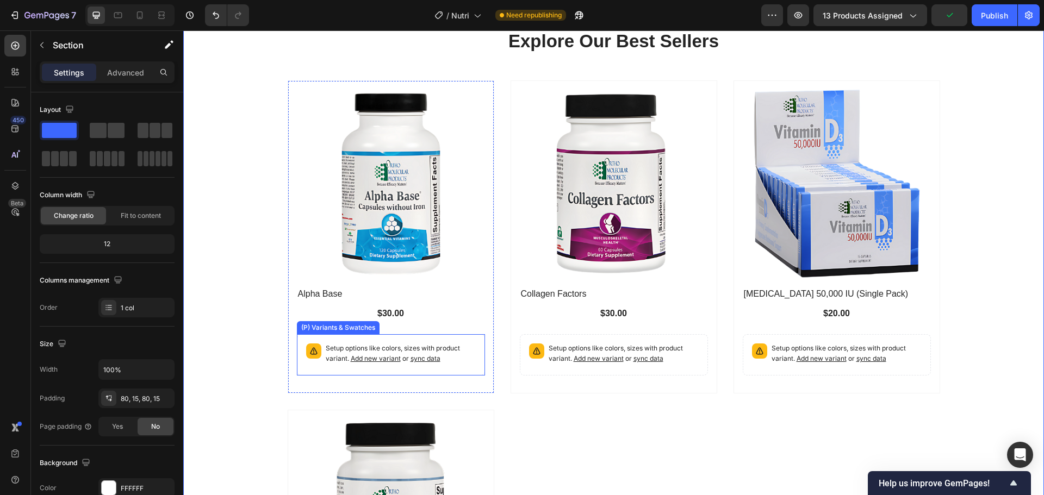
click at [461, 359] on p "Setup options like colors, sizes with product variant. Add new variant or sync …" at bounding box center [401, 353] width 150 height 21
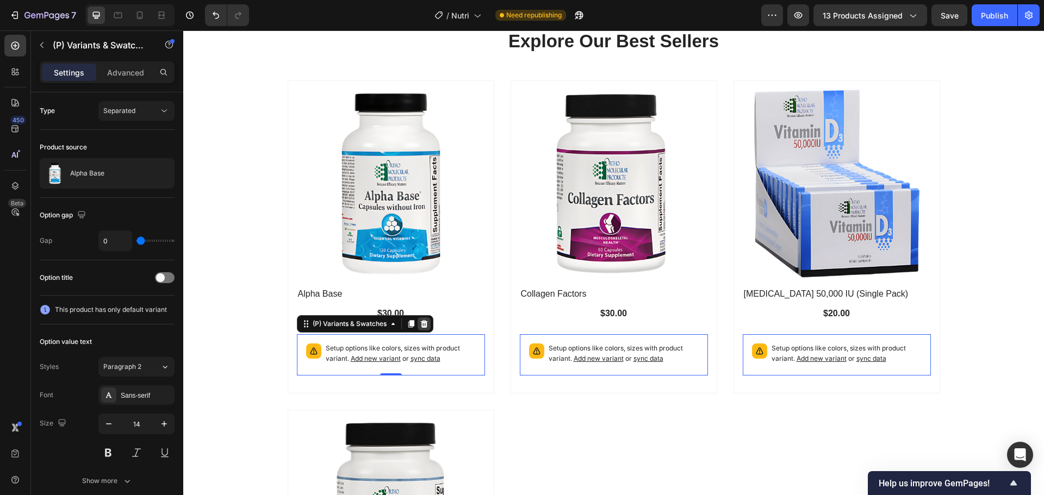
click at [422, 323] on icon at bounding box center [423, 324] width 7 height 8
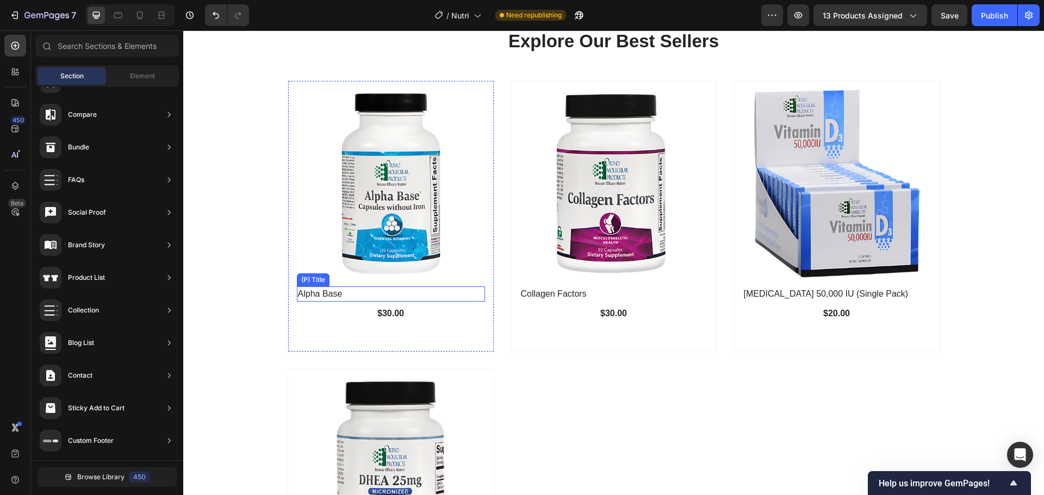
click at [341, 298] on h2 "Alpha Base" at bounding box center [382, 293] width 171 height 15
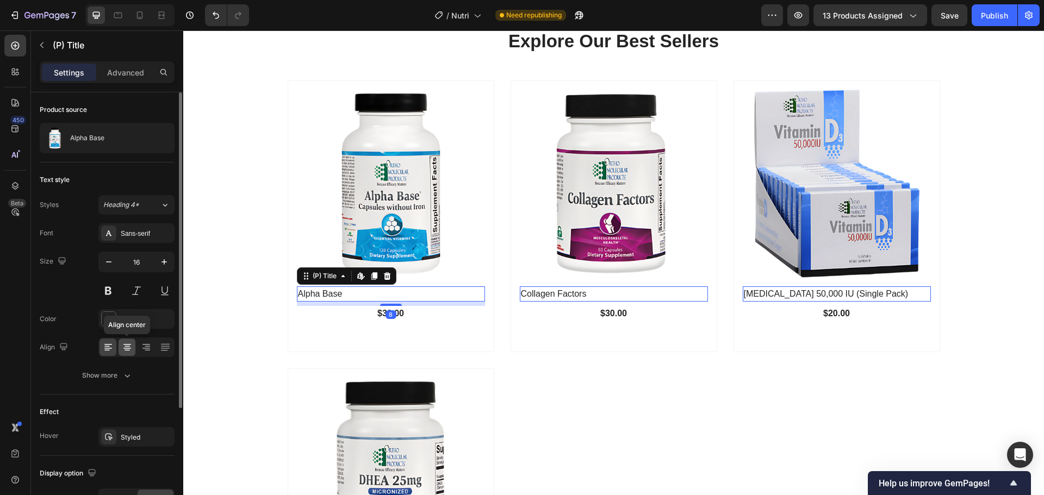
click at [125, 353] on div at bounding box center [126, 347] width 17 height 17
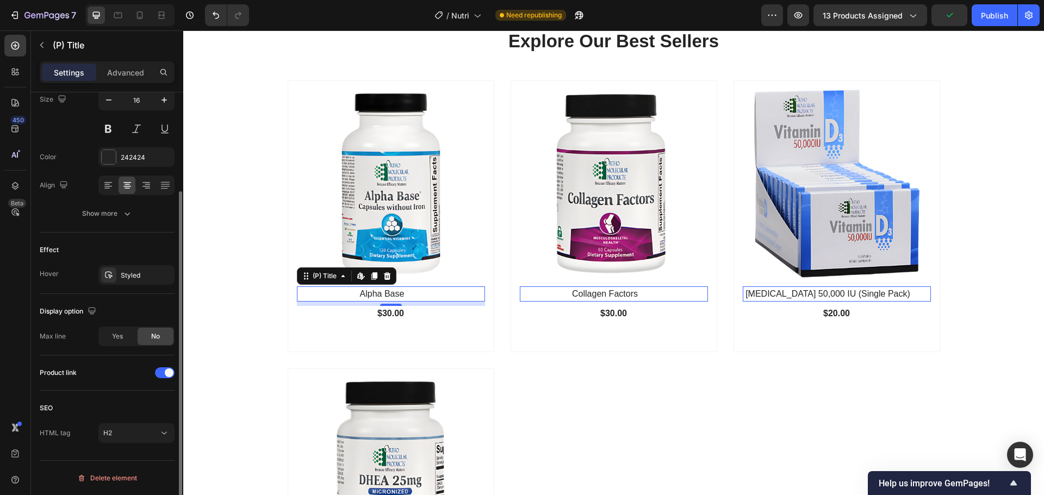
scroll to position [0, 0]
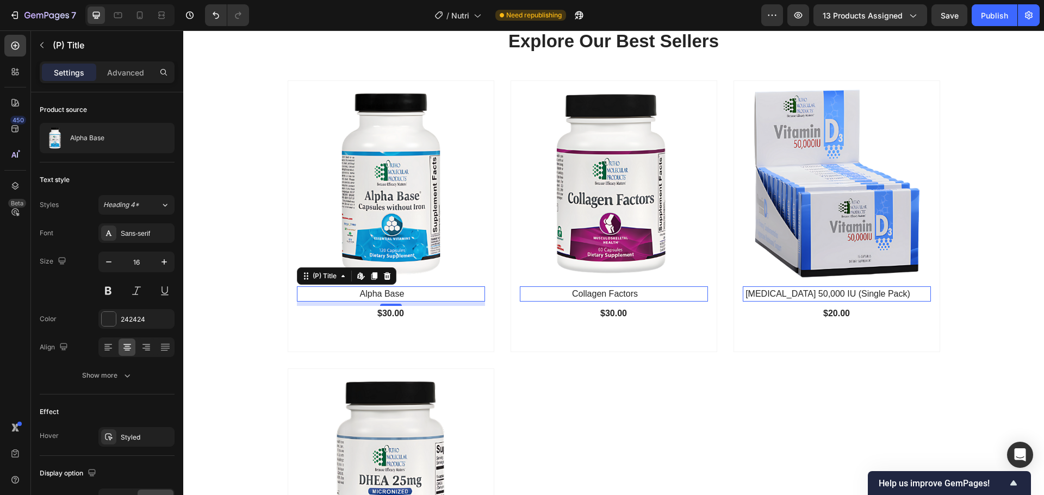
click at [327, 297] on h2 "Alpha Base" at bounding box center [382, 293] width 171 height 15
click at [334, 316] on div "$30.00 (P) Price (P) Price Row" at bounding box center [391, 313] width 188 height 15
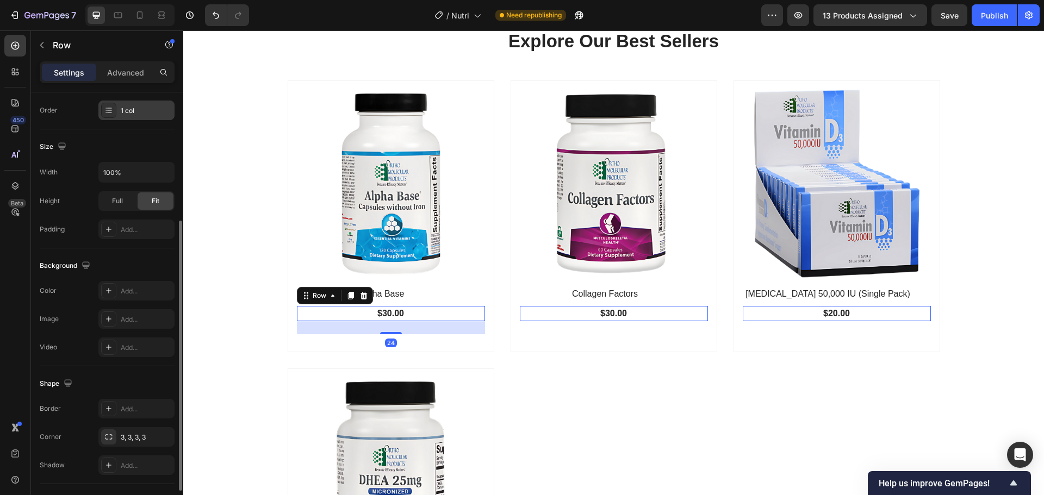
scroll to position [263, 0]
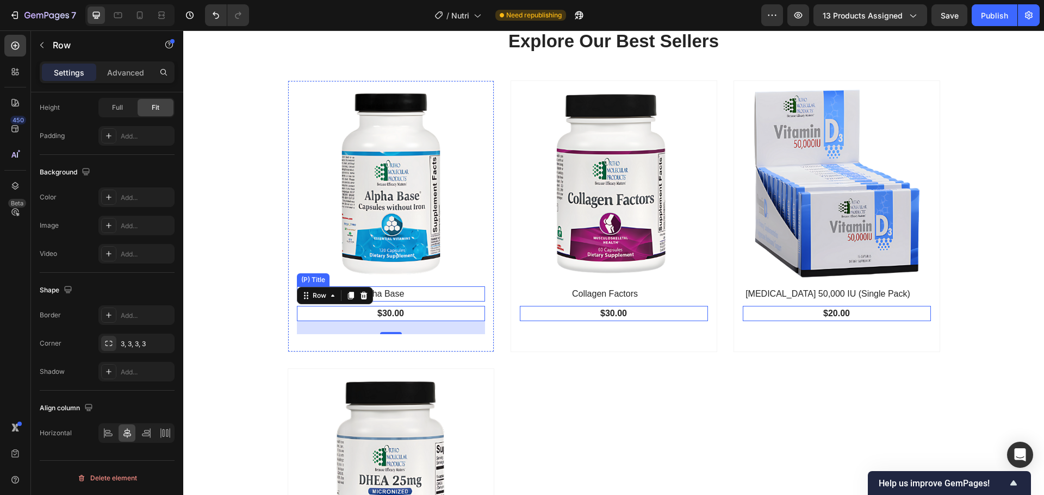
click at [449, 298] on h2 "Alpha Base" at bounding box center [382, 293] width 171 height 15
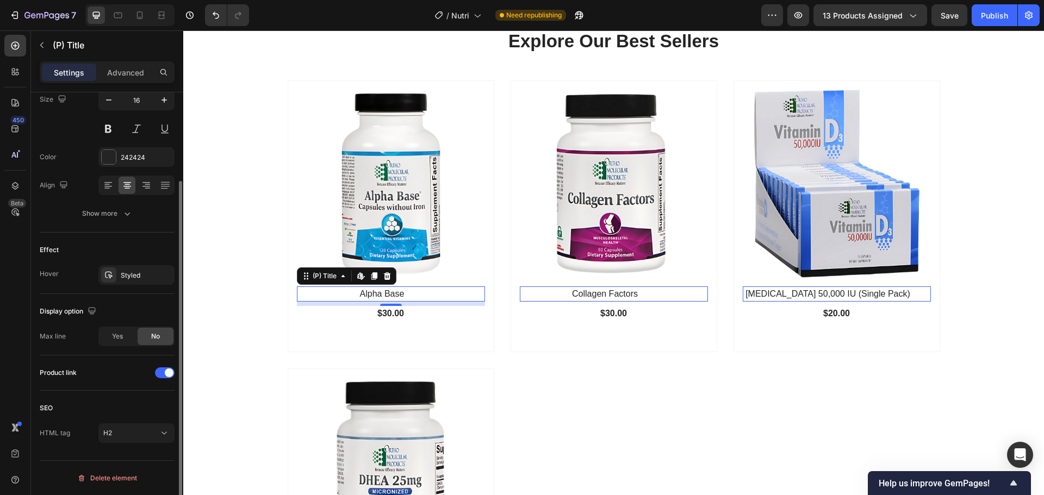
scroll to position [0, 0]
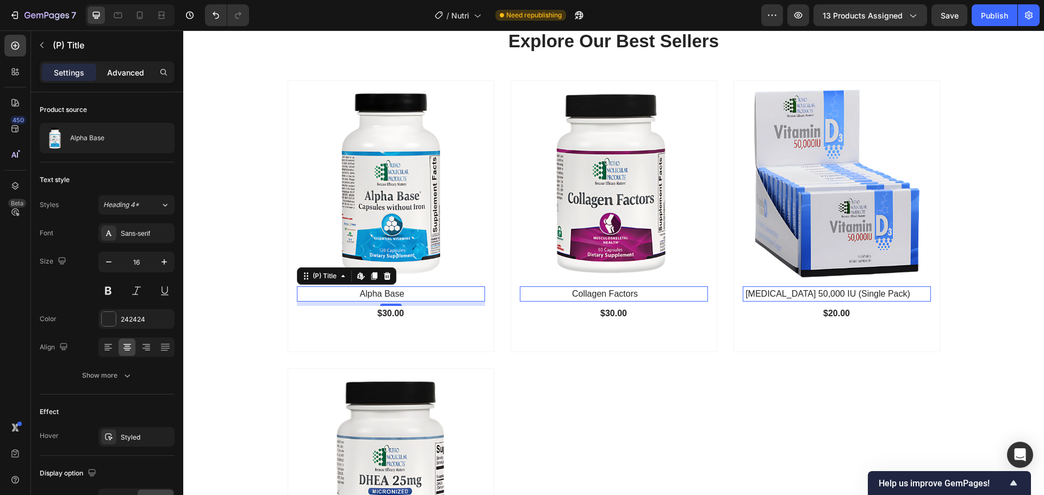
click at [132, 68] on p "Advanced" at bounding box center [125, 72] width 37 height 11
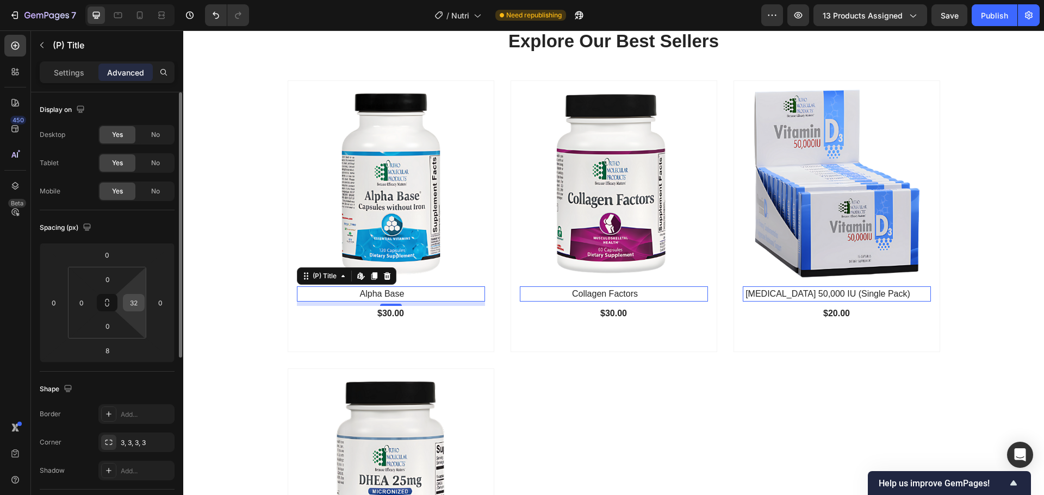
click at [135, 308] on input "32" at bounding box center [134, 303] width 16 height 16
type input "0"
click at [151, 299] on div "0" at bounding box center [160, 302] width 22 height 17
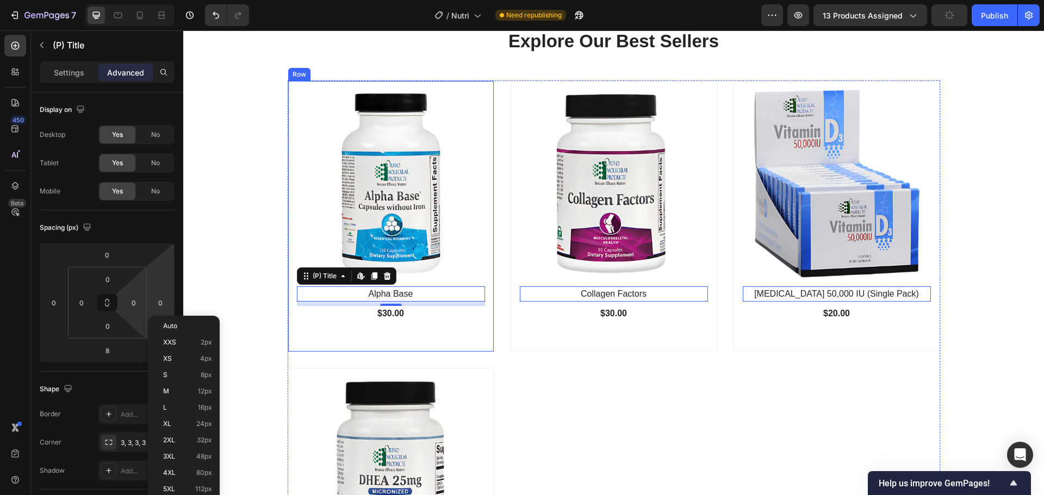
click at [297, 337] on div "(P) Images Row Alpha Base (P) Title Edit content in Shopify 8 $30.00 (P) Price …" at bounding box center [391, 216] width 207 height 272
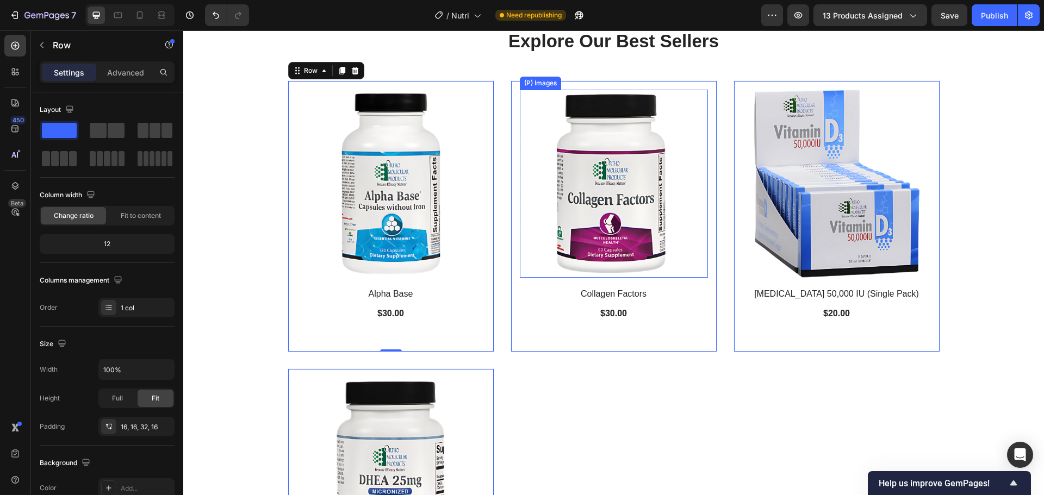
click at [601, 183] on img at bounding box center [614, 184] width 188 height 188
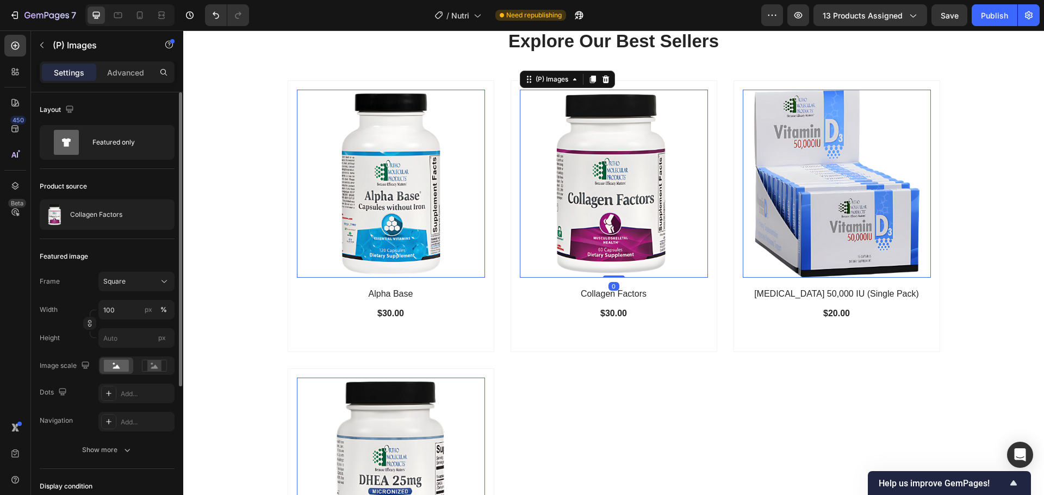
click at [135, 238] on div "Product source Collagen Factors" at bounding box center [107, 204] width 135 height 70
click at [134, 247] on div "Featured image Frame Square Width 100 px % Height px Image scale Dots Add... Na…" at bounding box center [107, 354] width 135 height 230
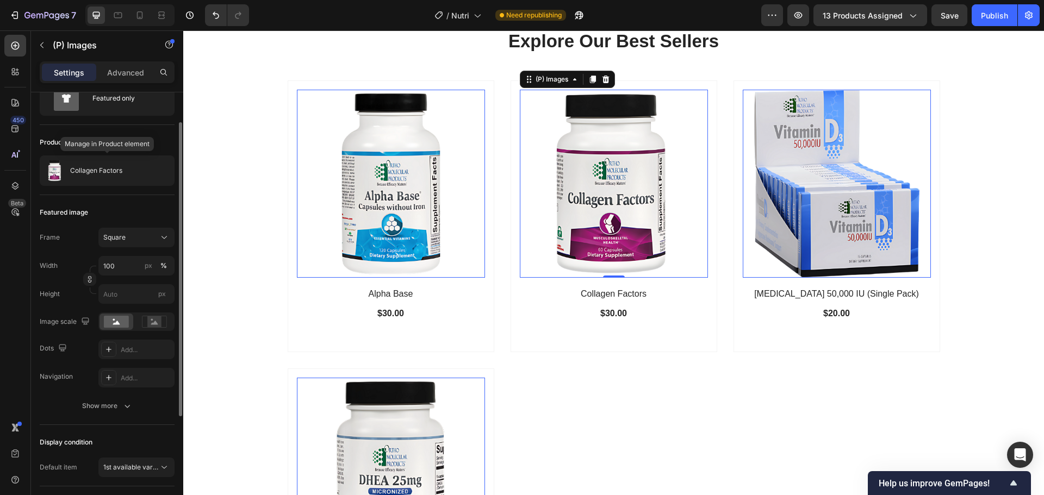
scroll to position [45, 0]
click at [129, 73] on p "Advanced" at bounding box center [125, 72] width 37 height 11
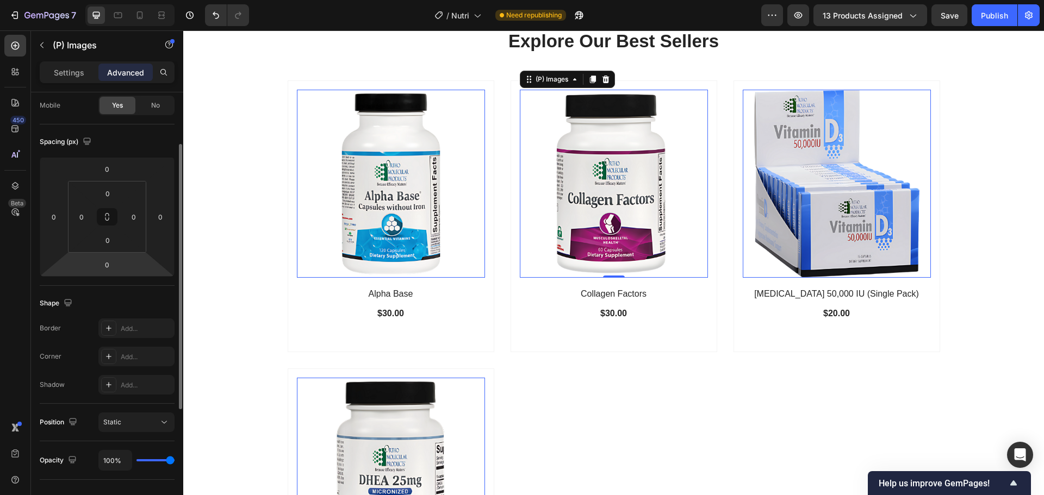
scroll to position [0, 0]
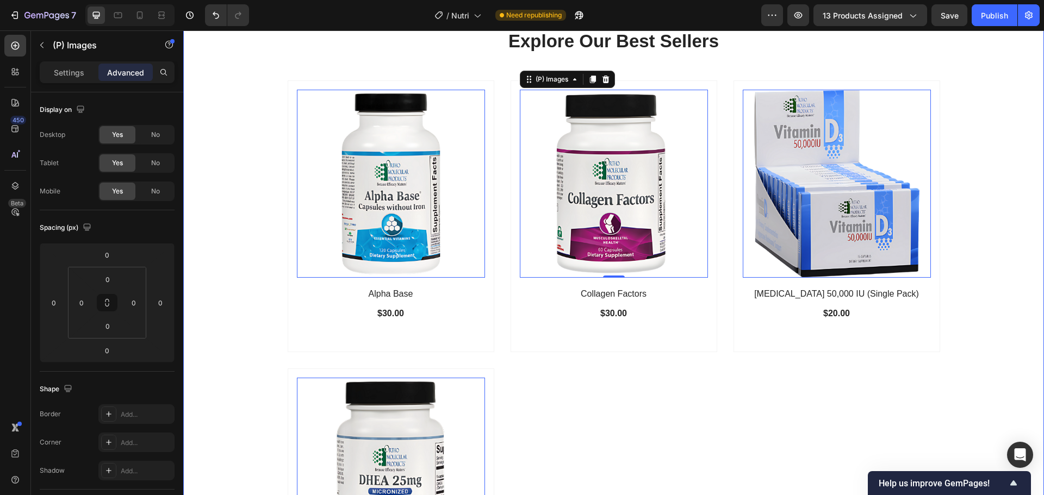
click at [236, 242] on div "Explore Our Best Sellers Heading Row (P) Images 0 Row Alpha Base (P) Title $30.…" at bounding box center [613, 334] width 844 height 611
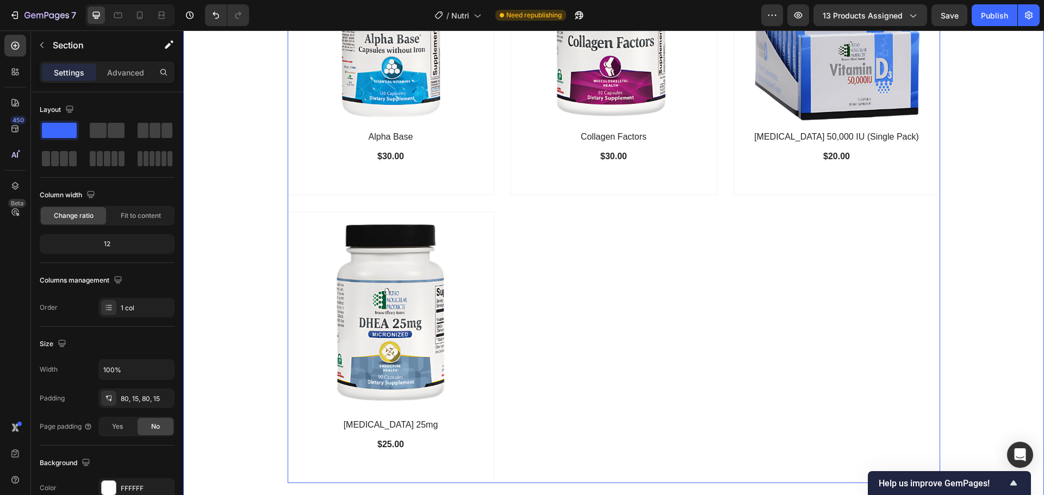
scroll to position [876, 0]
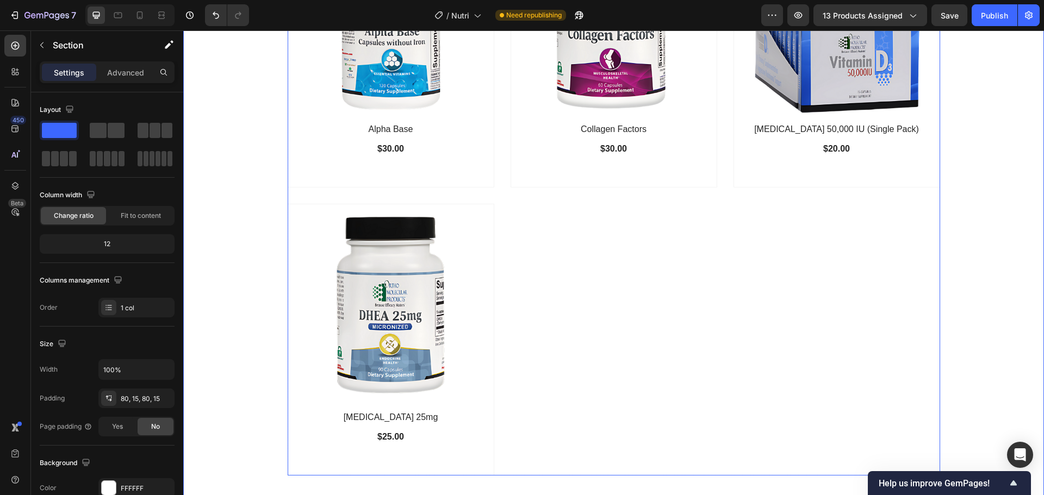
click at [536, 365] on div "(P) Images Row Alpha Base (P) Title $30.00 (P) Price (P) Price Row Row Product …" at bounding box center [614, 196] width 652 height 560
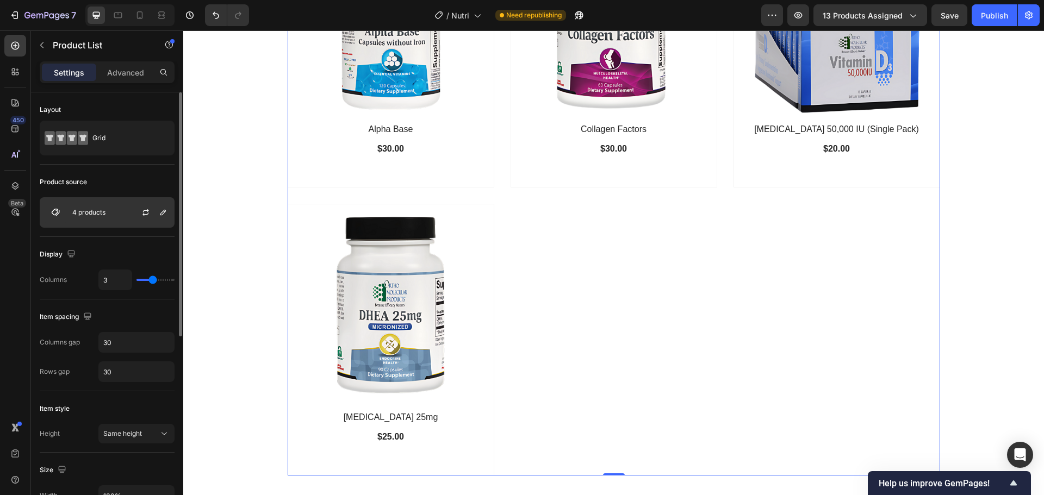
click at [128, 213] on div at bounding box center [150, 212] width 48 height 29
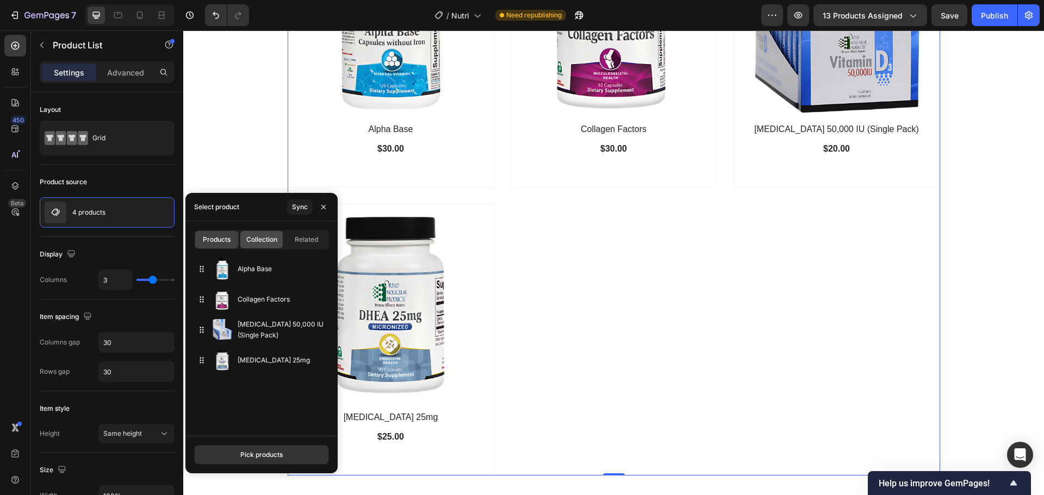
click at [255, 238] on span "Collection" at bounding box center [261, 240] width 31 height 10
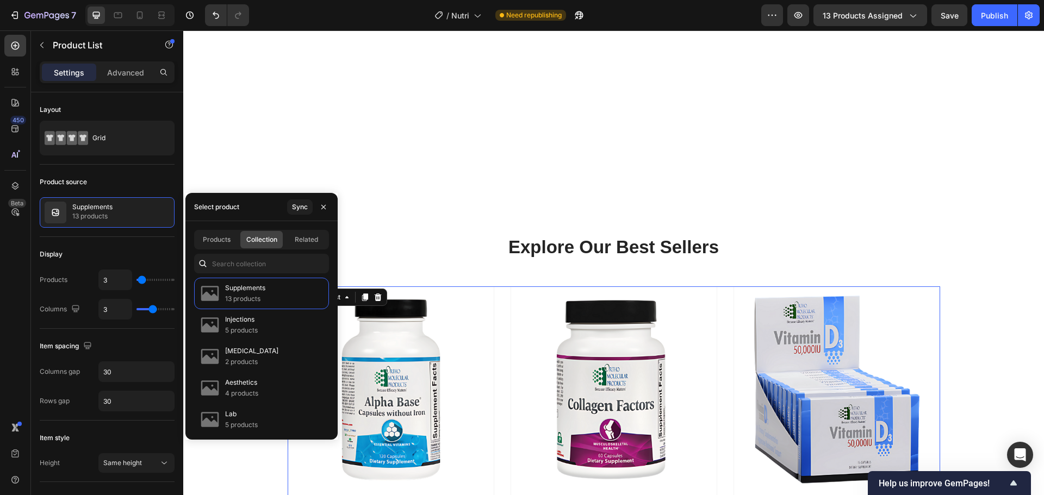
scroll to position [768, 0]
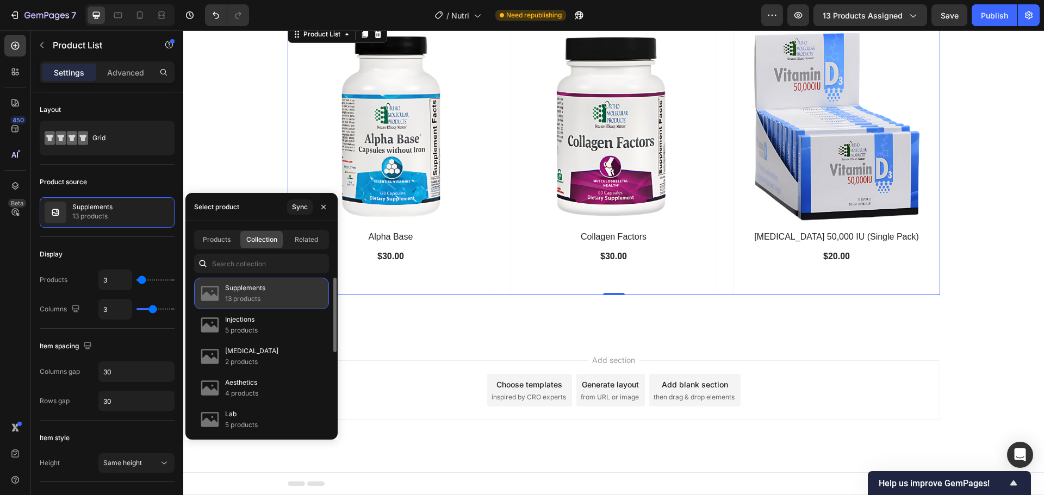
click at [296, 302] on div "Supplements 13 products" at bounding box center [261, 294] width 135 height 32
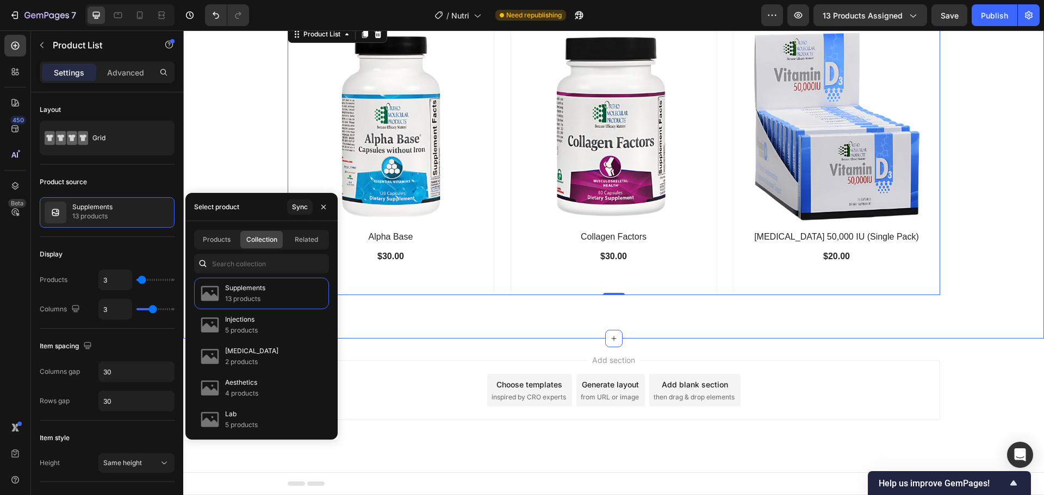
click at [229, 160] on div "Explore Our Best Sellers Heading Row (P) Images Row Alpha Base (P) Title $30.00…" at bounding box center [613, 133] width 844 height 323
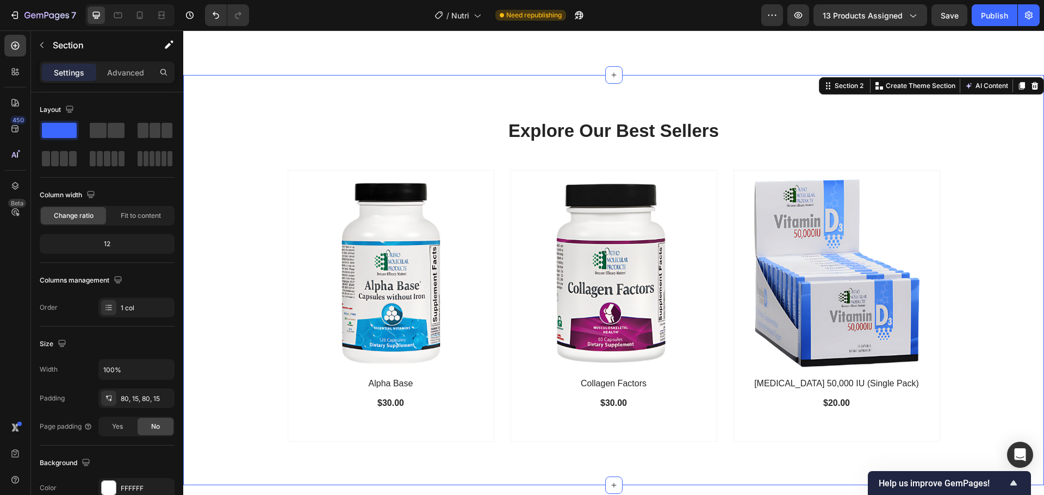
scroll to position [623, 0]
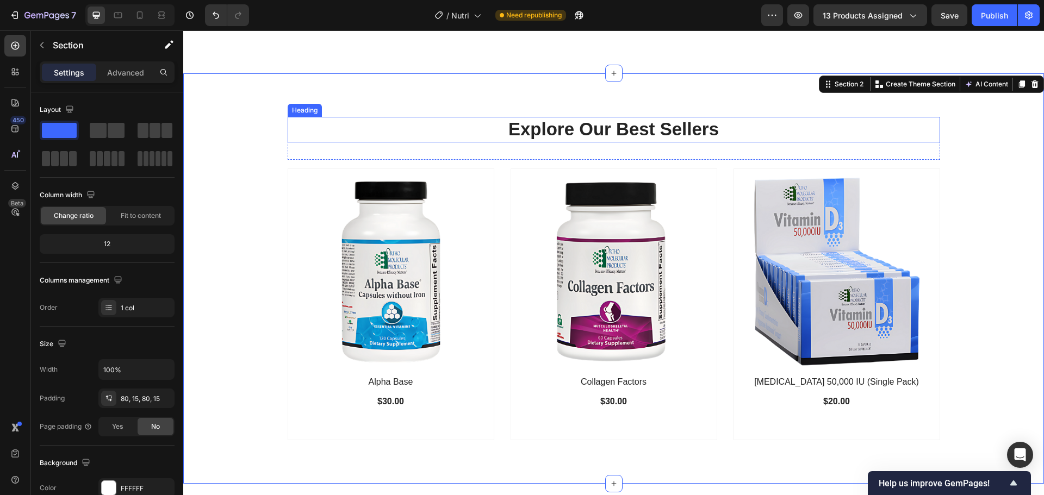
click at [289, 122] on p "Explore Our Best Sellers" at bounding box center [614, 129] width 650 height 23
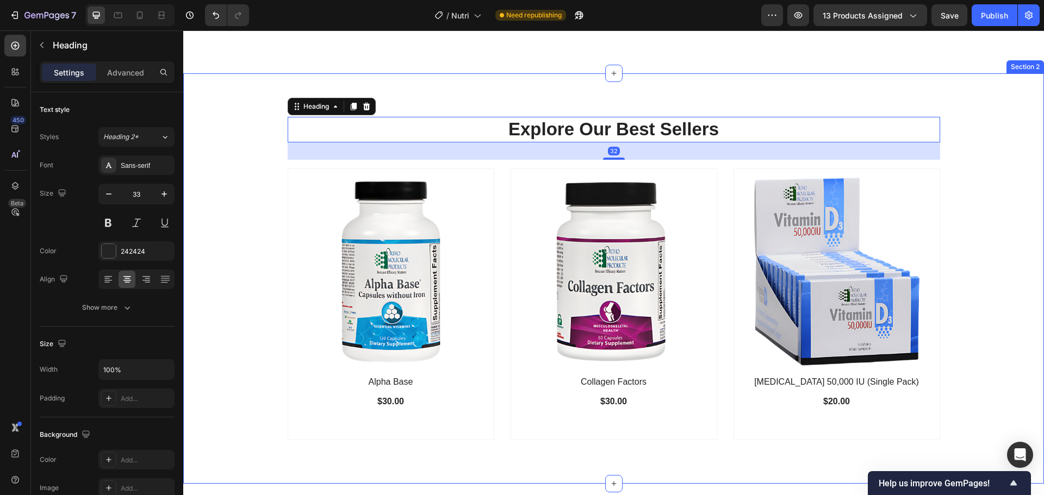
click at [267, 167] on div "Explore Our Best Sellers Heading 32 Row (P) Images Row Alpha Base (P) Title $30…" at bounding box center [613, 278] width 844 height 323
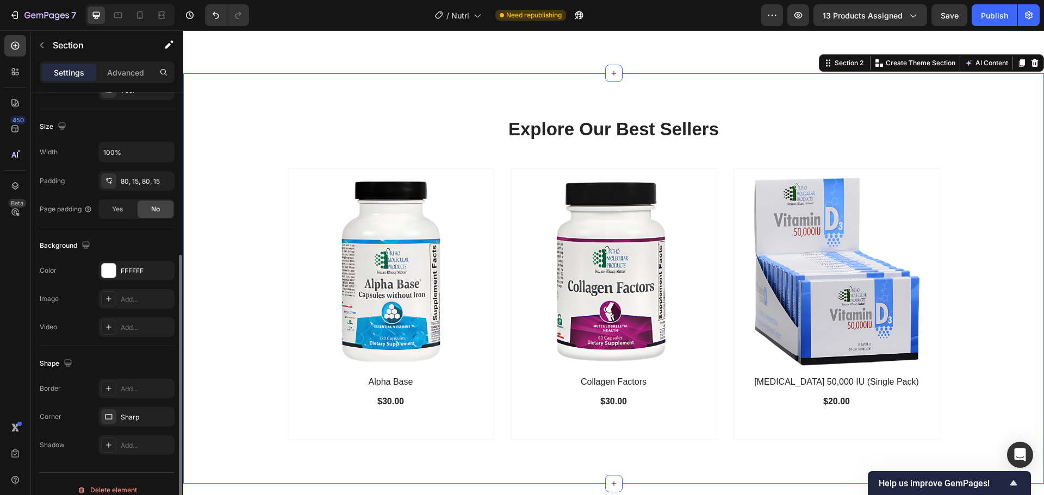
scroll to position [229, 0]
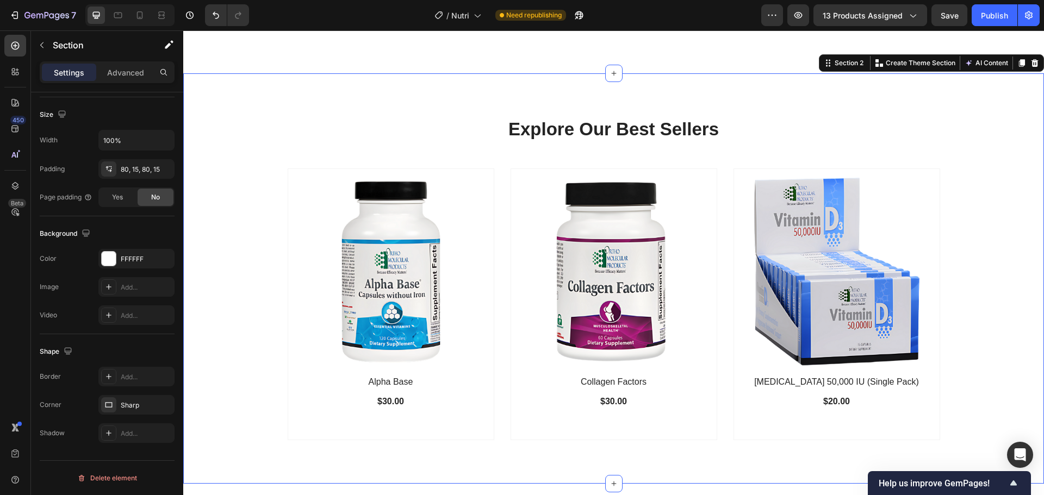
click at [344, 460] on div "Explore Our Best Sellers Heading Row (P) Images Row Alpha Base (P) Title $30.00…" at bounding box center [613, 278] width 860 height 410
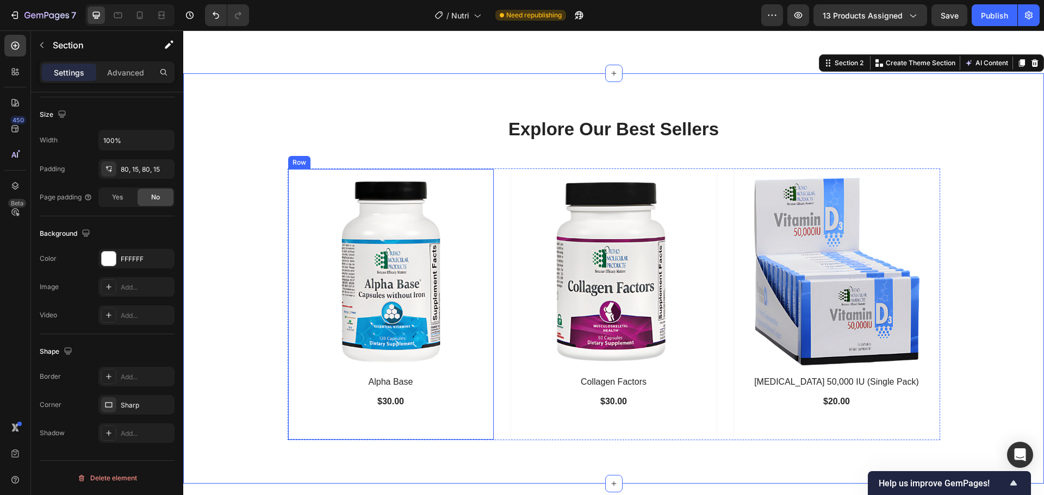
click at [319, 414] on div "(P) Images Row Alpha Base (P) Title $30.00 (P) Price (P) Price Row" at bounding box center [391, 300] width 188 height 245
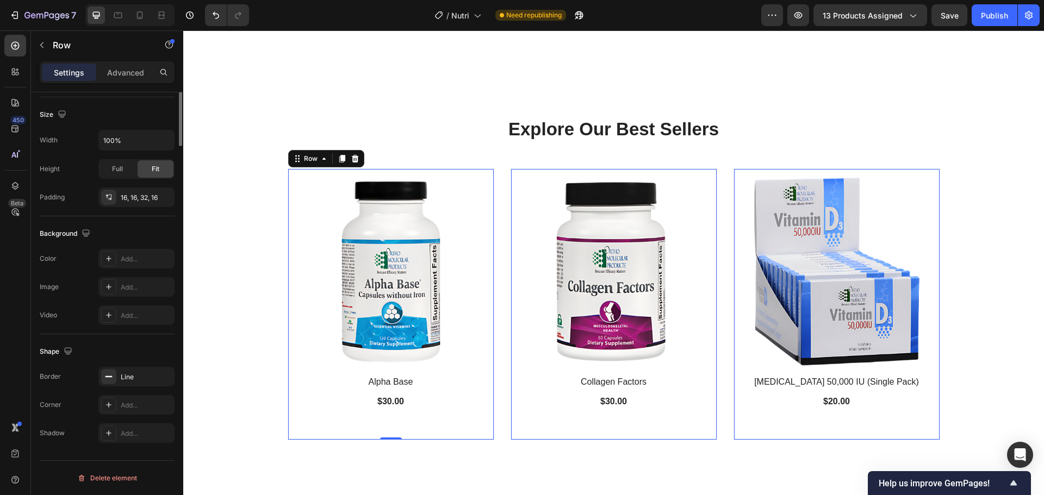
scroll to position [0, 0]
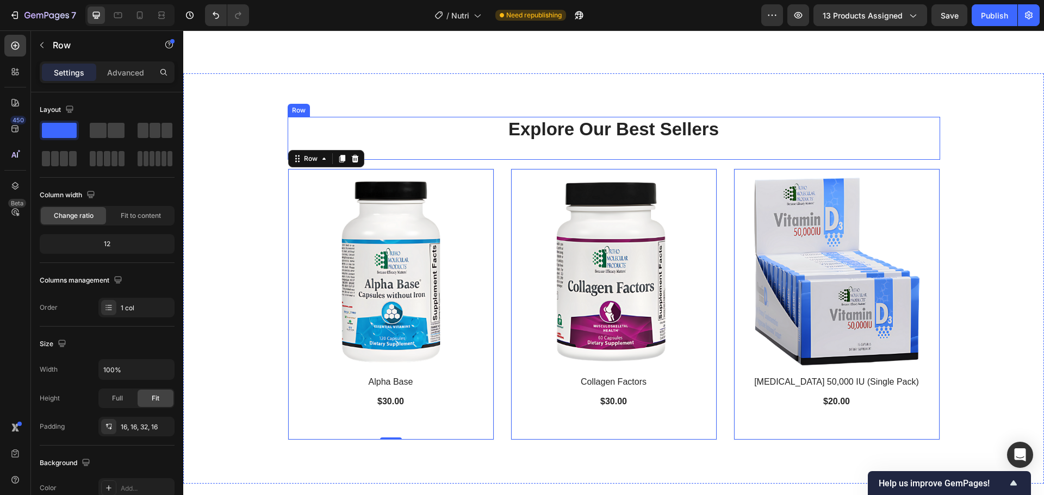
click at [725, 155] on div "Explore Our Best Sellers Heading" at bounding box center [614, 138] width 652 height 43
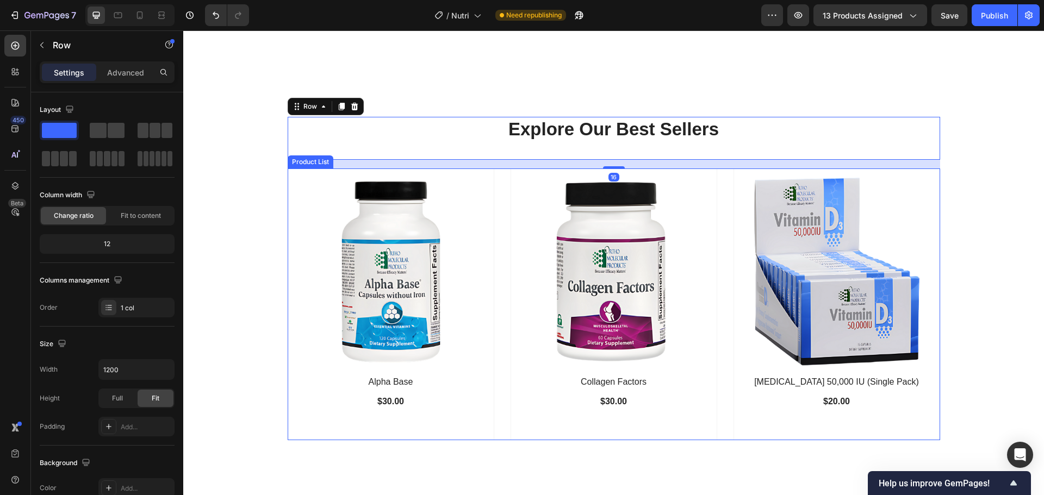
click at [722, 179] on div "(P) Images Row Alpha Base (P) Title $30.00 (P) Price (P) Price Row Row Product …" at bounding box center [614, 304] width 652 height 272
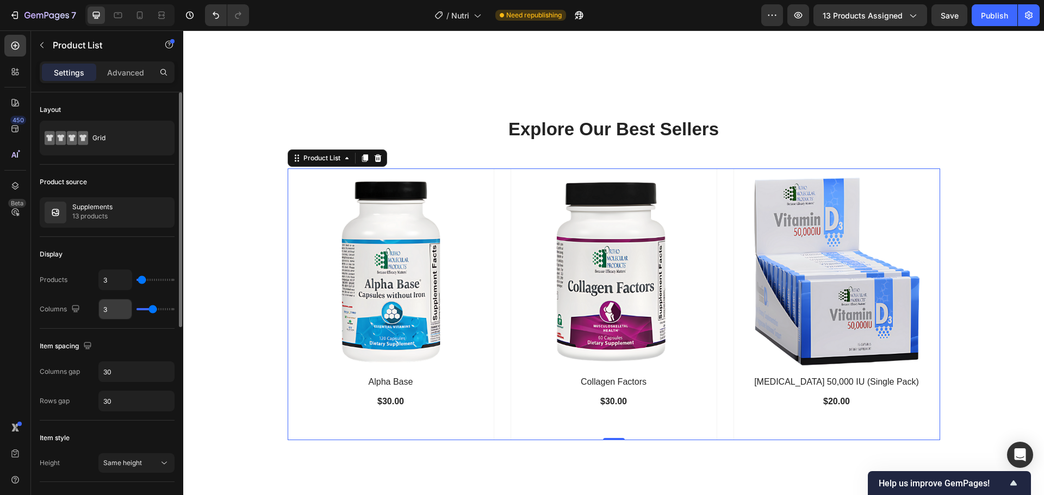
click at [123, 308] on input "3" at bounding box center [115, 309] width 33 height 20
type input "1"
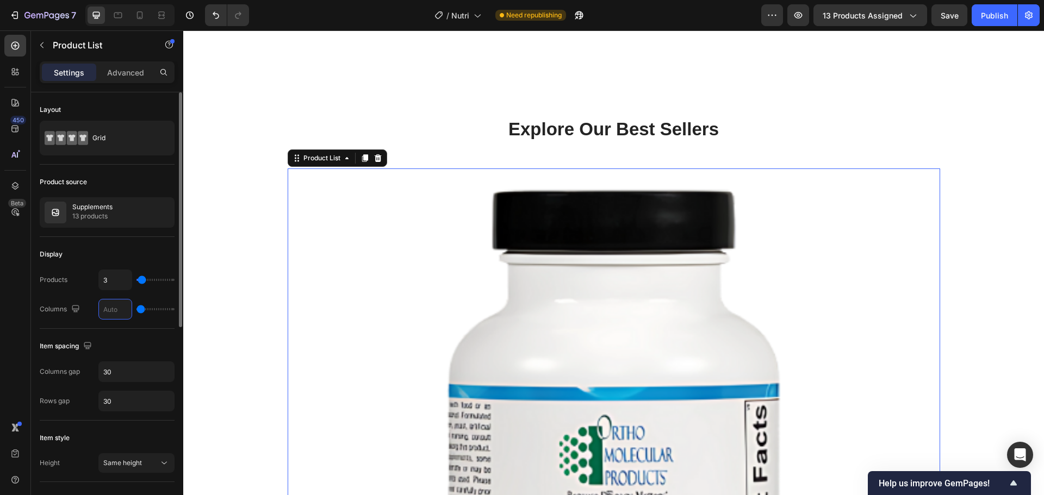
type input "4"
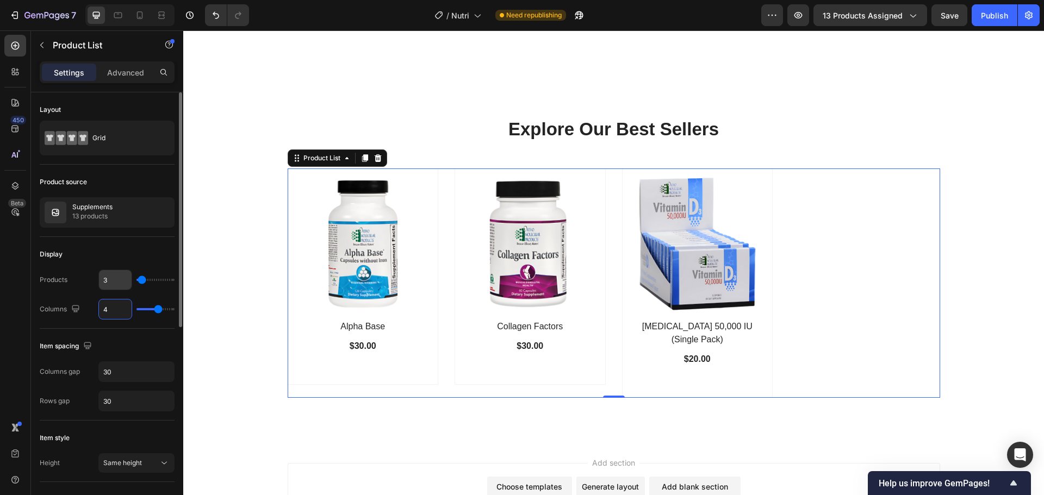
type input "4"
click at [122, 281] on input "3" at bounding box center [115, 280] width 33 height 20
type input "4"
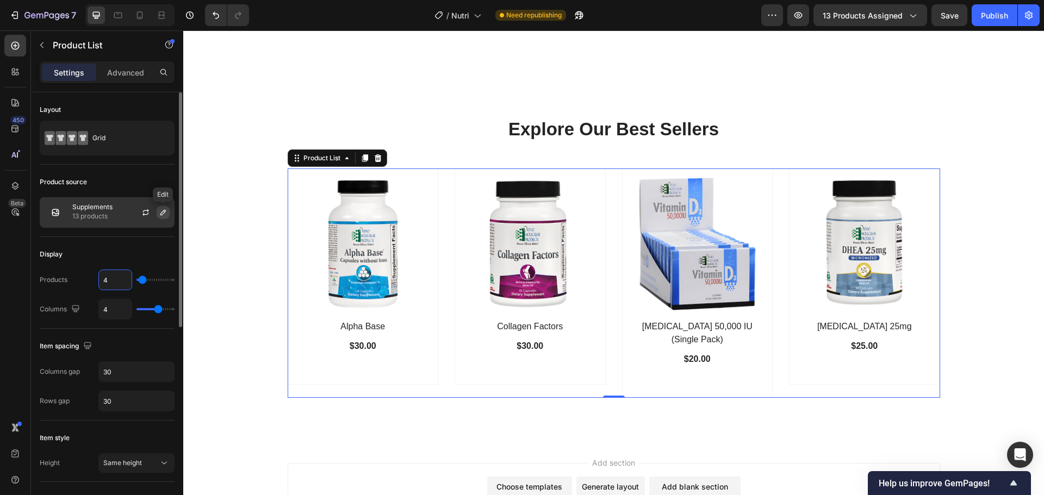
type input "4"
click at [162, 212] on icon "button" at bounding box center [162, 212] width 5 height 5
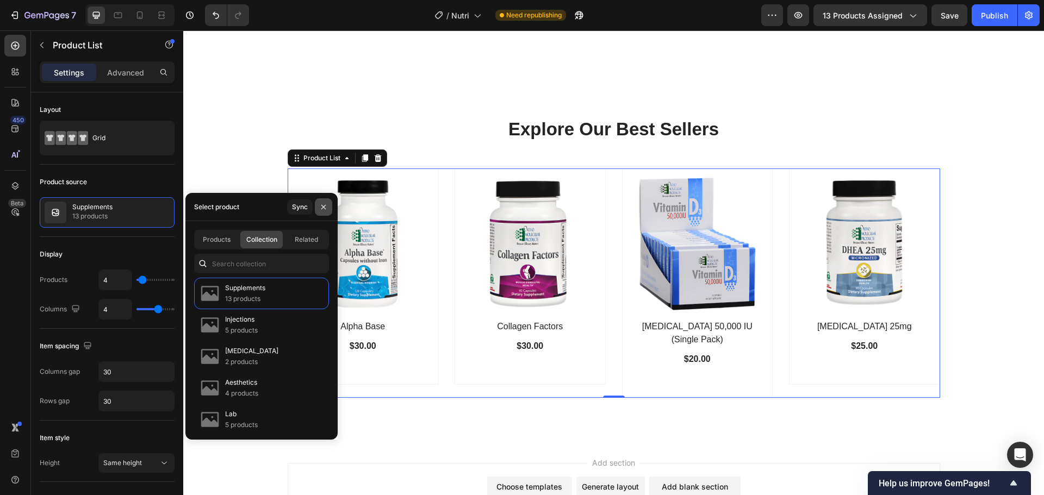
click at [323, 209] on icon "button" at bounding box center [323, 207] width 9 height 9
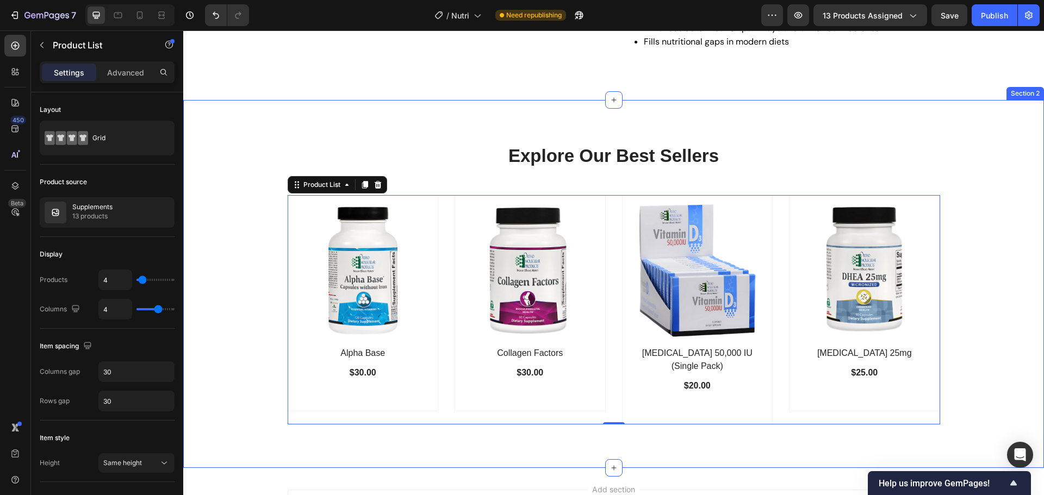
scroll to position [593, 0]
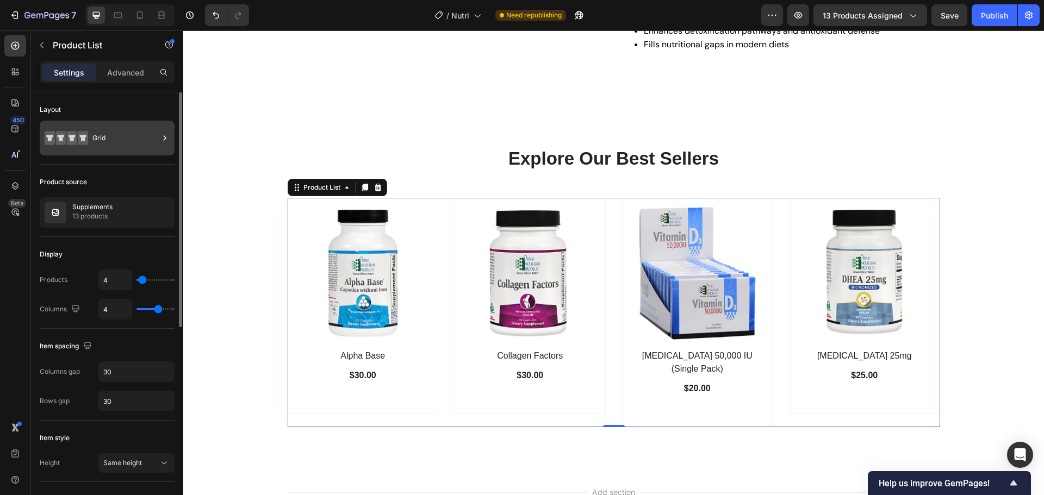
click at [138, 132] on div "Grid" at bounding box center [125, 138] width 66 height 25
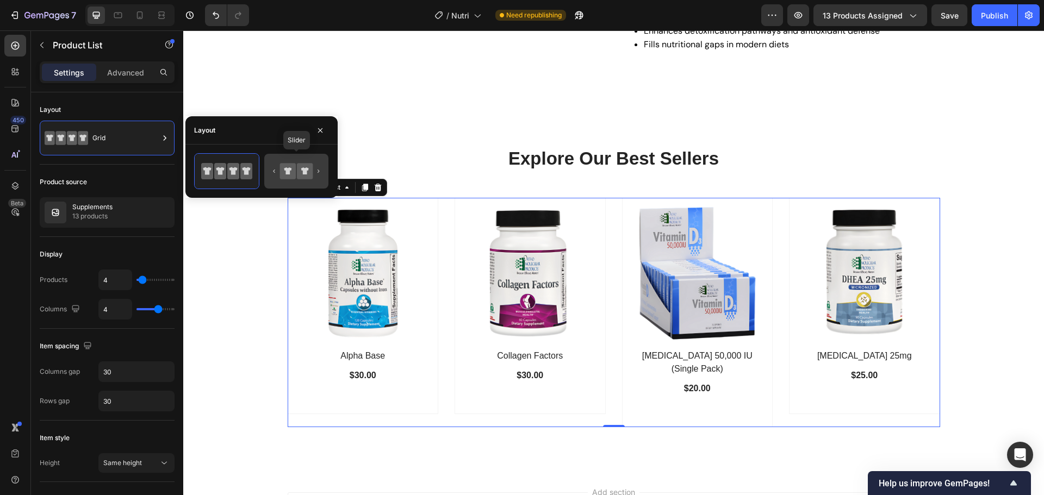
click at [303, 168] on icon at bounding box center [305, 170] width 8 height 7
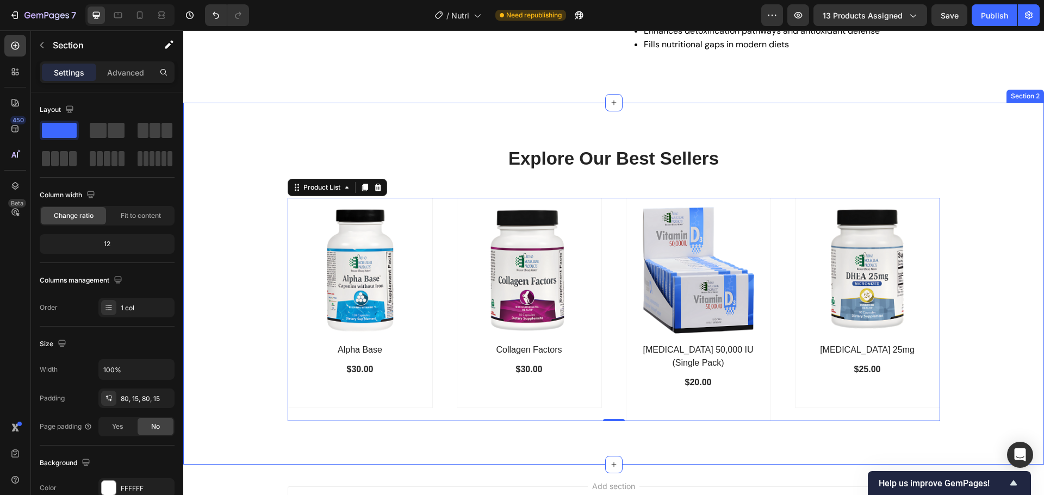
click at [225, 245] on div "Explore Our Best Sellers Heading Row (P) Images Row Alpha Base (P) Title $30.00…" at bounding box center [613, 283] width 844 height 275
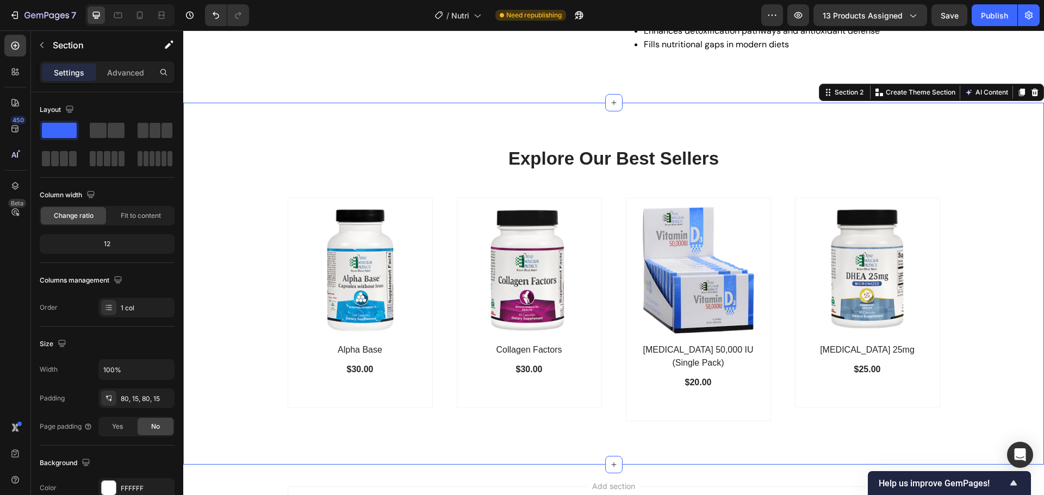
click at [960, 284] on div "Explore Our Best Sellers Heading Row (P) Images Row Alpha Base (P) Title $30.00…" at bounding box center [613, 283] width 844 height 275
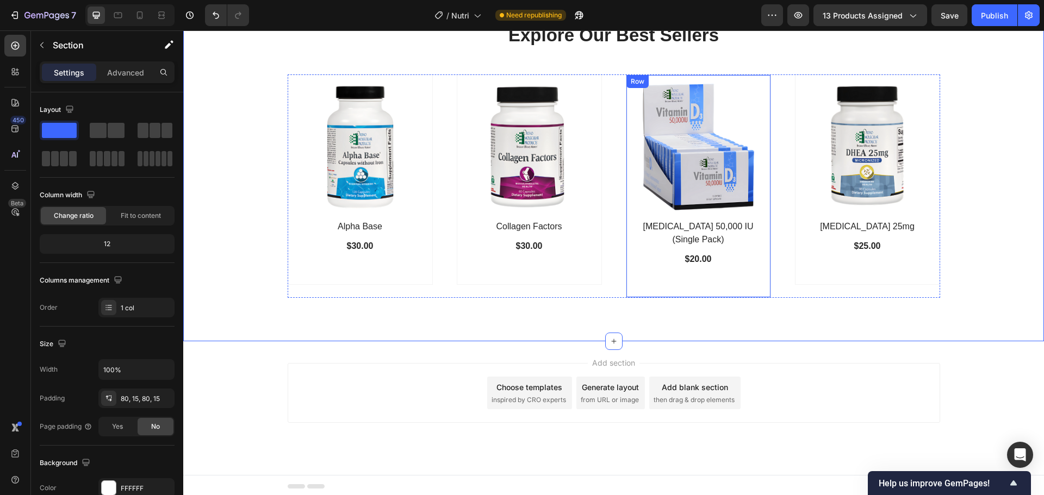
scroll to position [608, 0]
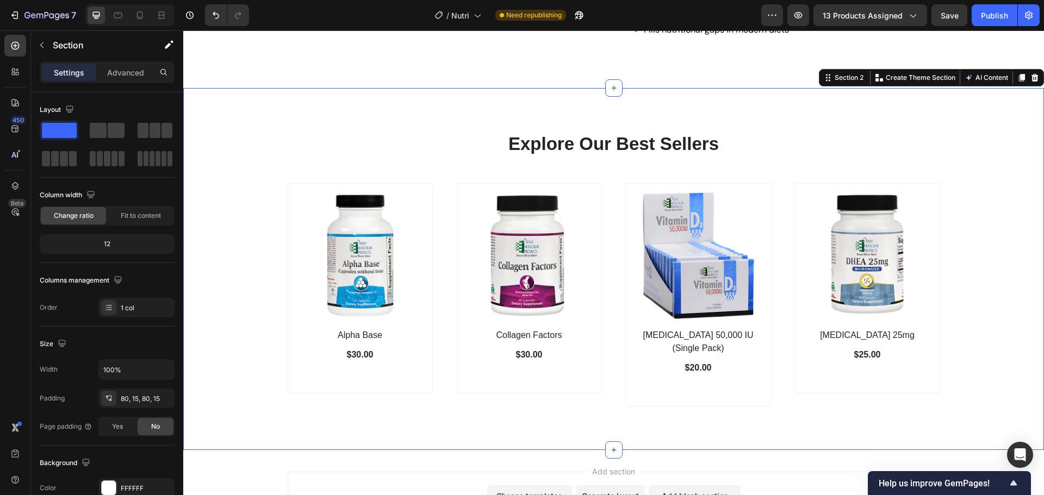
click at [257, 284] on div "Explore Our Best Sellers Heading Row (P) Images Row Alpha Base (P) Title $30.00…" at bounding box center [613, 269] width 844 height 275
click at [438, 205] on div "(P) Images Row Alpha Base (P) Title $30.00 (P) Price (P) Price Row Row Product …" at bounding box center [614, 294] width 652 height 223
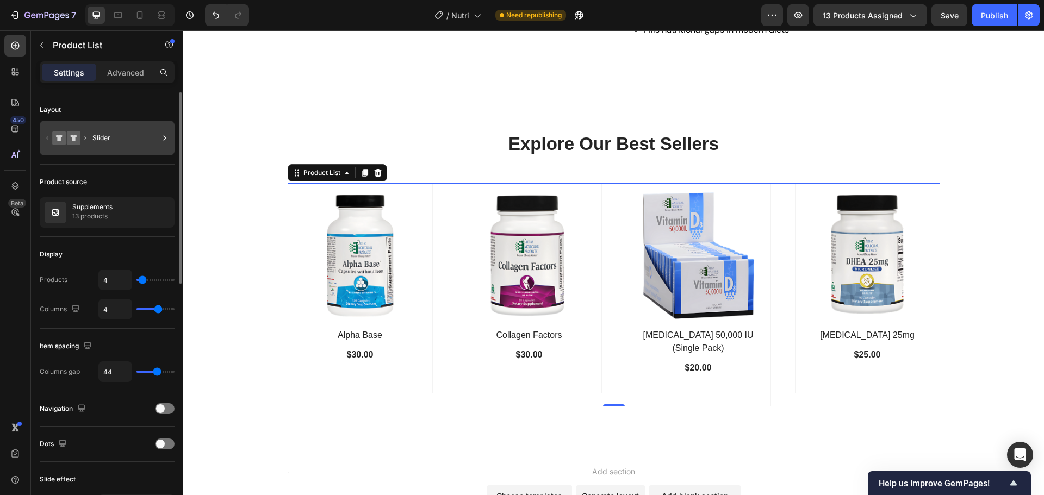
click at [152, 144] on div "Slider" at bounding box center [125, 138] width 66 height 25
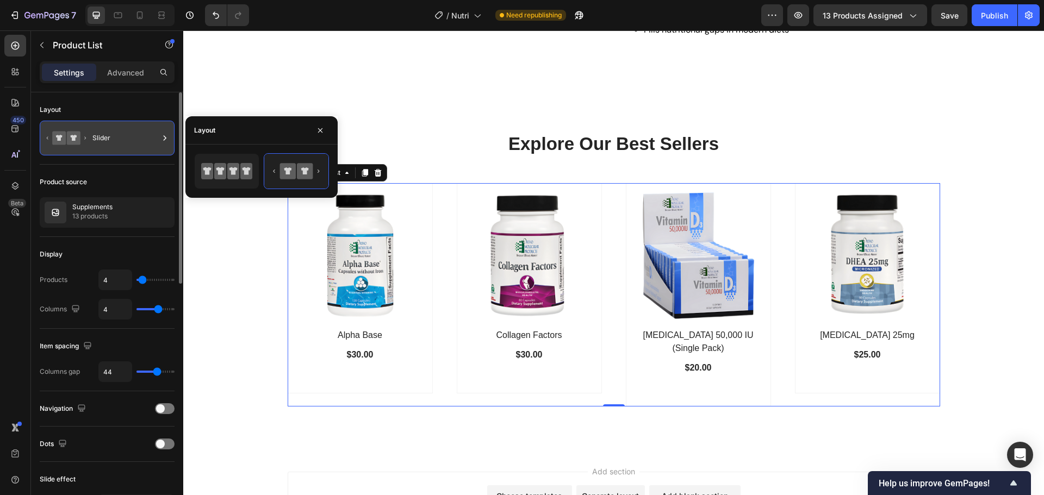
click at [152, 144] on div "Slider" at bounding box center [125, 138] width 66 height 25
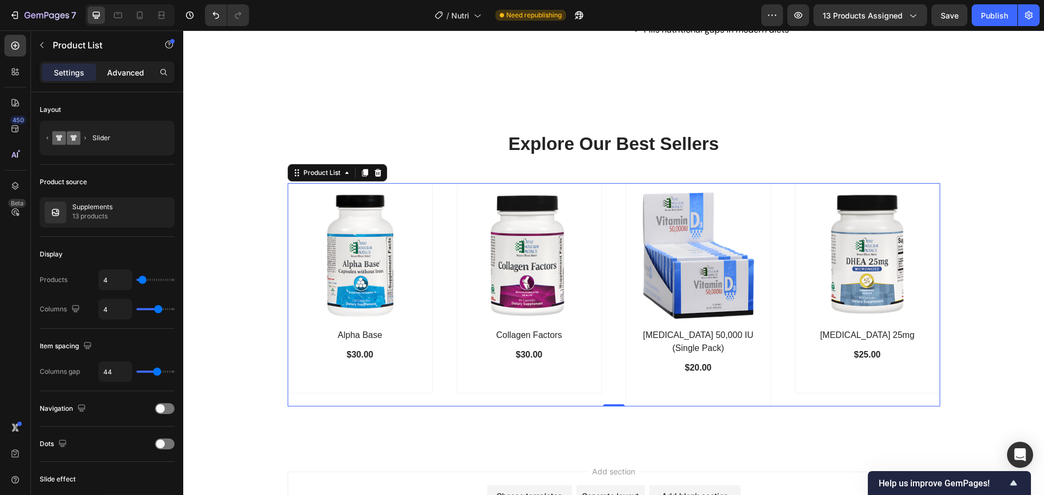
click at [124, 73] on p "Advanced" at bounding box center [125, 72] width 37 height 11
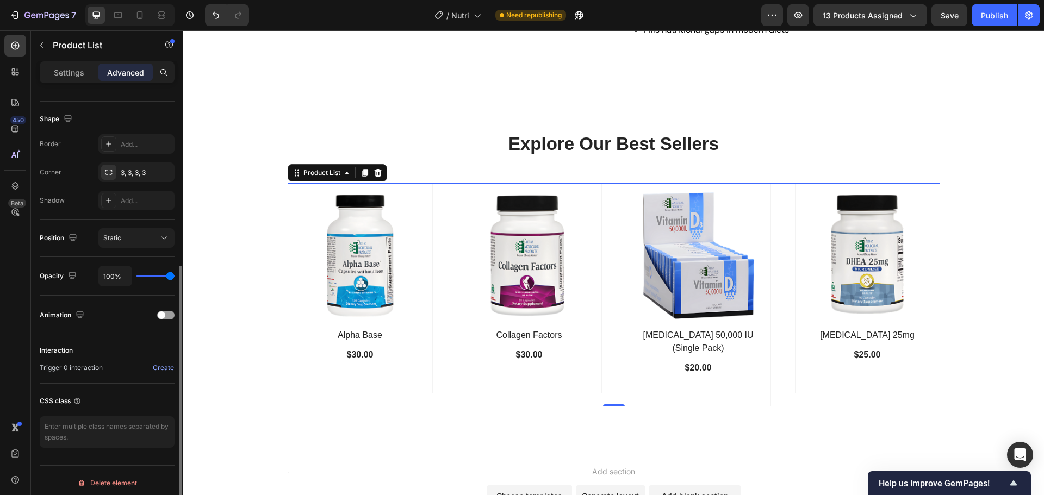
scroll to position [275, 0]
click at [166, 313] on div at bounding box center [165, 310] width 17 height 9
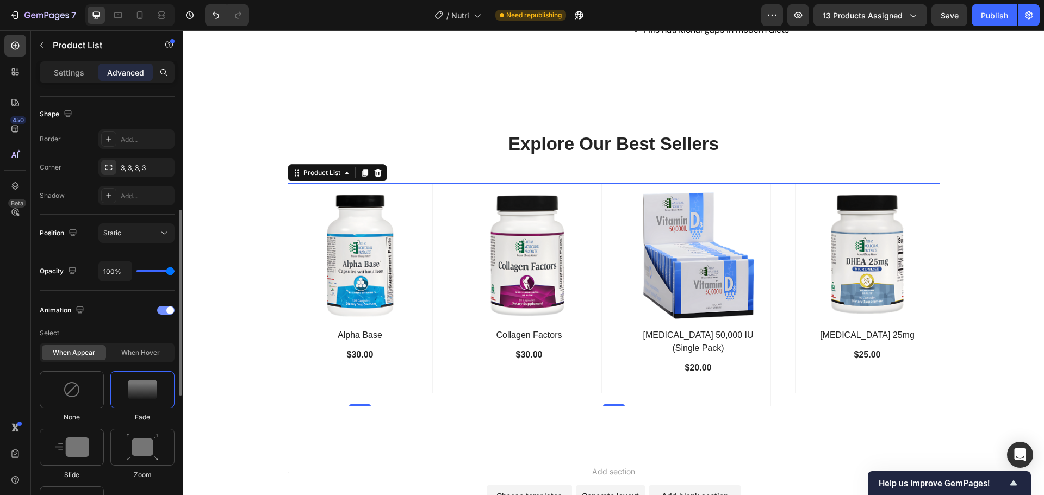
click at [166, 313] on div at bounding box center [165, 310] width 17 height 9
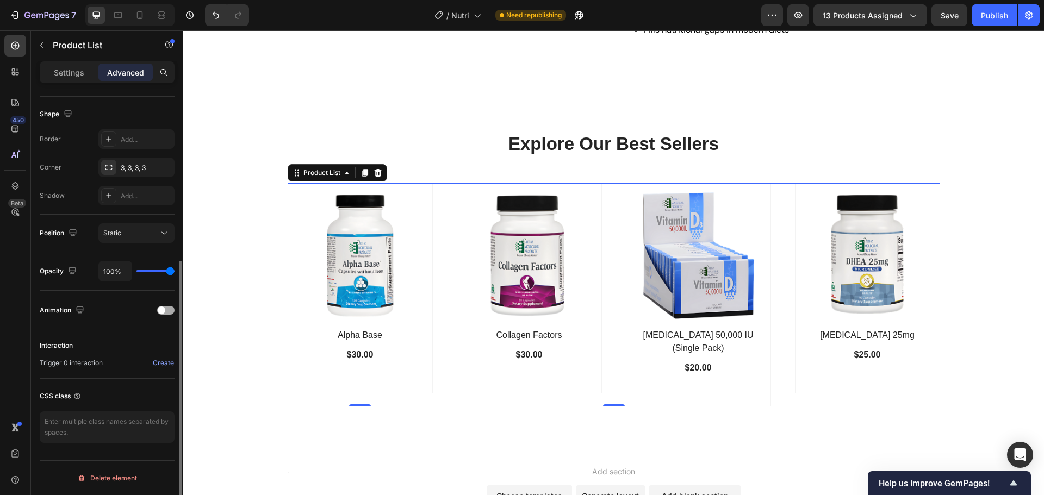
click at [166, 313] on div at bounding box center [165, 310] width 17 height 9
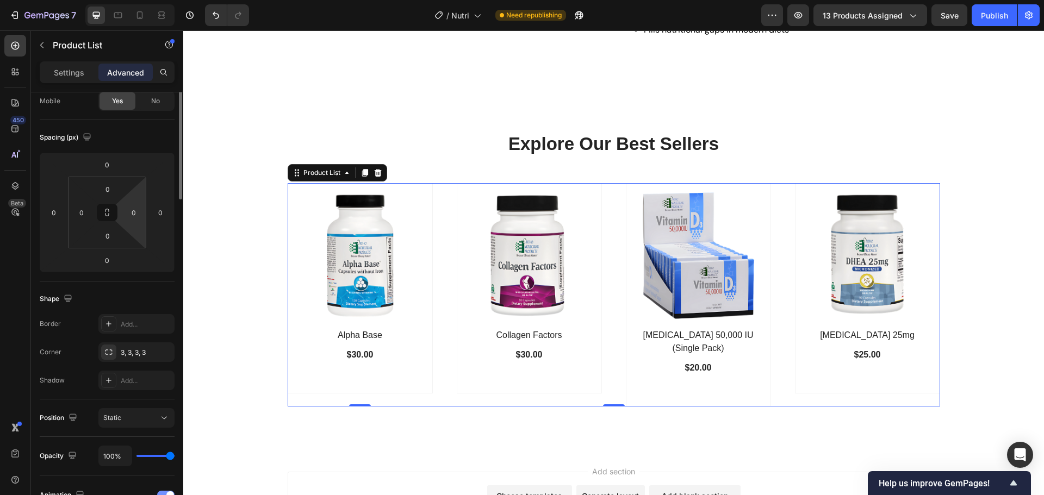
scroll to position [0, 0]
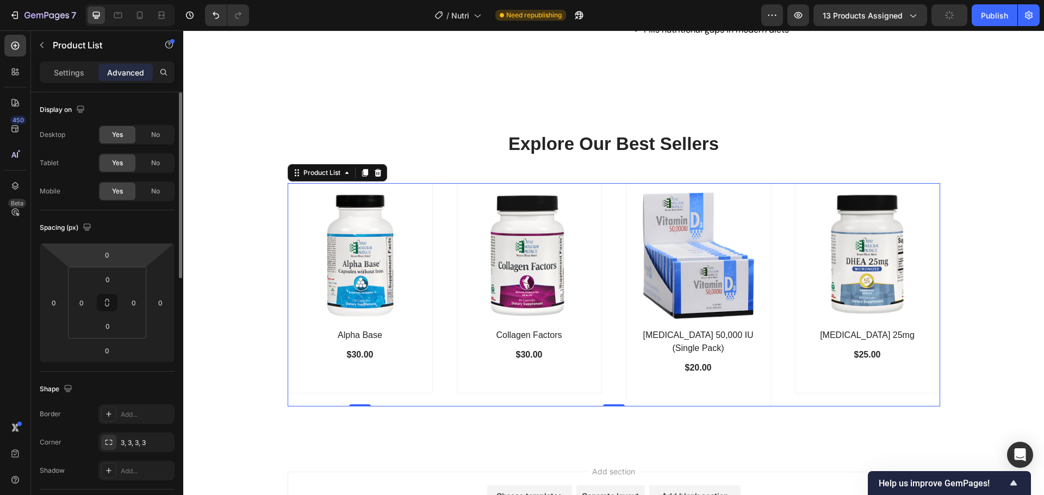
click at [73, 63] on div "Settings Advanced" at bounding box center [107, 72] width 135 height 22
click at [71, 71] on p "Settings" at bounding box center [69, 72] width 30 height 11
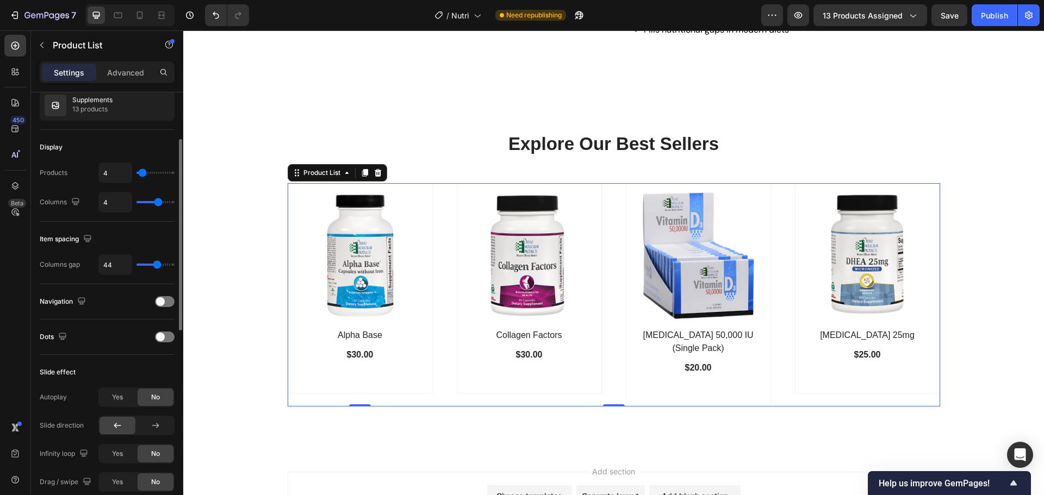
scroll to position [108, 0]
click at [159, 336] on span at bounding box center [160, 336] width 9 height 9
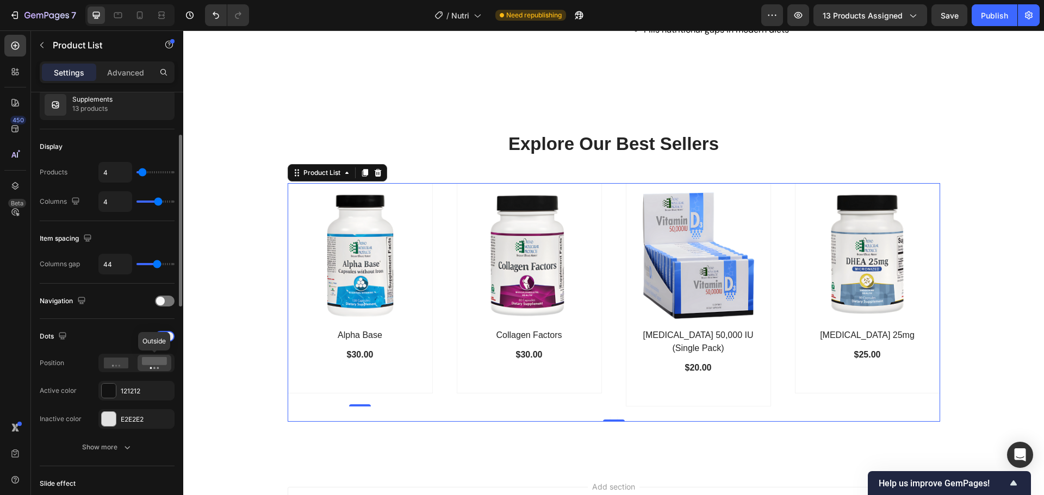
click at [151, 368] on circle at bounding box center [151, 368] width 2 height 2
click at [108, 364] on icon at bounding box center [116, 363] width 25 height 11
click at [151, 363] on rect at bounding box center [154, 361] width 25 height 8
click at [132, 387] on div "121212" at bounding box center [137, 391] width 32 height 10
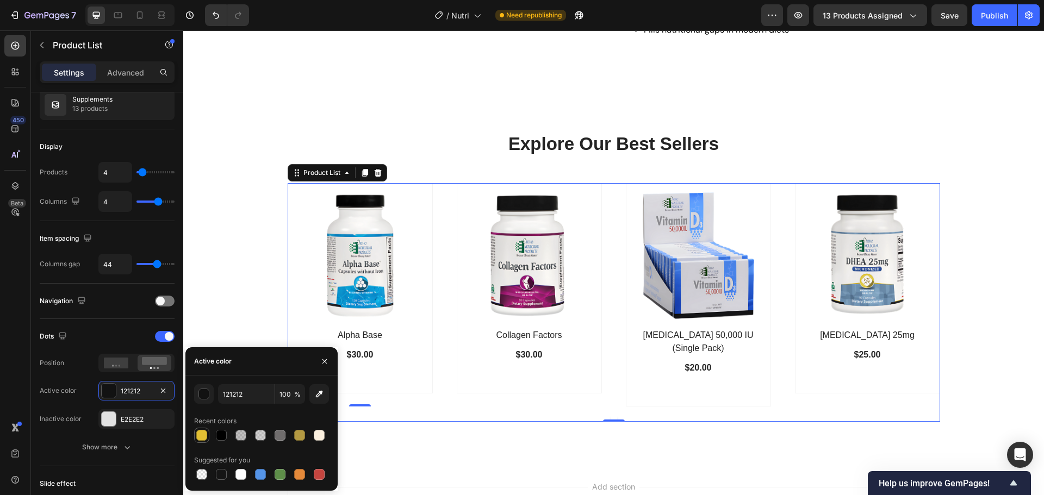
click at [203, 430] on div at bounding box center [201, 435] width 11 height 11
type input "E2BF33"
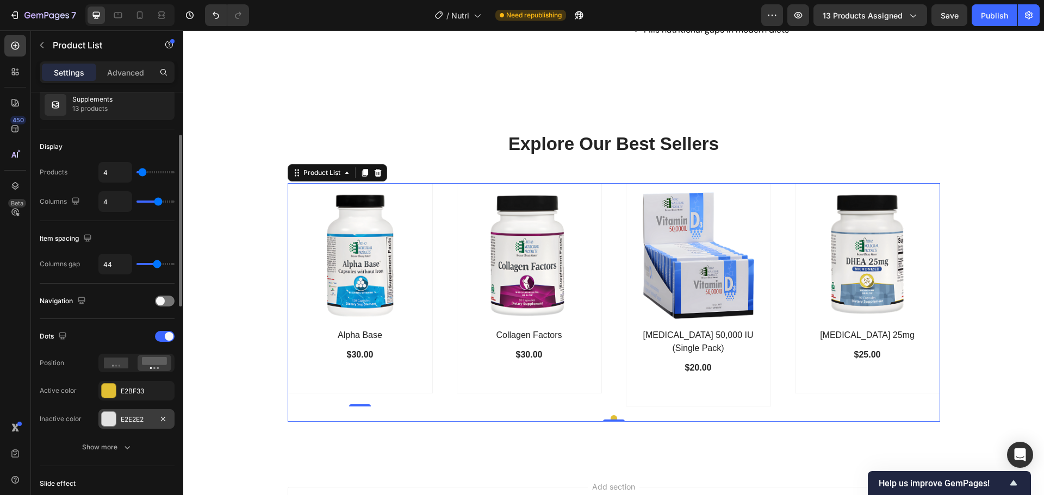
click at [150, 415] on div "E2E2E2" at bounding box center [137, 420] width 32 height 10
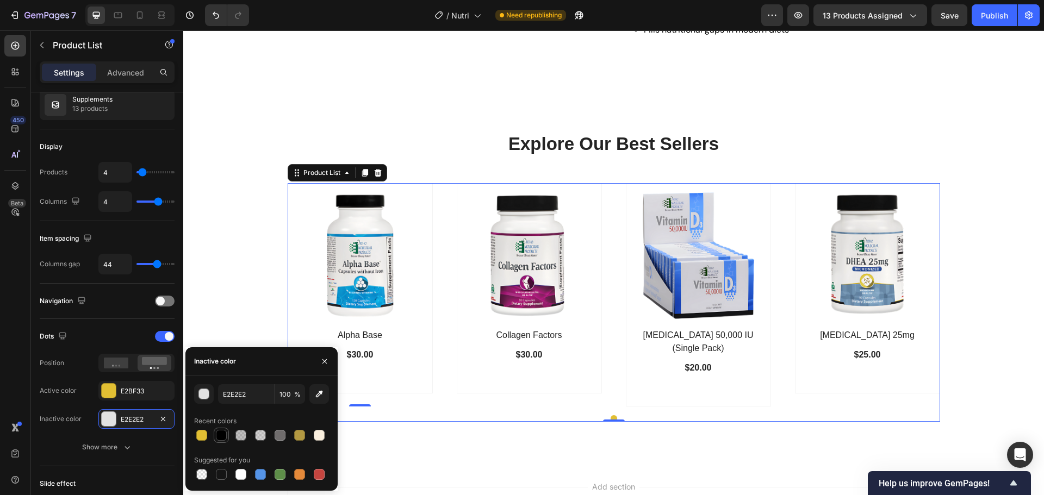
click at [226, 438] on div at bounding box center [221, 435] width 11 height 11
type input "000000"
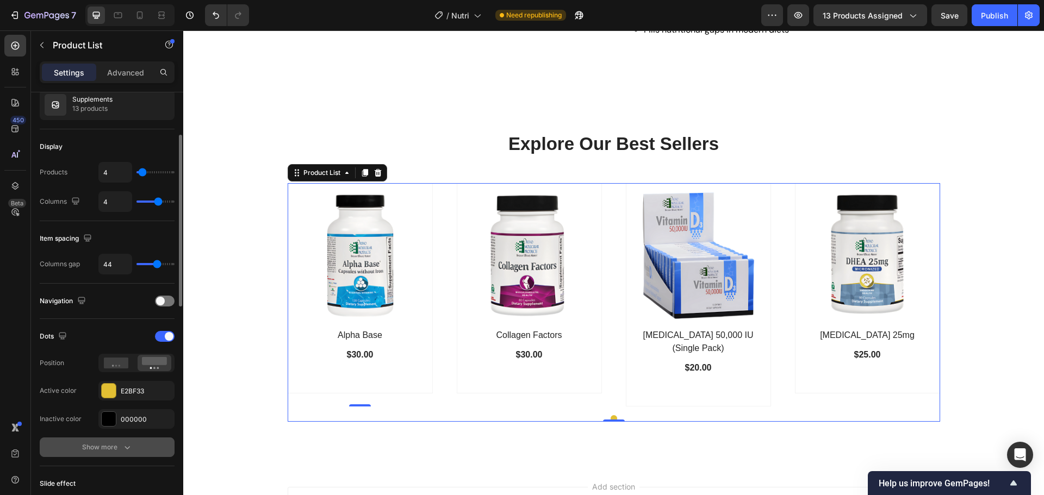
click at [118, 448] on div "Show more" at bounding box center [107, 447] width 51 height 11
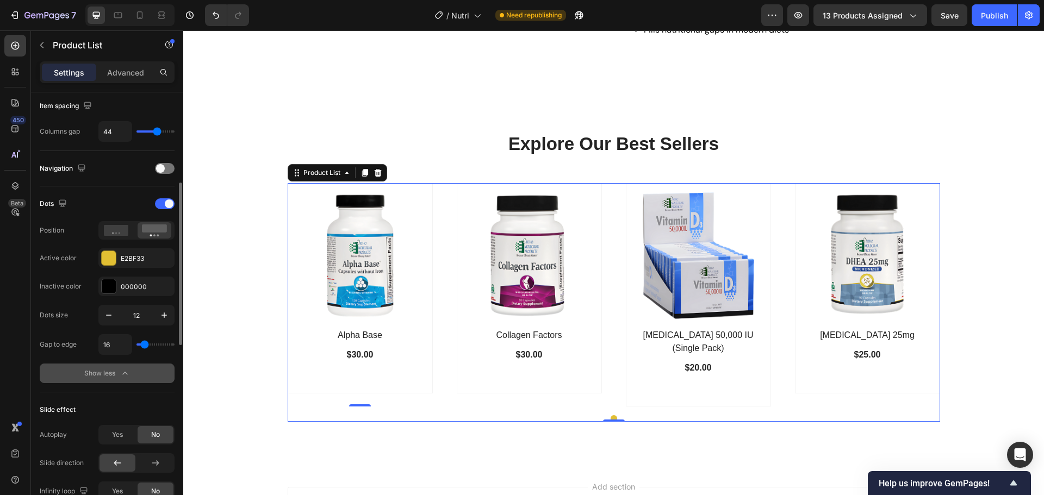
scroll to position [241, 0]
click at [163, 314] on icon "button" at bounding box center [164, 314] width 11 height 11
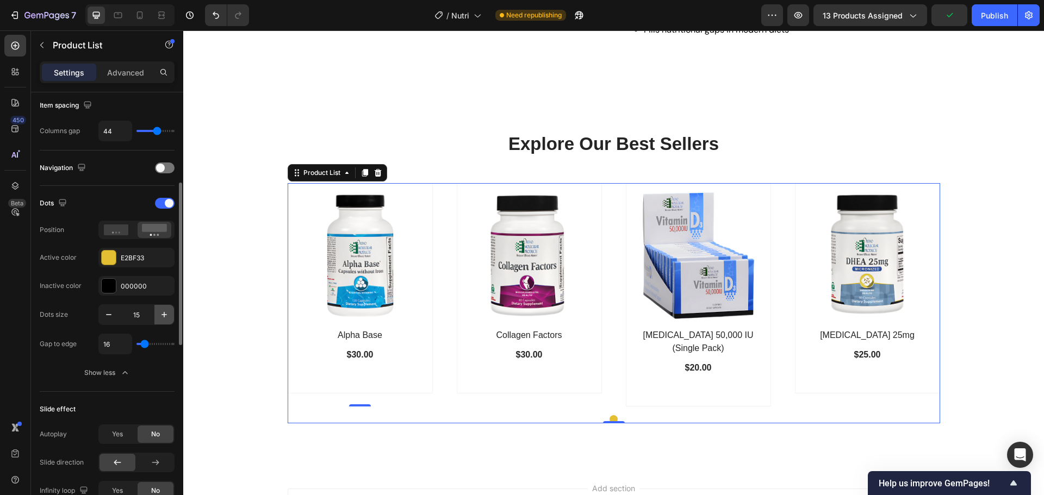
type input "16"
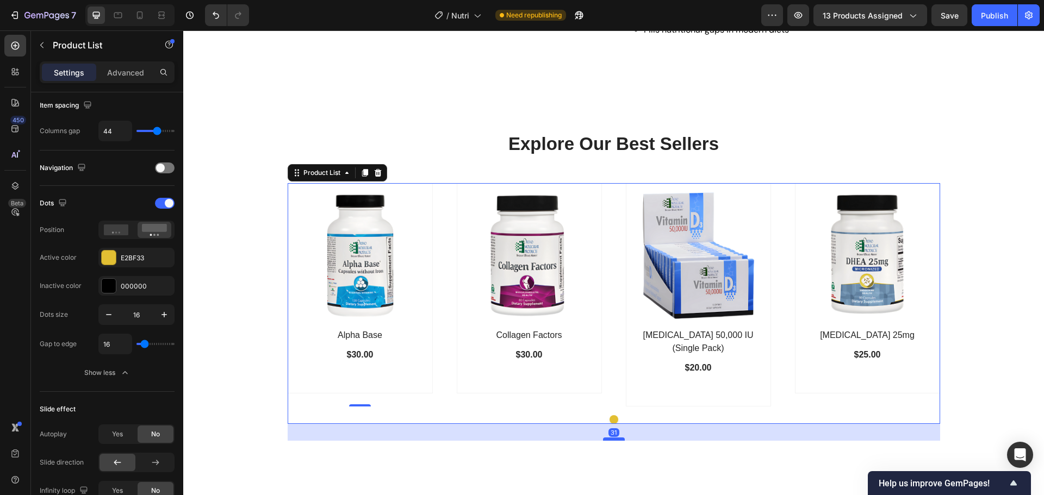
drag, startPoint x: 615, startPoint y: 422, endPoint x: 615, endPoint y: 439, distance: 16.8
click at [615, 439] on div at bounding box center [614, 439] width 22 height 3
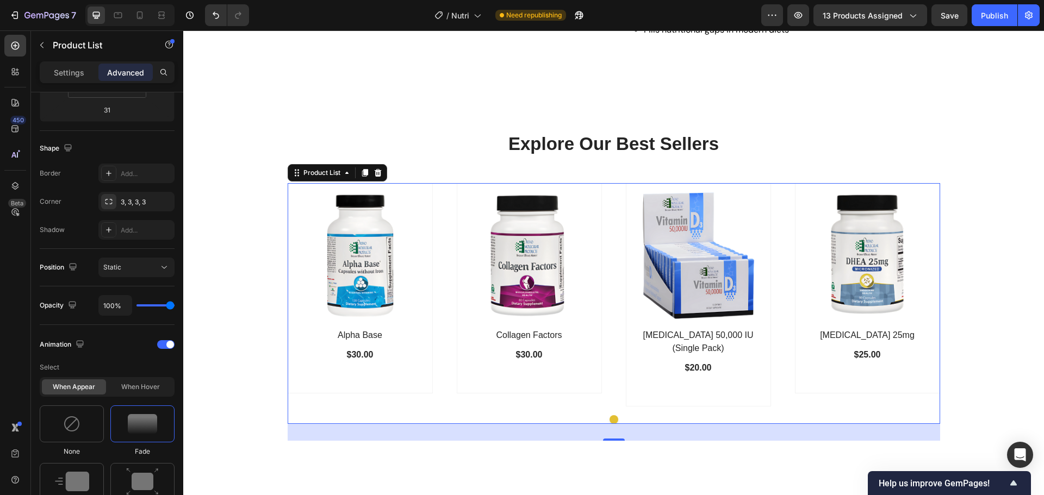
click at [486, 418] on div at bounding box center [614, 419] width 652 height 9
click at [270, 318] on div "Explore Our Best Sellers Heading Row (P) Images Row Alpha Base (P) Title $30.00…" at bounding box center [613, 286] width 844 height 309
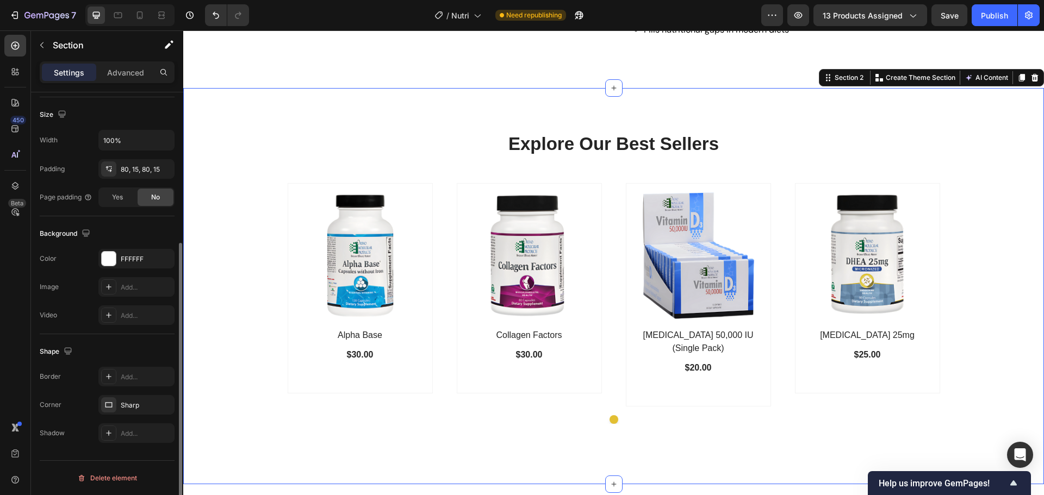
scroll to position [0, 0]
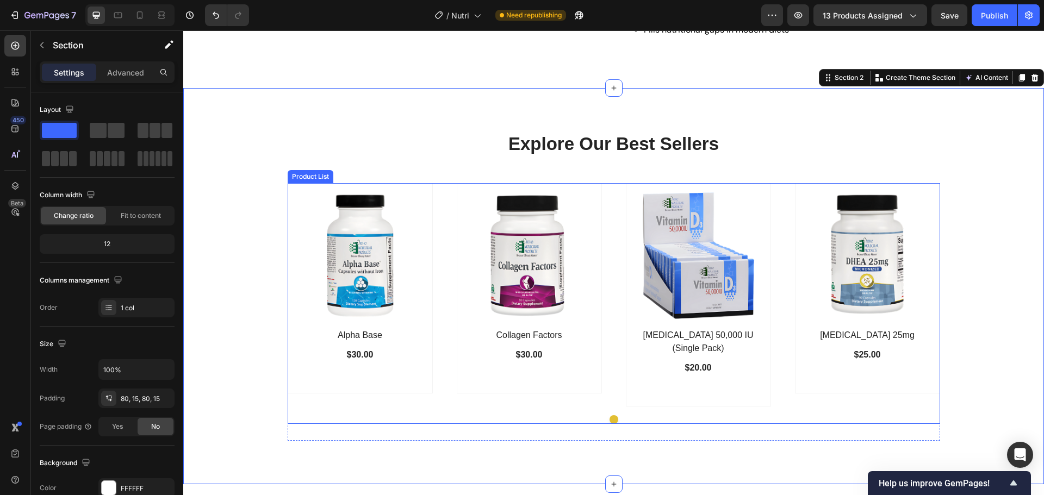
click at [371, 418] on div at bounding box center [614, 419] width 652 height 9
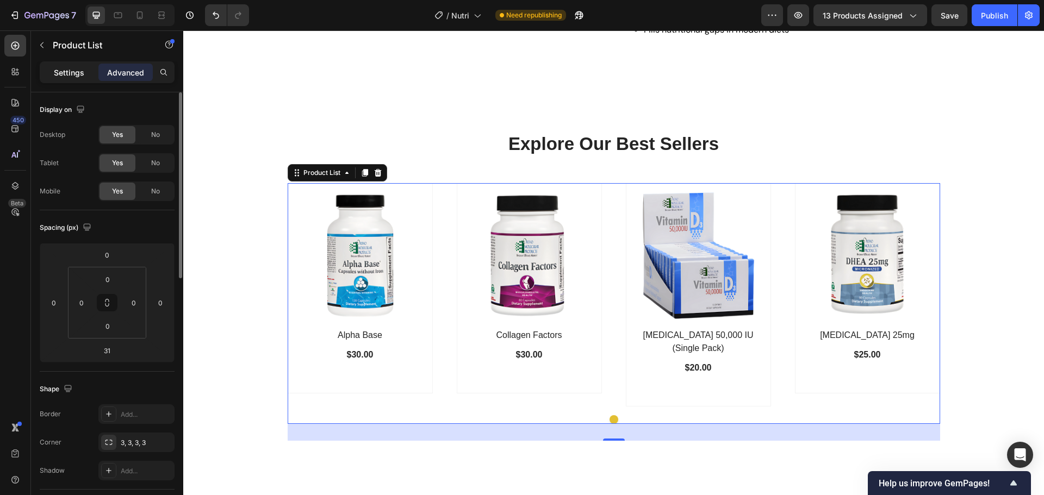
click at [75, 70] on p "Settings" at bounding box center [69, 72] width 30 height 11
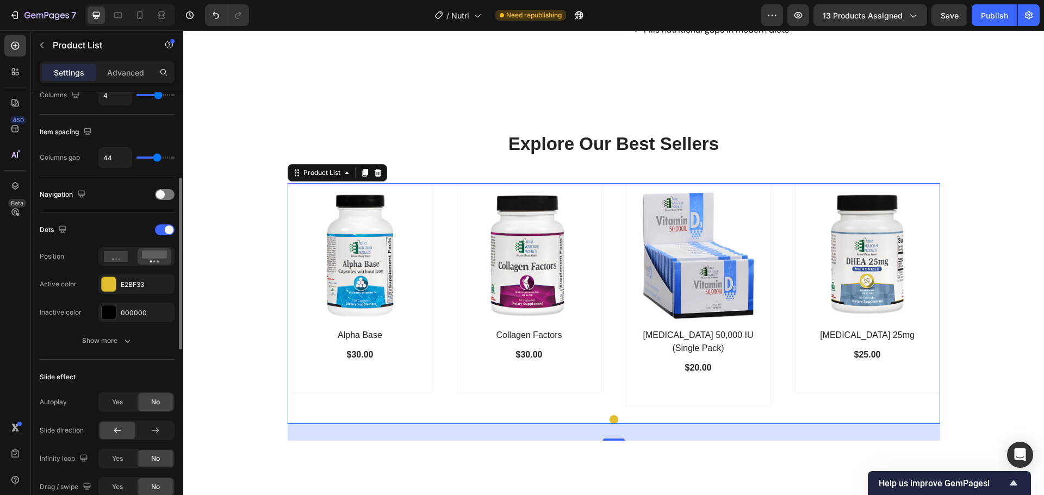
scroll to position [215, 0]
click at [117, 259] on icon at bounding box center [116, 256] width 25 height 11
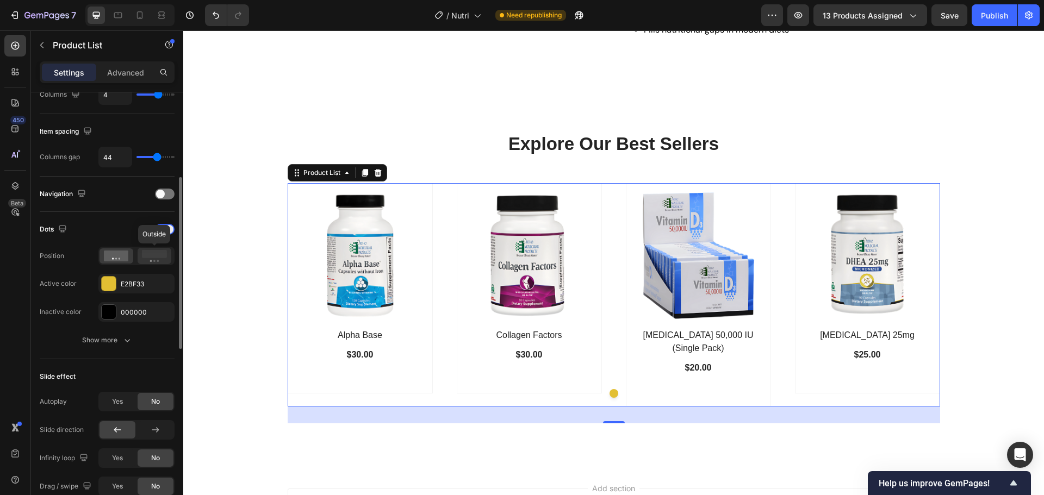
click at [153, 261] on icon at bounding box center [154, 256] width 25 height 12
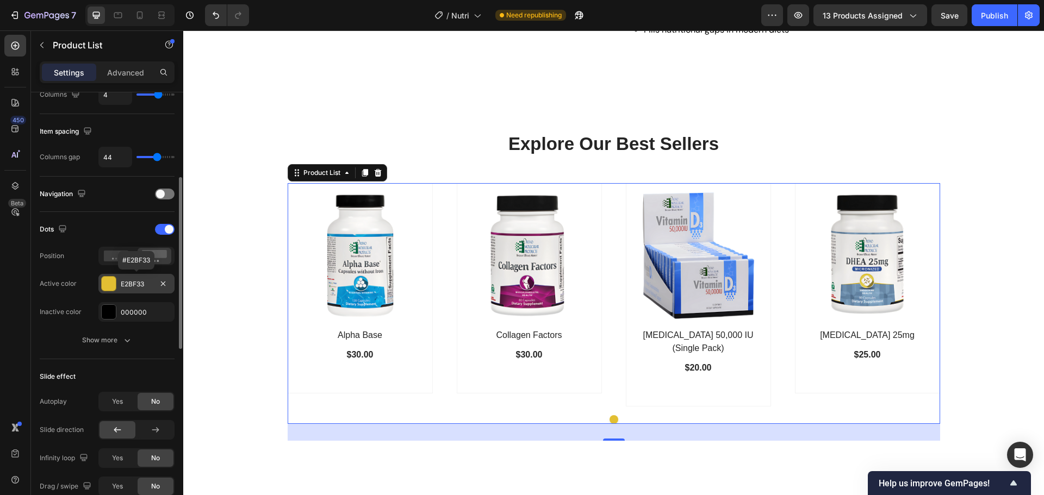
click at [141, 283] on div "E2BF33" at bounding box center [137, 284] width 32 height 10
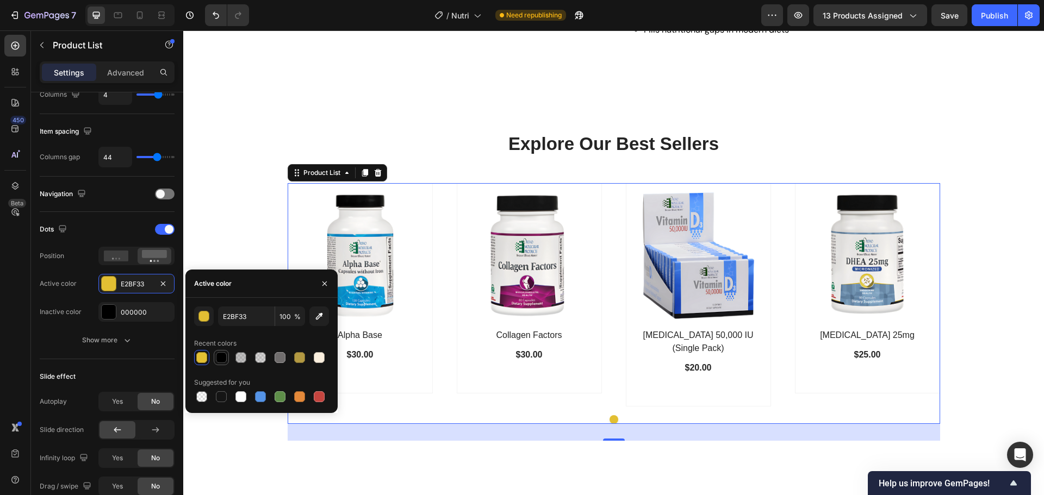
click at [220, 363] on div at bounding box center [221, 357] width 11 height 11
type input "000000"
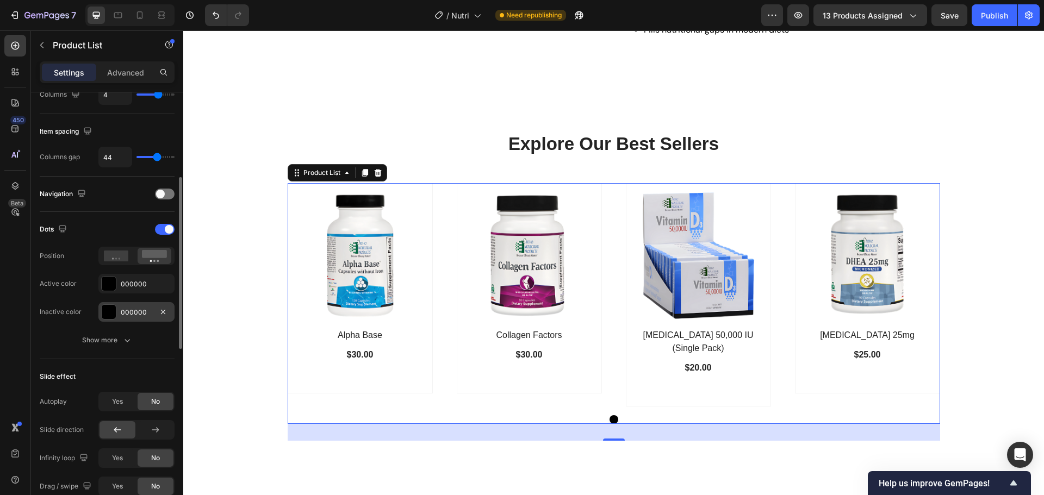
click at [146, 315] on div "000000" at bounding box center [137, 313] width 32 height 10
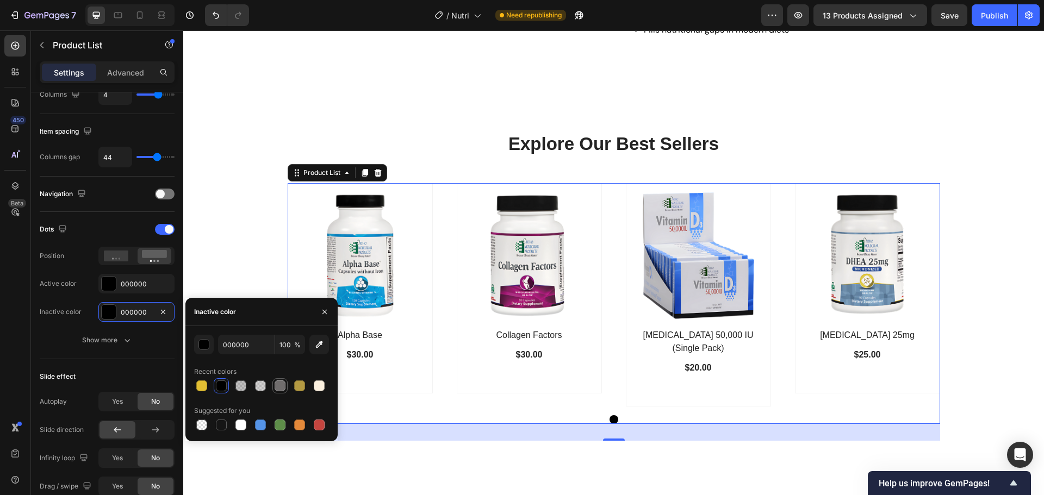
click at [284, 384] on div at bounding box center [279, 385] width 11 height 11
type input "706D6D"
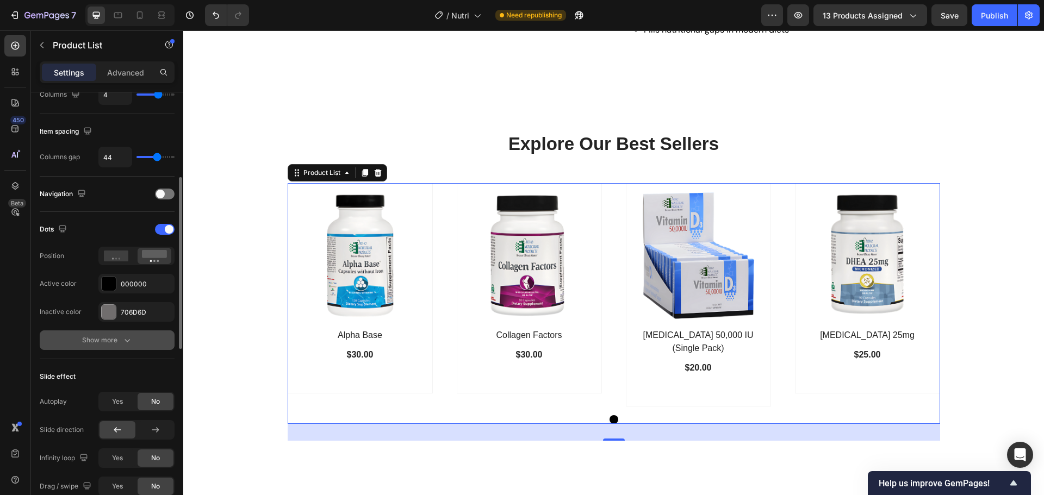
click at [124, 342] on icon "button" at bounding box center [127, 340] width 11 height 11
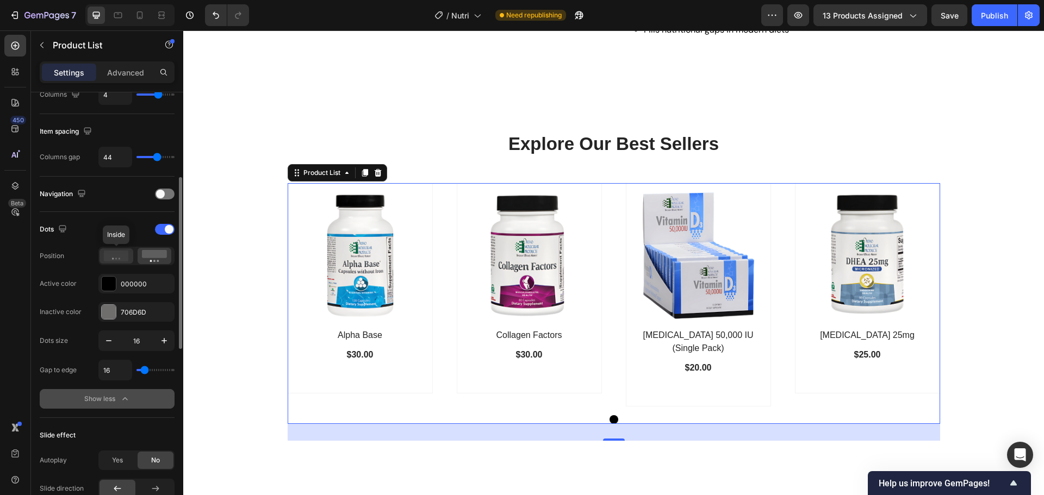
click at [118, 260] on icon at bounding box center [116, 256] width 25 height 11
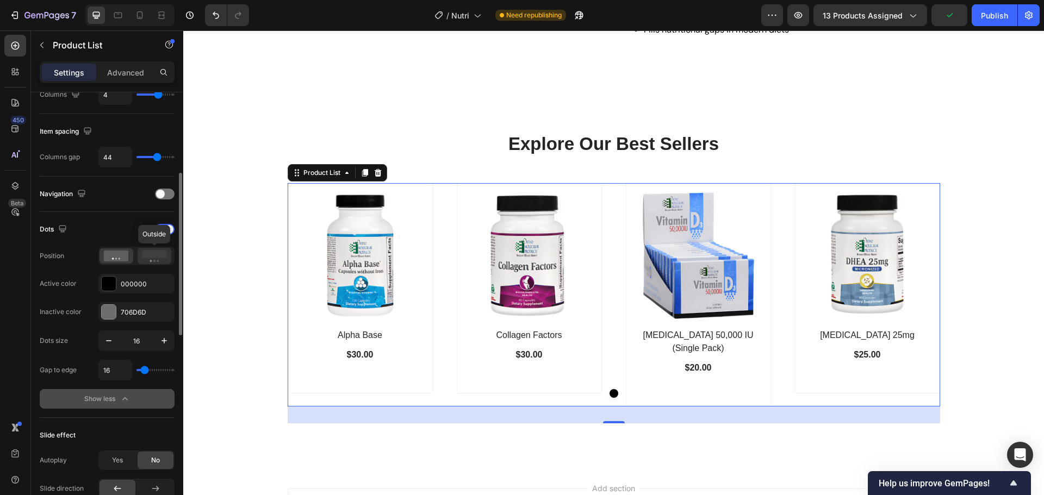
click at [159, 255] on rect at bounding box center [154, 254] width 25 height 8
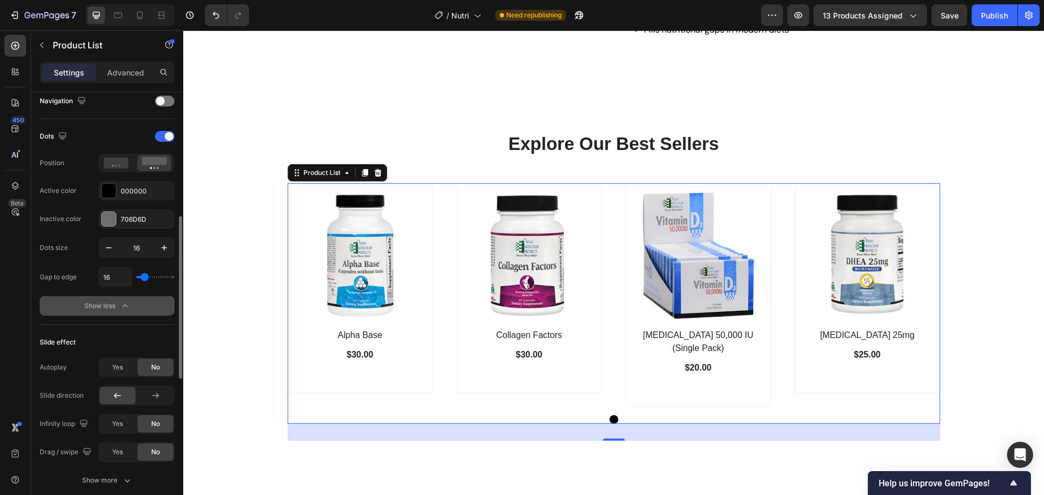
scroll to position [317, 0]
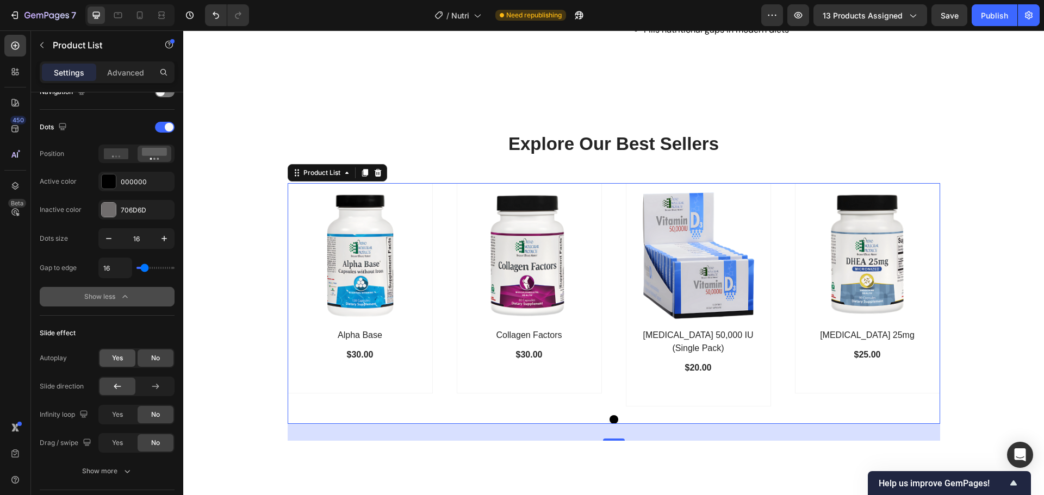
click at [117, 355] on span "Yes" at bounding box center [117, 358] width 11 height 10
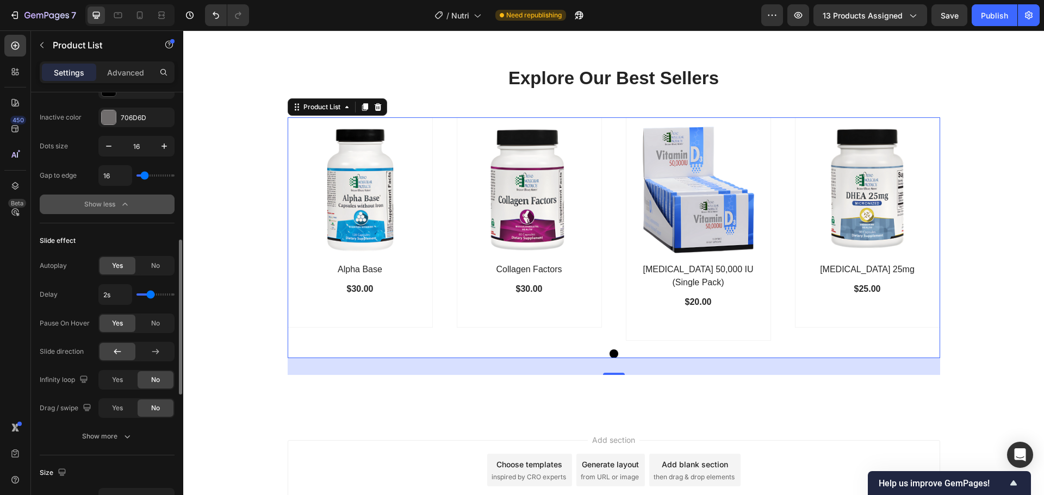
scroll to position [410, 0]
click at [154, 344] on div at bounding box center [156, 350] width 36 height 17
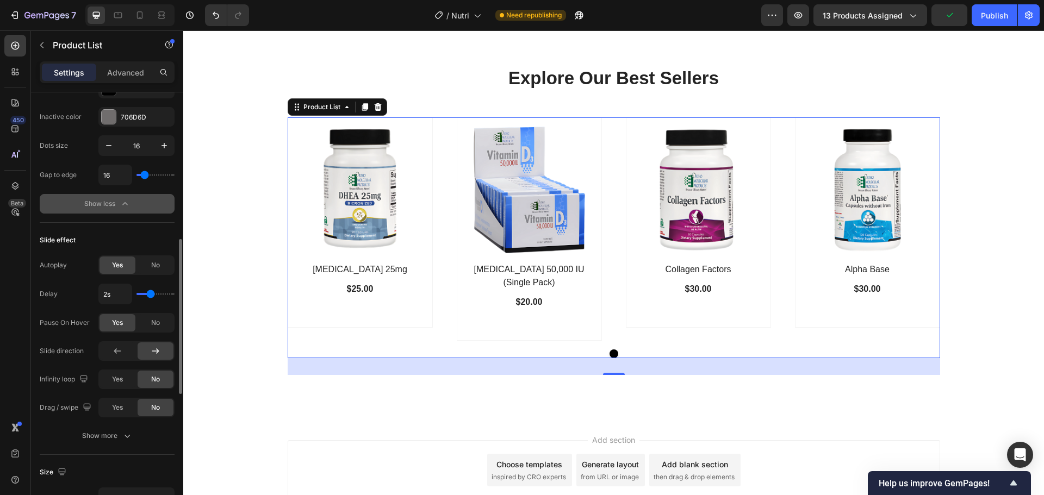
click at [154, 344] on div at bounding box center [156, 350] width 36 height 17
click at [118, 379] on span "Yes" at bounding box center [117, 379] width 11 height 10
click at [109, 436] on div "Show more" at bounding box center [107, 435] width 51 height 11
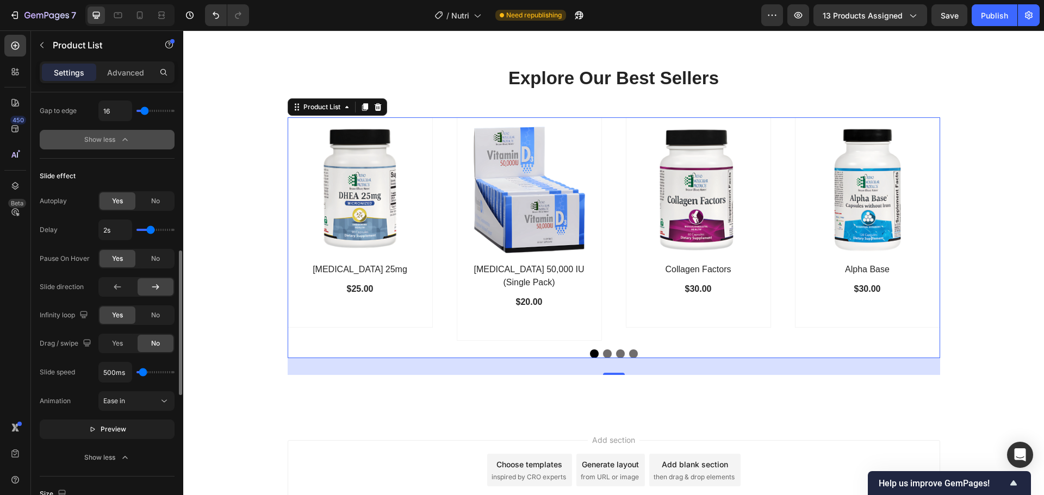
scroll to position [474, 0]
click at [96, 427] on icon "button" at bounding box center [93, 429] width 8 height 8
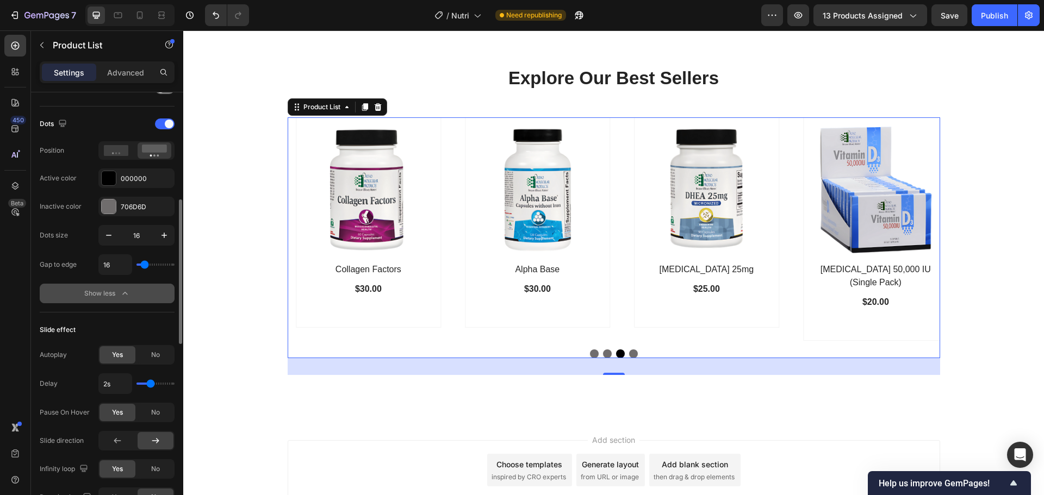
scroll to position [320, 0]
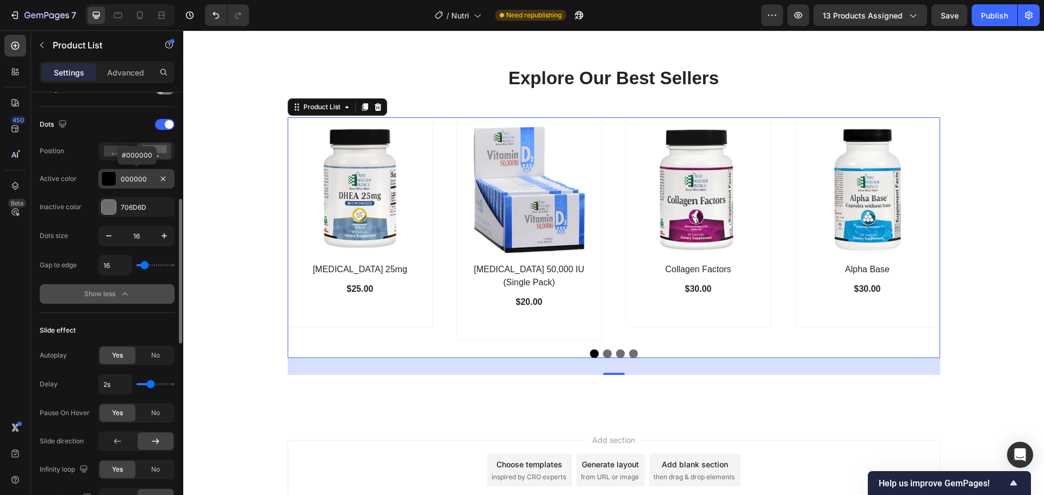
click at [132, 175] on div "000000" at bounding box center [137, 179] width 32 height 10
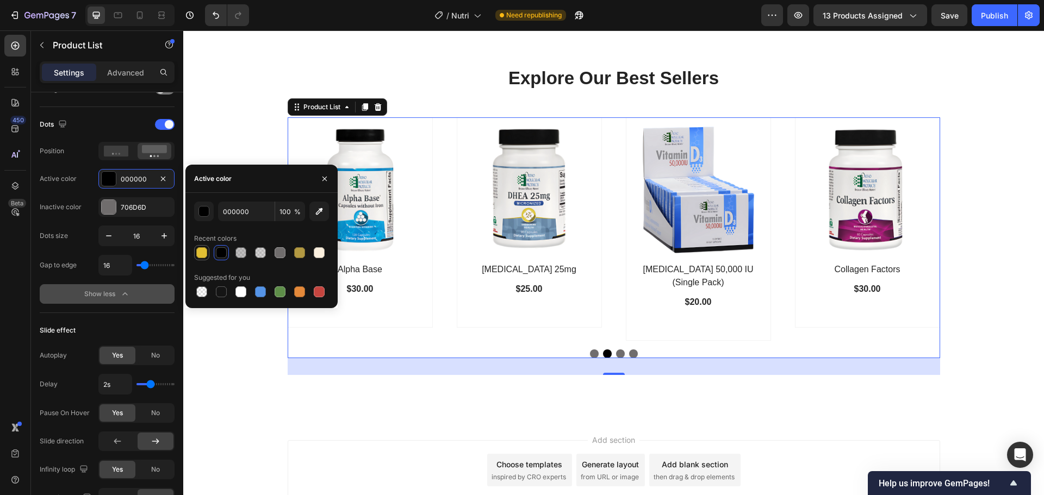
click at [201, 251] on div at bounding box center [201, 252] width 11 height 11
type input "E2BF33"
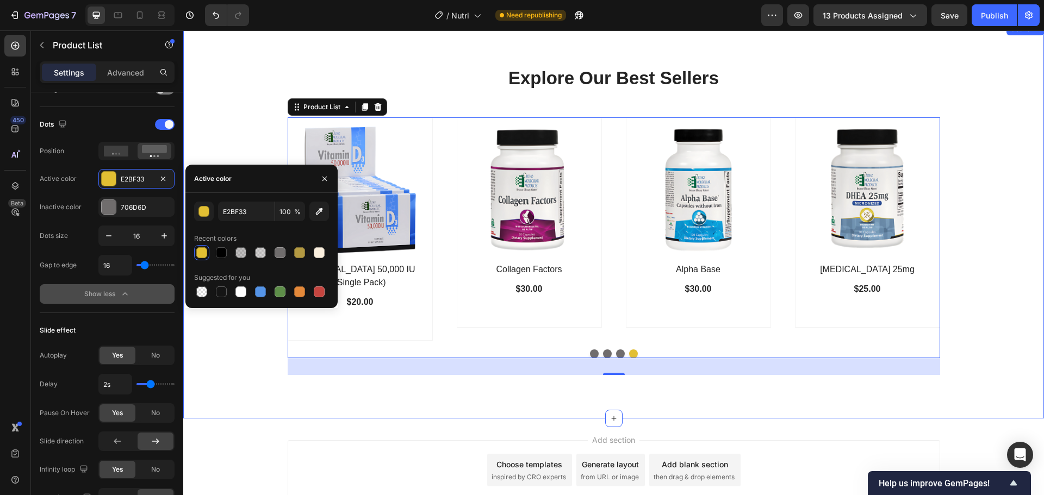
click at [233, 355] on div "Explore Our Best Sellers Heading Row (P) Images Row Alpha Base (P) Title $30.00…" at bounding box center [613, 220] width 844 height 309
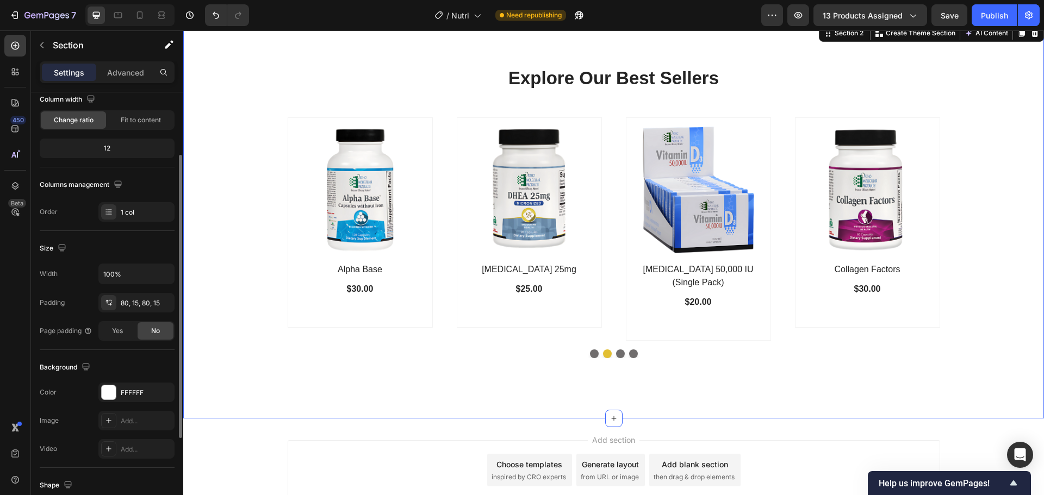
scroll to position [95, 0]
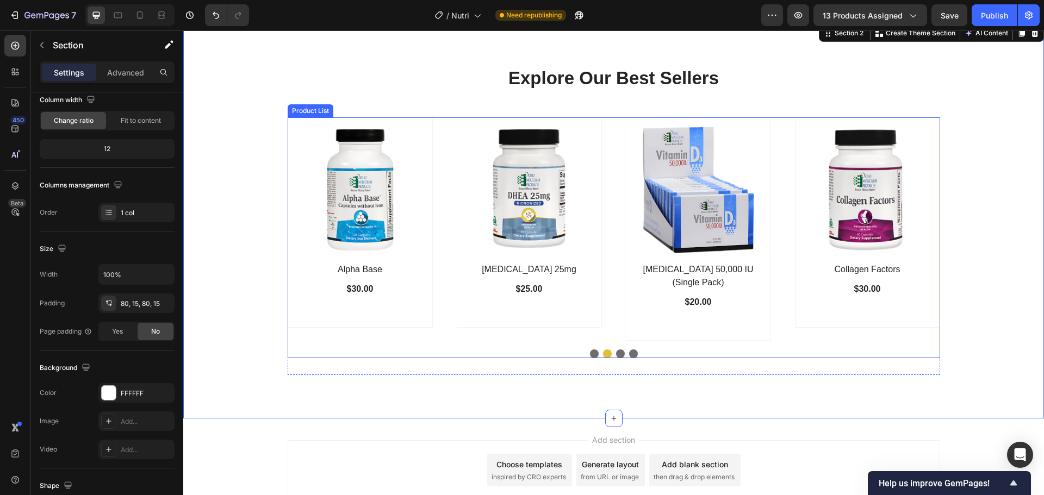
click at [396, 339] on div "(P) Images Row Alpha Base (P) Title $30.00 (P) Price (P) Price Row Row Product …" at bounding box center [360, 228] width 145 height 223
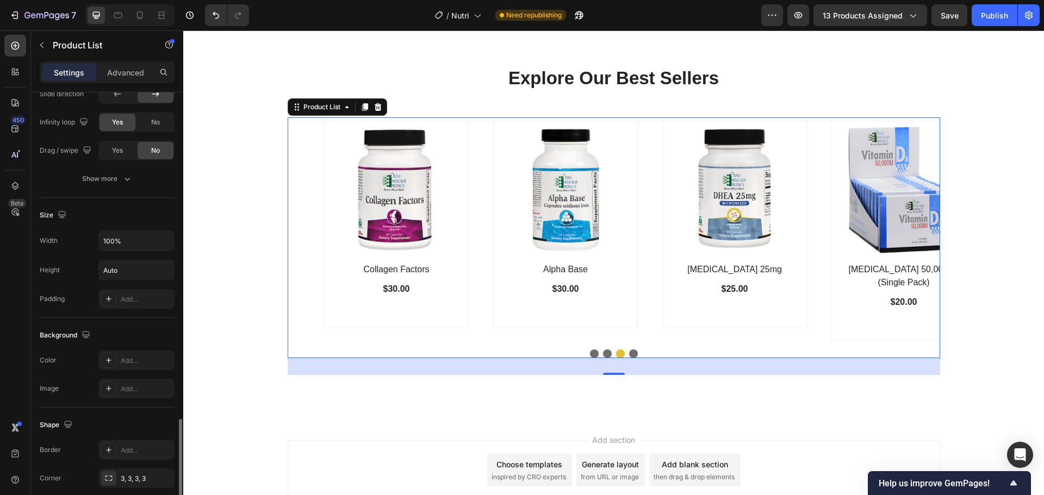
scroll to position [719, 0]
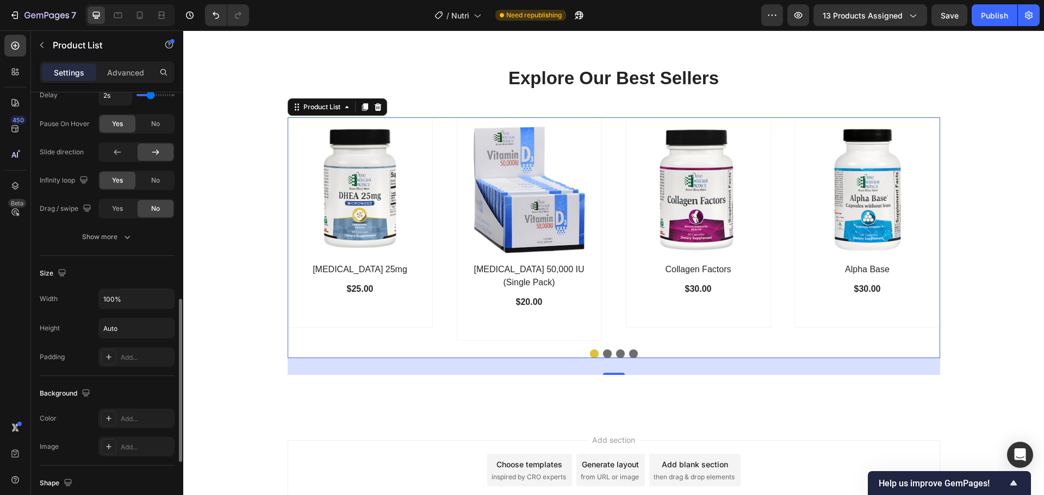
scroll to position [549, 0]
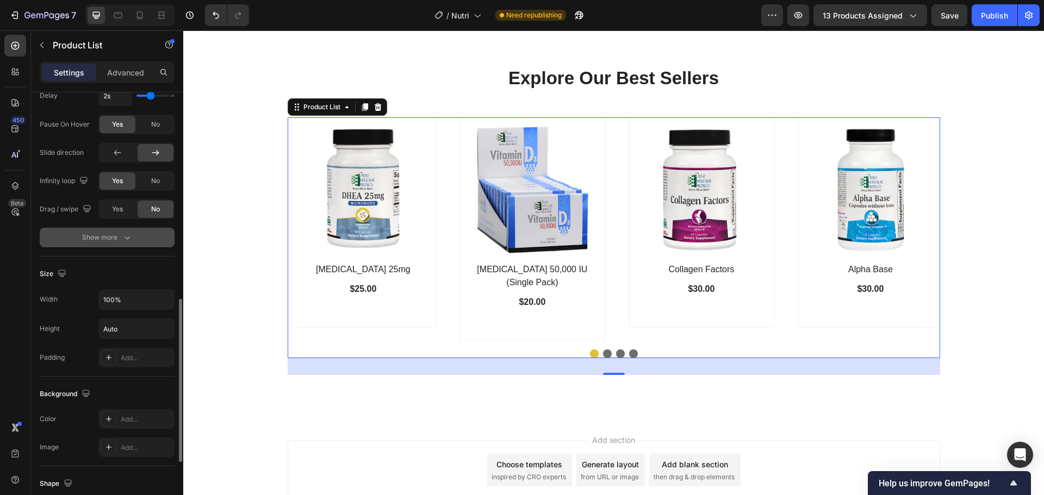
click at [116, 235] on div "Show more" at bounding box center [107, 237] width 51 height 11
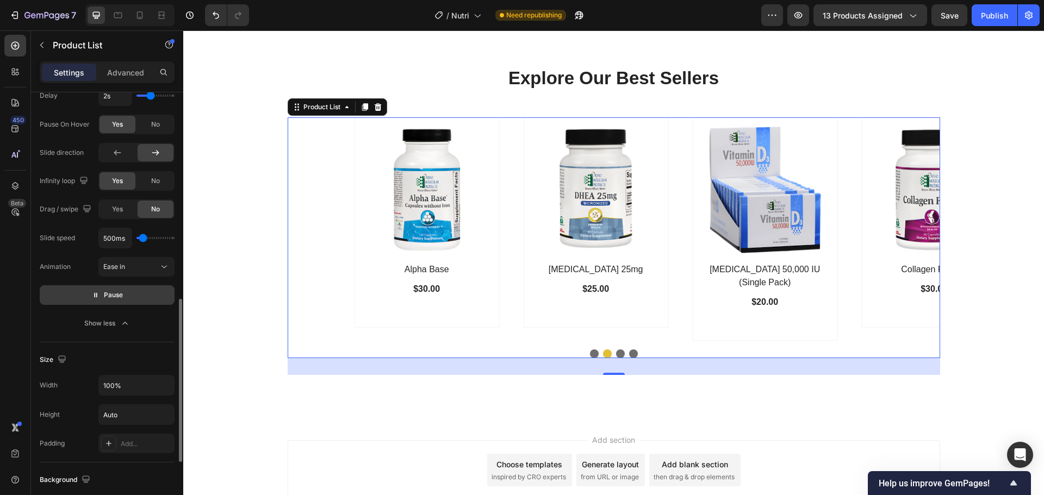
click at [115, 299] on span "Pause" at bounding box center [113, 295] width 19 height 11
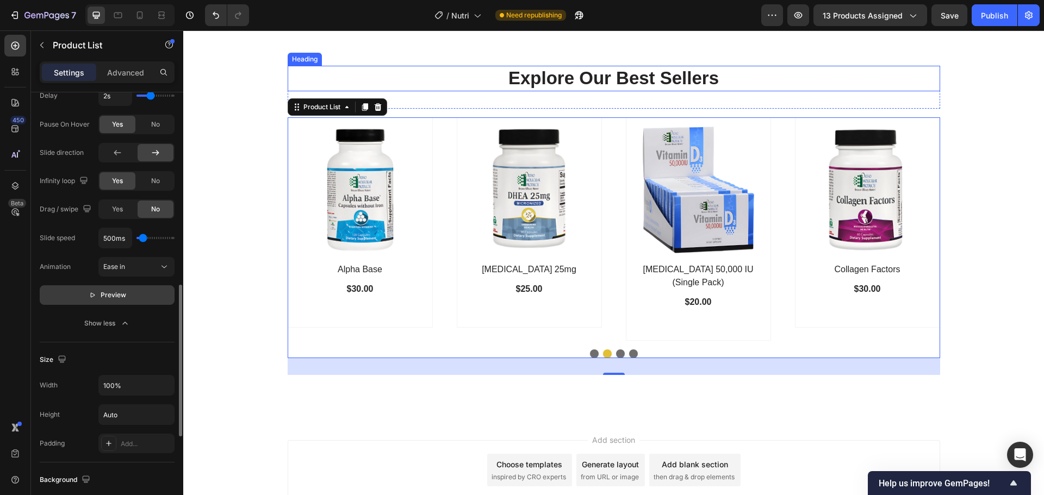
click at [607, 80] on p "Explore Our Best Sellers" at bounding box center [614, 78] width 650 height 23
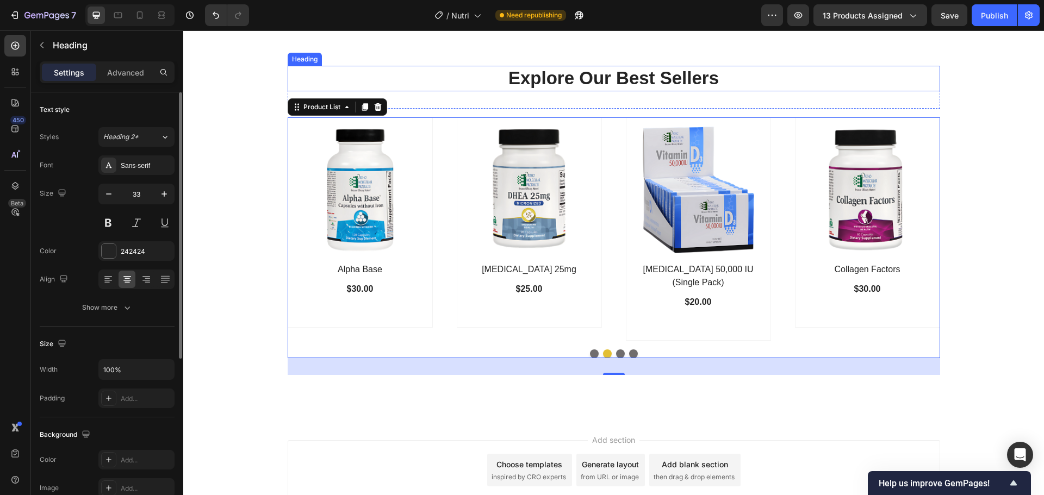
click at [607, 80] on p "Explore Our Best Sellers" at bounding box center [614, 78] width 650 height 23
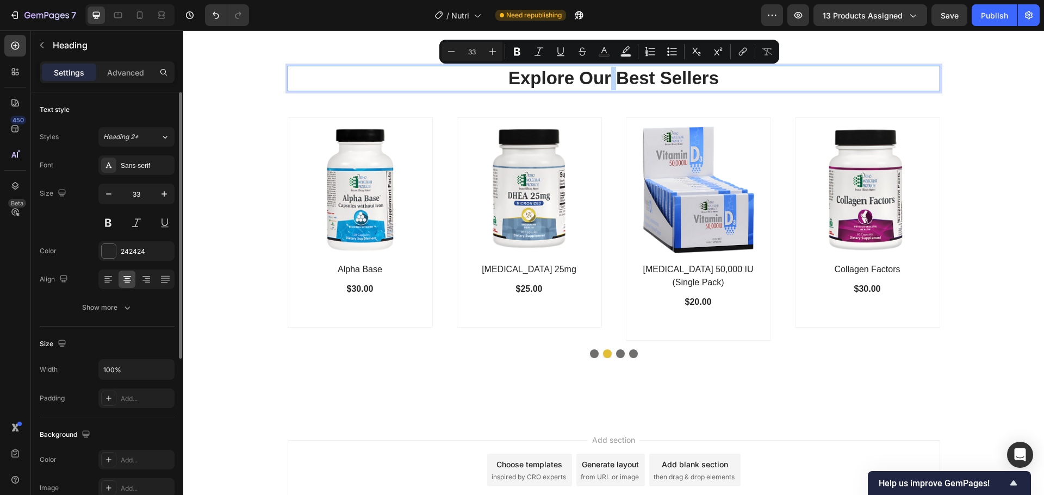
click at [607, 80] on p "Explore Our Best Sellers" at bounding box center [614, 78] width 650 height 23
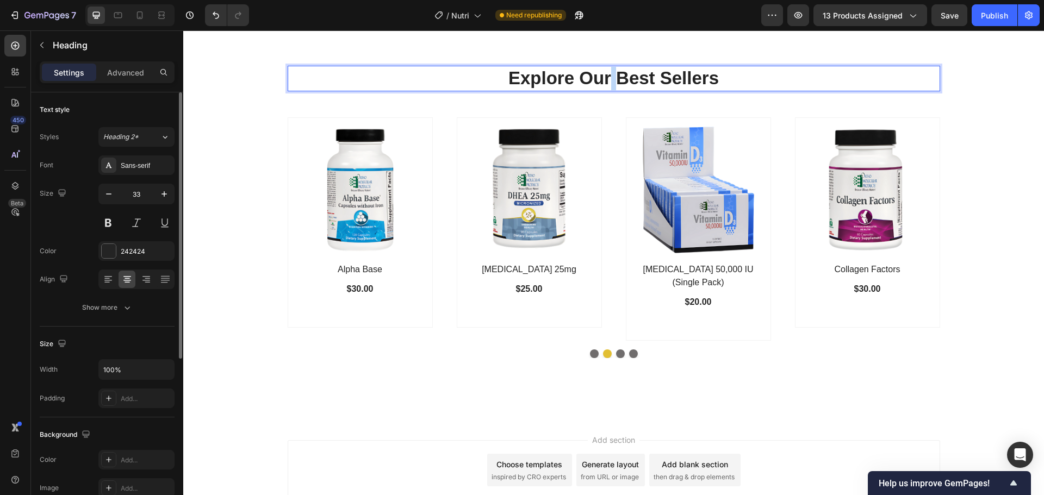
click at [607, 80] on p "Explore Our Best Sellers" at bounding box center [614, 78] width 650 height 23
click at [974, 133] on div "Other Neutraceuticals Heading 32 Row (P) Images Row Alpha Base (P) Title $30.00…" at bounding box center [613, 220] width 844 height 309
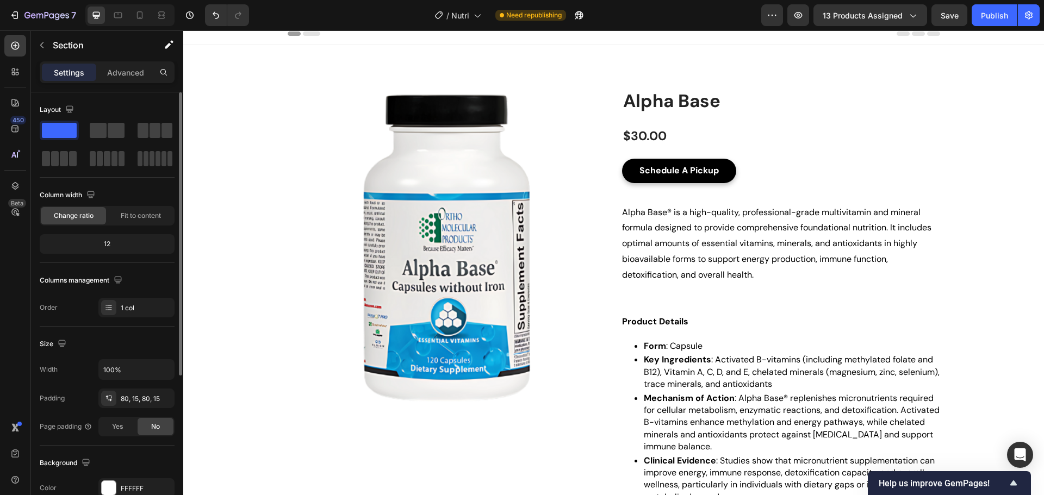
scroll to position [5, 0]
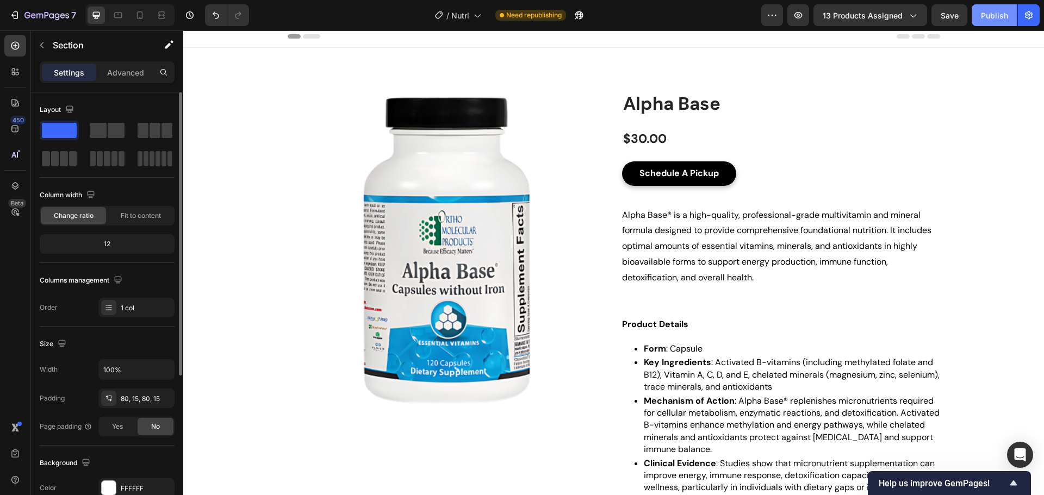
click at [993, 5] on button "Publish" at bounding box center [994, 15] width 46 height 22
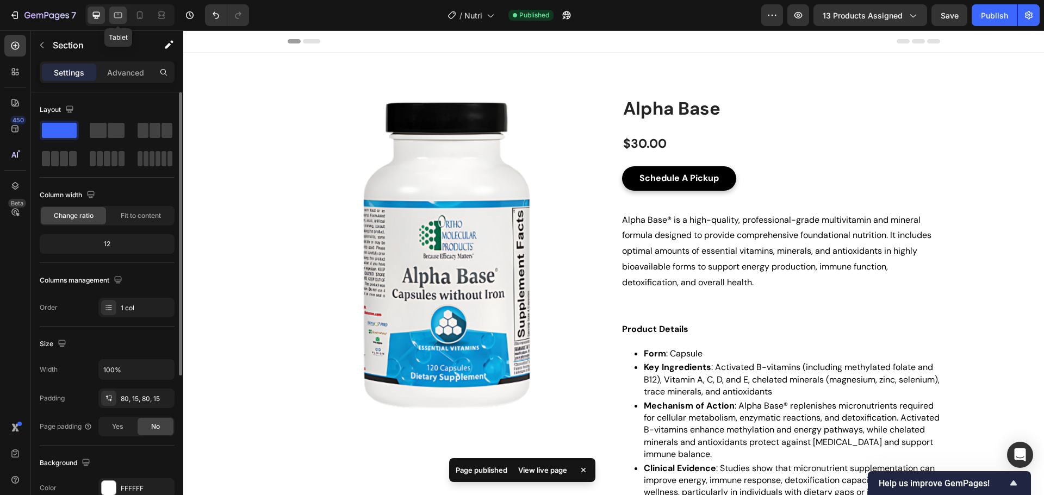
click at [121, 13] on icon at bounding box center [118, 16] width 8 height 6
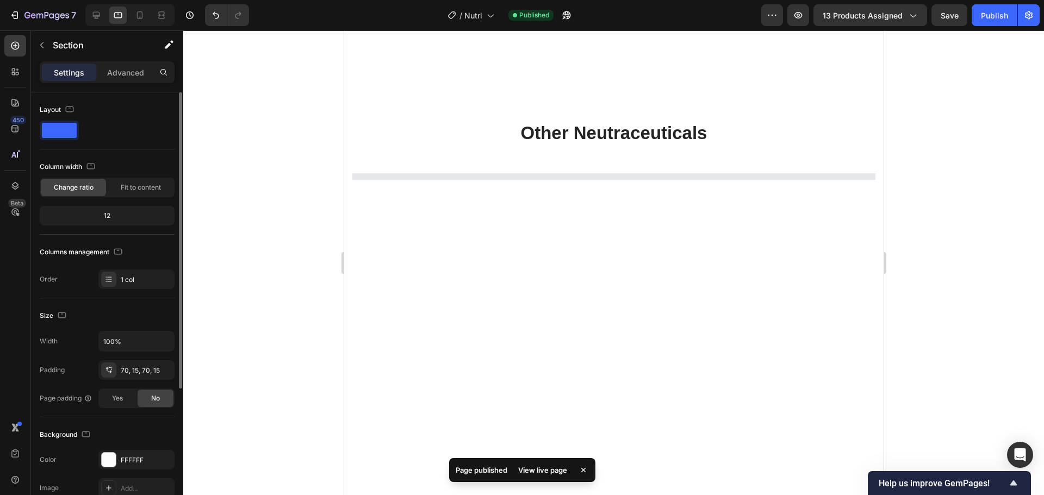
scroll to position [709, 0]
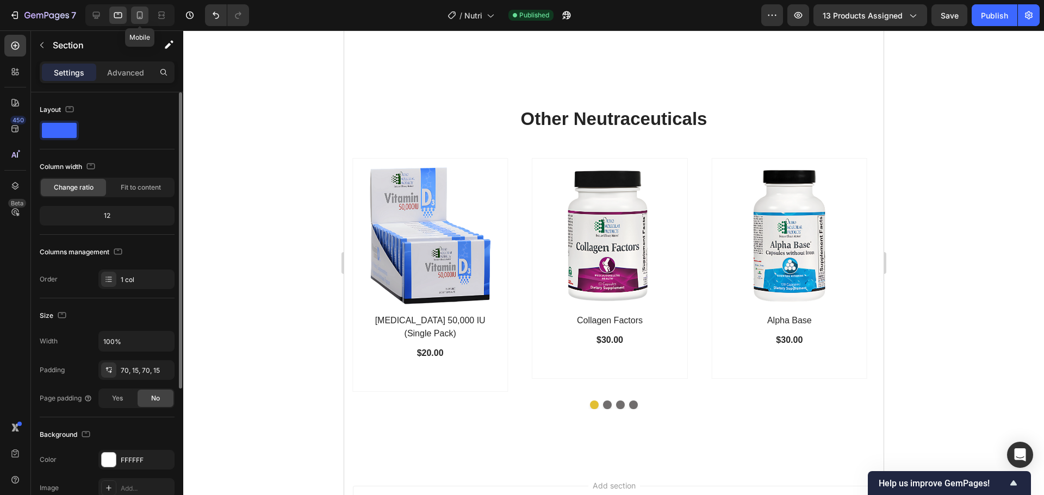
click at [141, 16] on icon at bounding box center [139, 15] width 11 height 11
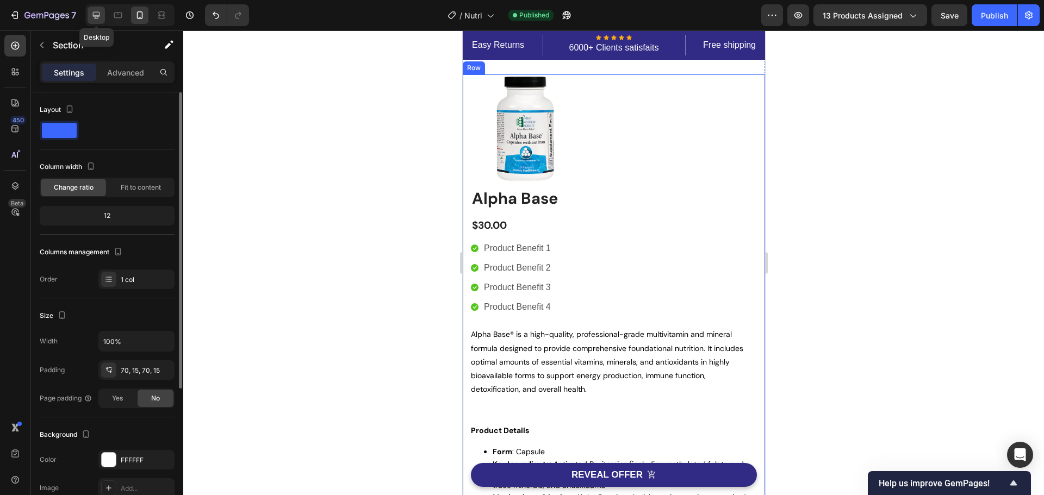
click at [96, 17] on icon at bounding box center [96, 15] width 11 height 11
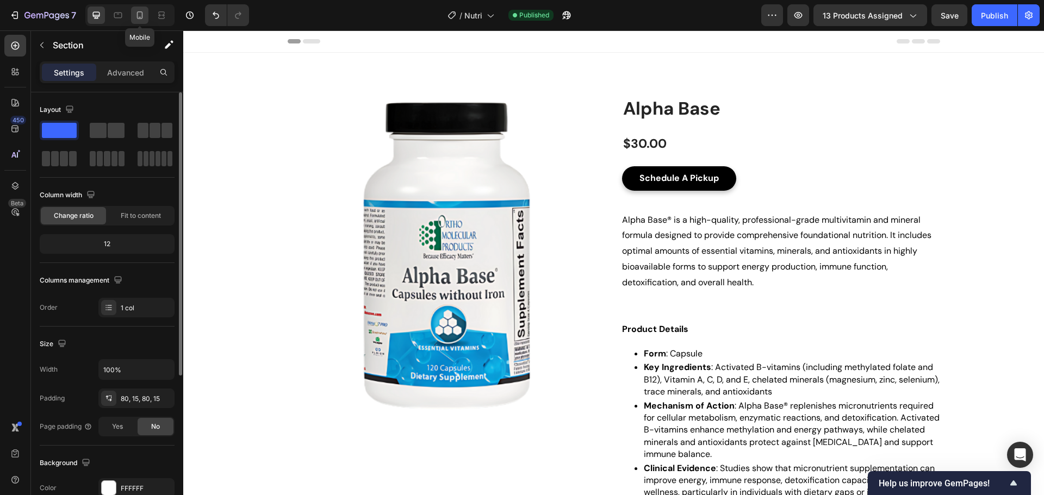
click at [140, 18] on icon at bounding box center [140, 15] width 6 height 8
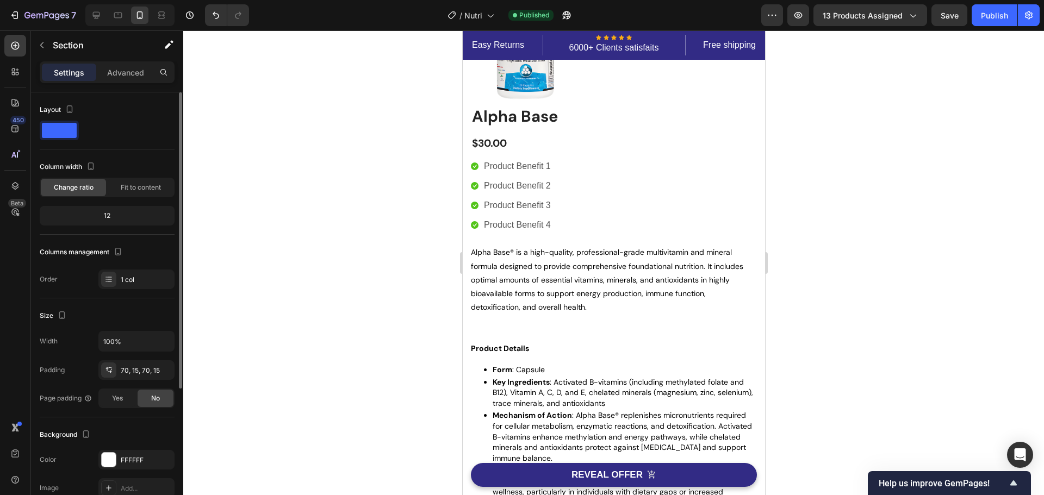
scroll to position [673, 0]
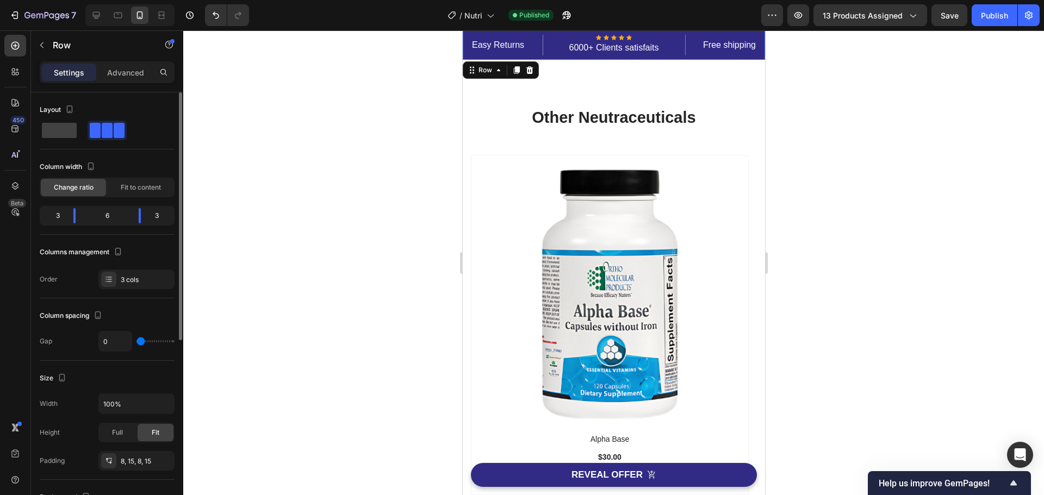
click at [666, 56] on div "Easy Returns Text block Icon Icon Icon Icon Icon Icon List Hoz 6000+ Clients sa…" at bounding box center [613, 44] width 302 height 29
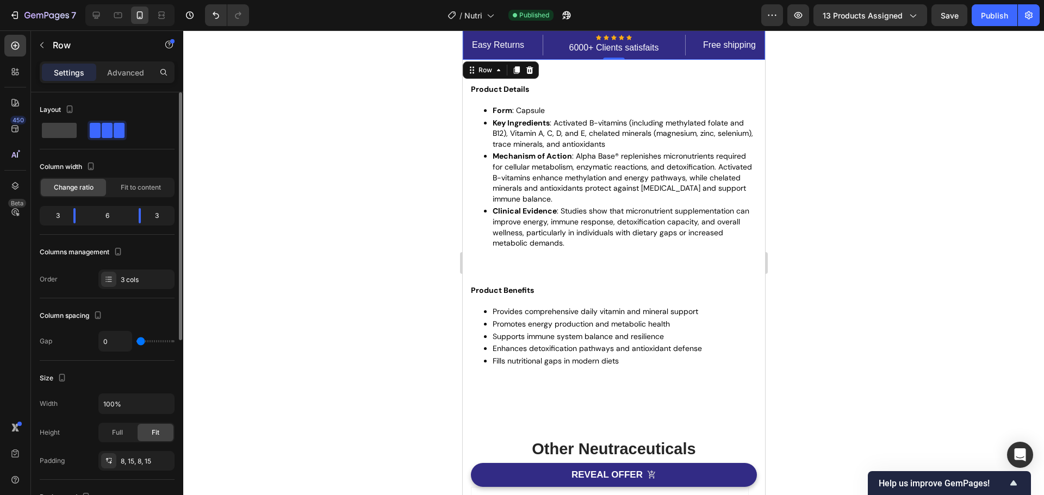
scroll to position [341, 0]
click at [533, 66] on icon at bounding box center [528, 70] width 9 height 9
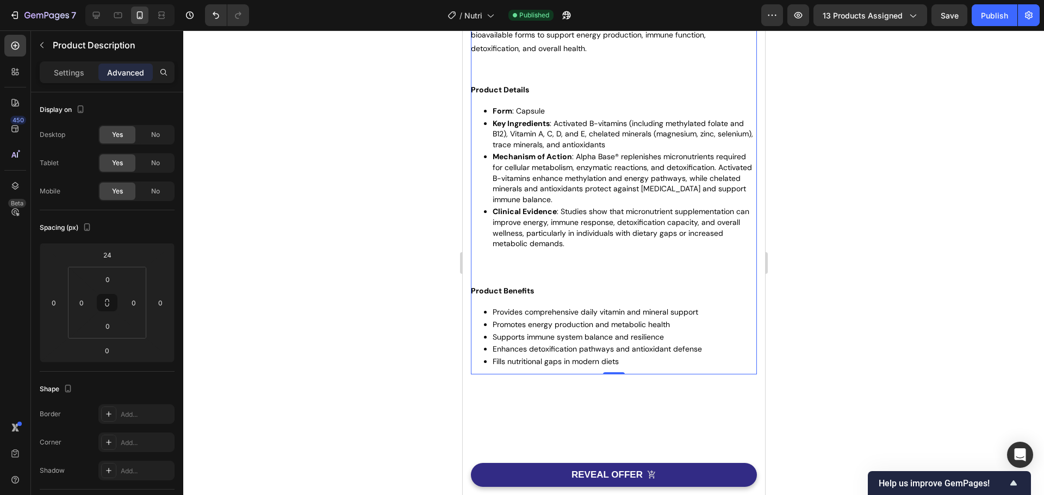
scroll to position [0, 0]
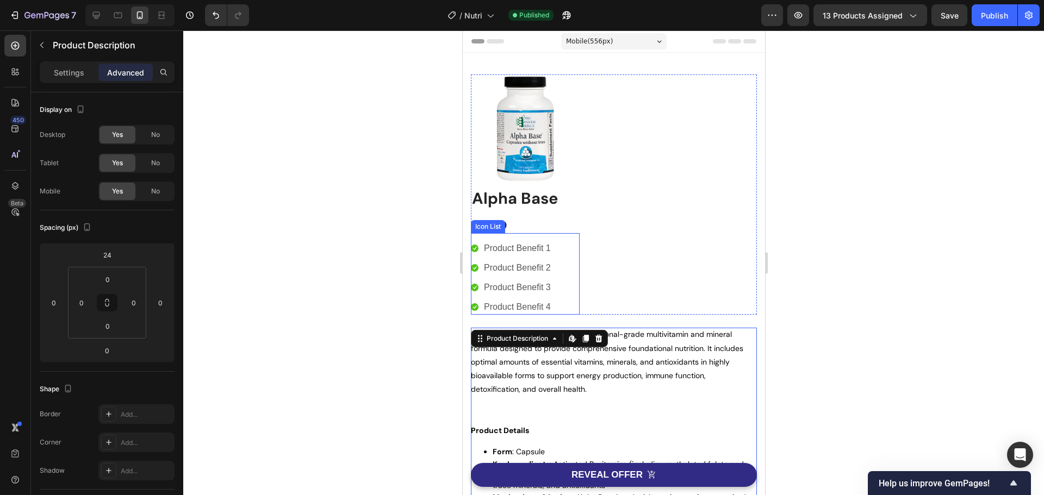
click at [552, 278] on div "Icon Product Benefit 1 Text block Icon Product Benefit 2 Text block Icon Produc…" at bounding box center [524, 278] width 109 height 74
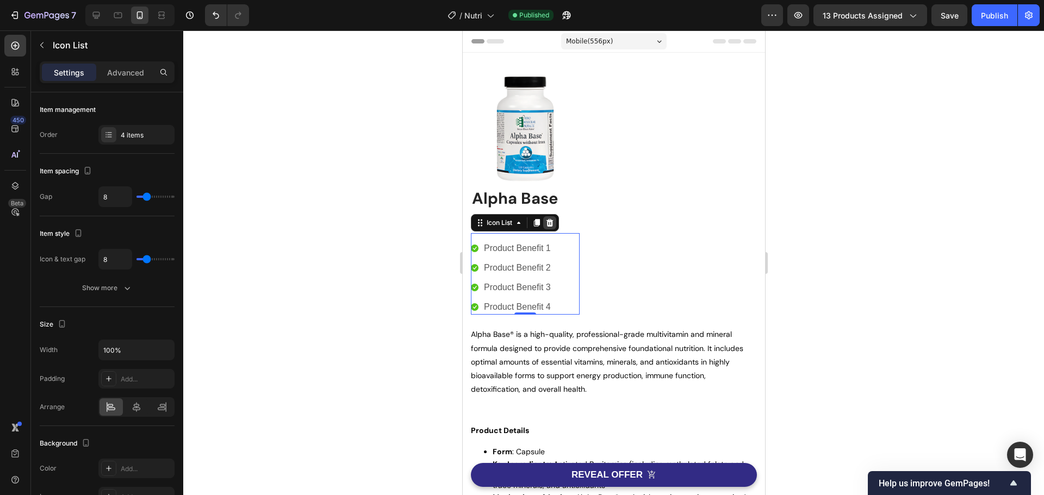
click at [553, 224] on icon at bounding box center [549, 222] width 9 height 9
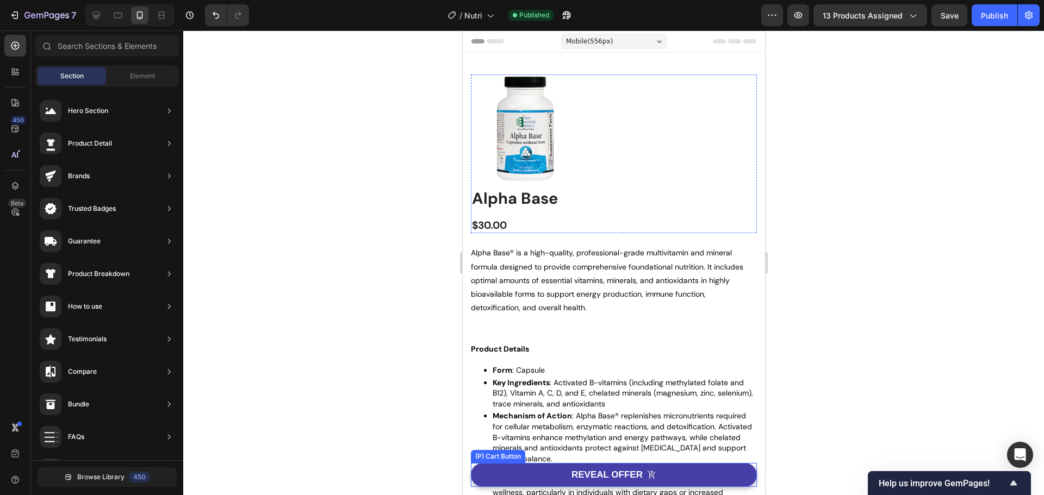
click at [717, 479] on button "REVEAL OFFER" at bounding box center [613, 475] width 286 height 24
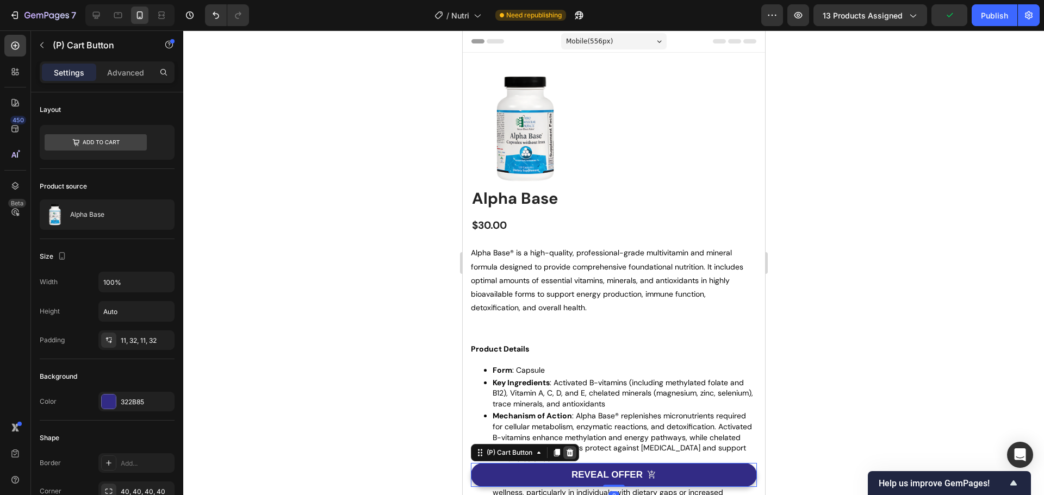
click at [570, 449] on icon at bounding box center [569, 453] width 7 height 8
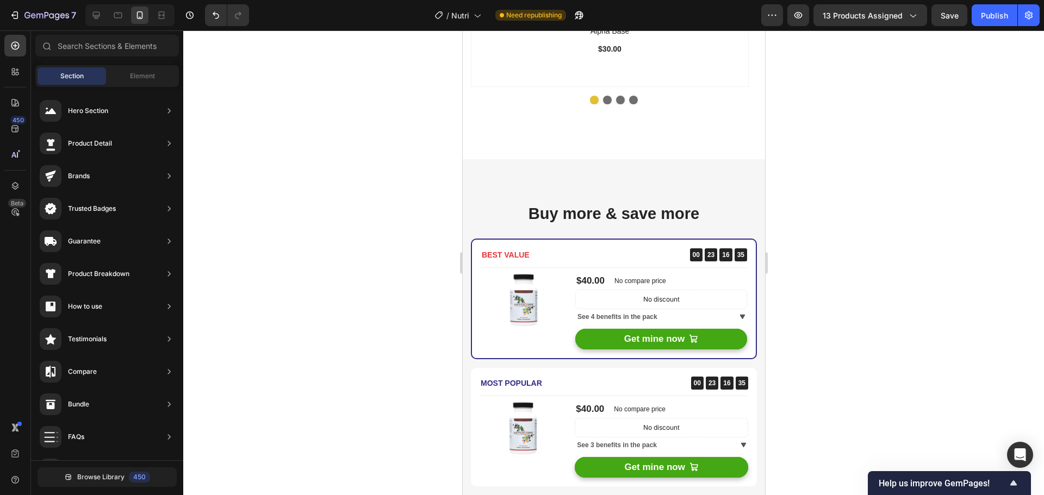
scroll to position [1000, 0]
click at [725, 192] on div "Buy more & save more Heading BEST VALUE Text block 00 23 16 34 CountDown Timer …" at bounding box center [613, 395] width 302 height 473
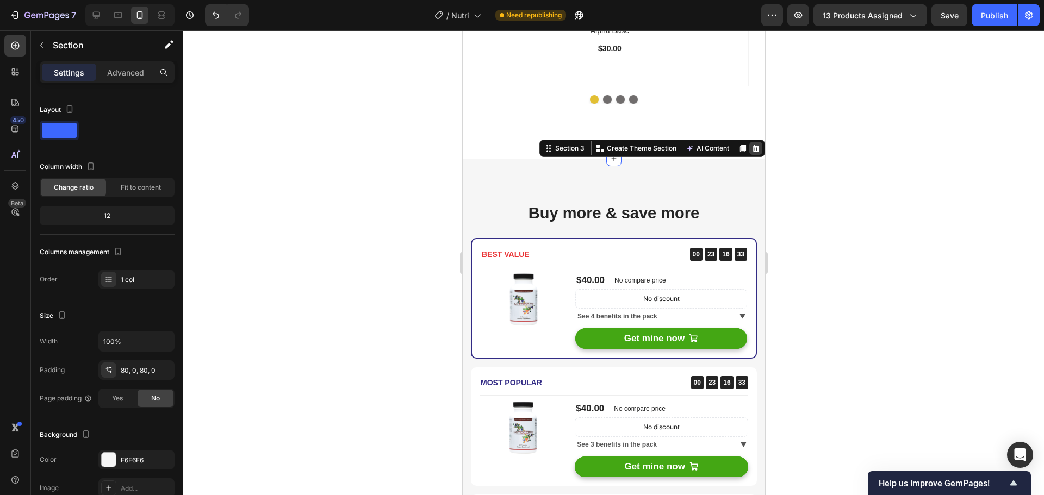
click at [752, 147] on icon at bounding box center [755, 149] width 7 height 8
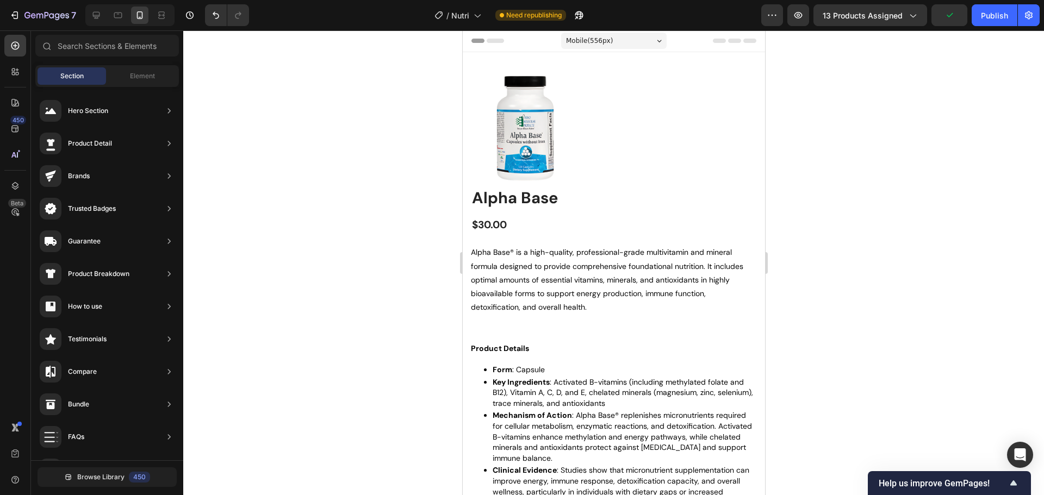
scroll to position [0, 0]
click at [98, 15] on icon at bounding box center [96, 15] width 11 height 11
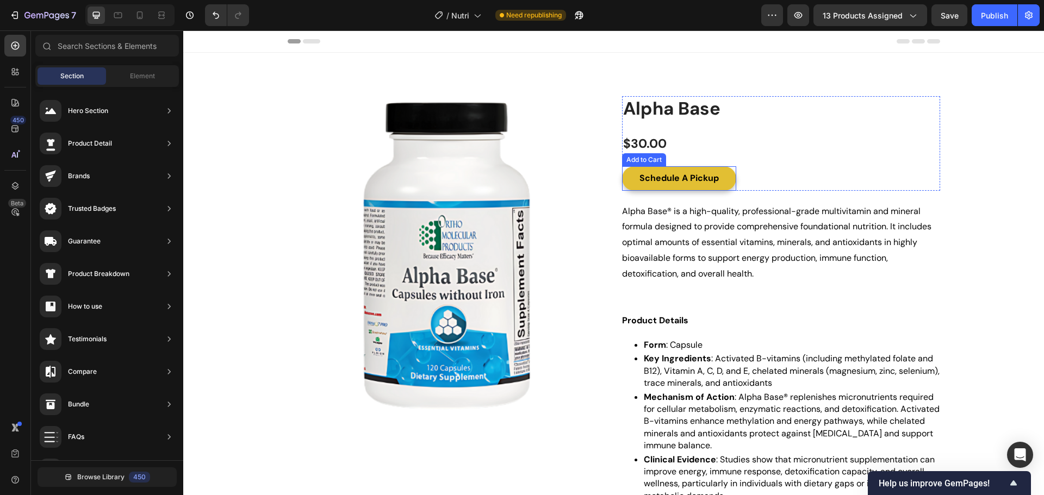
click at [727, 182] on button "Schedule A Pickup" at bounding box center [679, 178] width 114 height 24
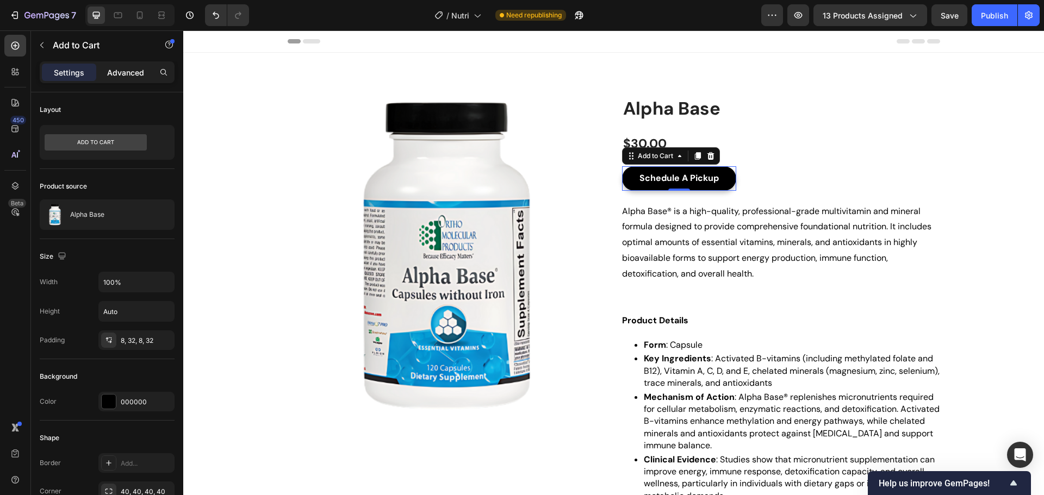
click at [132, 67] on p "Advanced" at bounding box center [125, 72] width 37 height 11
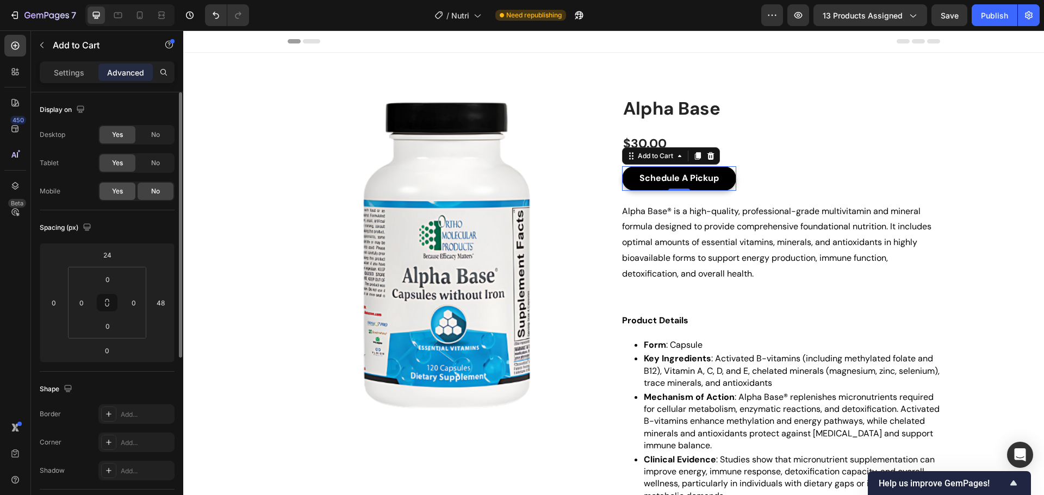
click at [115, 190] on span "Yes" at bounding box center [117, 191] width 11 height 10
click at [136, 15] on icon at bounding box center [139, 15] width 11 height 11
type input "16"
type input "0"
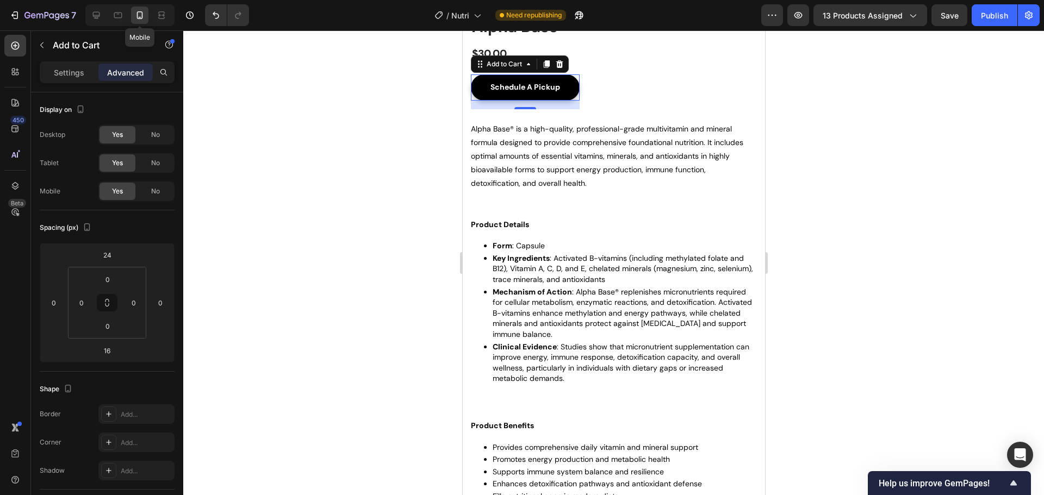
scroll to position [178, 0]
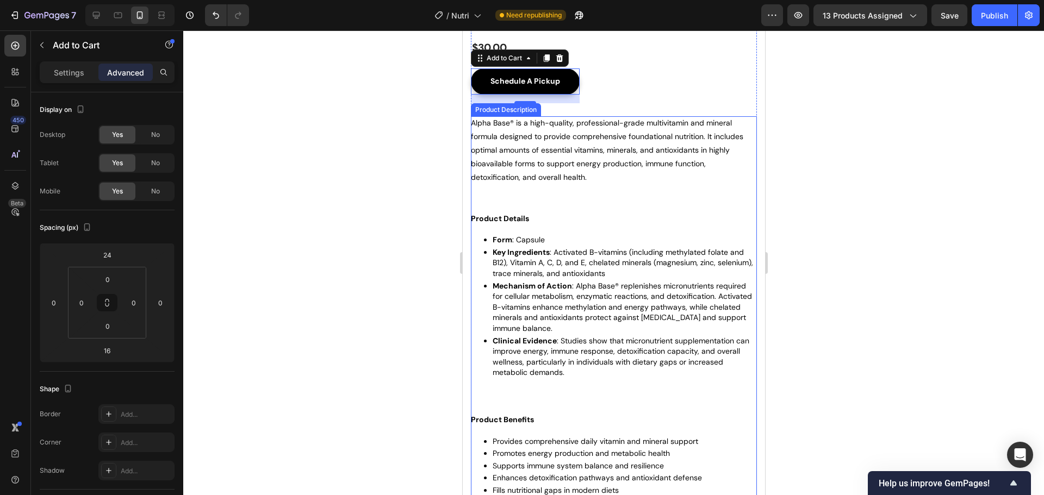
click at [527, 200] on div "Alpha Base® is a high-quality, professional-grade multivitamin and mineral form…" at bounding box center [613, 310] width 286 height 388
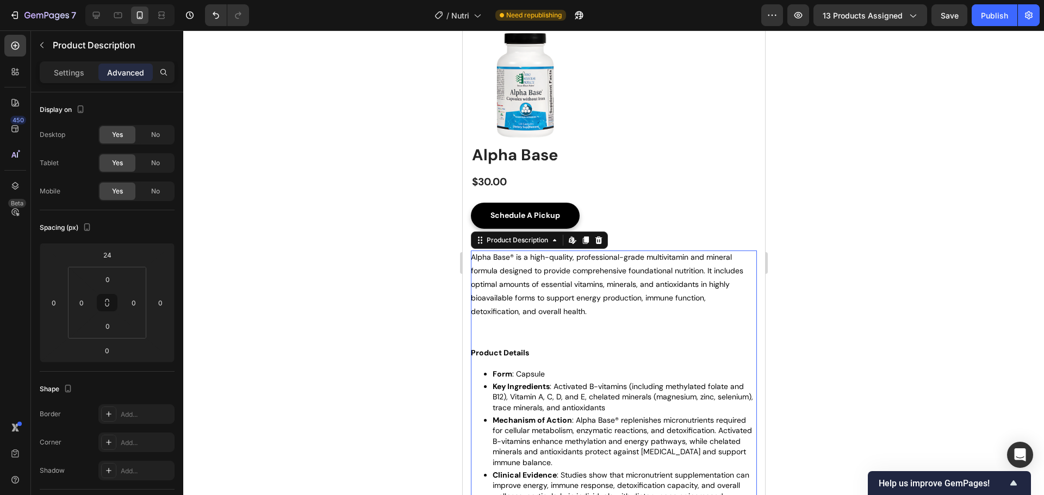
scroll to position [0, 0]
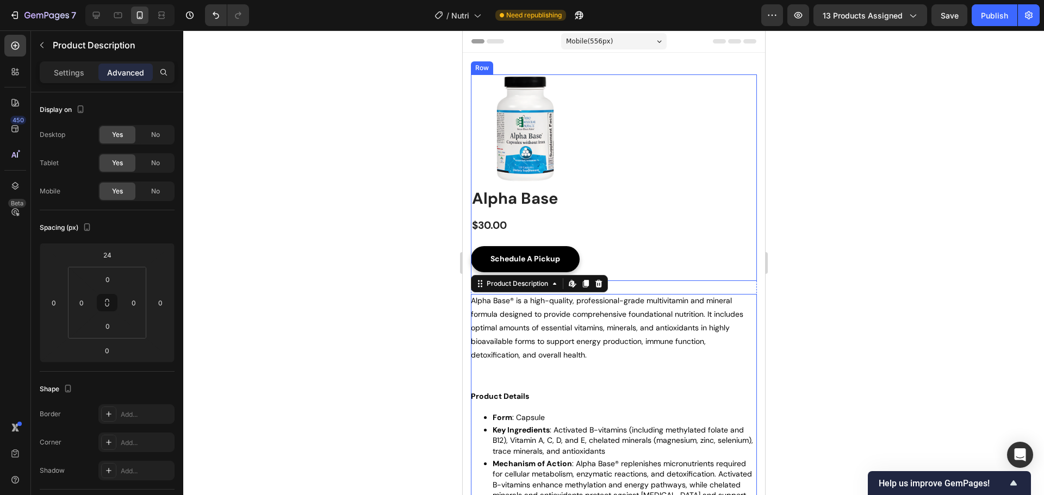
click at [845, 215] on div at bounding box center [613, 262] width 860 height 465
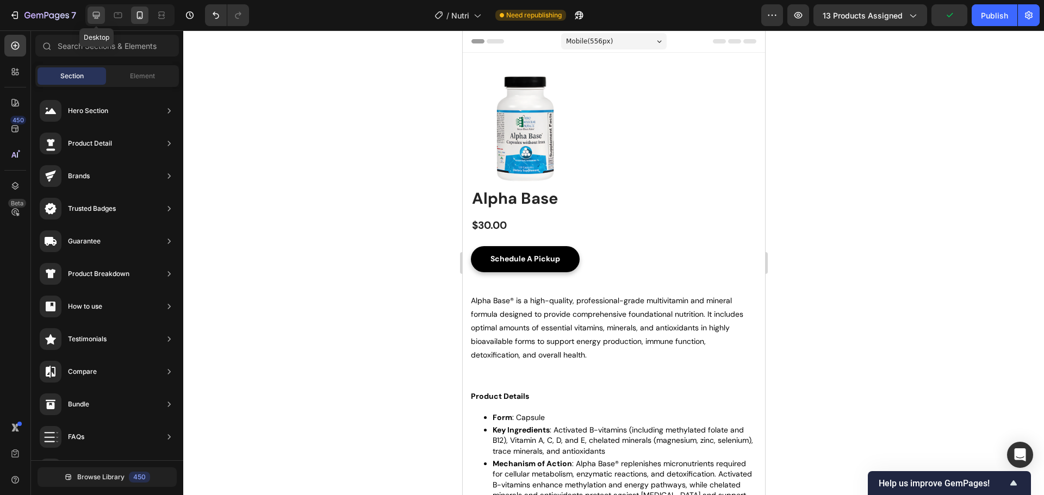
click at [94, 15] on icon at bounding box center [96, 15] width 7 height 7
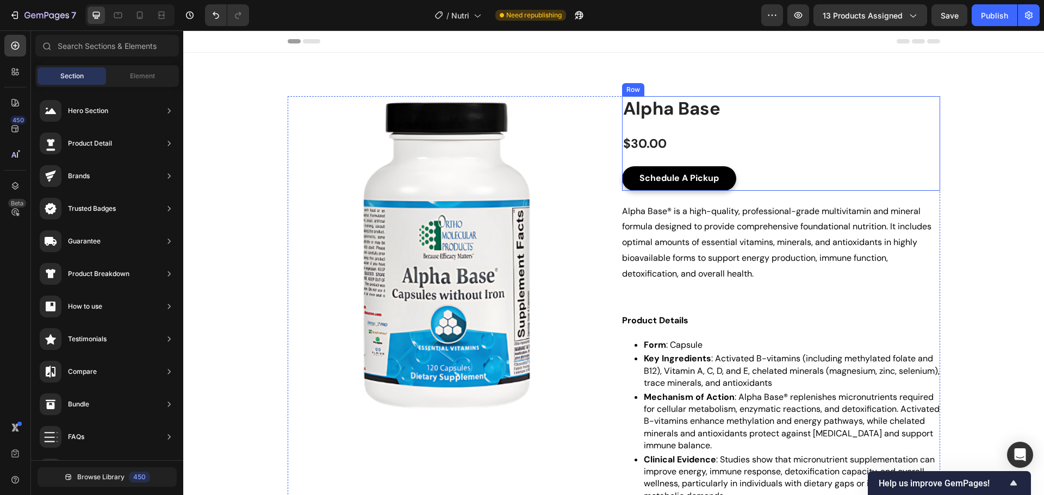
click at [773, 170] on div "Product Images Alpha Base Product Title $30.00 Product Price Product Price Row …" at bounding box center [781, 143] width 318 height 95
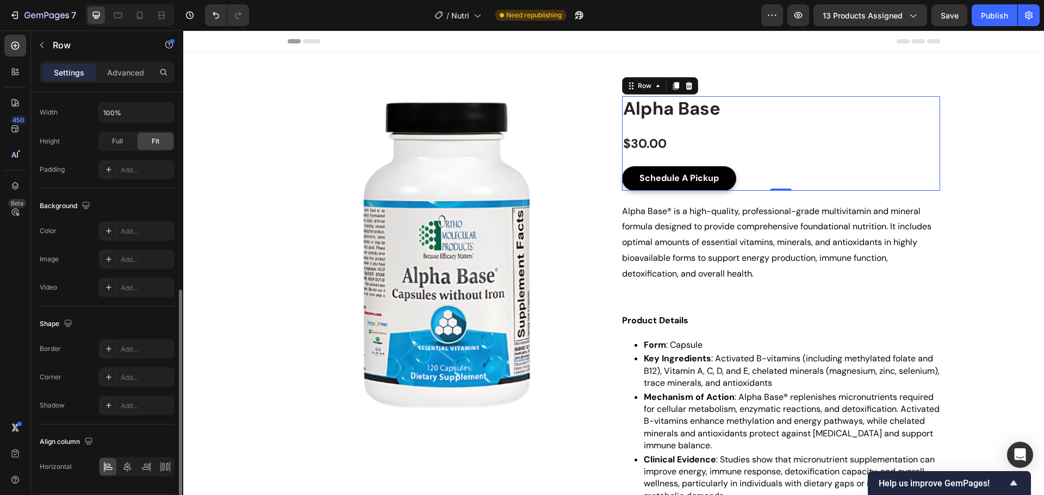
scroll to position [263, 0]
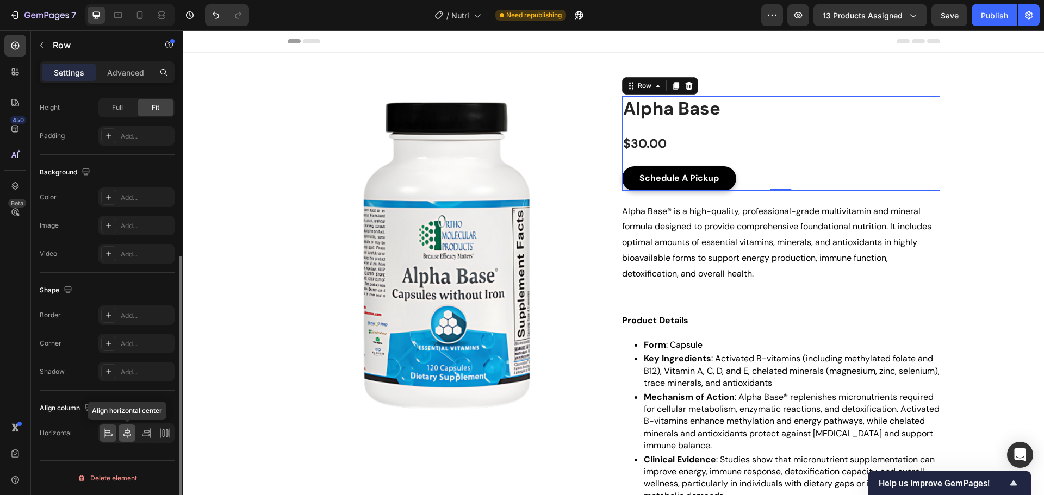
click at [129, 433] on icon at bounding box center [127, 433] width 11 height 11
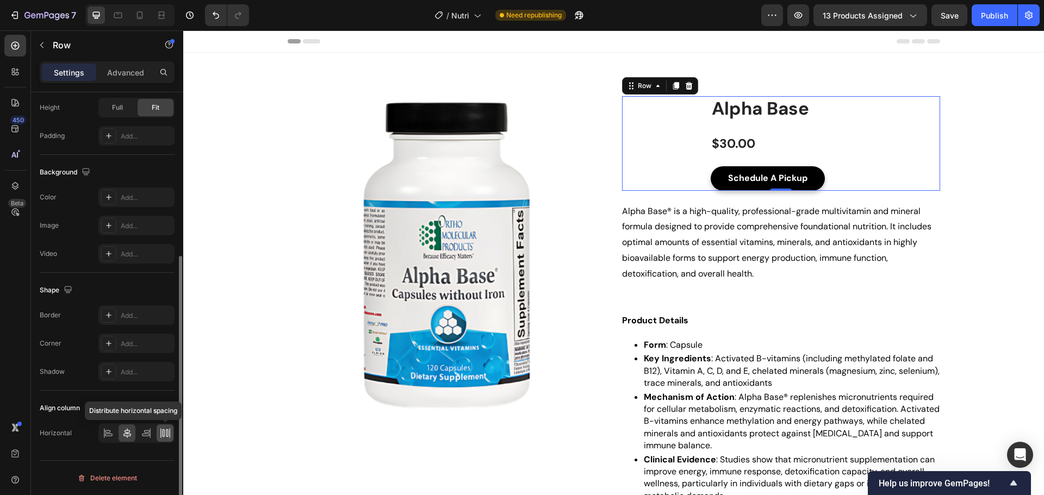
click at [172, 432] on div at bounding box center [165, 432] width 17 height 17
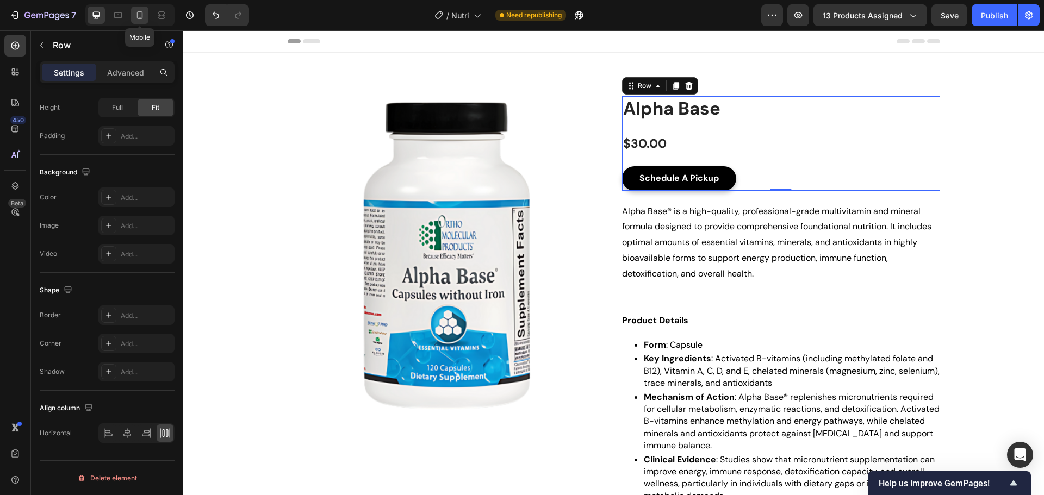
click at [141, 20] on icon at bounding box center [139, 15] width 11 height 11
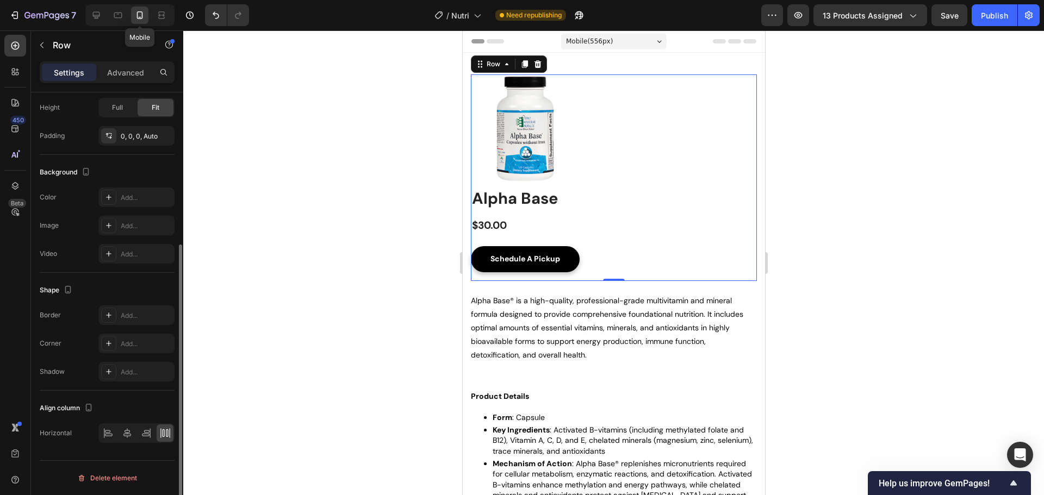
scroll to position [6, 0]
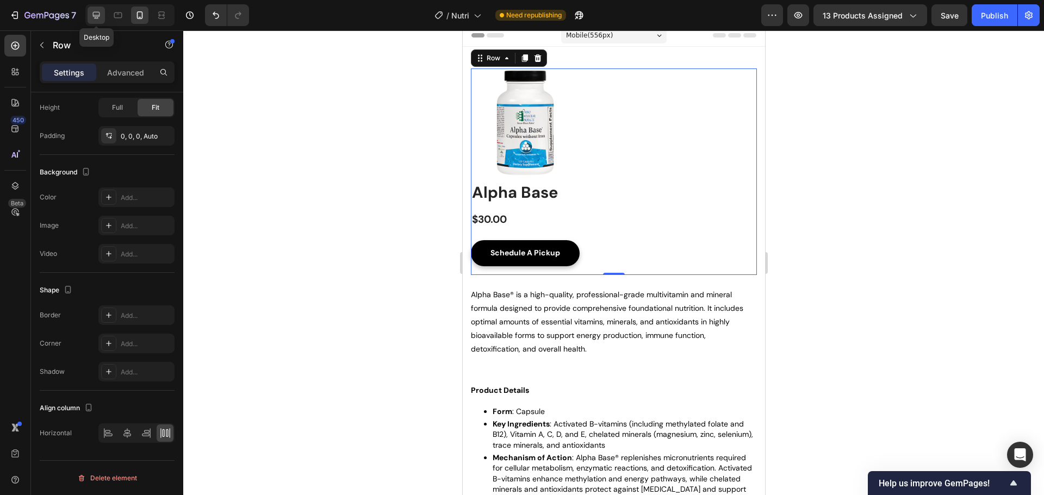
click at [92, 21] on div at bounding box center [96, 15] width 17 height 17
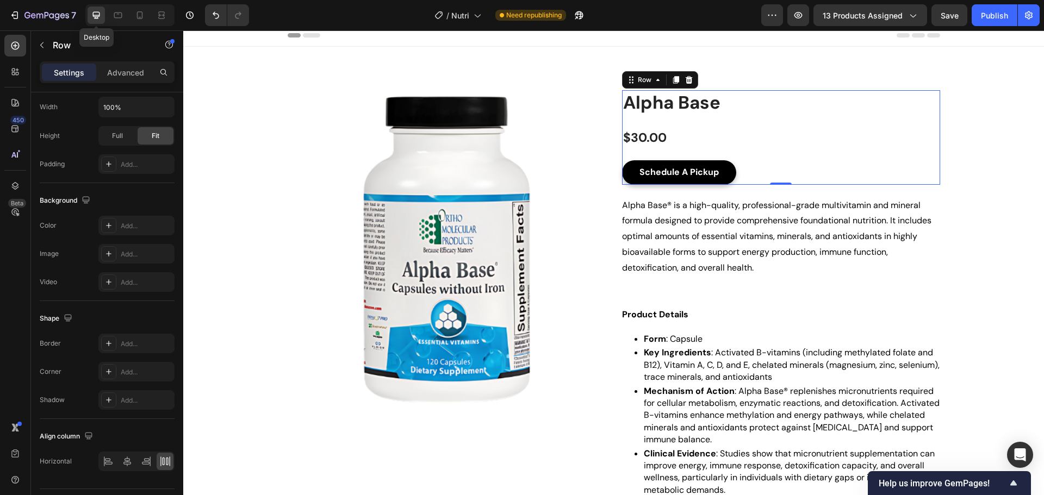
scroll to position [28, 0]
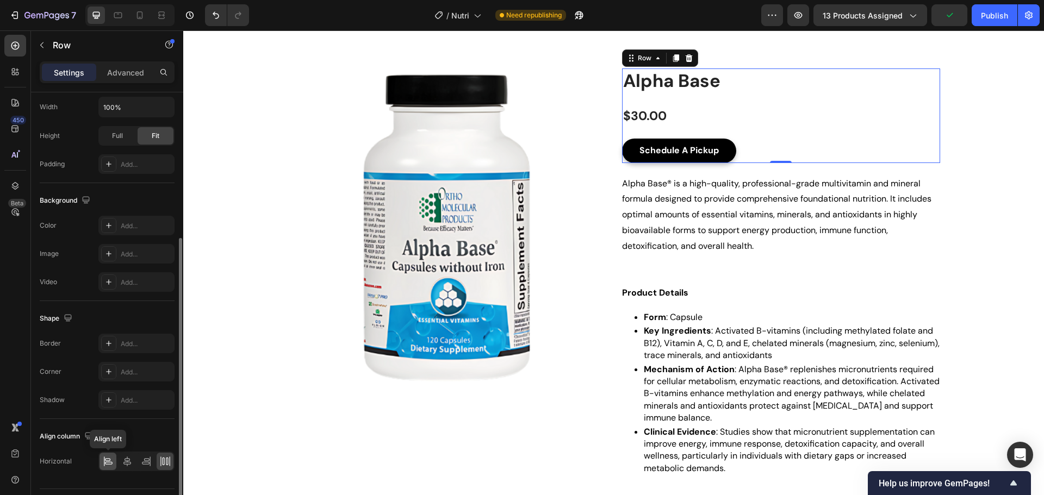
click at [108, 464] on icon at bounding box center [109, 463] width 8 height 3
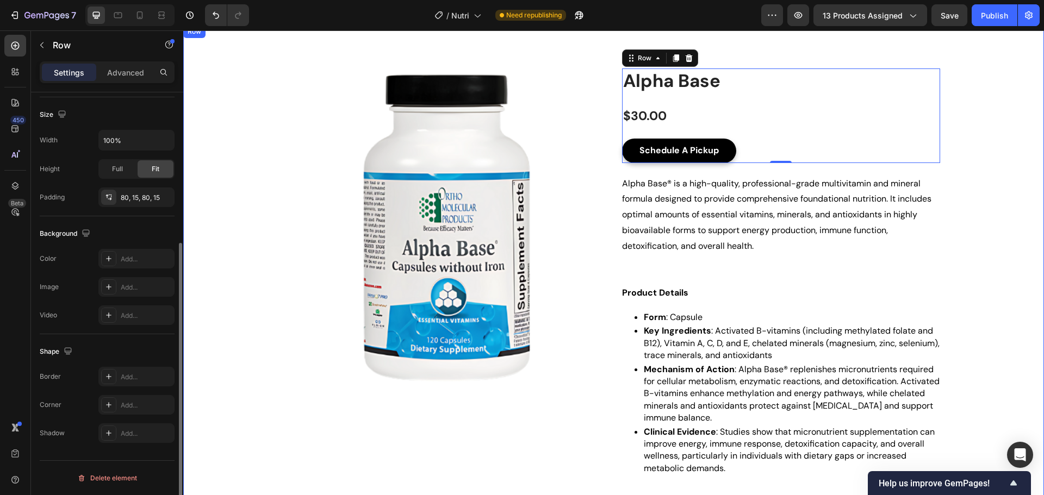
click at [973, 128] on div "Product Images Row Product Images Alpha Base Product Title $30.00 Product Price…" at bounding box center [613, 342] width 844 height 548
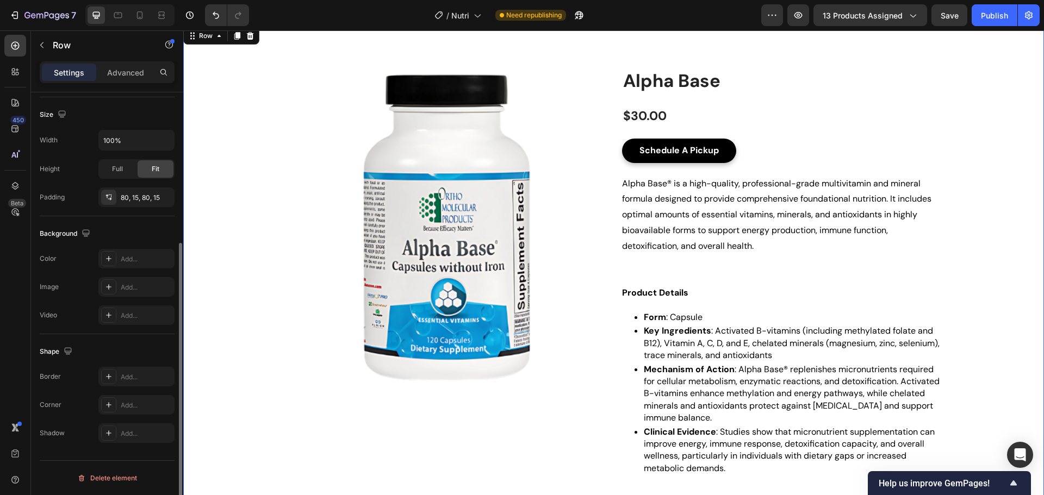
scroll to position [229, 0]
click at [834, 147] on div "Product Images Alpha Base Product Title $30.00 Product Price Product Price Row …" at bounding box center [781, 115] width 318 height 95
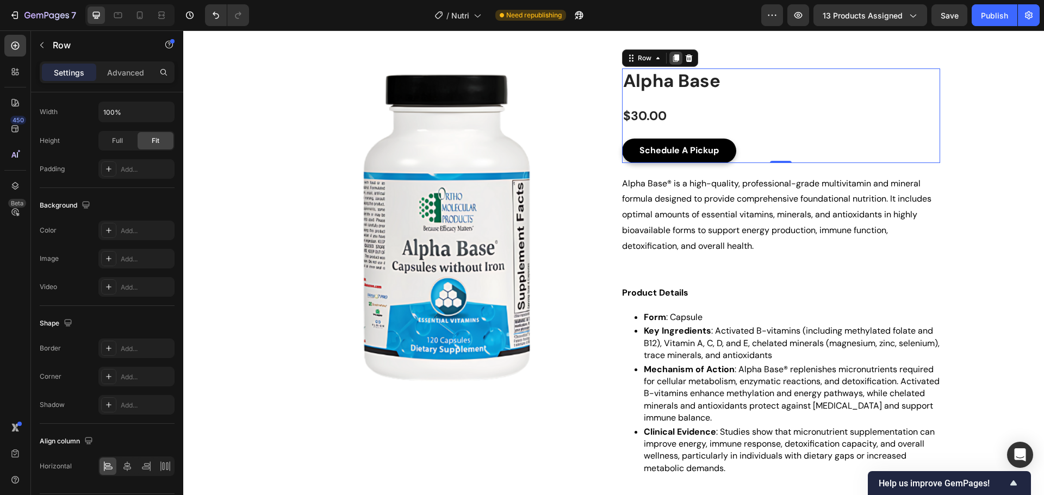
click at [674, 59] on icon at bounding box center [675, 58] width 6 height 8
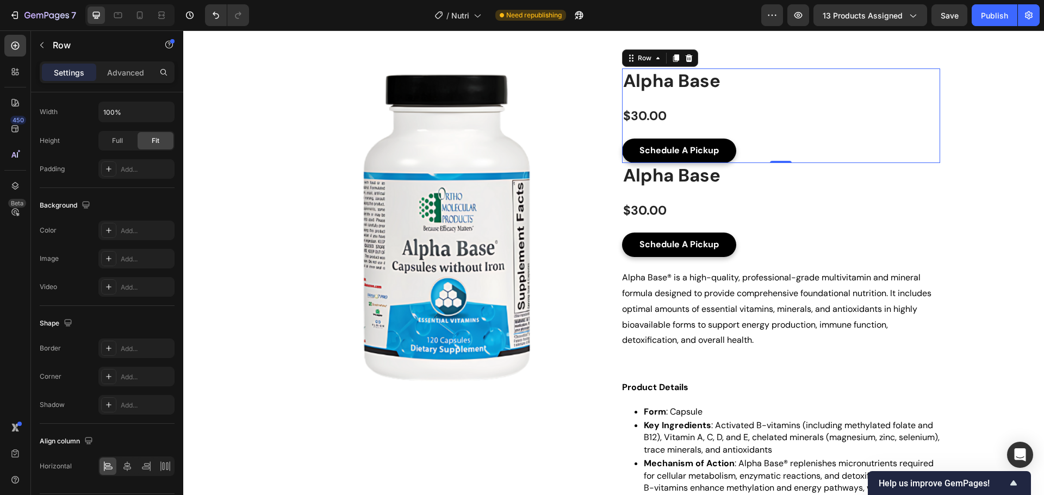
click at [809, 108] on div "Product Images Alpha Base Product Title $30.00 Product Price Product Price Row …" at bounding box center [781, 115] width 318 height 95
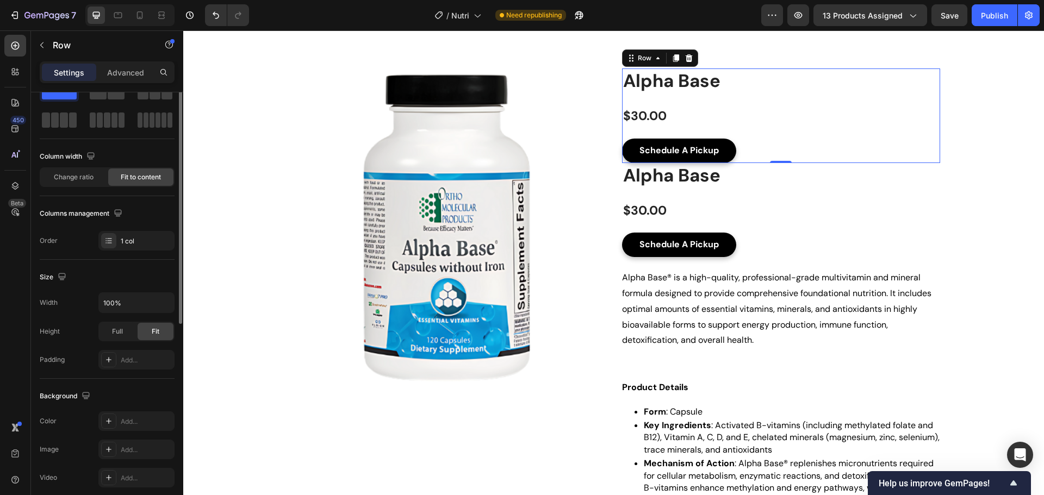
scroll to position [0, 0]
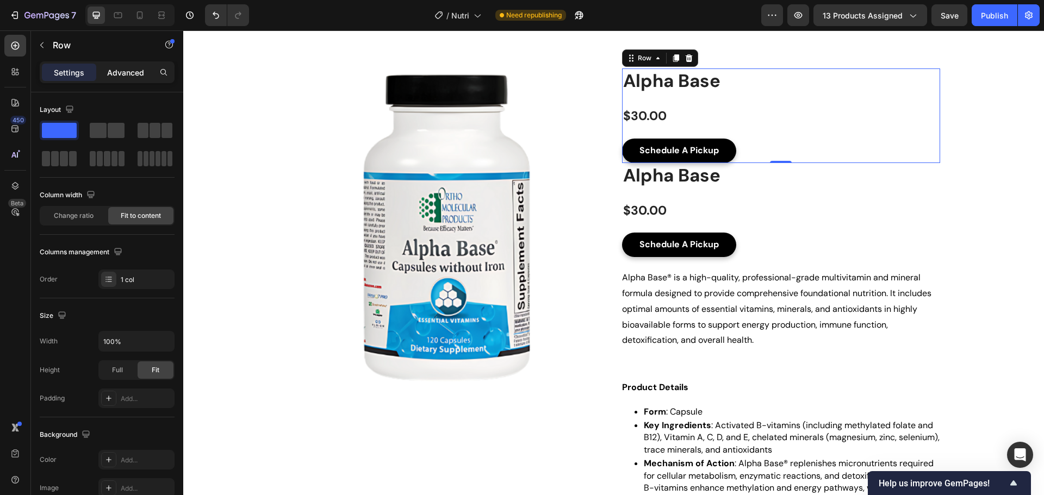
click at [121, 78] on p "Advanced" at bounding box center [125, 72] width 37 height 11
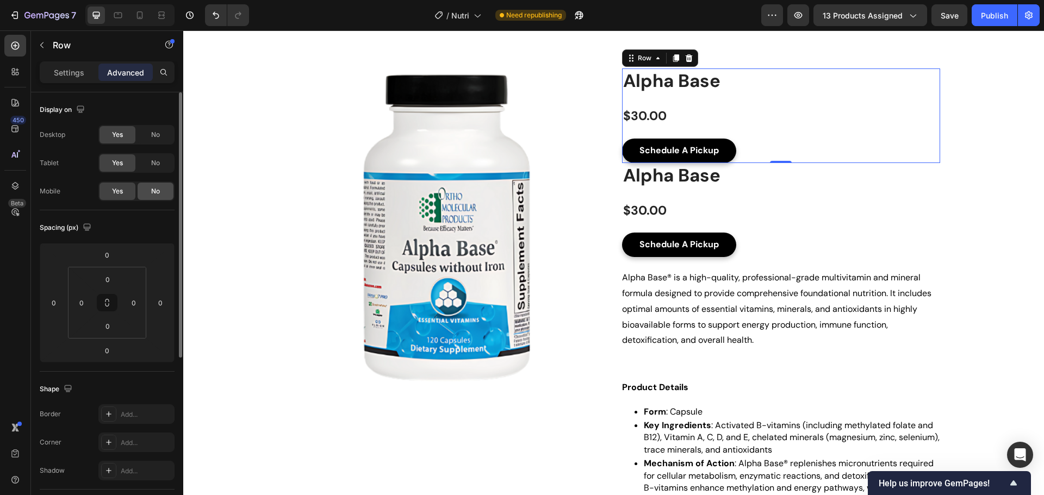
click at [161, 193] on div "No" at bounding box center [156, 191] width 36 height 17
click at [793, 196] on div "Product Images Alpha Base Product Title $30.00 Product Price Product Price Row …" at bounding box center [781, 210] width 318 height 95
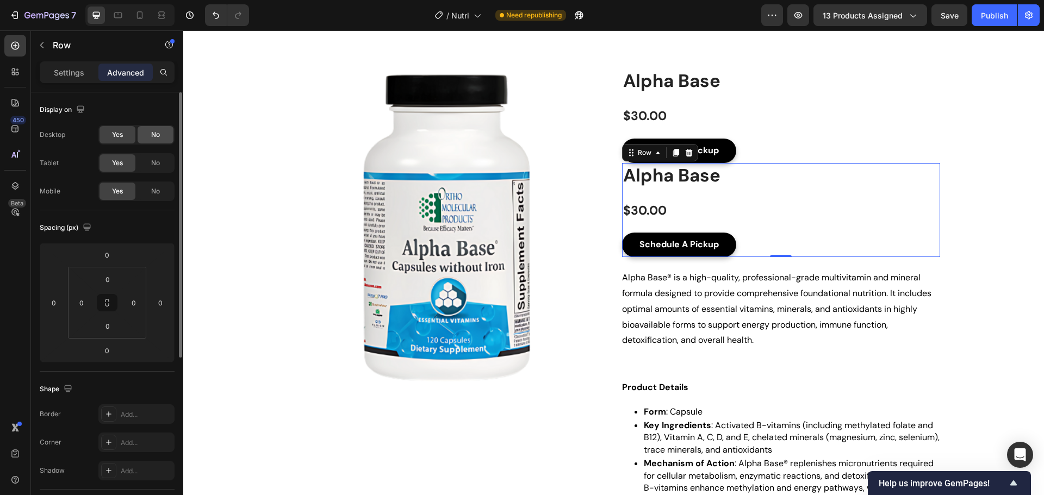
click at [163, 133] on div "No" at bounding box center [156, 134] width 36 height 17
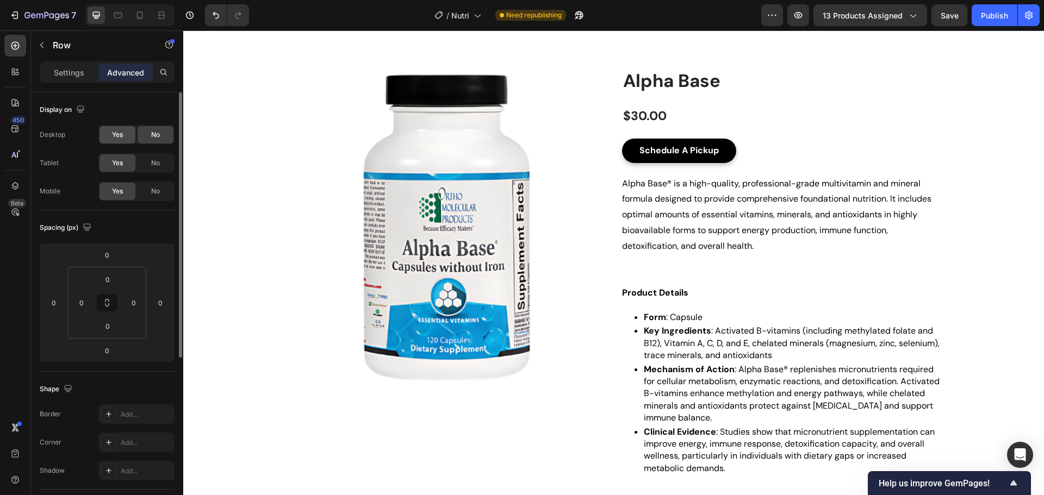
click at [108, 134] on div "Yes" at bounding box center [117, 134] width 36 height 17
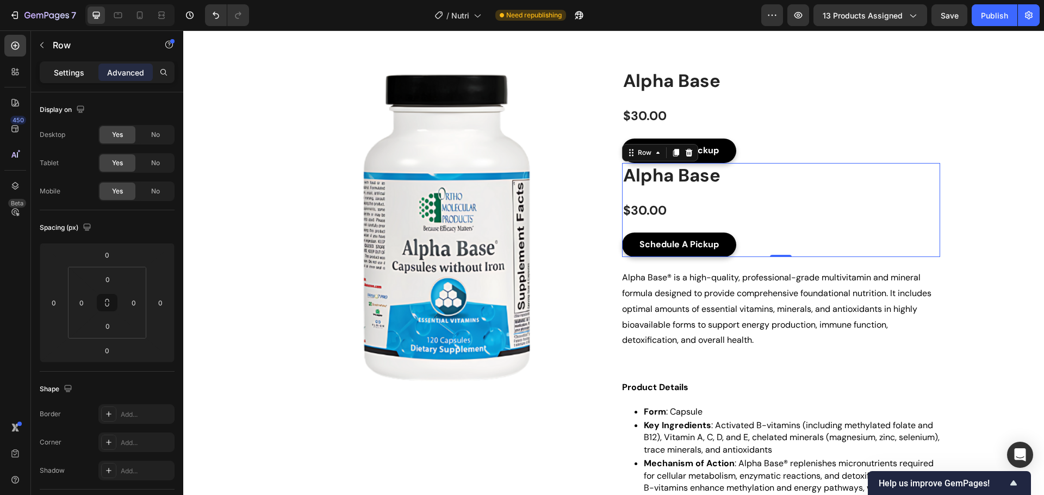
click at [64, 74] on p "Settings" at bounding box center [69, 72] width 30 height 11
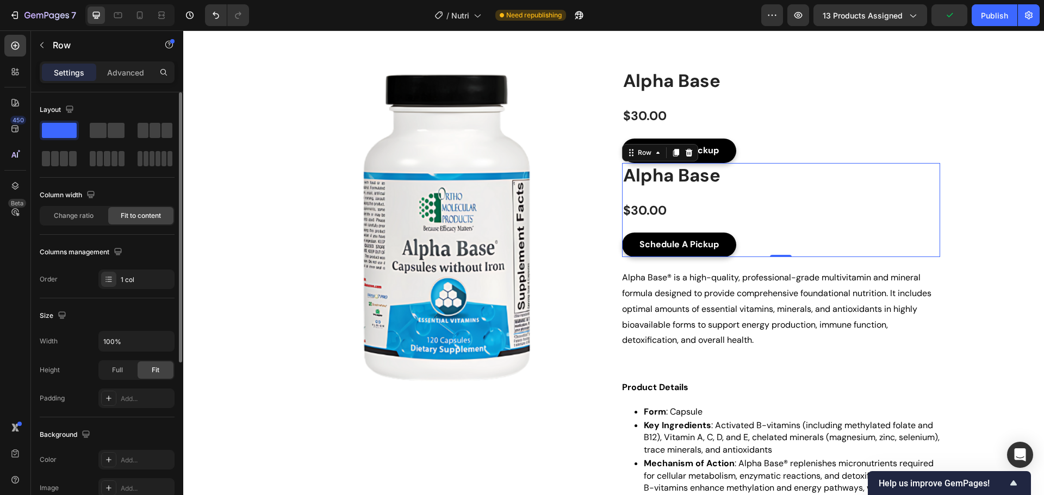
scroll to position [263, 0]
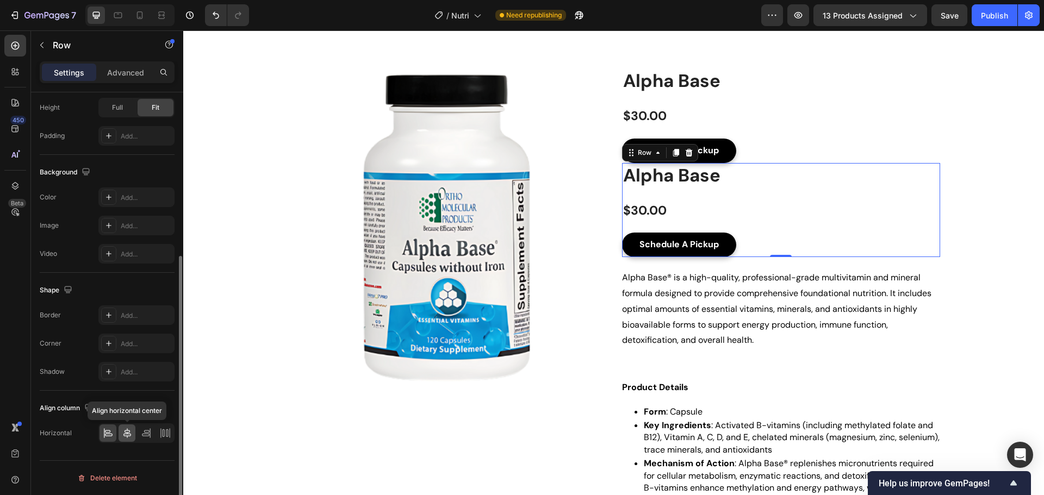
click at [127, 436] on icon at bounding box center [127, 433] width 8 height 10
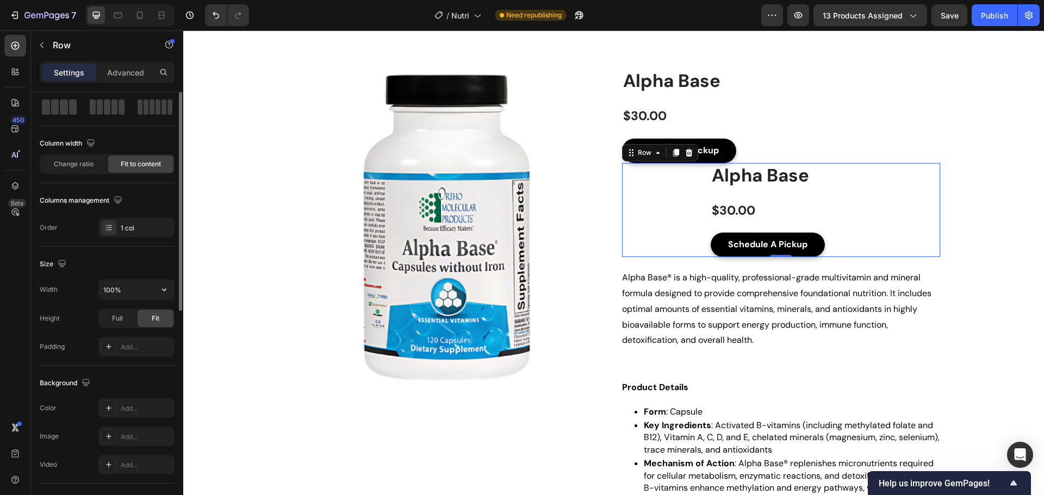
scroll to position [0, 0]
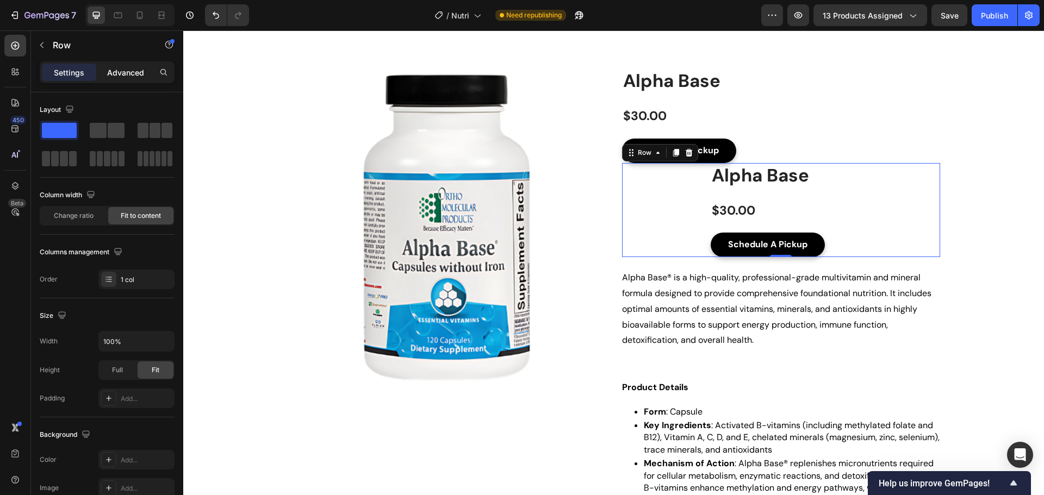
click at [133, 74] on p "Advanced" at bounding box center [125, 72] width 37 height 11
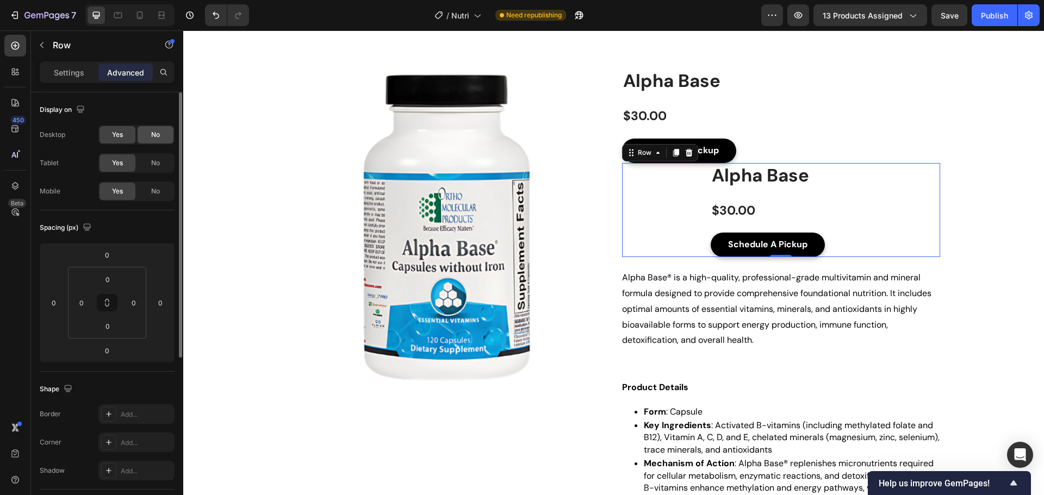
click at [157, 139] on span "No" at bounding box center [155, 135] width 9 height 10
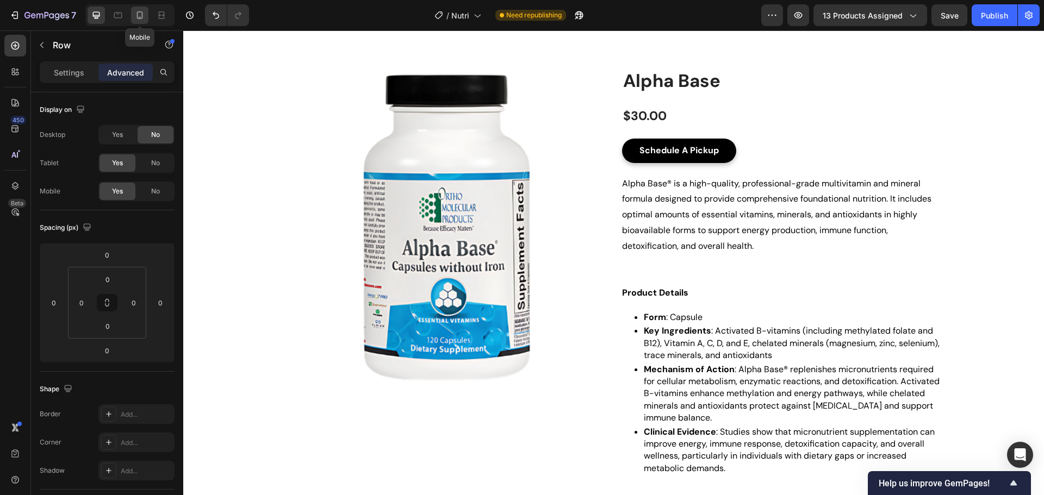
click at [143, 16] on icon at bounding box center [139, 15] width 11 height 11
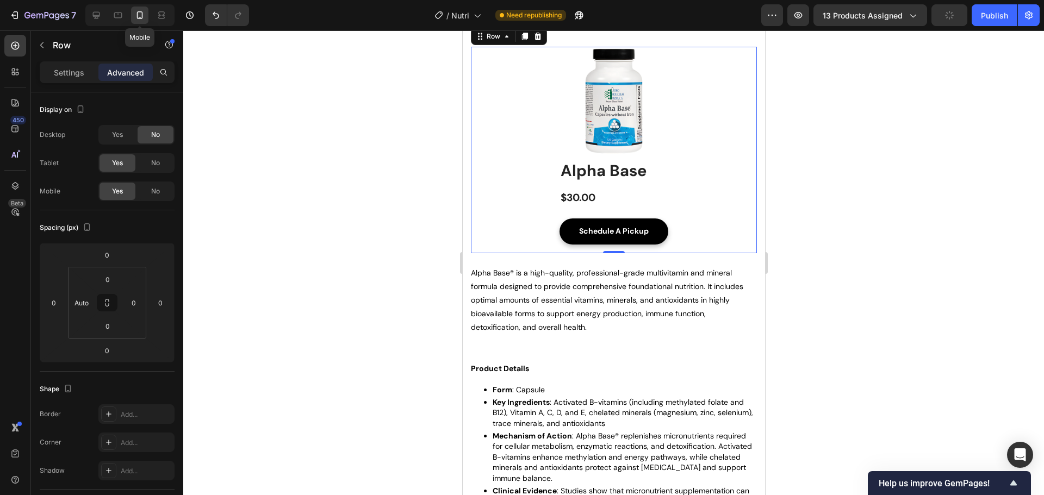
scroll to position [6, 0]
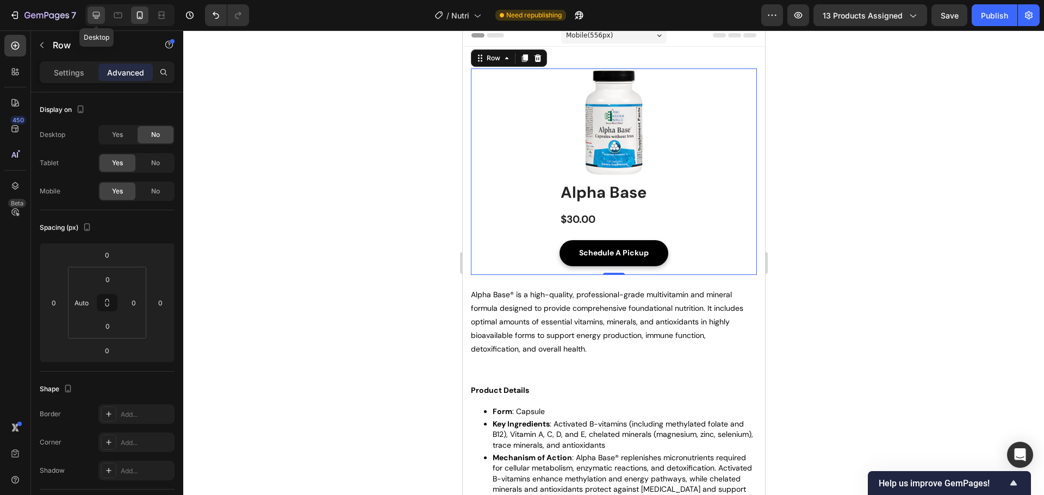
click at [95, 18] on icon at bounding box center [96, 15] width 7 height 7
type input "0"
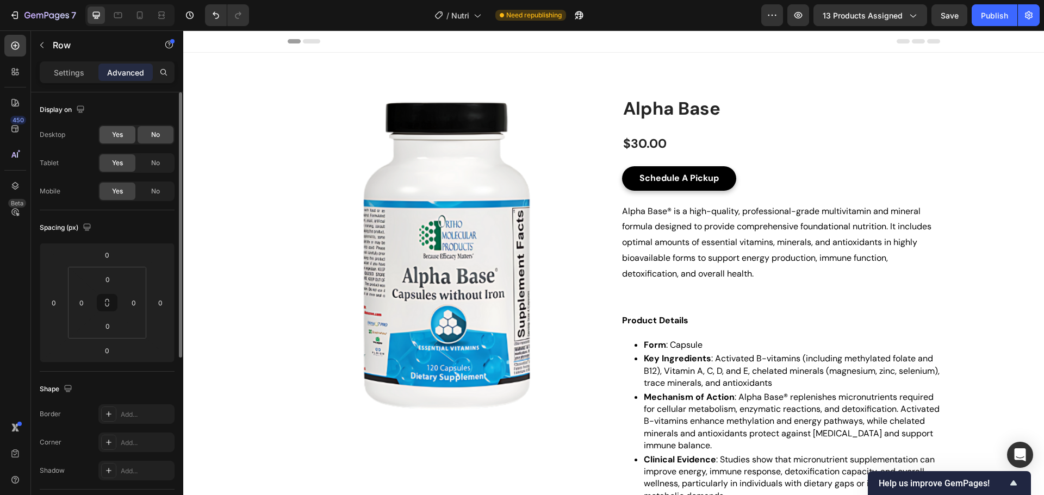
click at [120, 134] on span "Yes" at bounding box center [117, 135] width 11 height 10
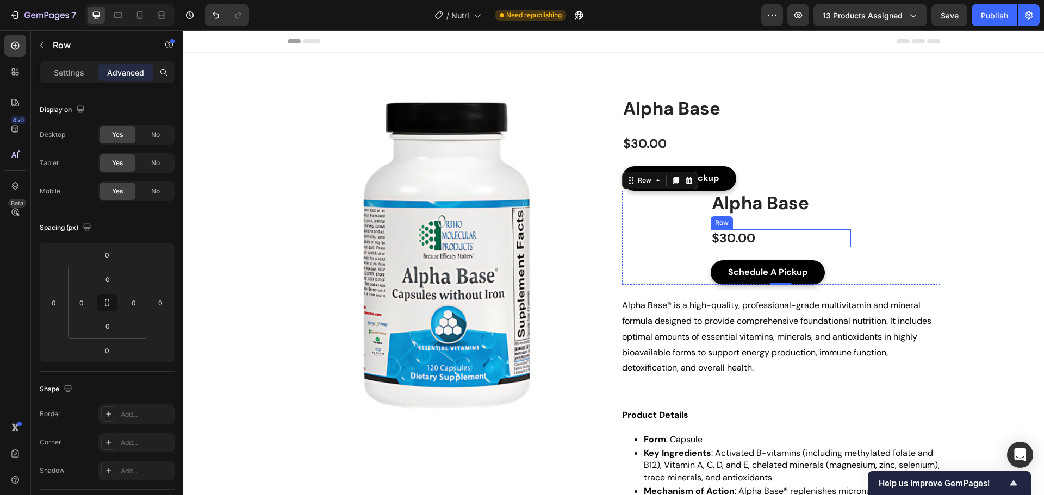
click at [771, 239] on div "$30.00 Product Price Product Price Row" at bounding box center [780, 238] width 140 height 18
click at [70, 78] on p "Settings" at bounding box center [69, 72] width 30 height 11
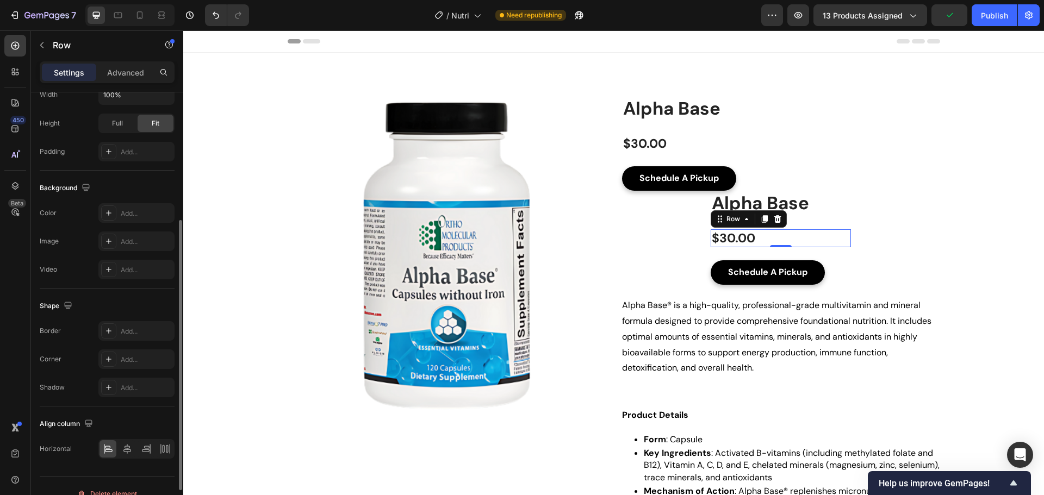
scroll to position [263, 0]
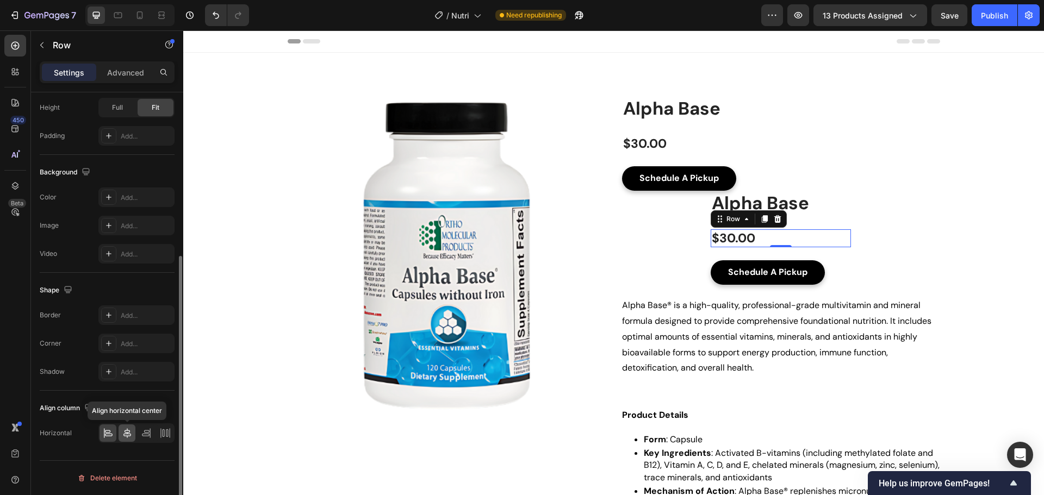
click at [127, 438] on icon at bounding box center [127, 433] width 8 height 10
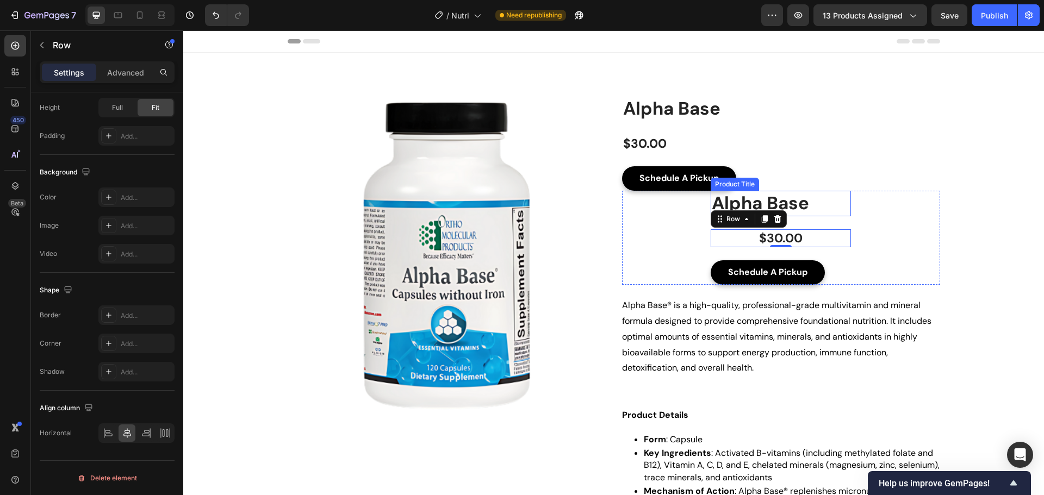
click at [798, 213] on h2 "Alpha Base" at bounding box center [780, 204] width 140 height 26
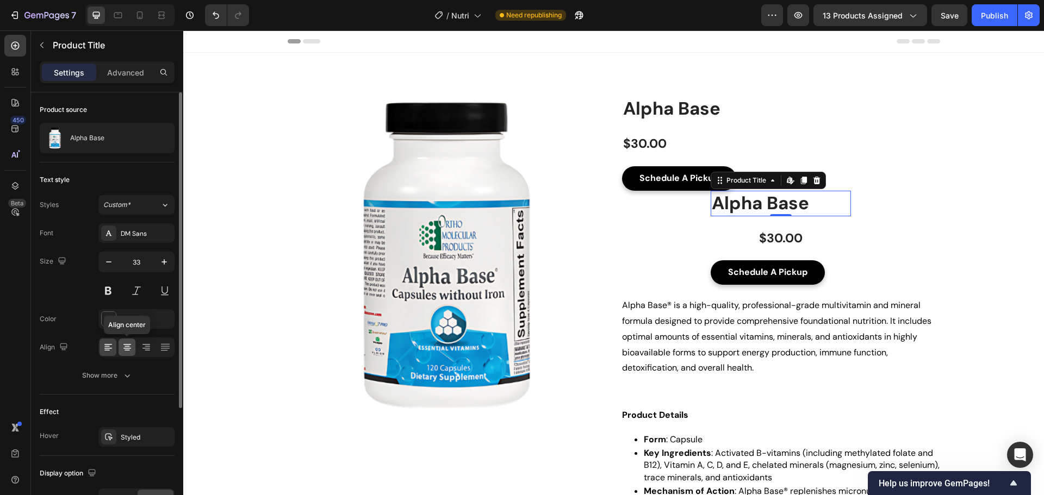
click at [129, 345] on icon at bounding box center [127, 347] width 11 height 11
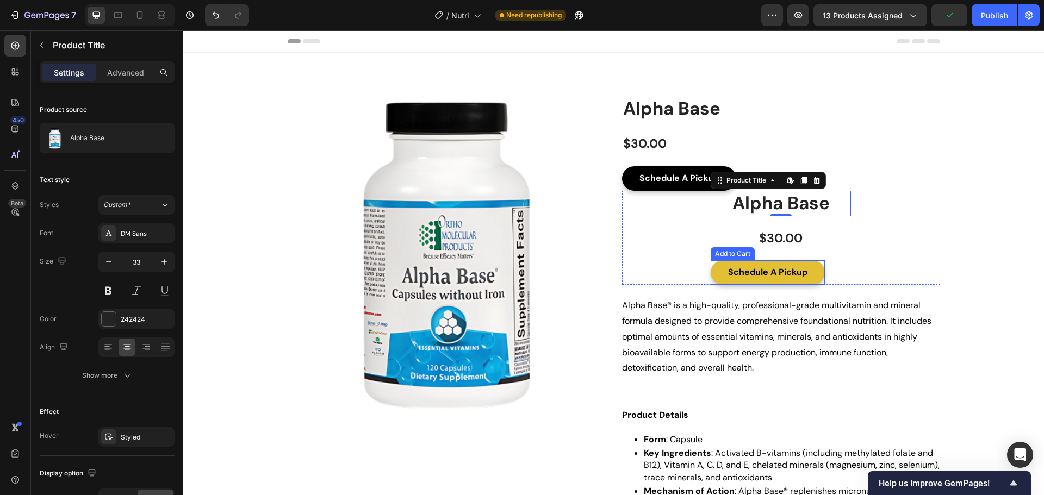
click at [818, 273] on button "Schedule A Pickup" at bounding box center [767, 272] width 114 height 24
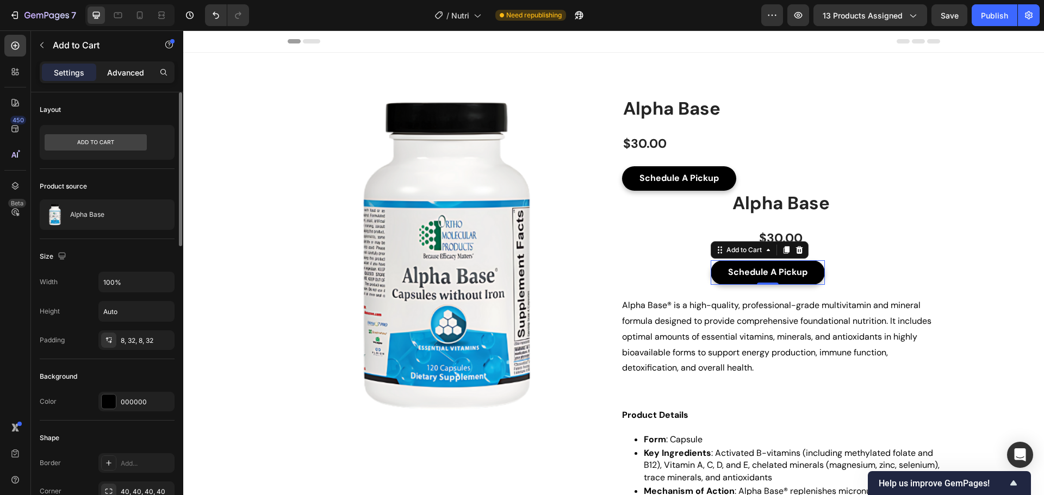
click at [128, 67] on p "Advanced" at bounding box center [125, 72] width 37 height 11
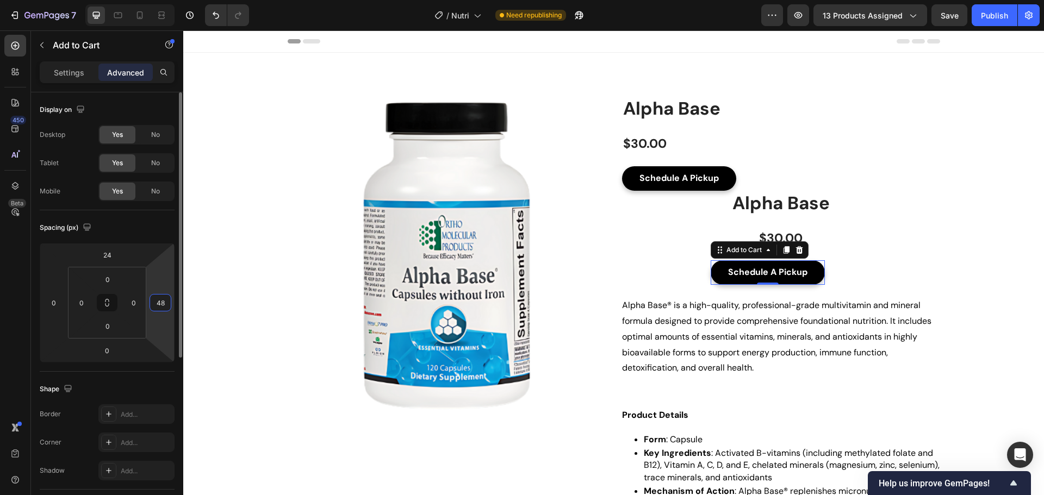
click at [163, 305] on input "48" at bounding box center [160, 303] width 16 height 16
type input "0"
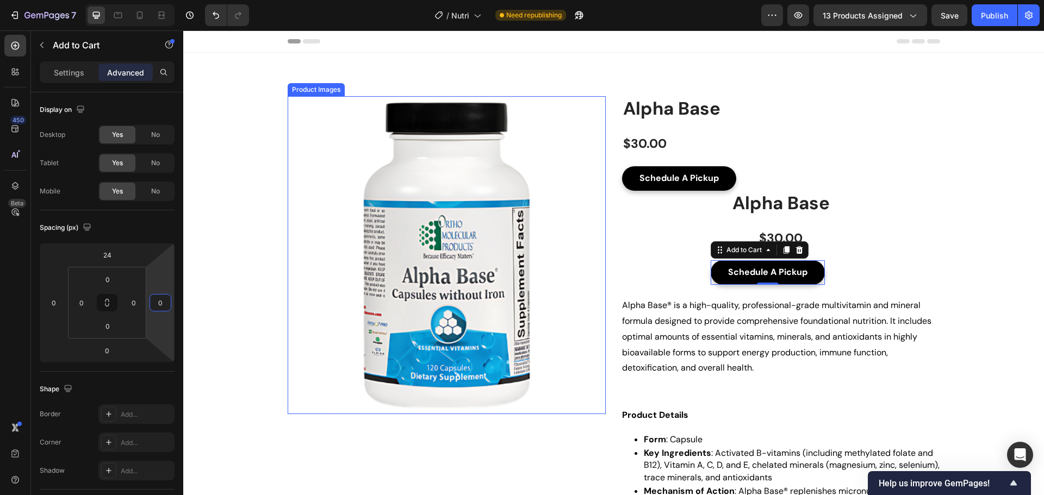
click at [295, 355] on img at bounding box center [447, 255] width 318 height 318
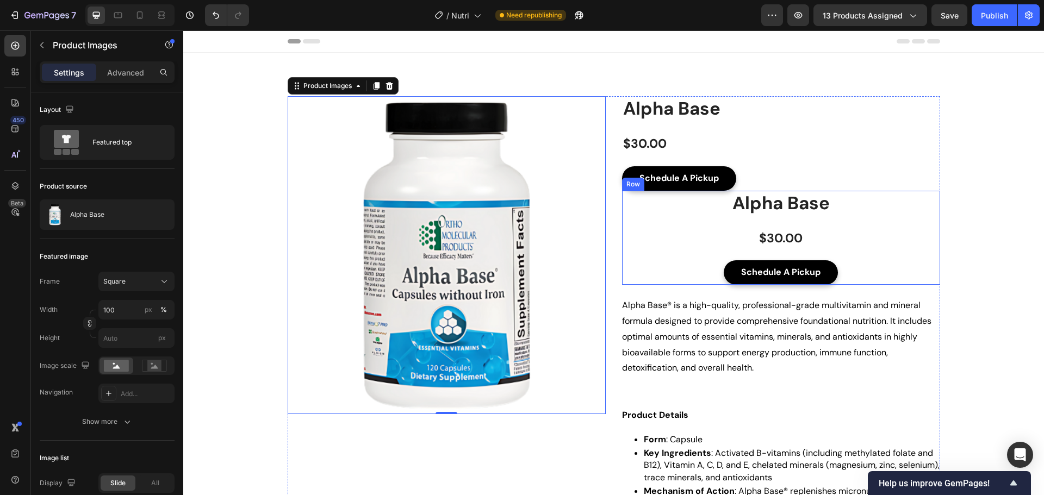
click at [663, 260] on div "Product Images Alpha Base Product Title $30.00 Product Price Product Price Row …" at bounding box center [781, 238] width 318 height 95
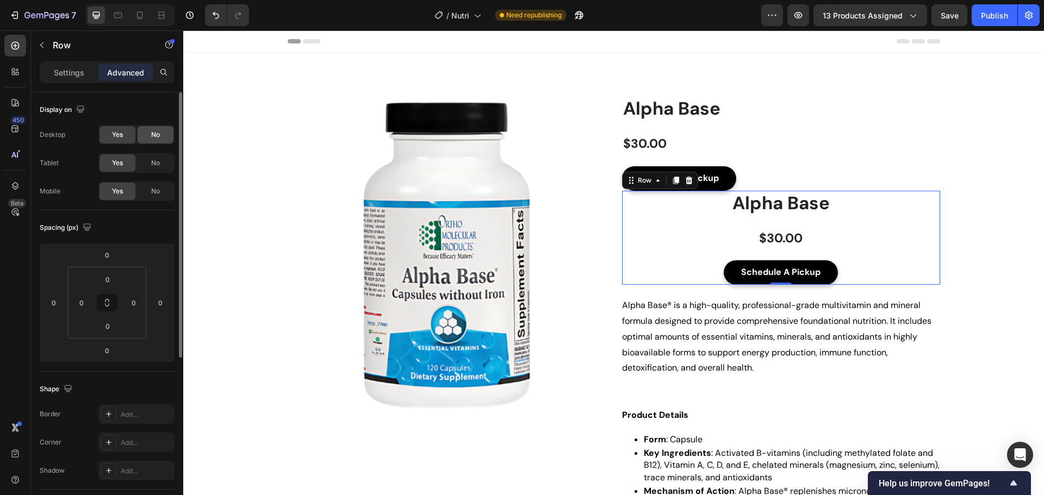
click at [156, 133] on span "No" at bounding box center [155, 135] width 9 height 10
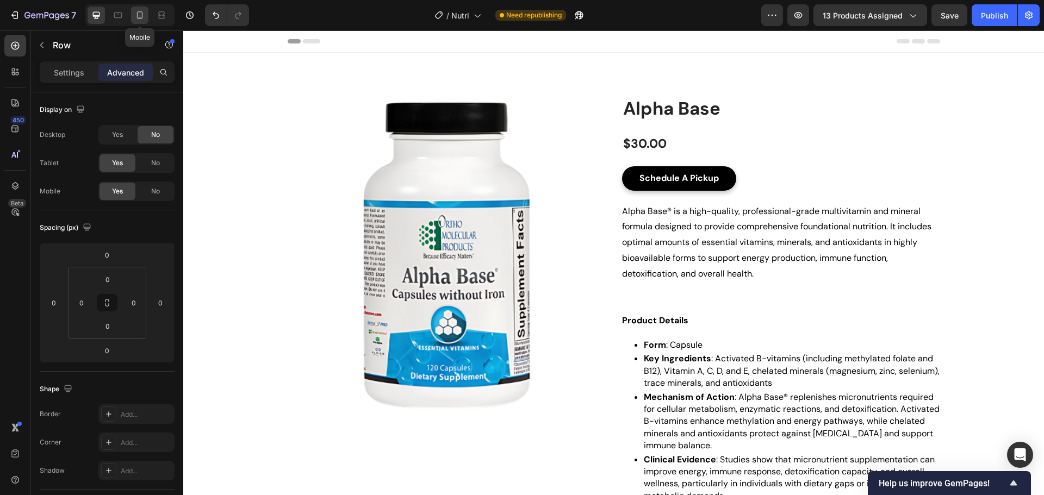
click at [138, 17] on icon at bounding box center [139, 15] width 11 height 11
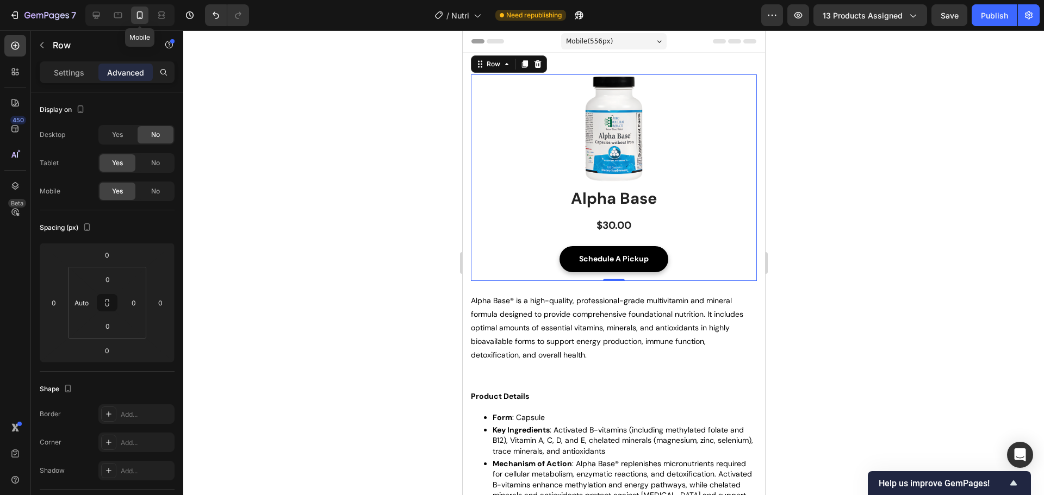
scroll to position [6, 0]
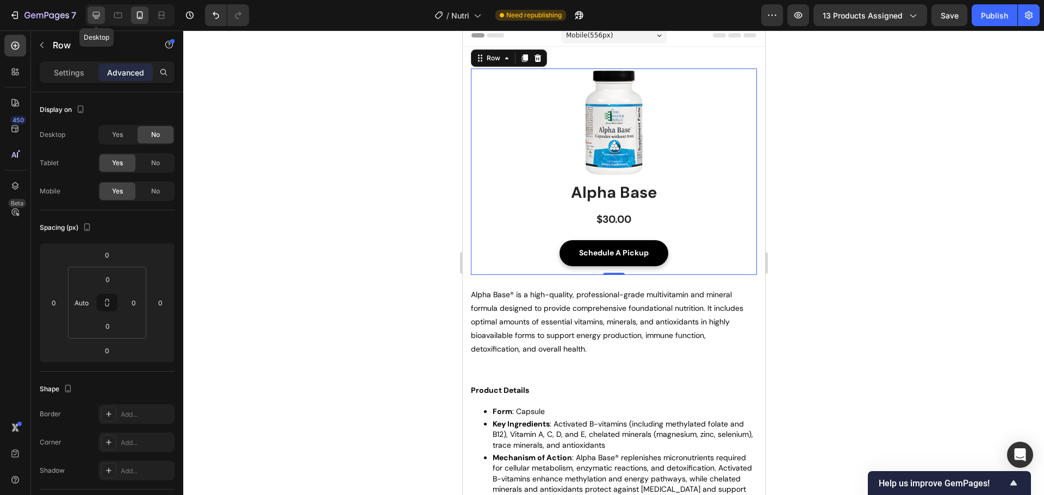
click at [99, 16] on icon at bounding box center [96, 15] width 7 height 7
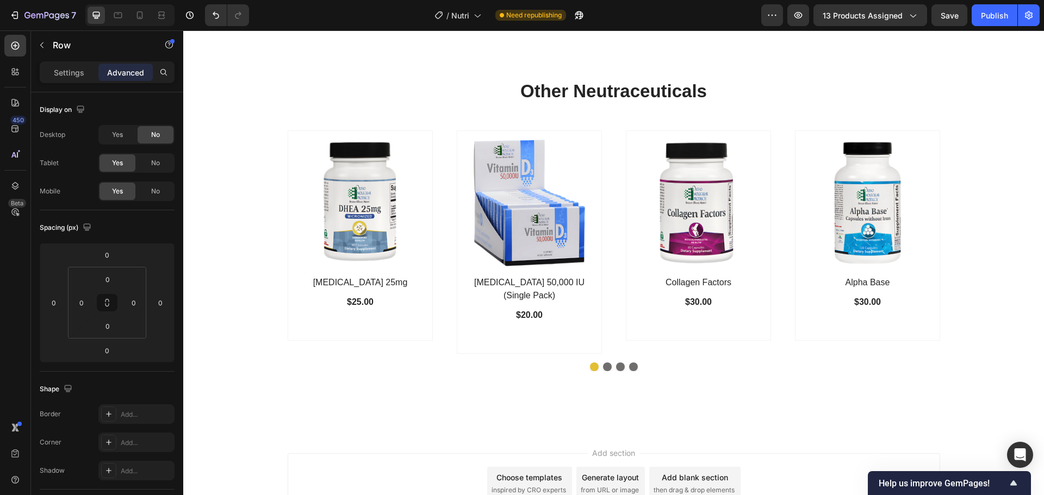
scroll to position [584, 0]
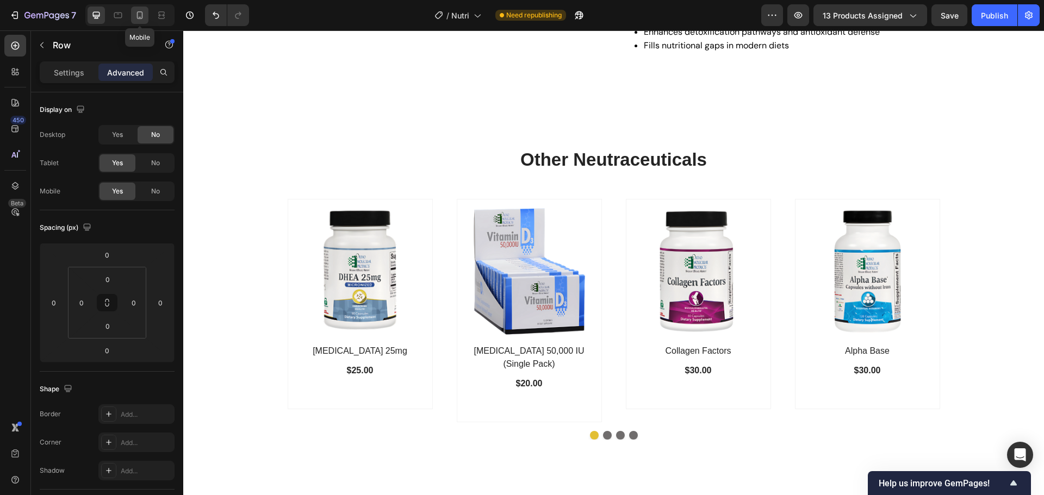
click at [147, 20] on div at bounding box center [139, 15] width 17 height 17
type input "Auto"
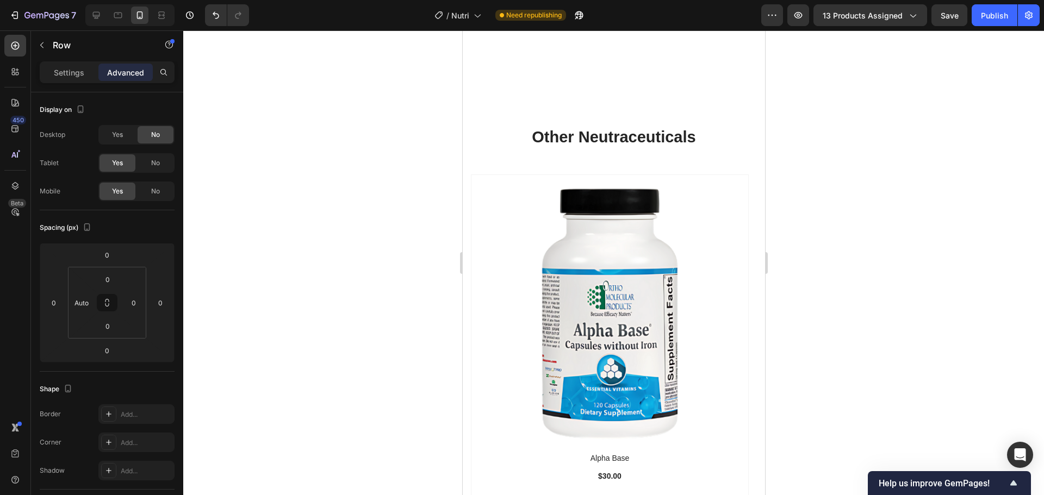
scroll to position [732, 0]
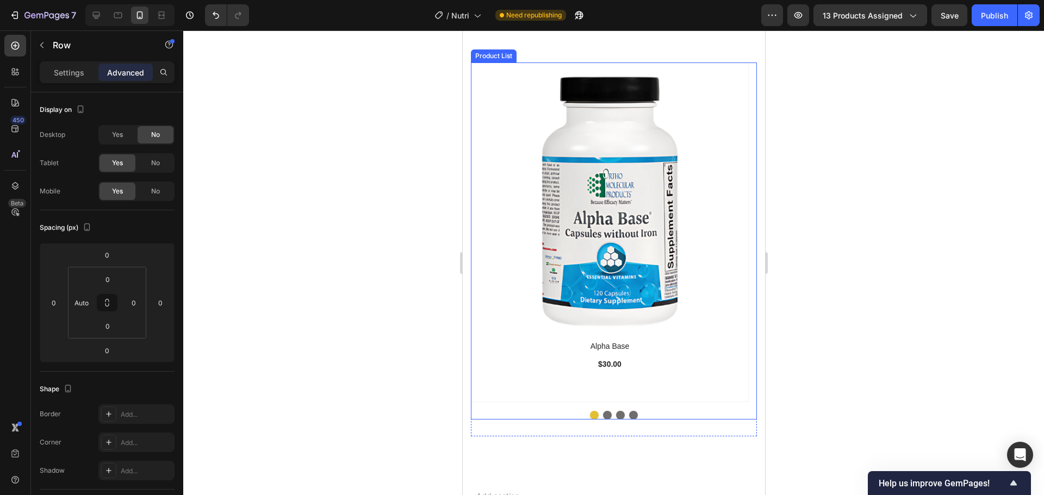
click at [602, 416] on button "Dot" at bounding box center [606, 415] width 9 height 9
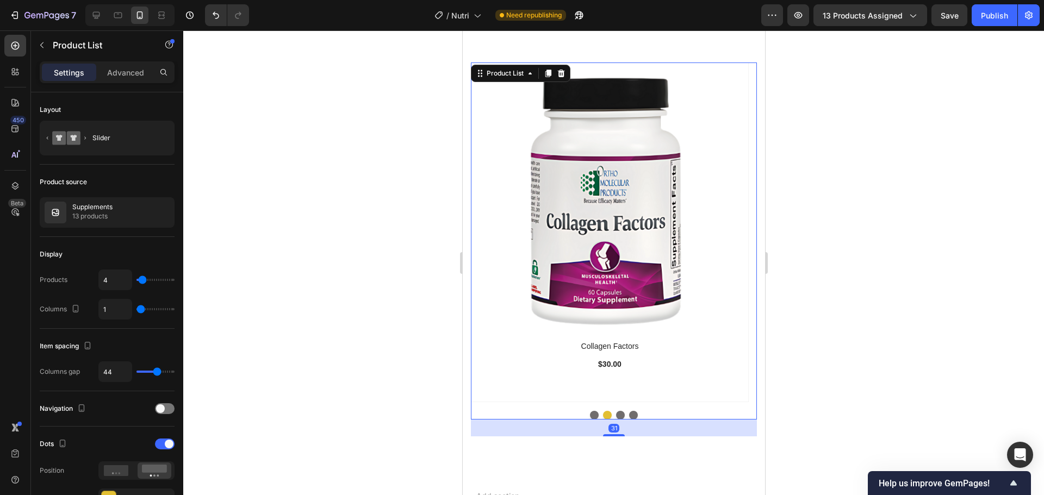
click at [617, 414] on button "Dot" at bounding box center [619, 415] width 9 height 9
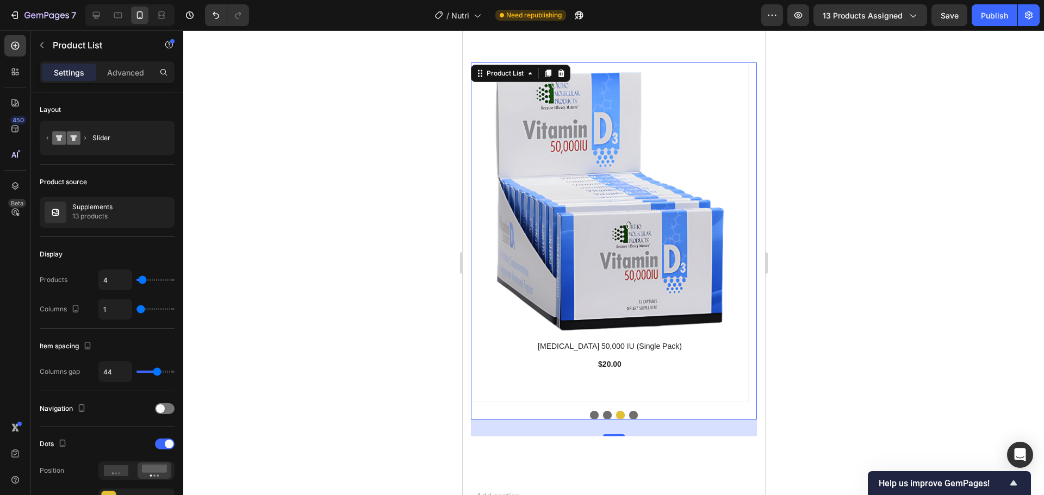
click at [628, 413] on button "Dot" at bounding box center [632, 415] width 9 height 9
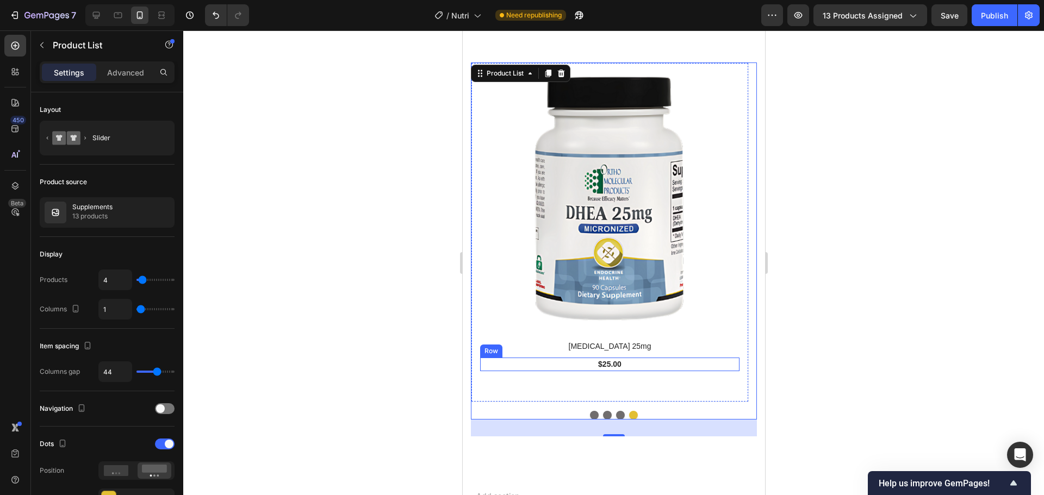
click at [658, 365] on div "$25.00 (P) Price (P) Price Row" at bounding box center [608, 365] width 259 height 14
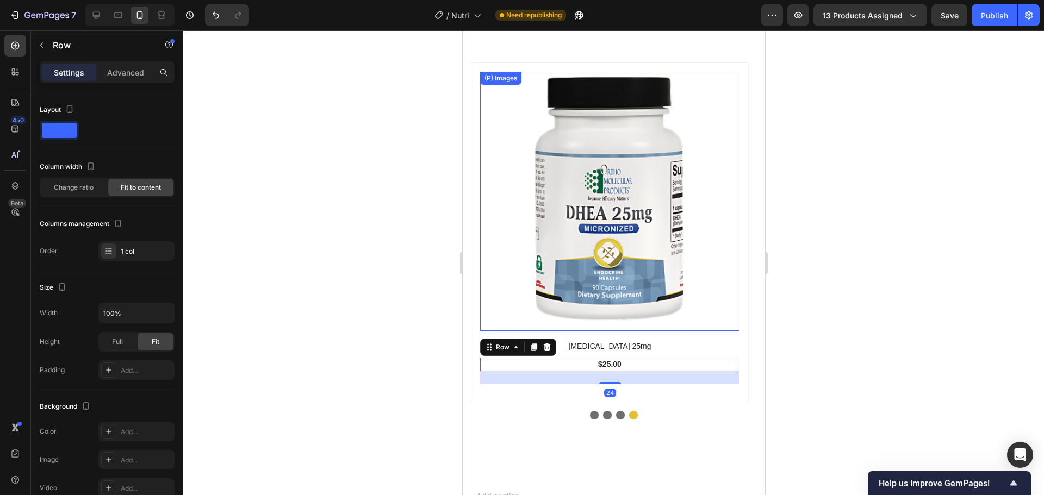
click at [661, 281] on img at bounding box center [608, 201] width 259 height 259
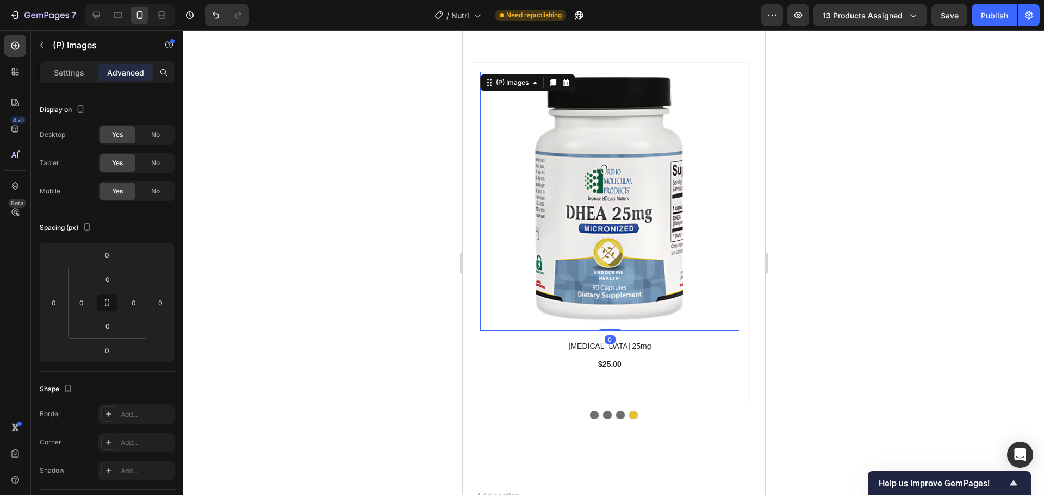
click at [379, 300] on div at bounding box center [613, 262] width 860 height 465
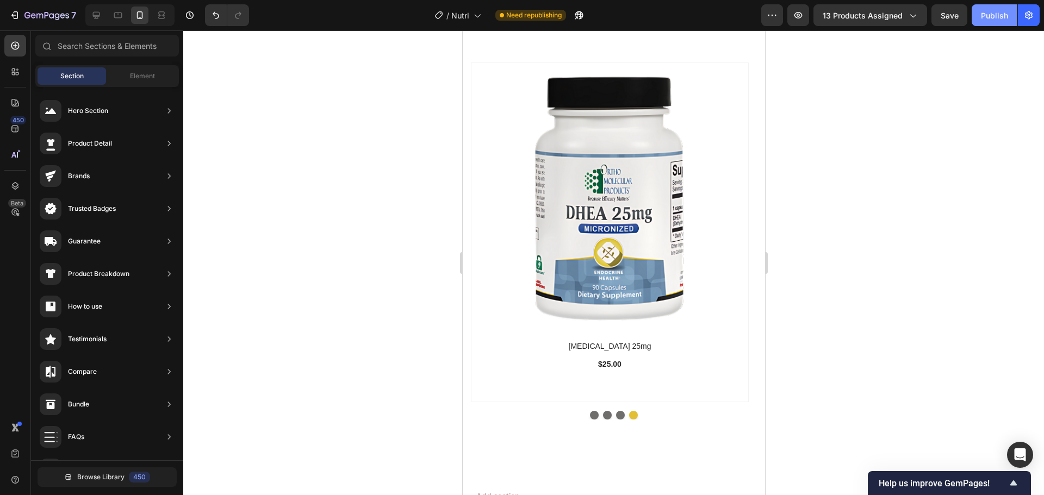
click at [992, 8] on button "Publish" at bounding box center [994, 15] width 46 height 22
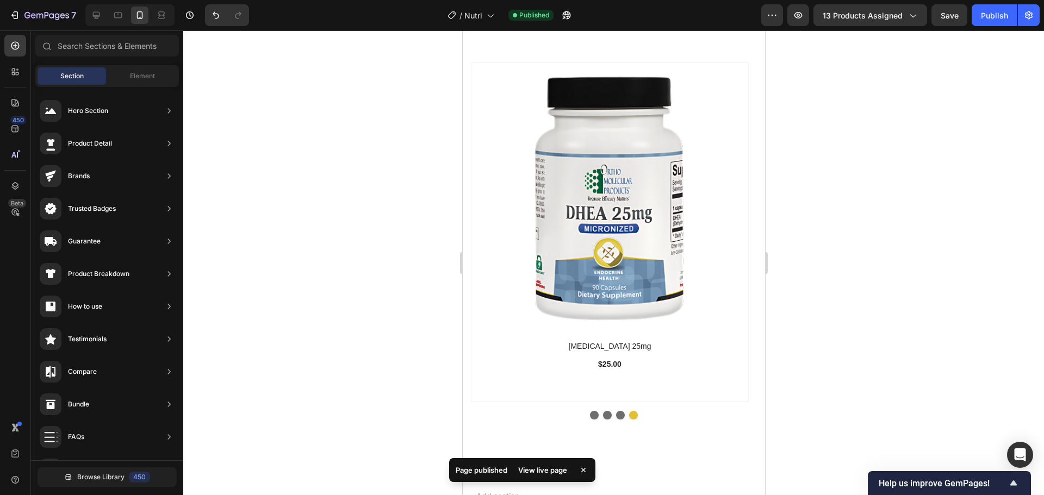
scroll to position [0, 0]
click at [49, 11] on icon "button" at bounding box center [46, 15] width 45 height 9
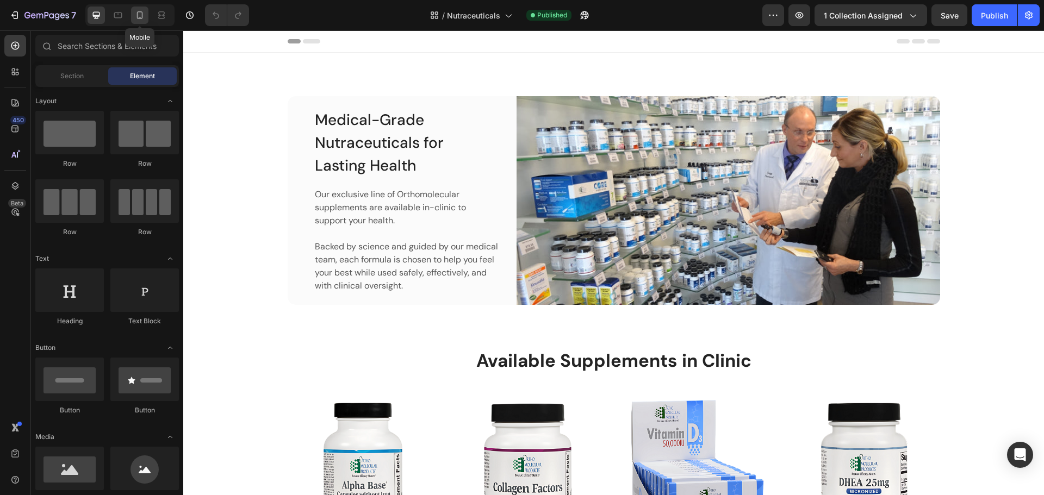
click at [145, 13] on icon at bounding box center [139, 15] width 11 height 11
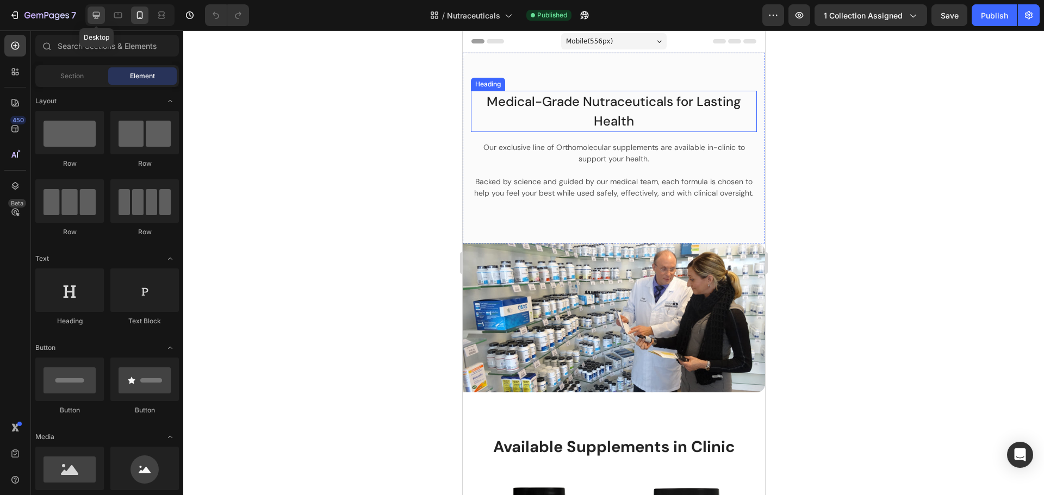
click at [97, 13] on icon at bounding box center [96, 15] width 11 height 11
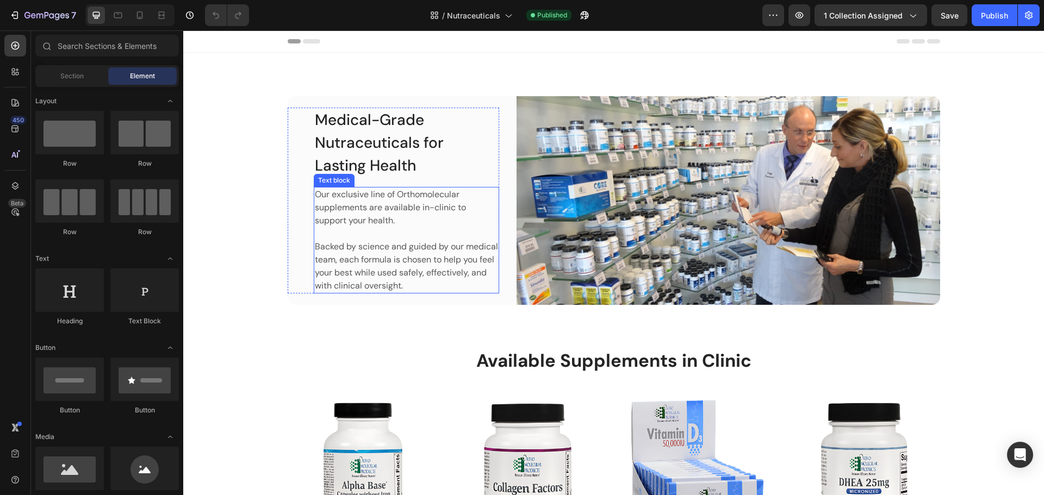
click at [380, 252] on p "Backed by science and guided by our medical team, each formula is chosen to hel…" at bounding box center [406, 266] width 183 height 52
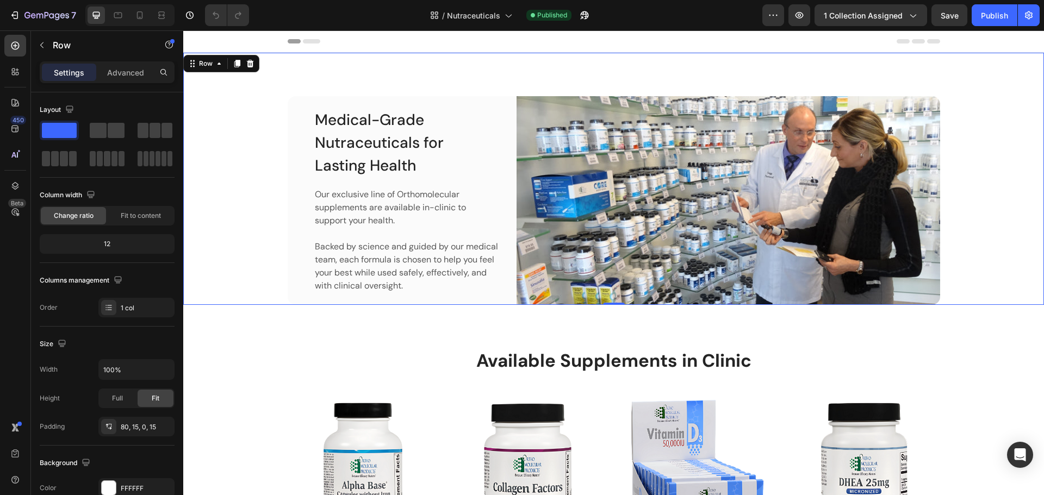
click at [234, 253] on div "Medical-Grade Nutraceuticals for Lasting Health Heading Our exclusive line of O…" at bounding box center [613, 200] width 844 height 209
click at [237, 64] on icon at bounding box center [237, 64] width 6 height 8
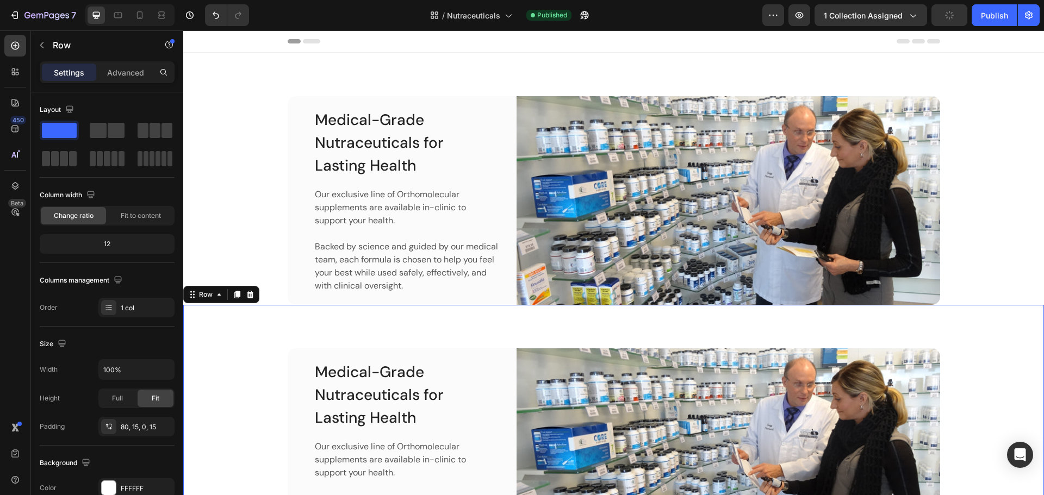
click at [247, 384] on div "Medical-Grade Nutraceuticals for Lasting Health Heading Our exclusive line of O…" at bounding box center [613, 452] width 844 height 209
click at [204, 295] on div "Row" at bounding box center [206, 295] width 18 height 10
click at [192, 295] on icon at bounding box center [192, 294] width 9 height 9
click at [210, 332] on div "Medical-Grade Nutraceuticals for Lasting Health Heading Our exclusive line of O…" at bounding box center [613, 431] width 860 height 252
click at [234, 324] on div "Medical-Grade Nutraceuticals for Lasting Health Heading Our exclusive line of O…" at bounding box center [613, 431] width 860 height 252
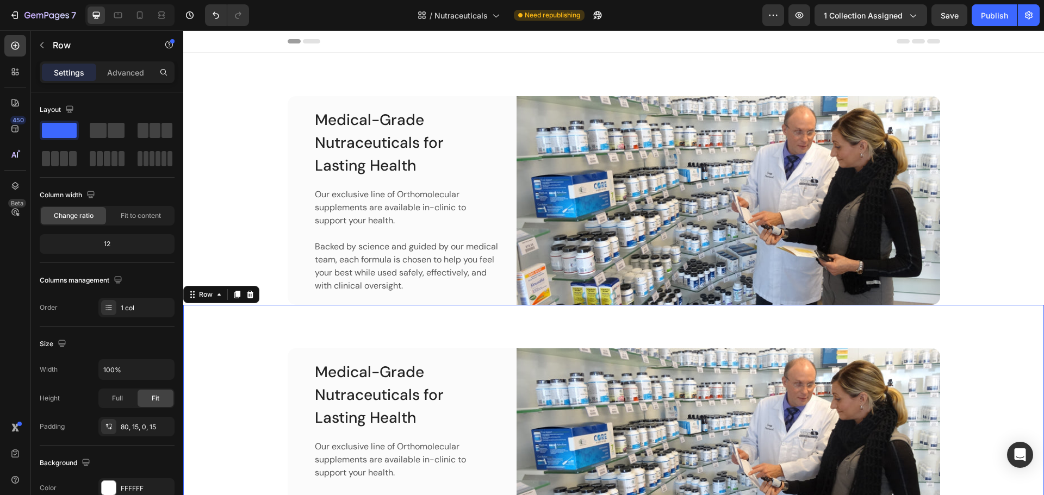
click at [234, 324] on div "Medical-Grade Nutraceuticals for Lasting Health Heading Our exclusive line of O…" at bounding box center [613, 431] width 860 height 252
click at [201, 297] on div "Row" at bounding box center [206, 295] width 18 height 10
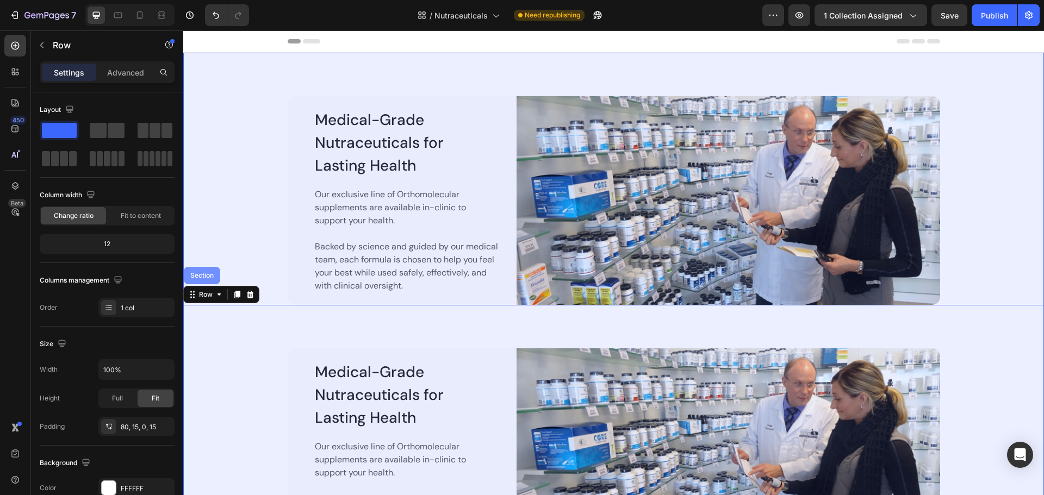
click at [203, 282] on div "Section" at bounding box center [202, 275] width 36 height 17
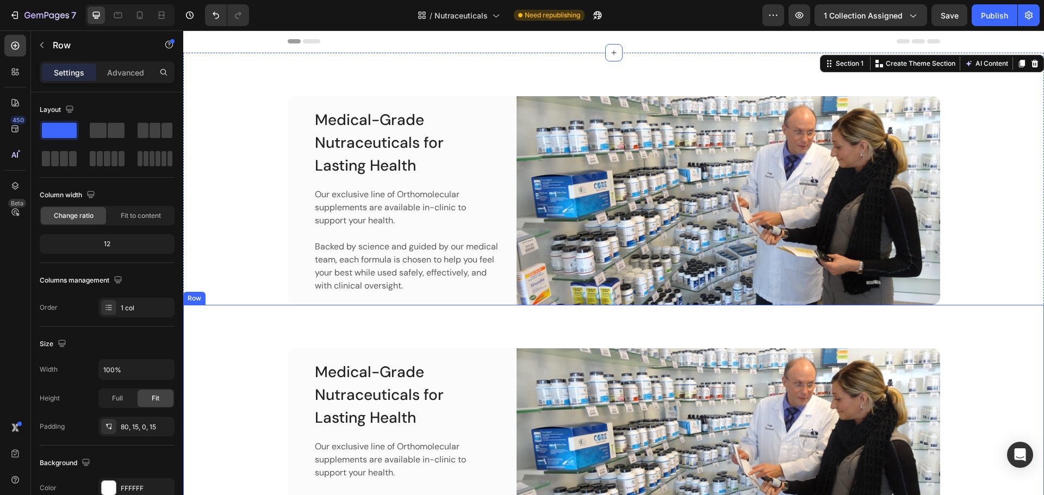
click at [992, 335] on div "Medical-Grade Nutraceuticals for Lasting Health Heading Our exclusive line of O…" at bounding box center [613, 431] width 860 height 252
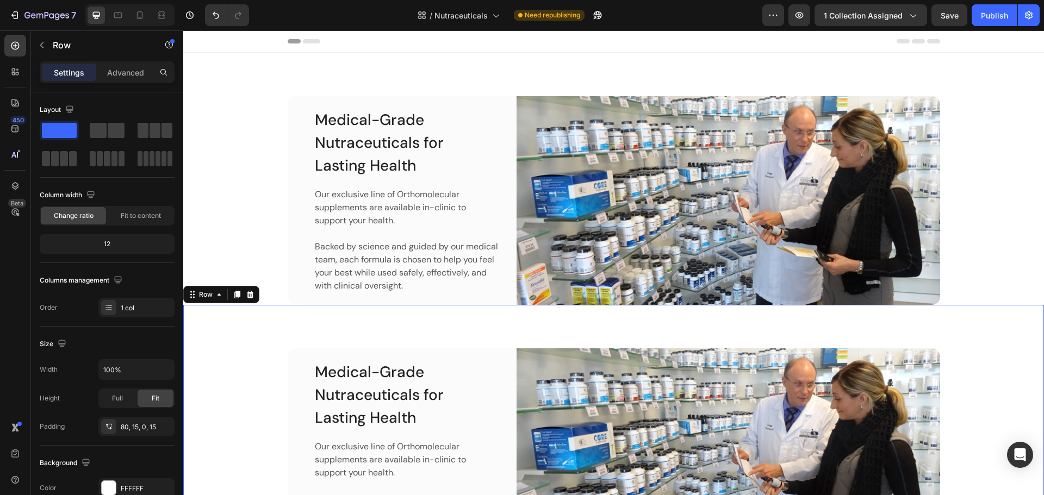
click at [214, 352] on div "Medical-Grade Nutraceuticals for Lasting Health Heading Our exclusive line of O…" at bounding box center [613, 452] width 844 height 209
click at [127, 73] on p "Advanced" at bounding box center [125, 72] width 37 height 11
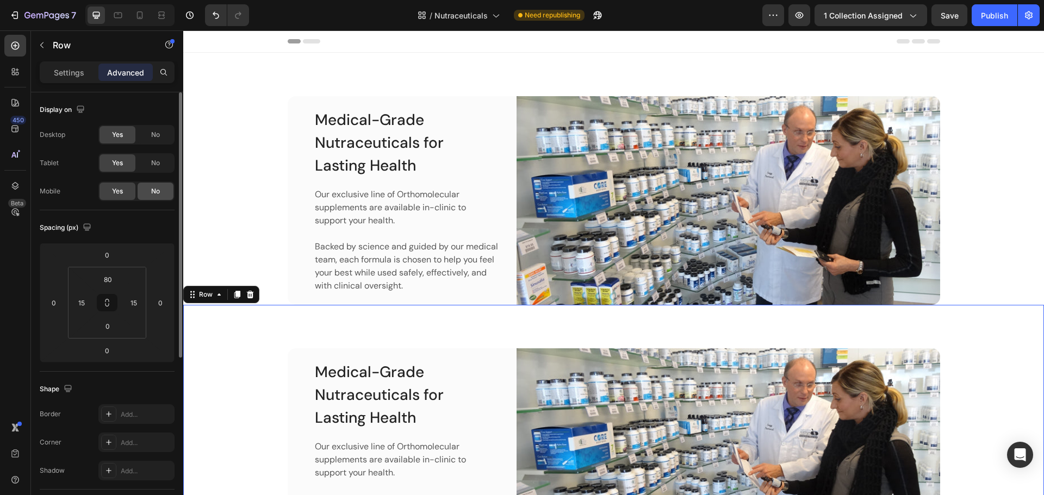
click at [163, 197] on div "No" at bounding box center [156, 191] width 36 height 17
click at [141, 16] on icon at bounding box center [139, 15] width 11 height 11
type input "0"
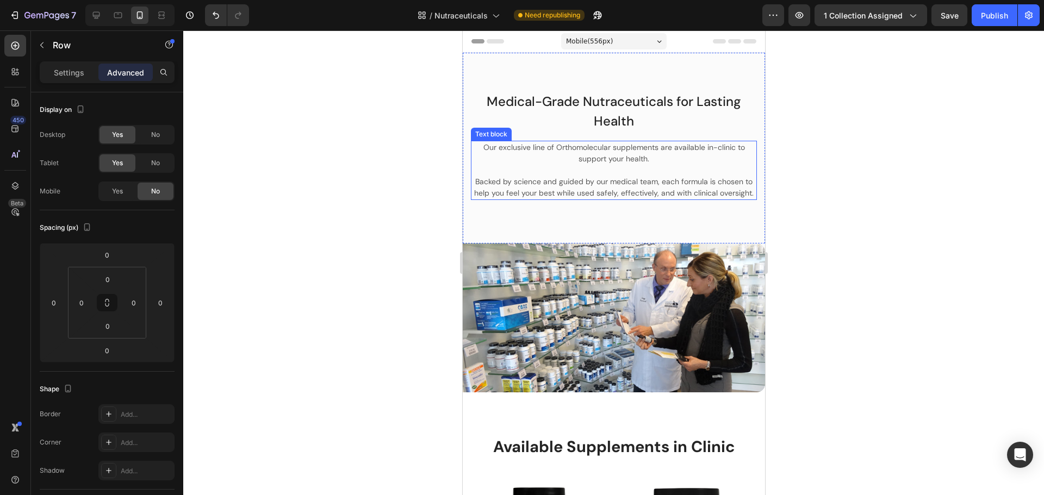
click at [633, 186] on p "Backed by science and guided by our medical team, each formula is chosen to hel…" at bounding box center [613, 187] width 284 height 23
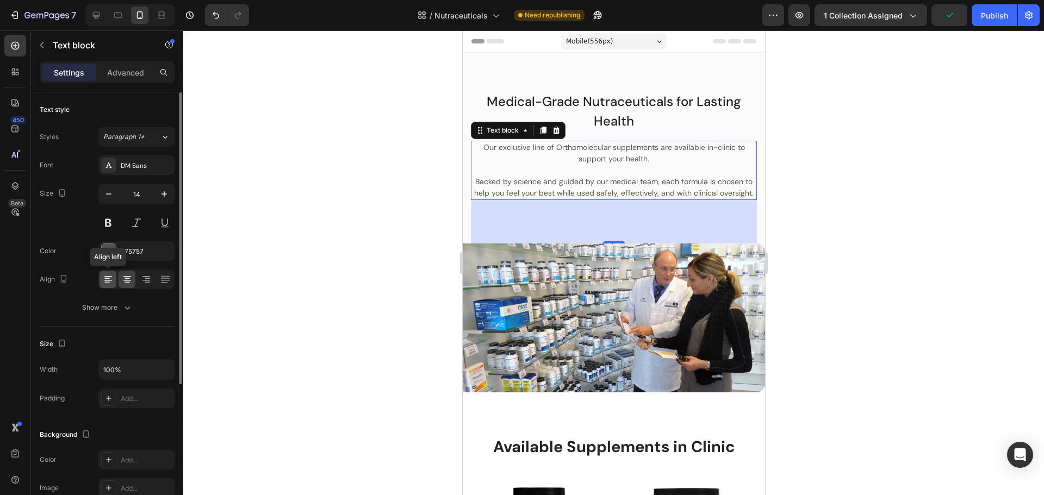
click at [105, 286] on div at bounding box center [107, 279] width 17 height 17
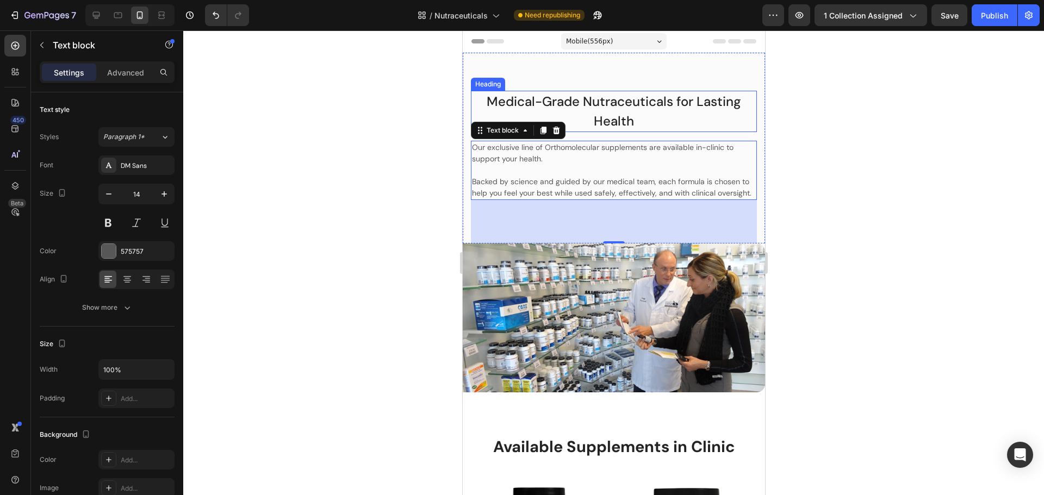
click at [608, 114] on h2 "Medical-Grade Nutraceuticals for Lasting Health" at bounding box center [613, 111] width 286 height 41
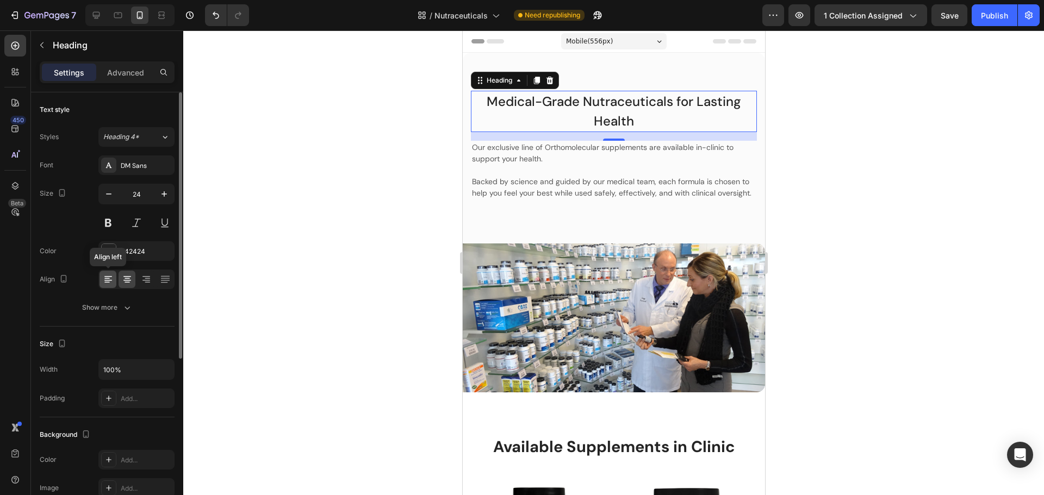
click at [109, 283] on icon at bounding box center [108, 279] width 11 height 11
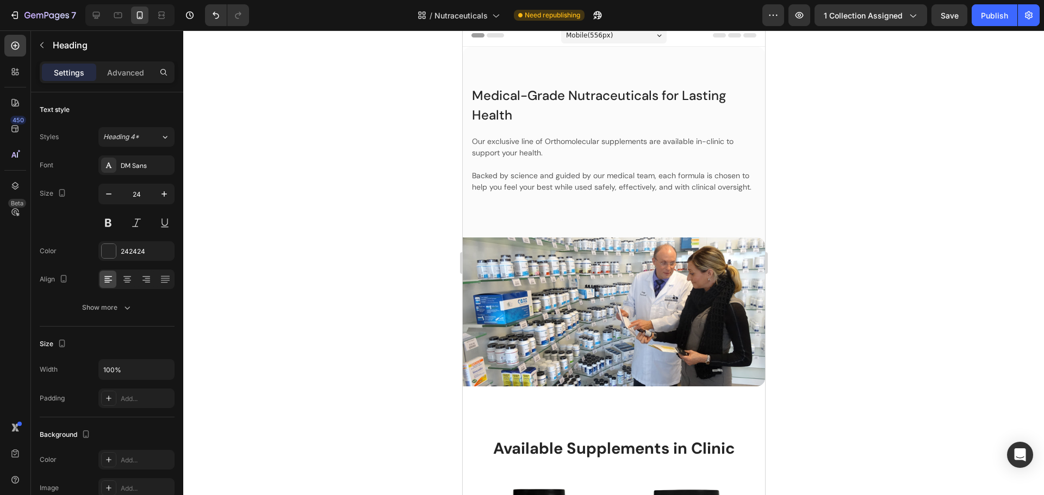
scroll to position [5, 0]
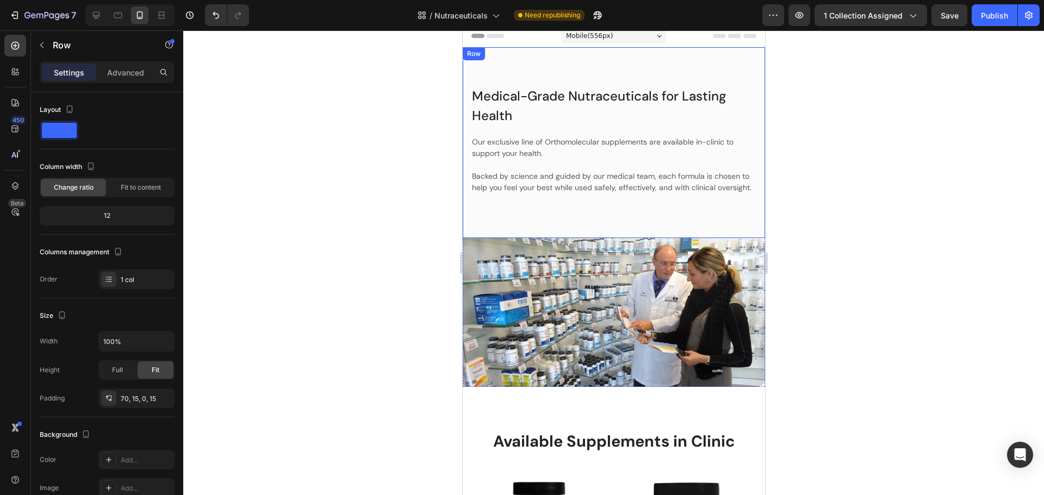
click at [497, 235] on div "Medical-Grade Nutraceuticals for Lasting Health Heading Our exclusive line of O…" at bounding box center [613, 161] width 286 height 153
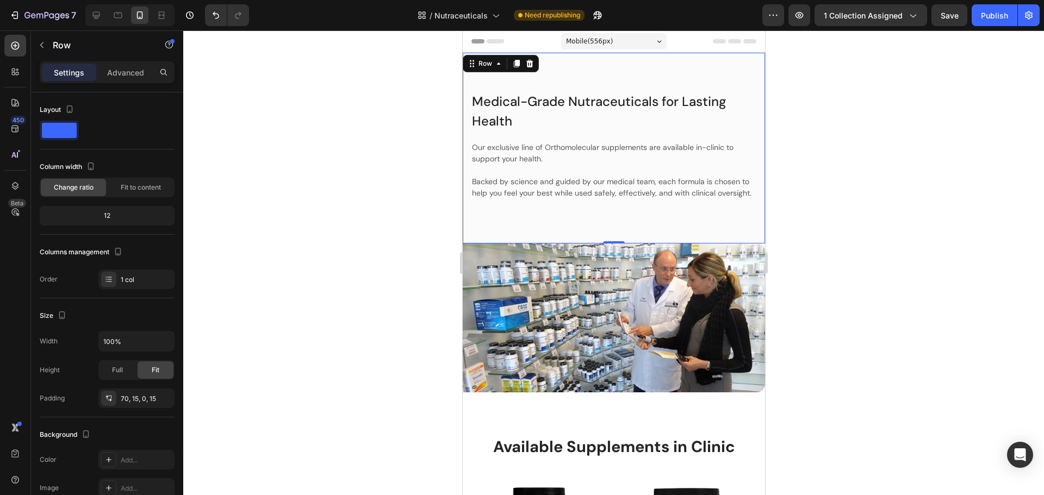
click at [664, 65] on div "Medical-Grade Nutraceuticals for Lasting Health Heading Our exclusive line of O…" at bounding box center [613, 148] width 302 height 191
click at [752, 320] on img at bounding box center [613, 317] width 302 height 149
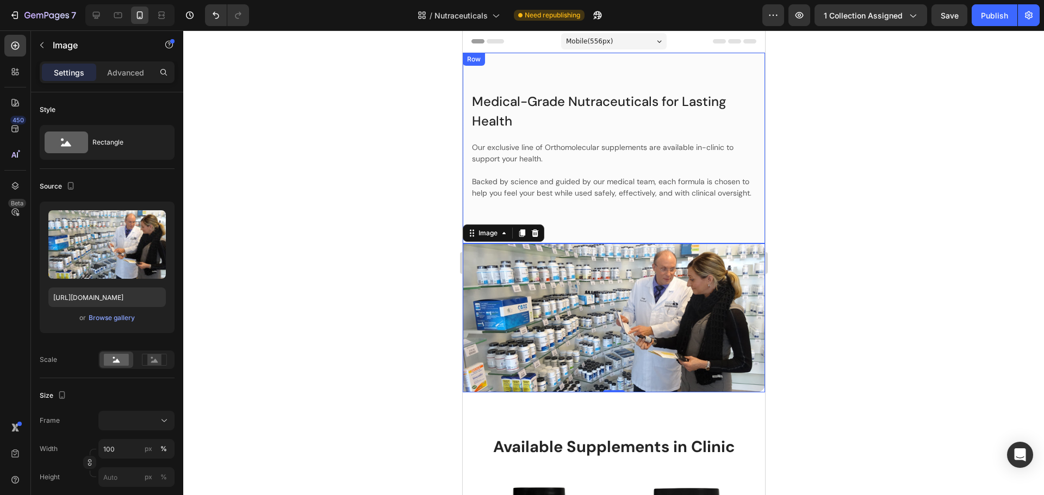
click at [465, 232] on div "Medical-Grade Nutraceuticals for Lasting Health Heading Our exclusive line of O…" at bounding box center [613, 148] width 302 height 191
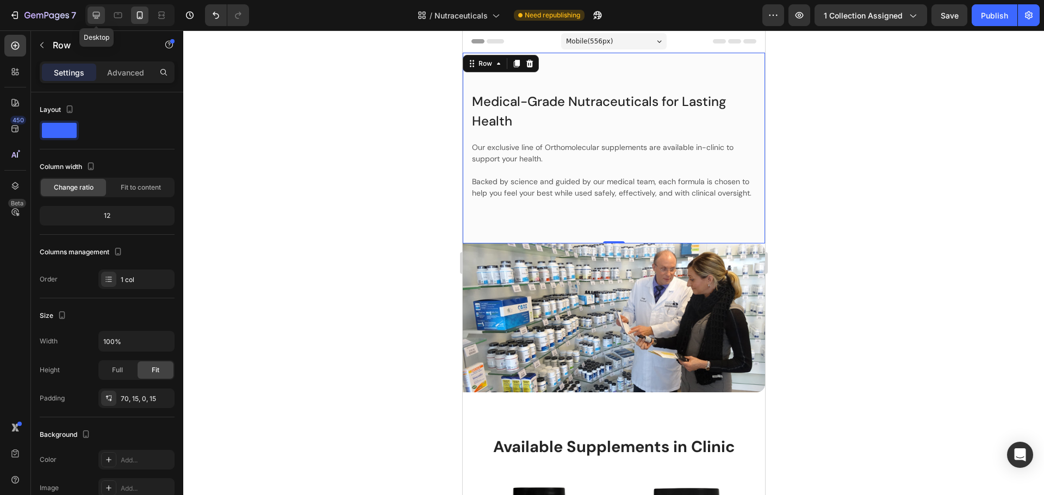
click at [93, 12] on icon at bounding box center [96, 15] width 7 height 7
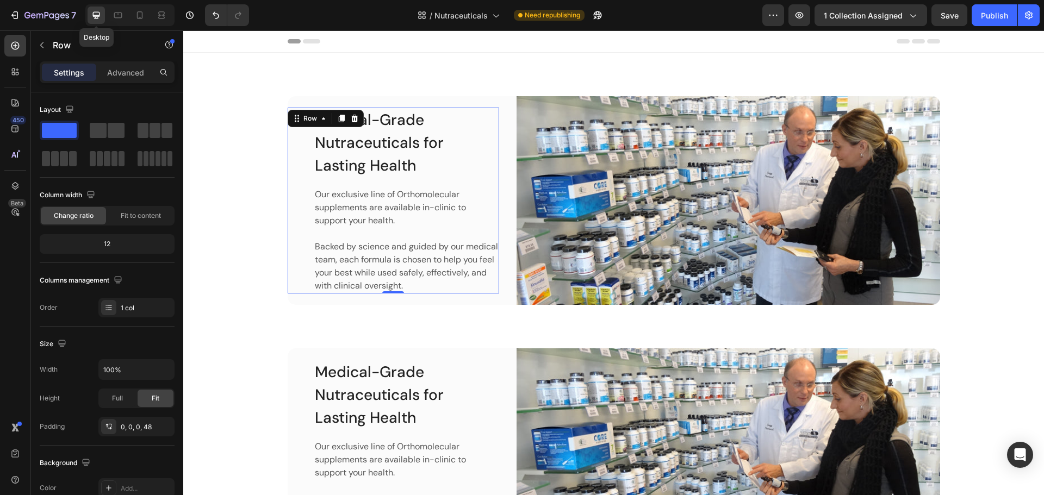
scroll to position [39, 0]
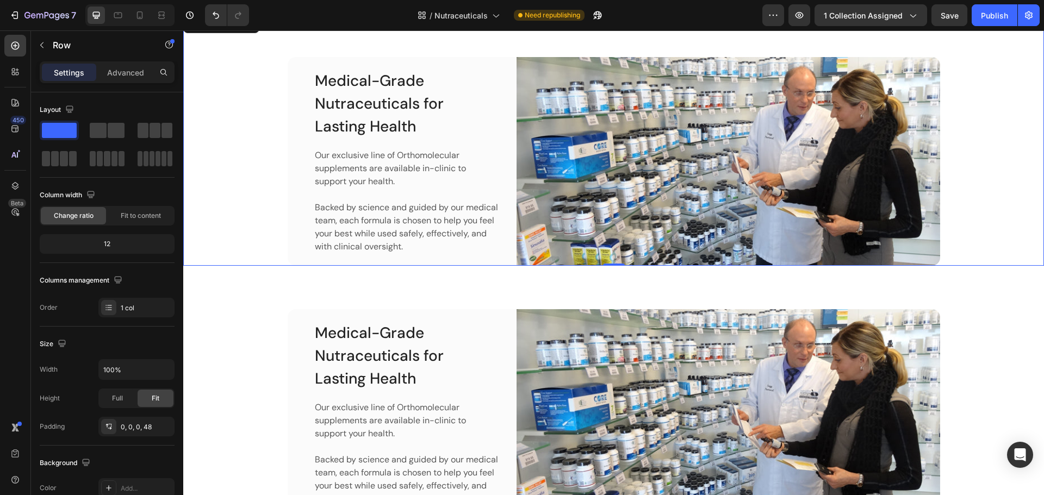
click at [247, 182] on div "Medical-Grade Nutraceuticals for Lasting Health Heading Our exclusive line of O…" at bounding box center [613, 161] width 844 height 209
click at [137, 75] on p "Advanced" at bounding box center [125, 72] width 37 height 11
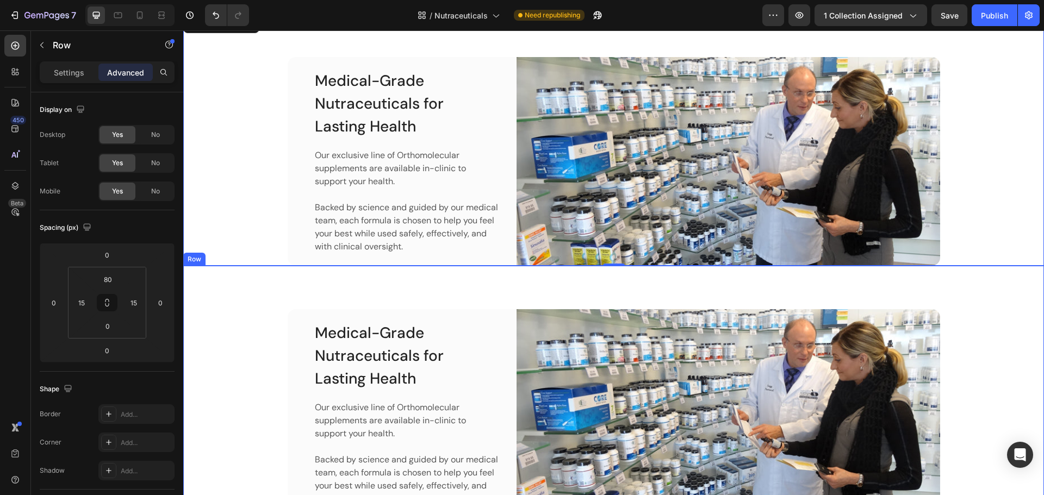
click at [250, 350] on div "Medical-Grade Nutraceuticals for Lasting Health Heading Our exclusive line of O…" at bounding box center [613, 413] width 844 height 209
click at [245, 183] on div "Medical-Grade Nutraceuticals for Lasting Health Heading Our exclusive line of O…" at bounding box center [613, 161] width 844 height 209
click at [160, 130] on span "No" at bounding box center [155, 135] width 9 height 10
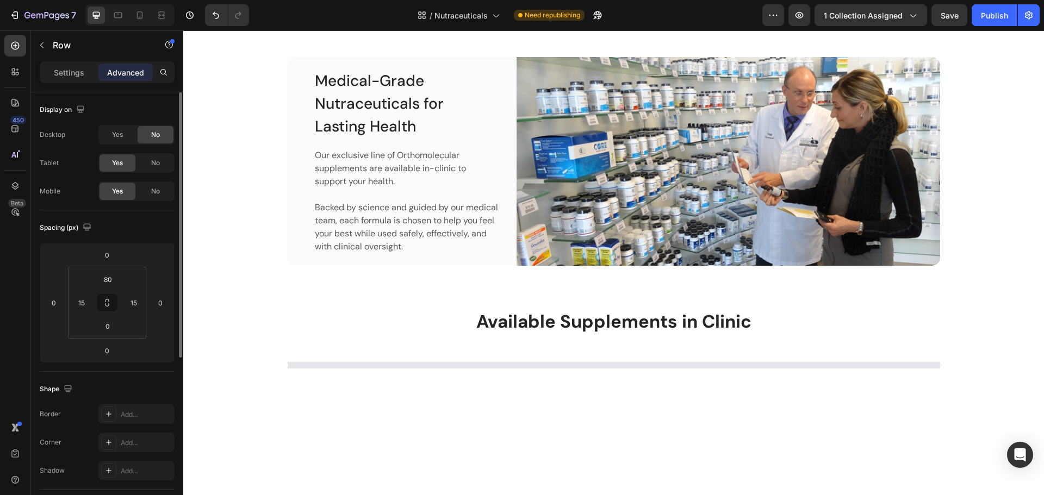
scroll to position [0, 0]
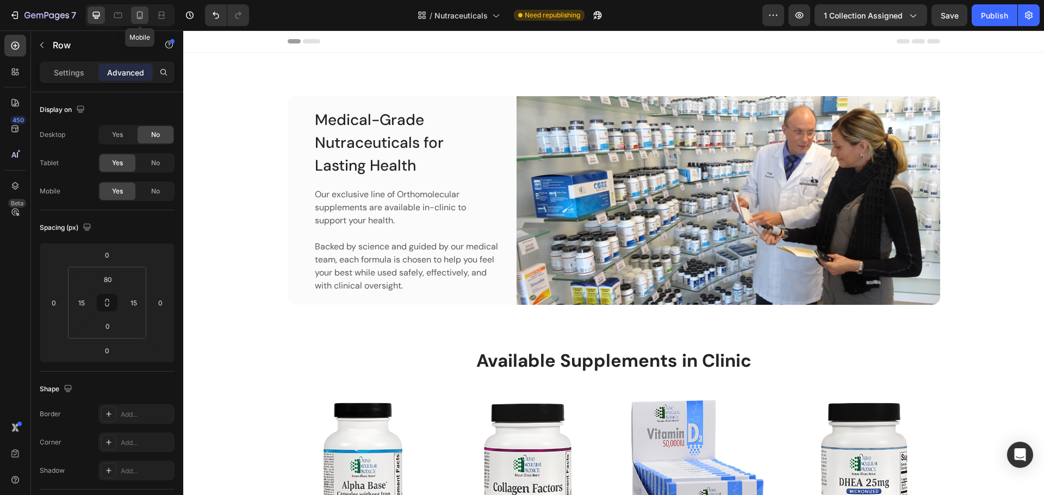
click at [140, 15] on icon at bounding box center [139, 15] width 11 height 11
type input "0"
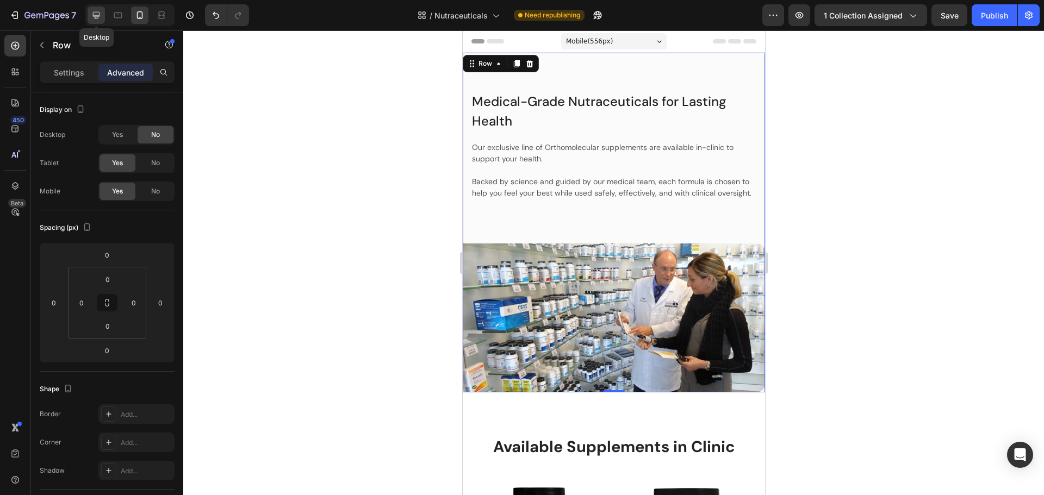
click at [99, 16] on icon at bounding box center [96, 15] width 7 height 7
type input "80"
type input "15"
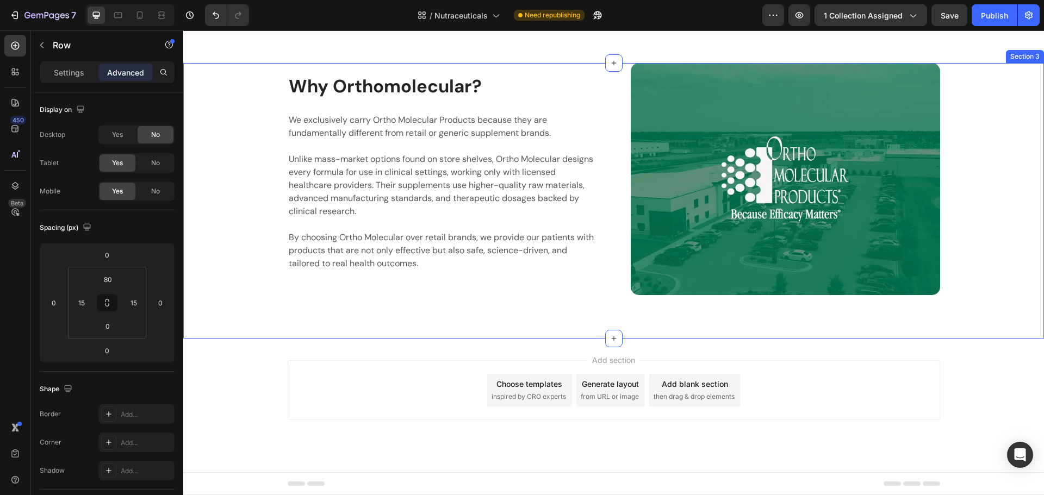
scroll to position [1227, 0]
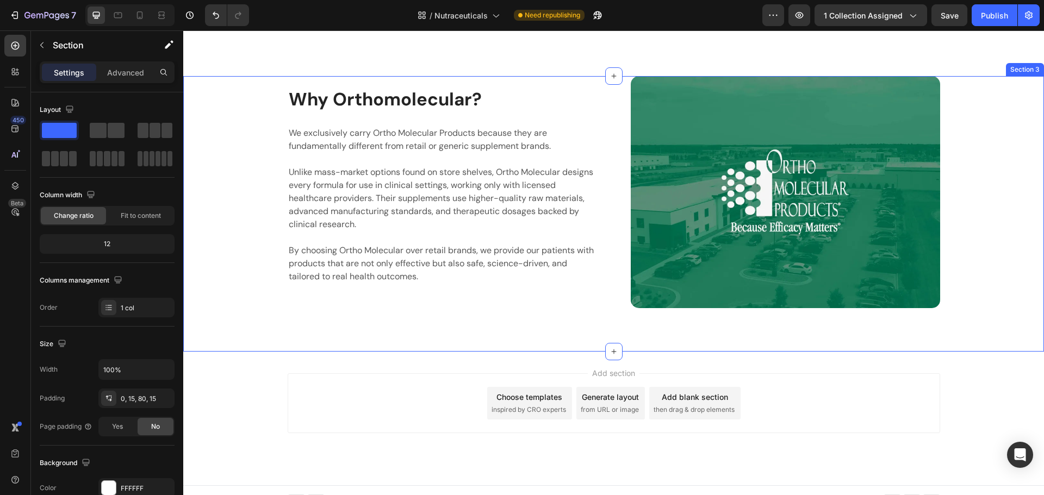
click at [235, 298] on div "Why Orthomolecular? Heading We exclusively carry Ortho Molecular Products becau…" at bounding box center [613, 214] width 860 height 276
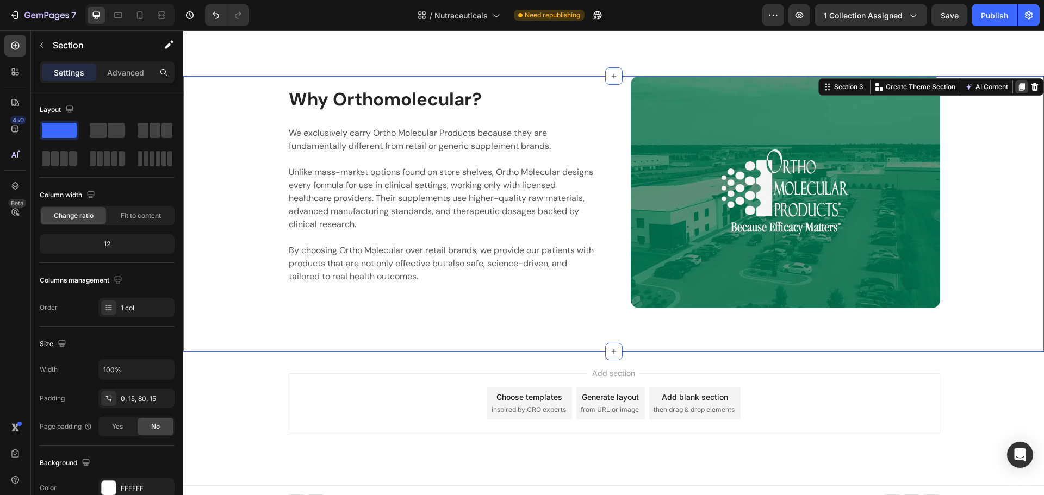
click at [1017, 83] on icon at bounding box center [1021, 87] width 9 height 9
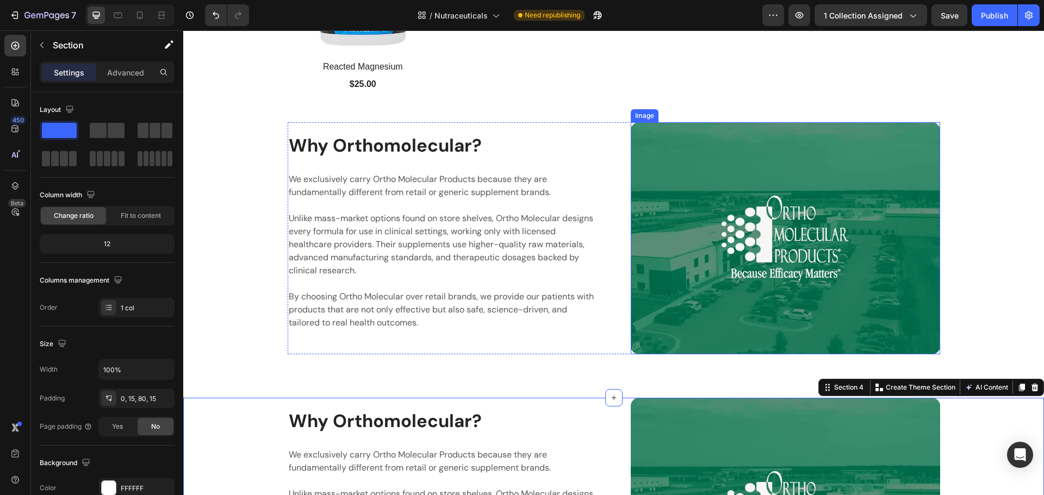
scroll to position [1167, 0]
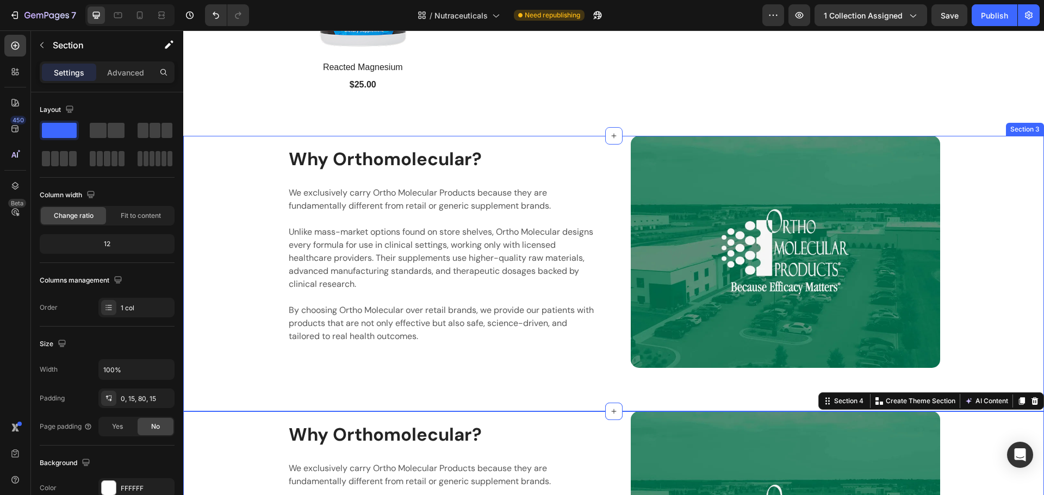
click at [233, 255] on div "Why Orthomolecular? Heading We exclusively carry Ortho Molecular Products becau…" at bounding box center [613, 252] width 844 height 232
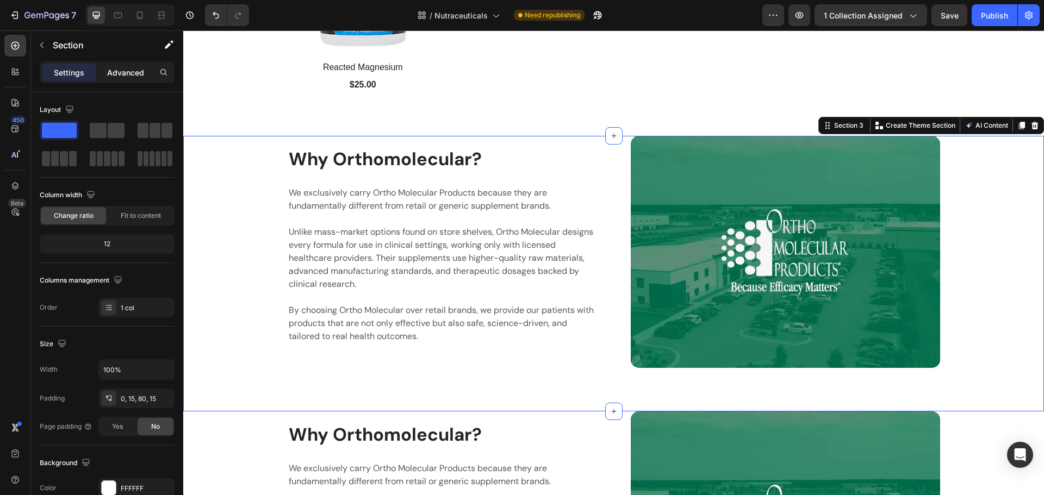
click at [135, 70] on p "Advanced" at bounding box center [125, 72] width 37 height 11
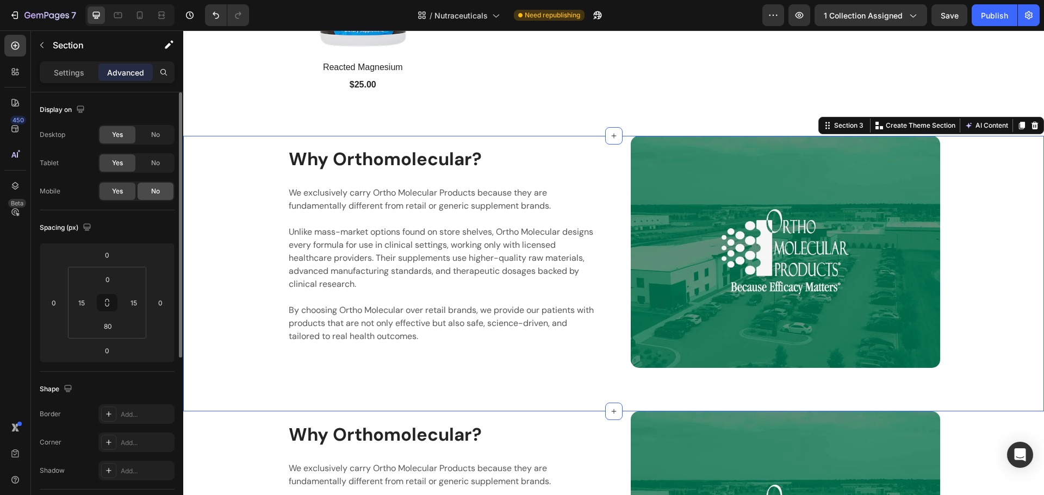
click at [163, 192] on div "No" at bounding box center [156, 191] width 36 height 17
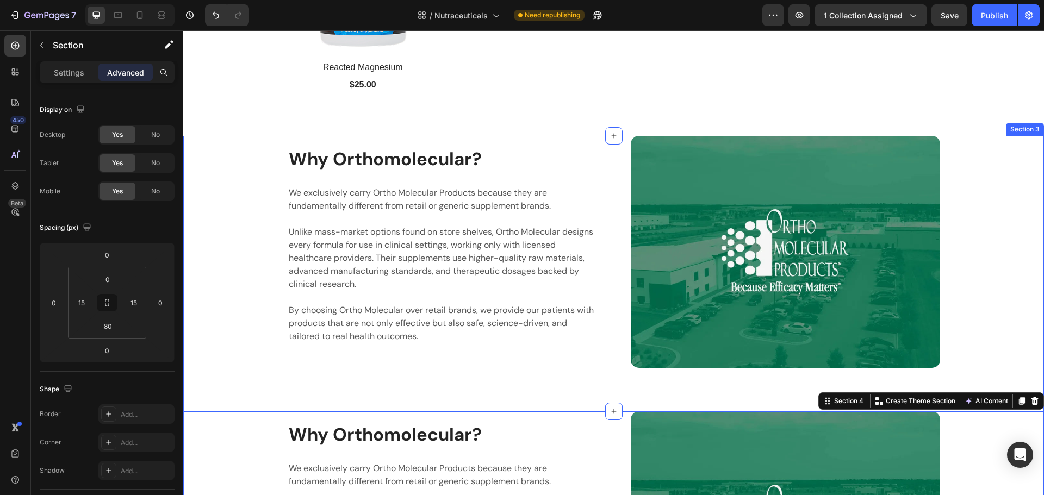
click at [232, 204] on div "Why Orthomolecular? Heading We exclusively carry Ortho Molecular Products becau…" at bounding box center [613, 252] width 844 height 232
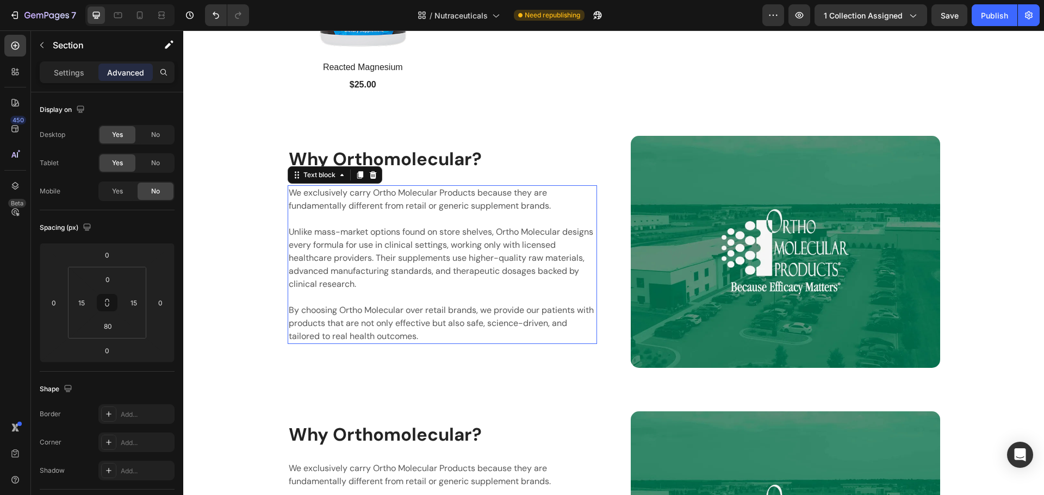
click at [386, 276] on p "Unlike mass-market options found on store shelves, Ortho Molecular designs ever…" at bounding box center [442, 258] width 307 height 65
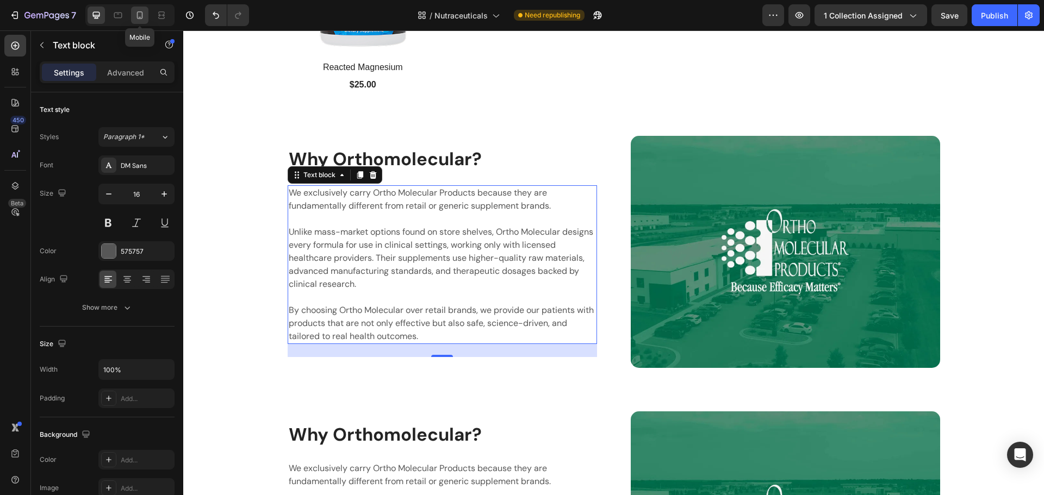
click at [138, 18] on icon at bounding box center [139, 15] width 11 height 11
type input "14"
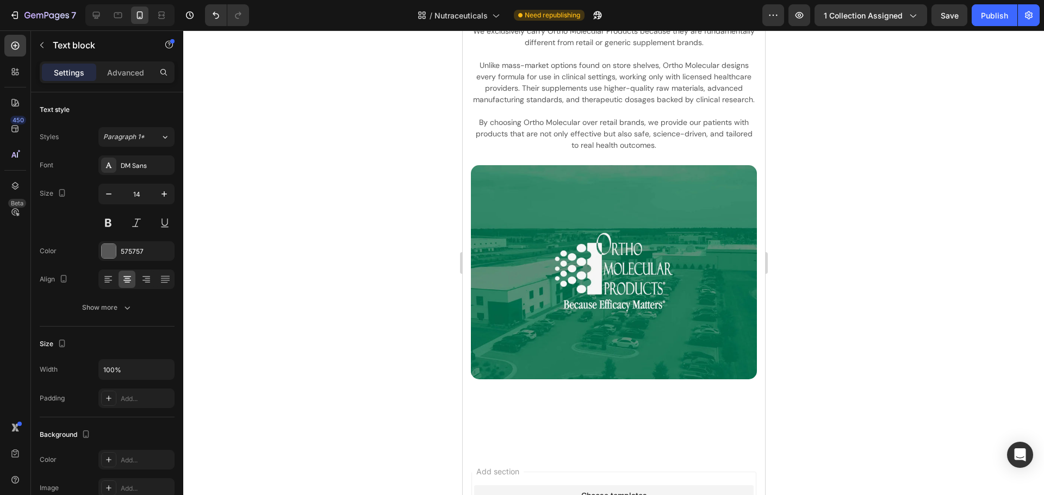
scroll to position [1573, 0]
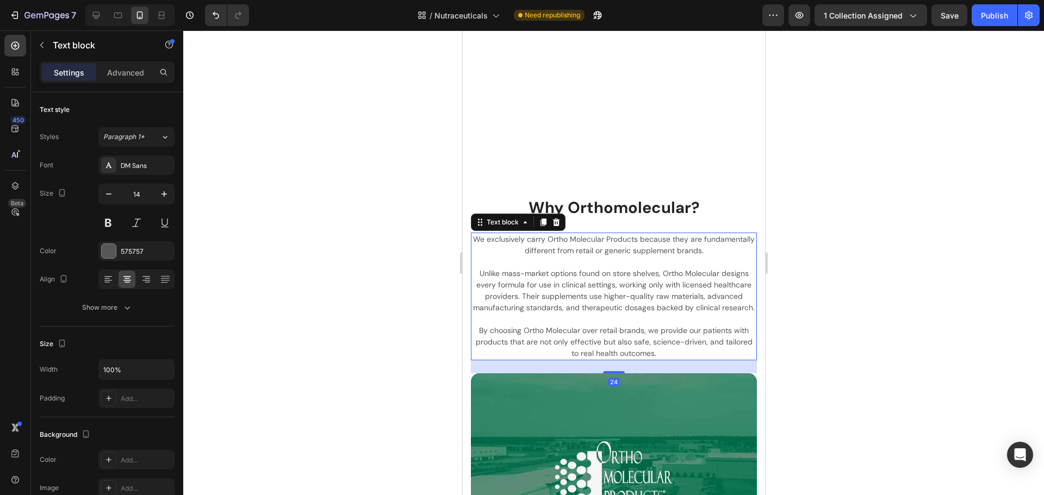
click at [596, 277] on p "Unlike mass-market options found on store shelves, Ortho Molecular designs ever…" at bounding box center [613, 291] width 284 height 46
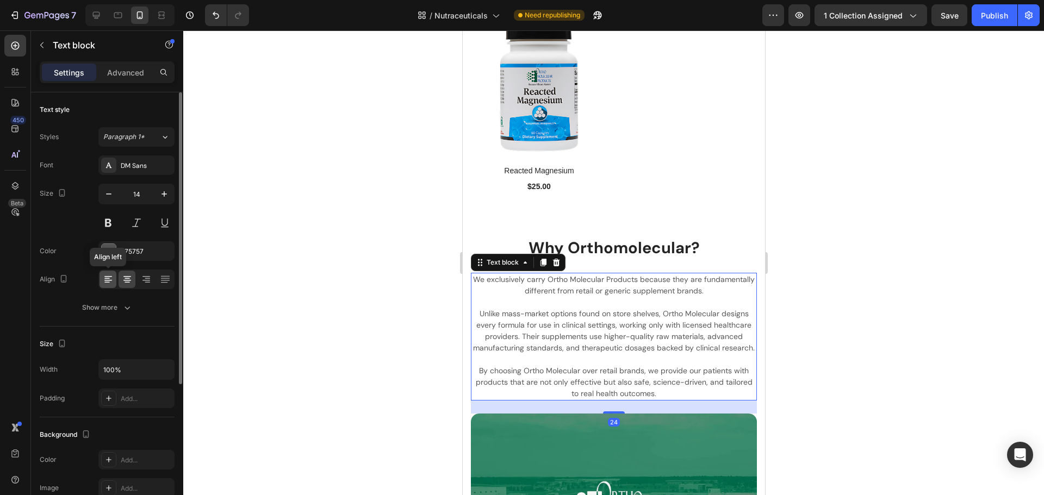
click at [105, 284] on icon at bounding box center [108, 279] width 11 height 11
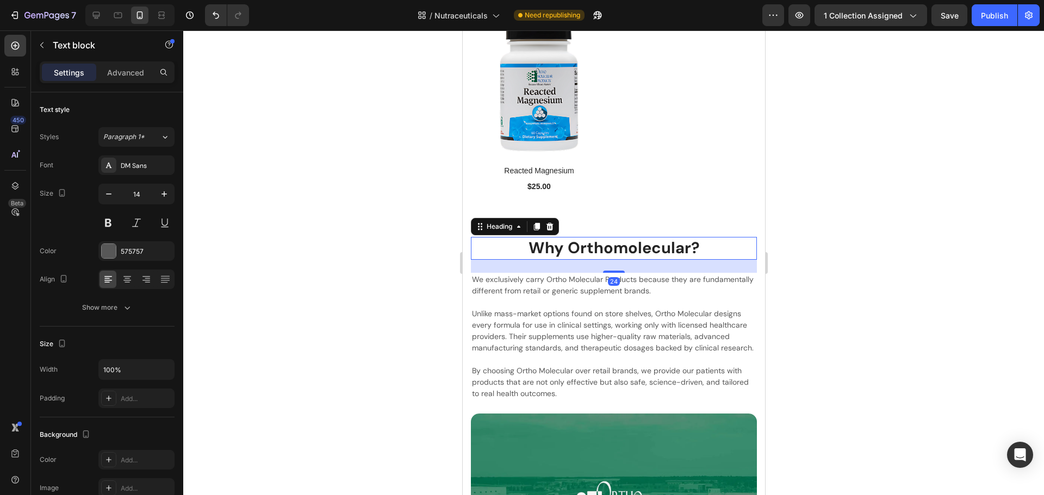
click at [480, 237] on h2 "Why Orthomolecular?" at bounding box center [613, 248] width 286 height 23
click at [752, 277] on div "Why Orthomolecular? Heading 24 We exclusively carry Ortho Molecular Products be…" at bounding box center [613, 454] width 302 height 434
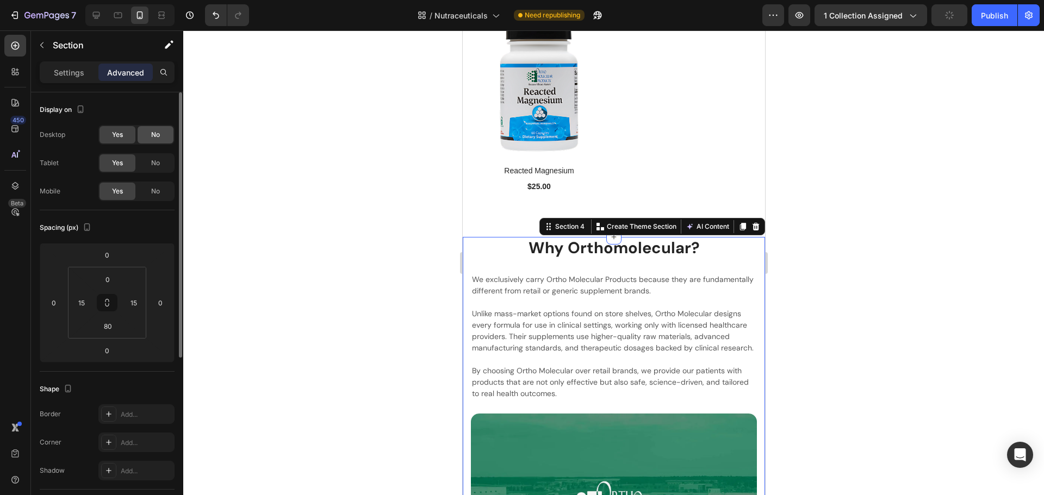
click at [160, 140] on div "No" at bounding box center [156, 134] width 36 height 17
click at [99, 16] on icon at bounding box center [96, 15] width 7 height 7
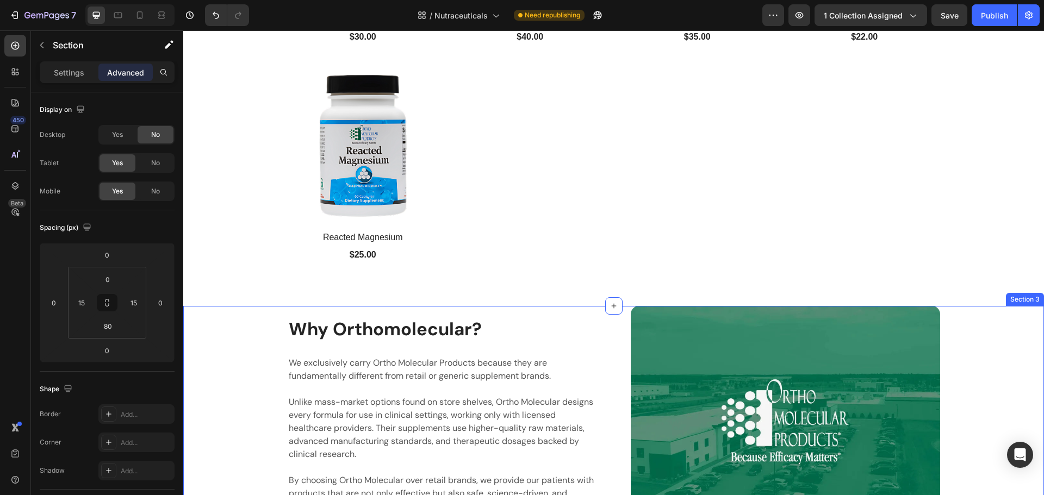
scroll to position [997, 0]
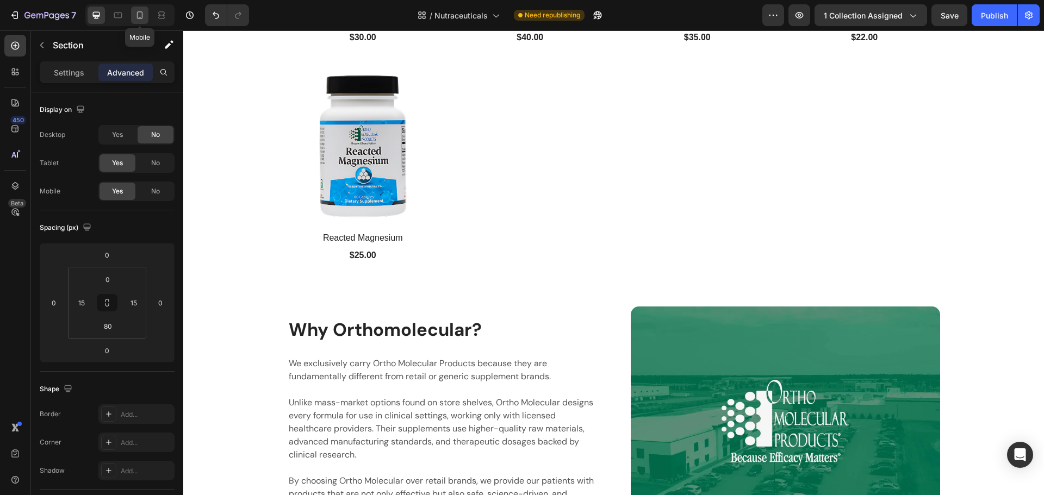
click at [137, 16] on icon at bounding box center [140, 15] width 6 height 8
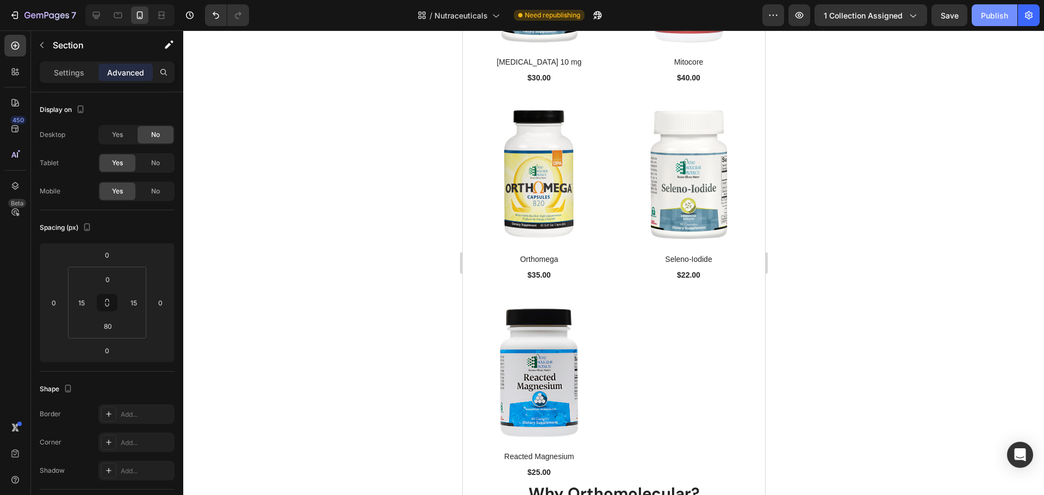
scroll to position [1382, 0]
click at [990, 23] on button "Publish" at bounding box center [994, 15] width 46 height 22
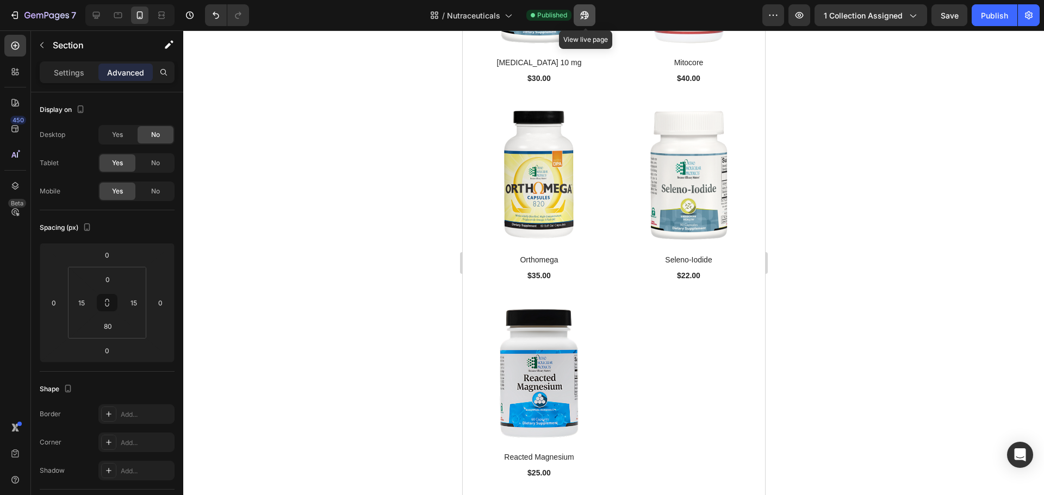
click at [588, 22] on button "button" at bounding box center [584, 15] width 22 height 22
click at [45, 14] on icon "button" at bounding box center [47, 15] width 4 height 7
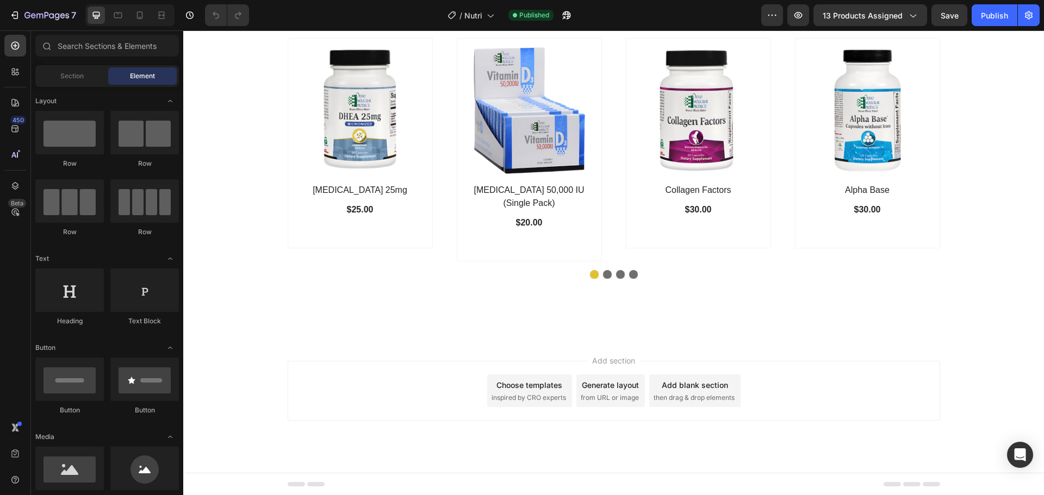
scroll to position [745, 0]
click at [468, 261] on div "(P) Images Row [MEDICAL_DATA] 50,000 IU (Single Pack) (P) Title $20.00 (P) Pric…" at bounding box center [529, 149] width 145 height 223
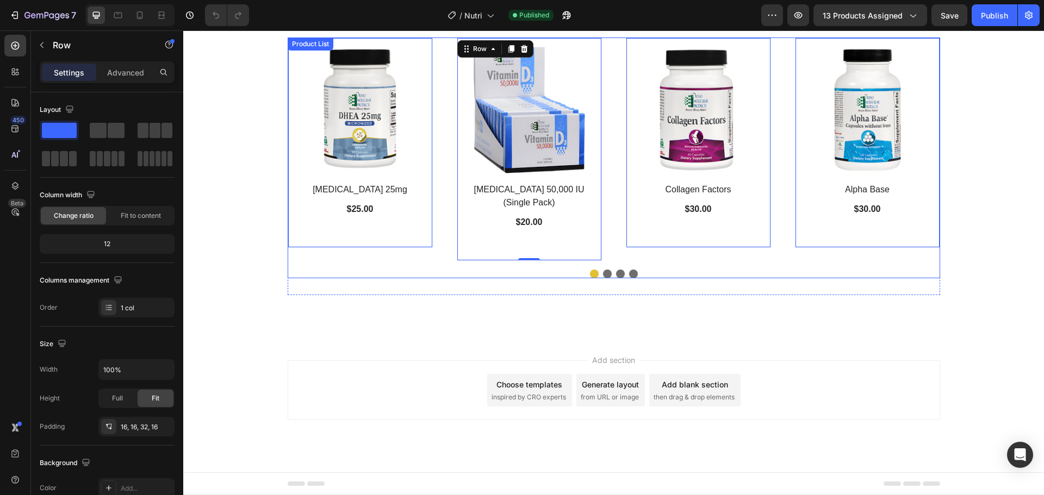
click at [393, 264] on div "(P) Images Row Alpha Base (P) Title $30.00 (P) Price (P) Price Row Row 0 Produc…" at bounding box center [614, 158] width 652 height 241
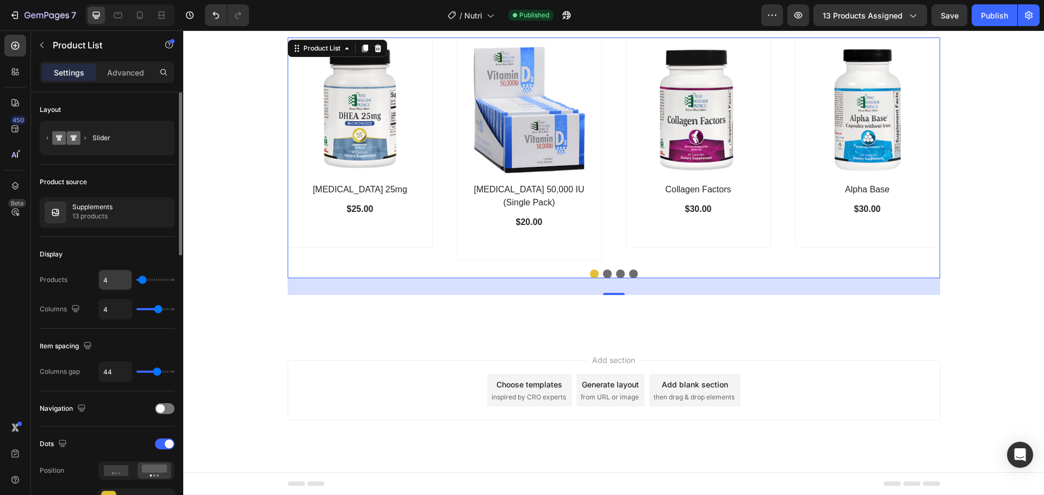
click at [121, 279] on input "4" at bounding box center [115, 280] width 33 height 20
type input "1"
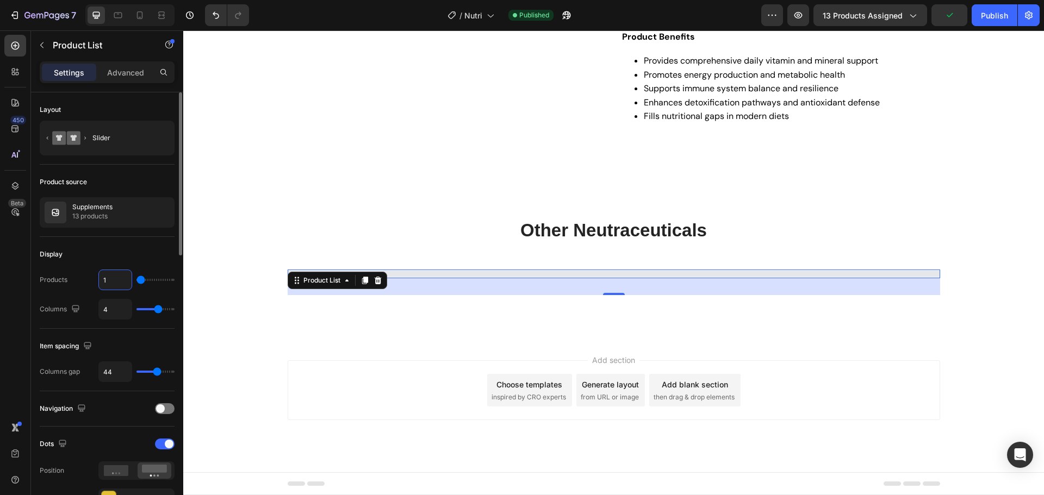
type input "13"
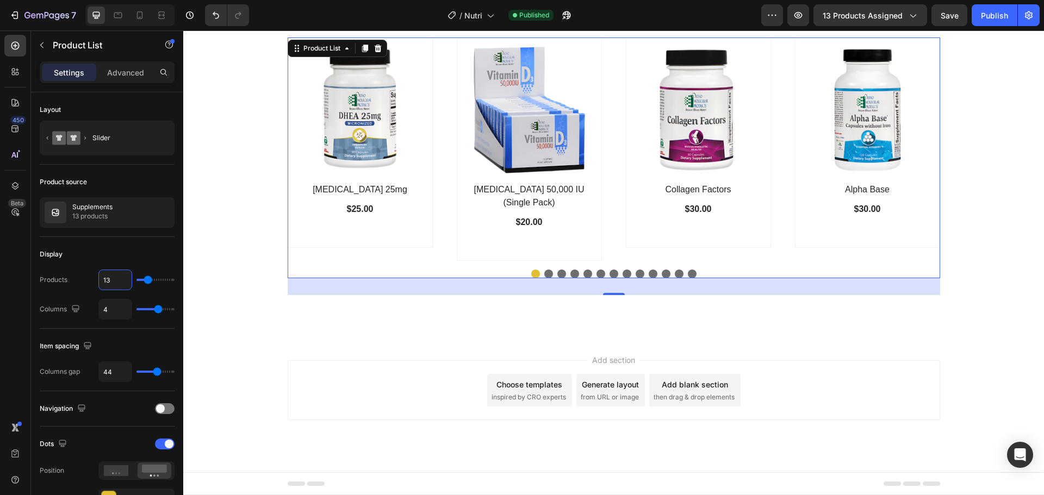
type input "13"
click at [545, 274] on button "Dot" at bounding box center [548, 274] width 9 height 9
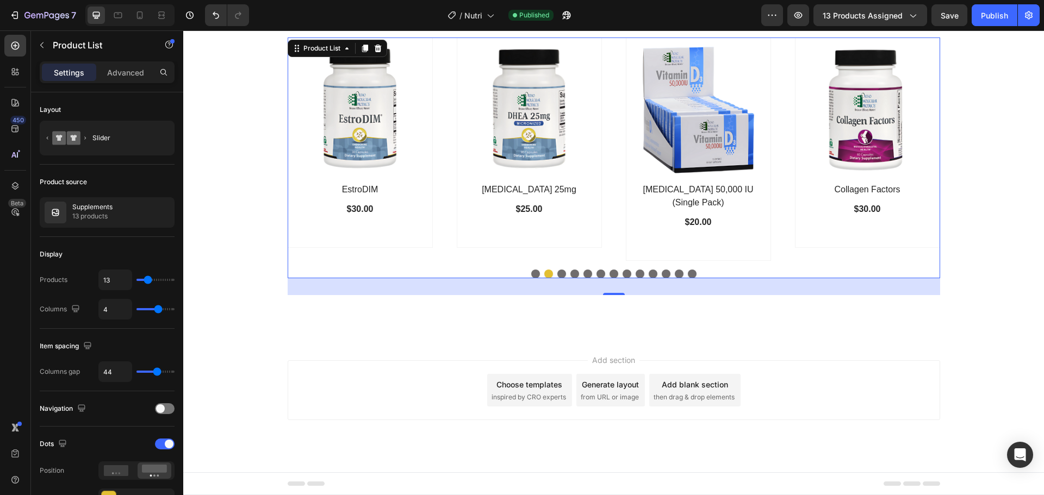
click at [559, 273] on button "Dot" at bounding box center [561, 274] width 9 height 9
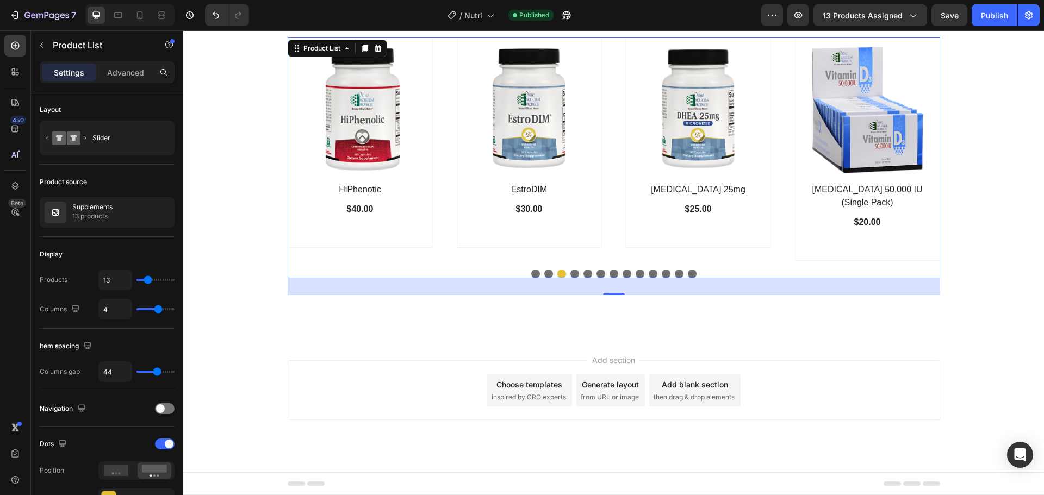
click at [570, 273] on button "Dot" at bounding box center [574, 274] width 9 height 9
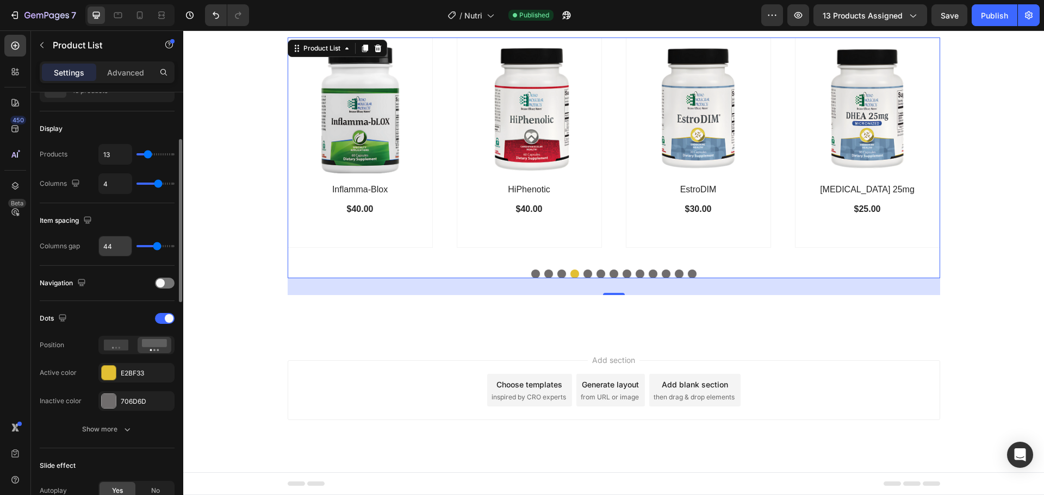
scroll to position [126, 0]
click at [80, 426] on button "Show more" at bounding box center [107, 429] width 135 height 20
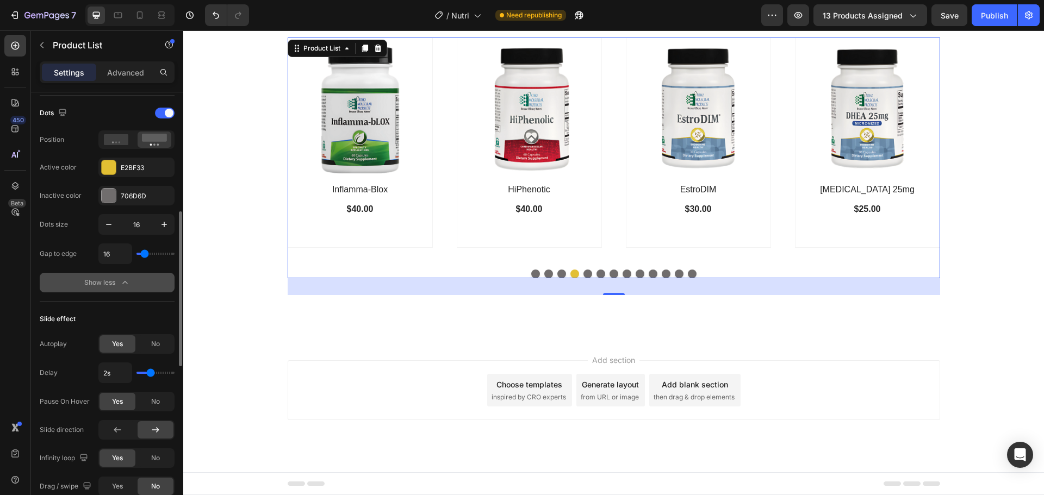
scroll to position [332, 0]
click at [105, 430] on div at bounding box center [117, 429] width 36 height 17
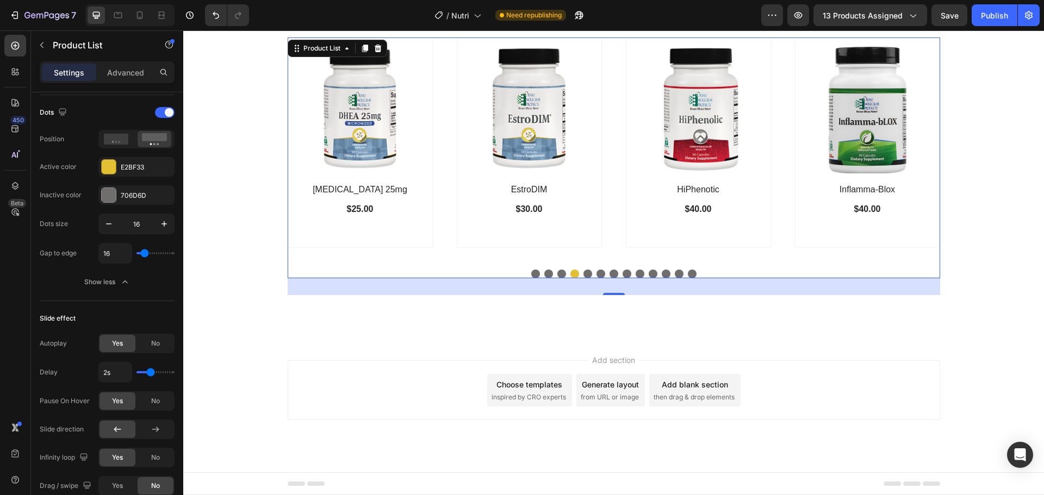
click at [583, 272] on button "Dot" at bounding box center [587, 274] width 9 height 9
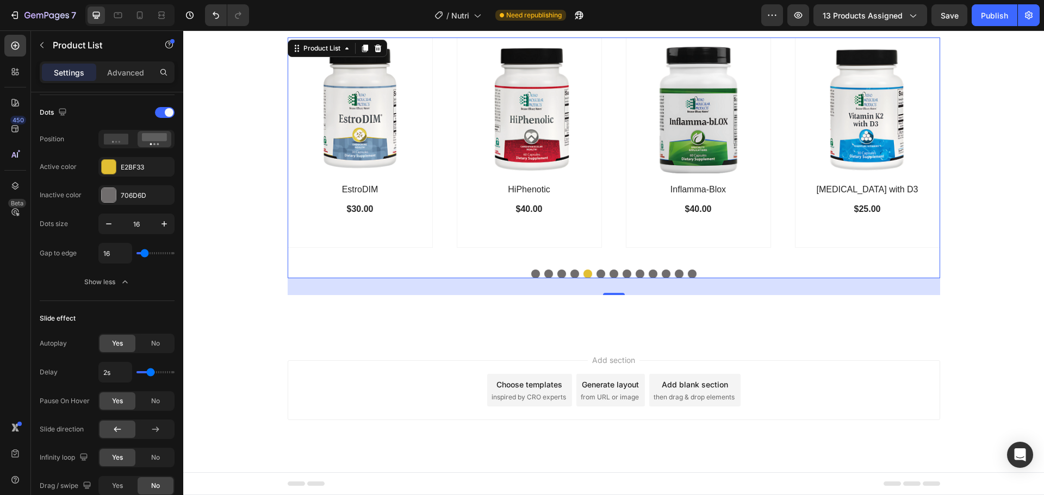
click at [596, 272] on button "Dot" at bounding box center [600, 274] width 9 height 9
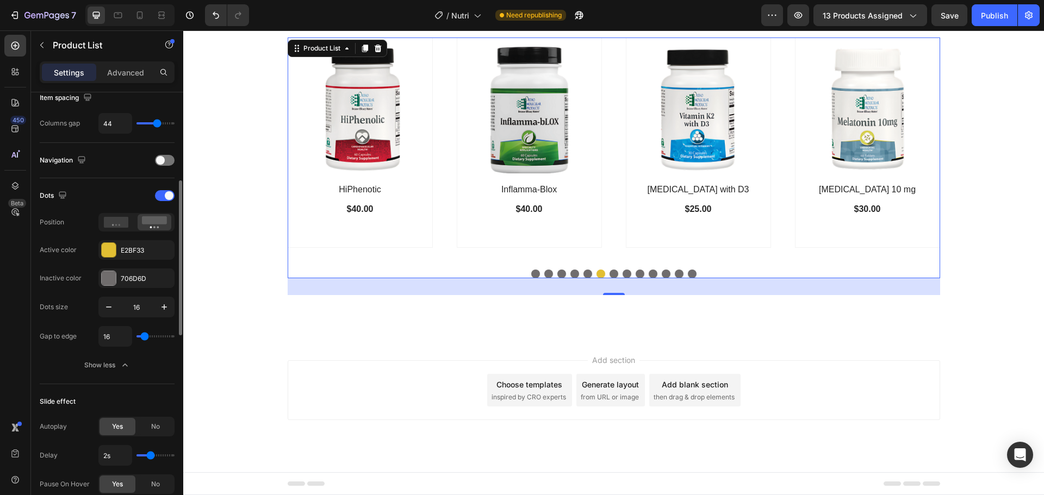
scroll to position [248, 0]
click at [163, 197] on div at bounding box center [165, 196] width 20 height 11
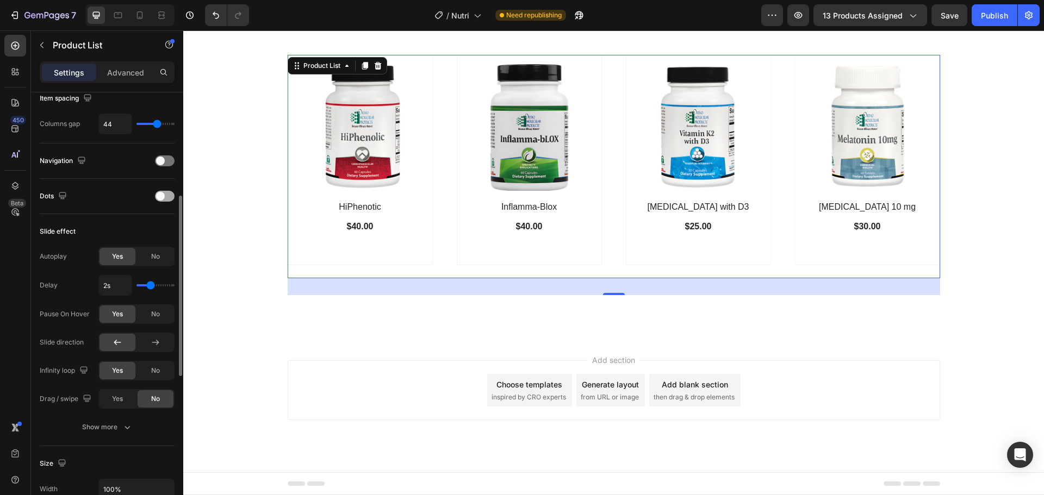
click at [163, 197] on span at bounding box center [160, 196] width 9 height 9
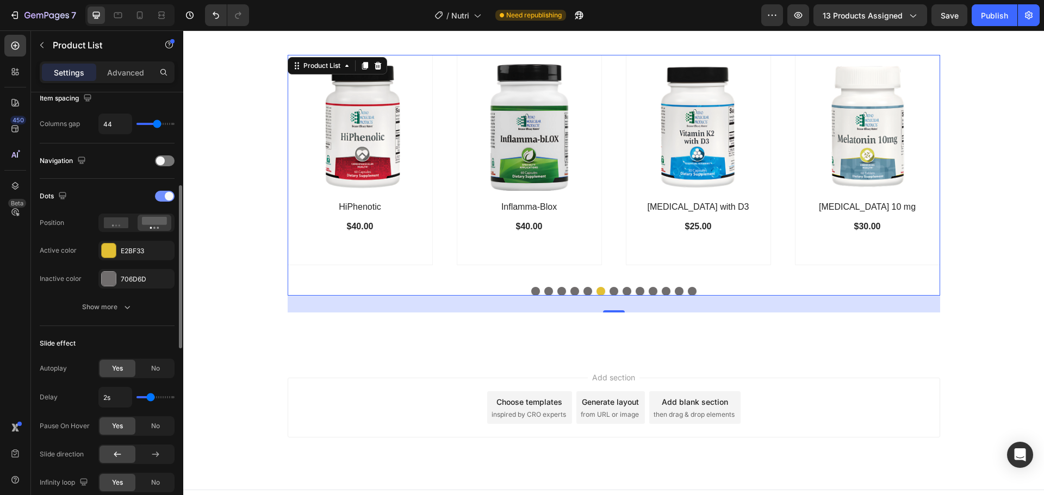
scroll to position [745, 0]
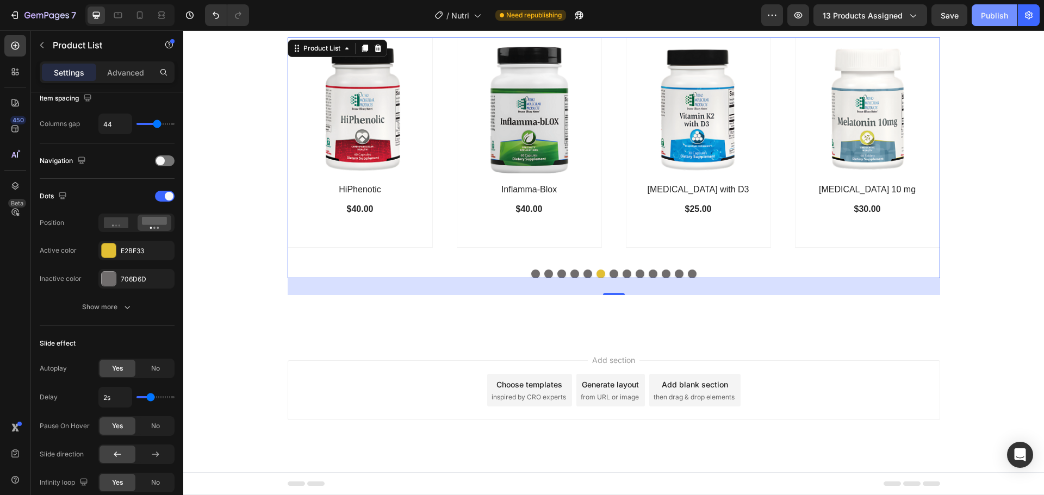
click at [993, 10] on div "Publish" at bounding box center [993, 15] width 27 height 11
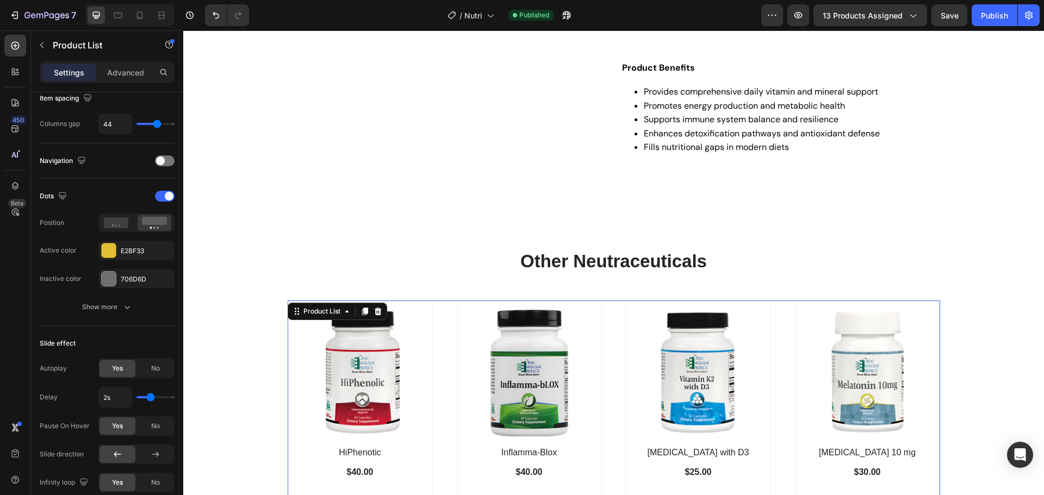
scroll to position [481, 0]
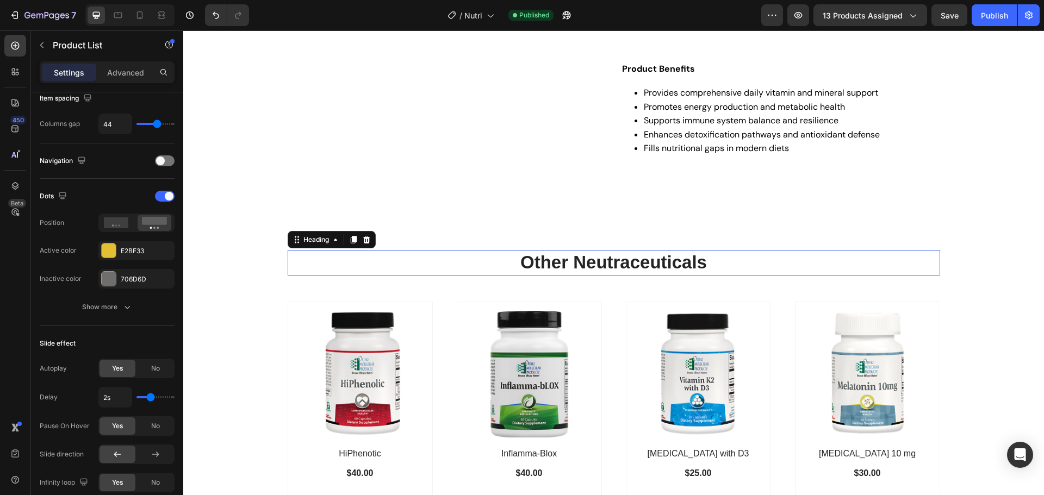
click at [649, 262] on h2 "Other Neutraceuticals" at bounding box center [614, 263] width 652 height 26
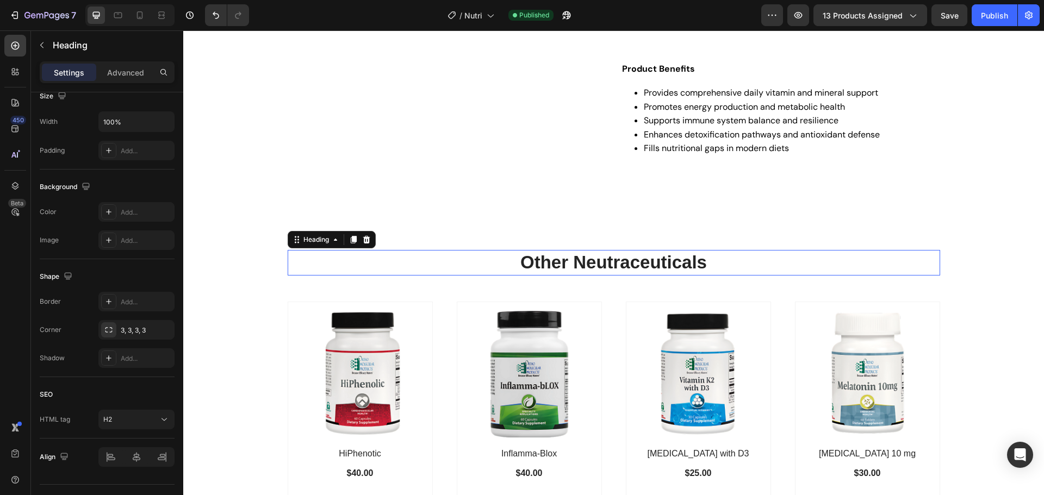
scroll to position [0, 0]
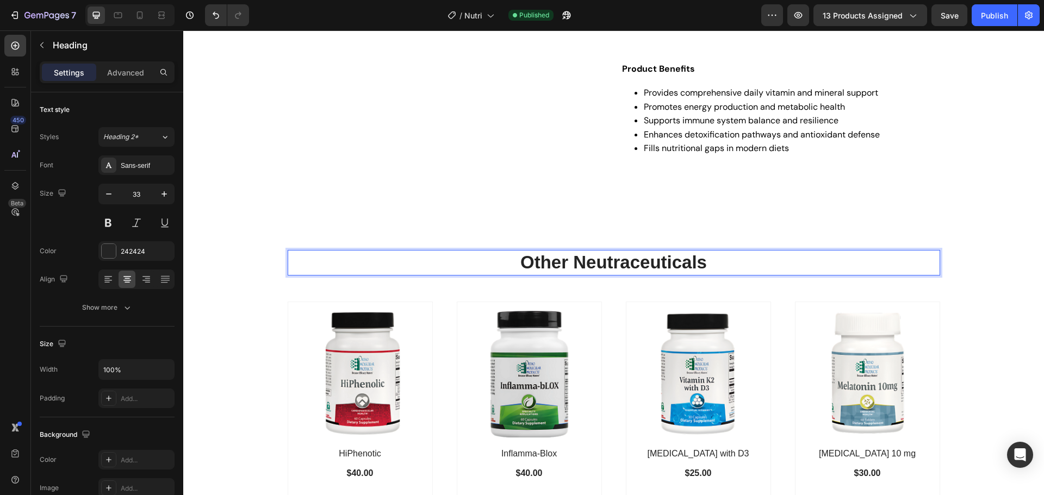
click at [649, 262] on h2 "Other Neutraceuticals" at bounding box center [614, 263] width 652 height 26
click at [649, 262] on p "Other Neutraceuticals" at bounding box center [614, 262] width 650 height 23
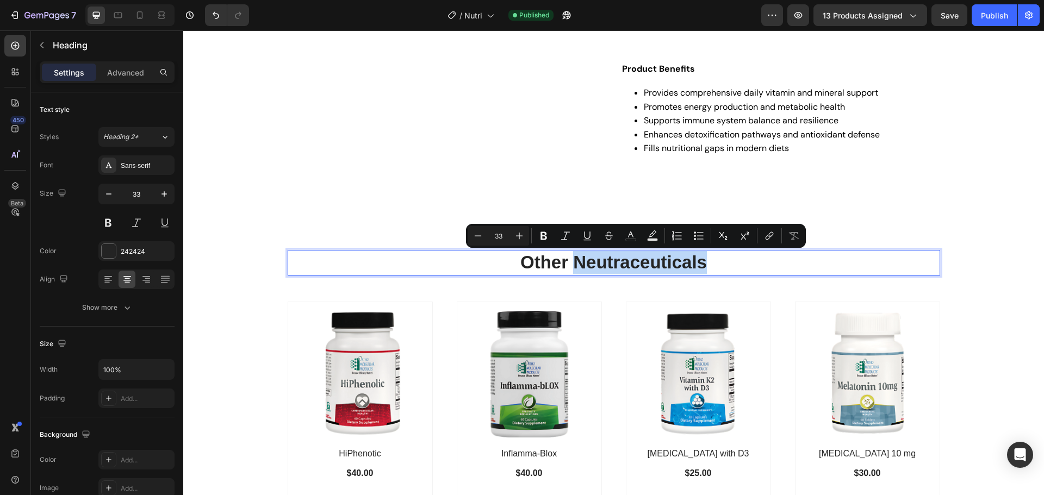
drag, startPoint x: 649, startPoint y: 262, endPoint x: 614, endPoint y: 266, distance: 35.0
click at [614, 266] on p "Other Neutraceuticals" at bounding box center [614, 262] width 650 height 23
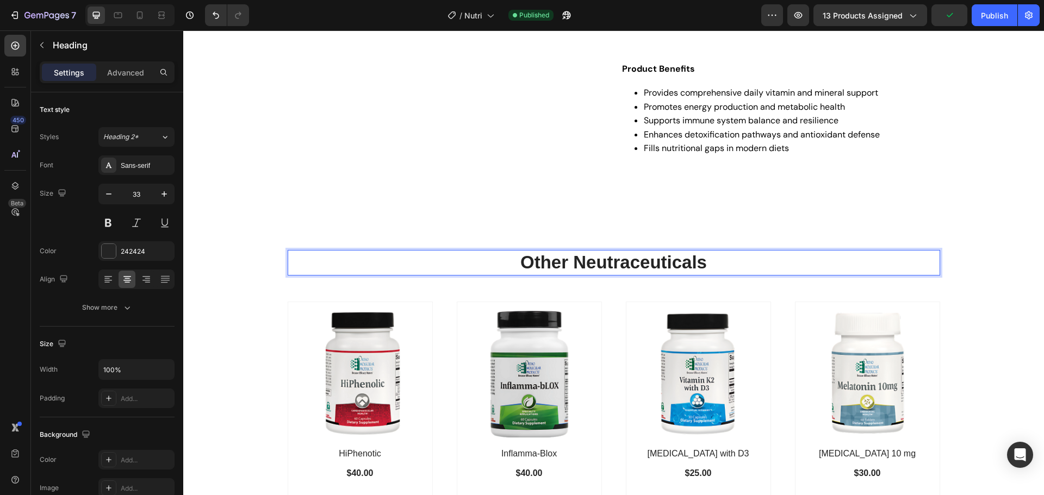
click at [746, 258] on p "Other Neutraceuticals" at bounding box center [614, 262] width 650 height 23
click at [991, 19] on div "Publish" at bounding box center [993, 15] width 27 height 11
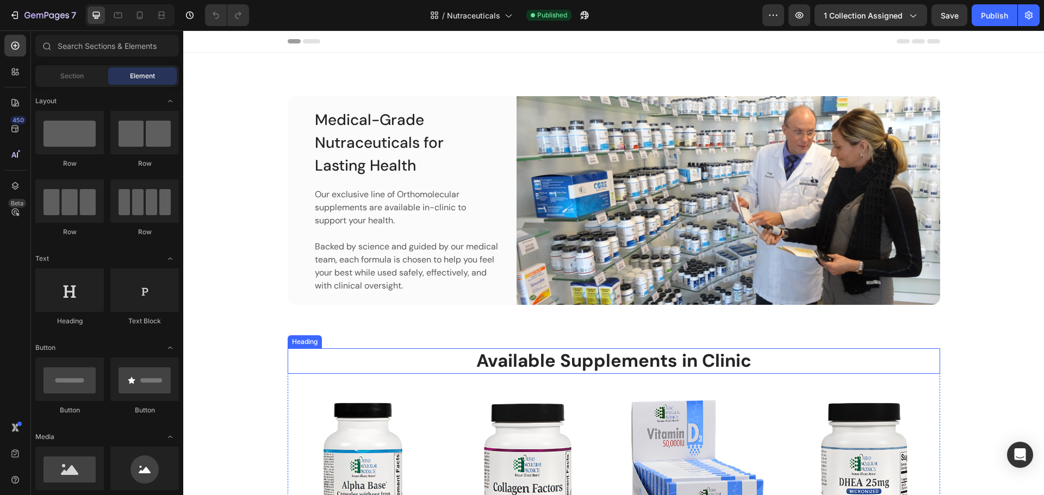
click at [626, 363] on h2 "Available Supplements in Clinic" at bounding box center [614, 361] width 652 height 26
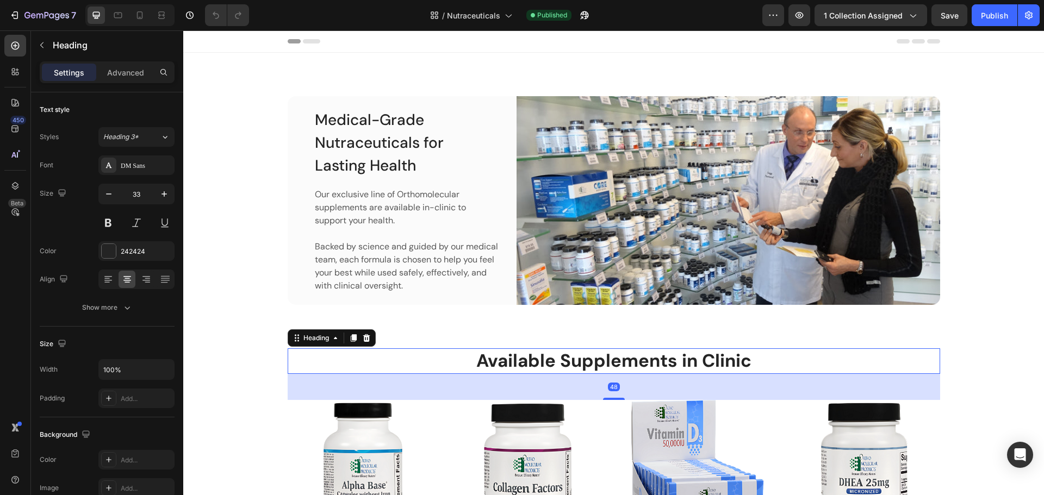
click at [617, 355] on h2 "Available Supplements in Clinic" at bounding box center [614, 361] width 652 height 26
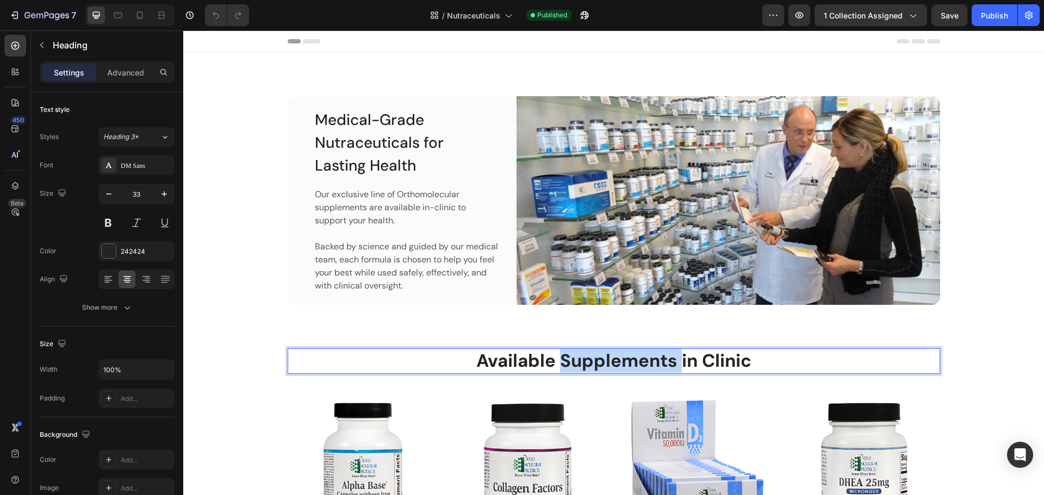
click at [617, 355] on p "Available Supplements in Clinic" at bounding box center [614, 360] width 650 height 23
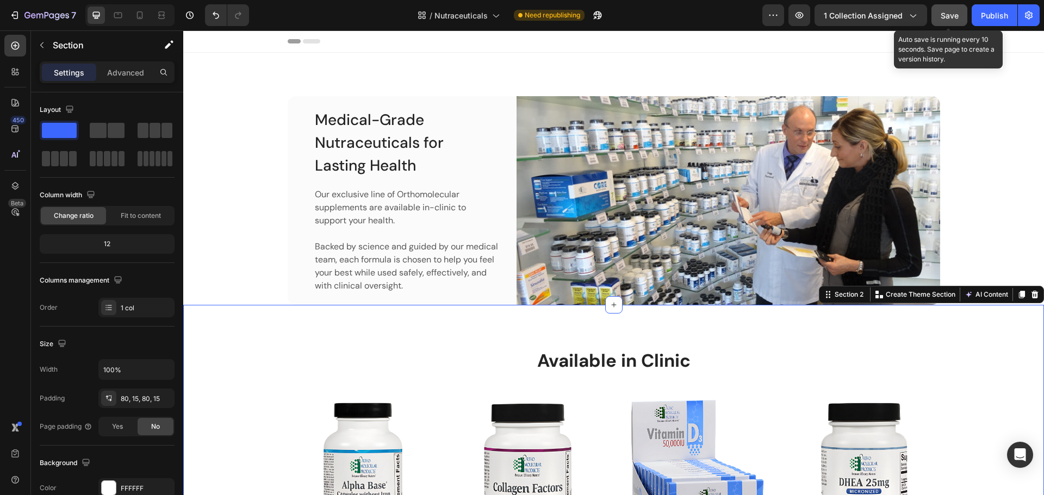
click at [953, 16] on span "Save" at bounding box center [949, 15] width 18 height 9
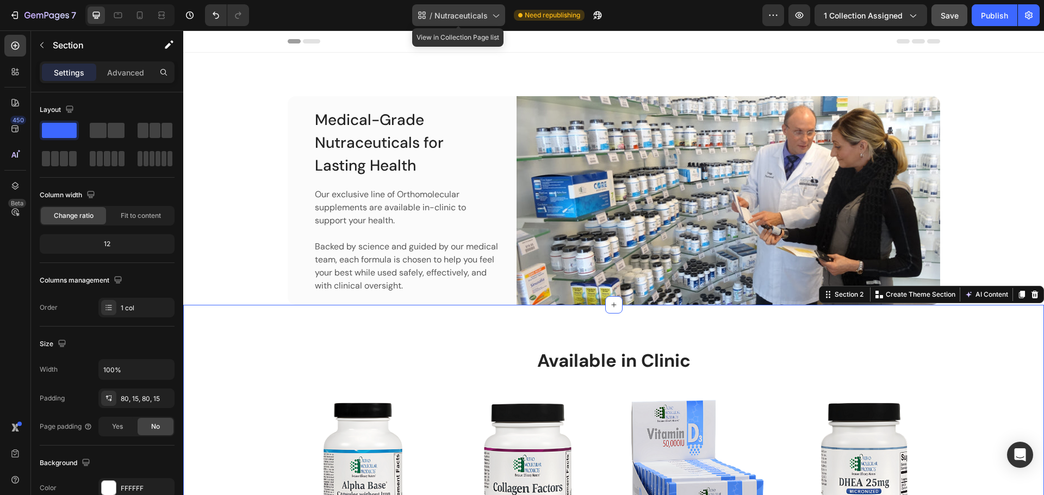
click at [472, 14] on span "Nutraceuticals" at bounding box center [460, 15] width 53 height 11
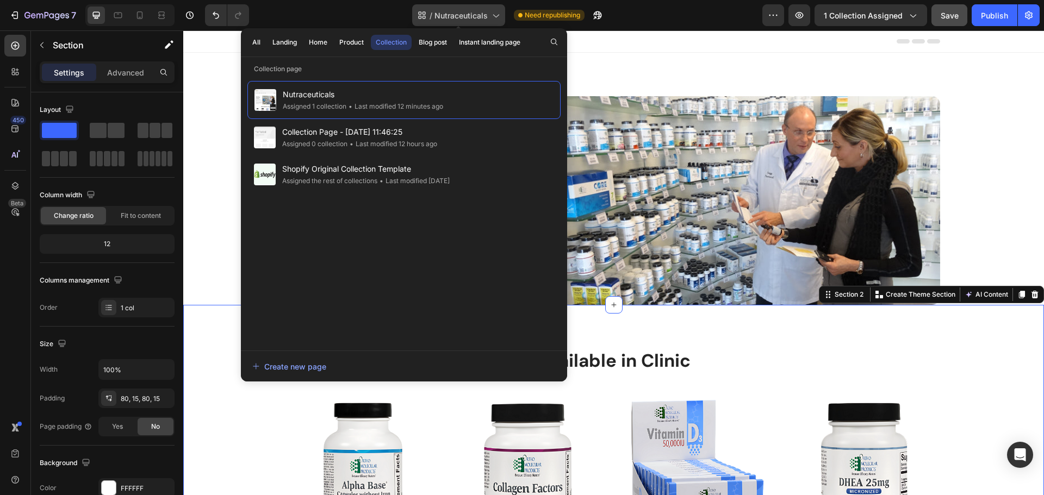
click at [472, 14] on span "Nutraceuticals" at bounding box center [460, 15] width 53 height 11
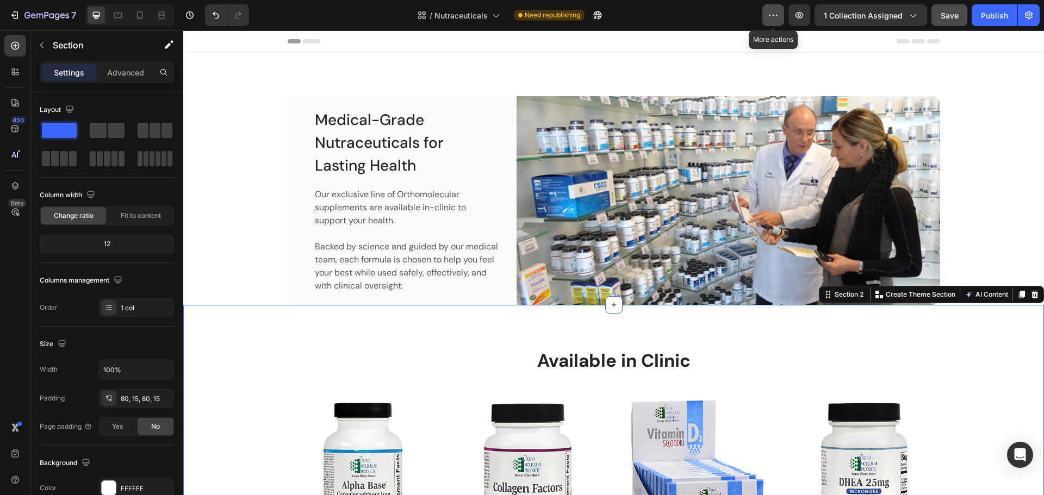
click at [774, 24] on button "button" at bounding box center [773, 15] width 22 height 22
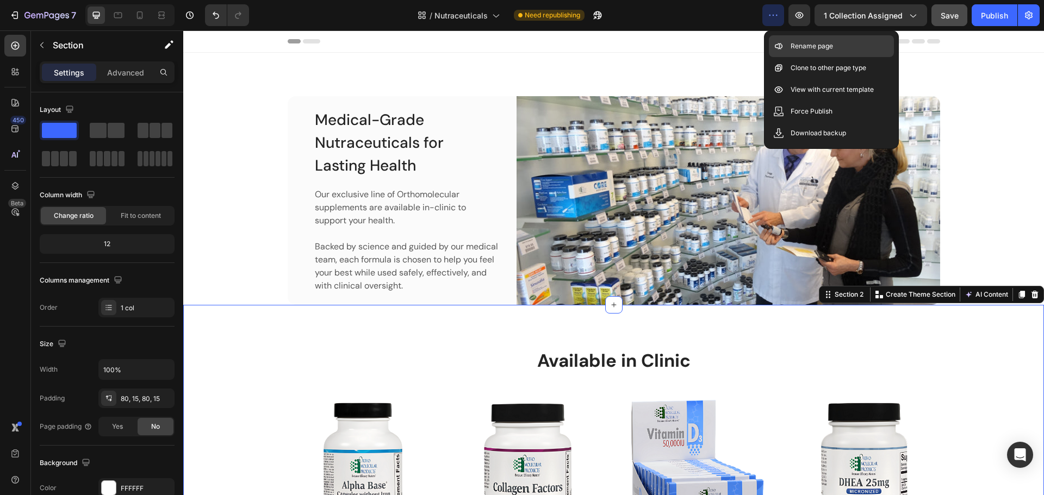
click at [788, 46] on div "Rename page" at bounding box center [831, 46] width 125 height 22
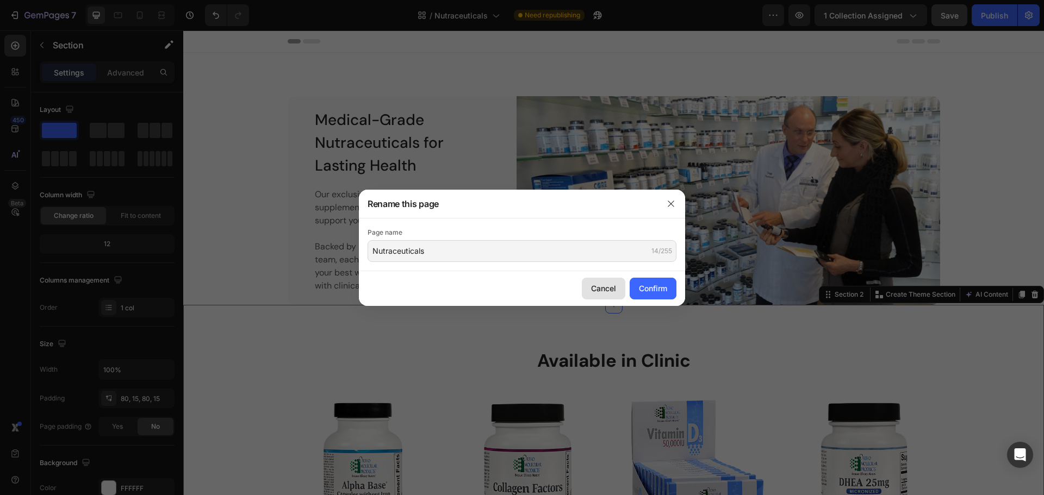
click at [610, 287] on div "Cancel" at bounding box center [603, 288] width 25 height 11
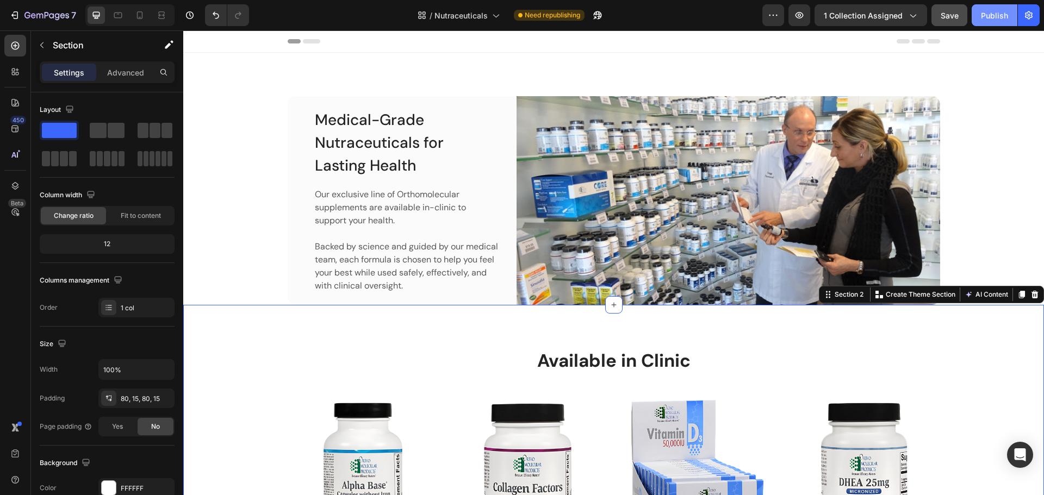
click at [996, 12] on div "Publish" at bounding box center [993, 15] width 27 height 11
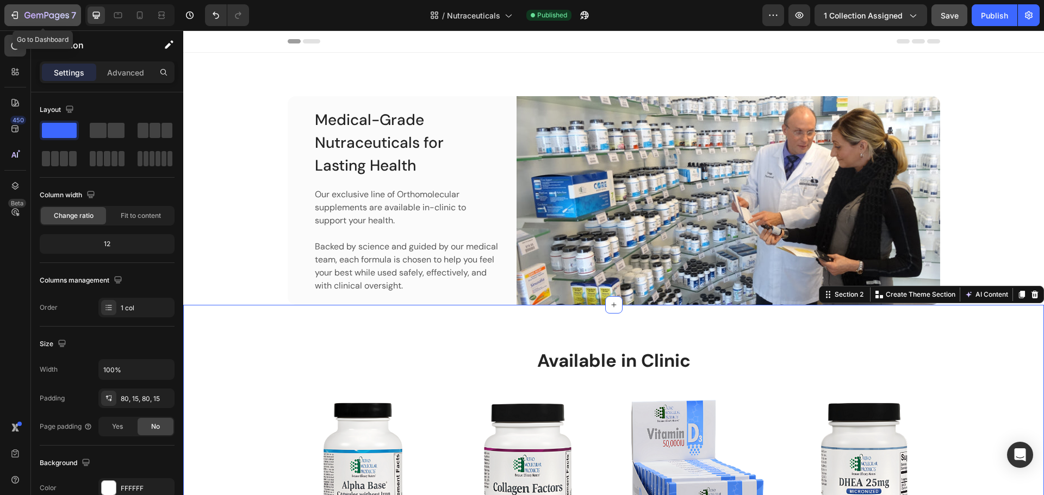
click at [27, 18] on icon "button" at bounding box center [27, 15] width 6 height 7
